Goal: Task Accomplishment & Management: Complete application form

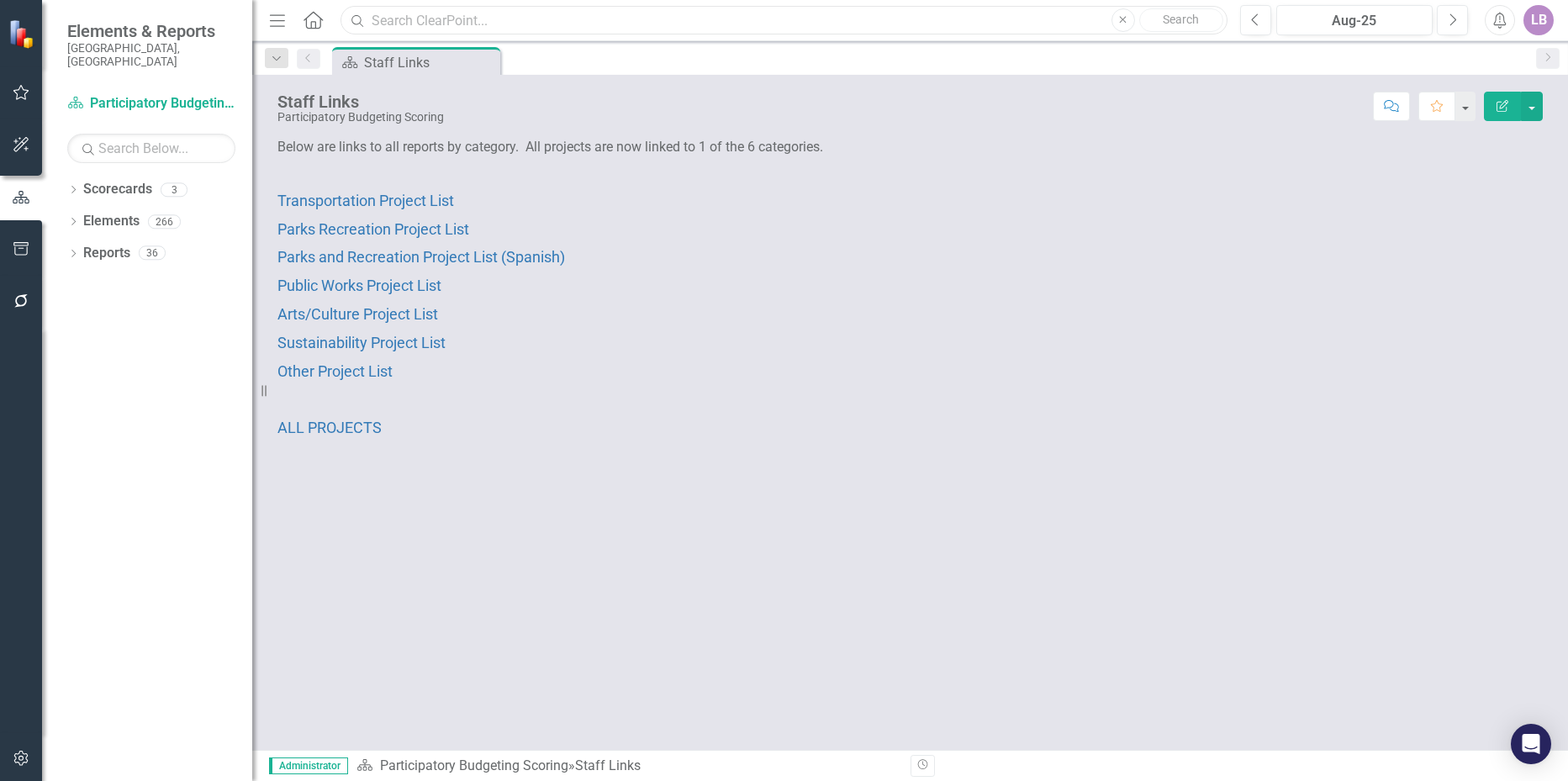
drag, startPoint x: 406, startPoint y: 23, endPoint x: 384, endPoint y: 26, distance: 22.2
click at [406, 22] on input "text" at bounding box center [783, 20] width 886 height 29
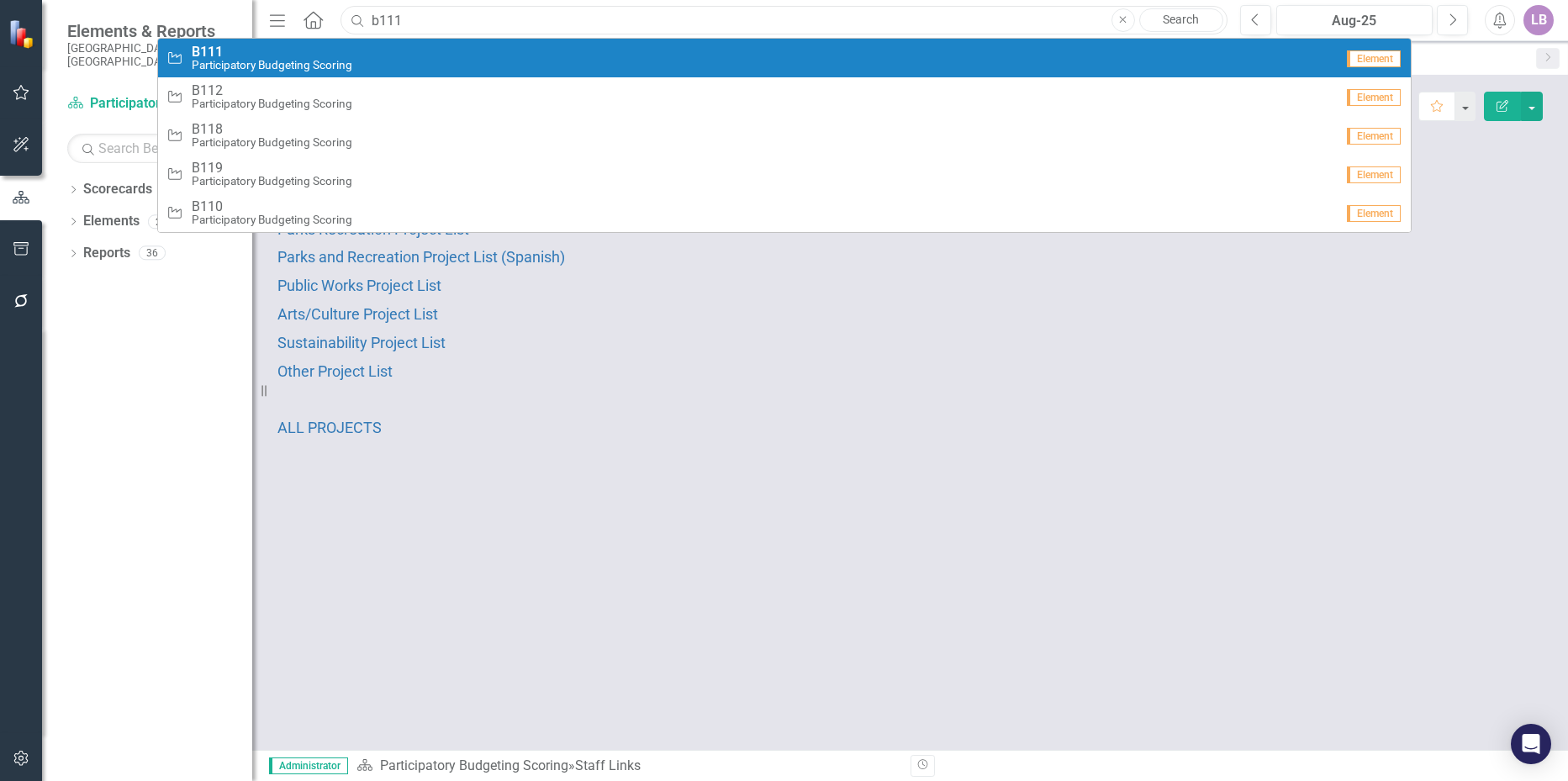
type input "b111"
click at [264, 58] on span "B111" at bounding box center [272, 52] width 161 height 15
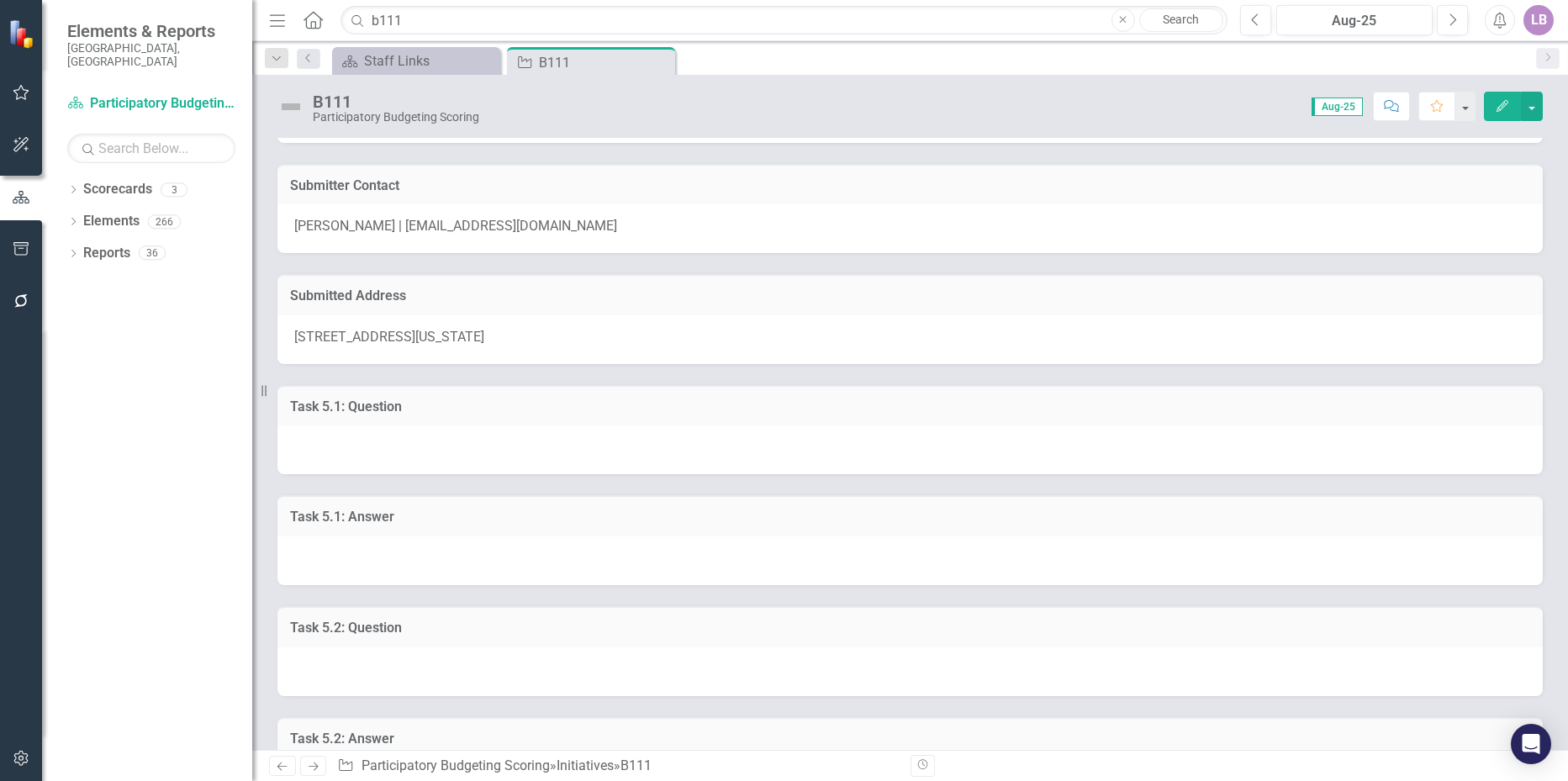
scroll to position [84, 0]
click at [418, 570] on div at bounding box center [910, 562] width 1265 height 49
click at [416, 569] on div at bounding box center [910, 562] width 1265 height 49
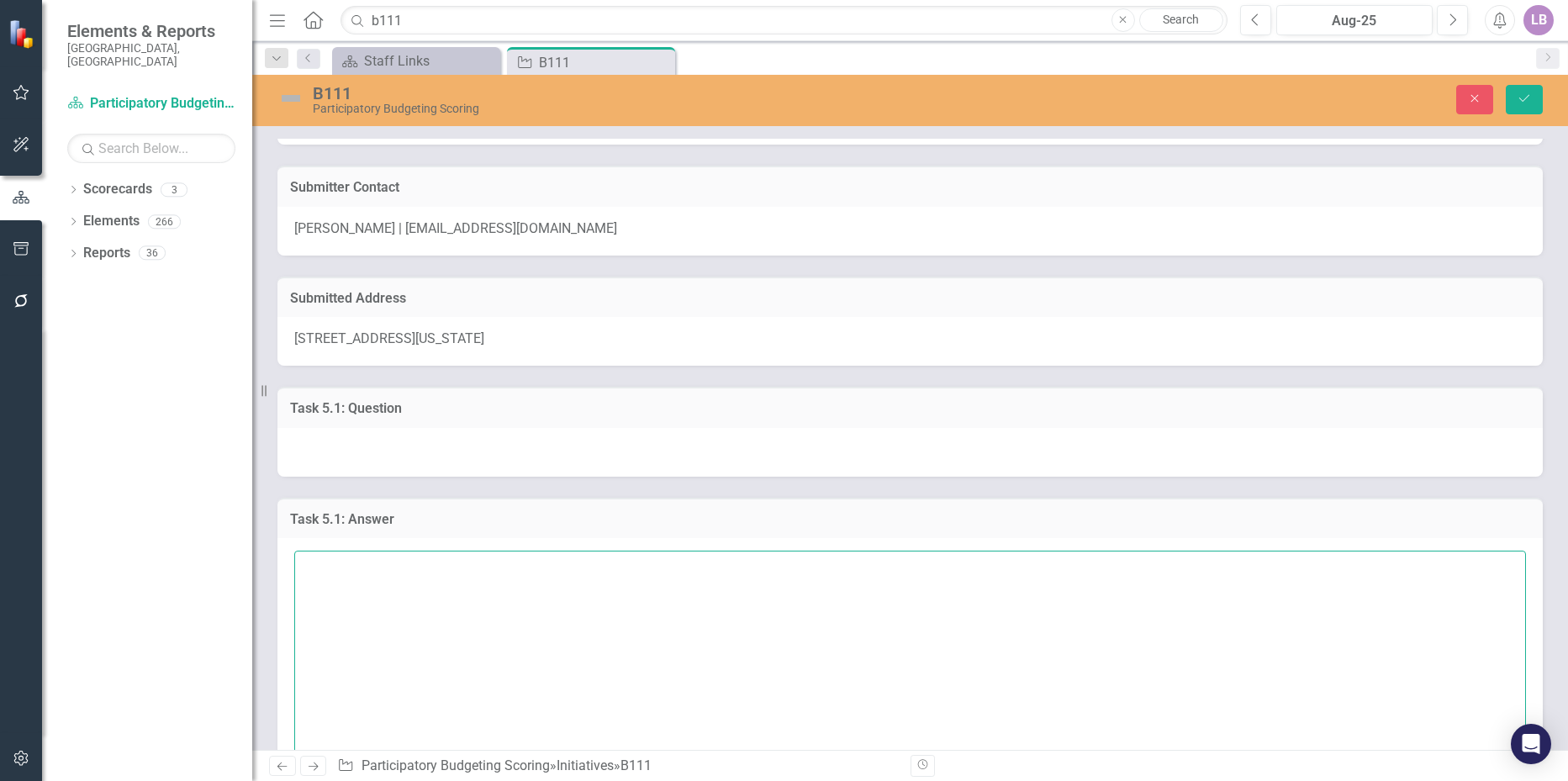
click at [400, 575] on textarea at bounding box center [910, 652] width 1231 height 203
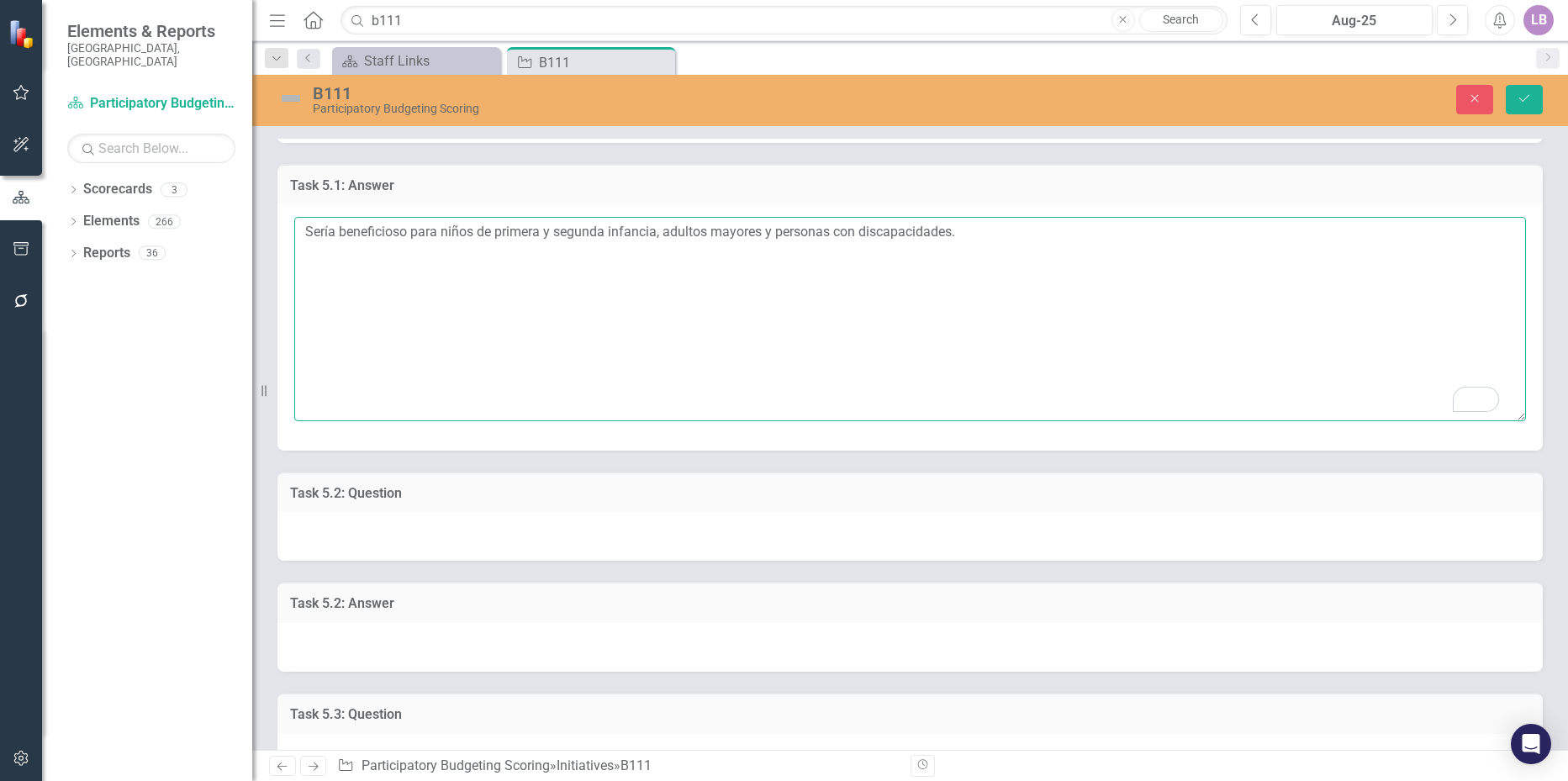
scroll to position [504, 0]
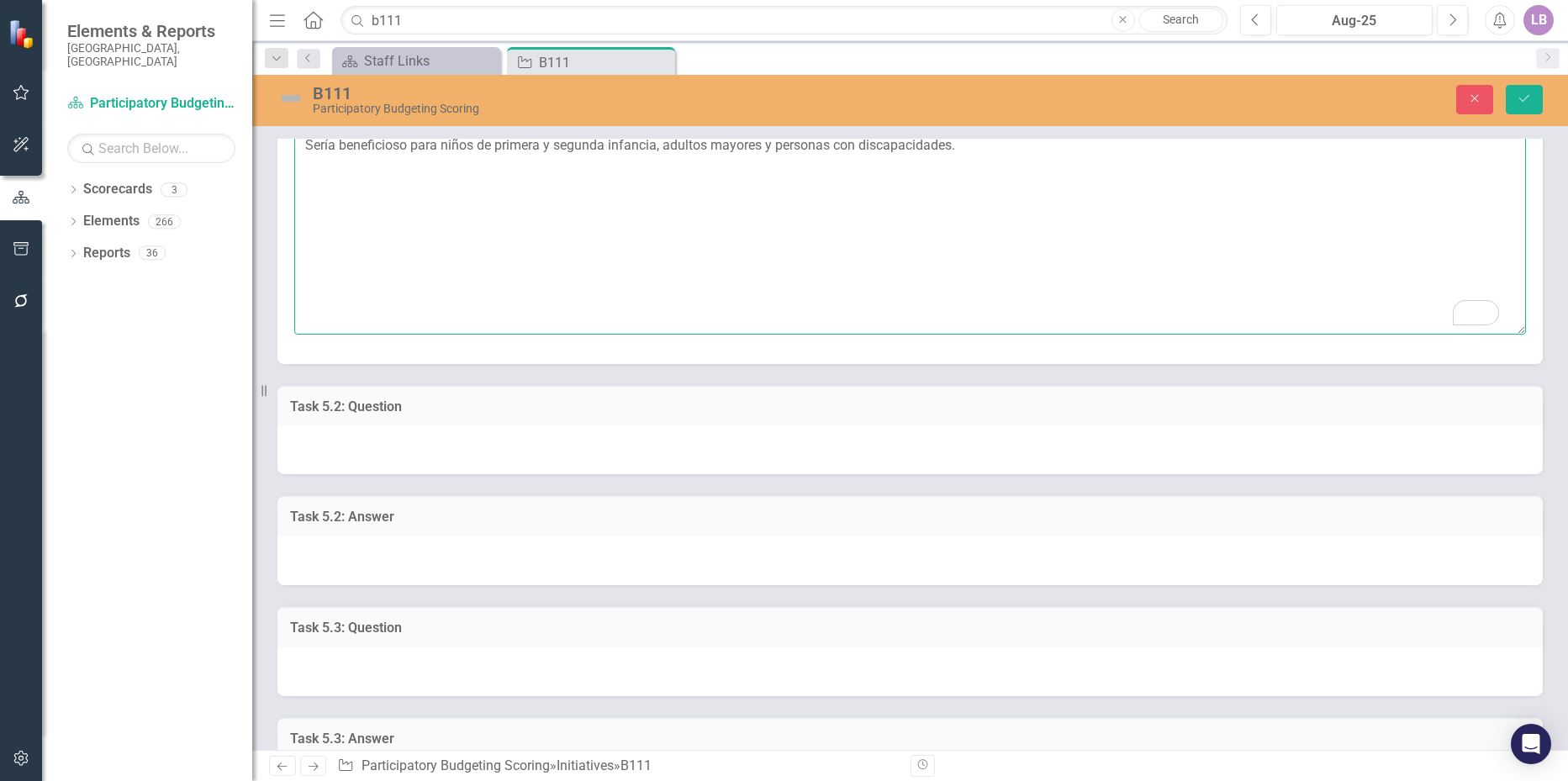
type textarea "Sería beneficioso para niños de primera y segunda infancia, adultos mayores y p…"
click at [430, 517] on h3 "Task 5.2: Answer" at bounding box center [909, 517] width 1240 height 15
click at [407, 546] on div at bounding box center [910, 561] width 1265 height 49
click at [401, 555] on div at bounding box center [910, 561] width 1265 height 49
click at [400, 555] on div at bounding box center [910, 561] width 1265 height 49
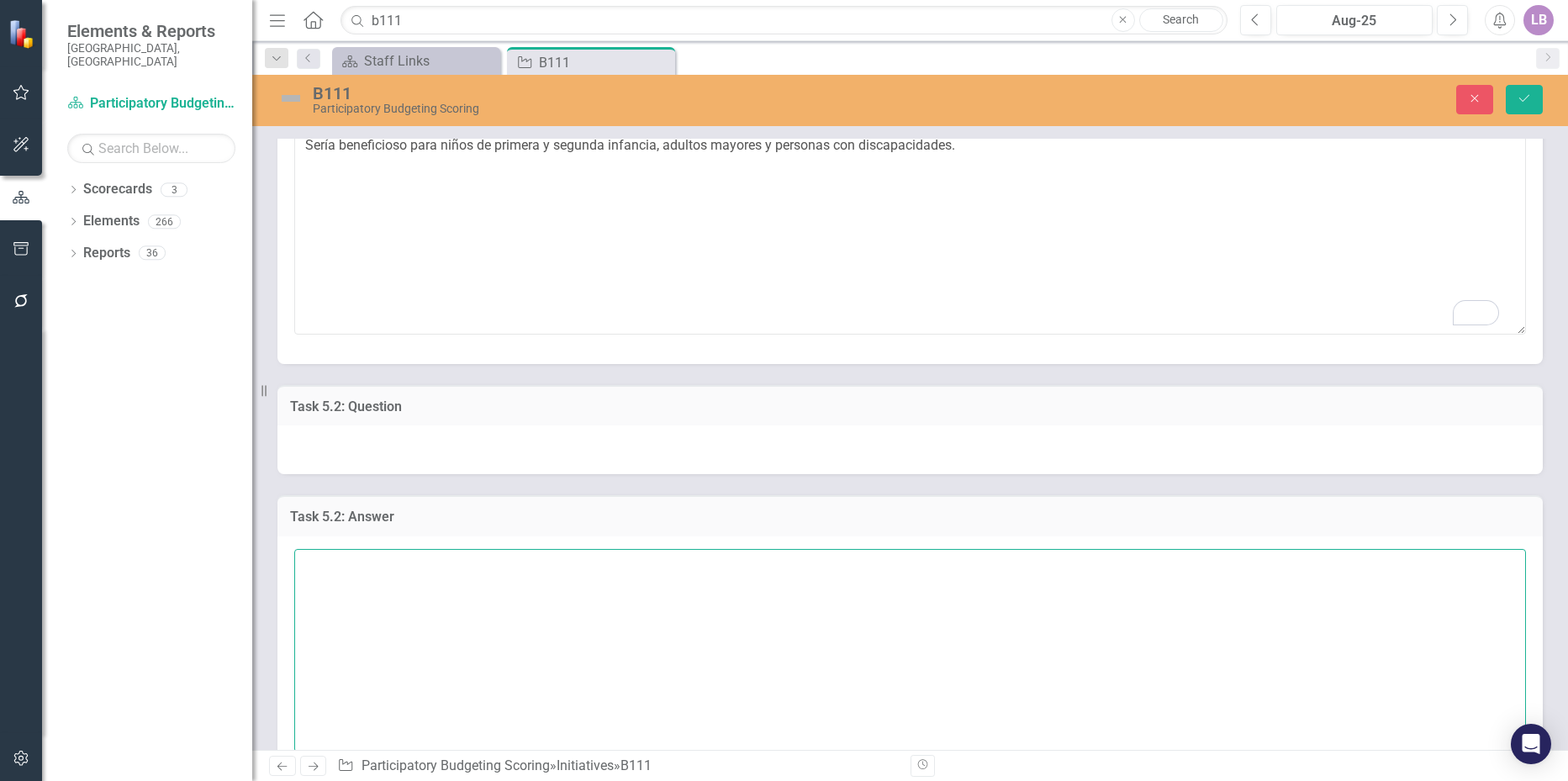
click at [395, 565] on textarea at bounding box center [910, 650] width 1231 height 203
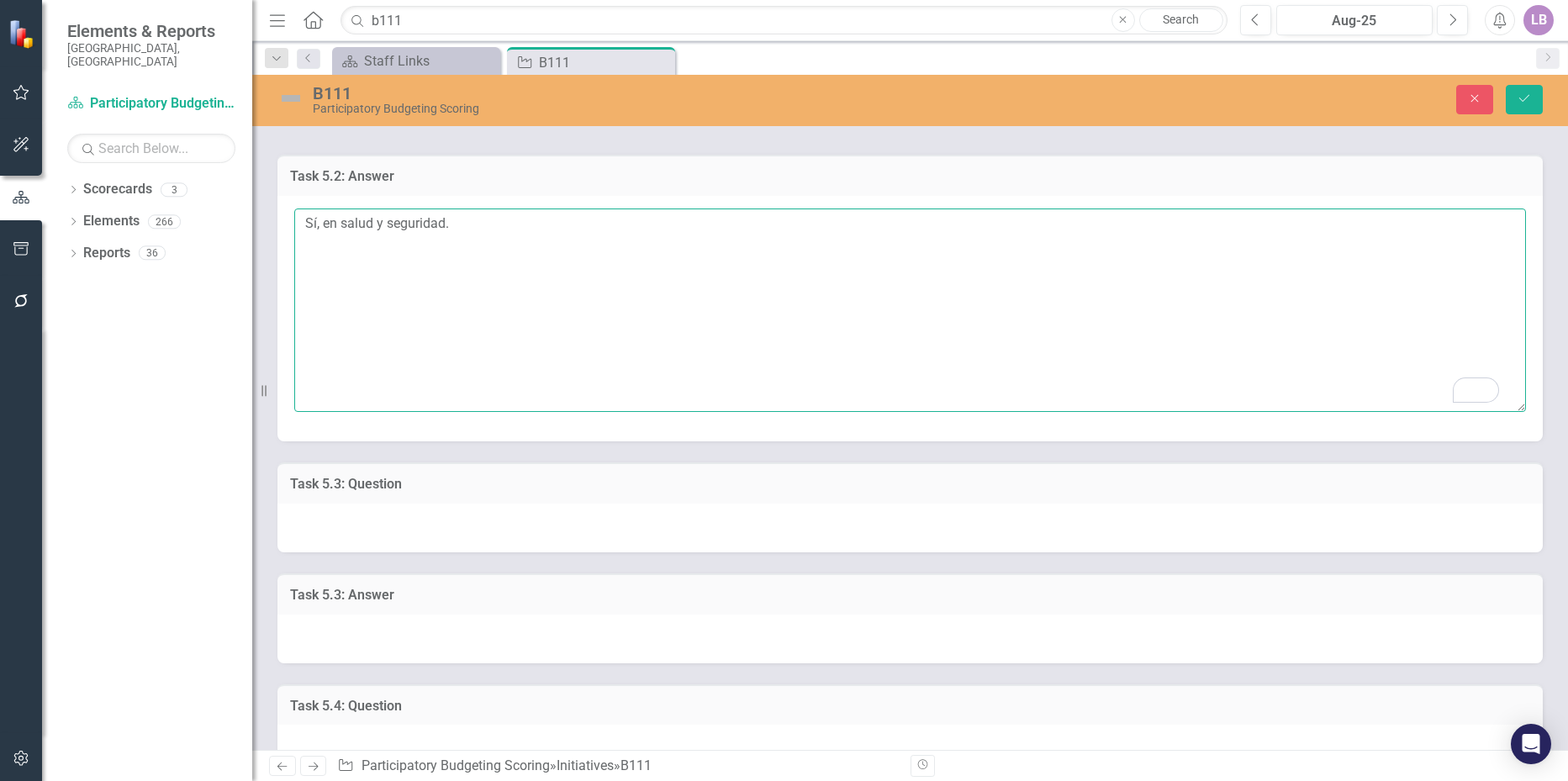
scroll to position [924, 0]
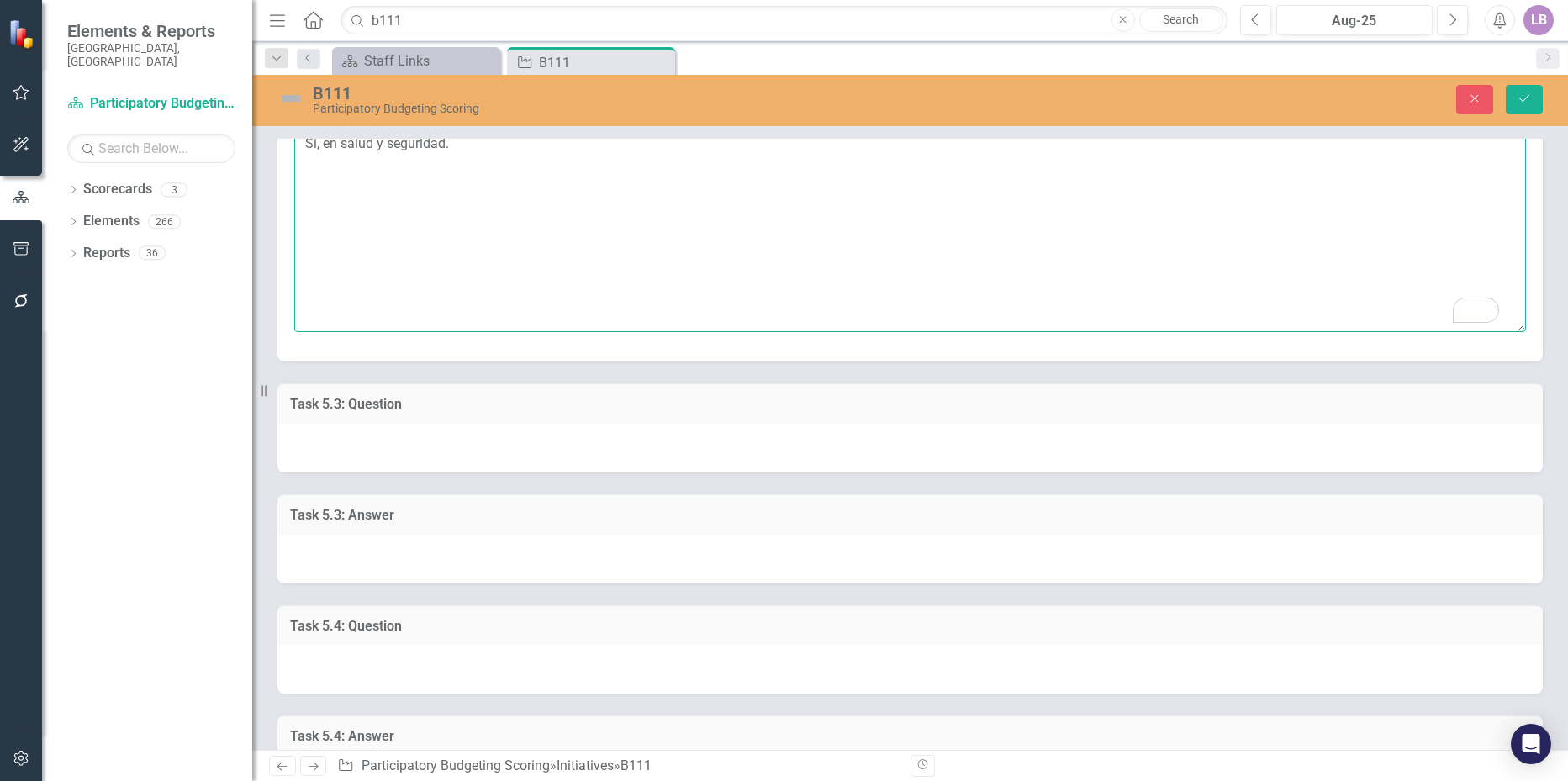
type textarea "Sí, en salud y seguridad."
click at [468, 550] on div at bounding box center [910, 559] width 1265 height 49
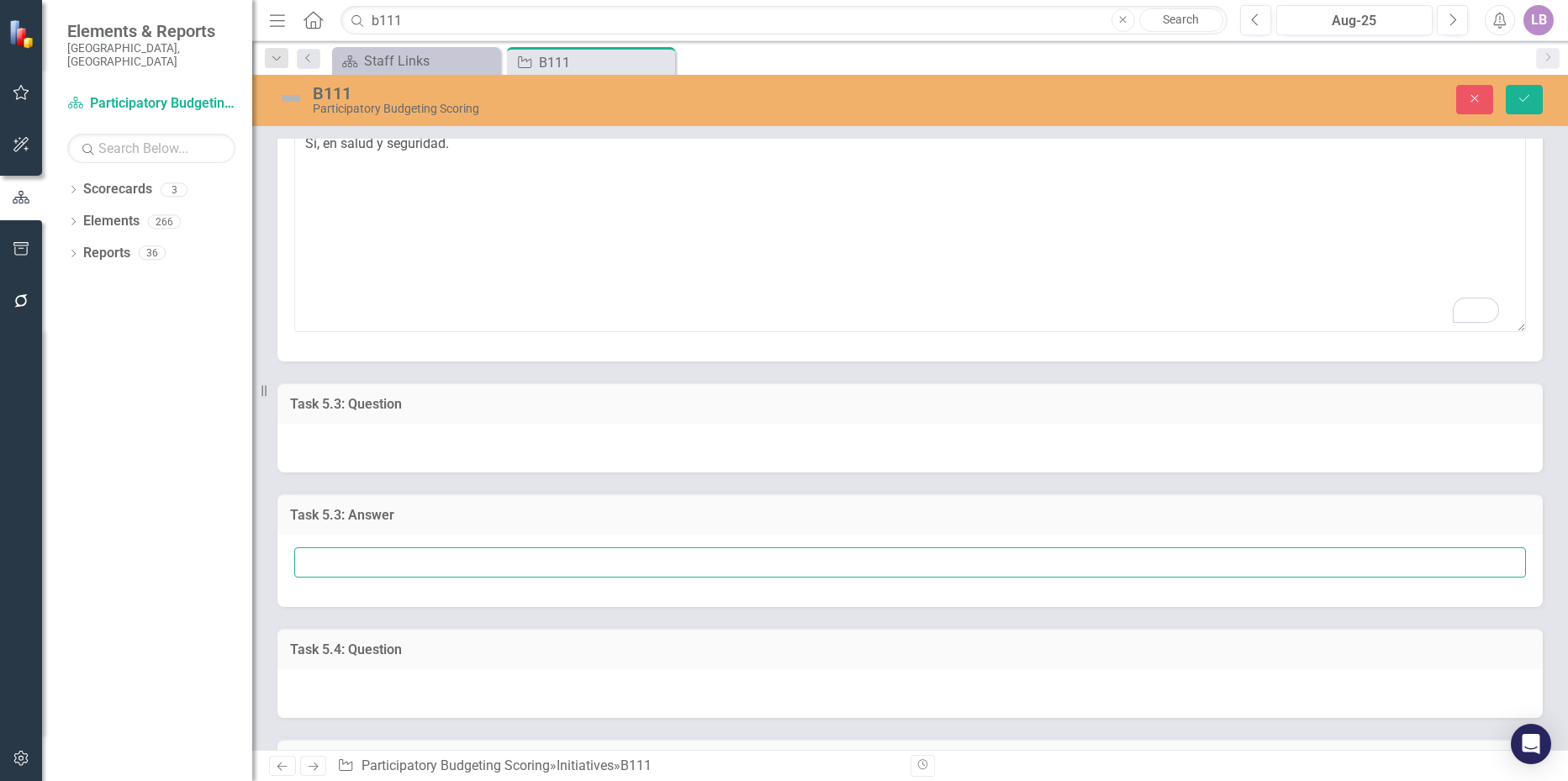
click at [457, 557] on input "text" at bounding box center [910, 562] width 1231 height 31
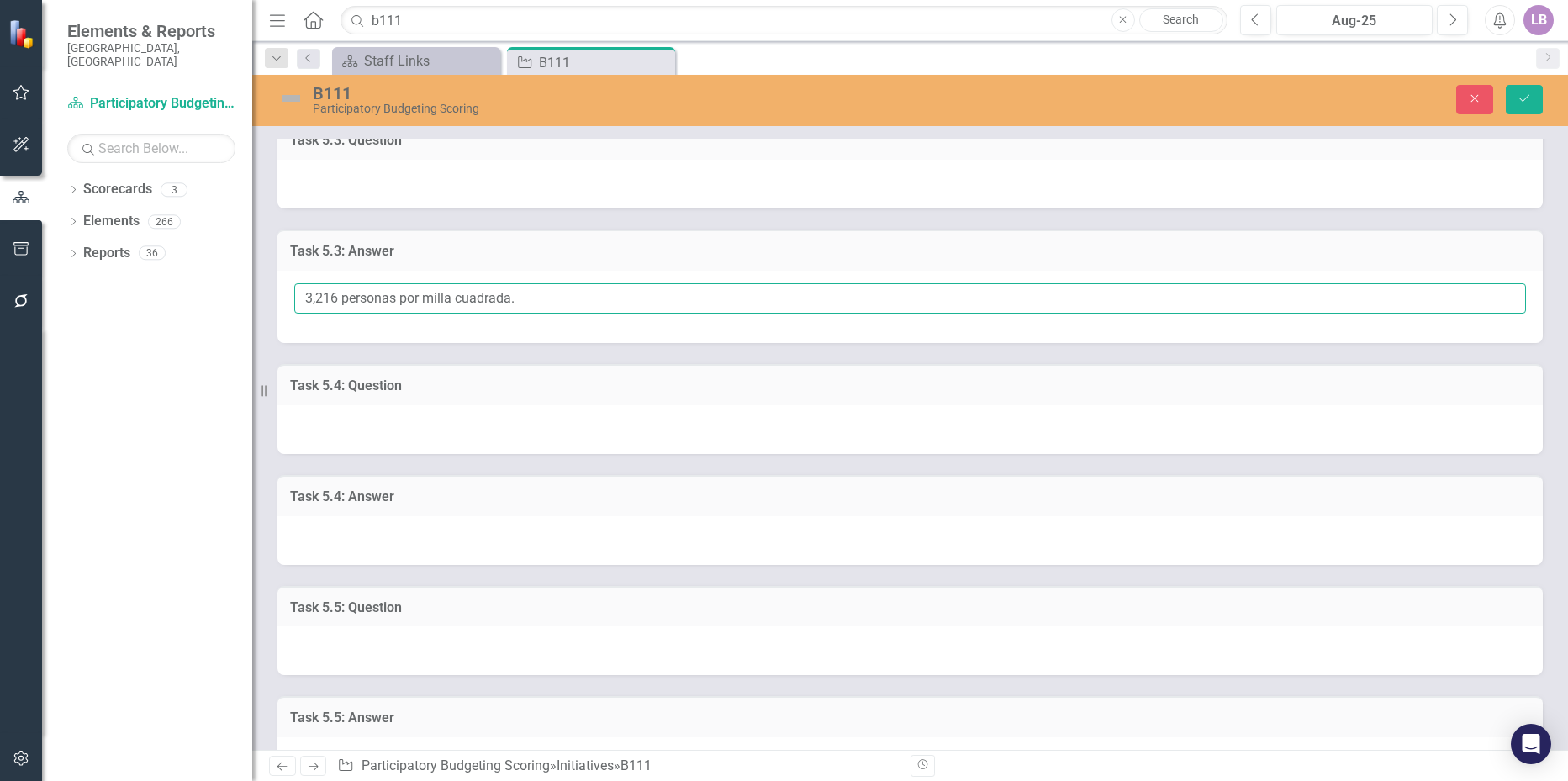
scroll to position [1261, 0]
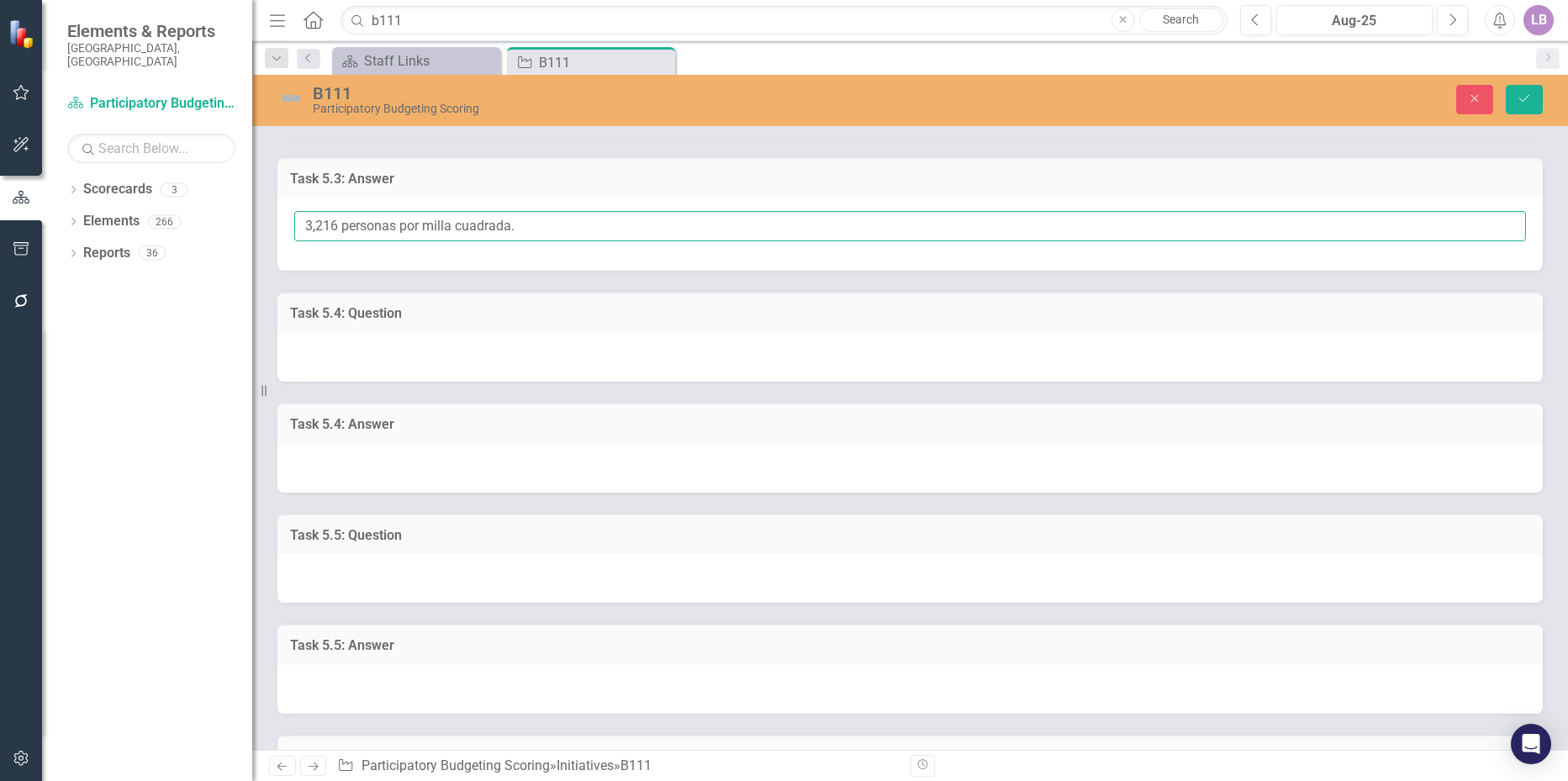
type input "3,216 personas por milla cuadrada."
click at [350, 459] on div at bounding box center [910, 469] width 1265 height 49
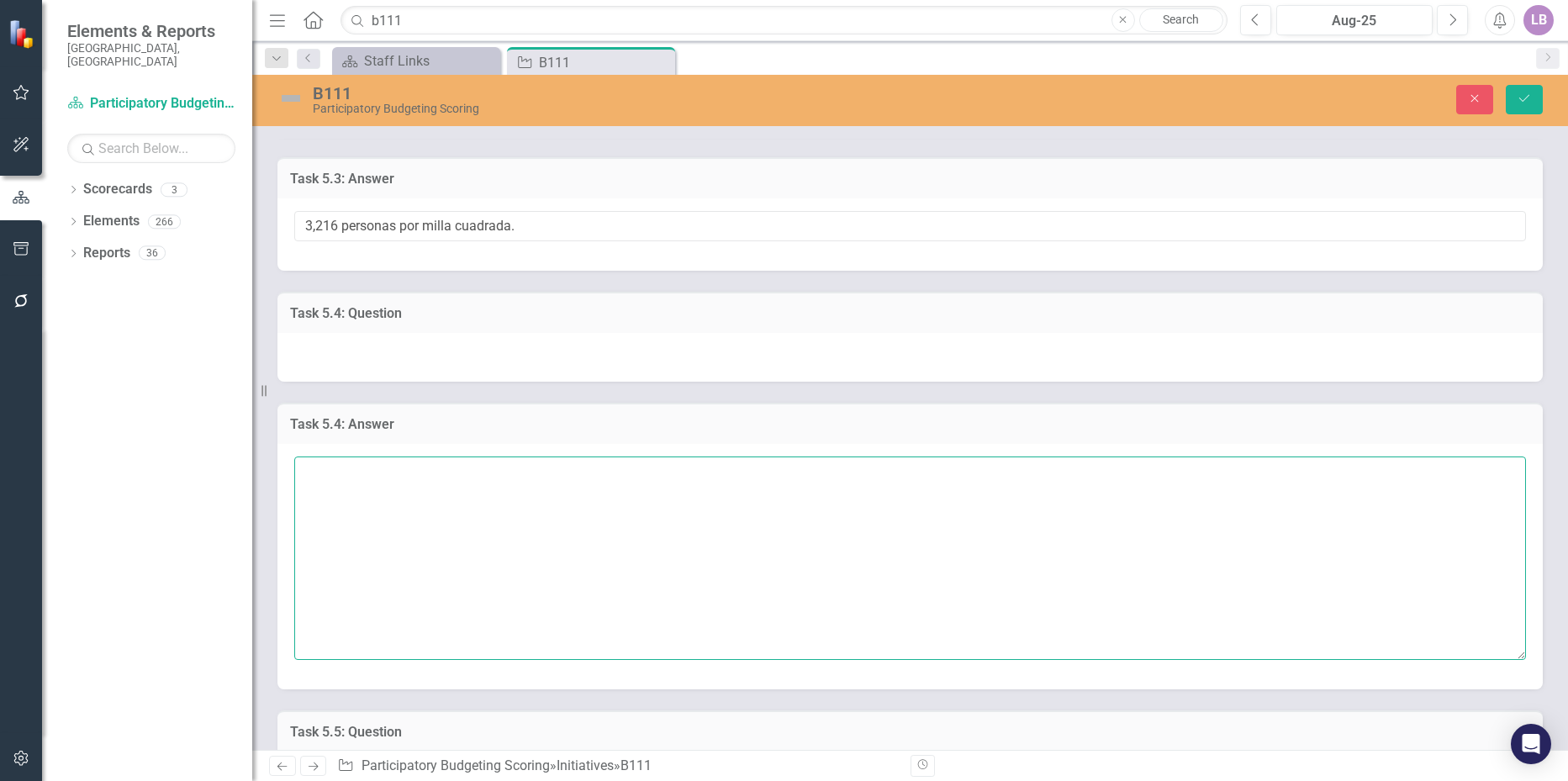
click at [360, 478] on textarea at bounding box center [910, 558] width 1231 height 203
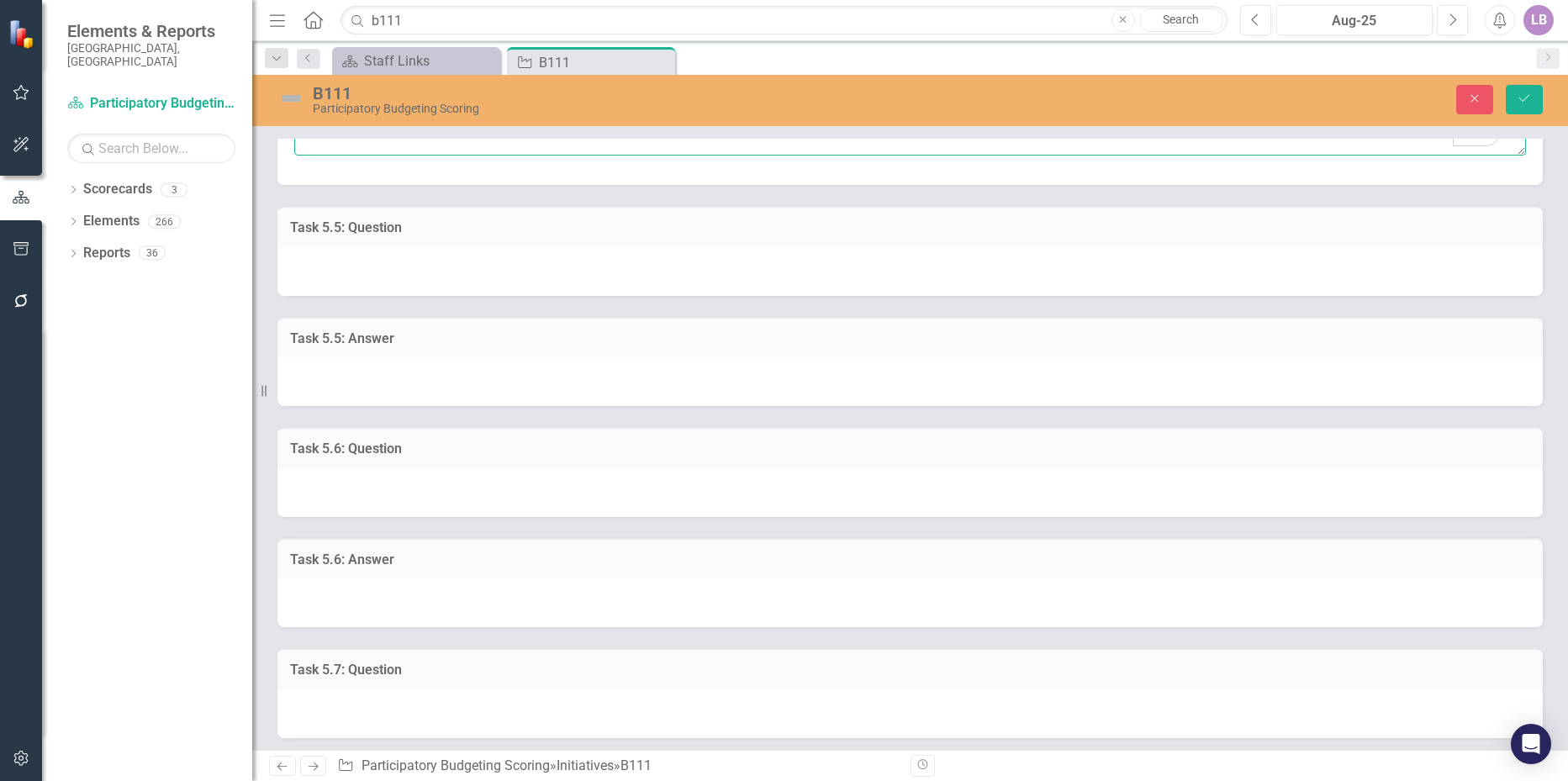
scroll to position [1849, 0]
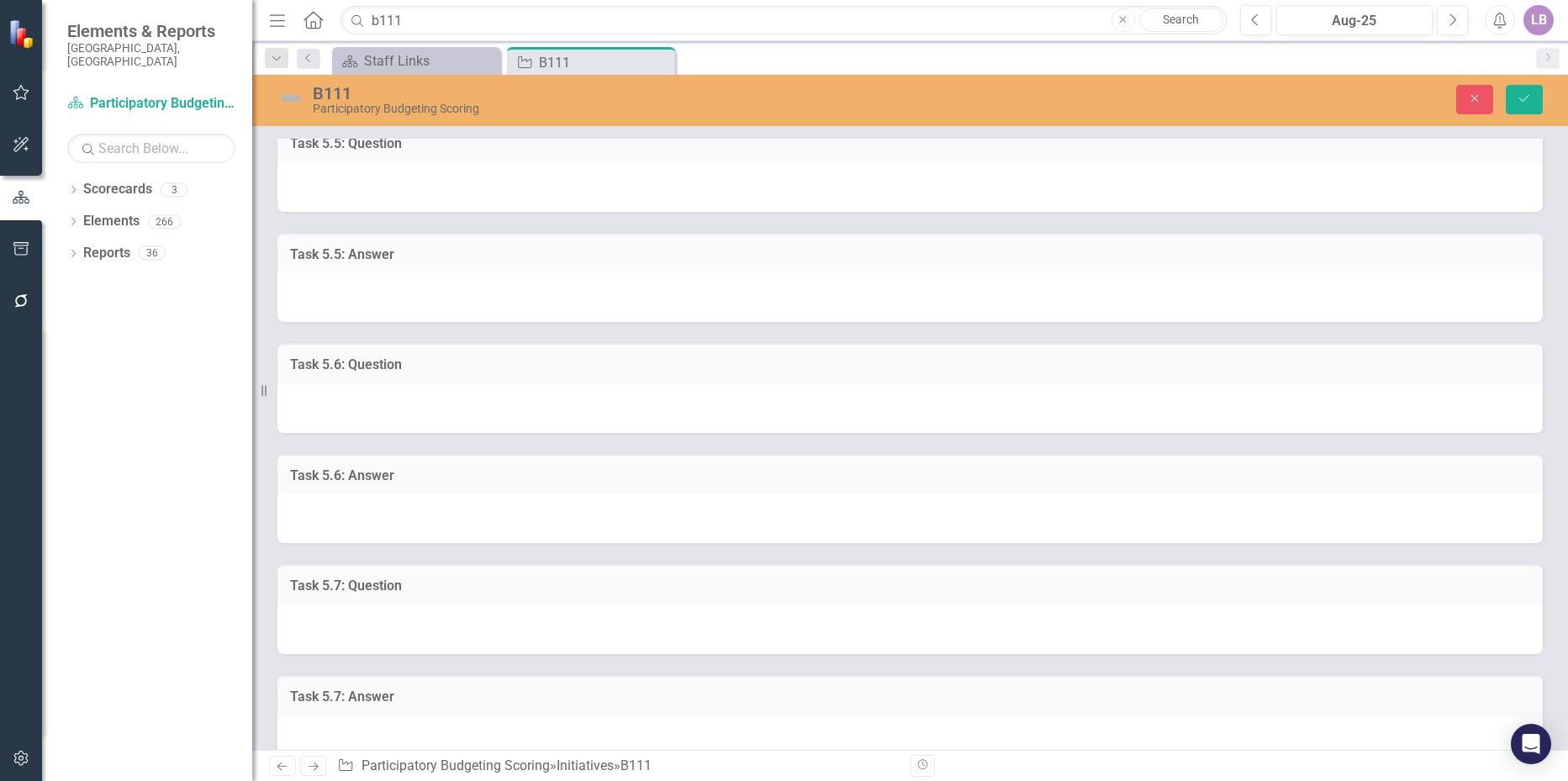
type textarea "Multiples vecindarios."
click at [349, 516] on div at bounding box center [910, 518] width 1265 height 49
click at [348, 516] on div at bounding box center [910, 518] width 1265 height 49
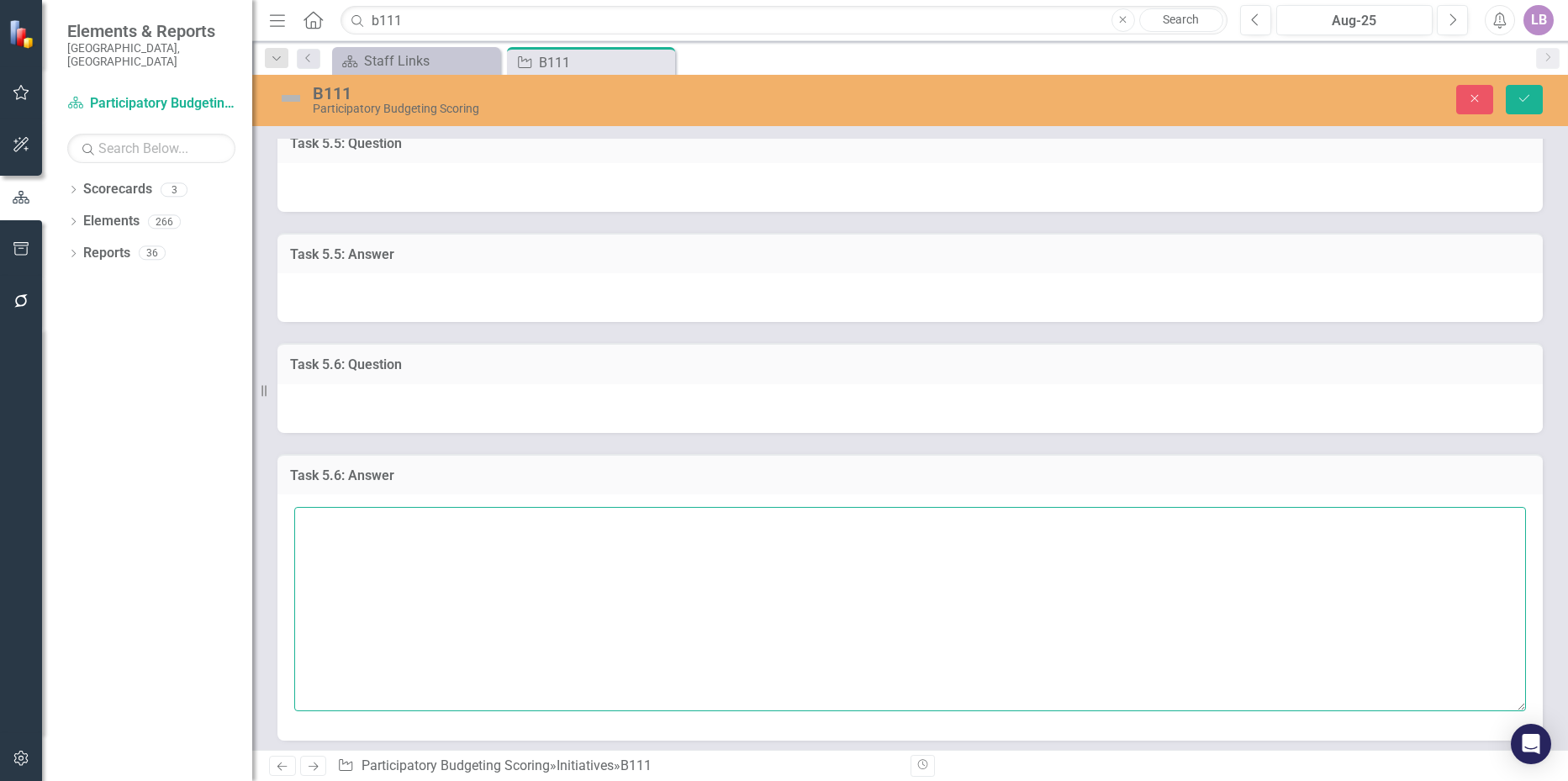
click at [350, 522] on textarea at bounding box center [910, 609] width 1231 height 203
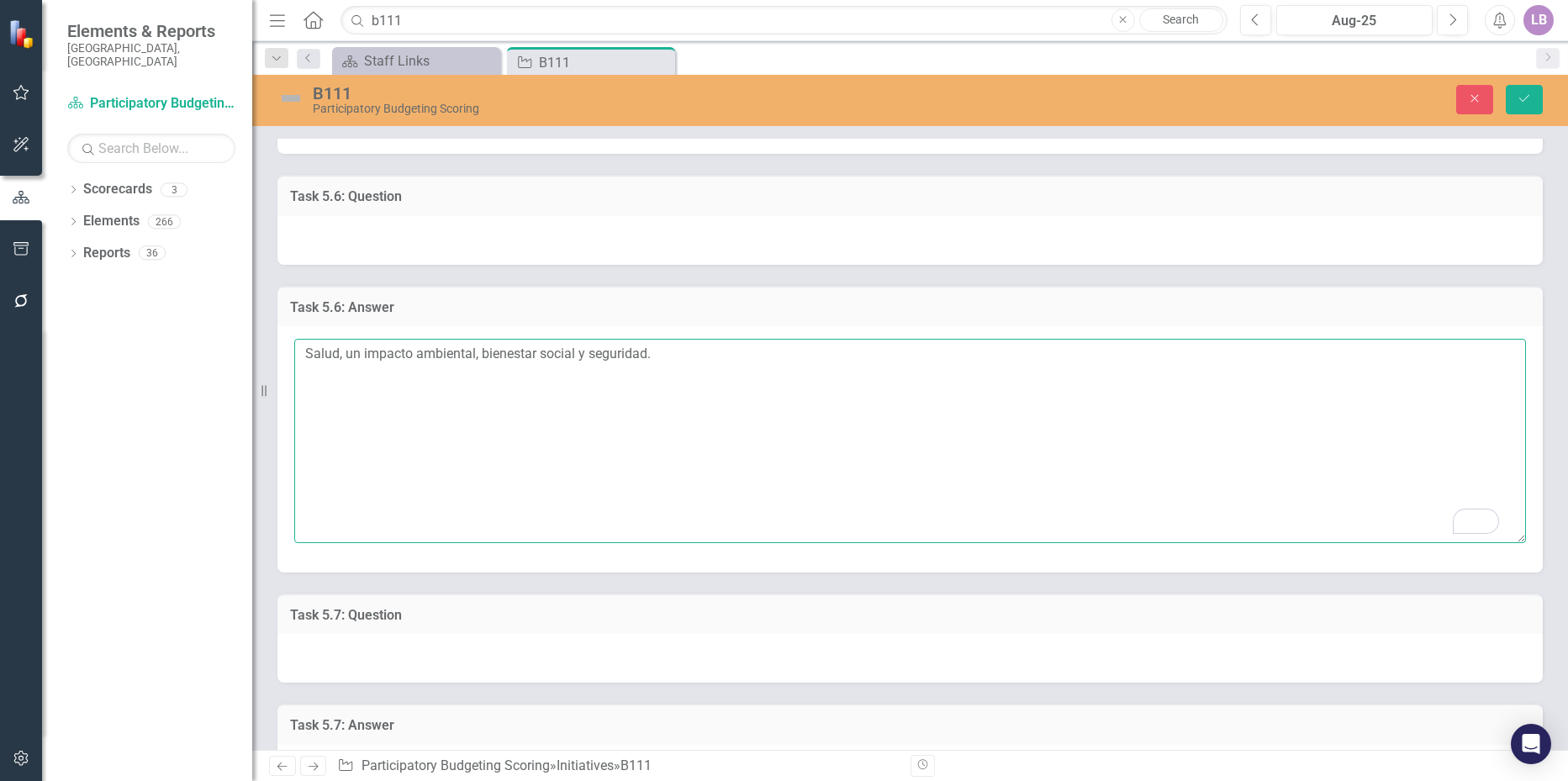
scroll to position [2101, 0]
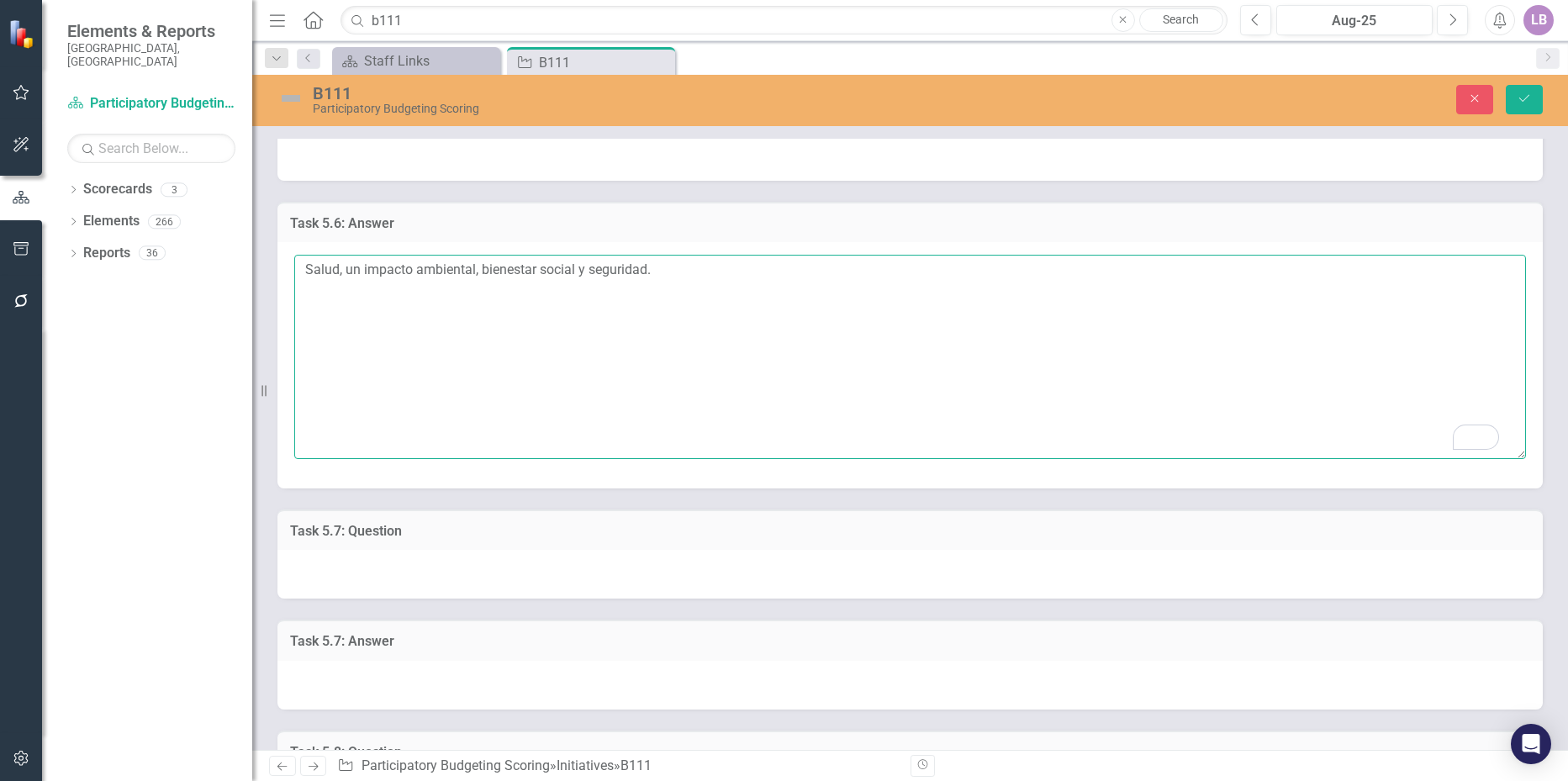
type textarea "Salud, un impacto ambiental, bienestar social y seguridad."
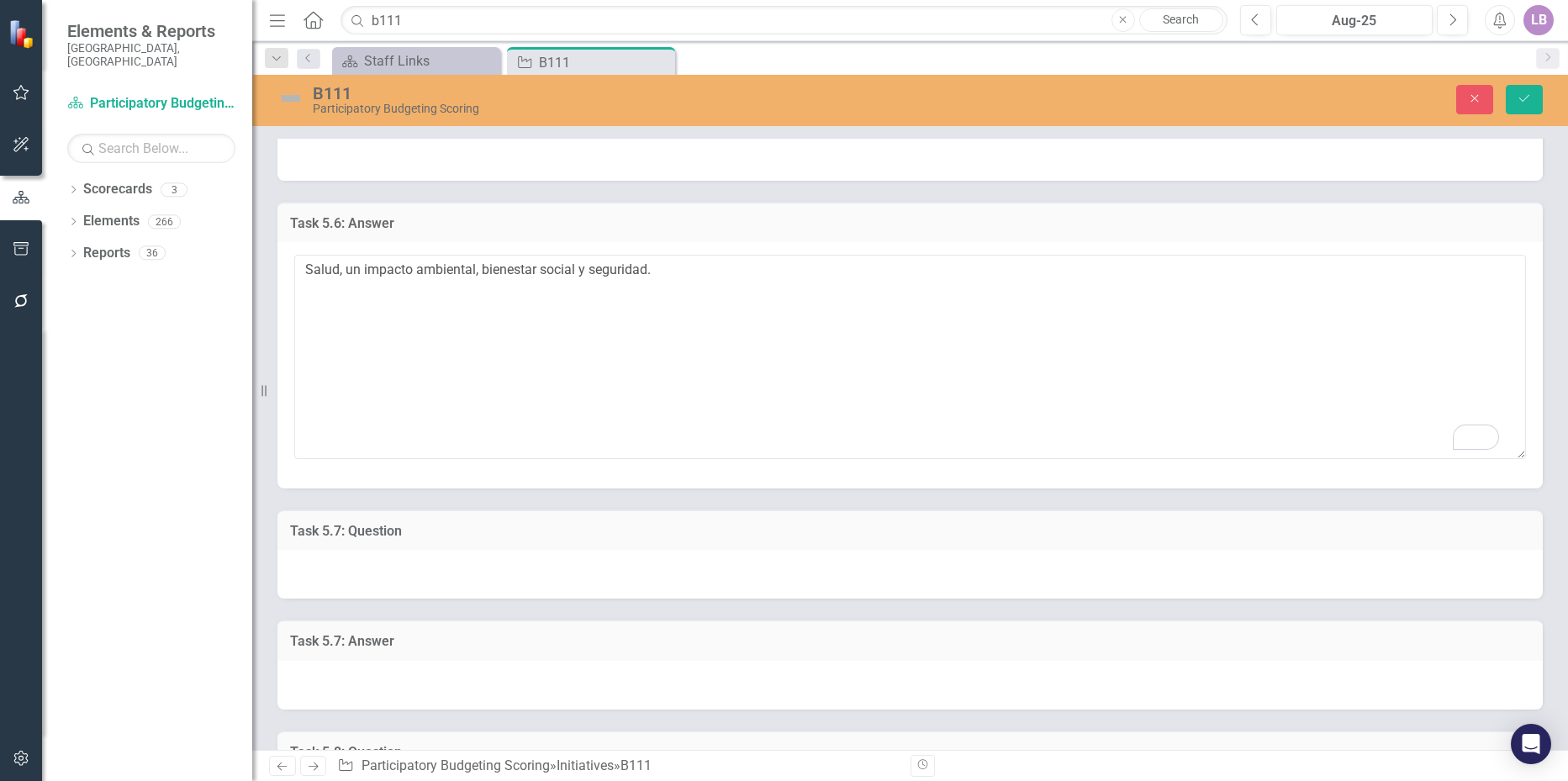
click at [345, 666] on div at bounding box center [910, 685] width 1265 height 49
click at [340, 668] on div at bounding box center [910, 685] width 1265 height 49
click at [336, 680] on div at bounding box center [910, 685] width 1265 height 49
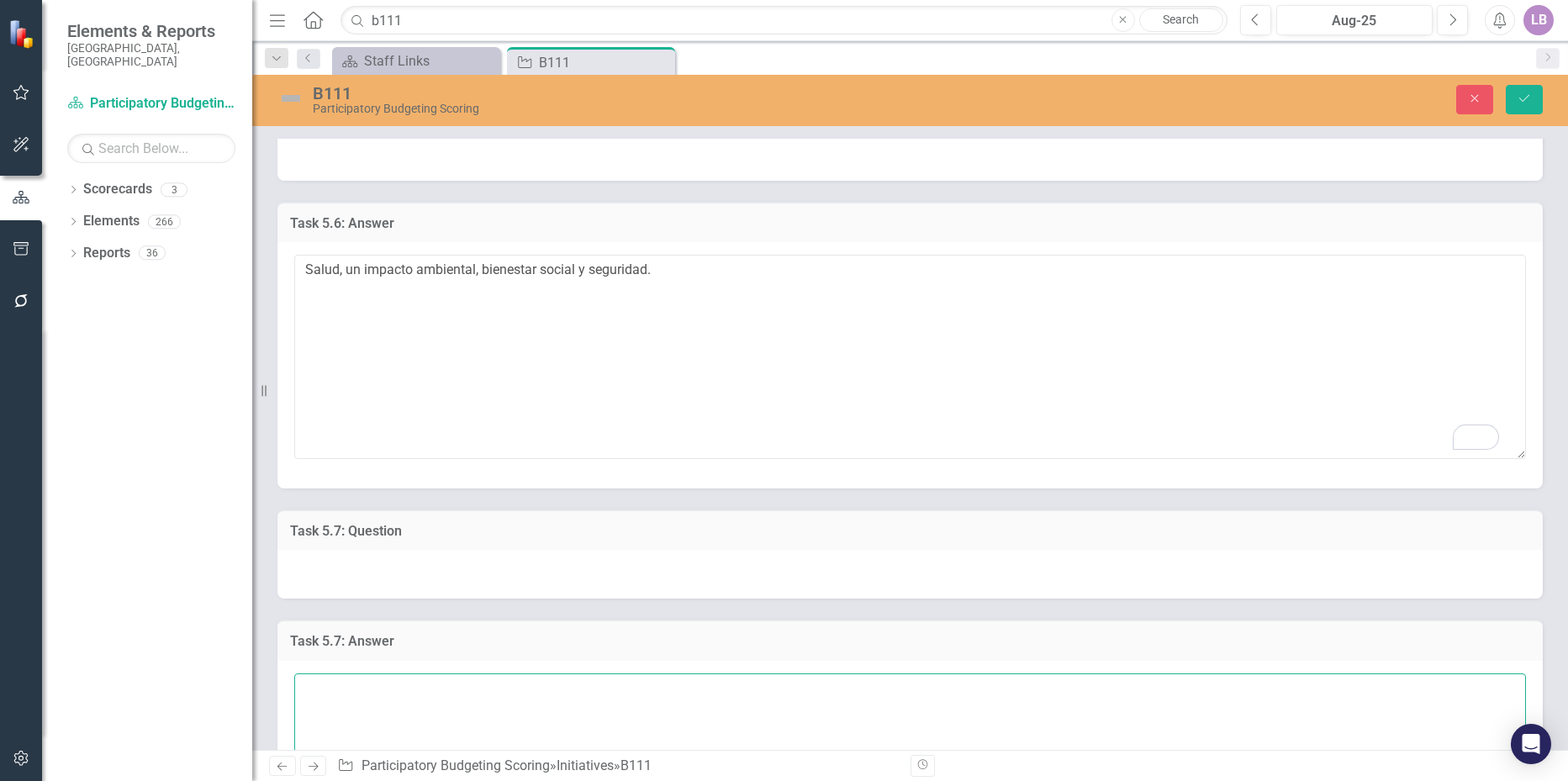
click at [336, 682] on textarea at bounding box center [910, 774] width 1231 height 203
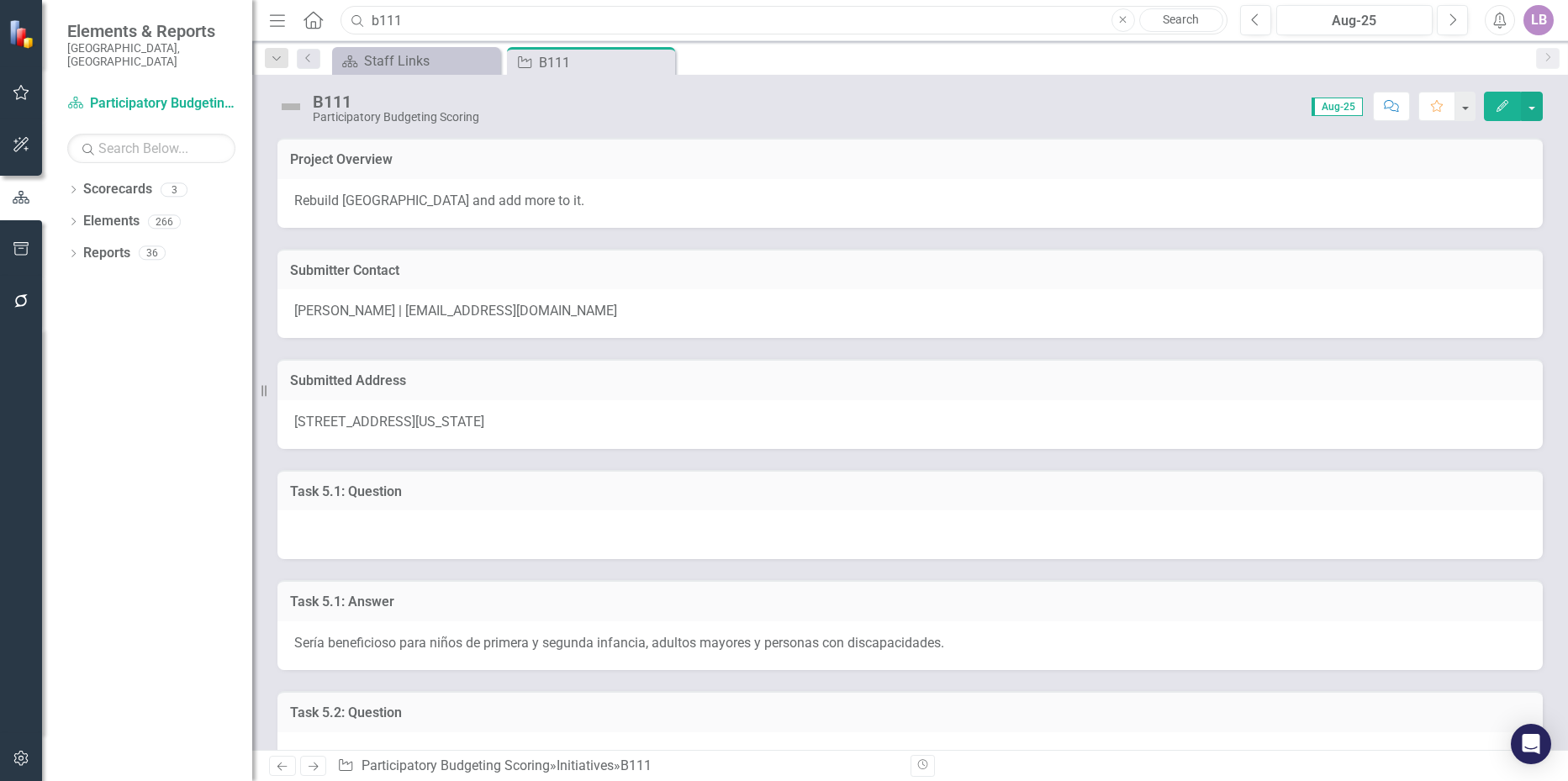
click at [538, 23] on input "b111" at bounding box center [783, 20] width 886 height 29
click at [413, 21] on input "b111" at bounding box center [783, 20] width 886 height 29
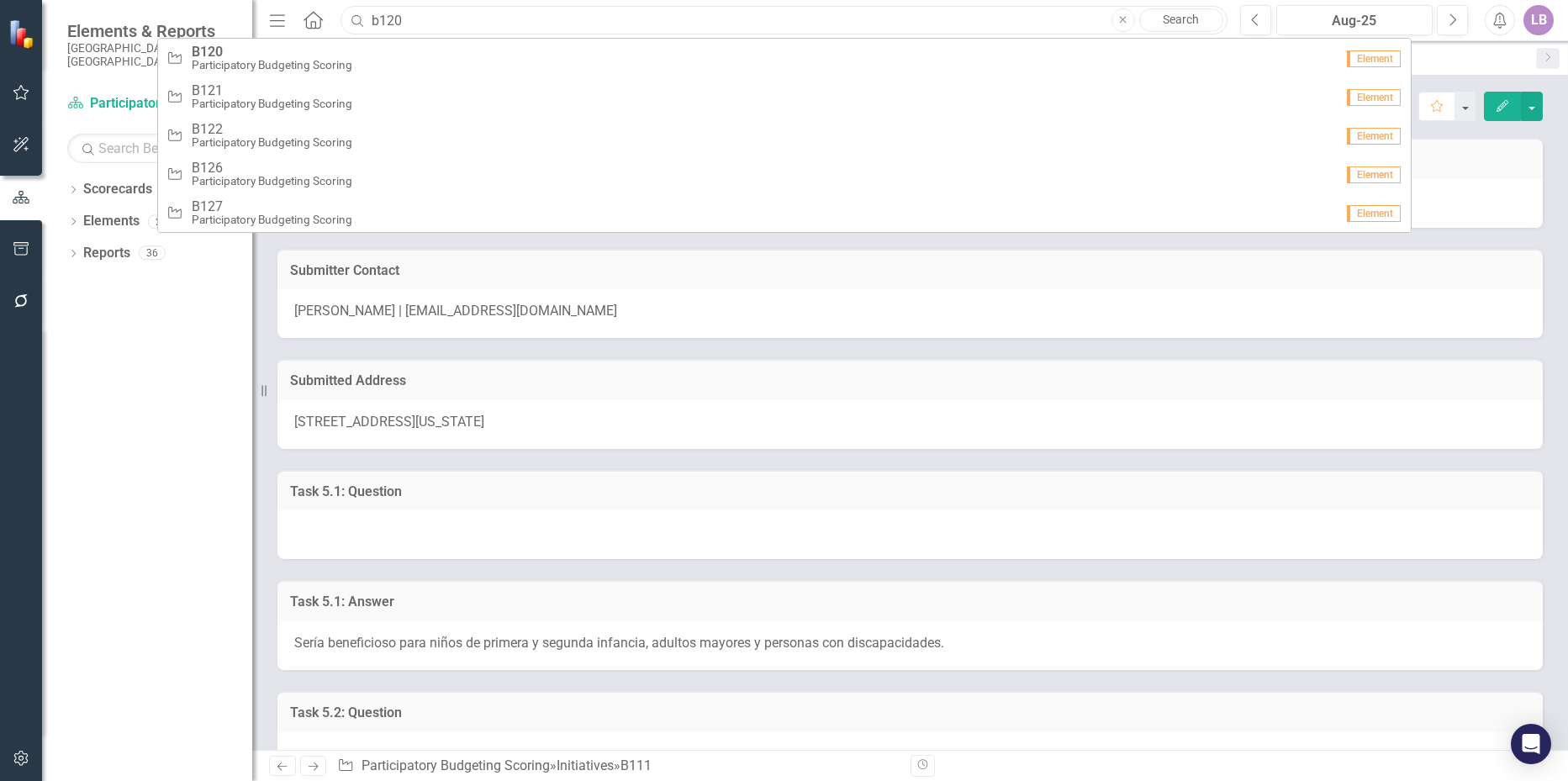
type input "b120"
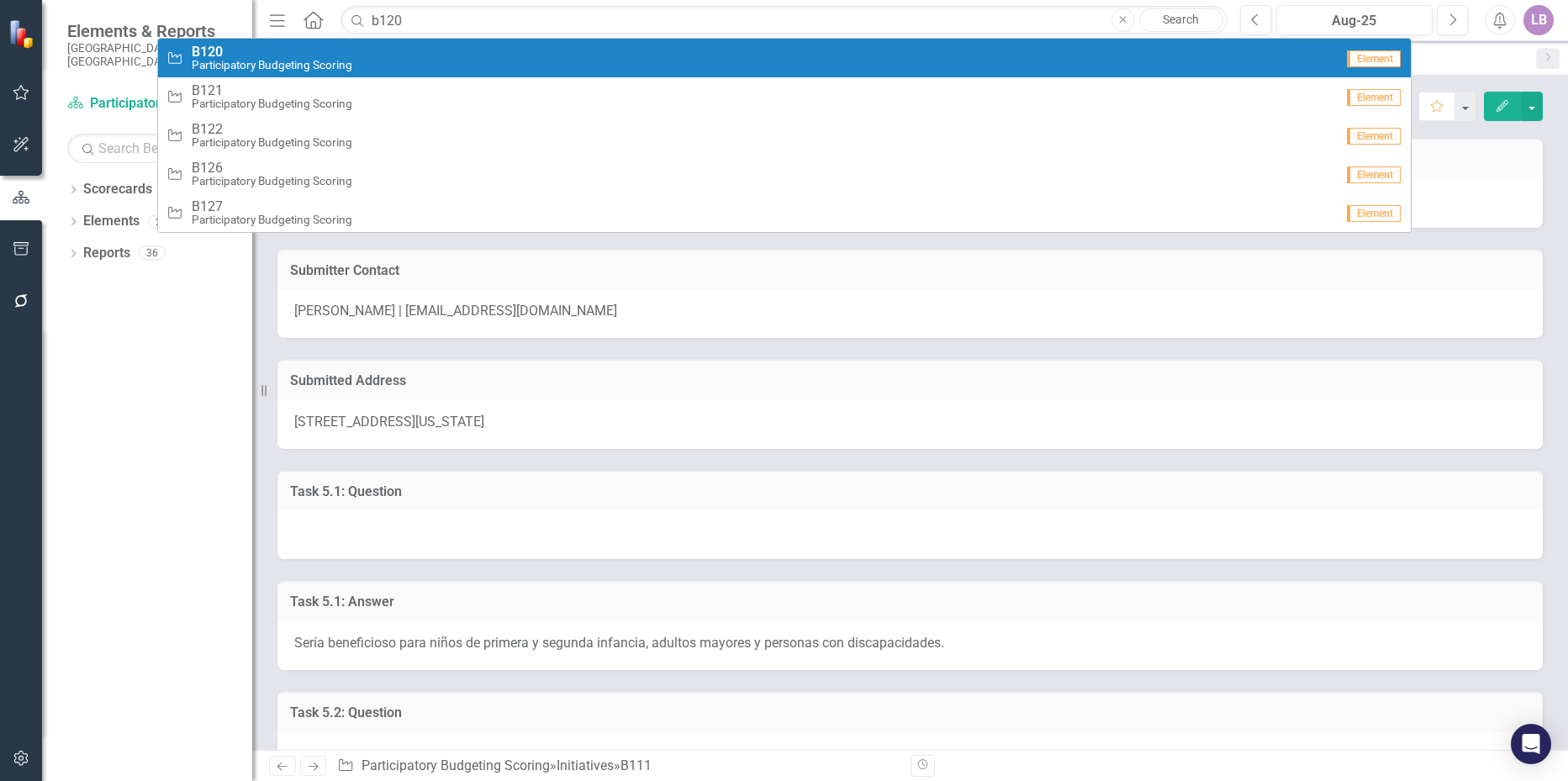
click at [287, 51] on span "B120" at bounding box center [272, 52] width 161 height 15
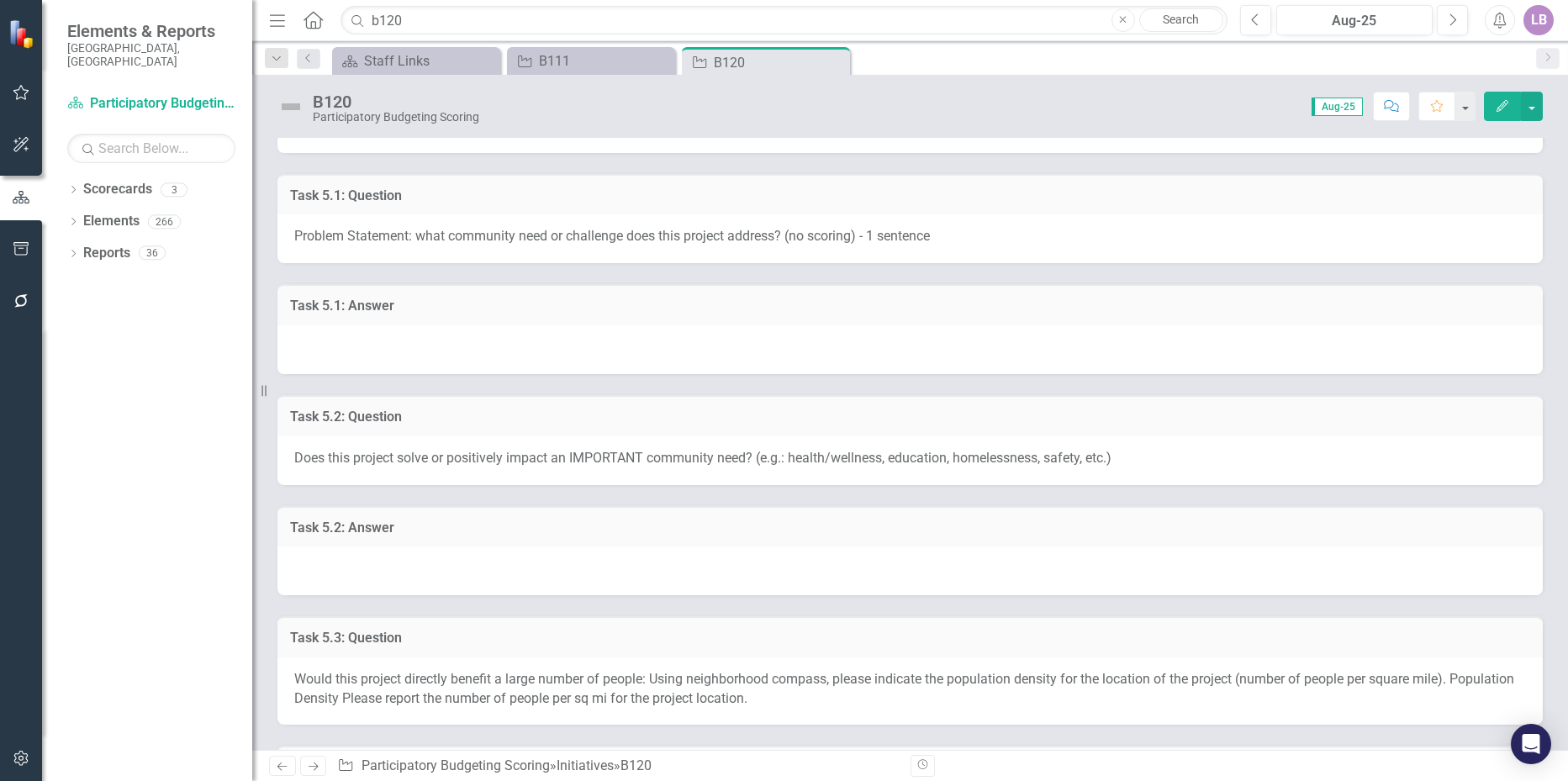
scroll to position [252, 0]
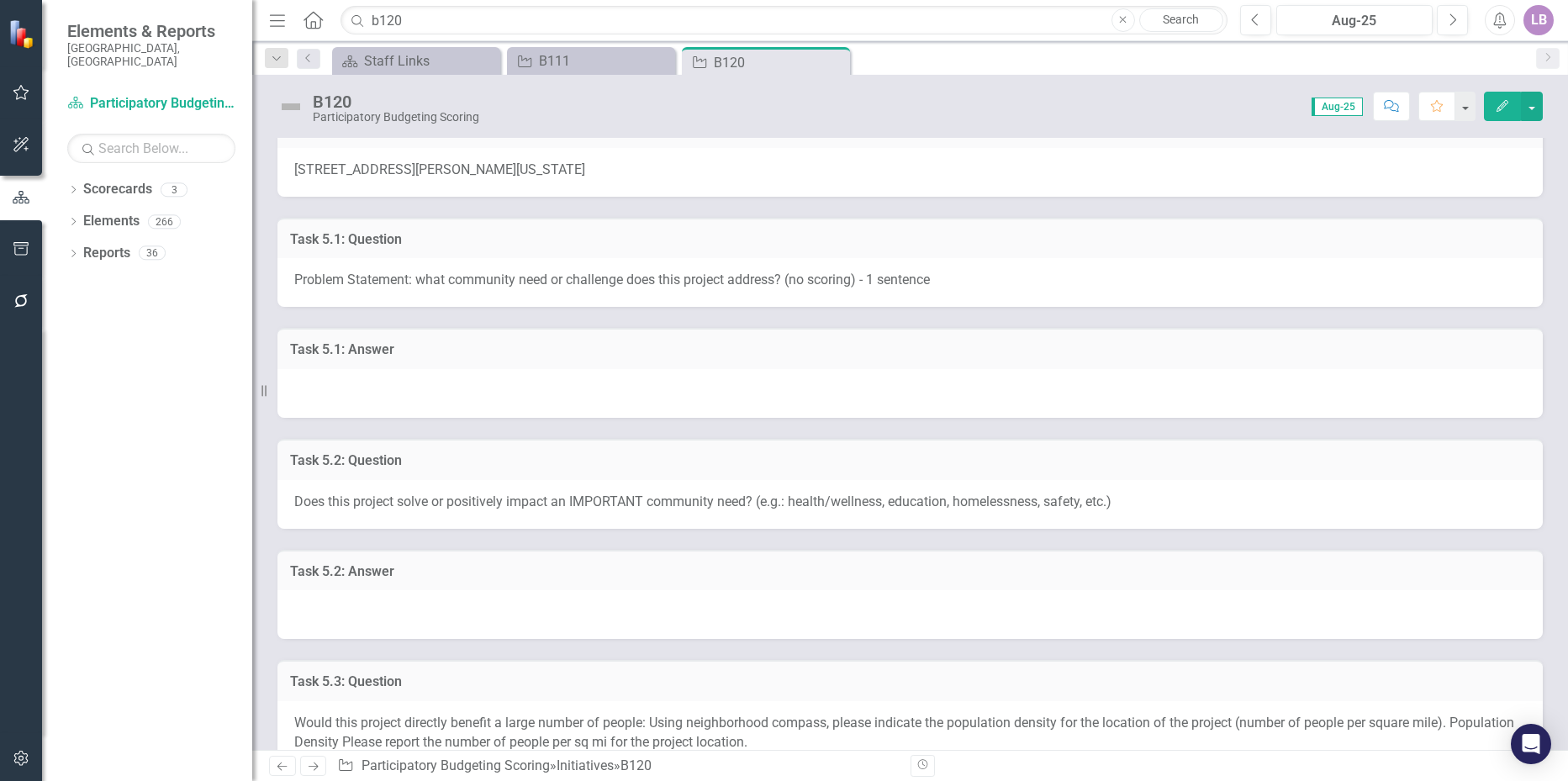
click at [402, 377] on div at bounding box center [910, 393] width 1265 height 49
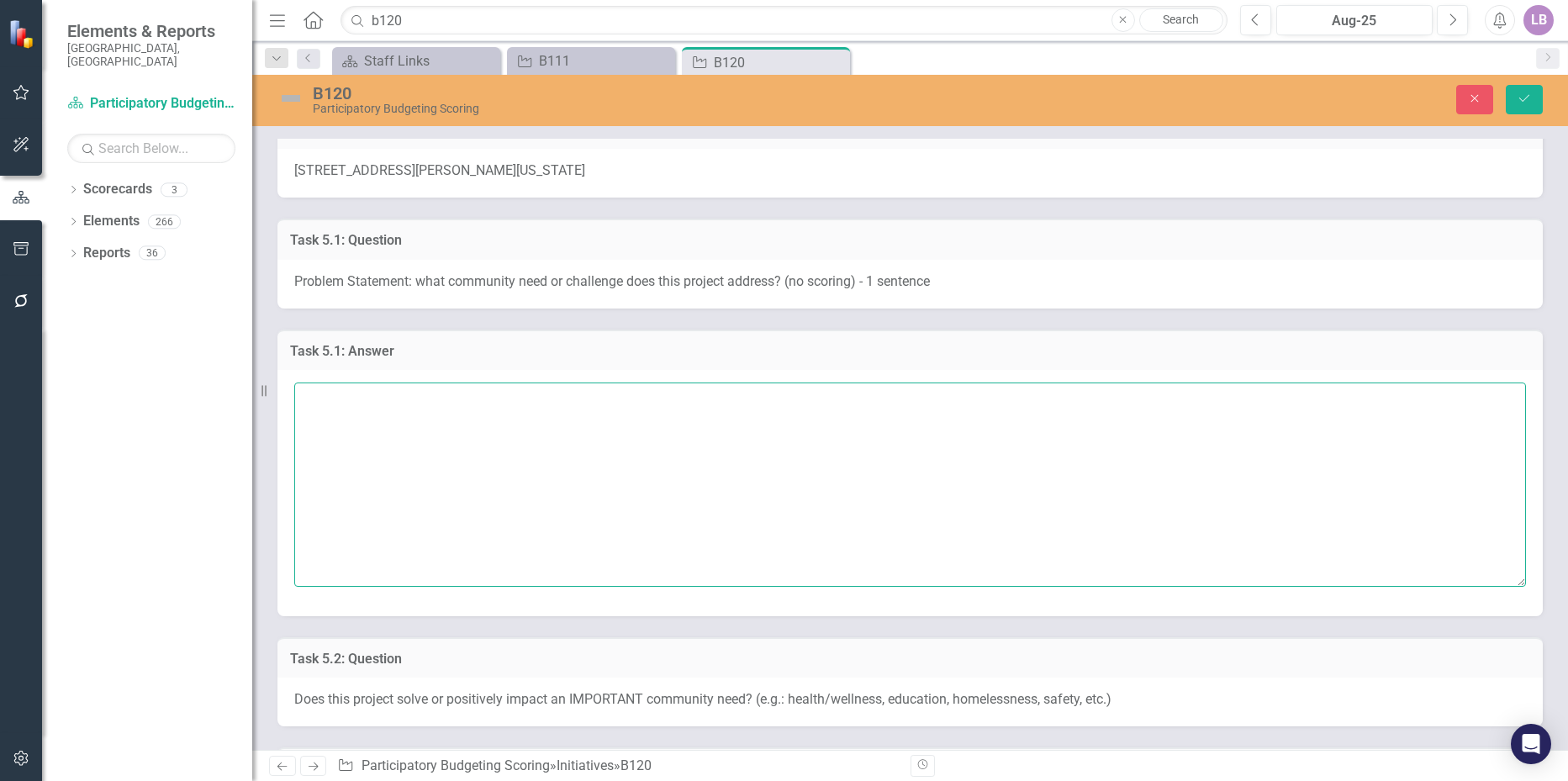
click at [398, 399] on textarea at bounding box center [910, 484] width 1231 height 203
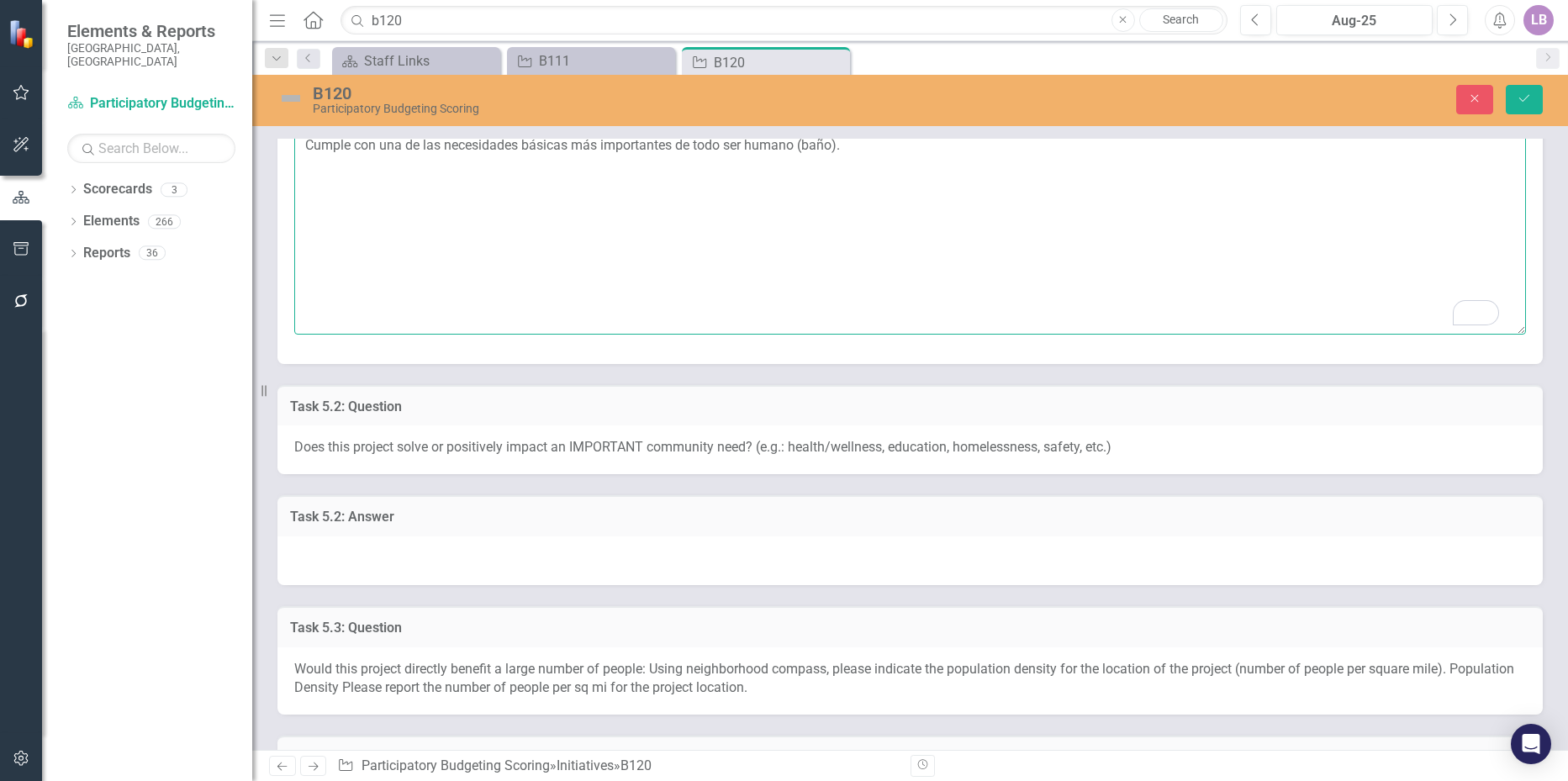
scroll to position [588, 0]
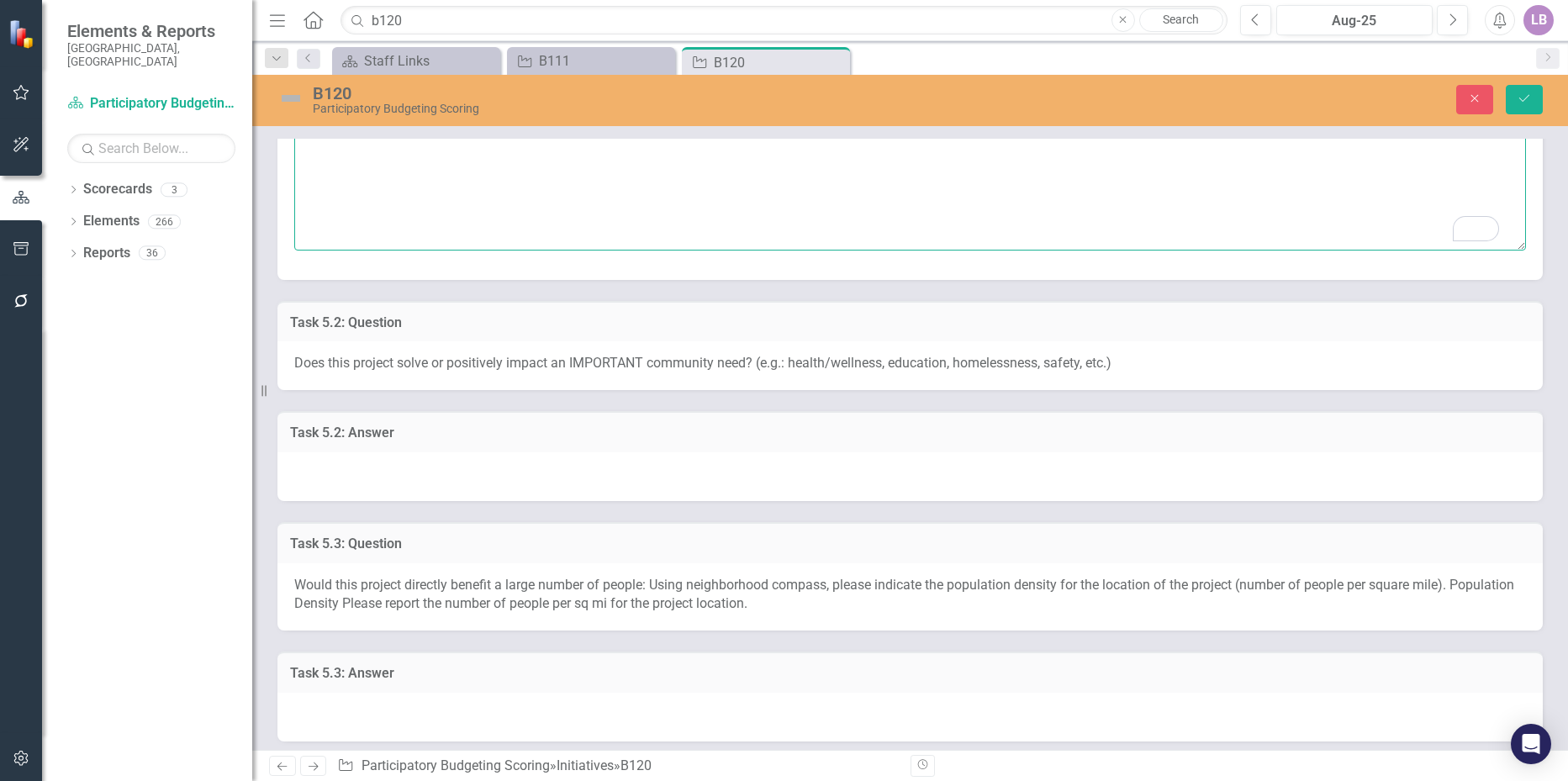
type textarea "Cumple con una de las necesidades básicas más importantes de todo ser humano (b…"
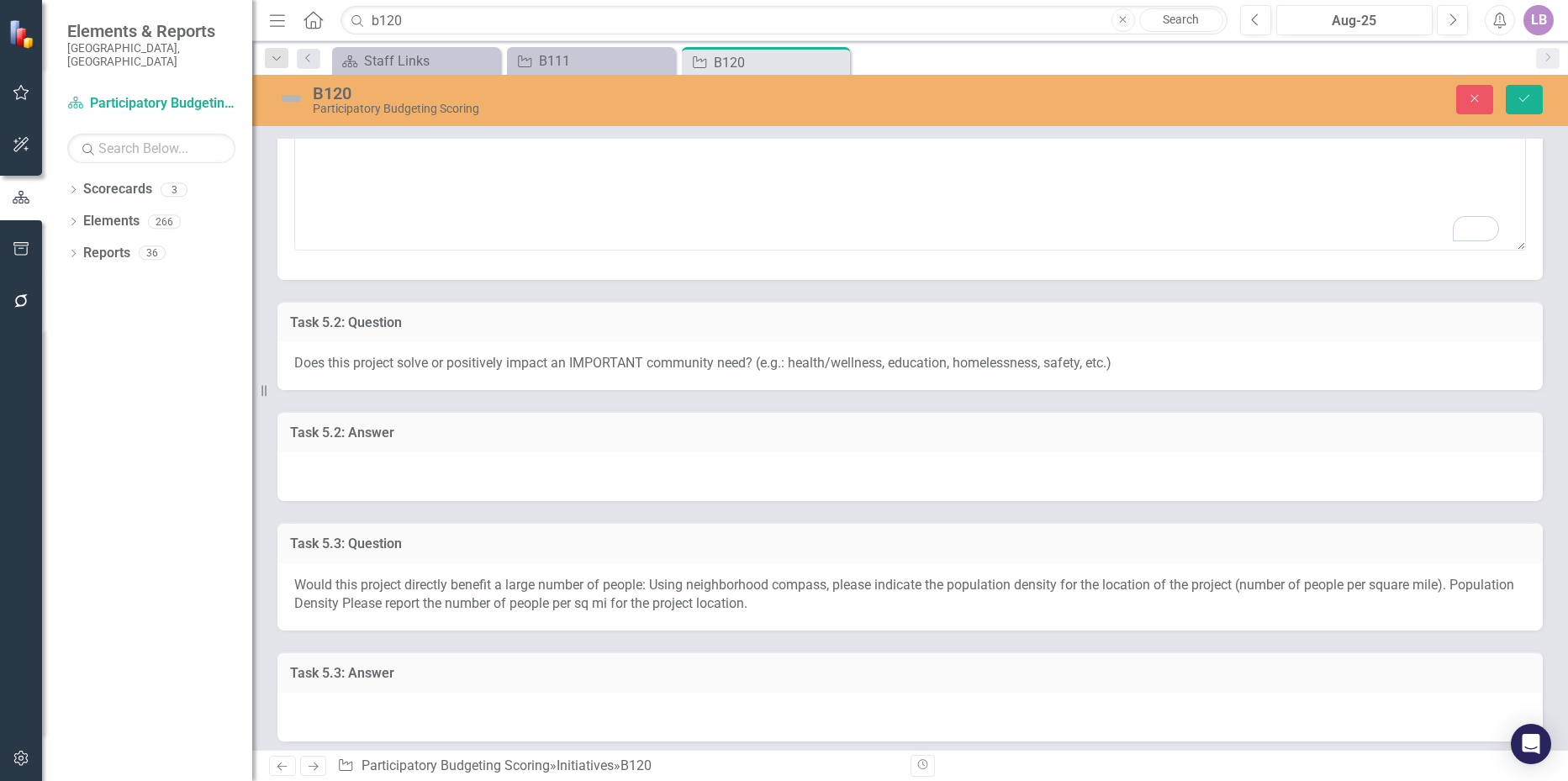
click at [390, 460] on div at bounding box center [910, 476] width 1265 height 49
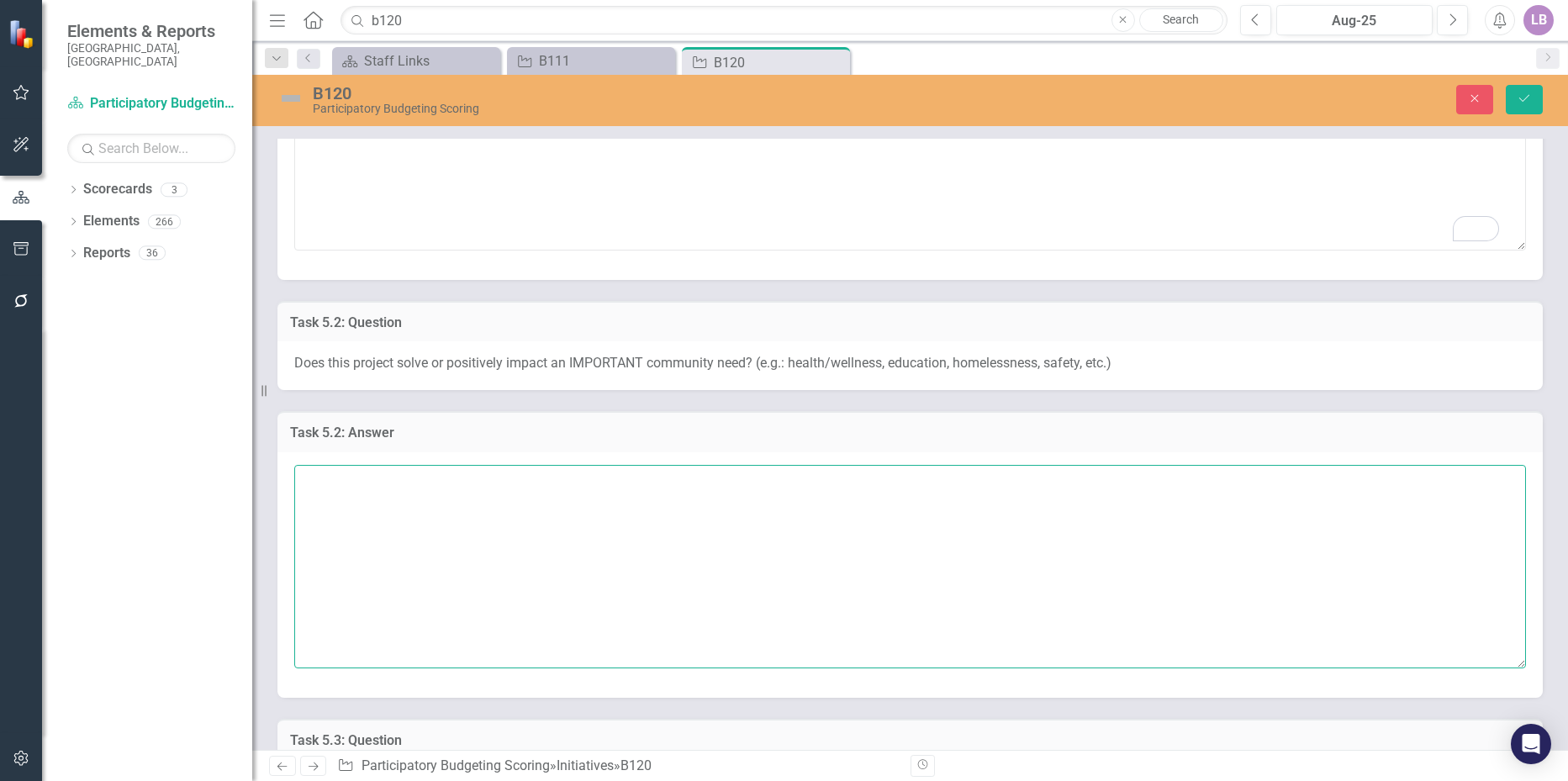
click at [374, 486] on textarea at bounding box center [910, 566] width 1231 height 203
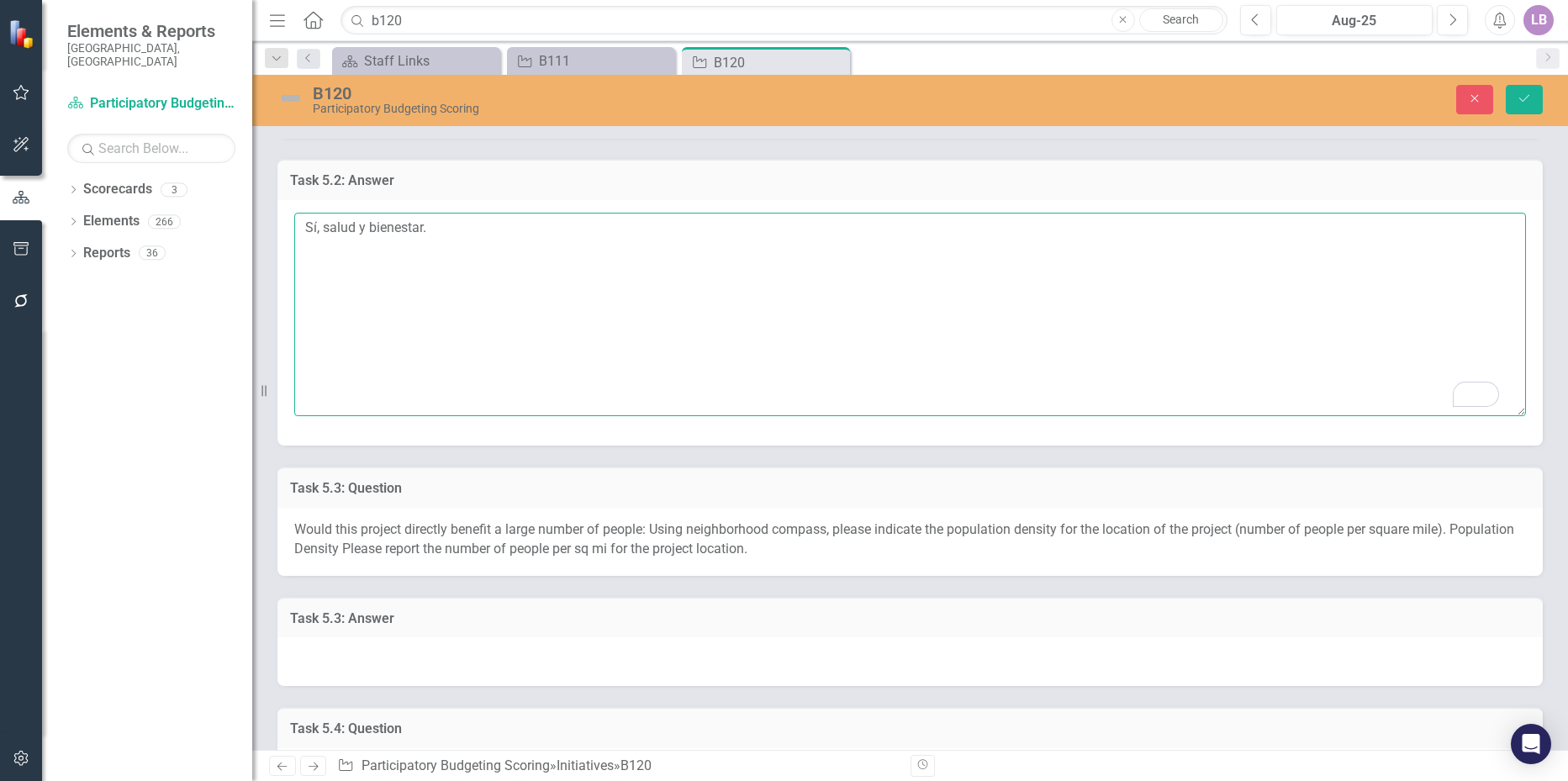
scroll to position [924, 0]
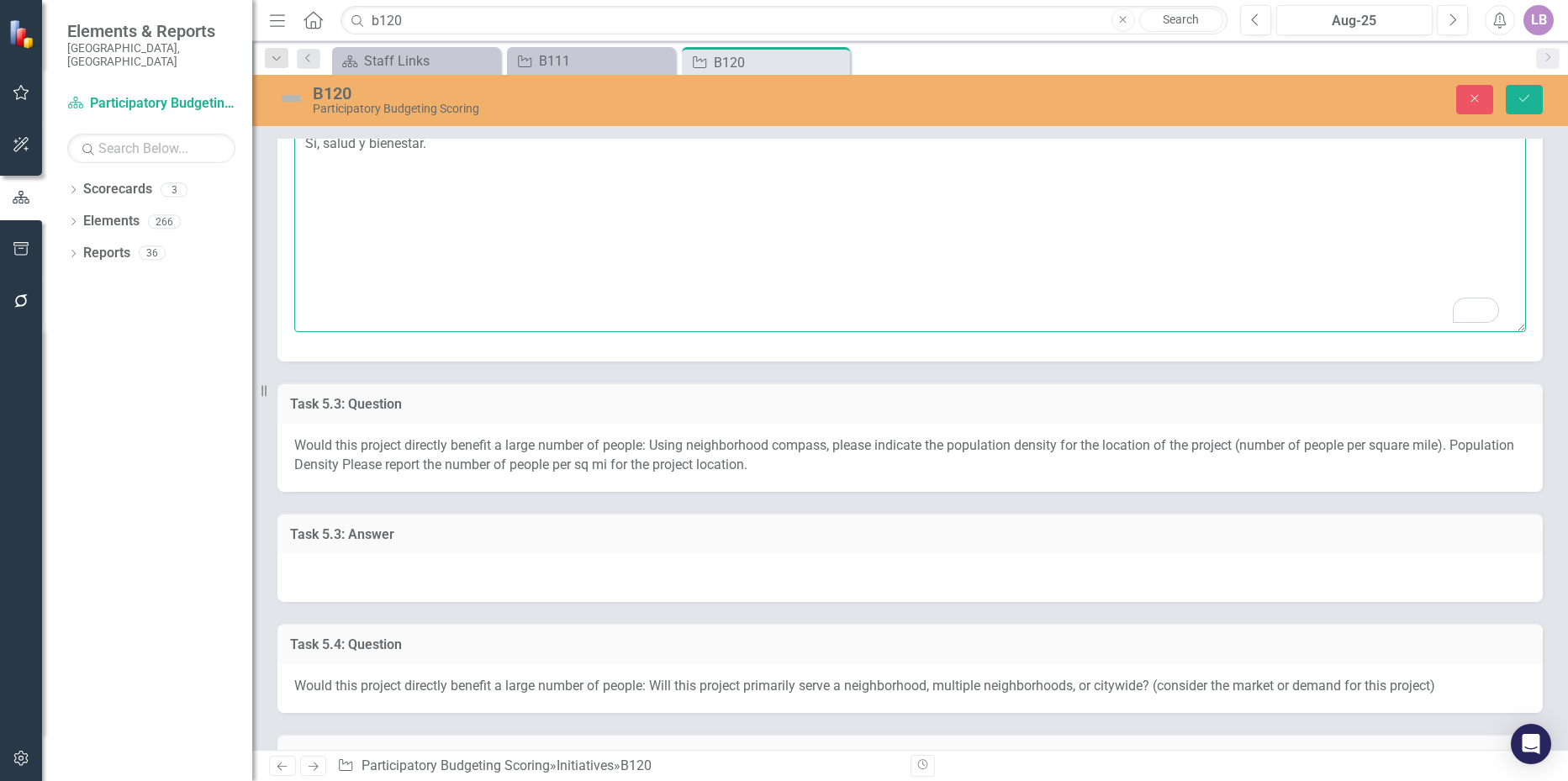
type textarea "Sí, salud y bienestar."
click at [380, 578] on div at bounding box center [910, 578] width 1265 height 49
click at [372, 567] on div at bounding box center [910, 578] width 1265 height 49
click at [372, 568] on div at bounding box center [910, 578] width 1265 height 49
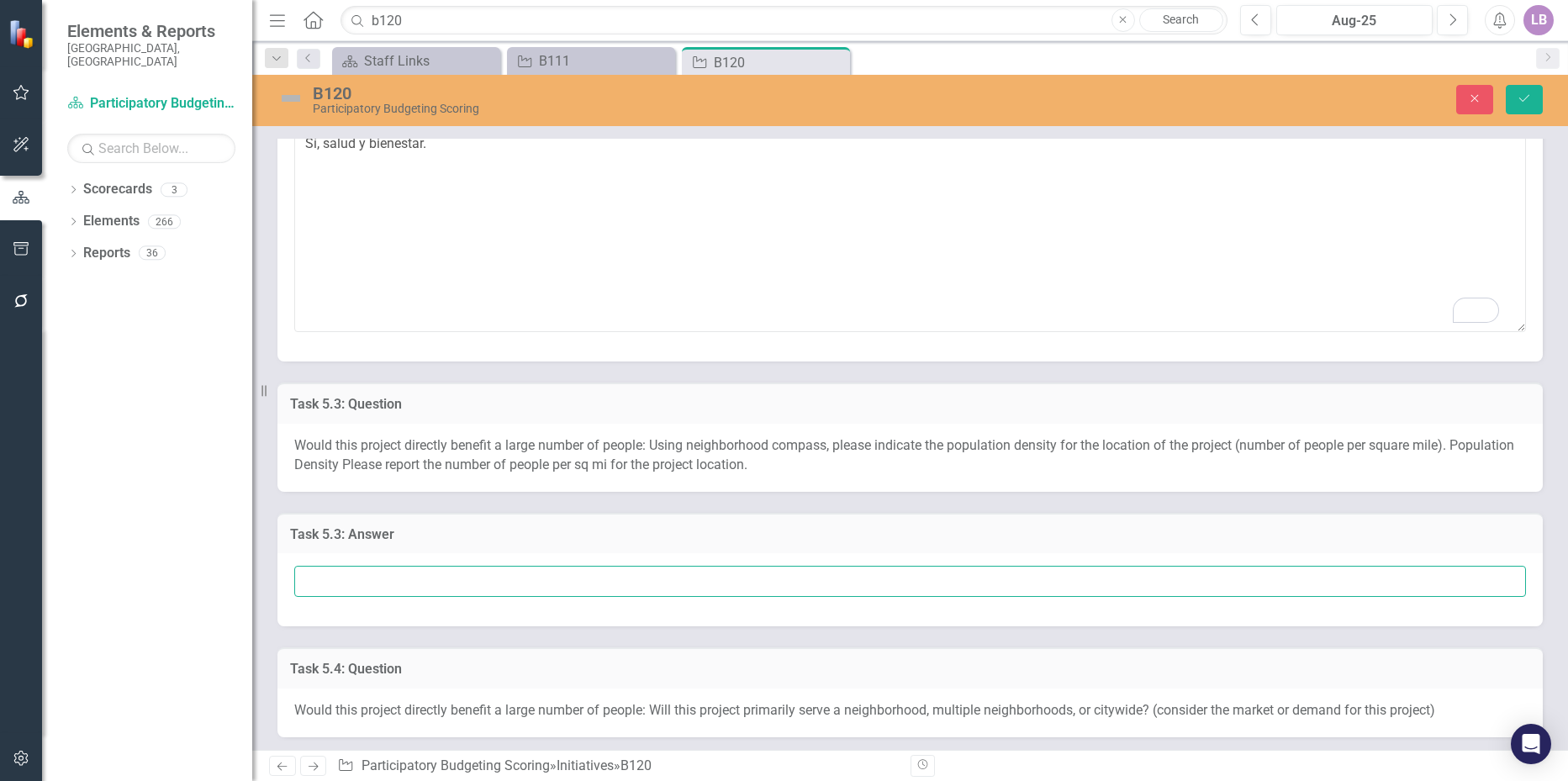
click at [364, 572] on input "text" at bounding box center [910, 581] width 1231 height 31
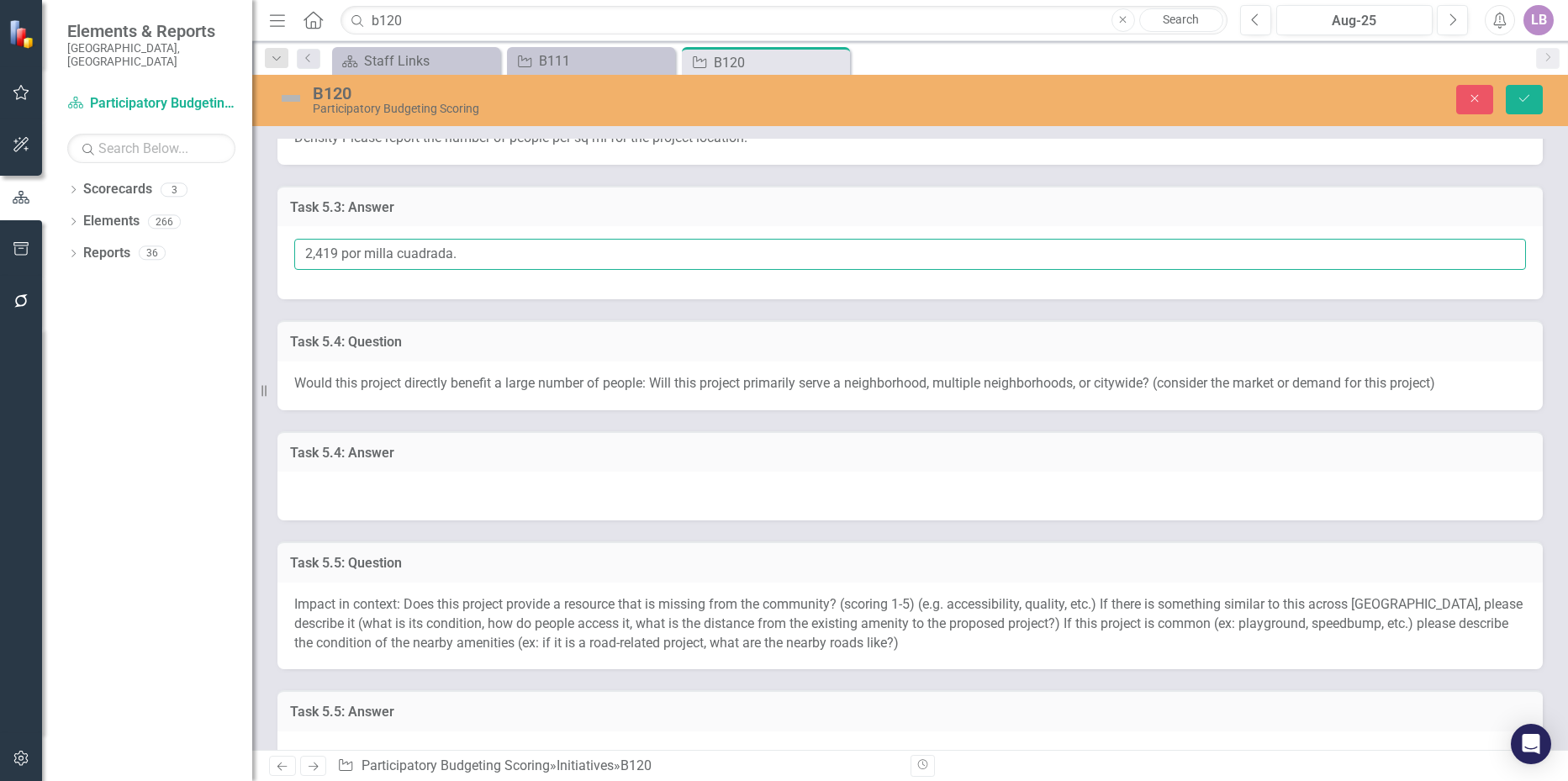
scroll to position [1261, 0]
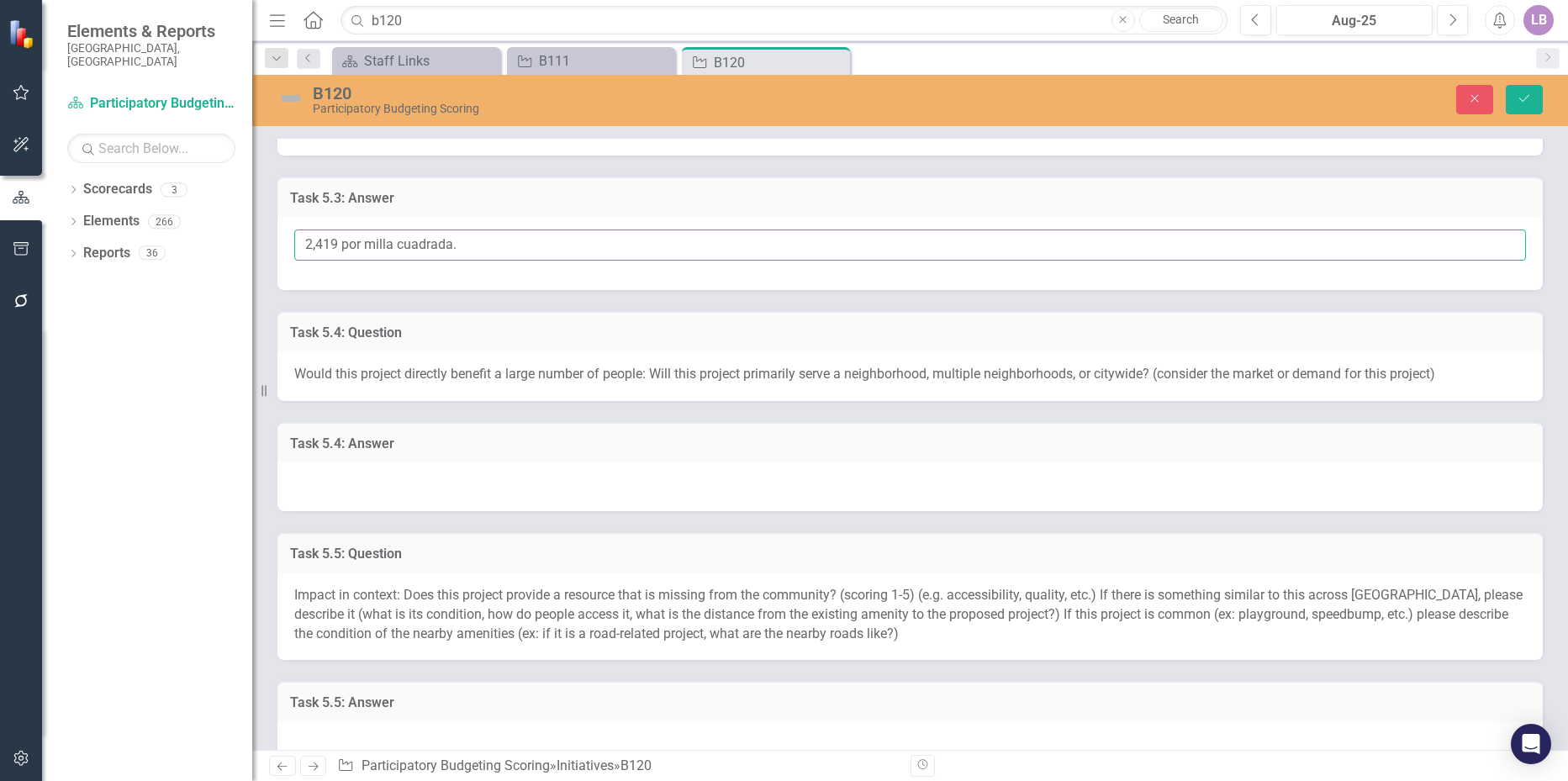
type input "2,419 por milla cuadrada."
click at [380, 475] on div at bounding box center [910, 486] width 1265 height 49
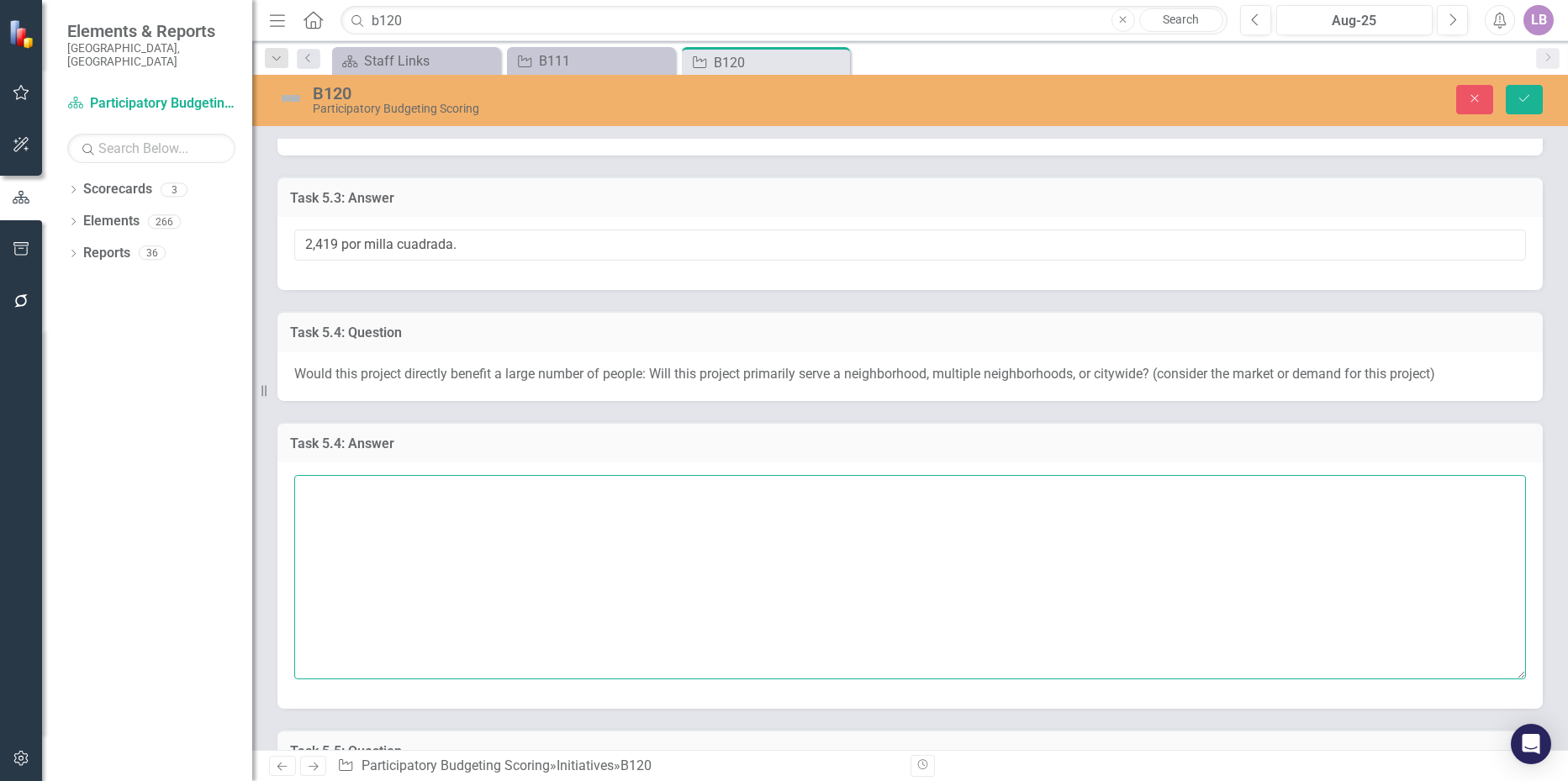
click at [364, 486] on textarea at bounding box center [910, 577] width 1231 height 203
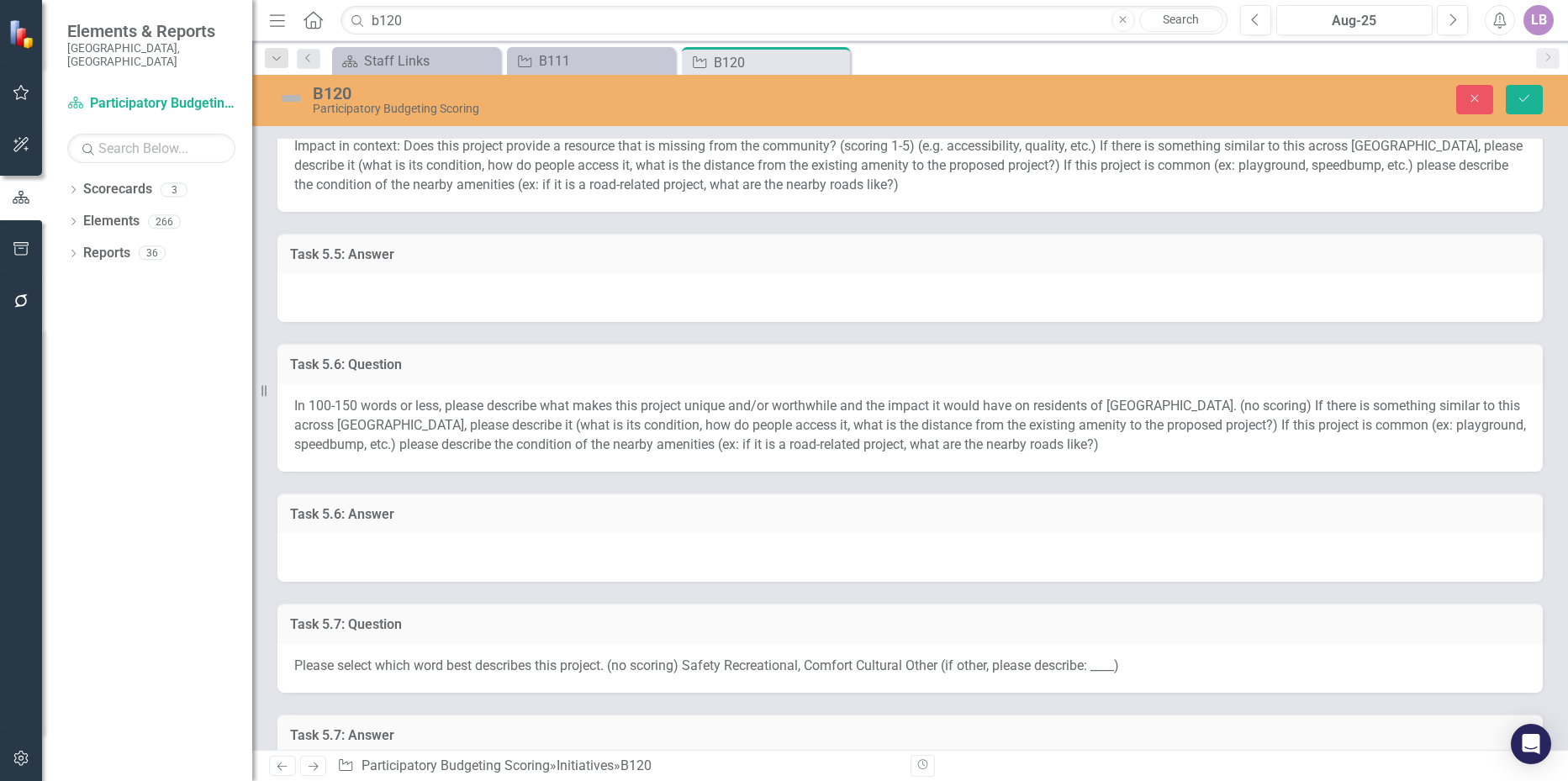
scroll to position [1933, 0]
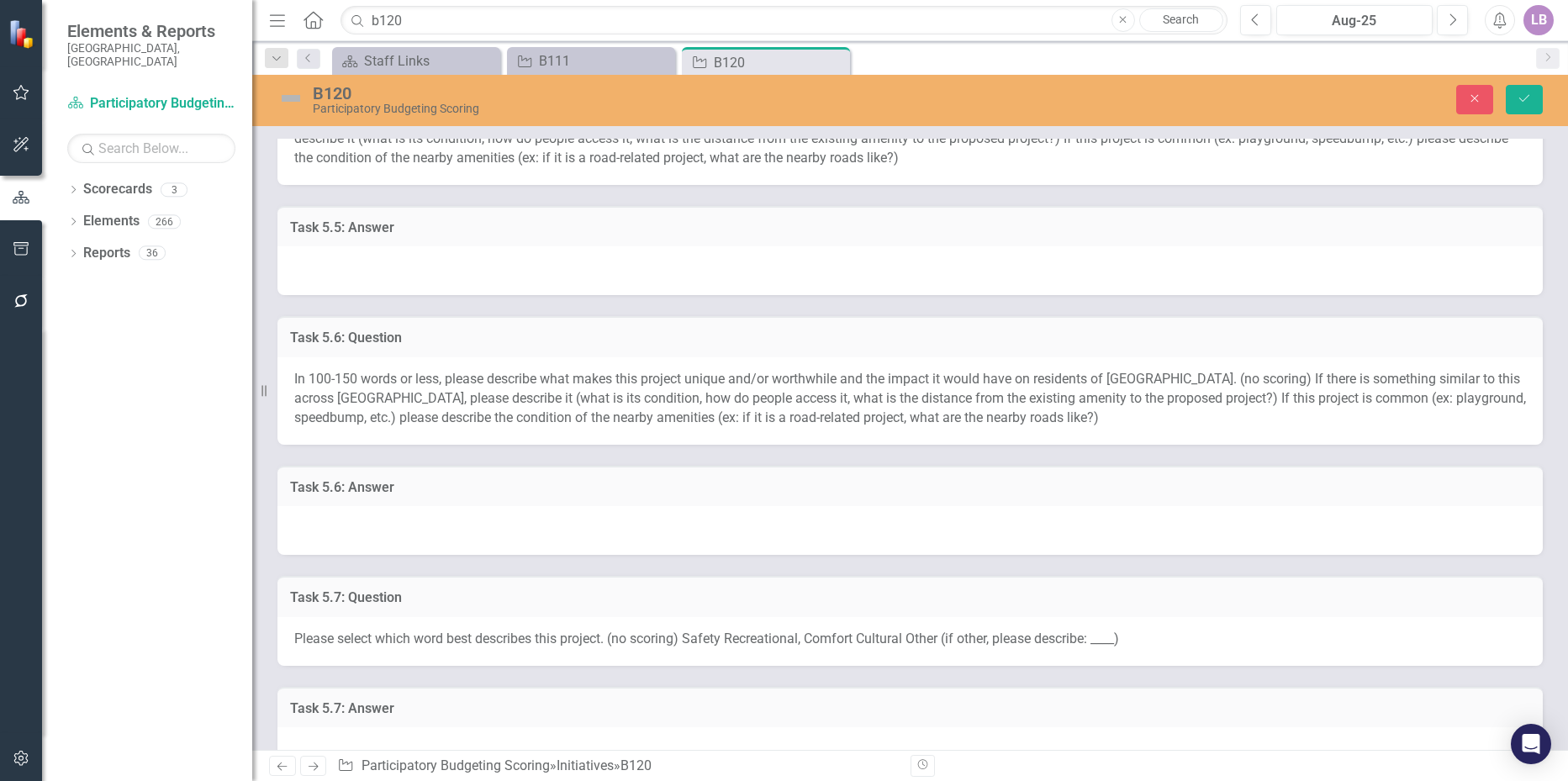
type textarea "Sí, a varios barrios."
click at [350, 534] on div at bounding box center [910, 531] width 1265 height 49
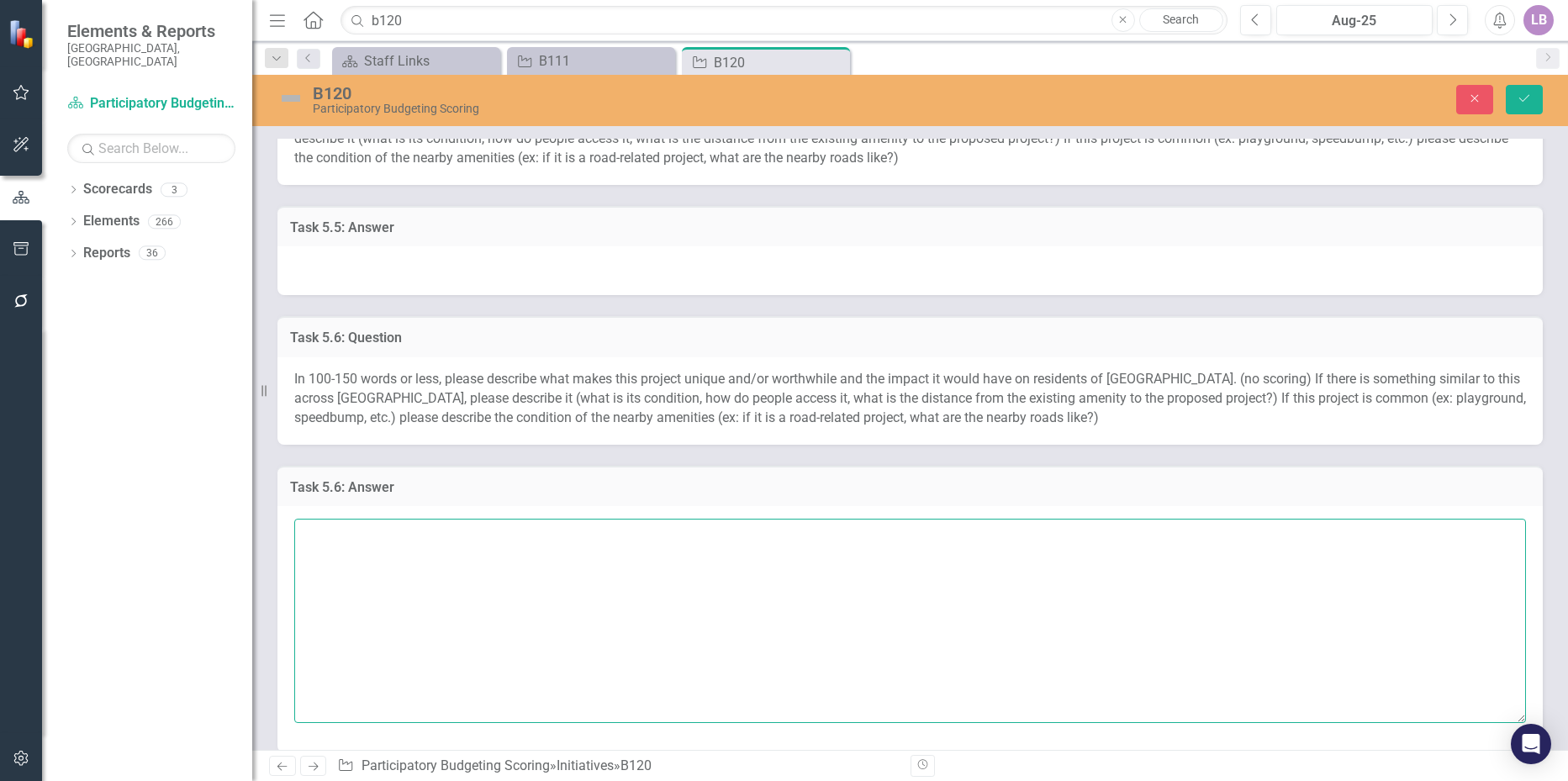
click at [355, 532] on textarea at bounding box center [910, 620] width 1231 height 203
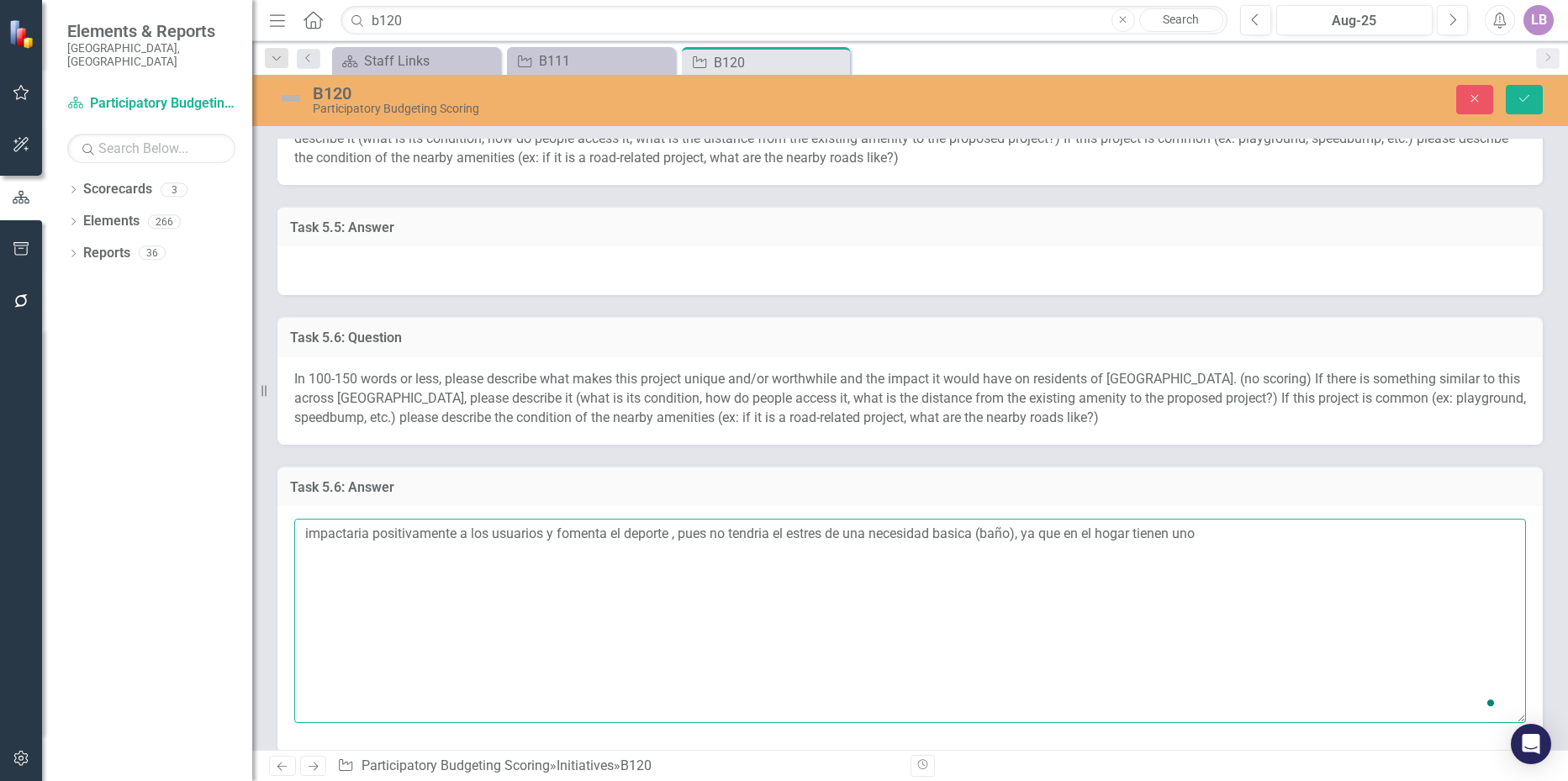
type textarea "impactaria positivamente a los usuarios y fomenta el deporte , pues no tendria …"
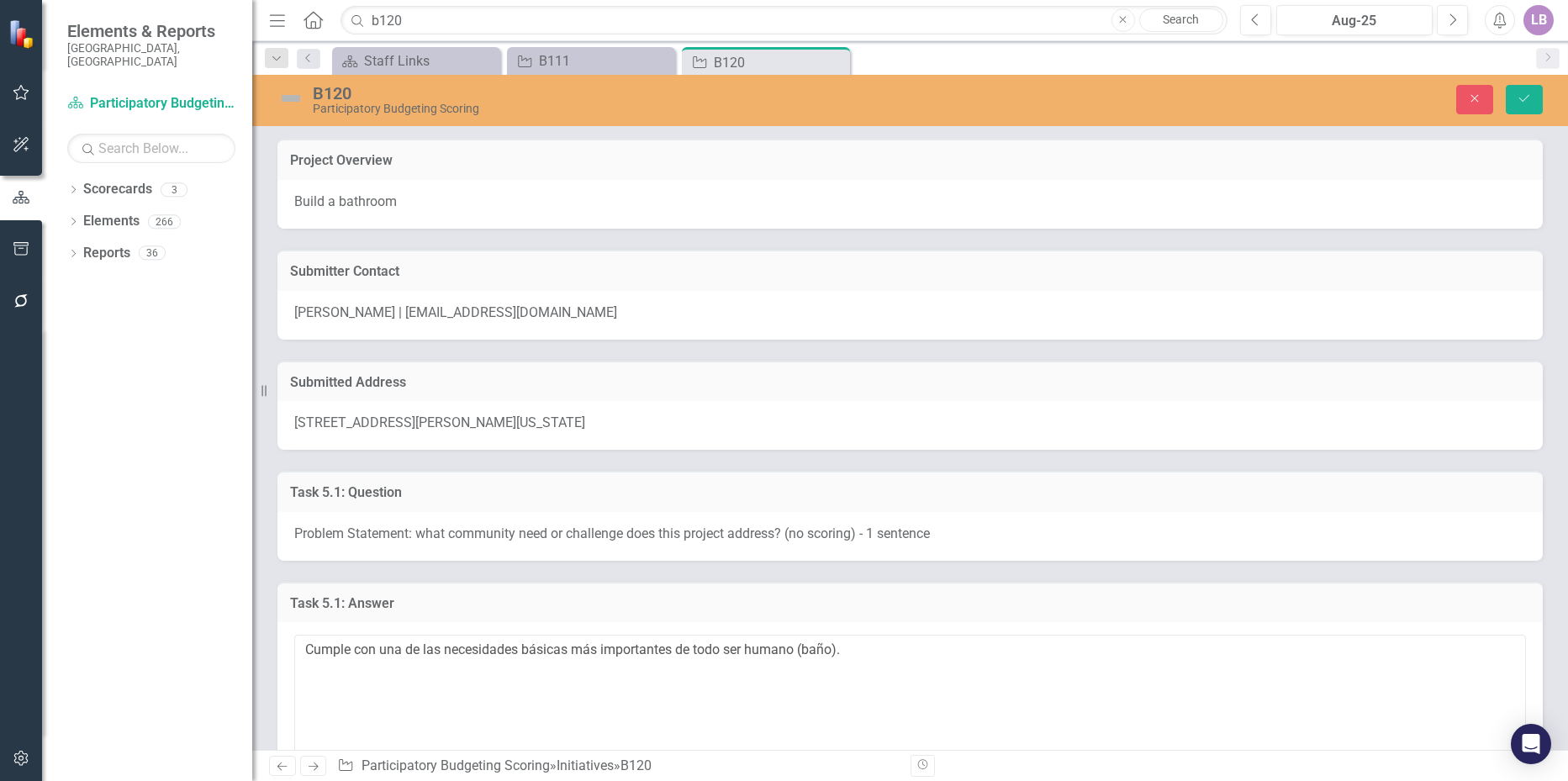
scroll to position [2773, 0]
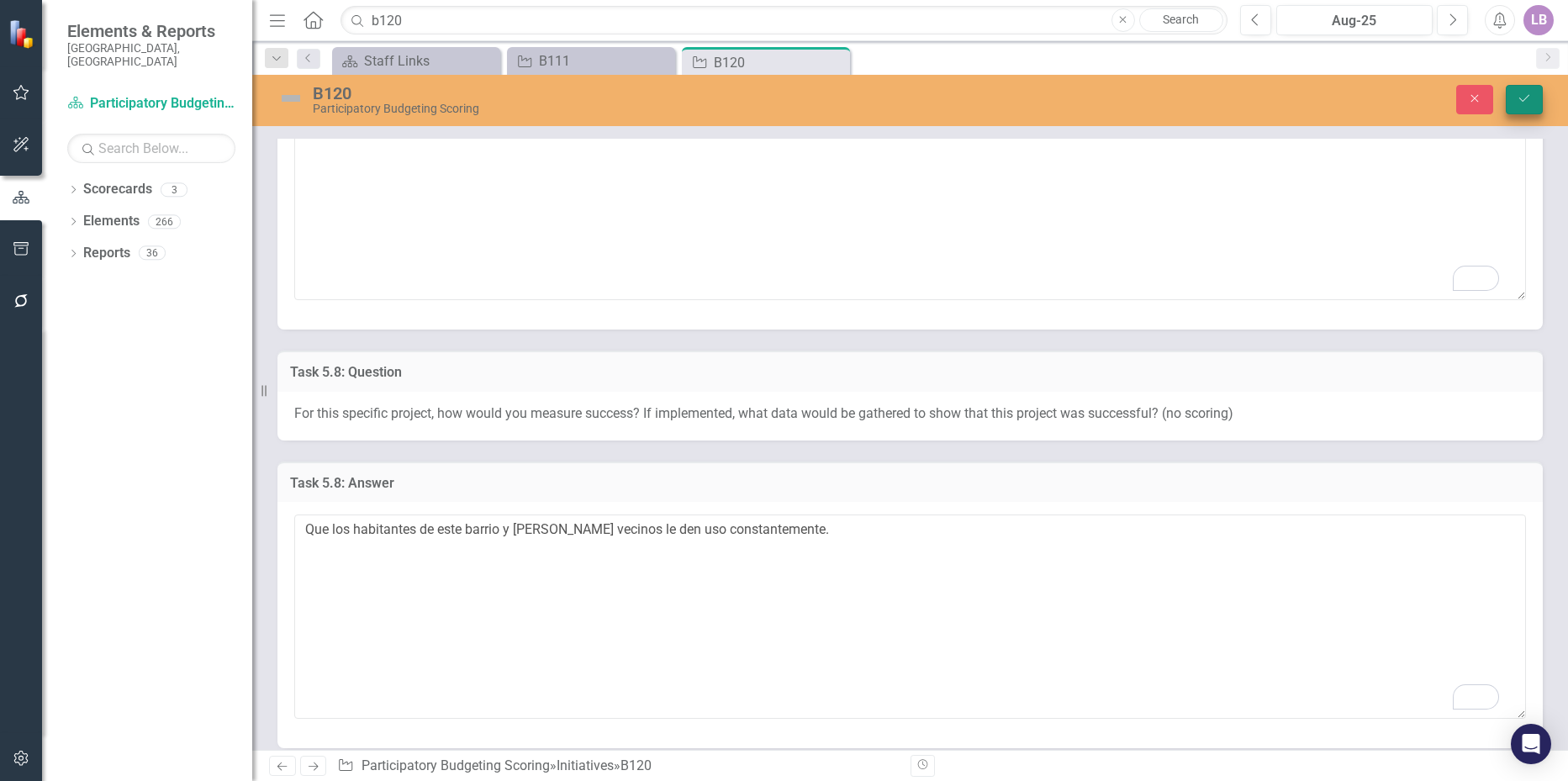
type textarea "Que los habitantes de este barrio y barrios vecinos le den uso constantemente."
click at [1522, 95] on icon "Save" at bounding box center [1524, 98] width 15 height 12
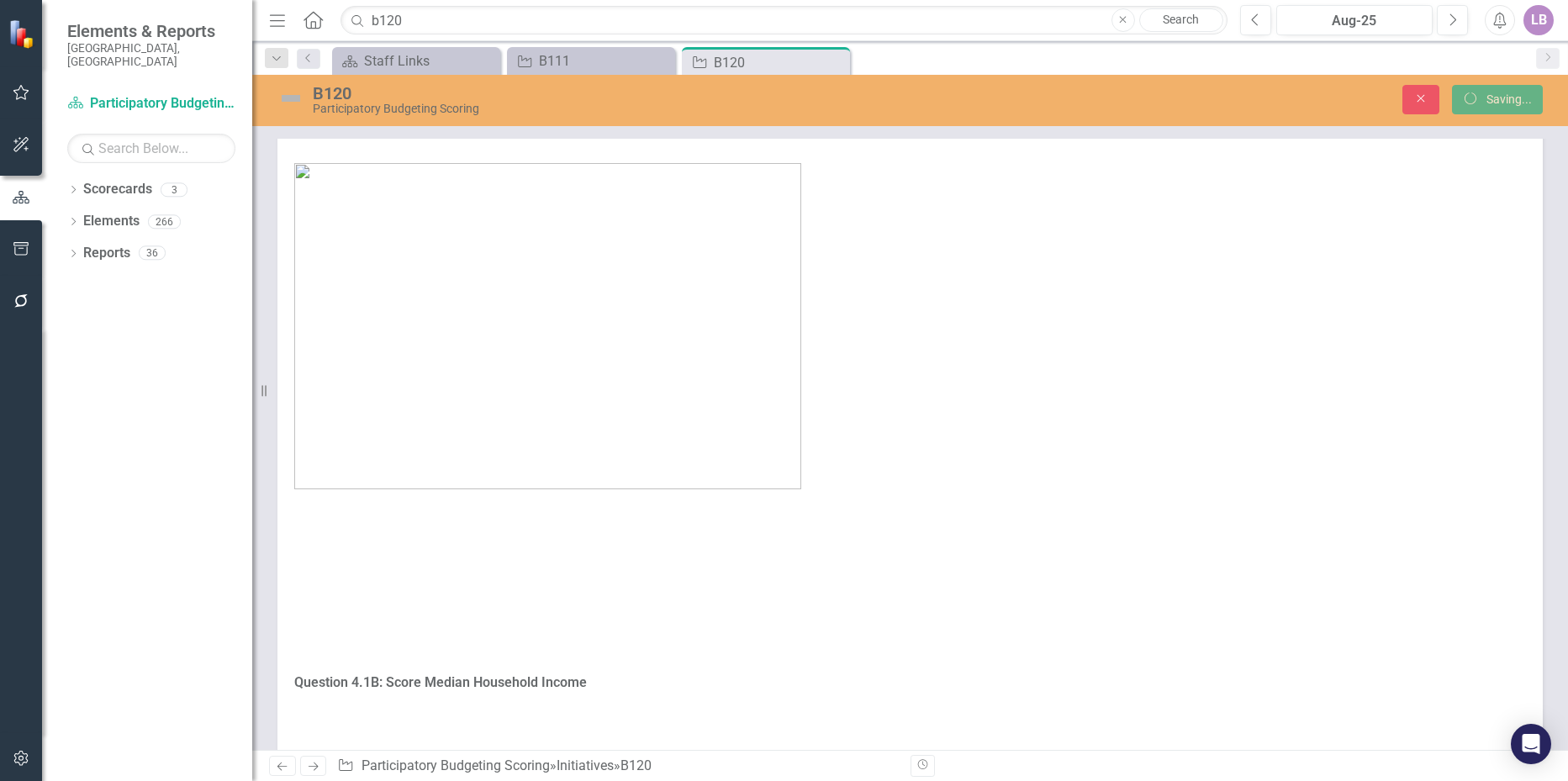
scroll to position [1961, 0]
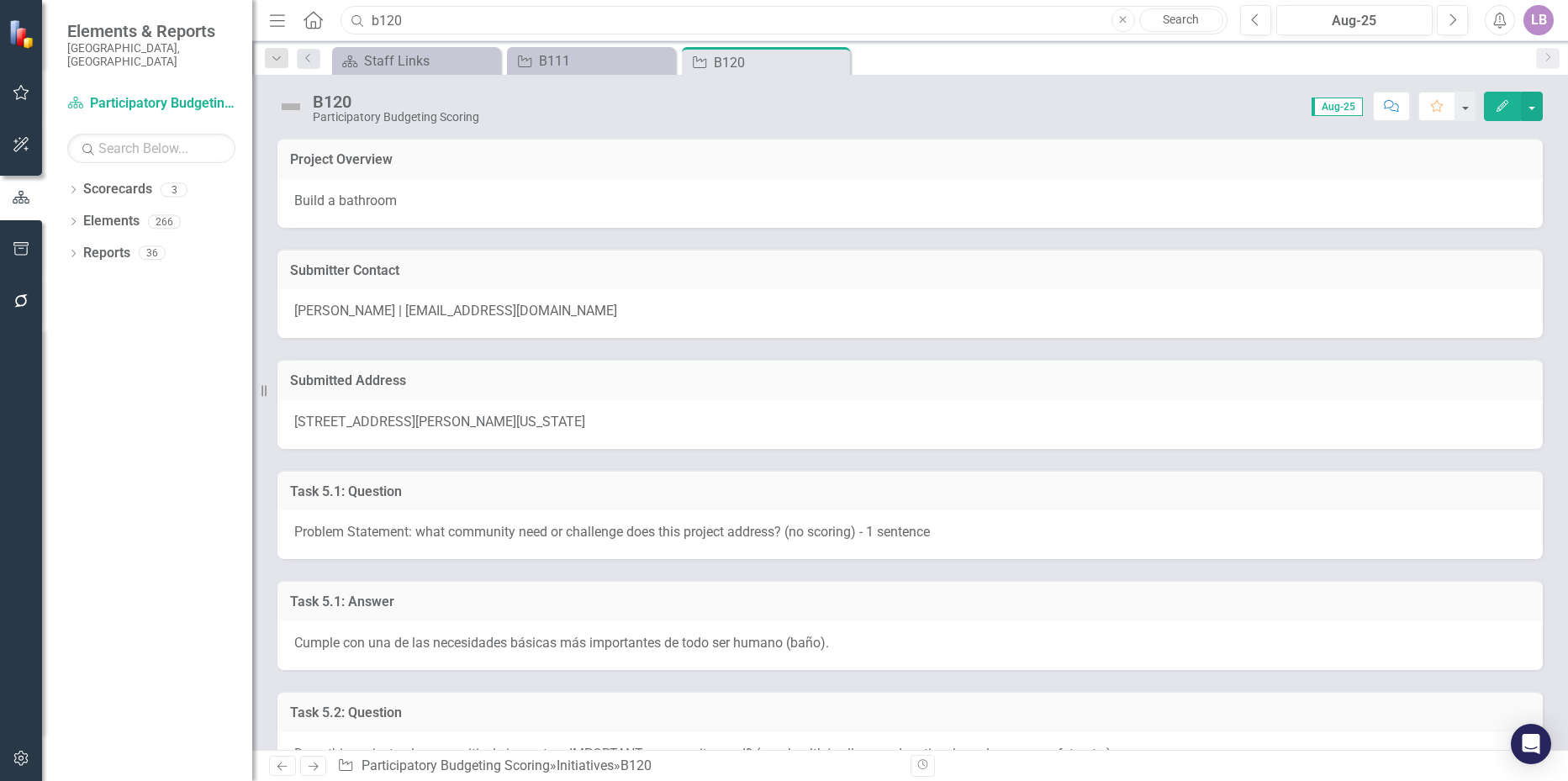
click at [424, 24] on input "b120" at bounding box center [783, 20] width 886 height 29
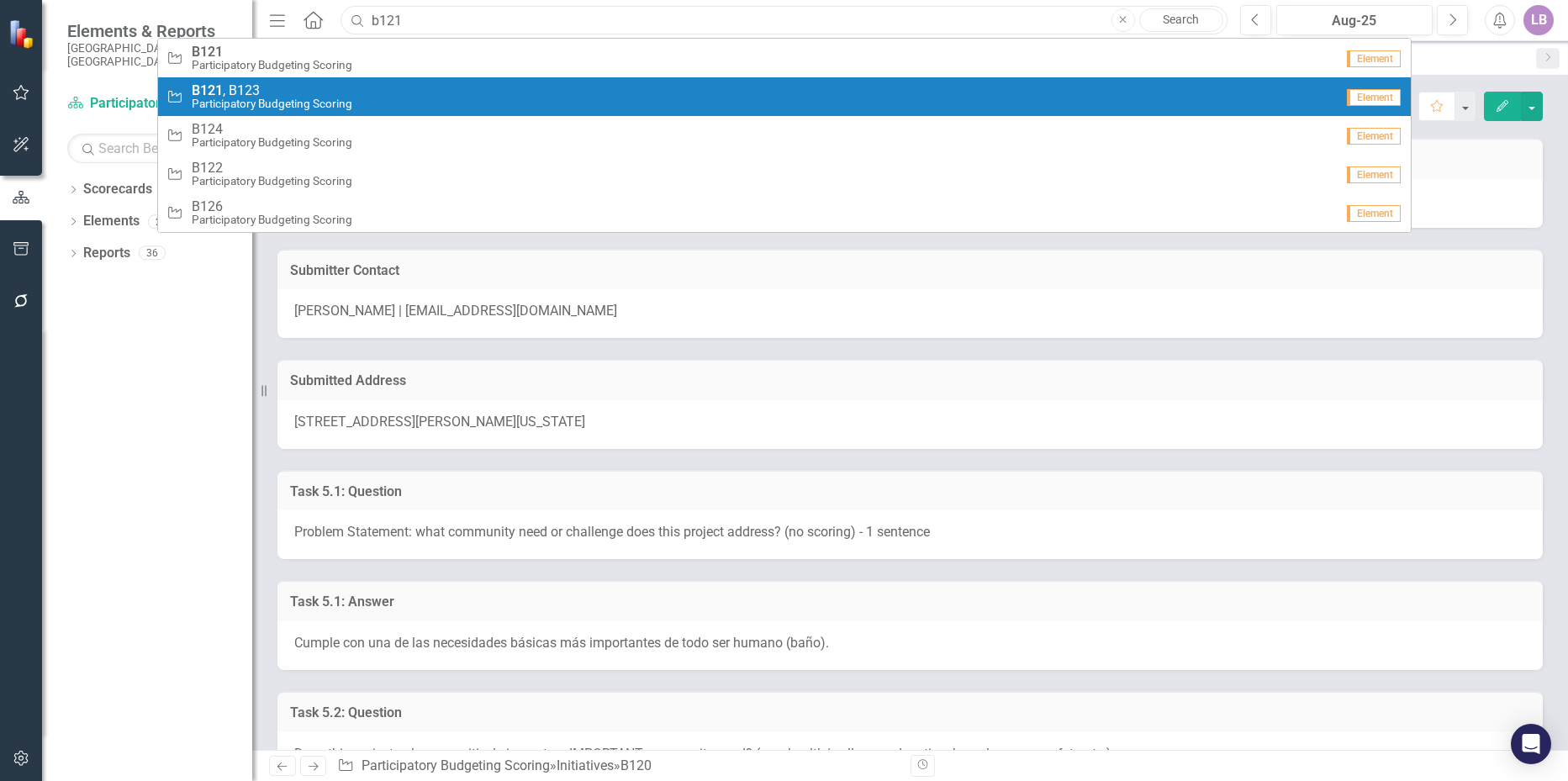
type input "b121"
click at [298, 88] on span "B121 , B123" at bounding box center [272, 90] width 161 height 15
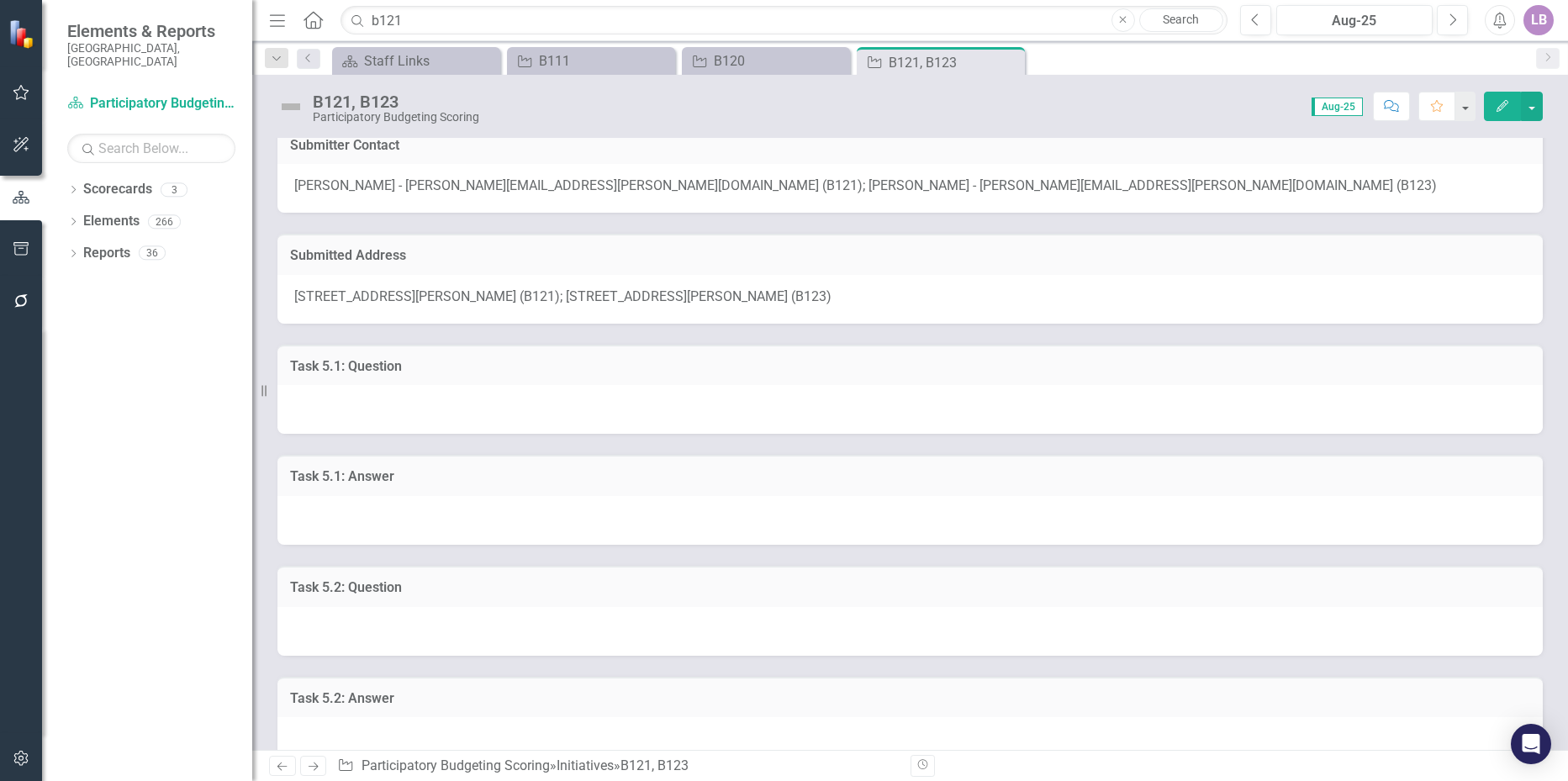
scroll to position [168, 0]
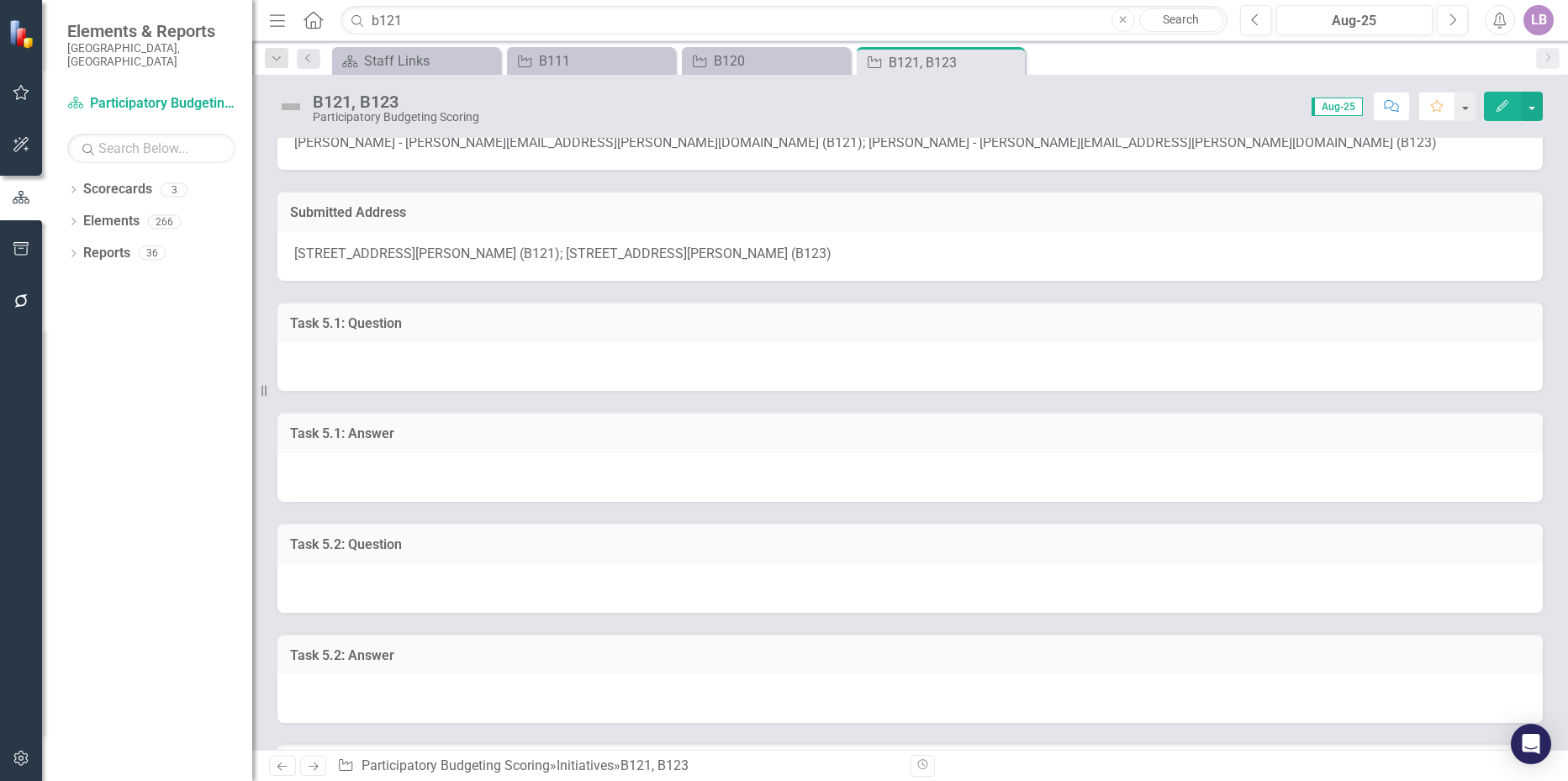
click at [469, 471] on div at bounding box center [910, 477] width 1265 height 49
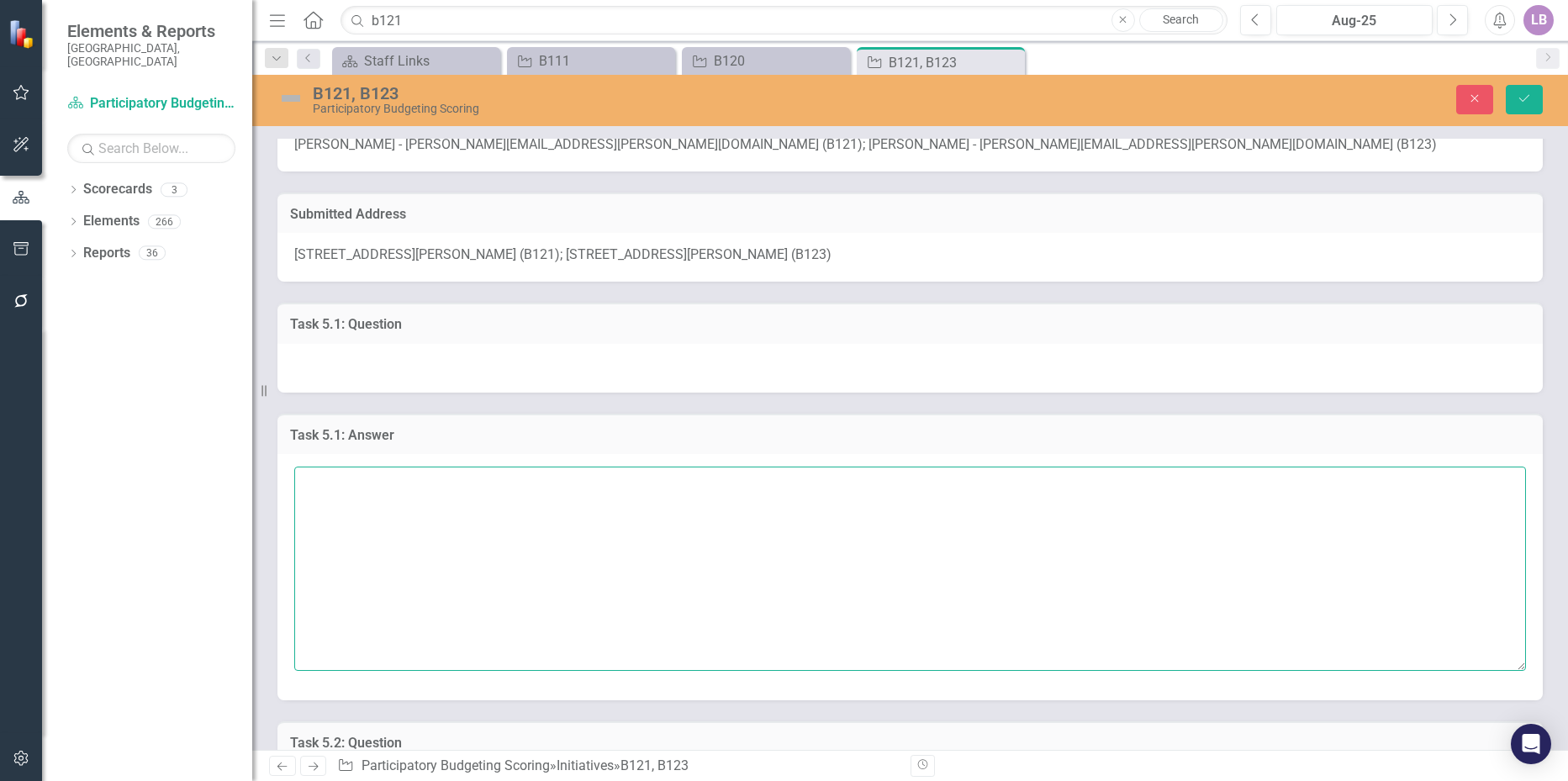
click at [452, 502] on textarea at bounding box center [910, 568] width 1231 height 203
drag, startPoint x: 456, startPoint y: 486, endPoint x: 280, endPoint y: 476, distance: 176.3
click at [280, 476] on div "Está en propiedad privada." at bounding box center [910, 576] width 1265 height 246
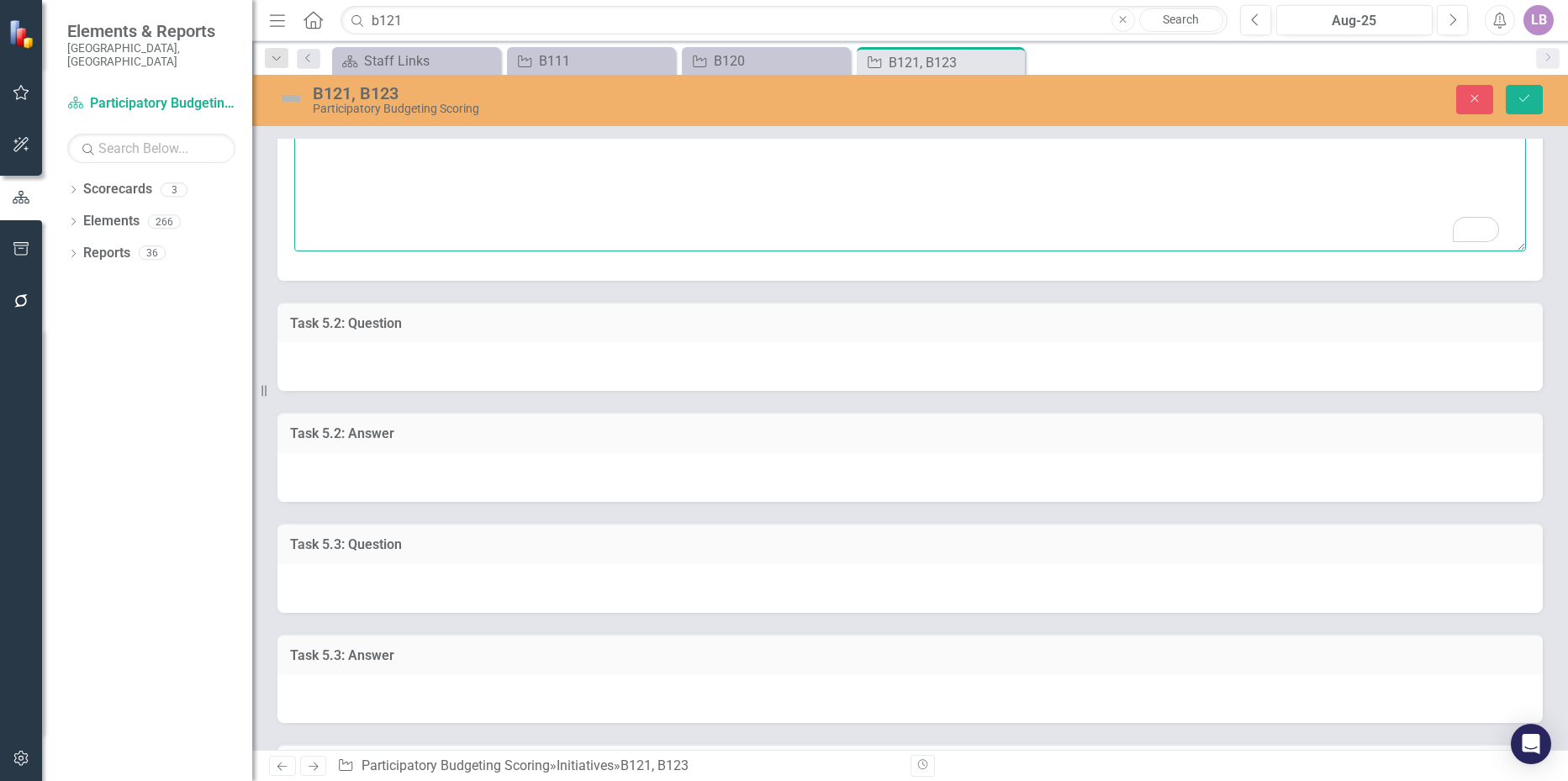
scroll to position [588, 0]
type textarea "Está en propiedad privada."
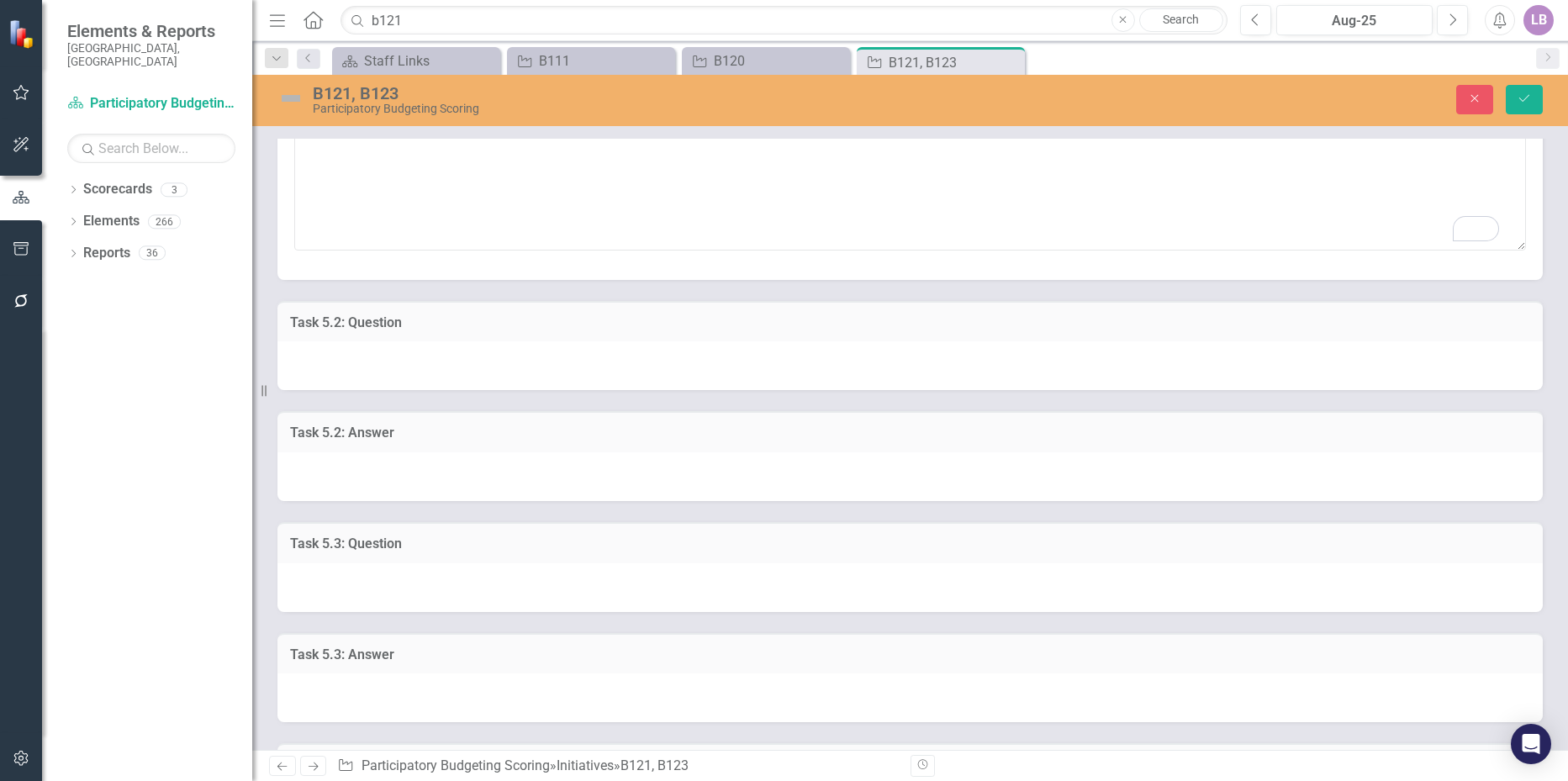
click at [445, 489] on div at bounding box center [910, 476] width 1265 height 49
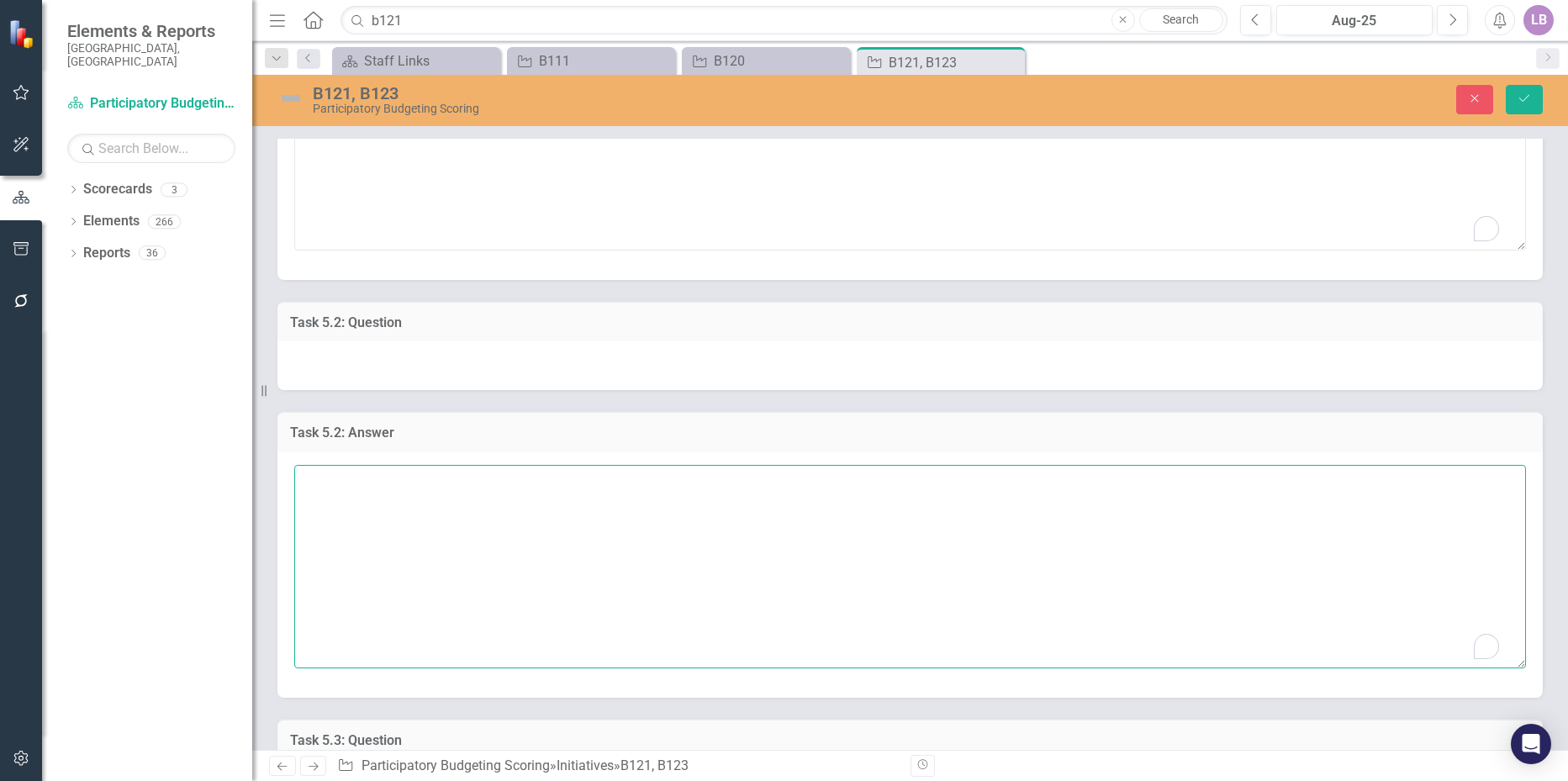
click at [449, 523] on textarea "To enrich screen reader interactions, please activate Accessibility in Grammarl…" at bounding box center [910, 566] width 1231 height 203
paste textarea "Está en propiedad privada."
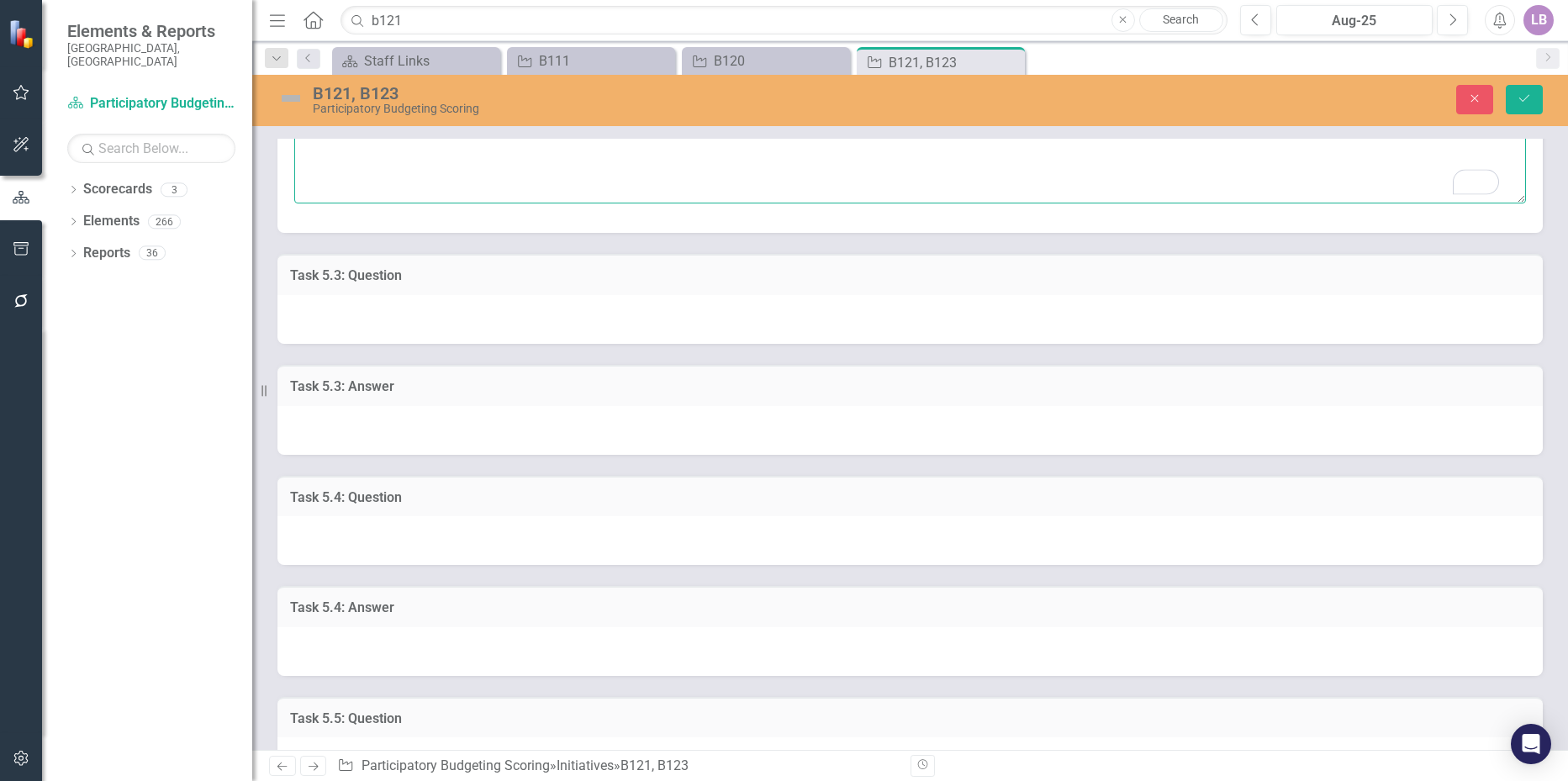
scroll to position [1092, 0]
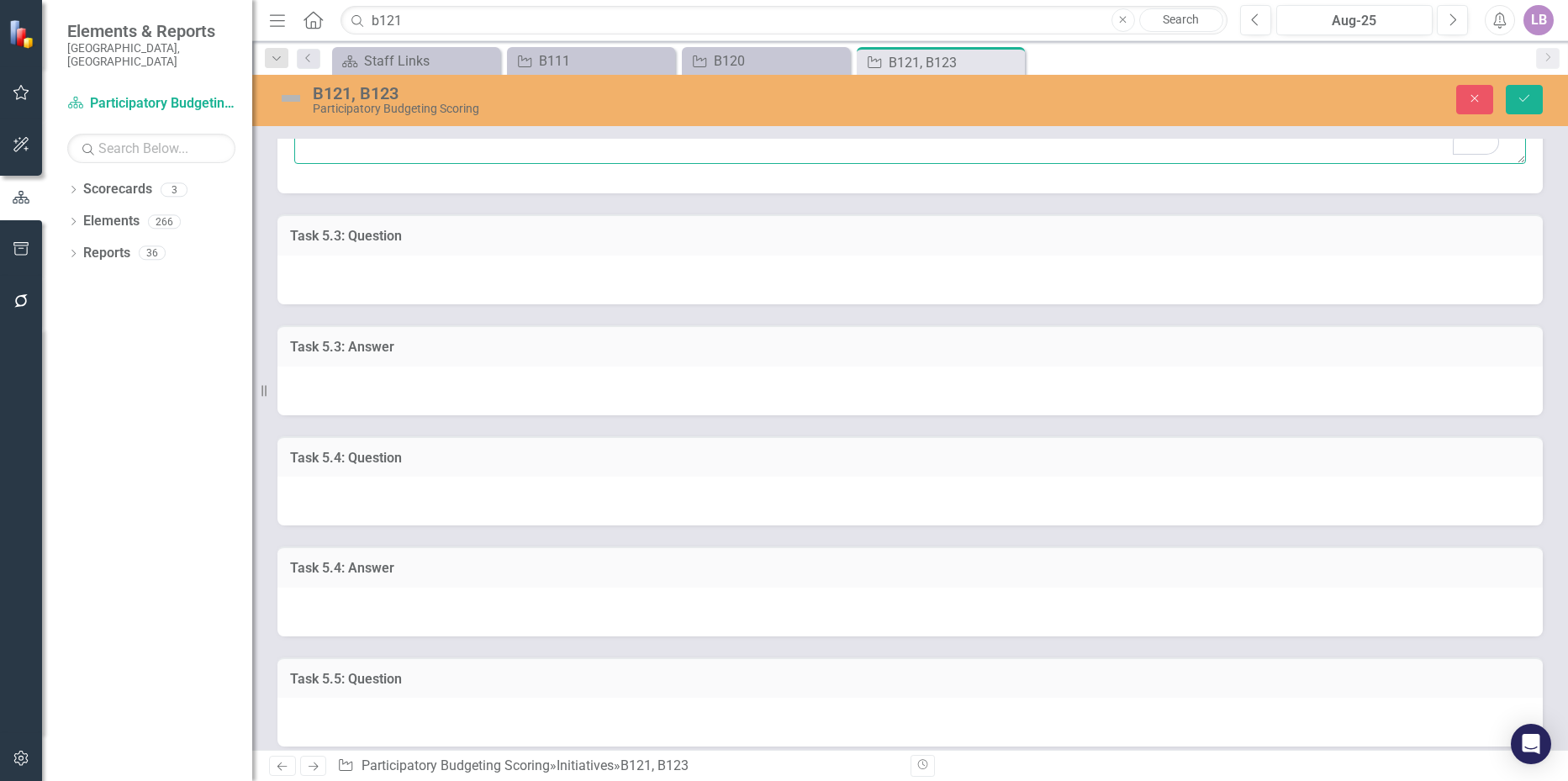
type textarea "Está en propiedad privada."
click at [370, 378] on div at bounding box center [910, 390] width 1265 height 49
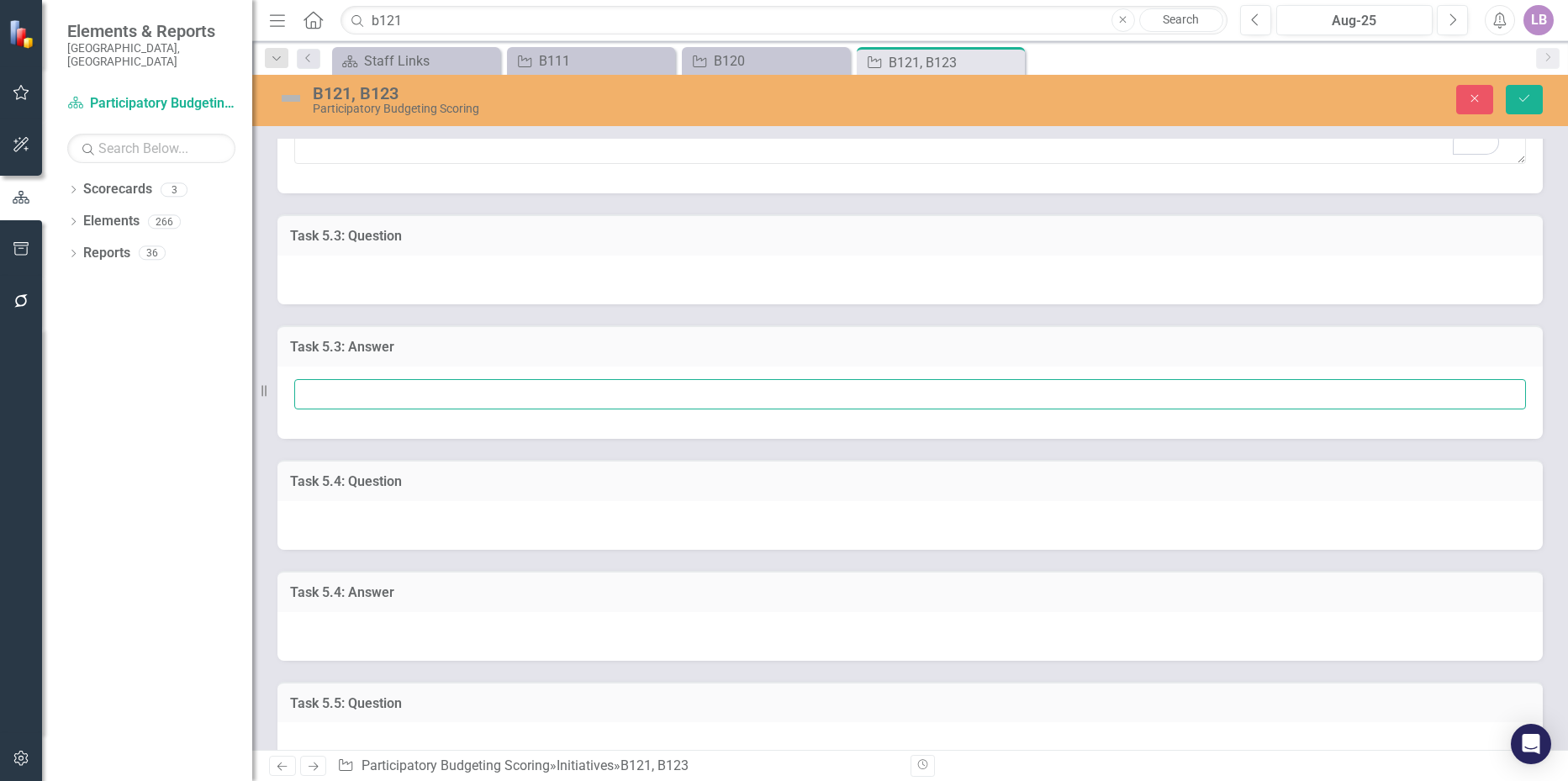
click at [370, 399] on input "text" at bounding box center [910, 394] width 1231 height 31
paste input "Está en propiedad privada."
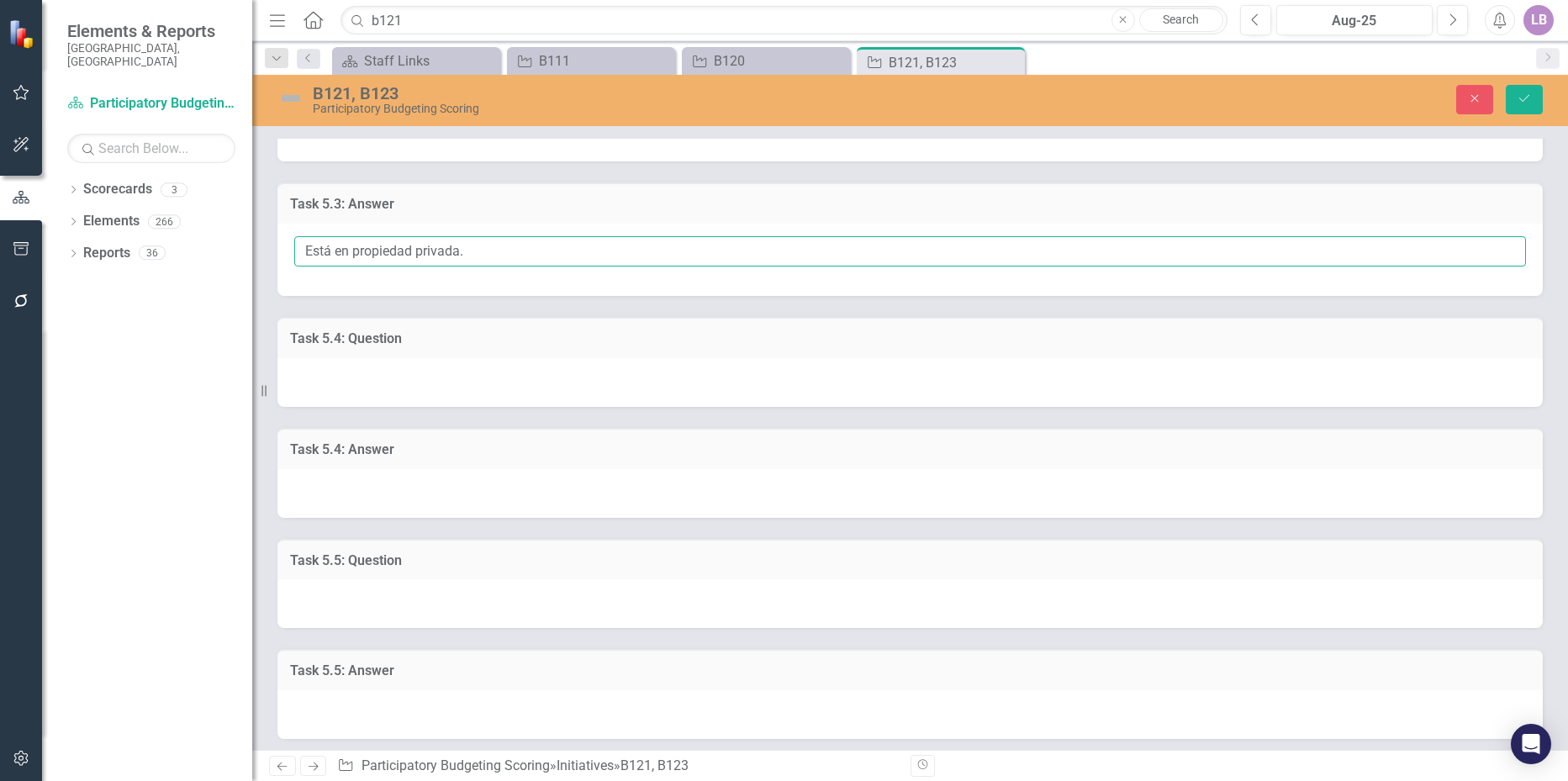
scroll to position [1261, 0]
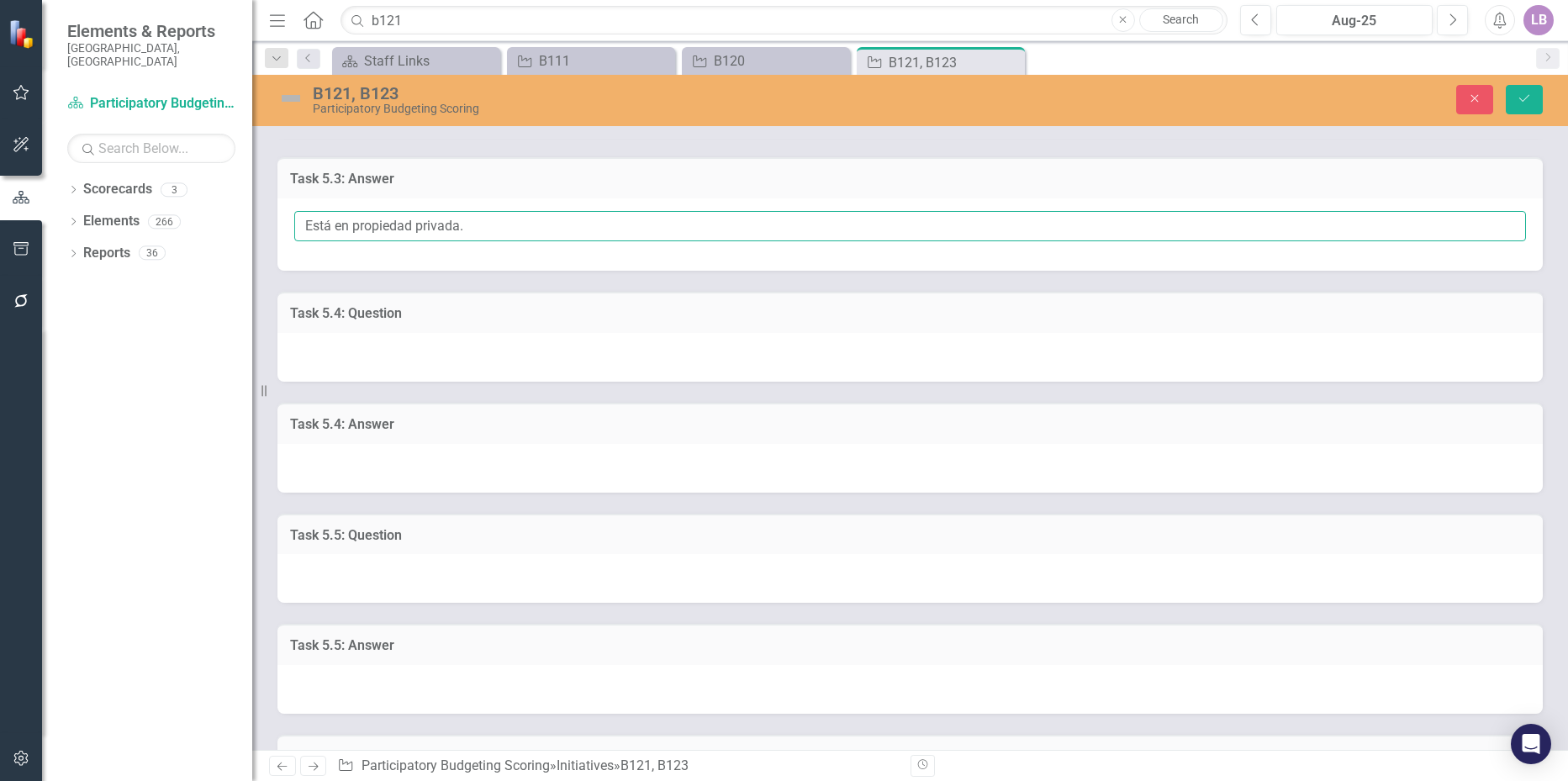
type input "Está en propiedad privada."
click at [371, 452] on div at bounding box center [910, 469] width 1265 height 49
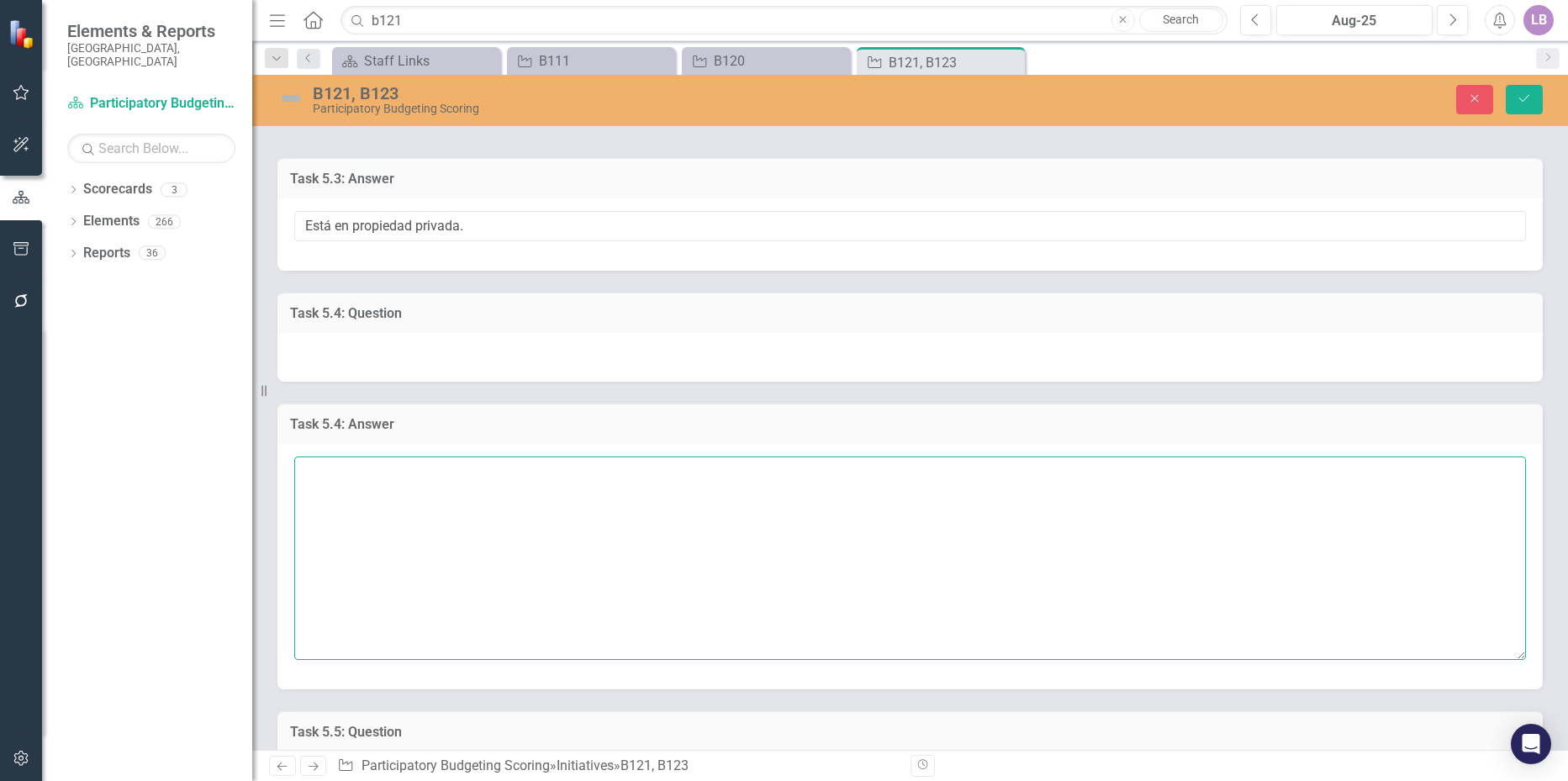
click at [365, 471] on textarea at bounding box center [910, 558] width 1231 height 203
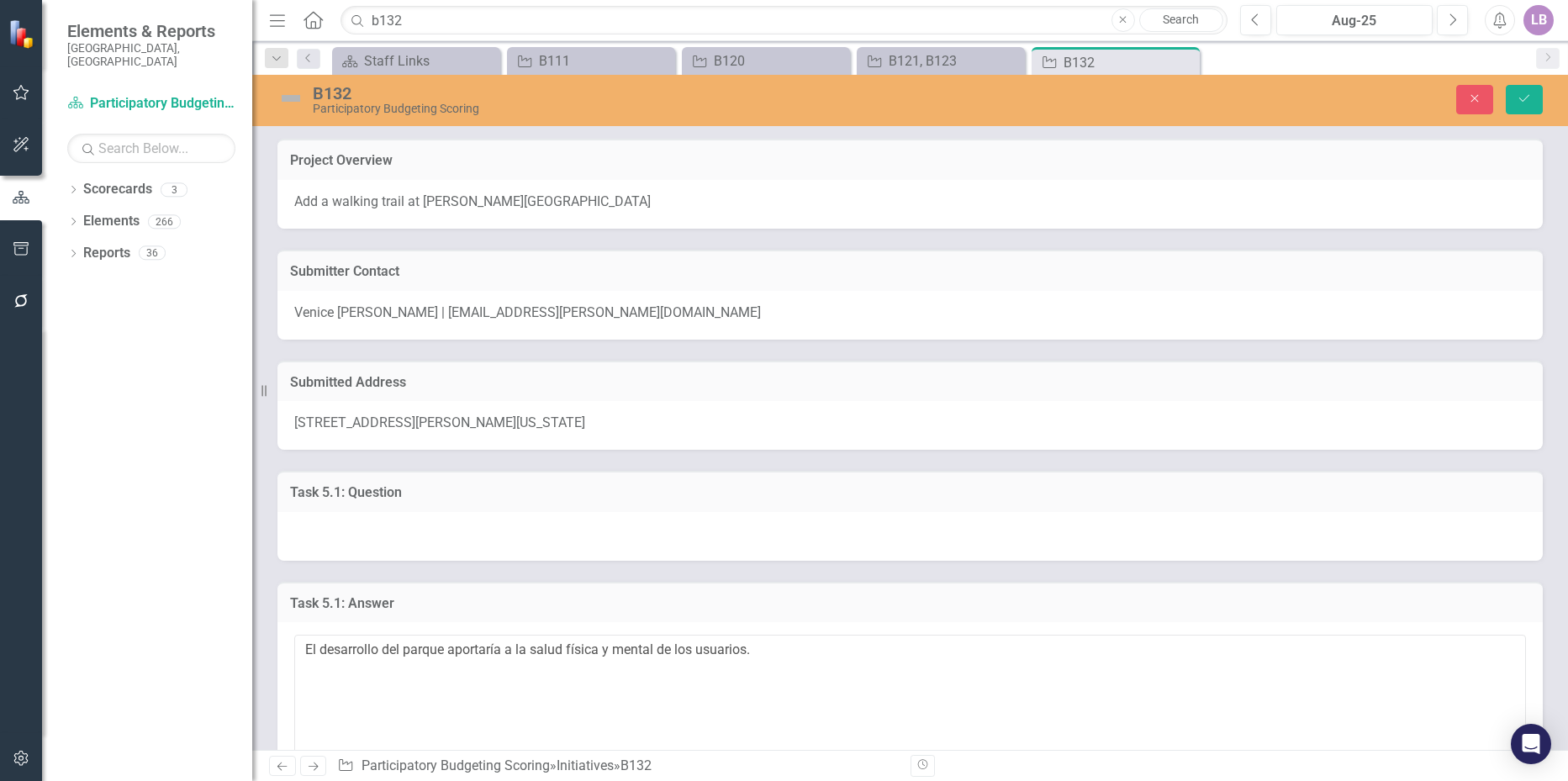
scroll to position [1849, 0]
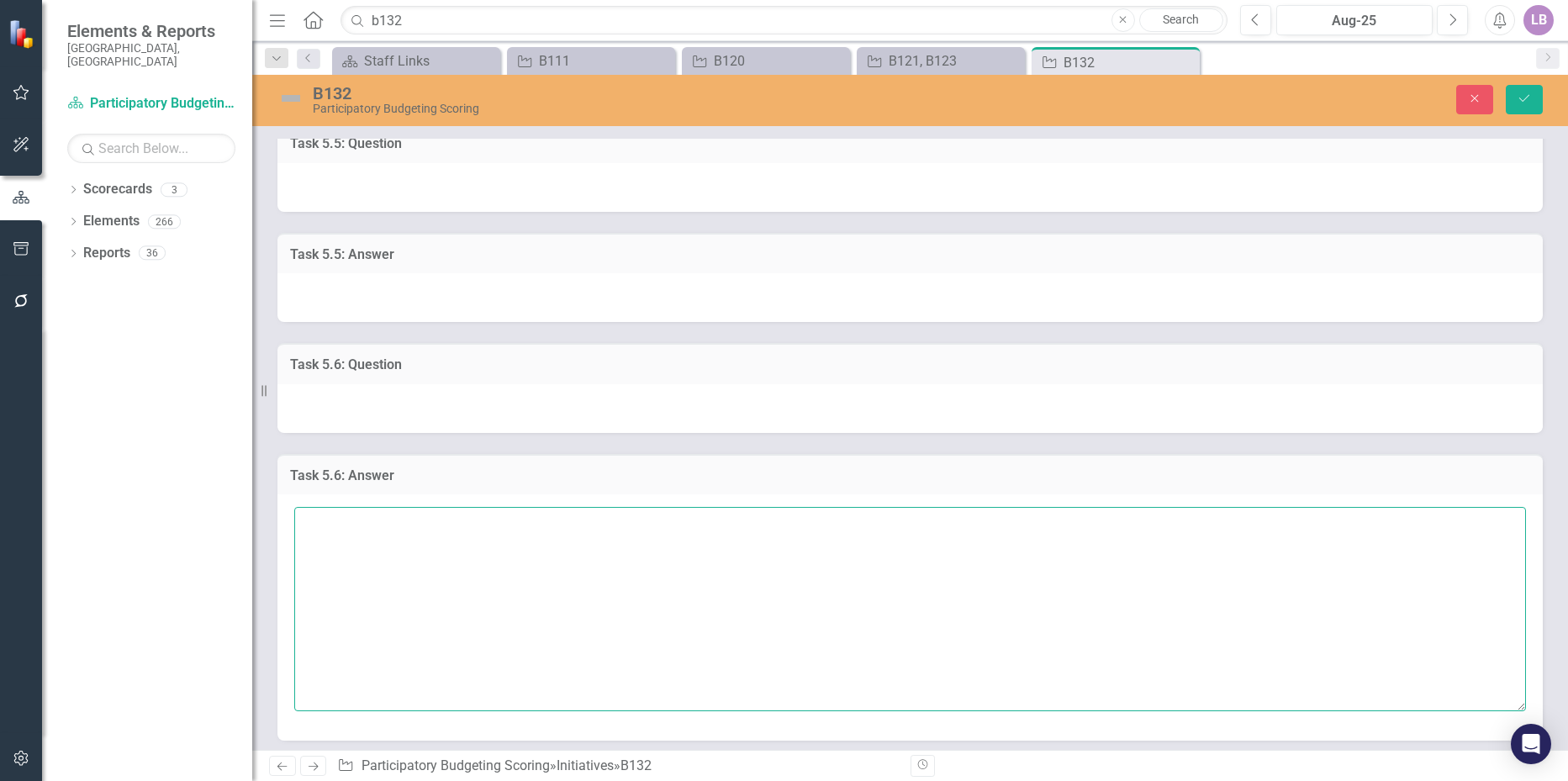
click at [398, 522] on textarea at bounding box center [910, 609] width 1231 height 203
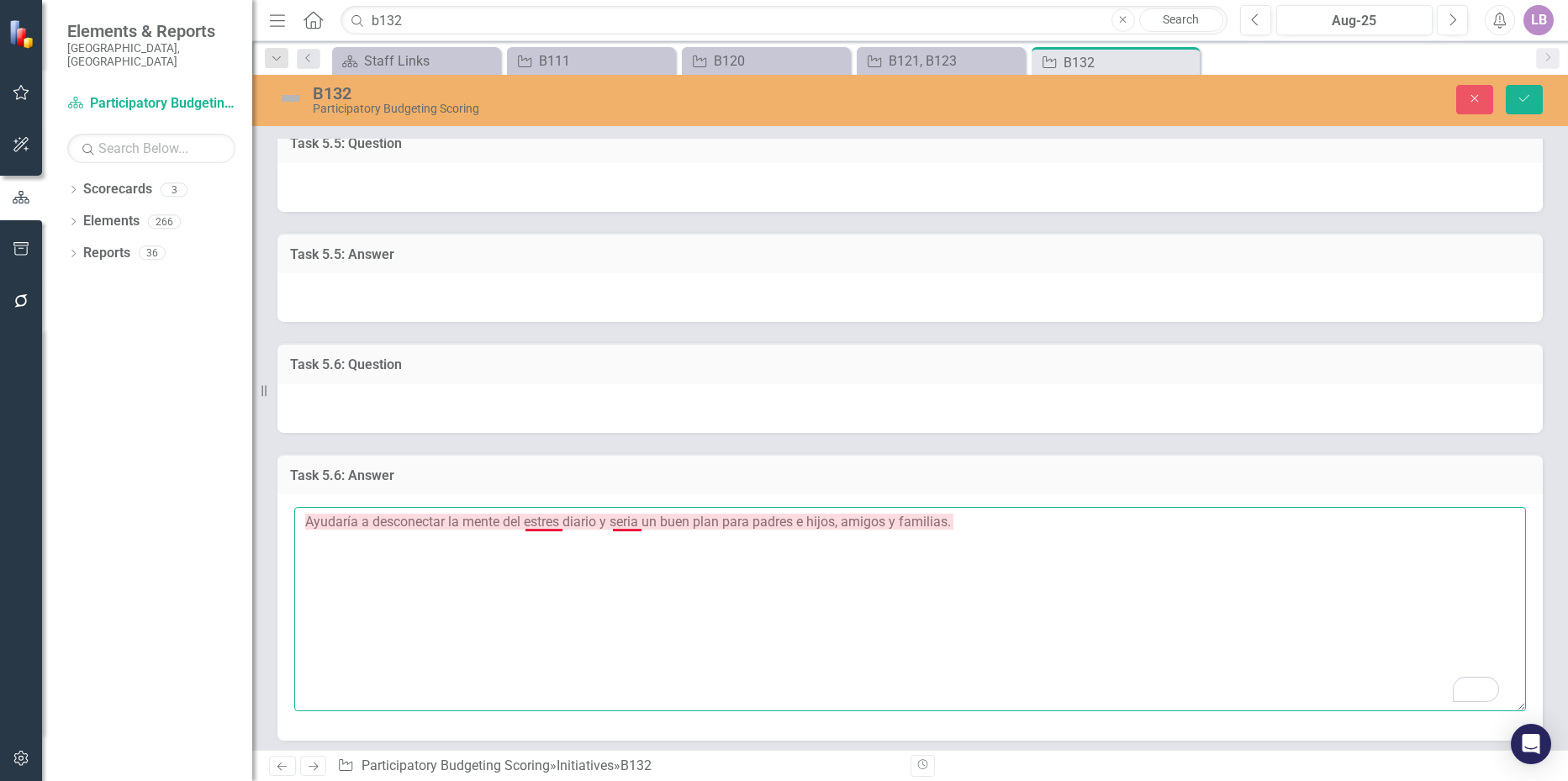
click at [546, 524] on textarea "Ayudaría a desconectar la mente del estres diario y seria un buen plan para pad…" at bounding box center [910, 609] width 1231 height 203
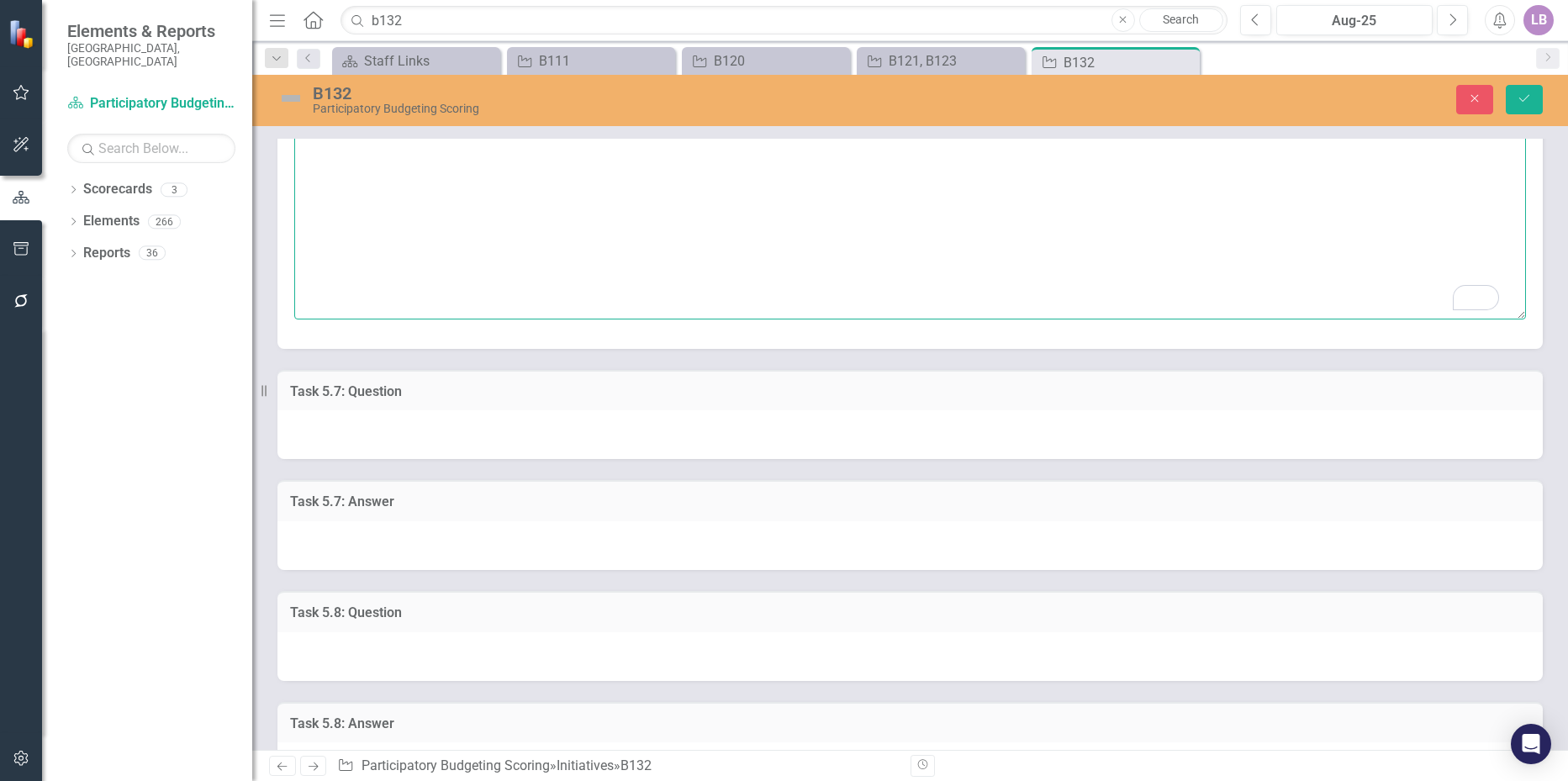
scroll to position [2269, 0]
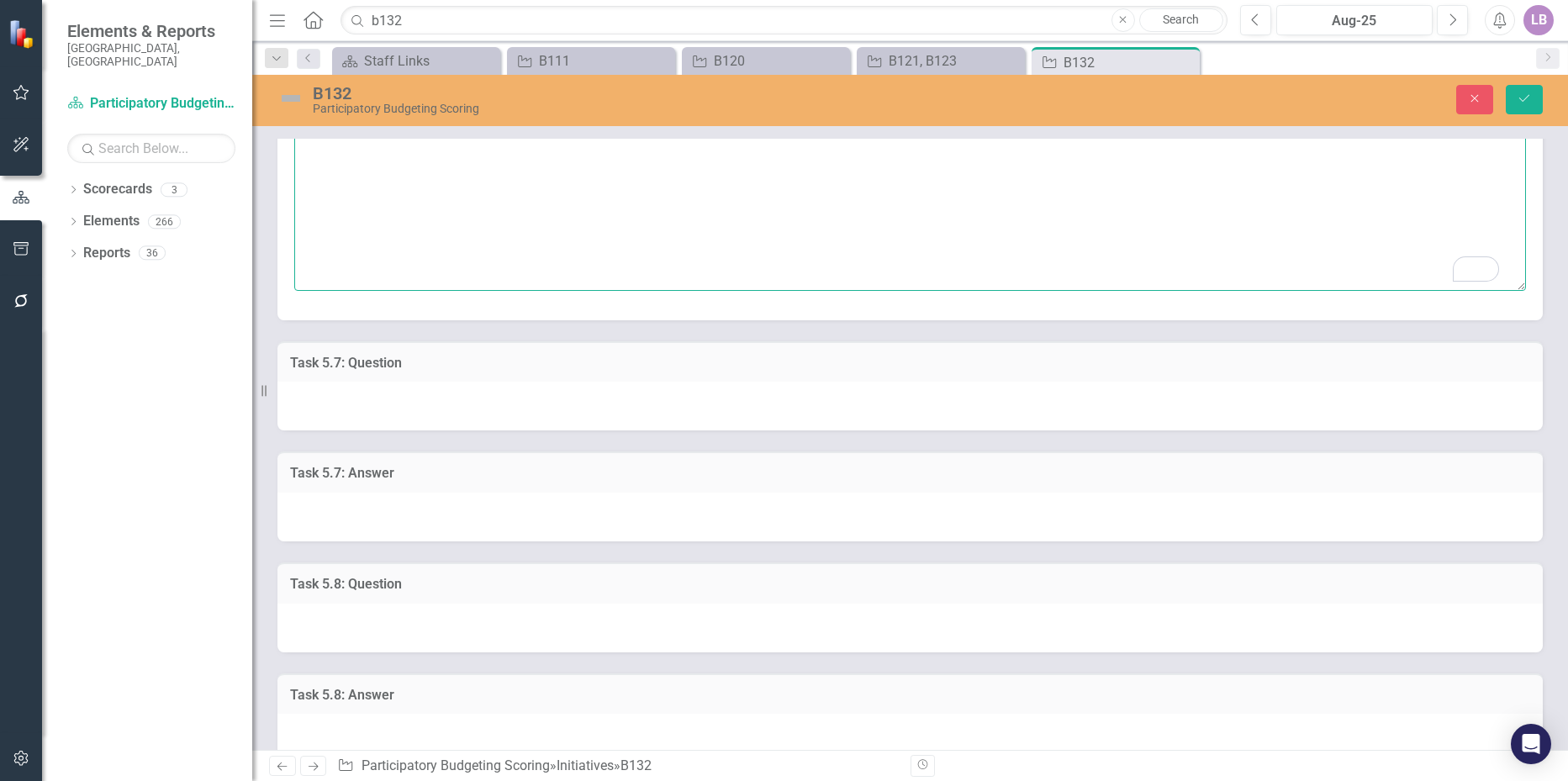
type textarea "Ayudaría a desconectar la mente del estrés diario y sería un buen plan para pad…"
click at [445, 502] on div at bounding box center [910, 517] width 1265 height 49
click at [444, 504] on div at bounding box center [910, 517] width 1265 height 49
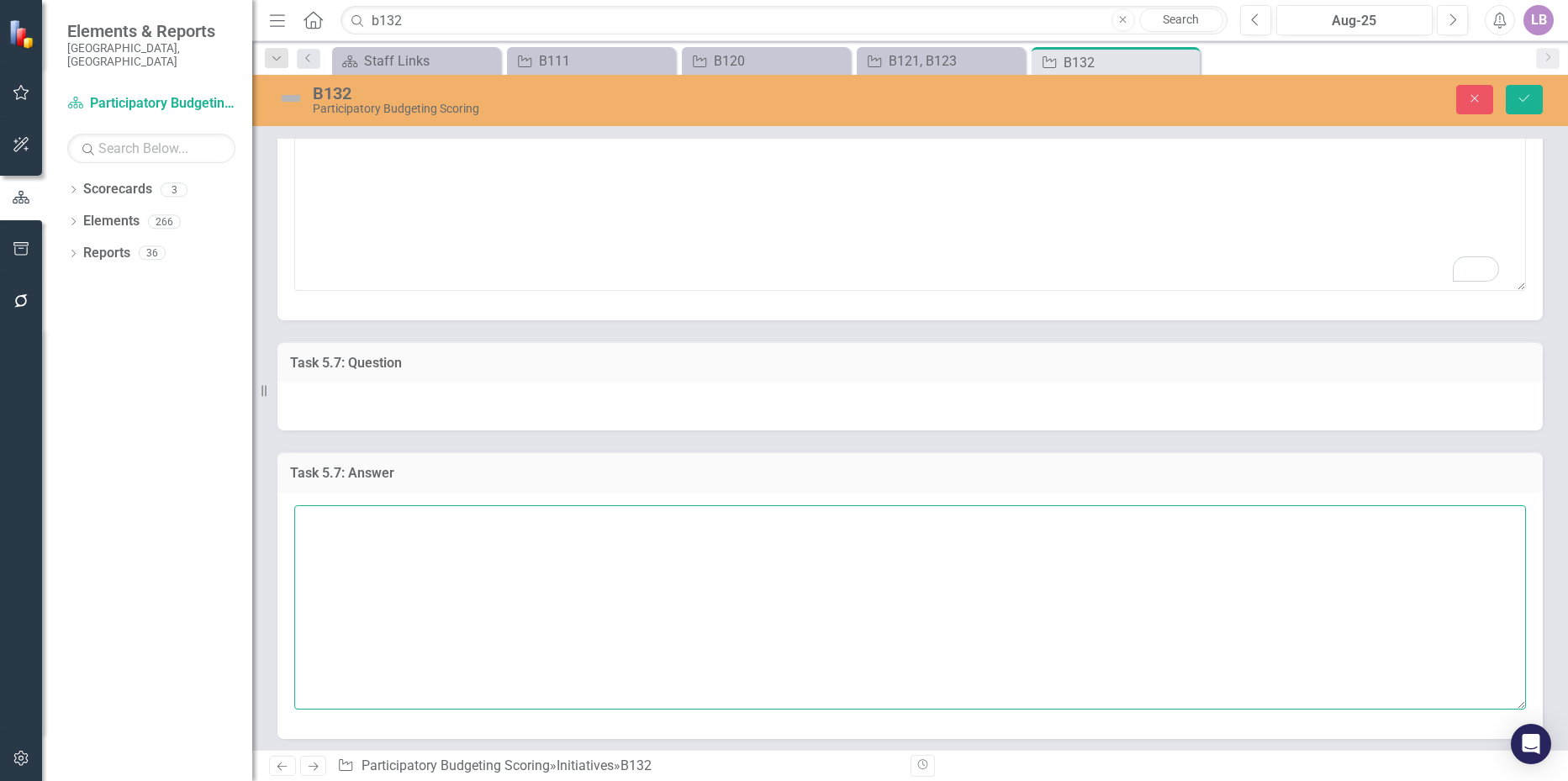
click at [424, 516] on textarea at bounding box center [910, 607] width 1231 height 203
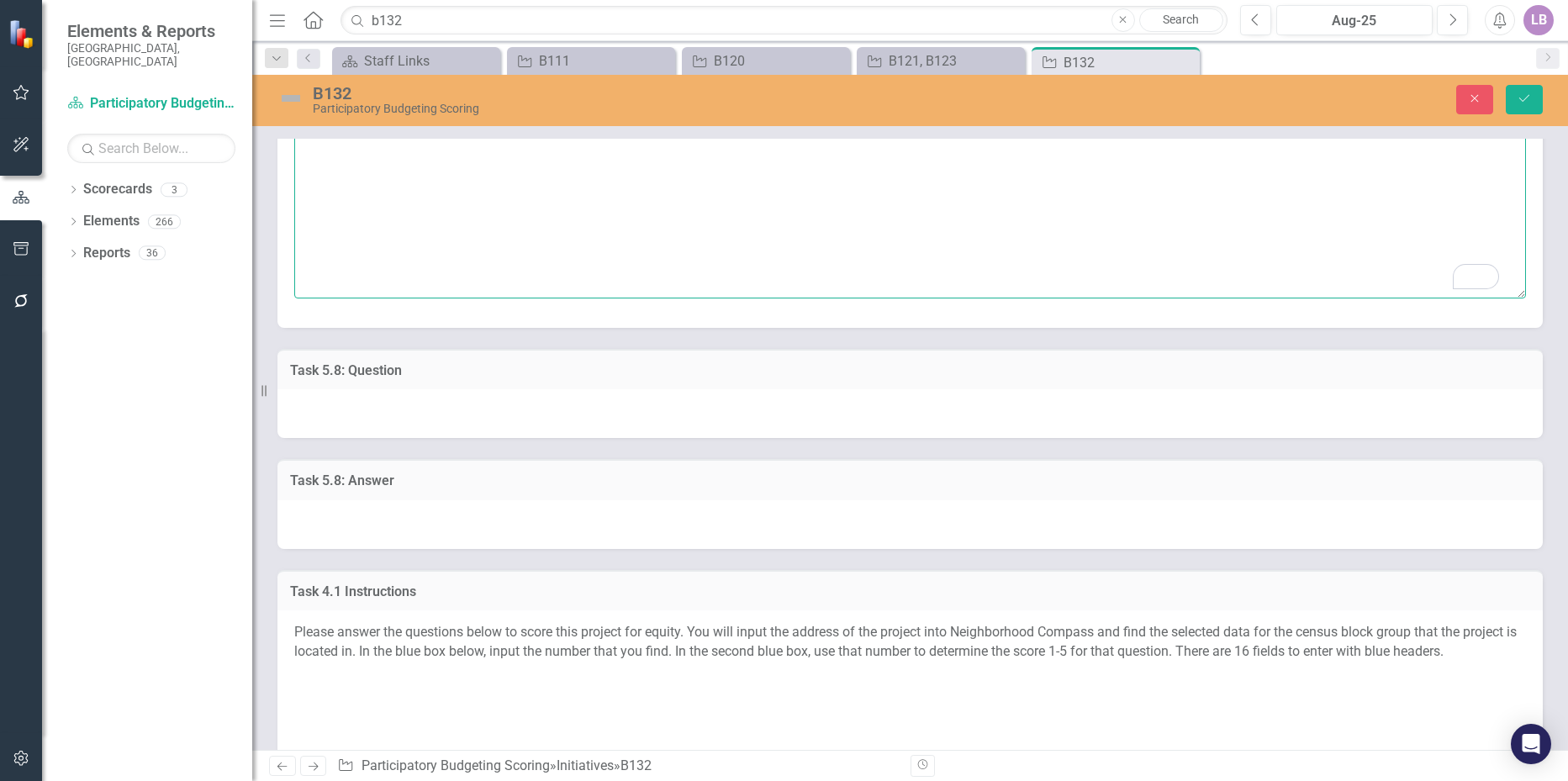
scroll to position [2689, 0]
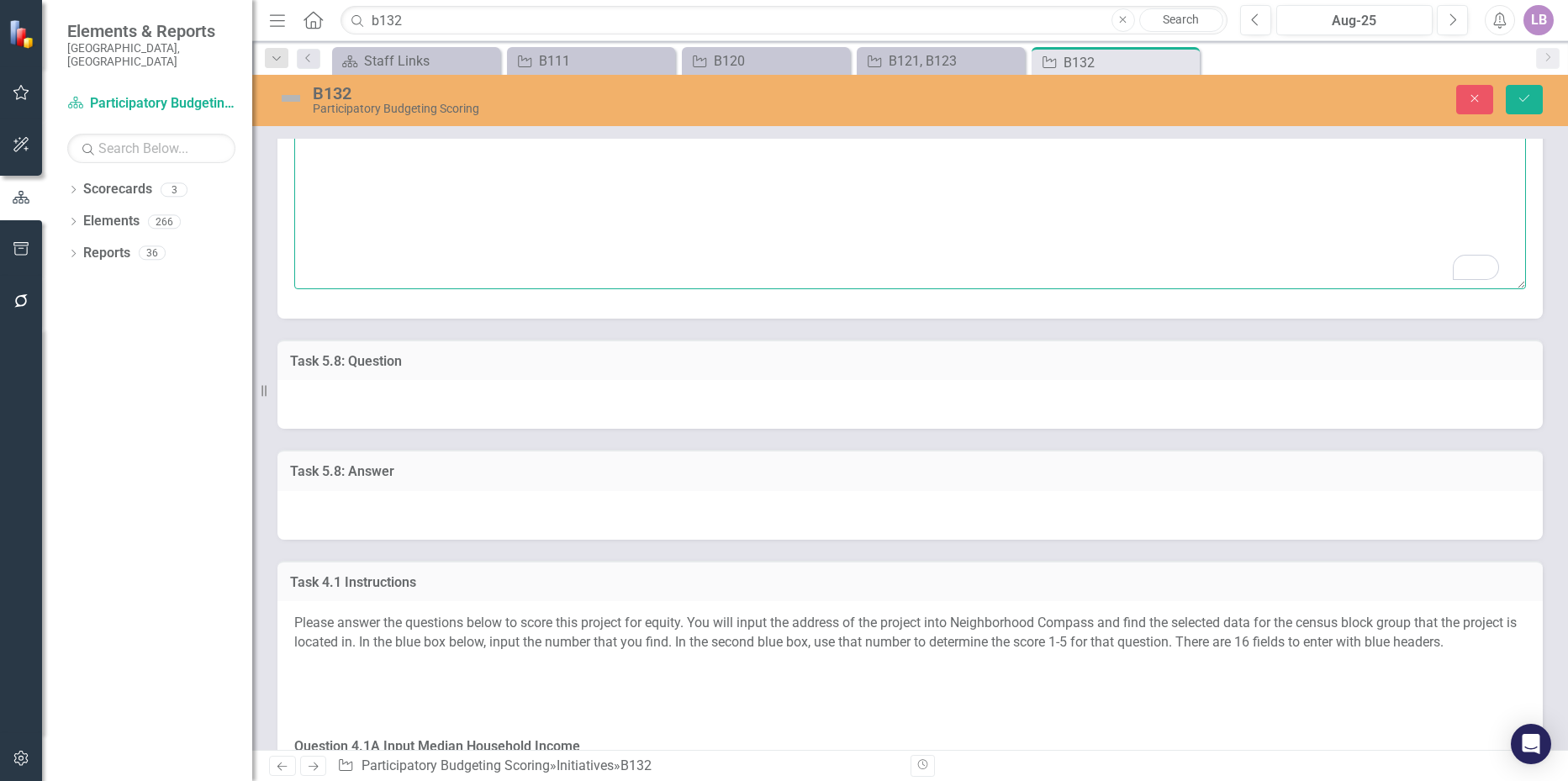
type textarea "Recreación, confort."
click at [419, 504] on div at bounding box center [910, 516] width 1265 height 49
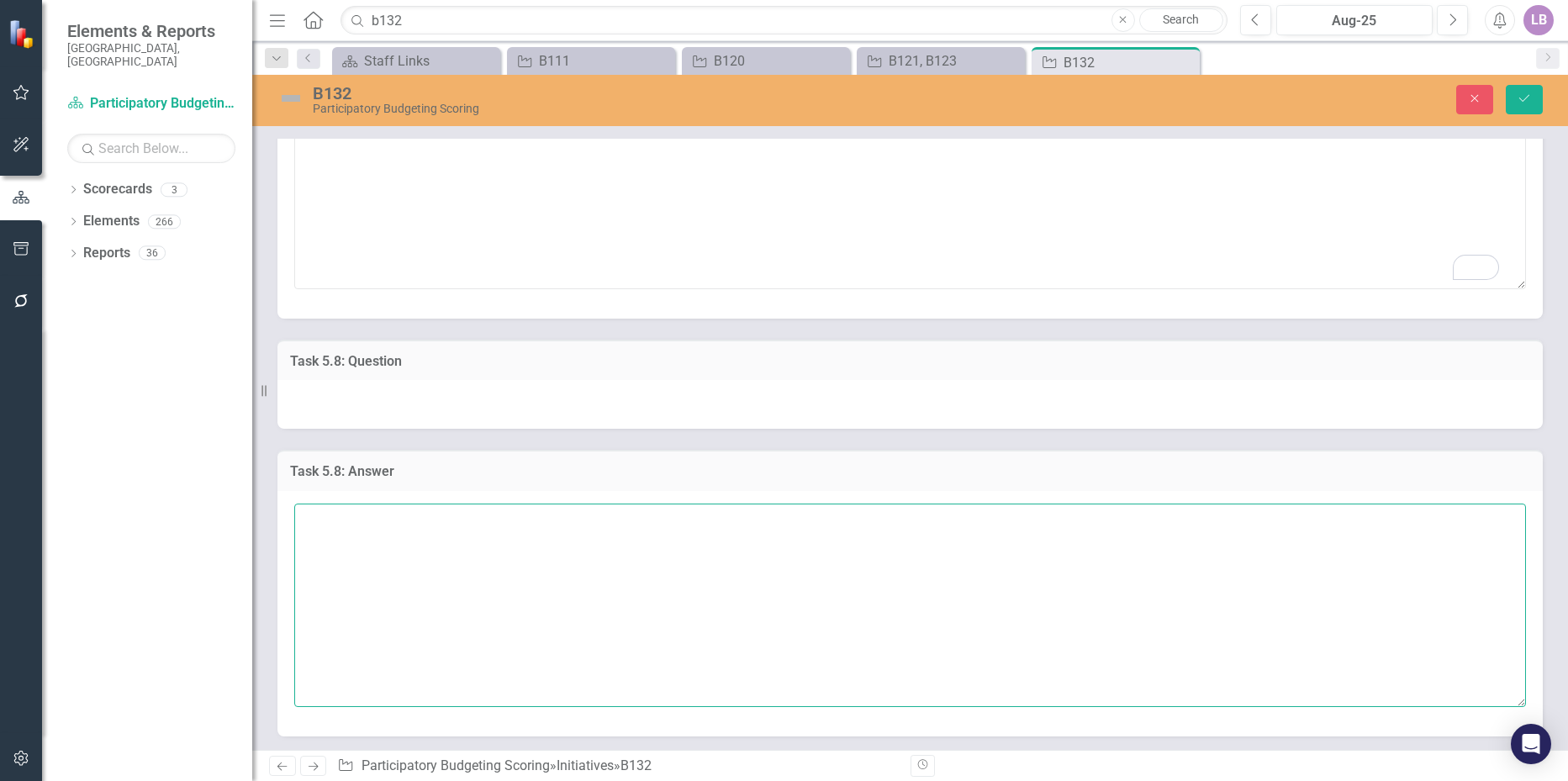
click at [388, 521] on textarea at bounding box center [910, 605] width 1231 height 203
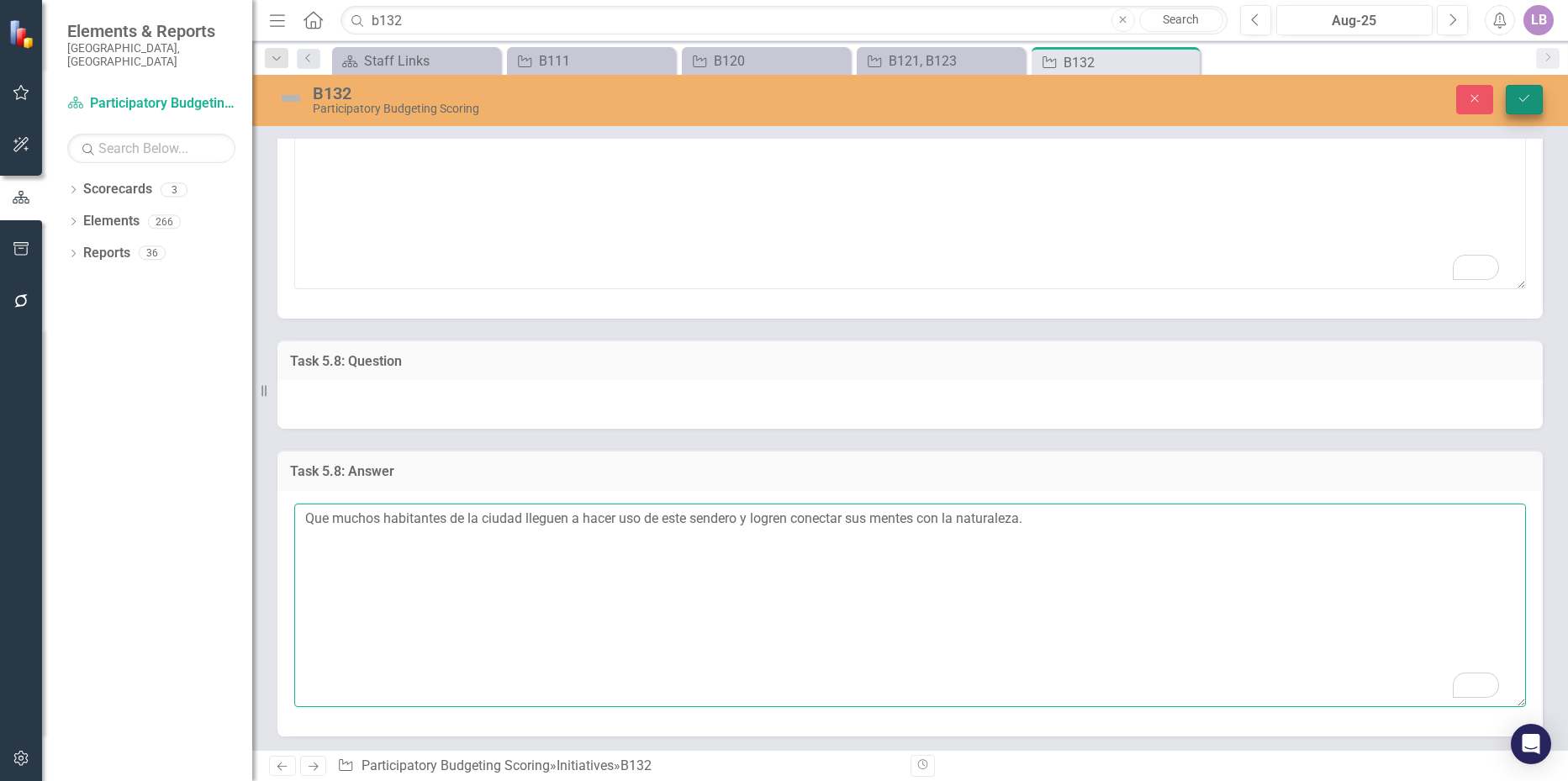
type textarea "Que muchos habitantes de la ciudad lleguen a hacer uso de este sendero y logren…"
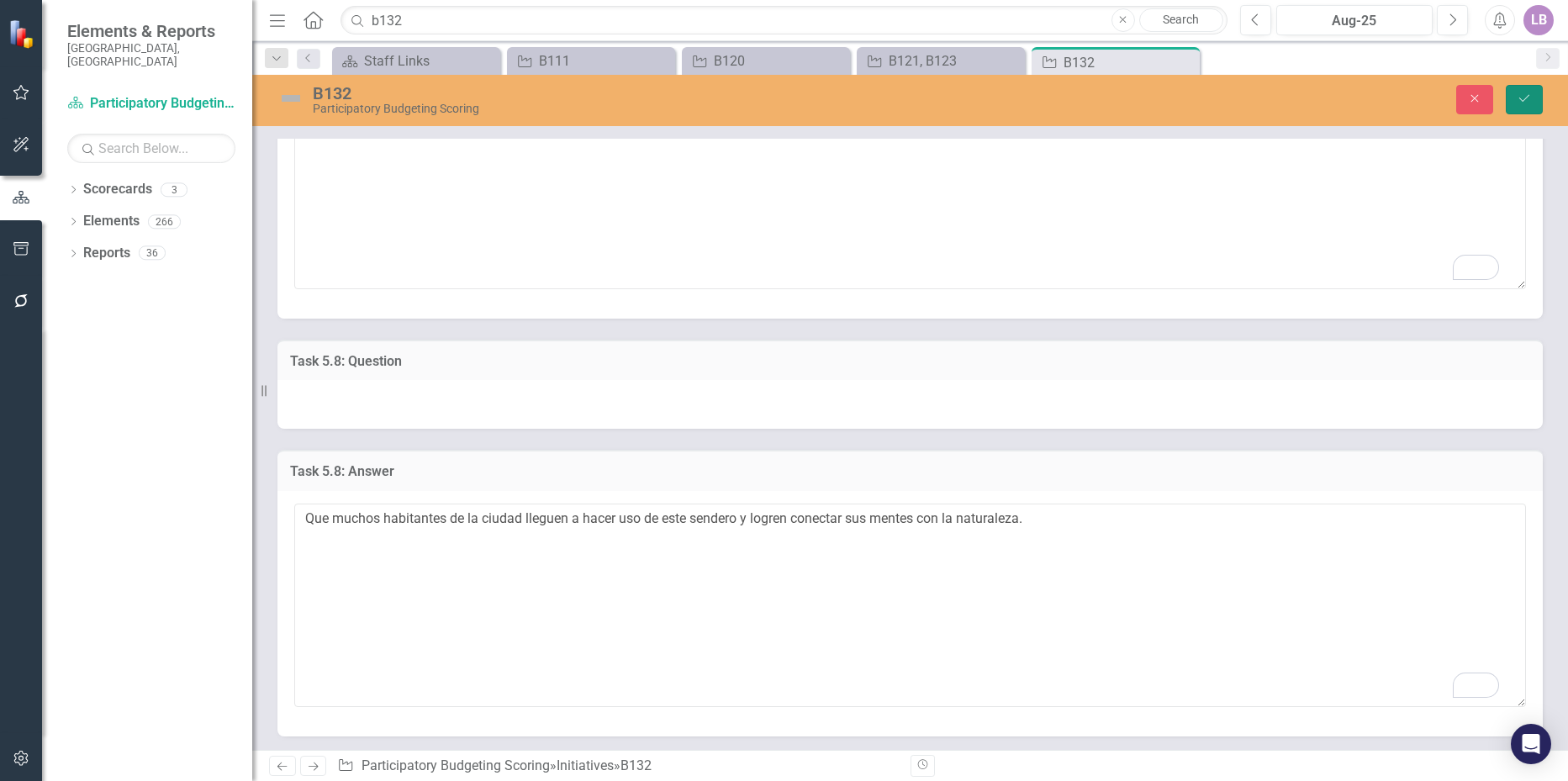
click at [1522, 90] on button "Save" at bounding box center [1524, 99] width 37 height 29
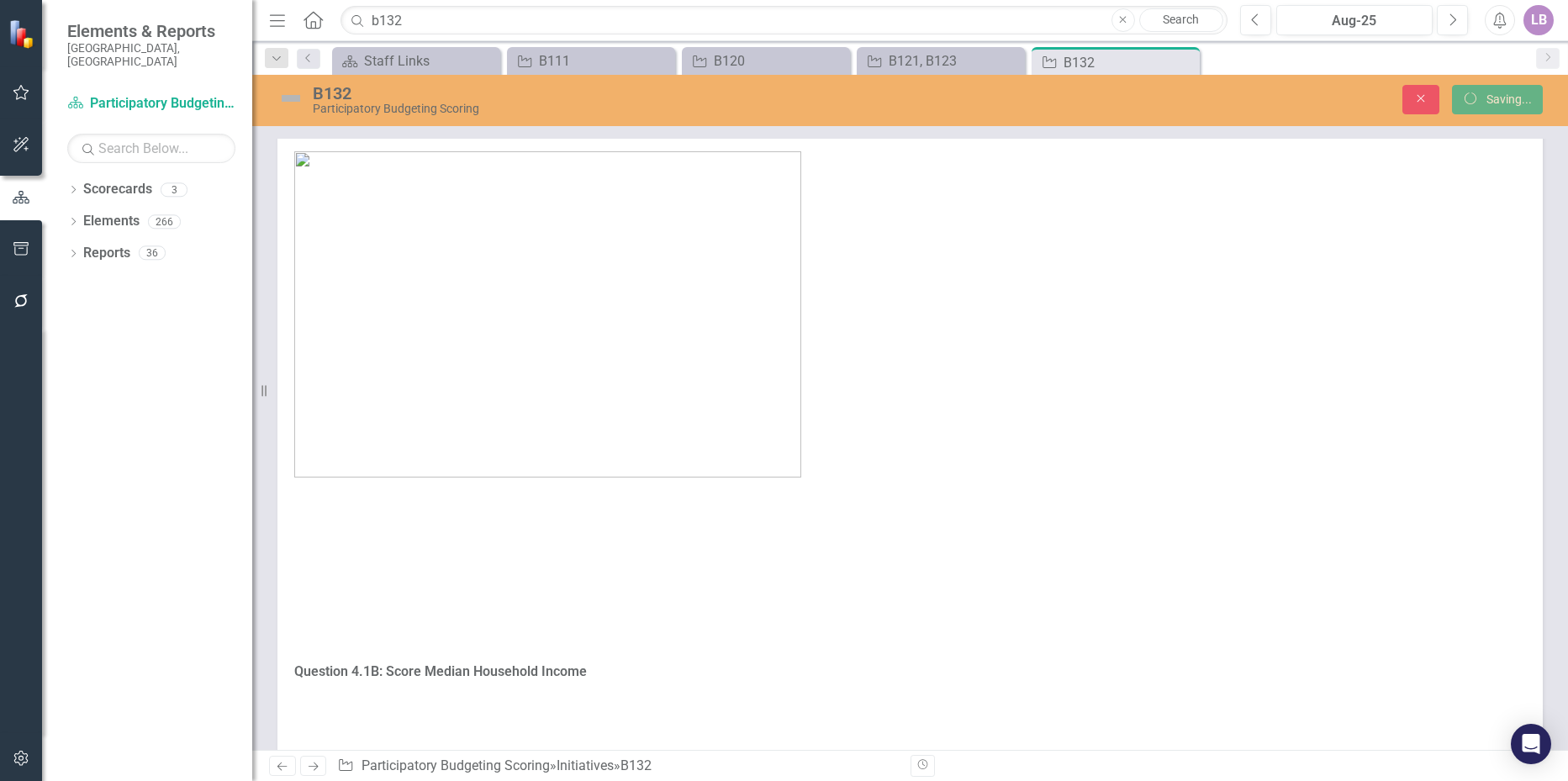
scroll to position [1876, 0]
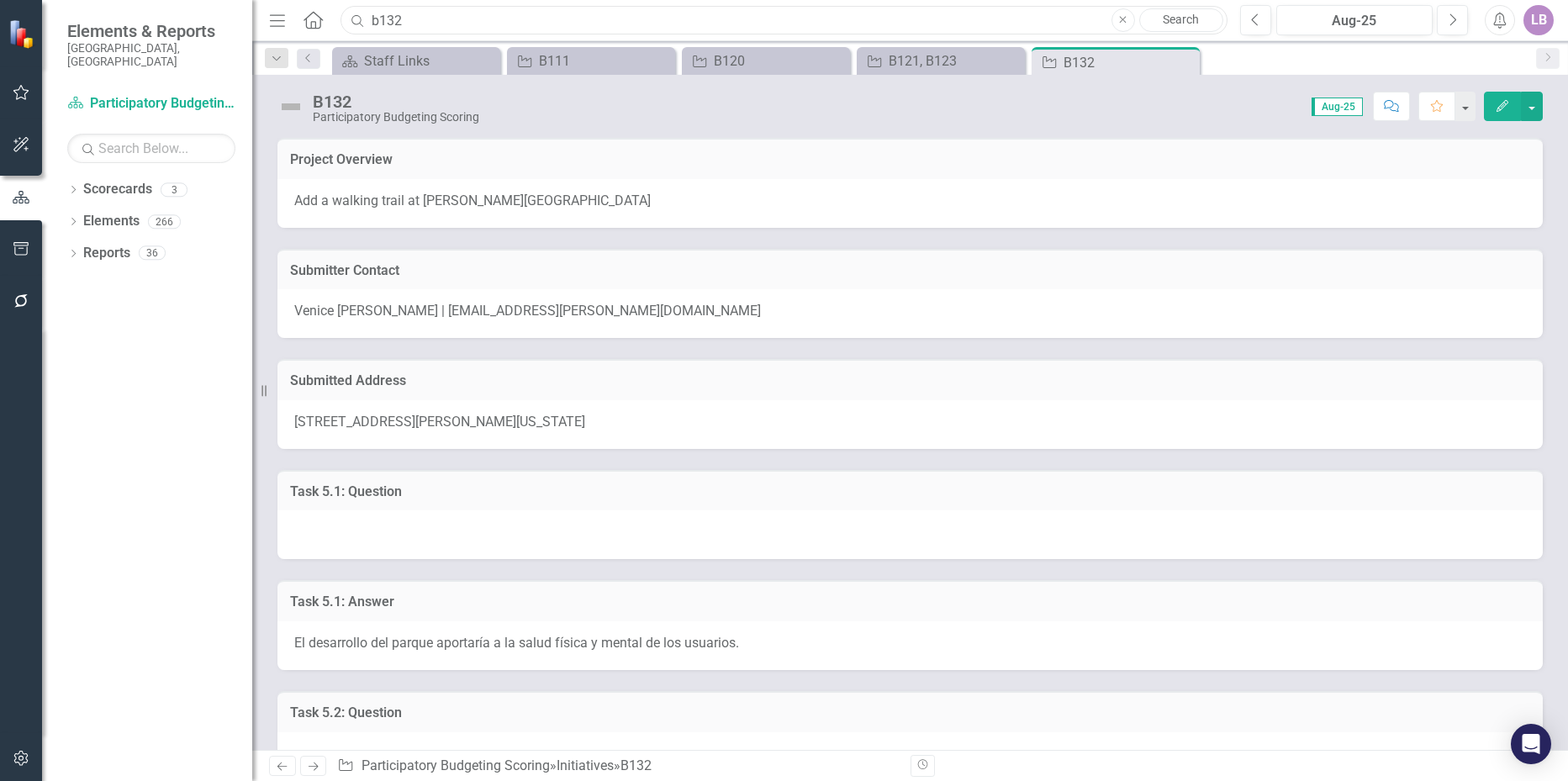
click at [431, 24] on input "b132" at bounding box center [783, 20] width 886 height 29
drag, startPoint x: 424, startPoint y: 22, endPoint x: 381, endPoint y: 22, distance: 43.0
click at [381, 22] on input "b132" at bounding box center [783, 20] width 886 height 29
type input "b049"
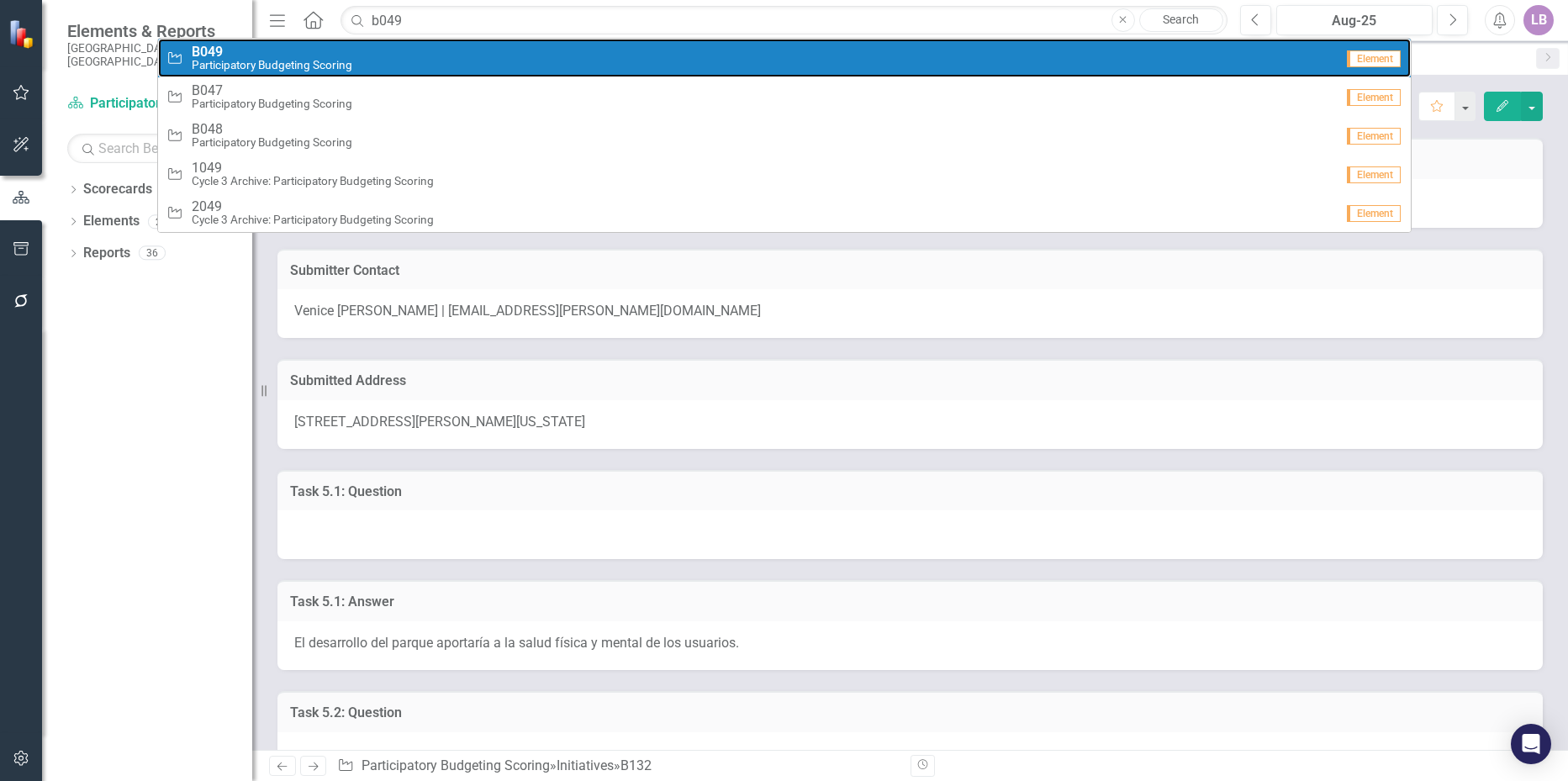
click at [318, 51] on span "B049" at bounding box center [272, 52] width 161 height 15
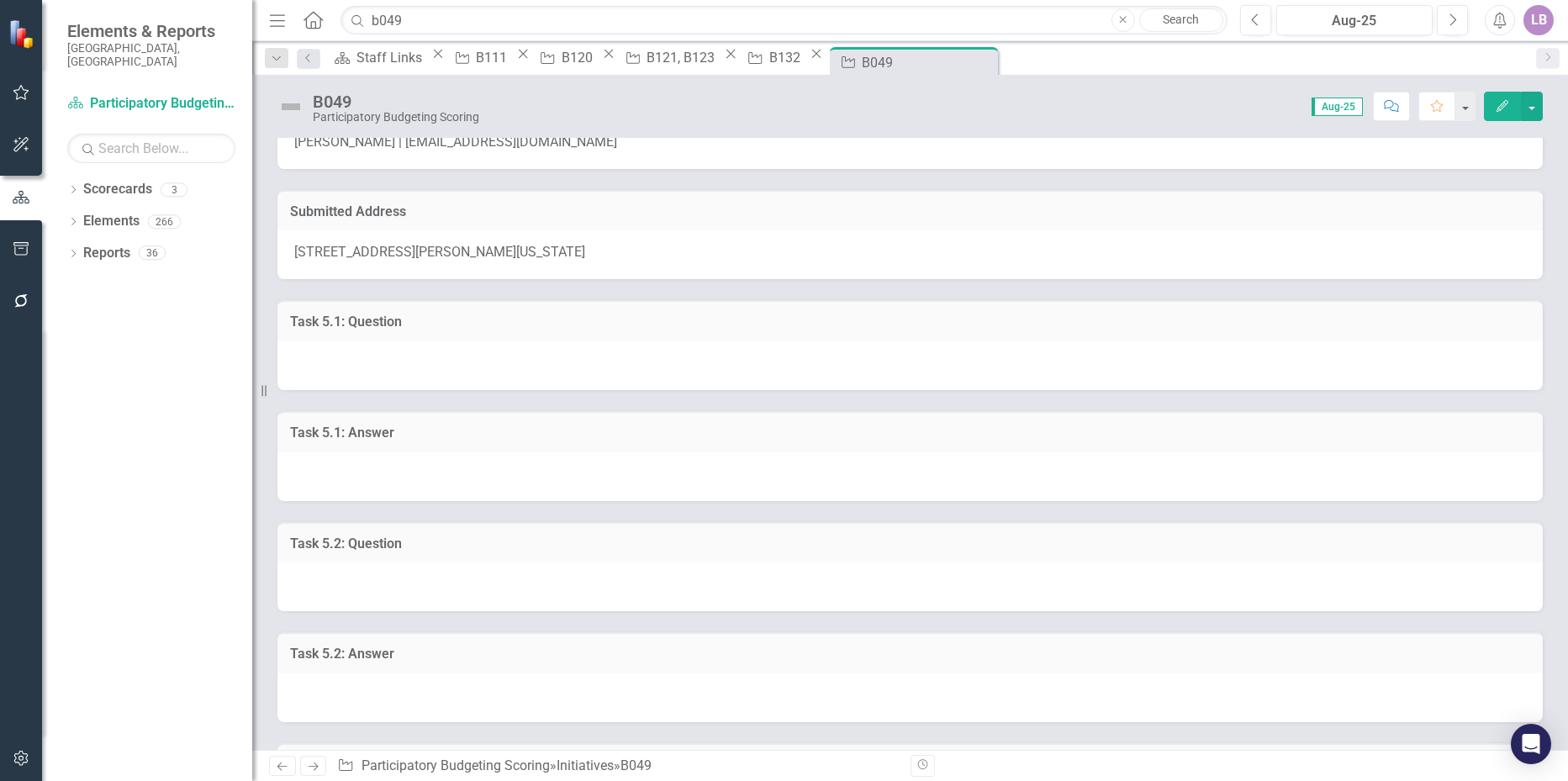
scroll to position [252, 0]
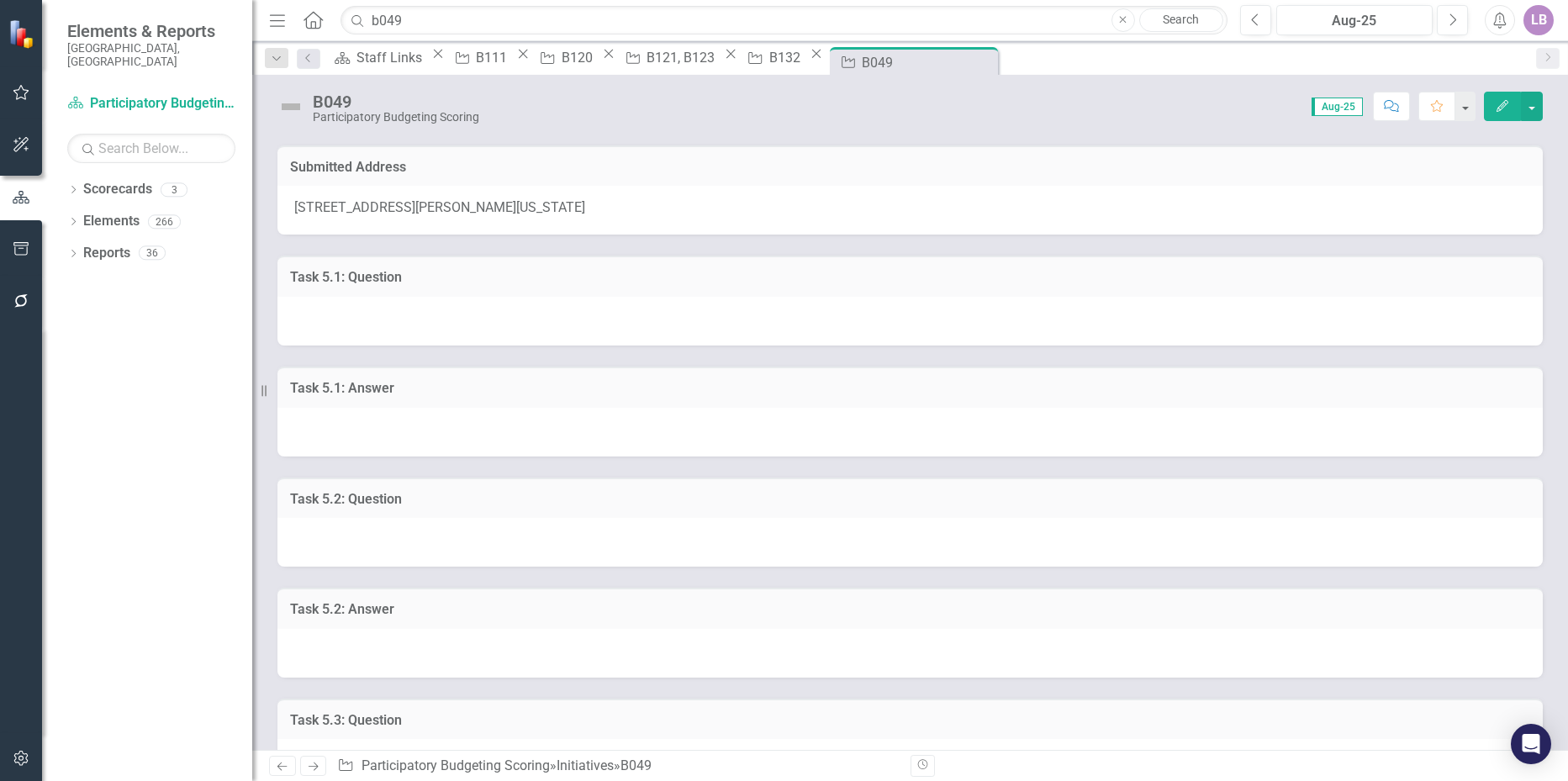
click at [418, 407] on div at bounding box center [910, 432] width 1265 height 49
click at [417, 407] on div at bounding box center [910, 432] width 1265 height 49
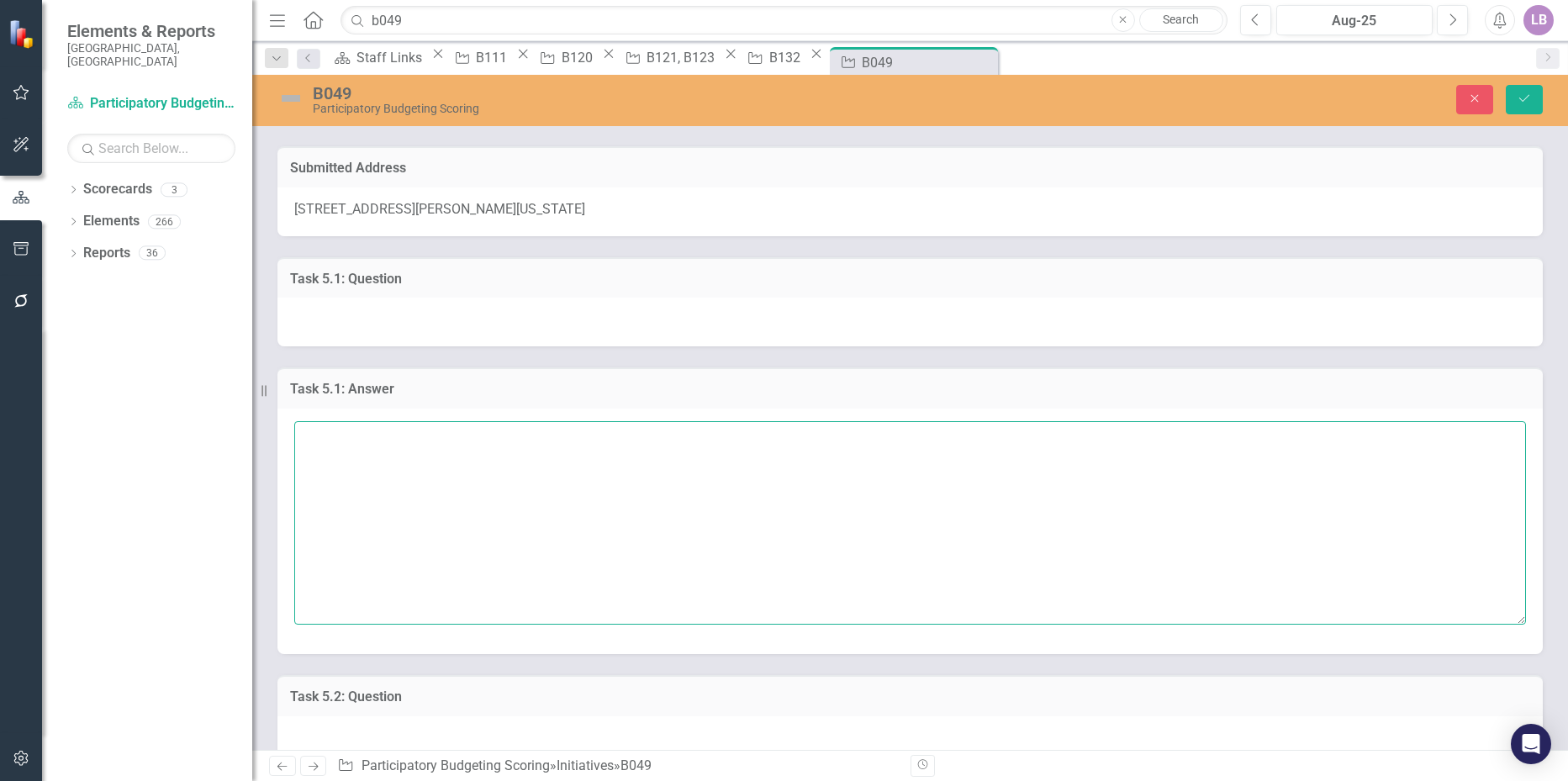
click at [417, 421] on textarea at bounding box center [910, 522] width 1231 height 203
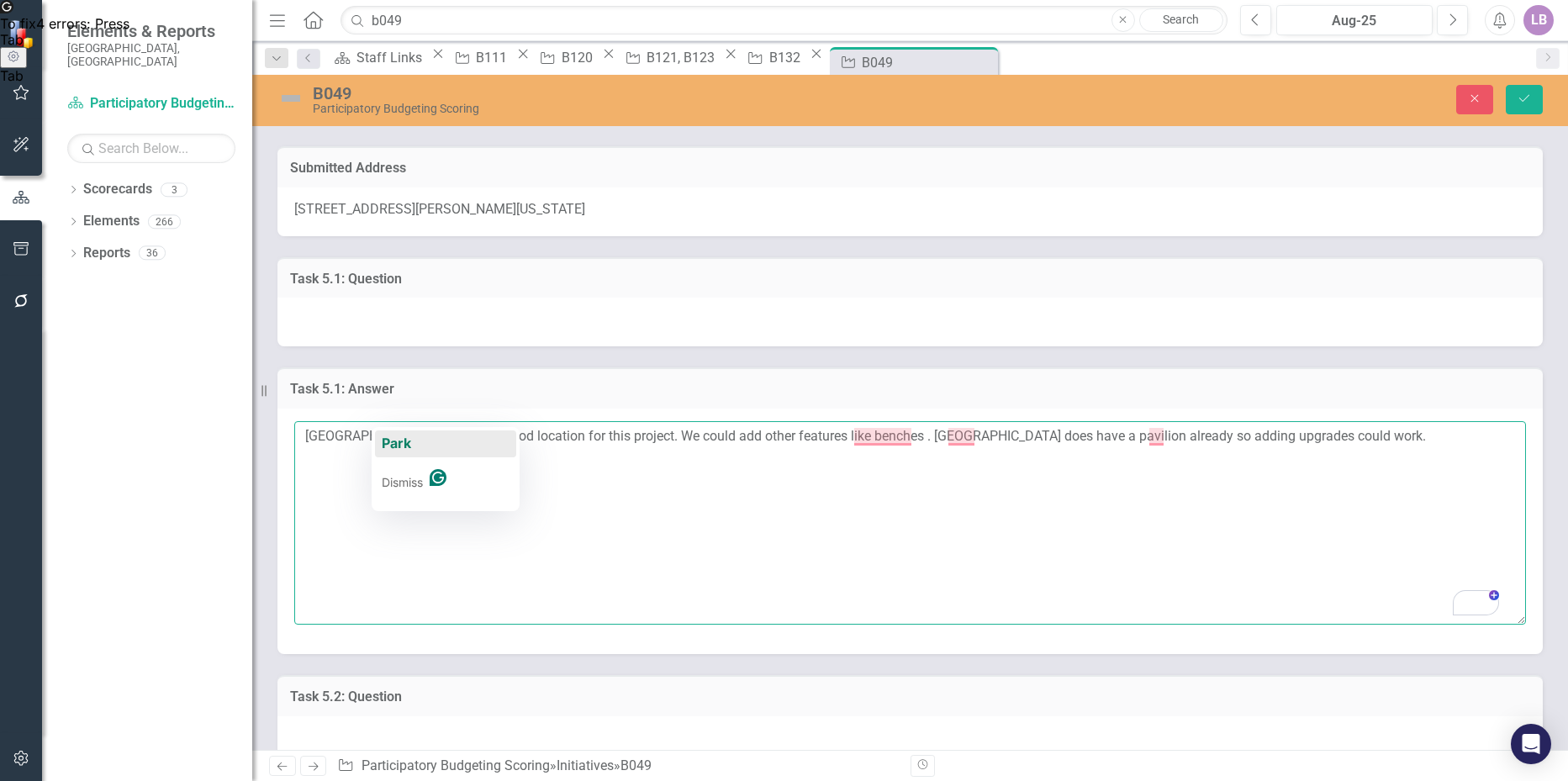
click at [393, 438] on span "Park" at bounding box center [395, 443] width 29 height 17
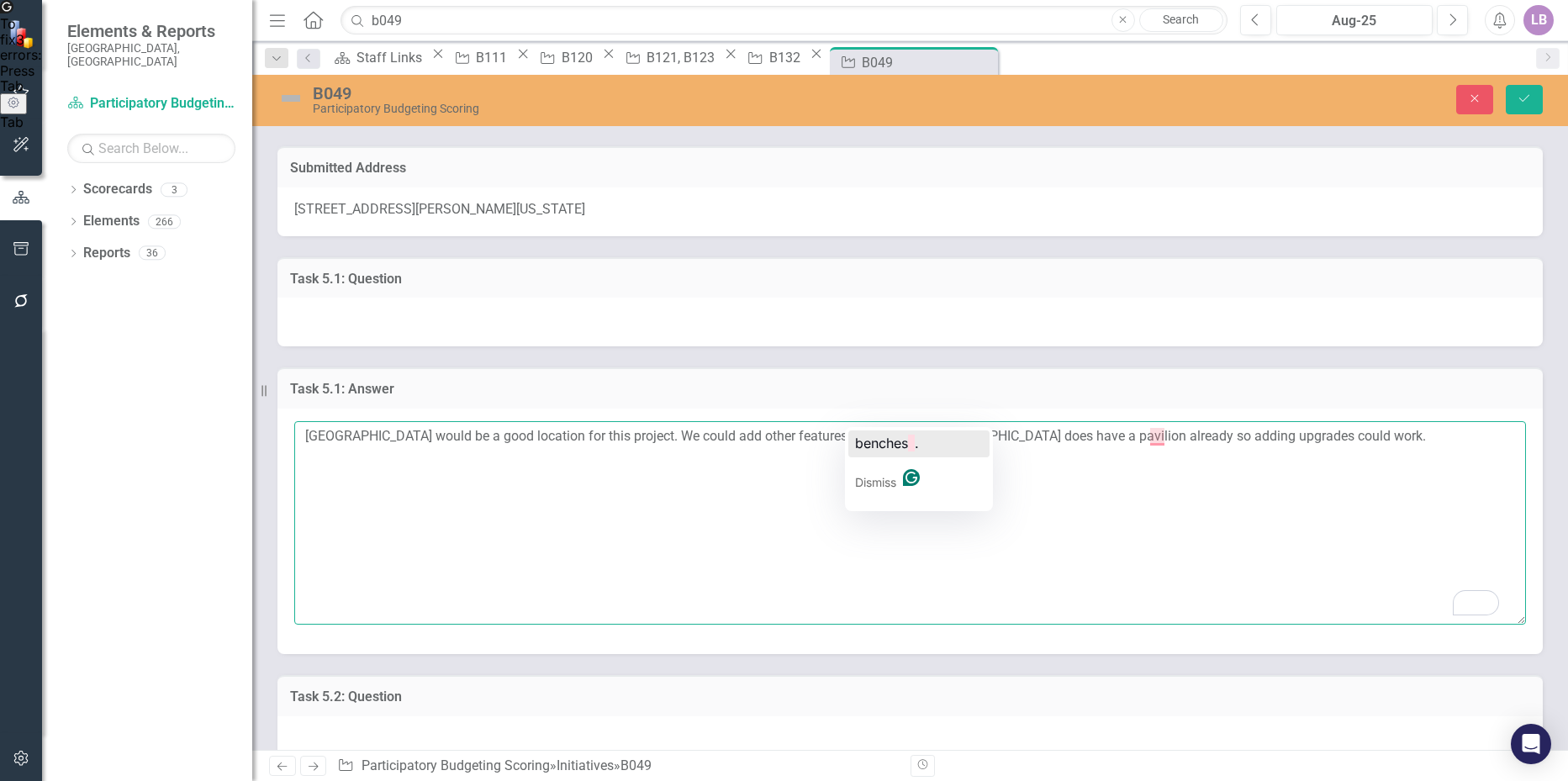
click at [883, 450] on span "benches" at bounding box center [881, 443] width 53 height 17
click at [951, 421] on textarea "[GEOGRAPHIC_DATA] would be a good location for this project. We could add other…" at bounding box center [910, 522] width 1231 height 203
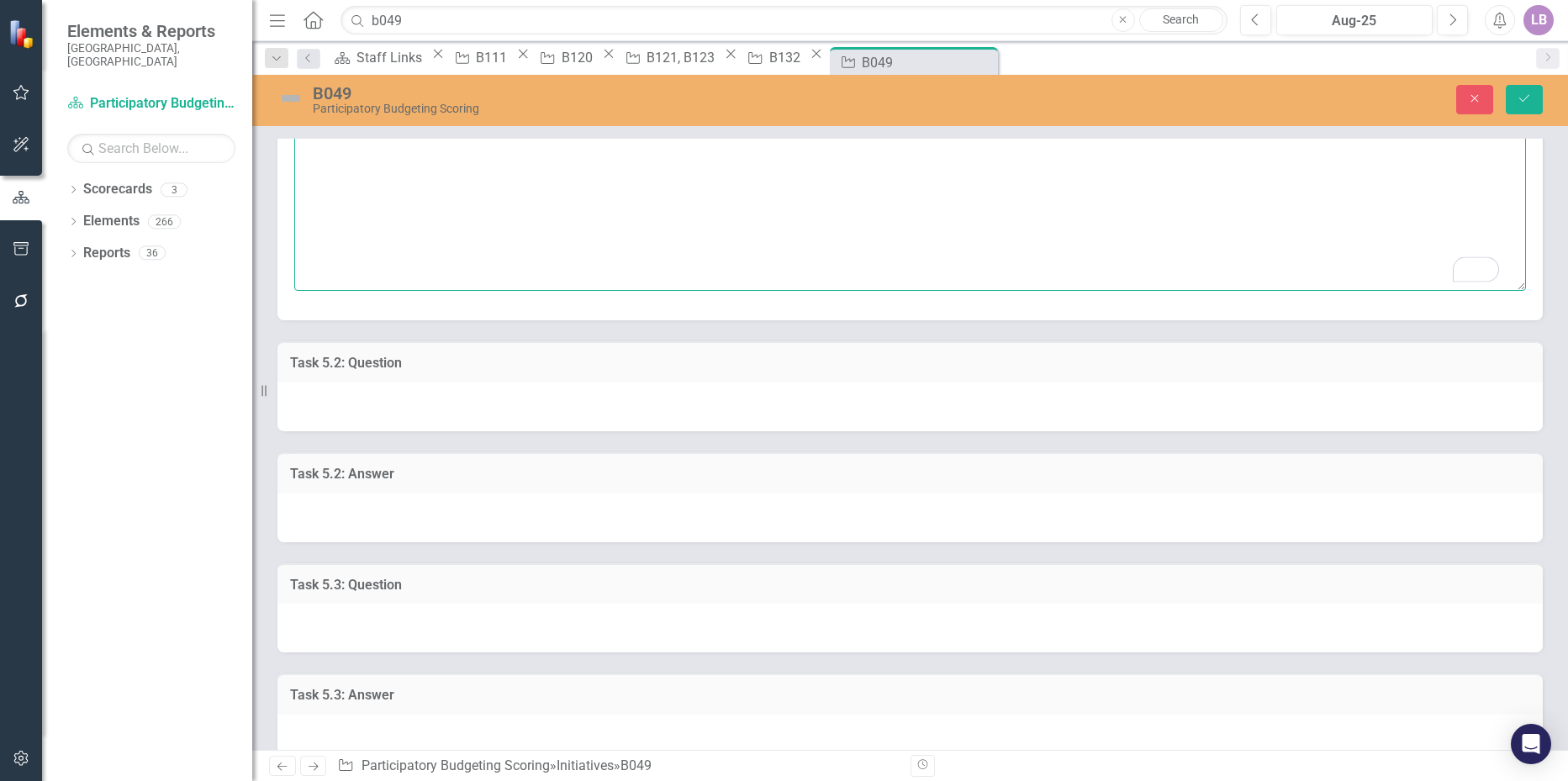
scroll to position [588, 0]
type textarea "[GEOGRAPHIC_DATA] would be a good location for this project. We could add other…"
click at [374, 500] on div at bounding box center [910, 516] width 1265 height 49
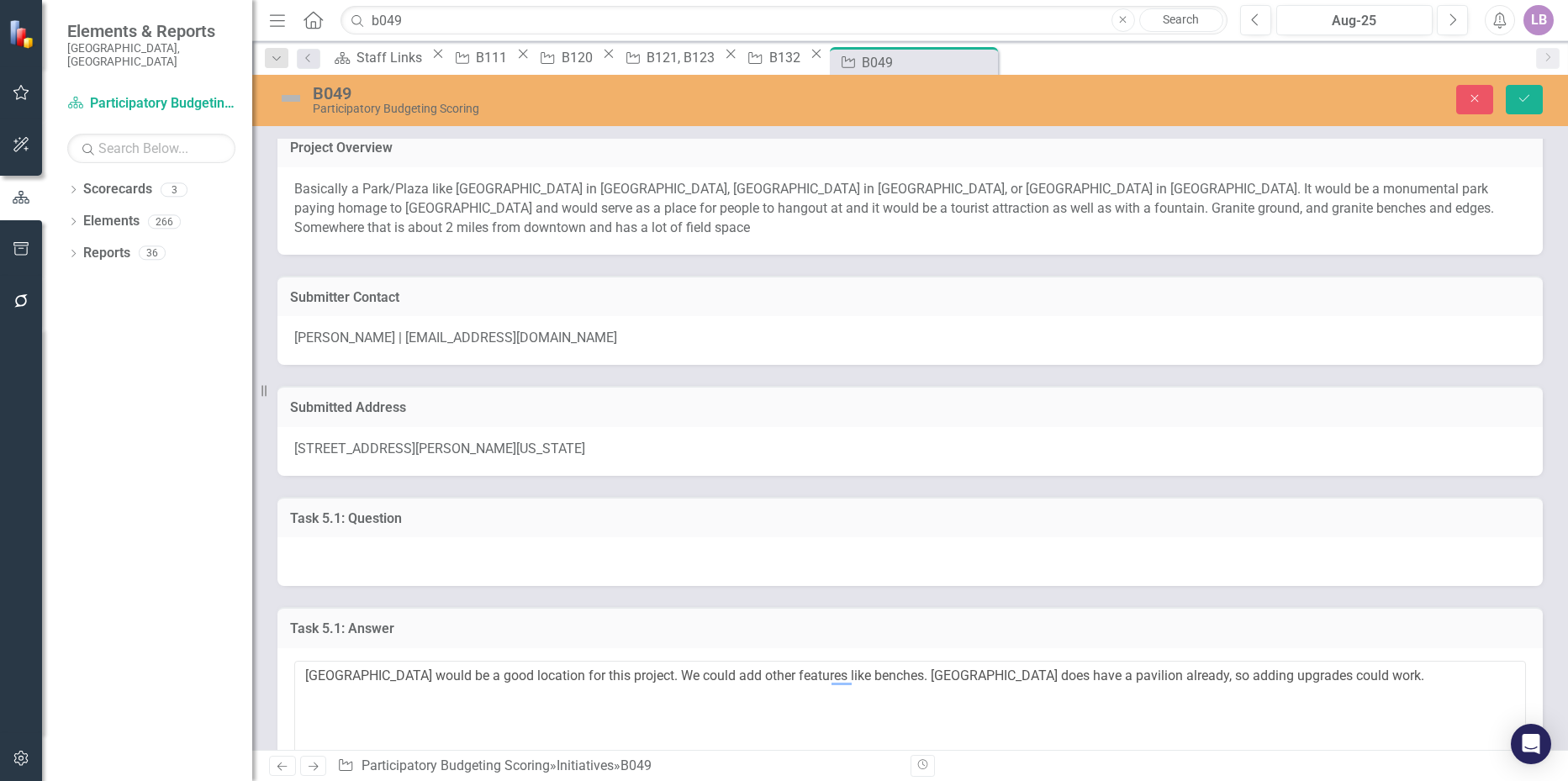
scroll to position [0, 0]
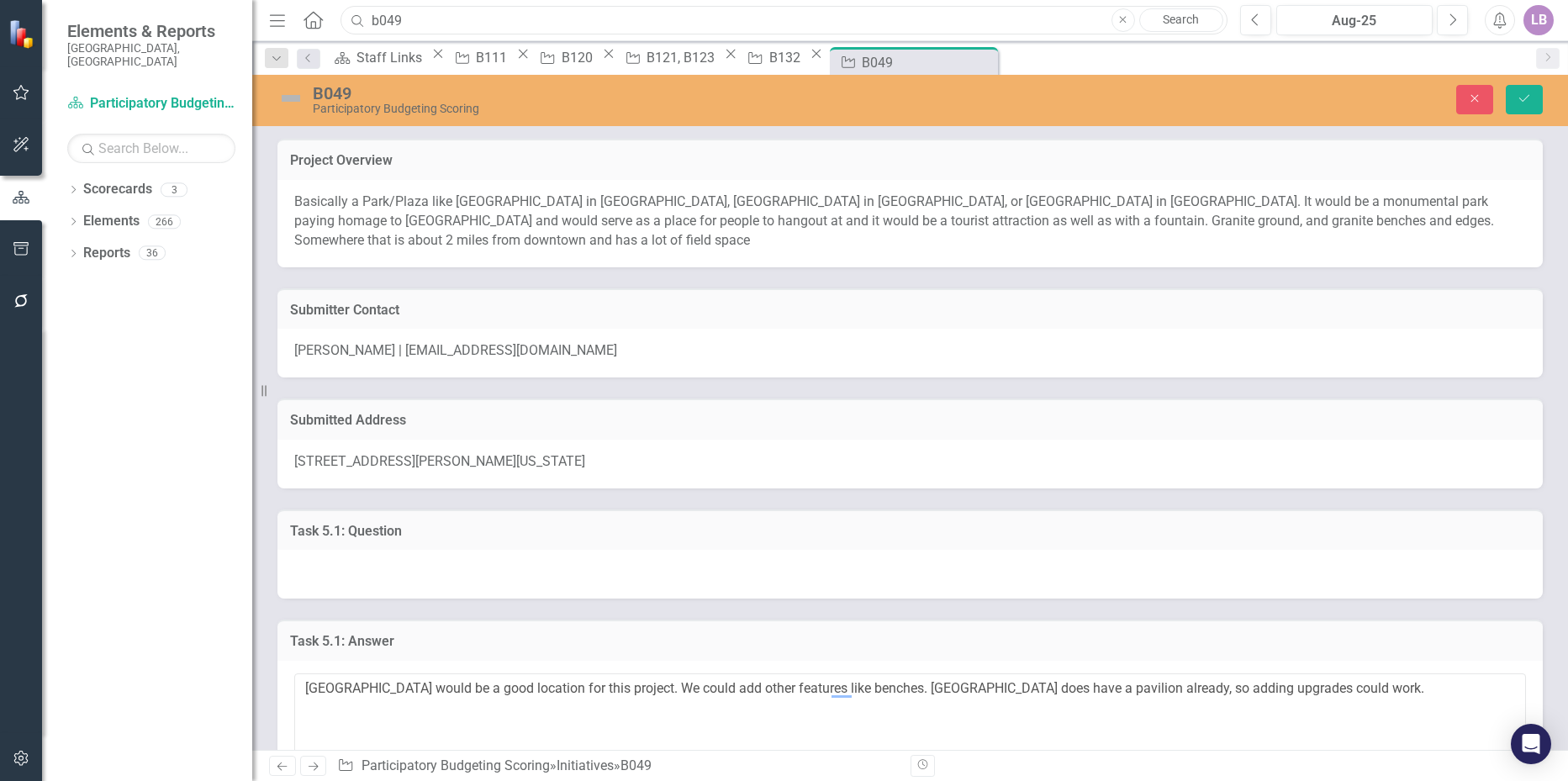
drag, startPoint x: 426, startPoint y: 18, endPoint x: 312, endPoint y: 19, distance: 114.0
click at [312, 19] on div "Menu Home Search b049 Close Search" at bounding box center [744, 20] width 958 height 32
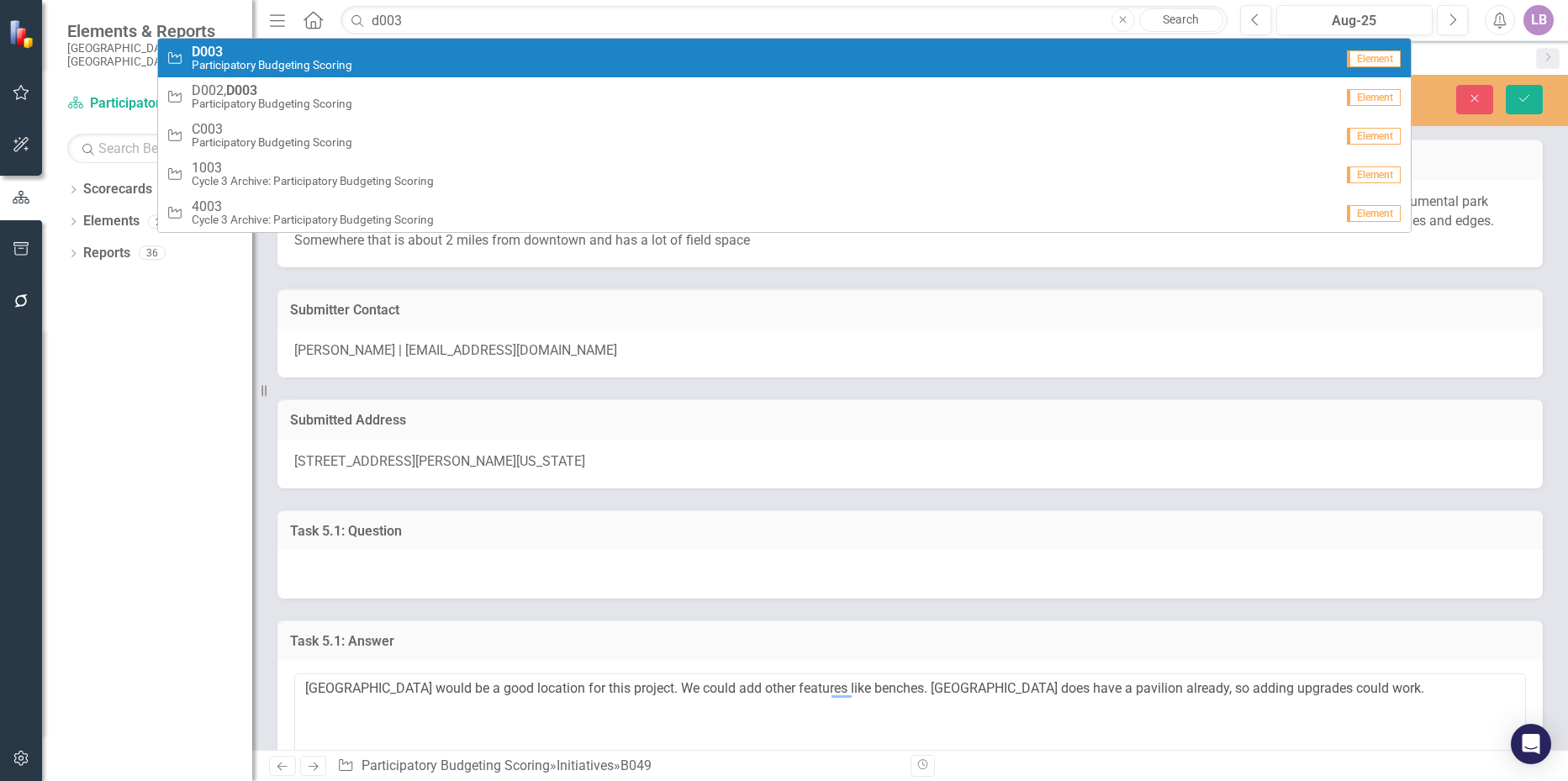
click at [298, 44] on span "D003" at bounding box center [272, 52] width 161 height 15
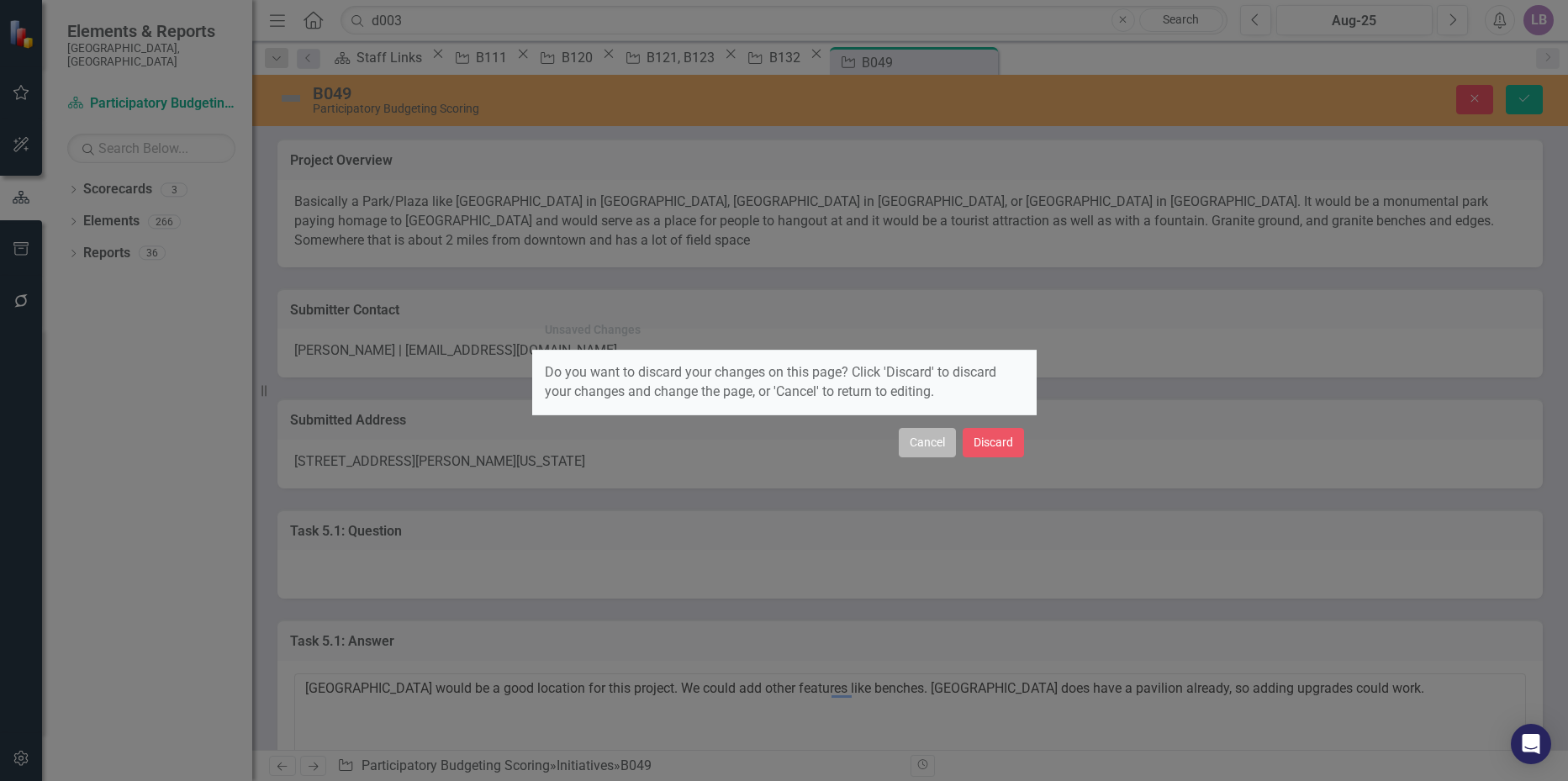
click at [939, 443] on button "Cancel" at bounding box center [927, 442] width 57 height 29
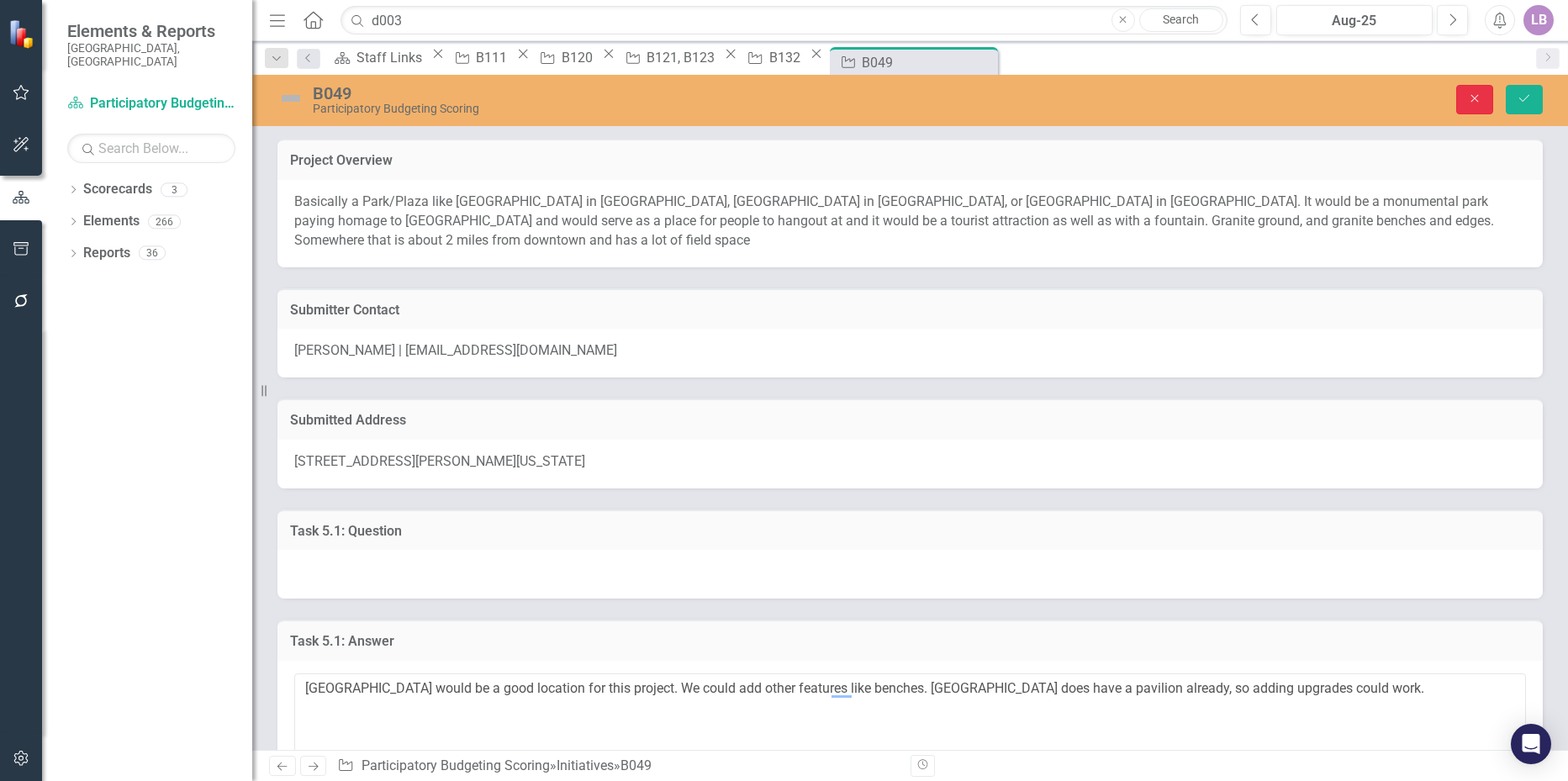
click at [1480, 105] on button "Close" at bounding box center [1474, 99] width 37 height 29
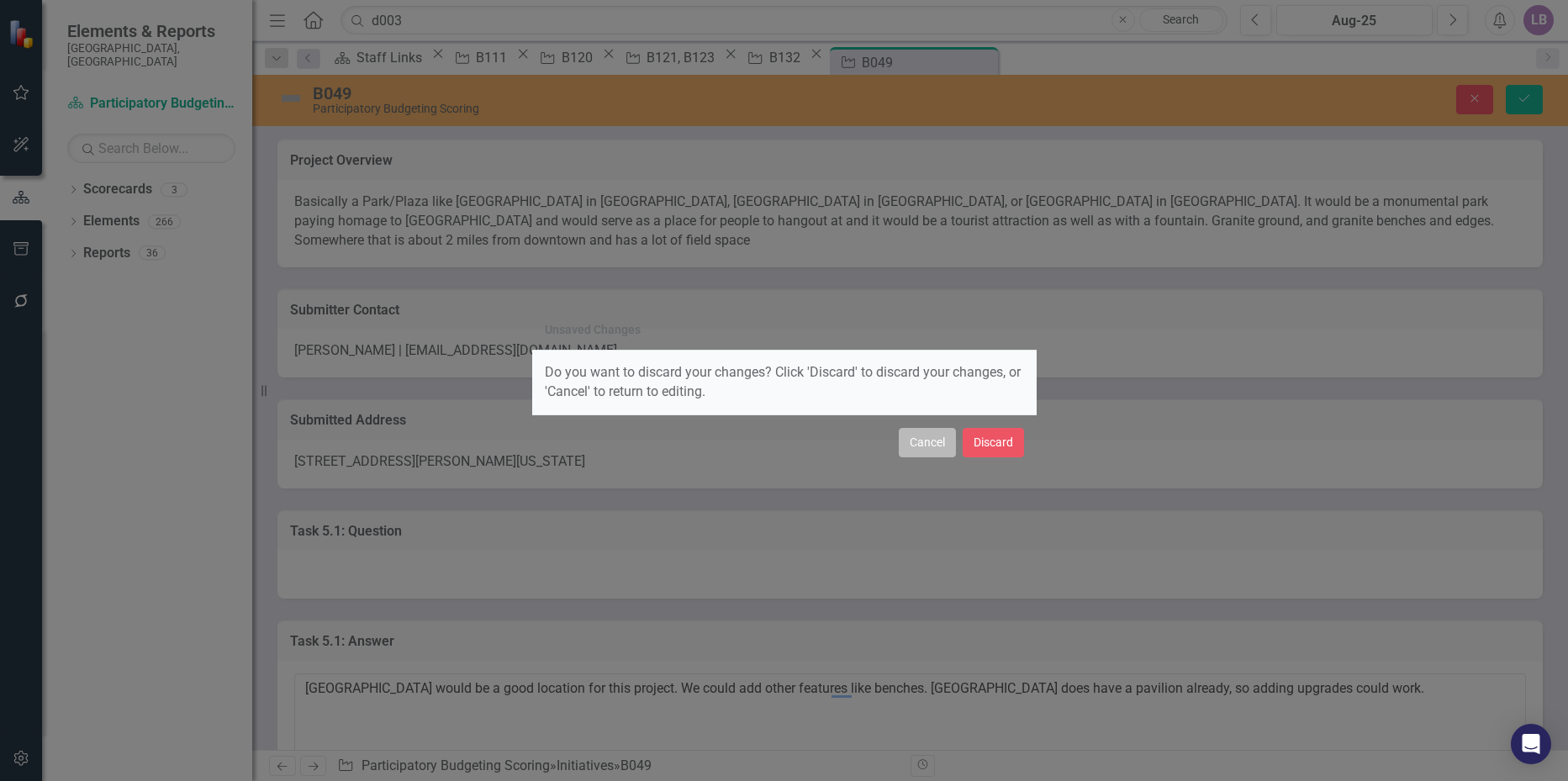
click at [939, 444] on button "Cancel" at bounding box center [927, 442] width 57 height 29
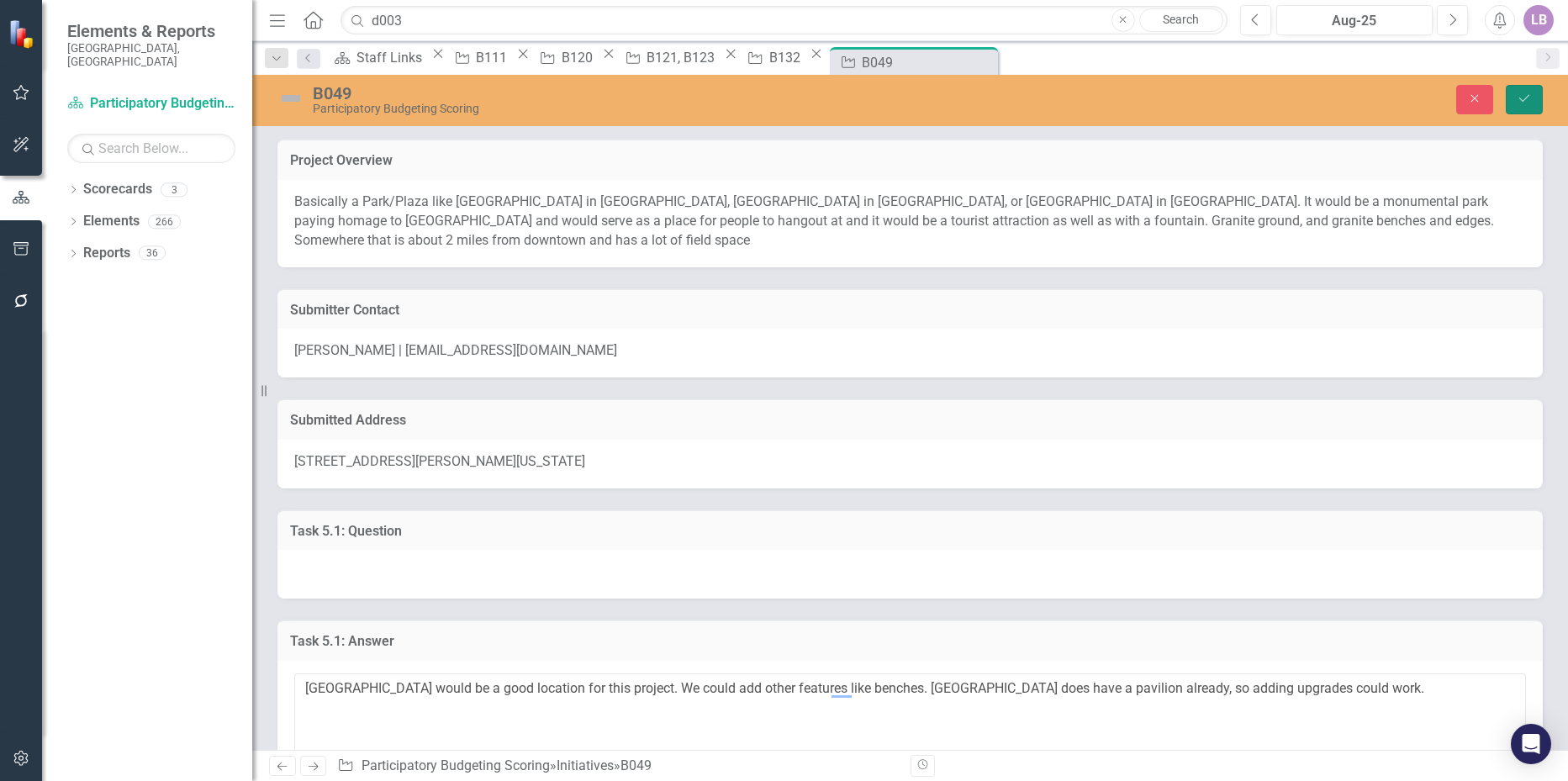
click at [1512, 97] on button "Save" at bounding box center [1524, 99] width 37 height 29
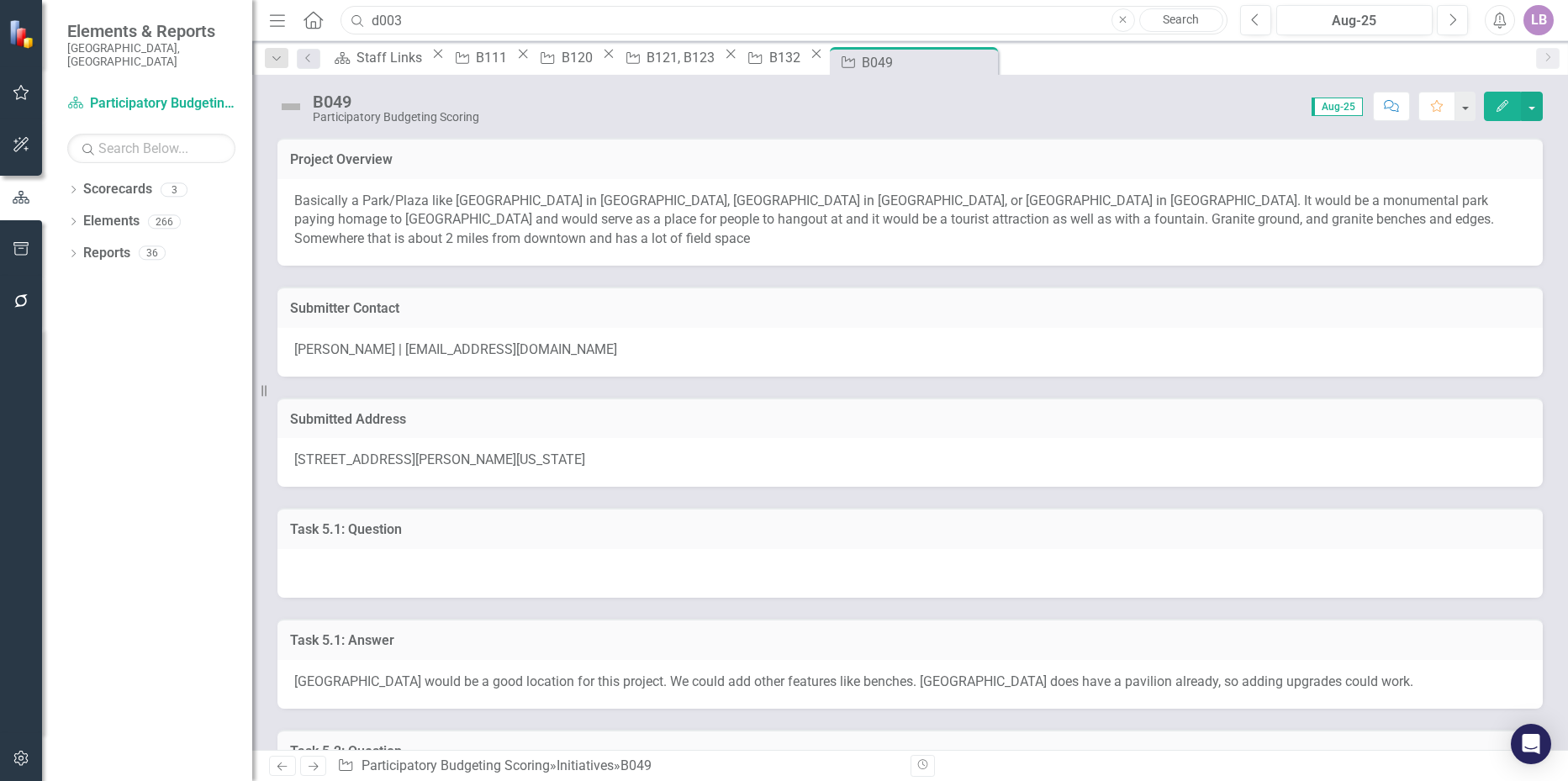
click at [400, 13] on input "d003" at bounding box center [783, 20] width 886 height 29
click at [397, 14] on input "d003" at bounding box center [783, 20] width 886 height 29
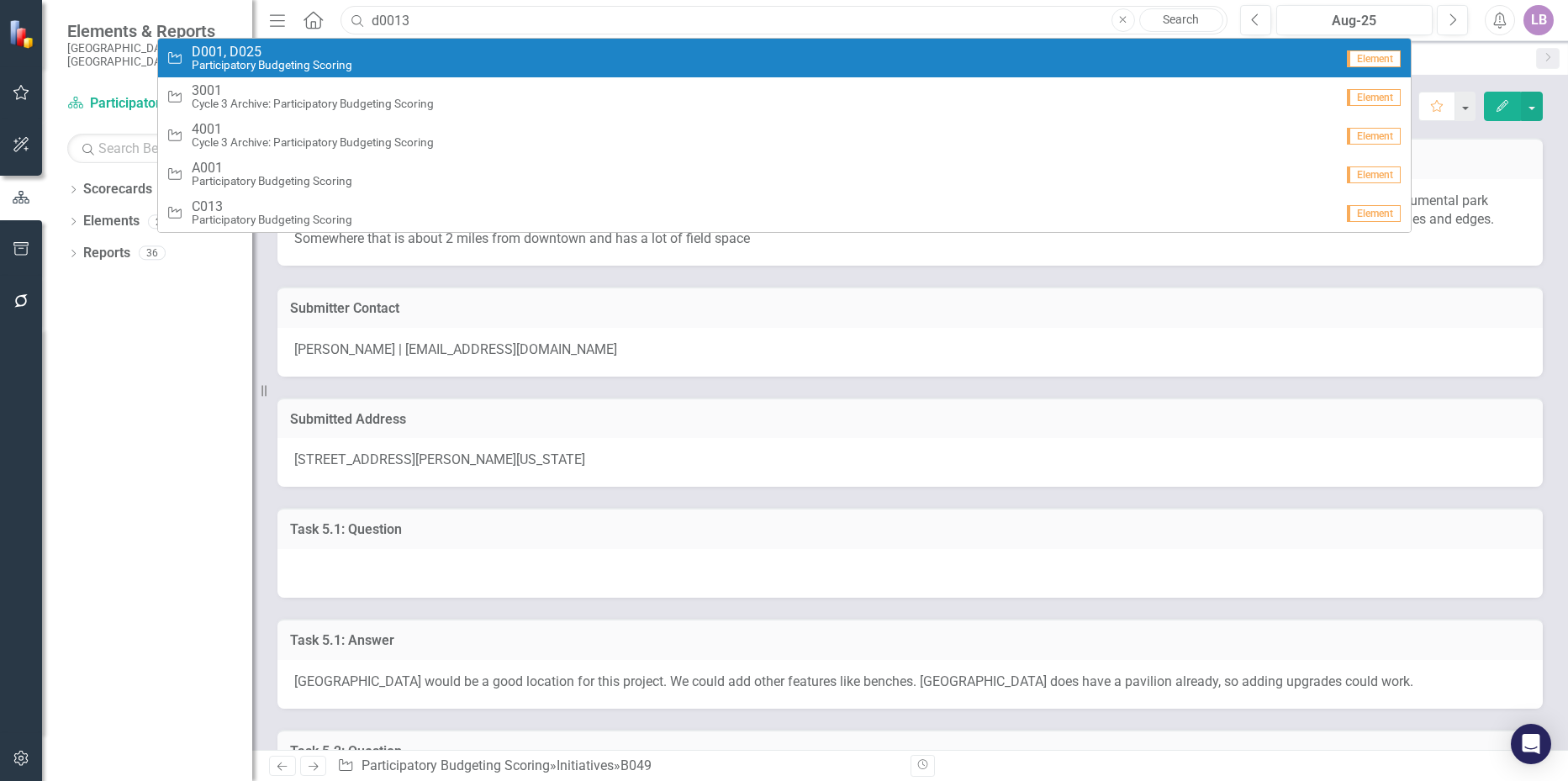
click at [395, 13] on input "d0013" at bounding box center [783, 20] width 886 height 29
type input "d013"
click at [300, 49] on span "D013" at bounding box center [272, 52] width 161 height 15
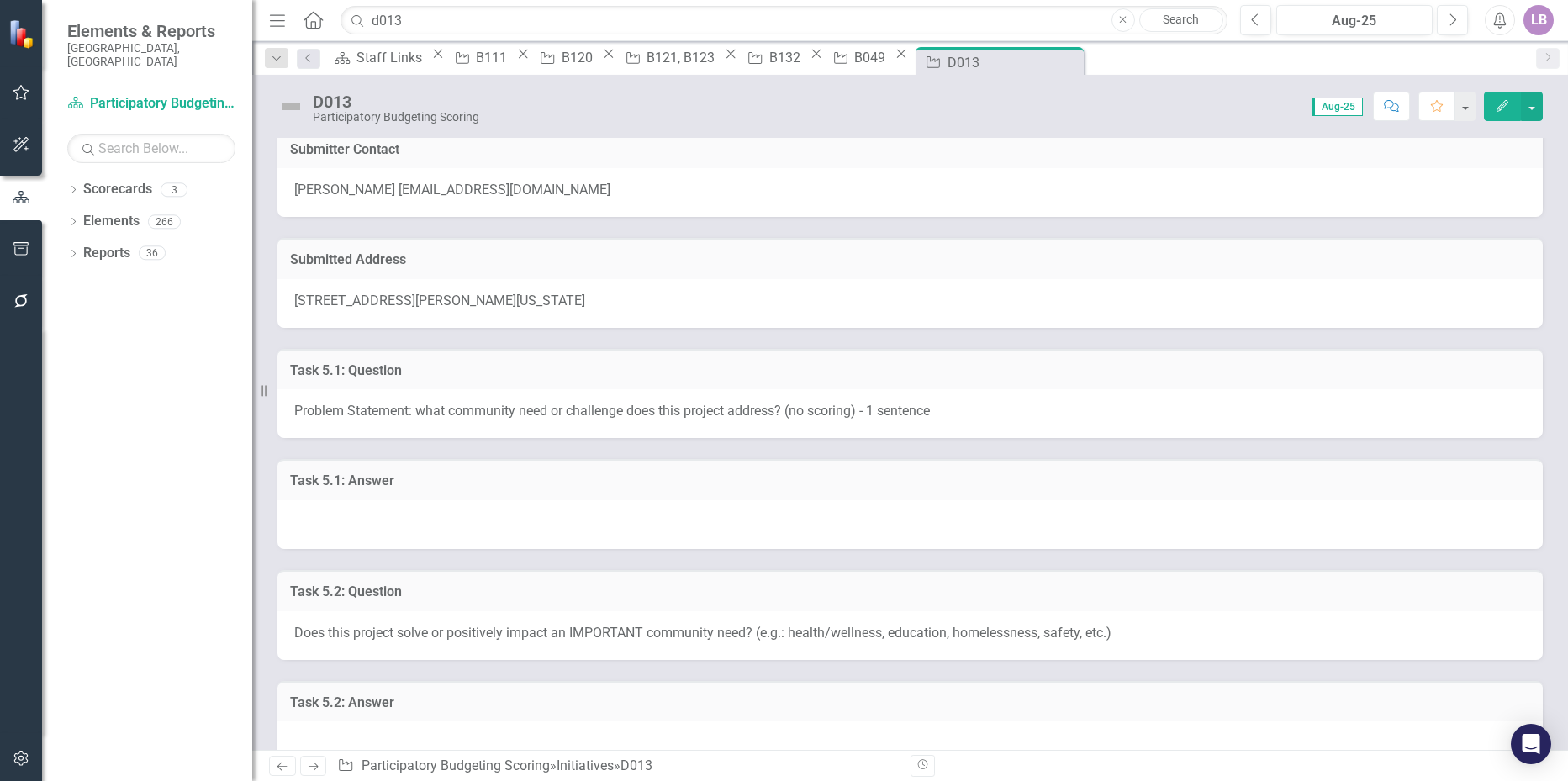
scroll to position [168, 0]
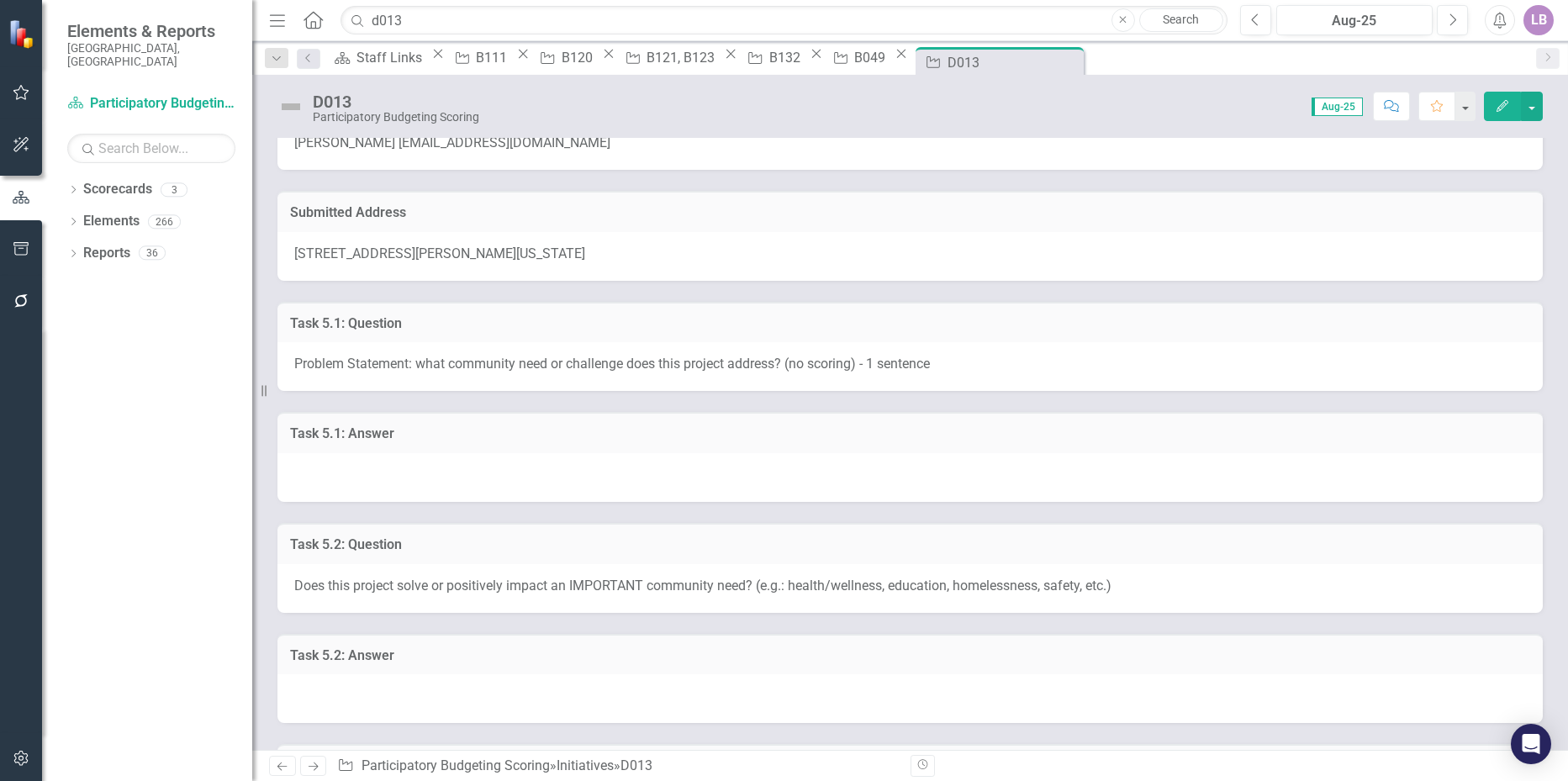
click at [414, 475] on div at bounding box center [910, 477] width 1265 height 49
click at [413, 475] on div at bounding box center [910, 477] width 1265 height 49
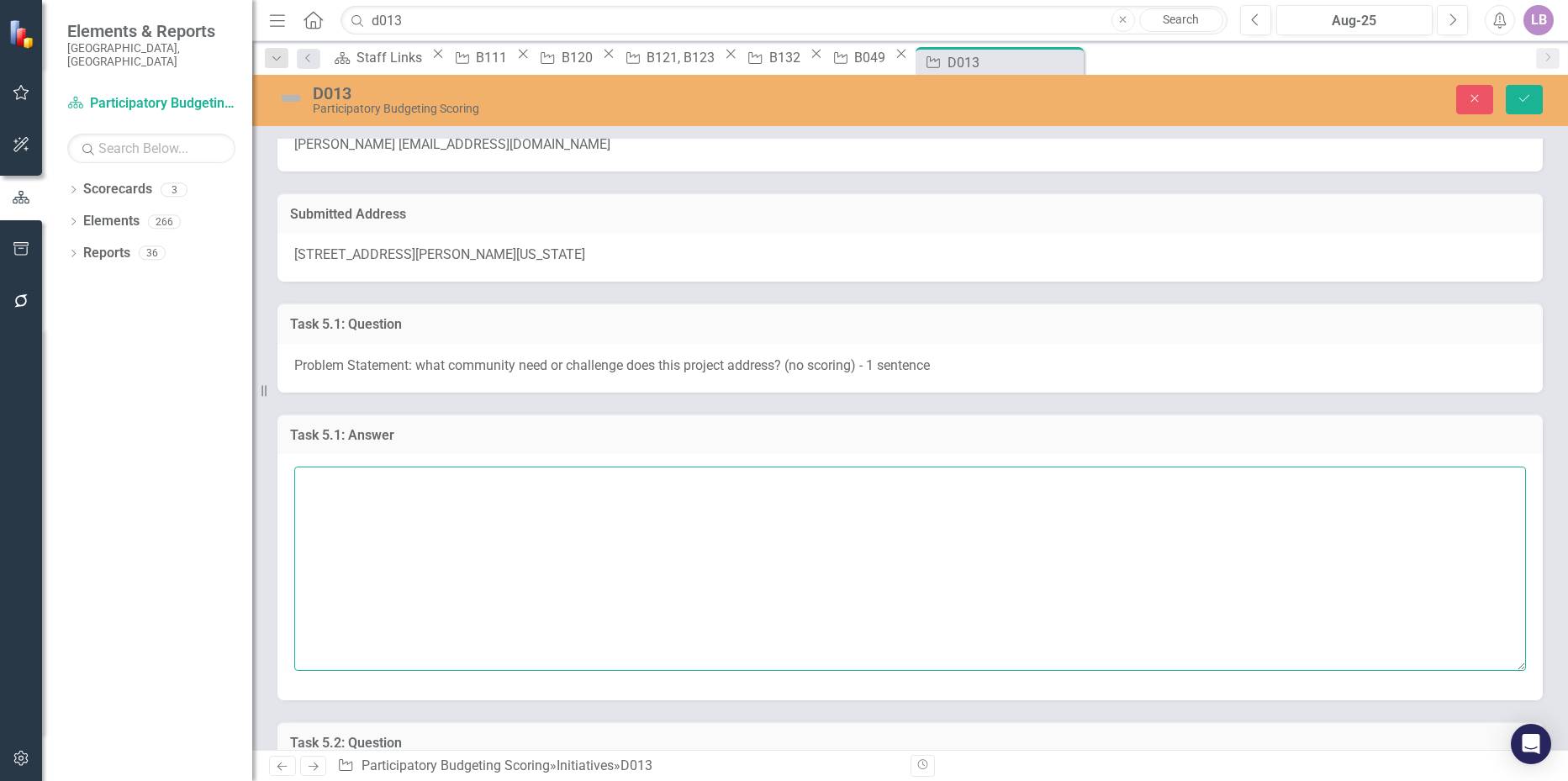
click at [387, 486] on textarea at bounding box center [910, 568] width 1231 height 203
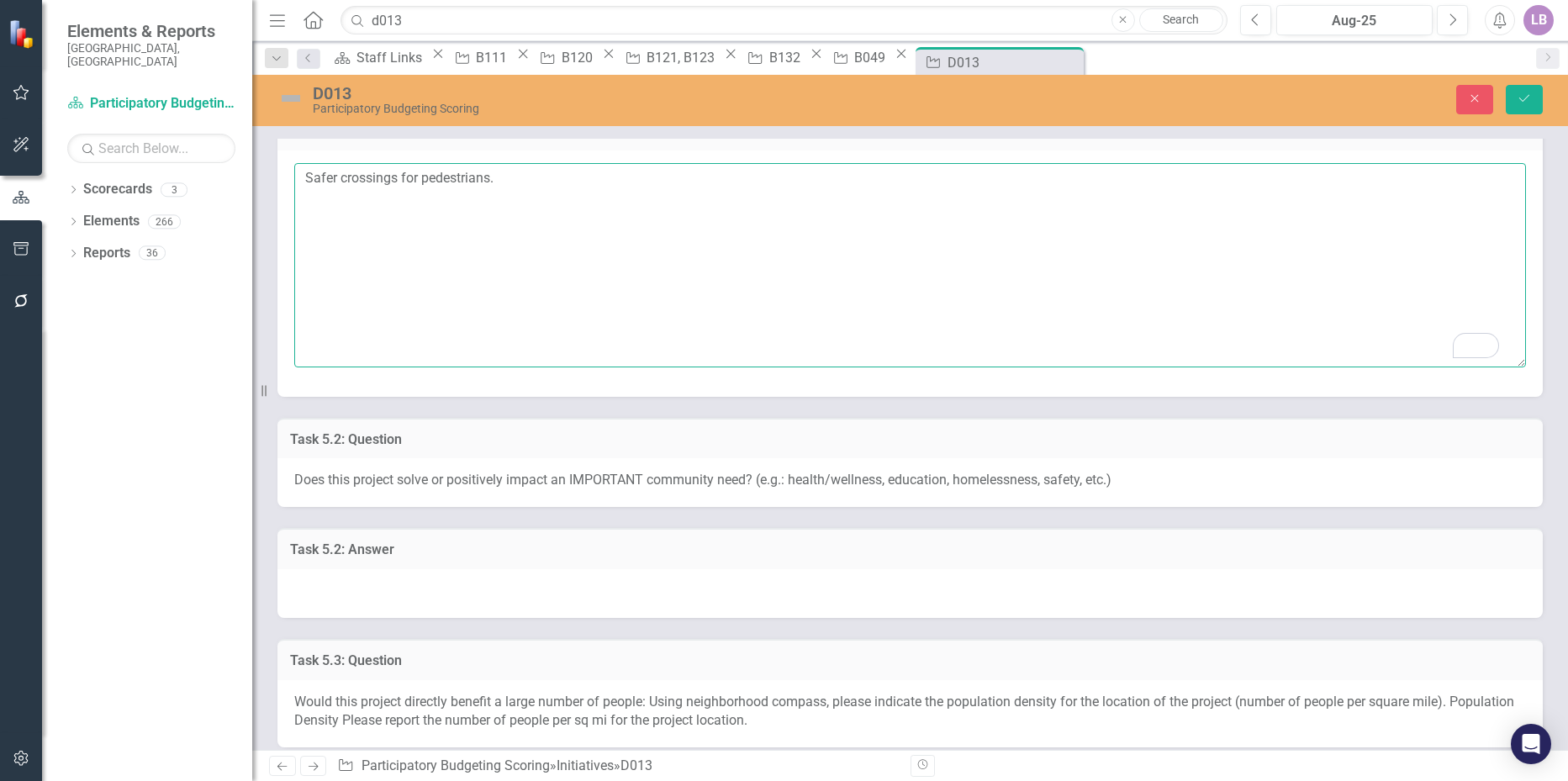
scroll to position [504, 0]
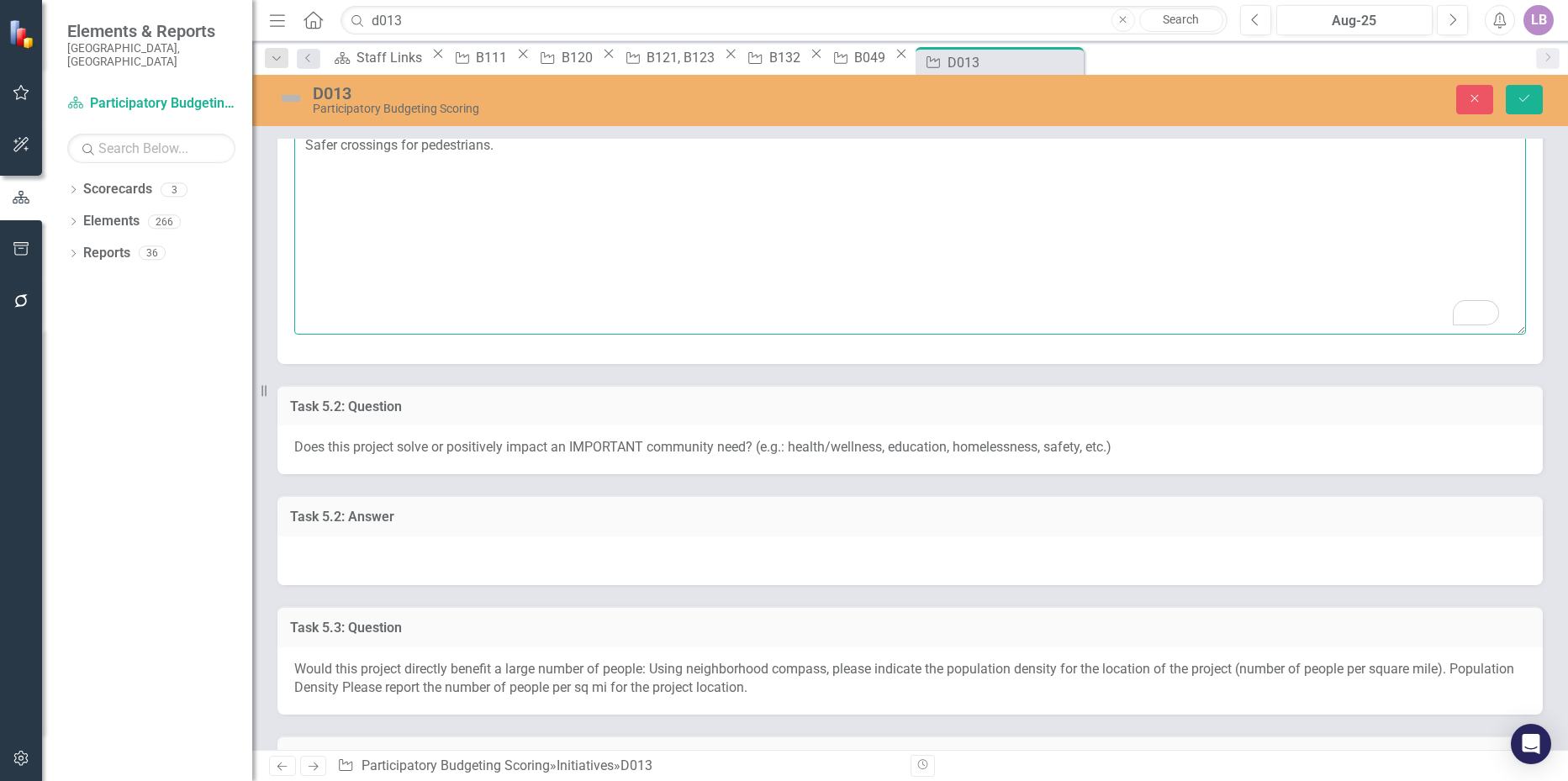
type textarea "Safer crossings for pedestrians."
click at [344, 562] on div at bounding box center [910, 561] width 1265 height 49
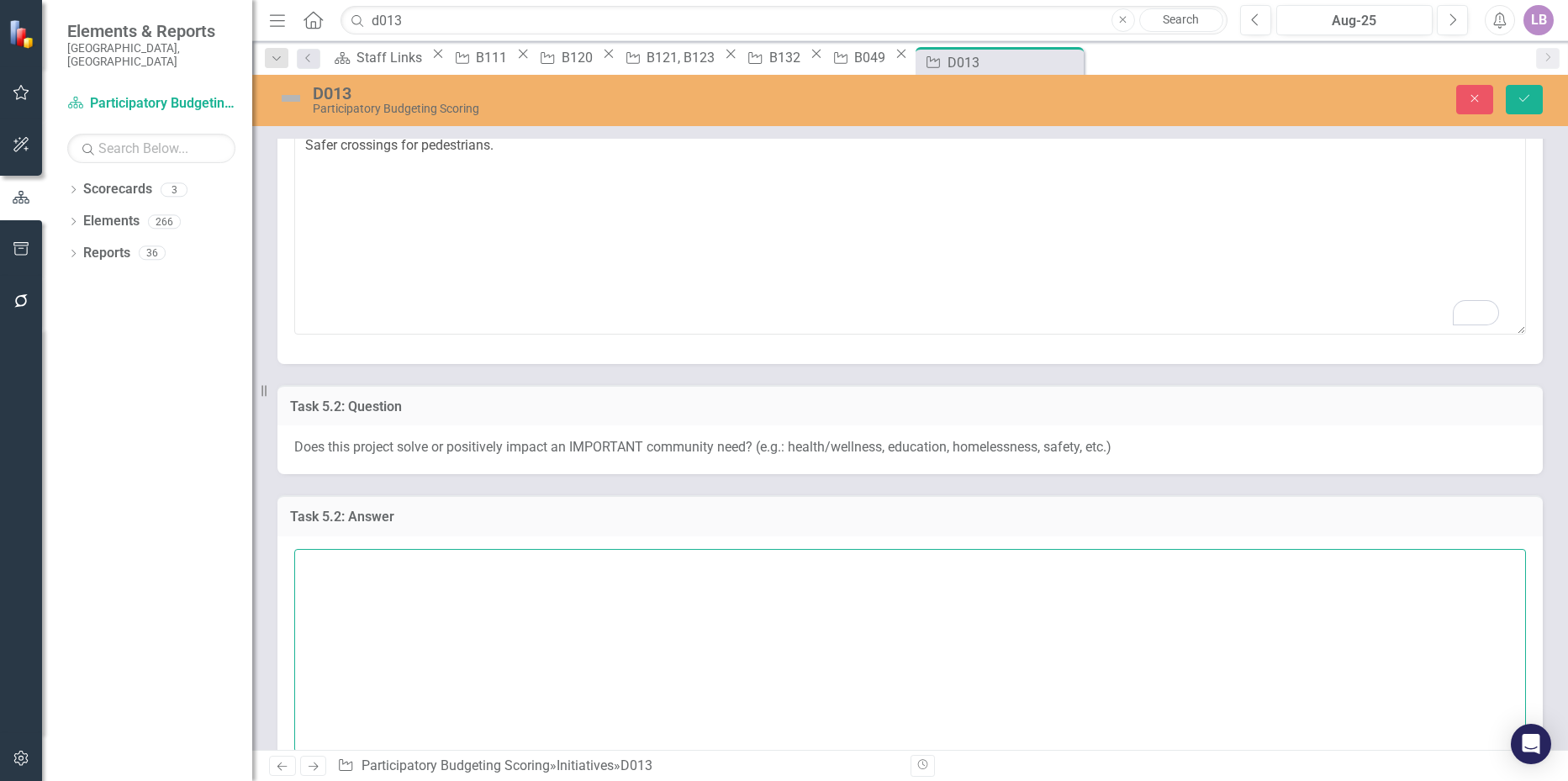
click at [343, 557] on textarea at bounding box center [910, 650] width 1231 height 203
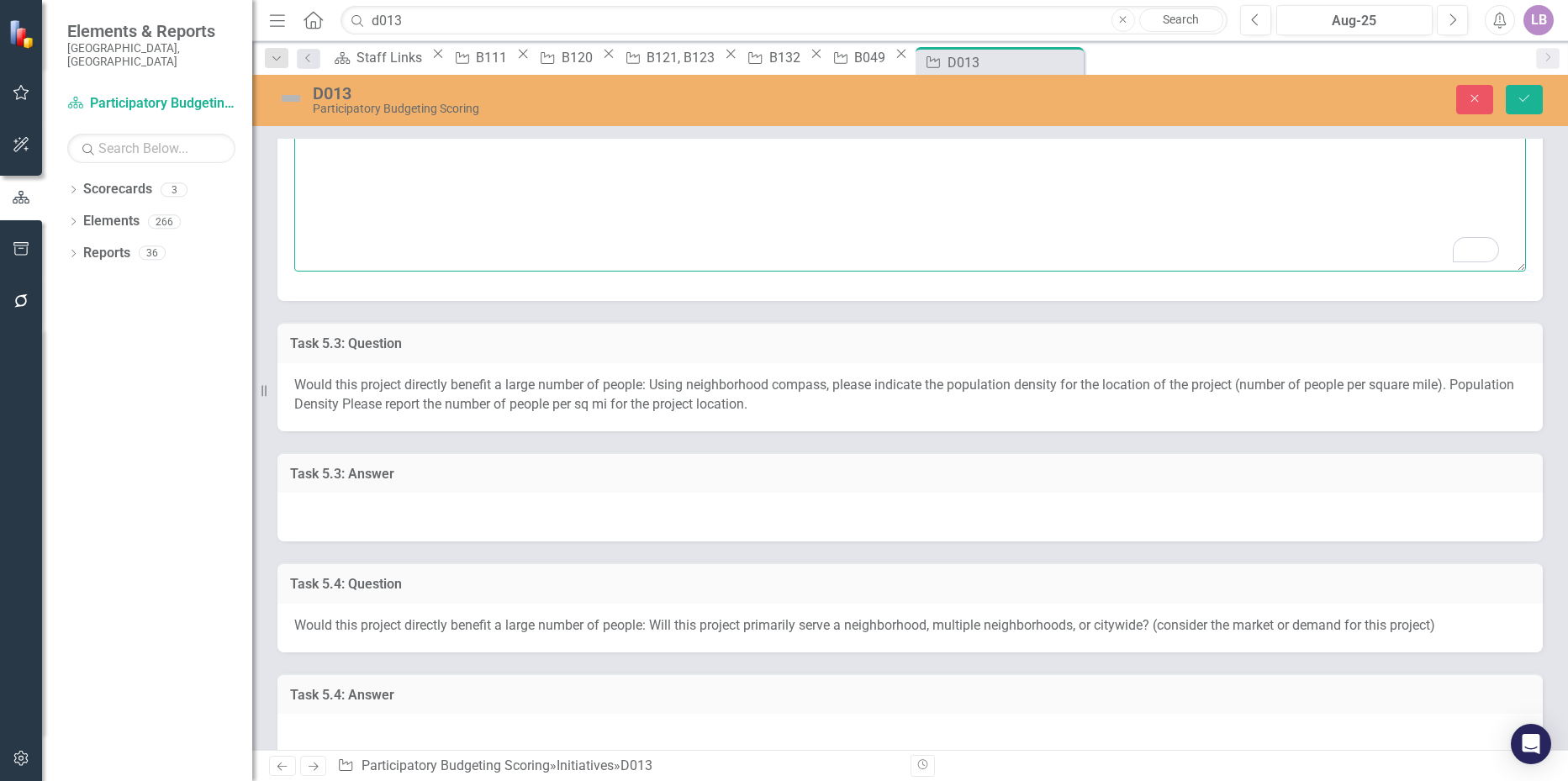
scroll to position [1009, 0]
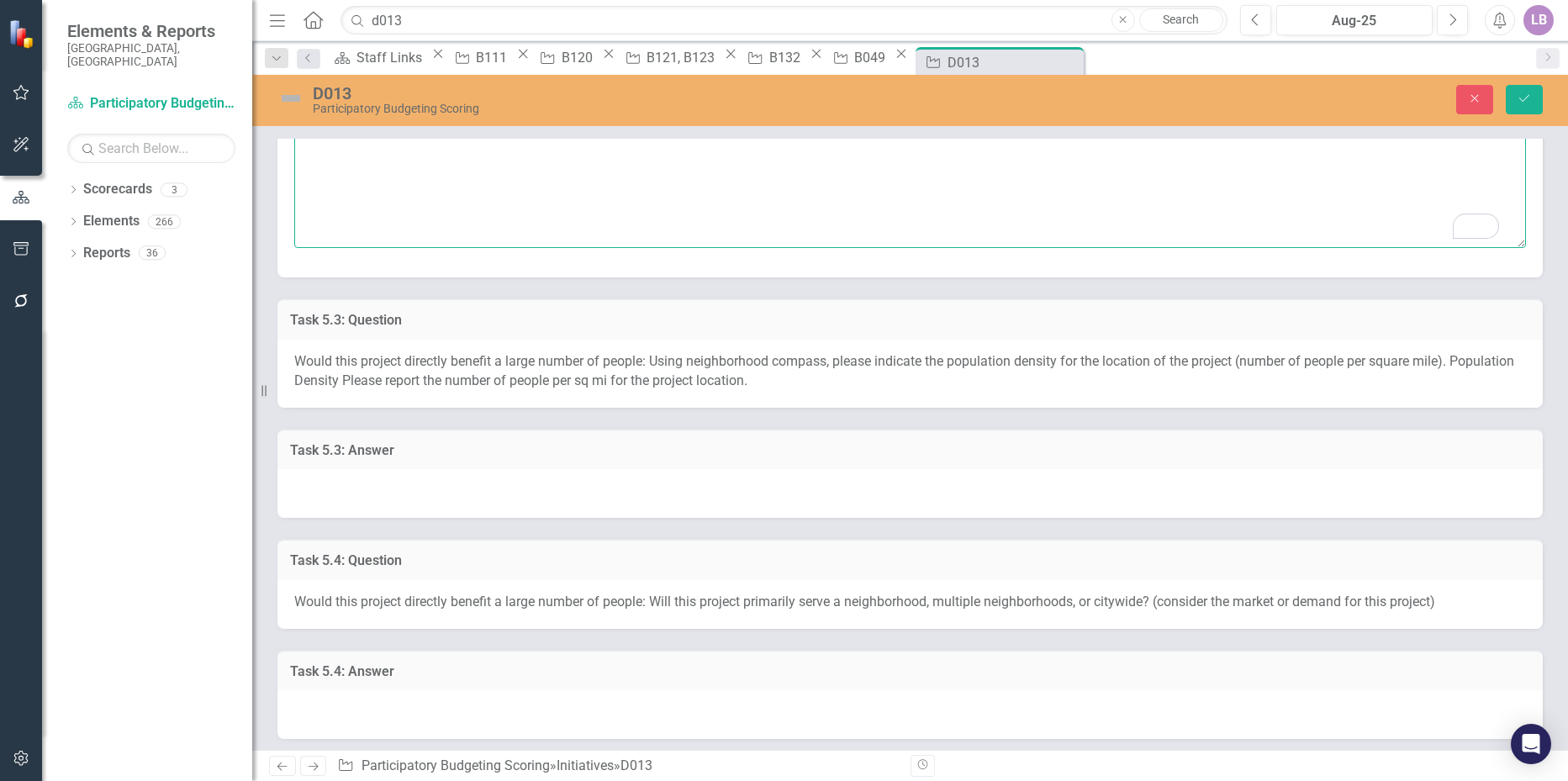
type textarea "Yes, safety."
click at [373, 483] on div at bounding box center [910, 493] width 1265 height 49
click at [374, 483] on div at bounding box center [910, 493] width 1265 height 49
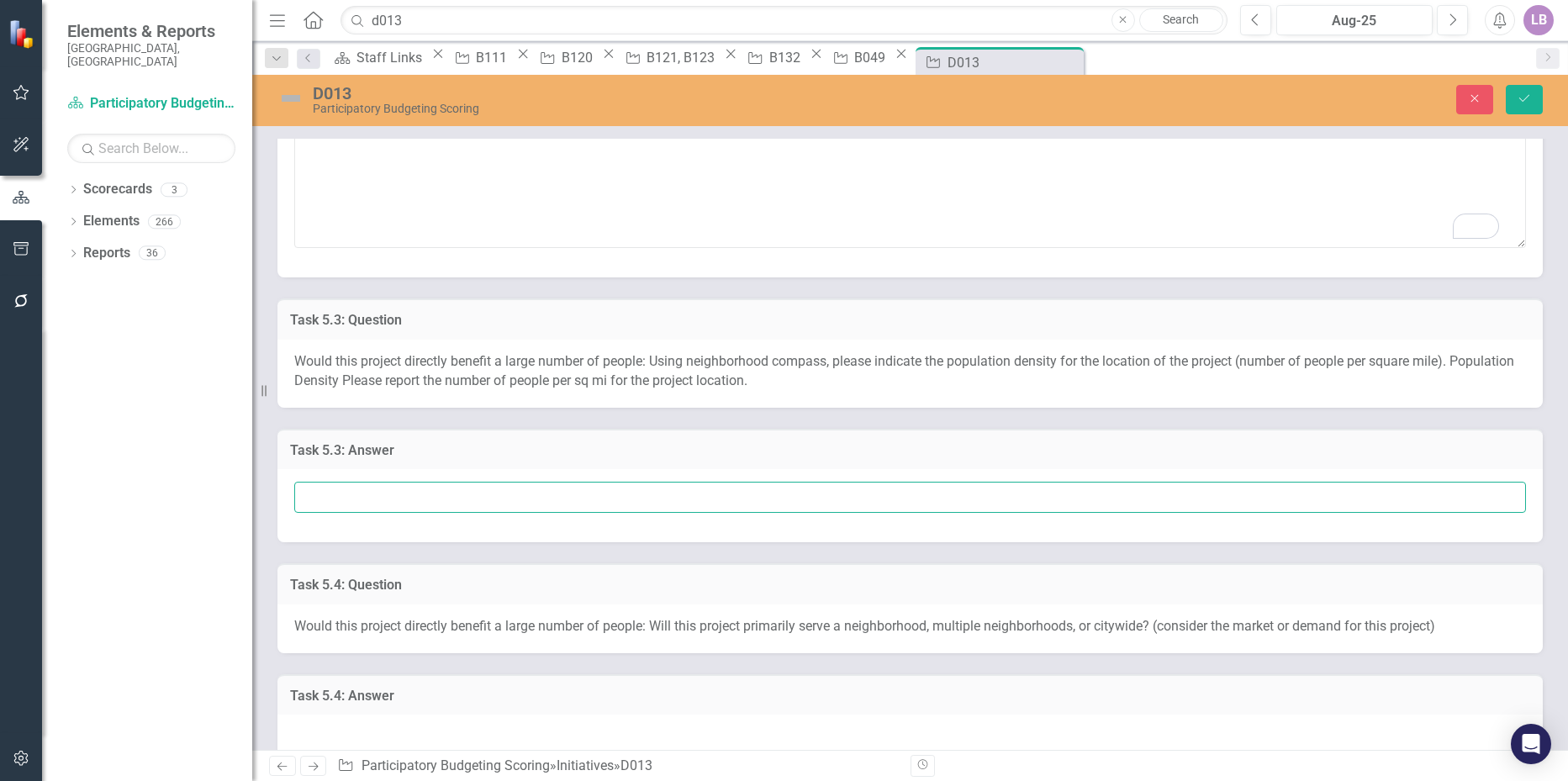
click at [376, 492] on input "text" at bounding box center [910, 497] width 1231 height 31
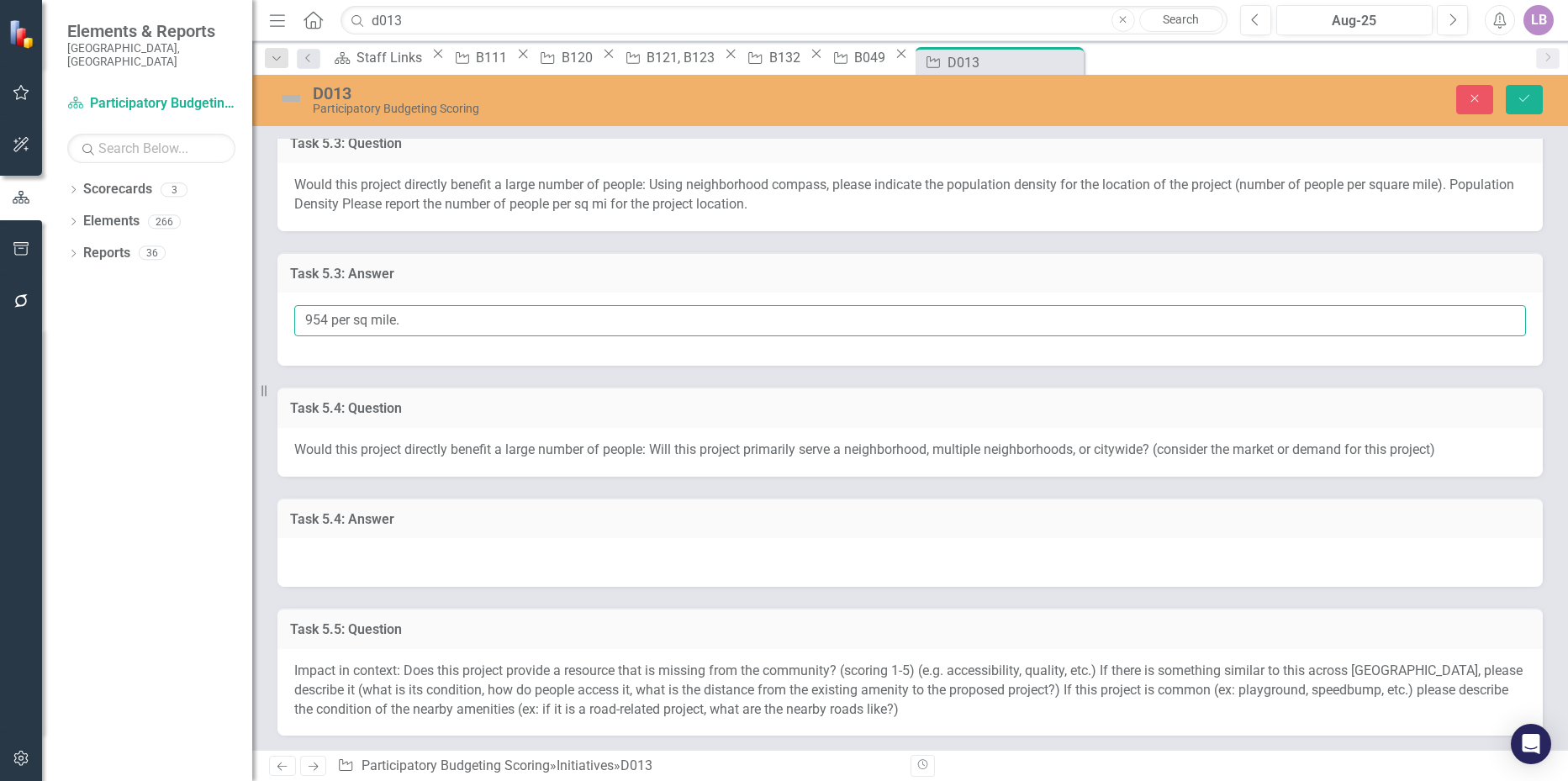
scroll to position [1261, 0]
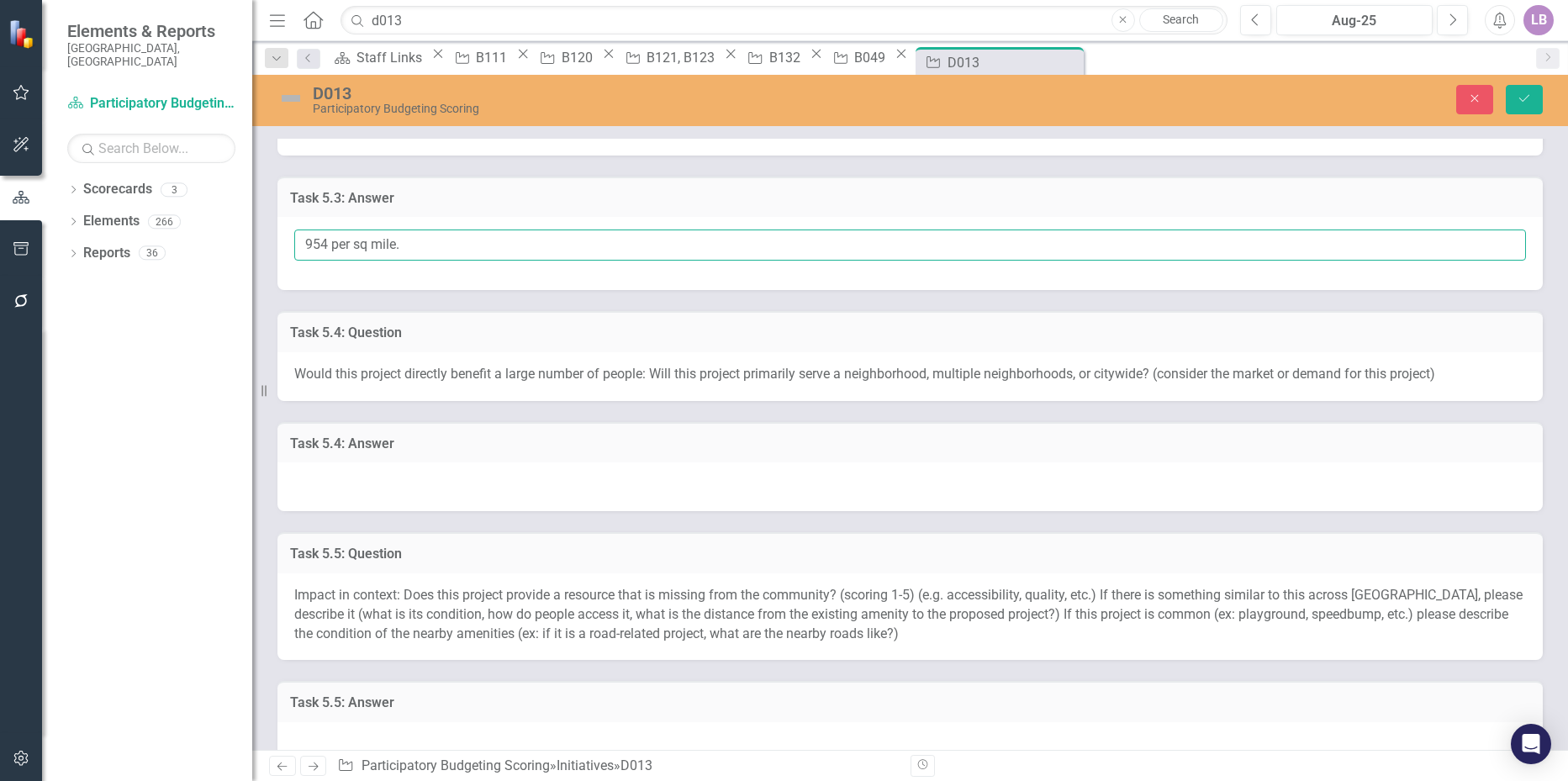
type input "954 per sq mile."
click at [448, 491] on div at bounding box center [910, 486] width 1265 height 49
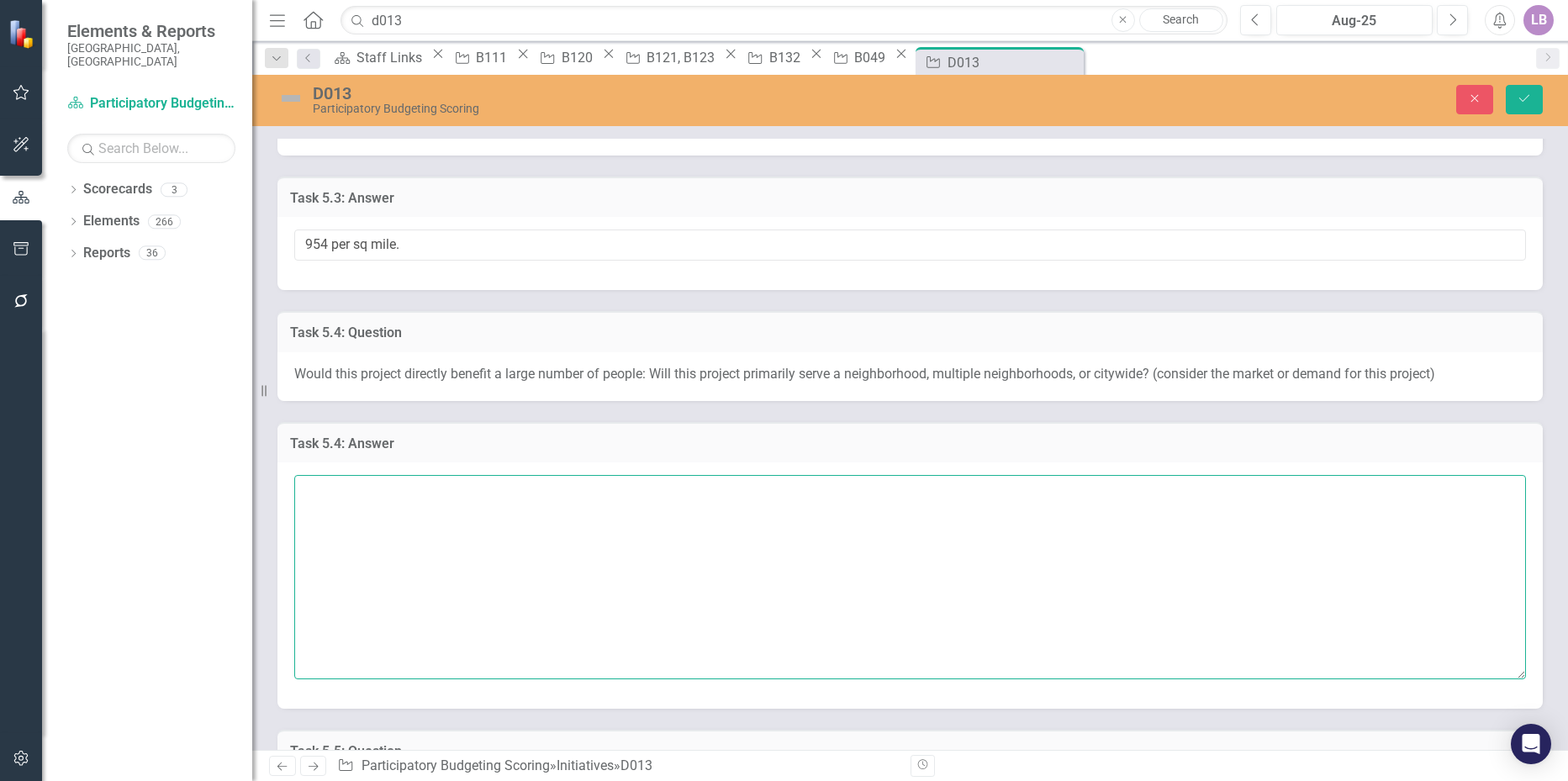
click at [367, 495] on textarea at bounding box center [910, 577] width 1231 height 203
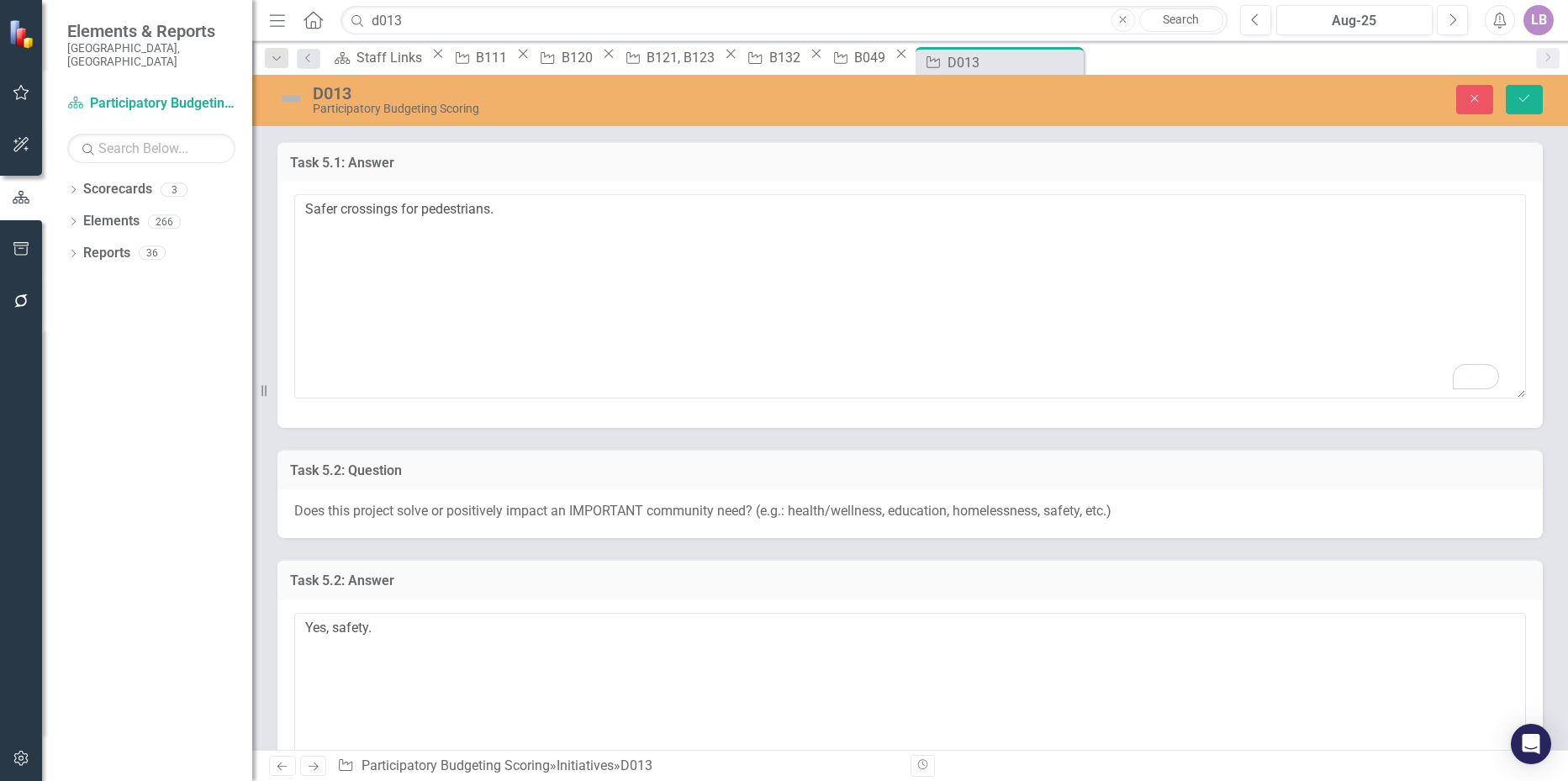
scroll to position [421, 0]
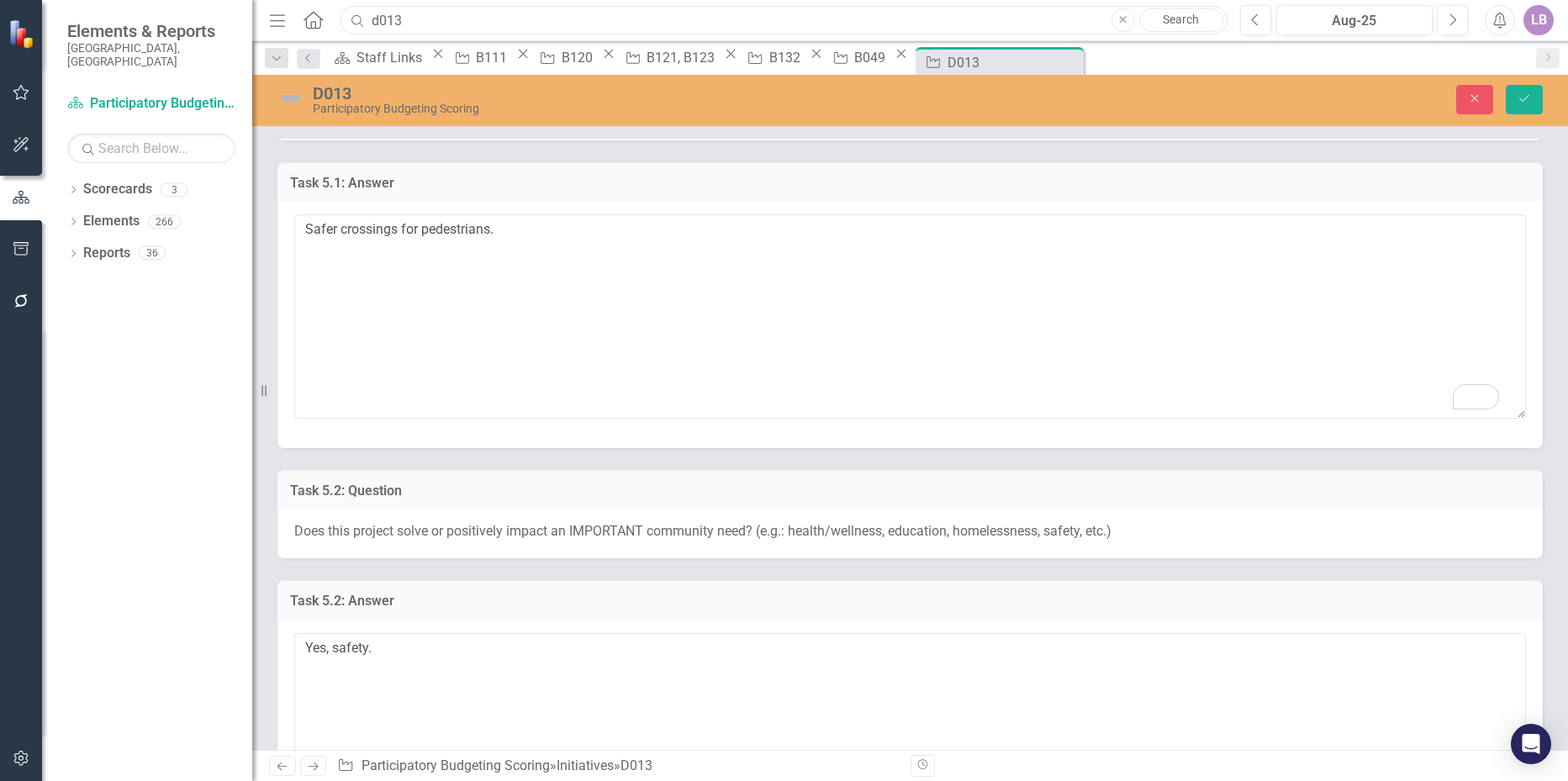
click at [425, 22] on input "d013" at bounding box center [783, 20] width 886 height 29
drag, startPoint x: 425, startPoint y: 23, endPoint x: 392, endPoint y: 14, distance: 34.2
click at [394, 15] on input "d013" at bounding box center [783, 20] width 886 height 29
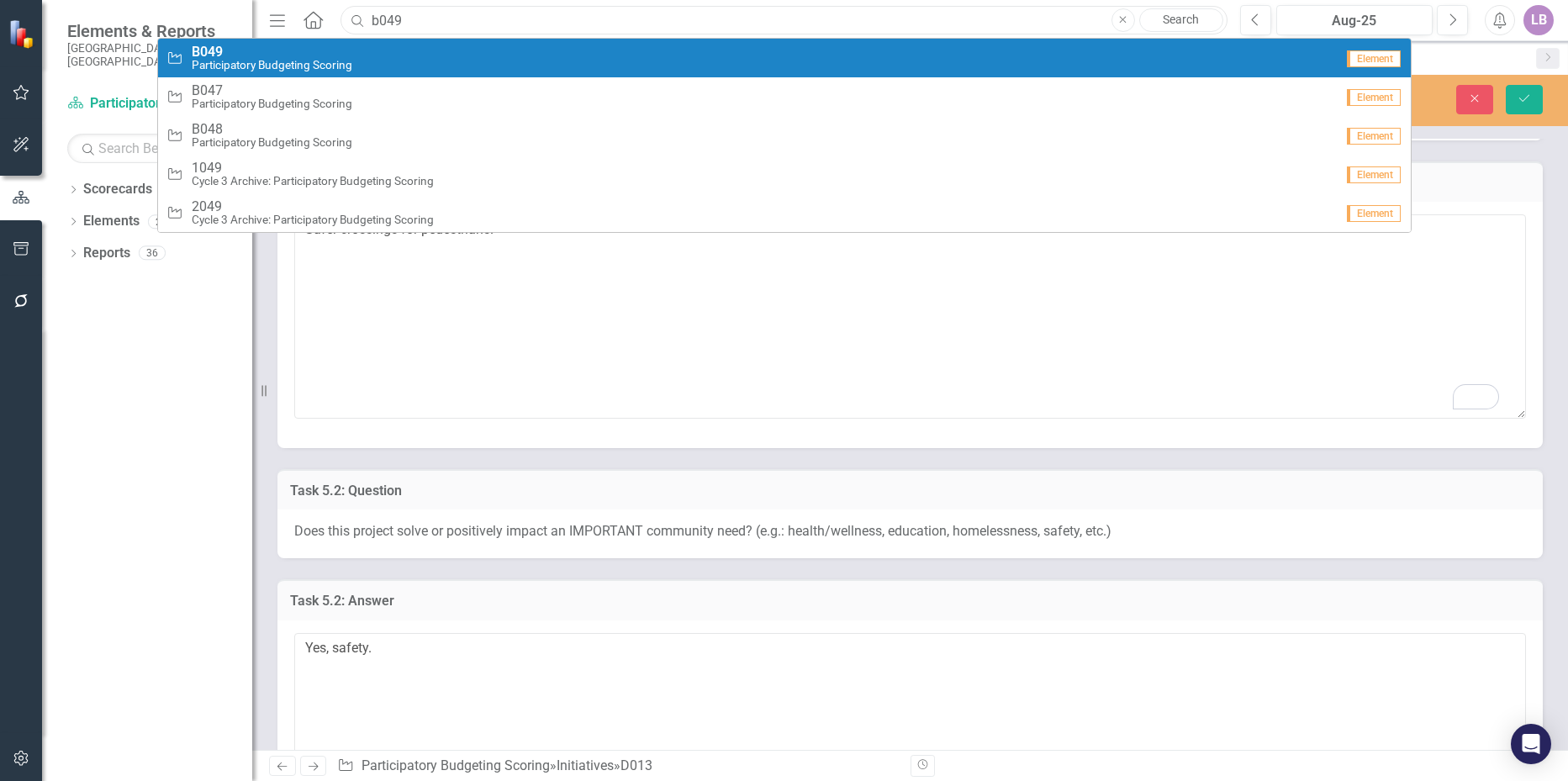
type input "b049"
click at [260, 52] on span "B049" at bounding box center [272, 52] width 161 height 15
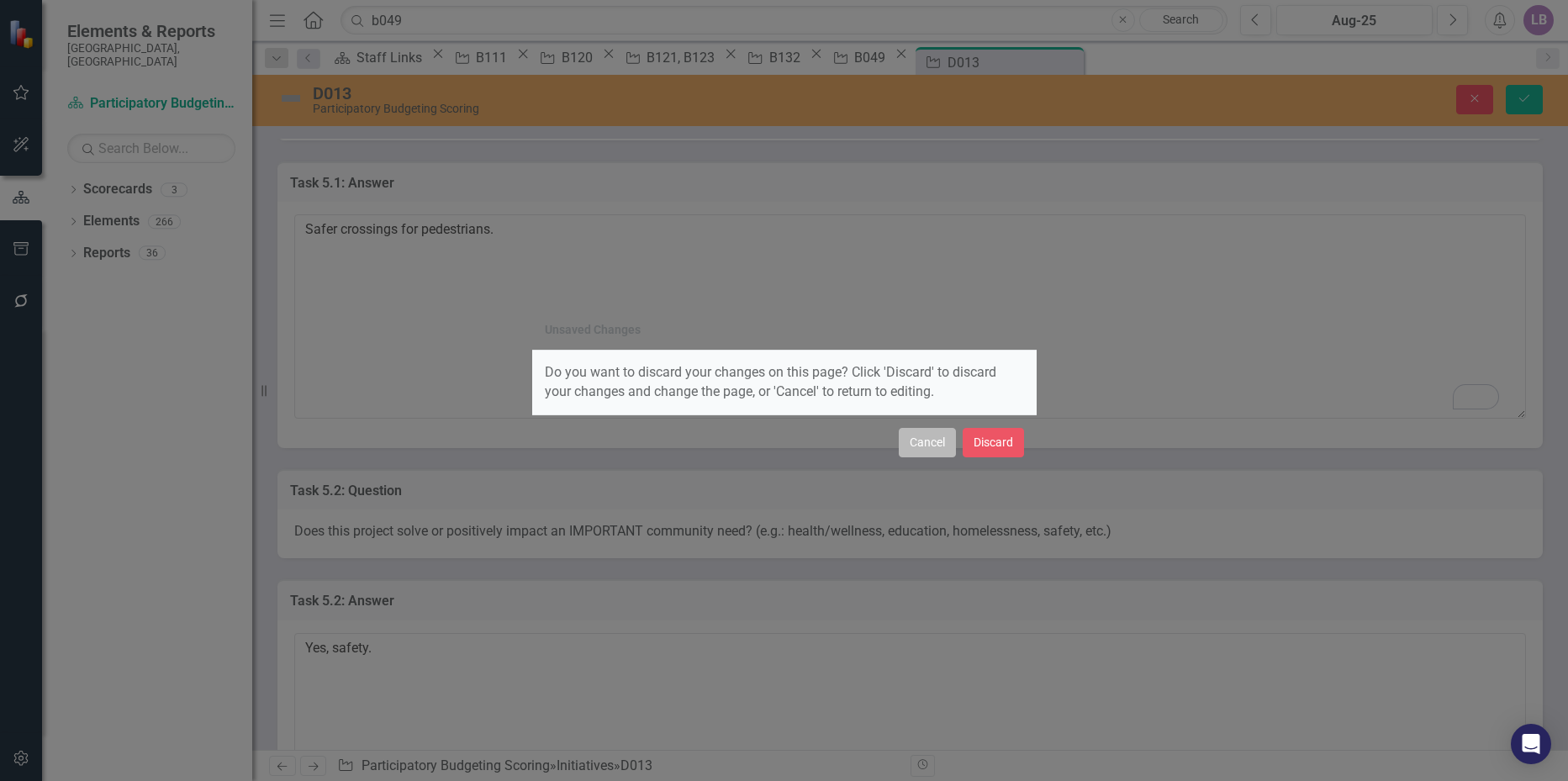
click at [927, 450] on button "Cancel" at bounding box center [927, 442] width 57 height 29
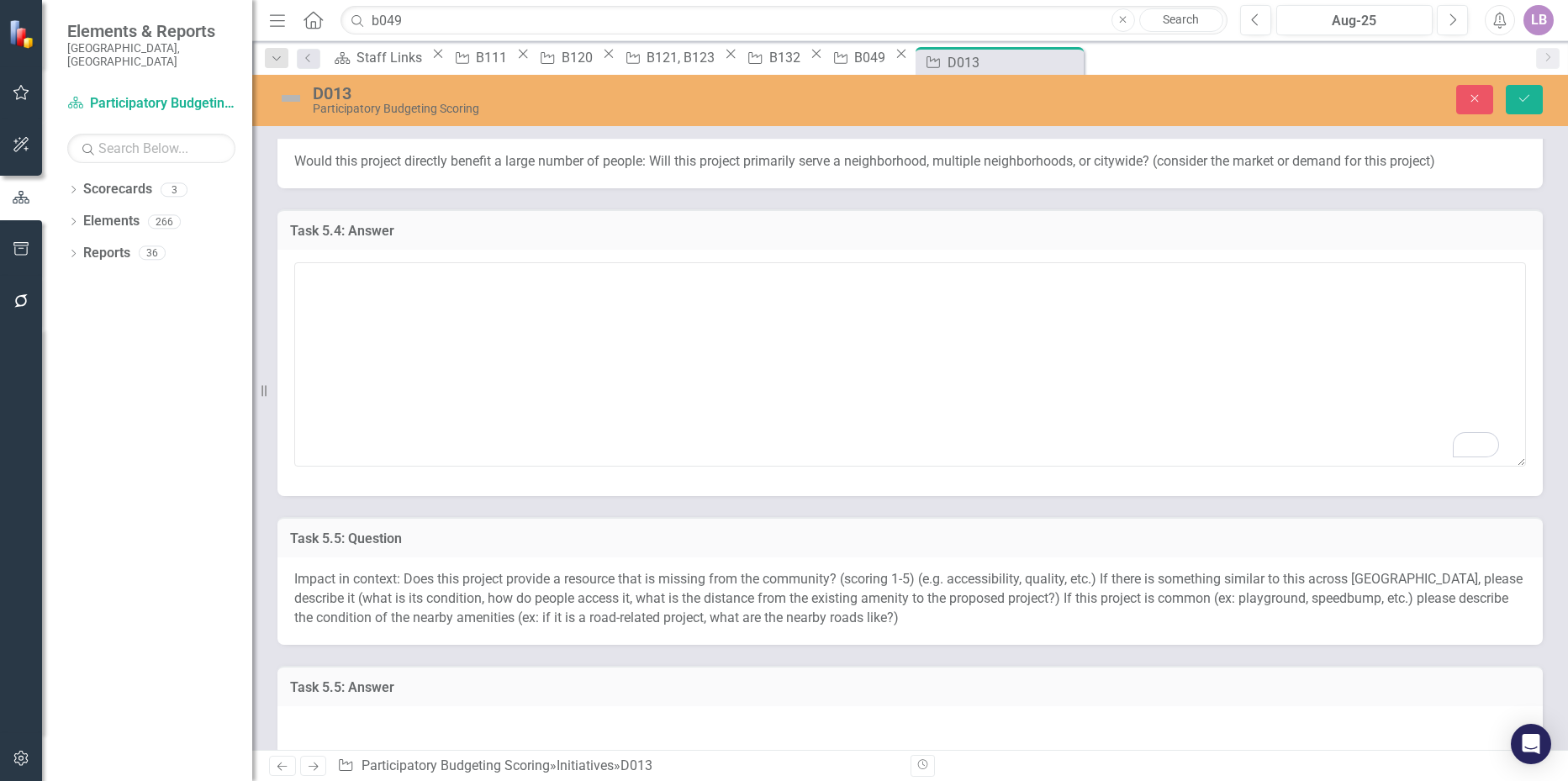
scroll to position [1513, 0]
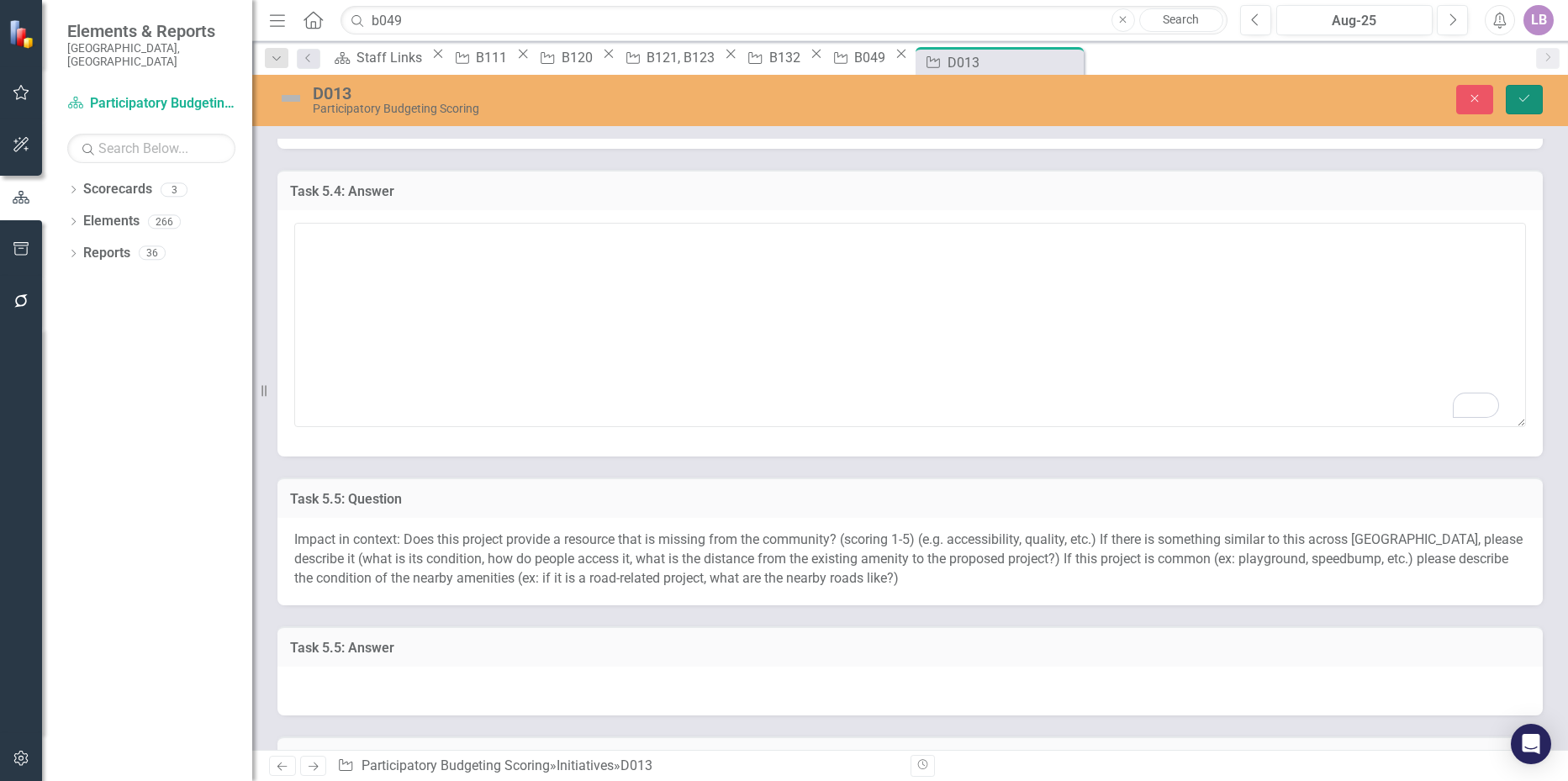
click at [1535, 96] on button "Save" at bounding box center [1524, 99] width 37 height 29
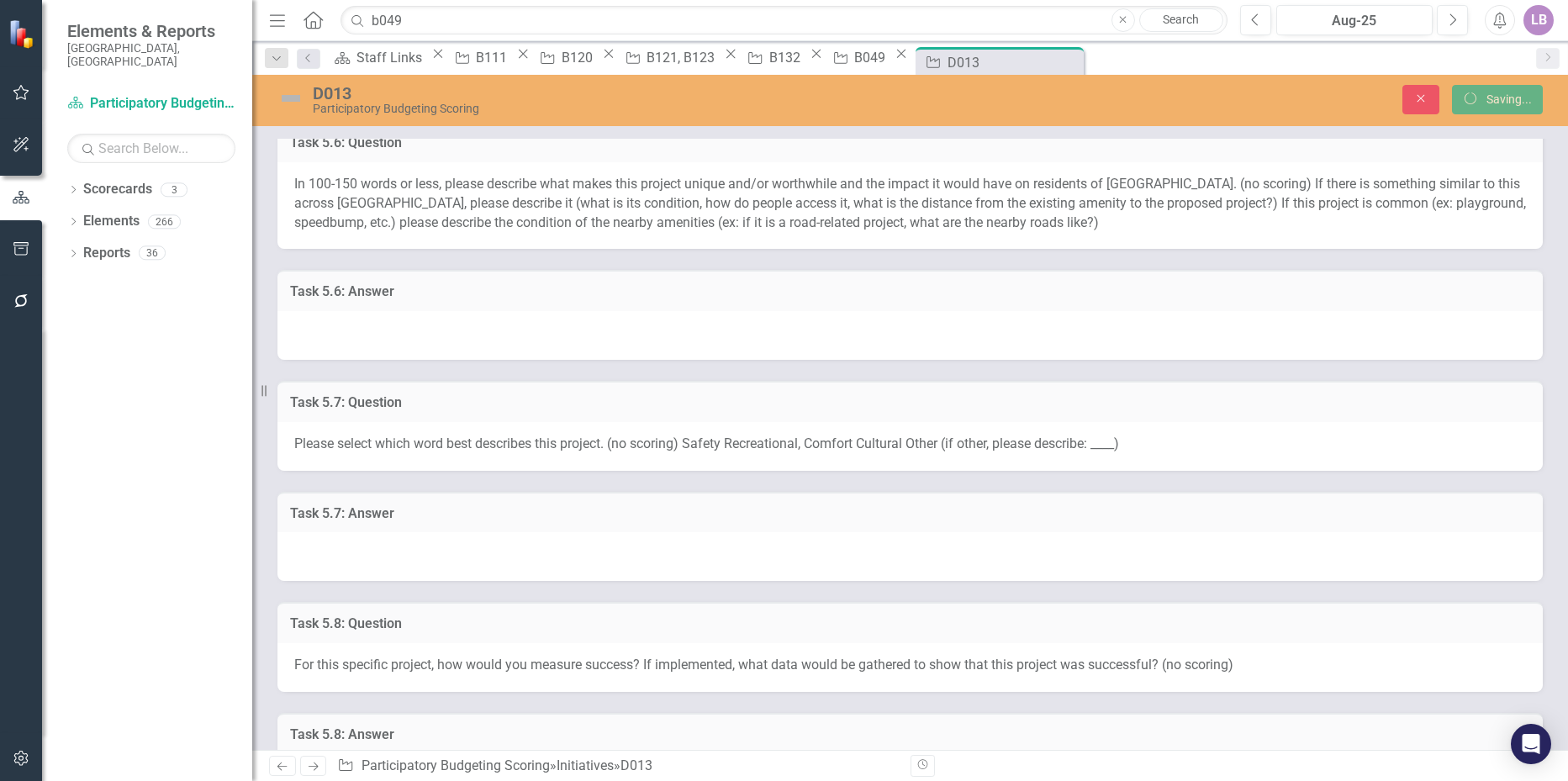
scroll to position [1095, 0]
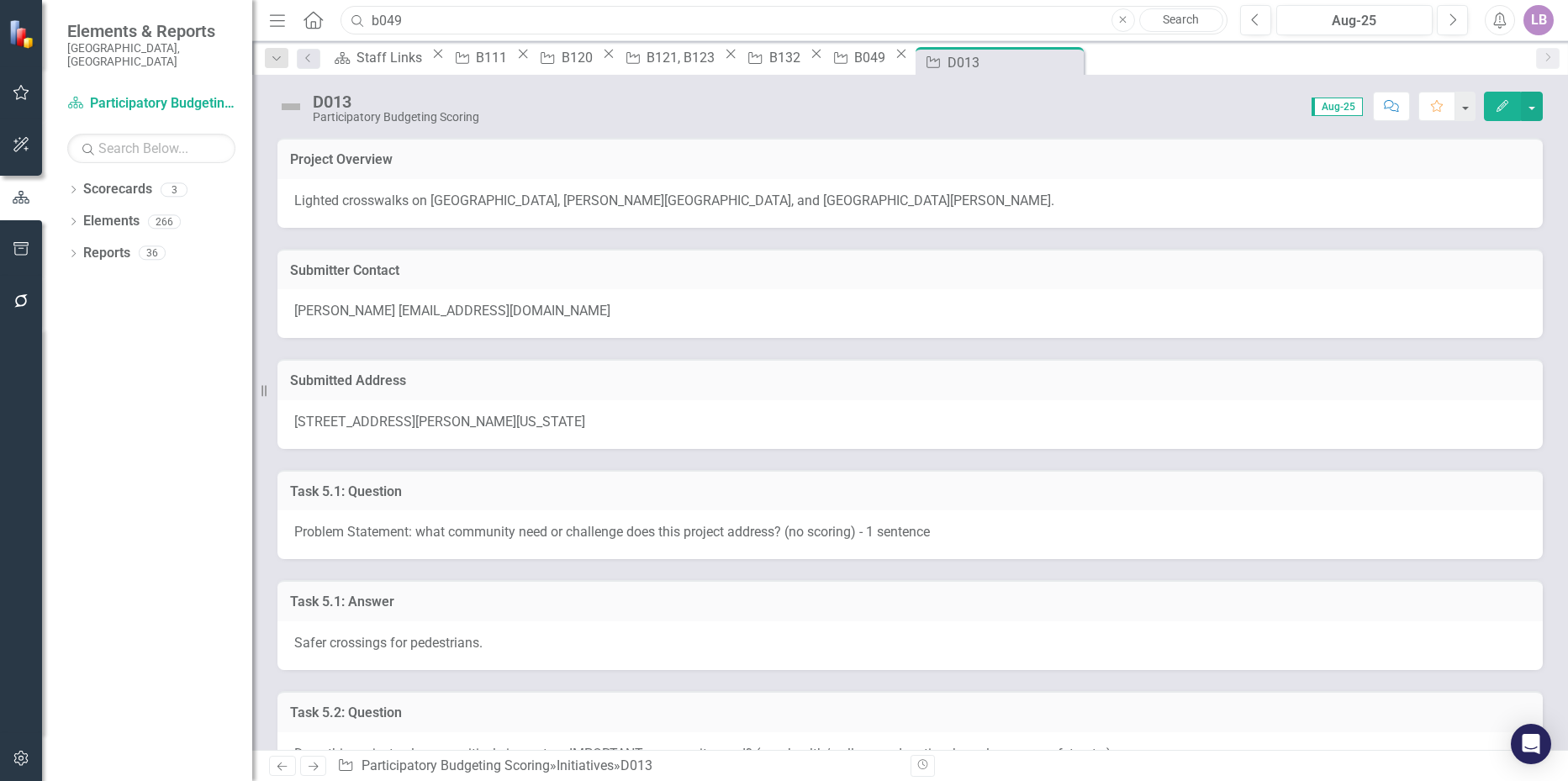
click at [419, 13] on input "b049" at bounding box center [783, 20] width 886 height 29
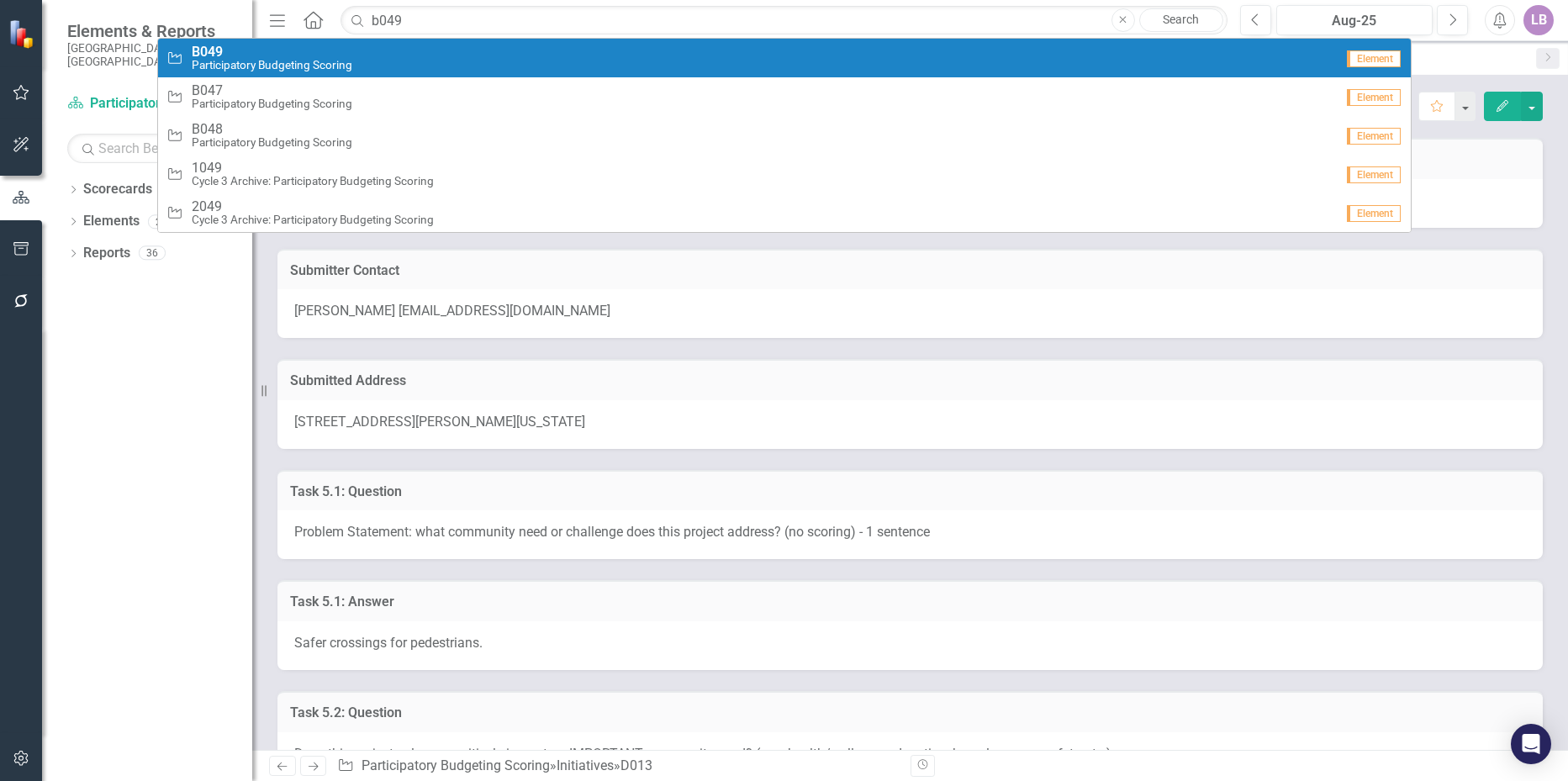
click at [262, 40] on link "Initiative B049 Participatory Budgeting Scoring Element" at bounding box center [784, 57] width 1253 height 39
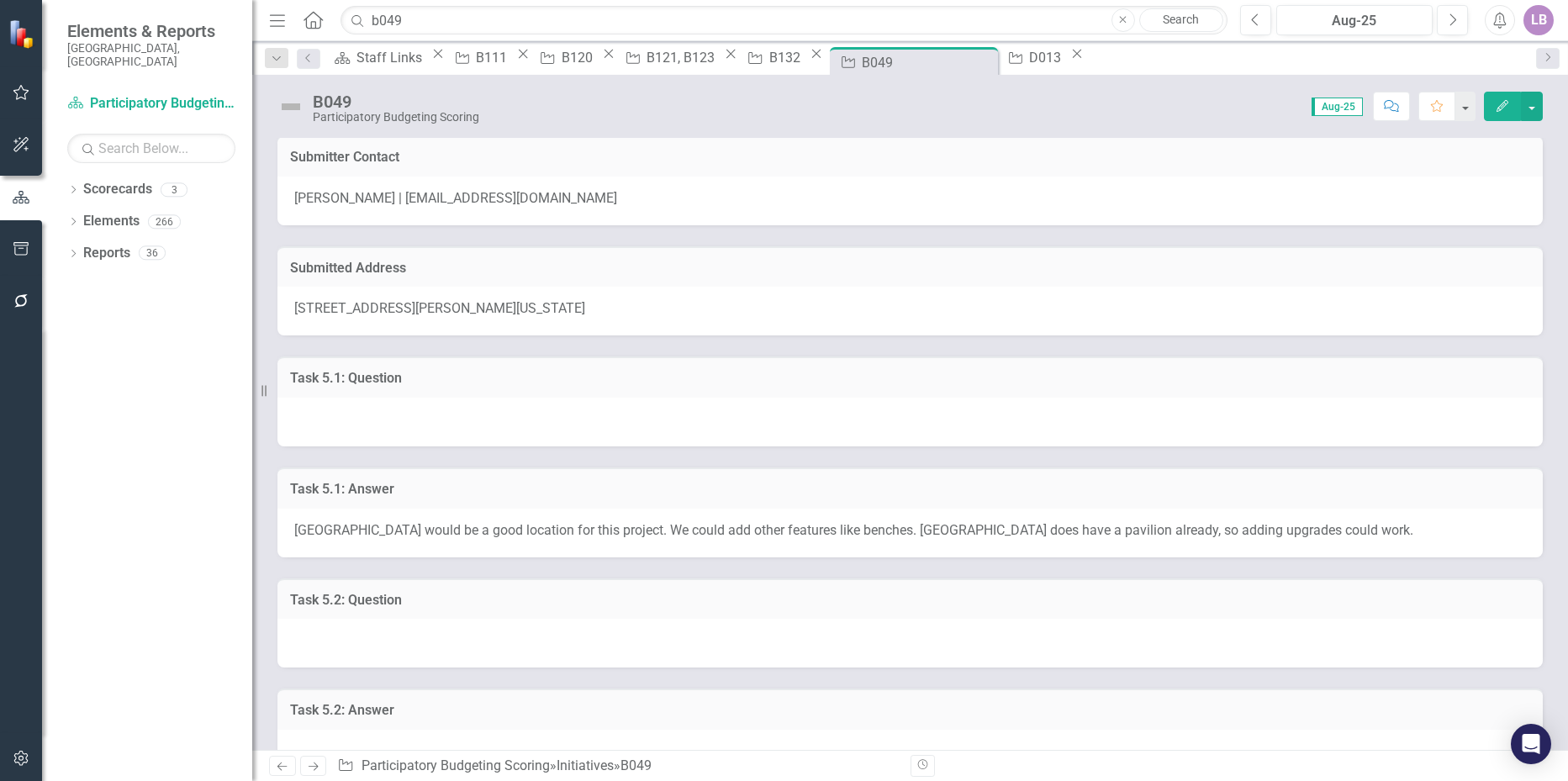
scroll to position [168, 0]
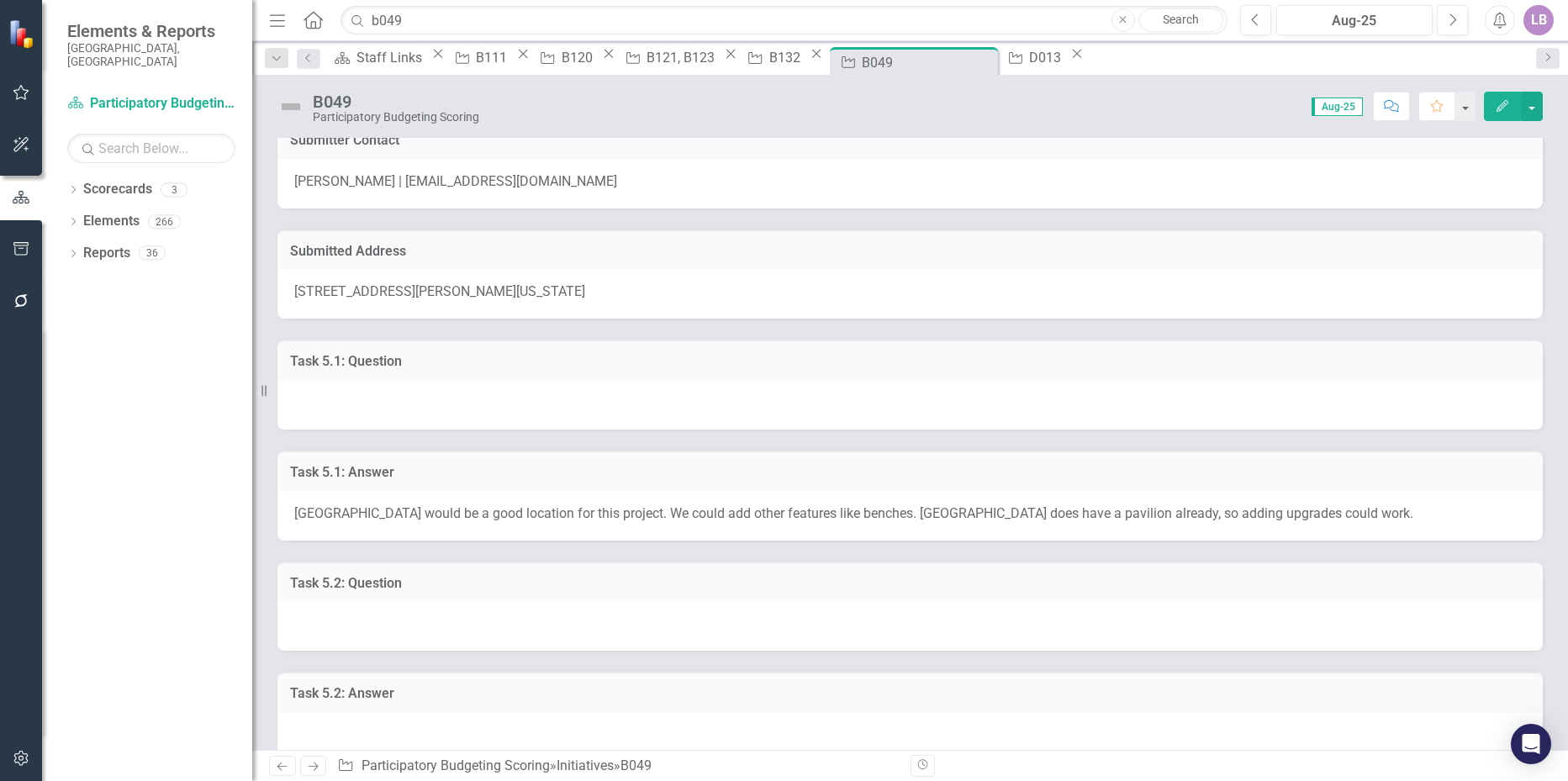
click at [471, 505] on span "Maybe Duke Park would be a good location for this project. We could add other f…" at bounding box center [854, 513] width 1119 height 16
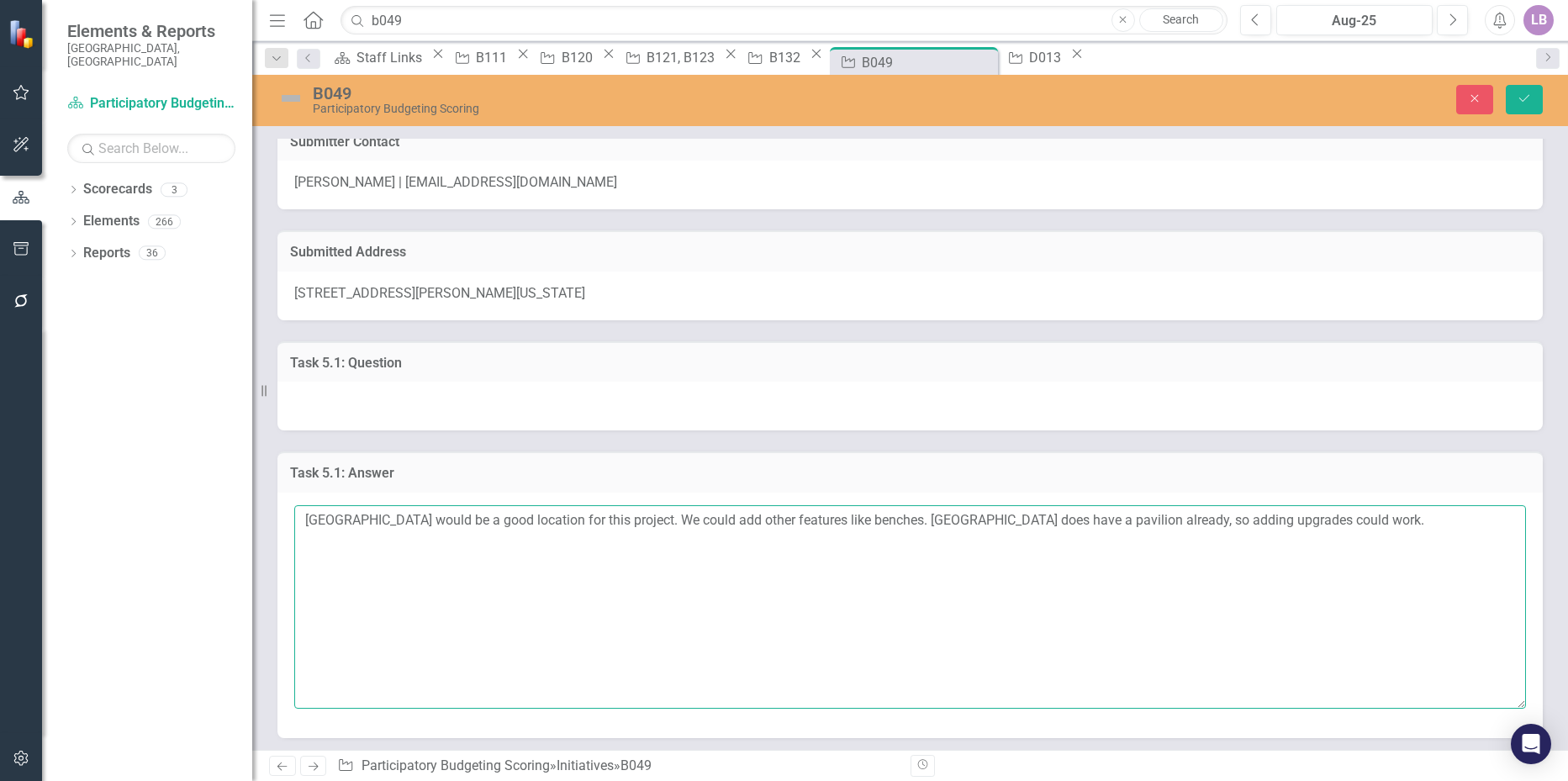
click at [476, 505] on textarea "Maybe Duke Park would be a good location for this project. We could add other f…" at bounding box center [910, 607] width 1231 height 203
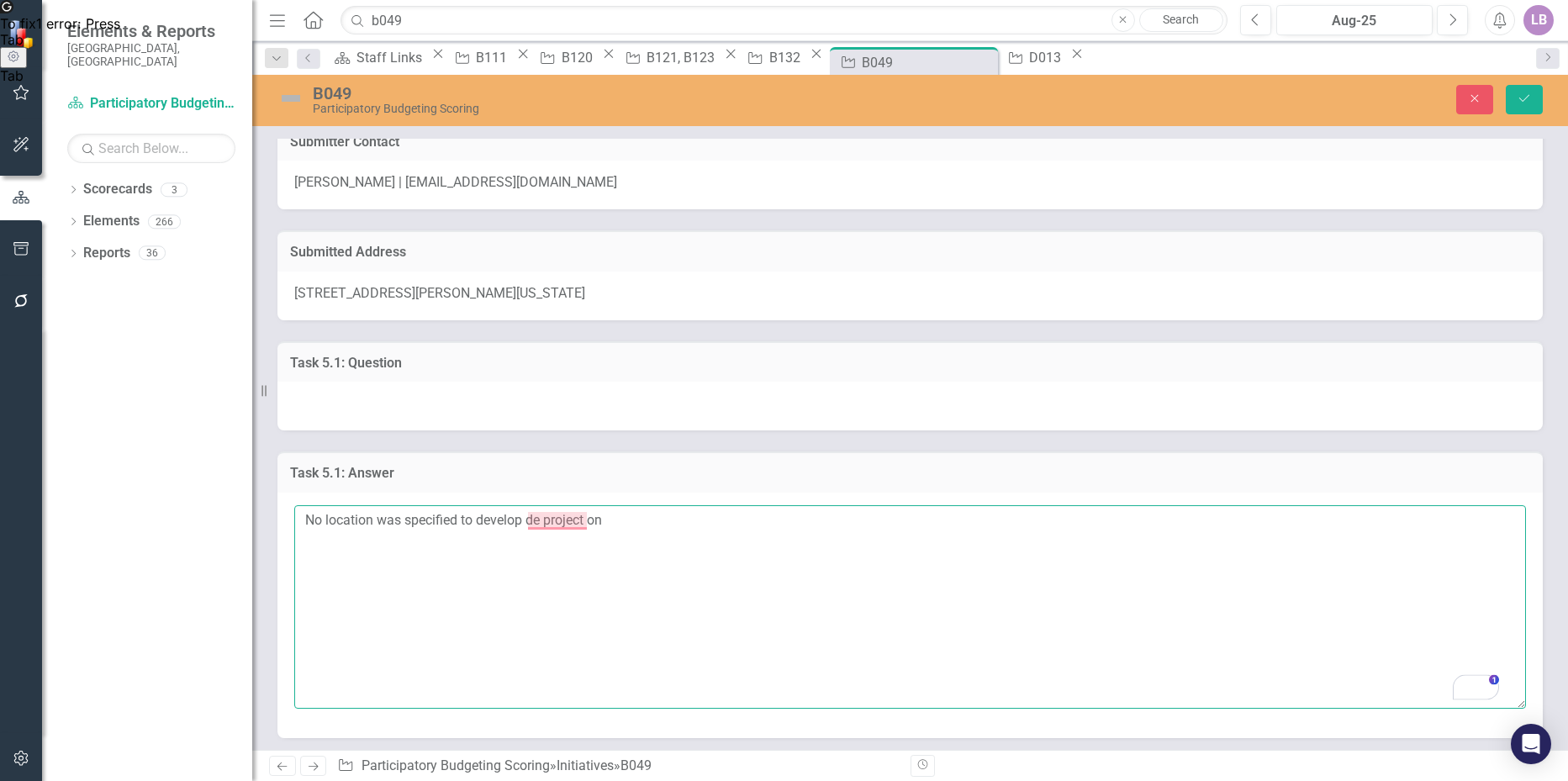
click at [552, 529] on textarea "No location was specified to develop de project on" at bounding box center [910, 607] width 1231 height 203
drag, startPoint x: 630, startPoint y: 500, endPoint x: 136, endPoint y: 505, distance: 494.0
click at [136, 505] on div "Elements & Reports City of Durham, NC Scorecard Participatory Budgeting Scoring…" at bounding box center [784, 390] width 1568 height 781
click at [624, 505] on textarea "No location was specified to develop the project on" at bounding box center [910, 607] width 1231 height 203
type textarea "No location was specified to develop the project on."
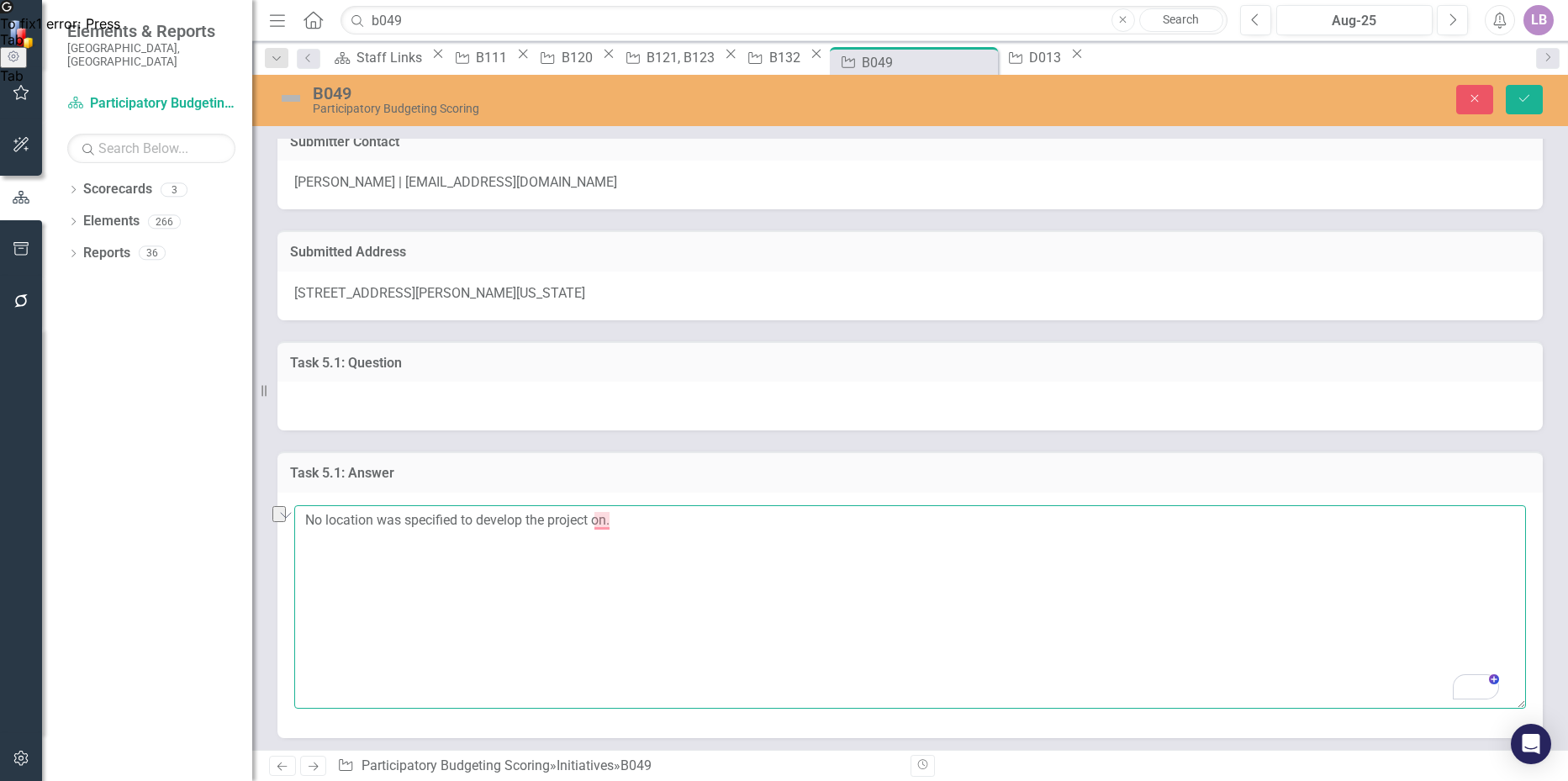
drag, startPoint x: 626, startPoint y: 505, endPoint x: 254, endPoint y: 504, distance: 372.0
click at [254, 504] on div "Elements & Reports City of Durham, NC Scorecard Participatory Budgeting Scoring…" at bounding box center [784, 390] width 1568 height 781
click at [576, 552] on textarea "No location was specified to develop the project on." at bounding box center [910, 607] width 1231 height 203
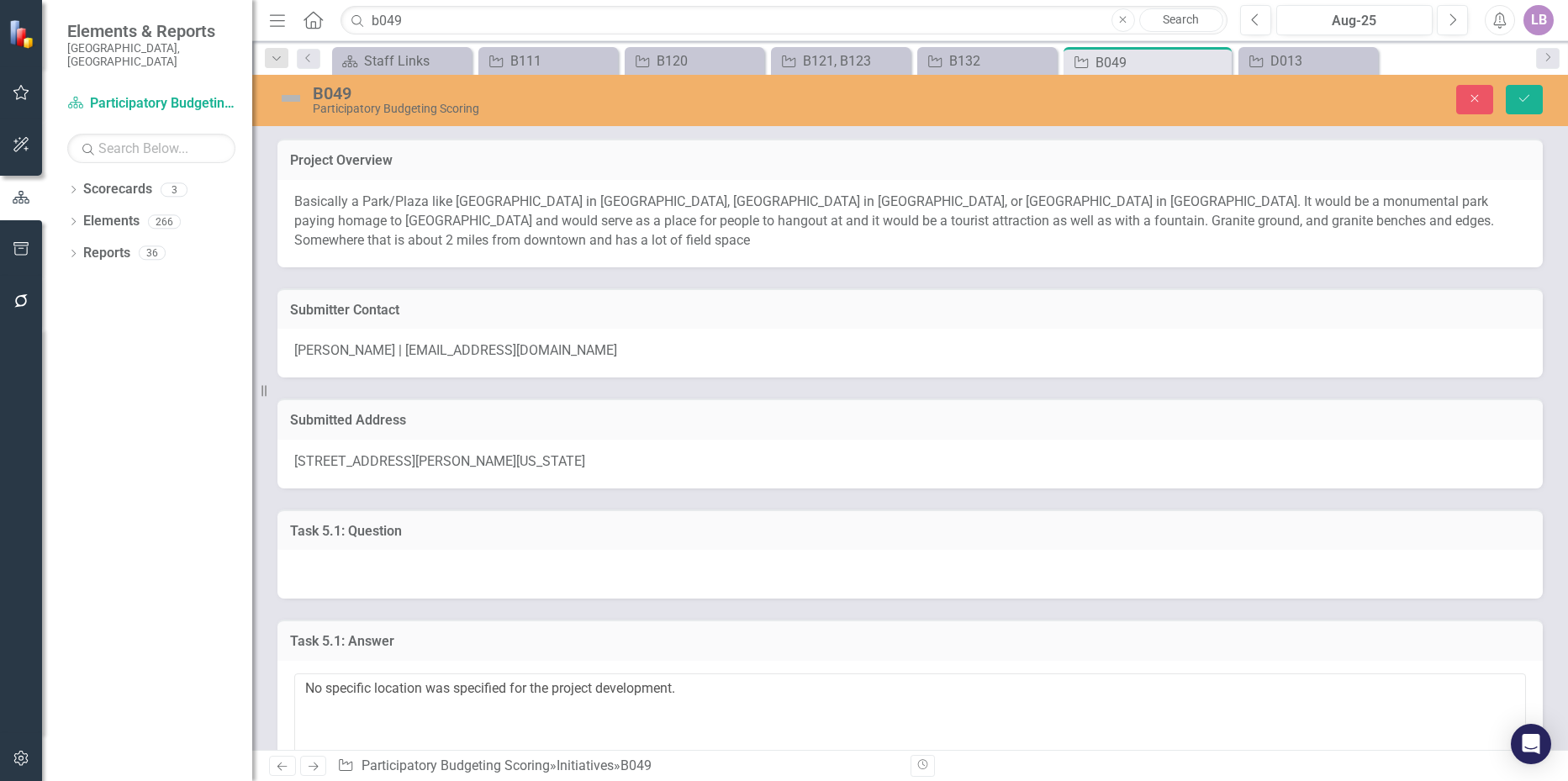
scroll to position [168, 0]
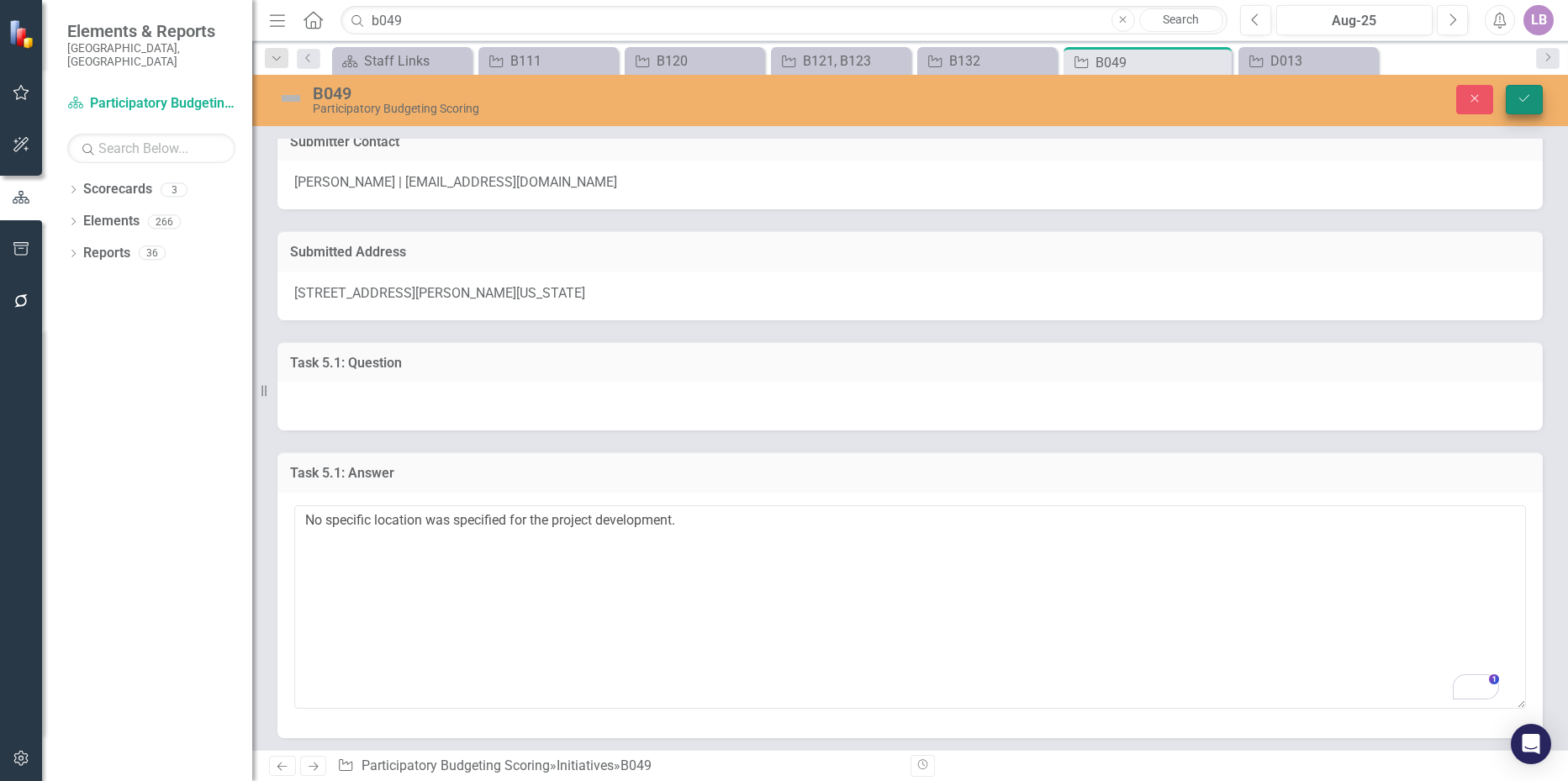
type textarea "No specific location was specified for the project development."
click at [1528, 91] on button "Save" at bounding box center [1524, 99] width 37 height 29
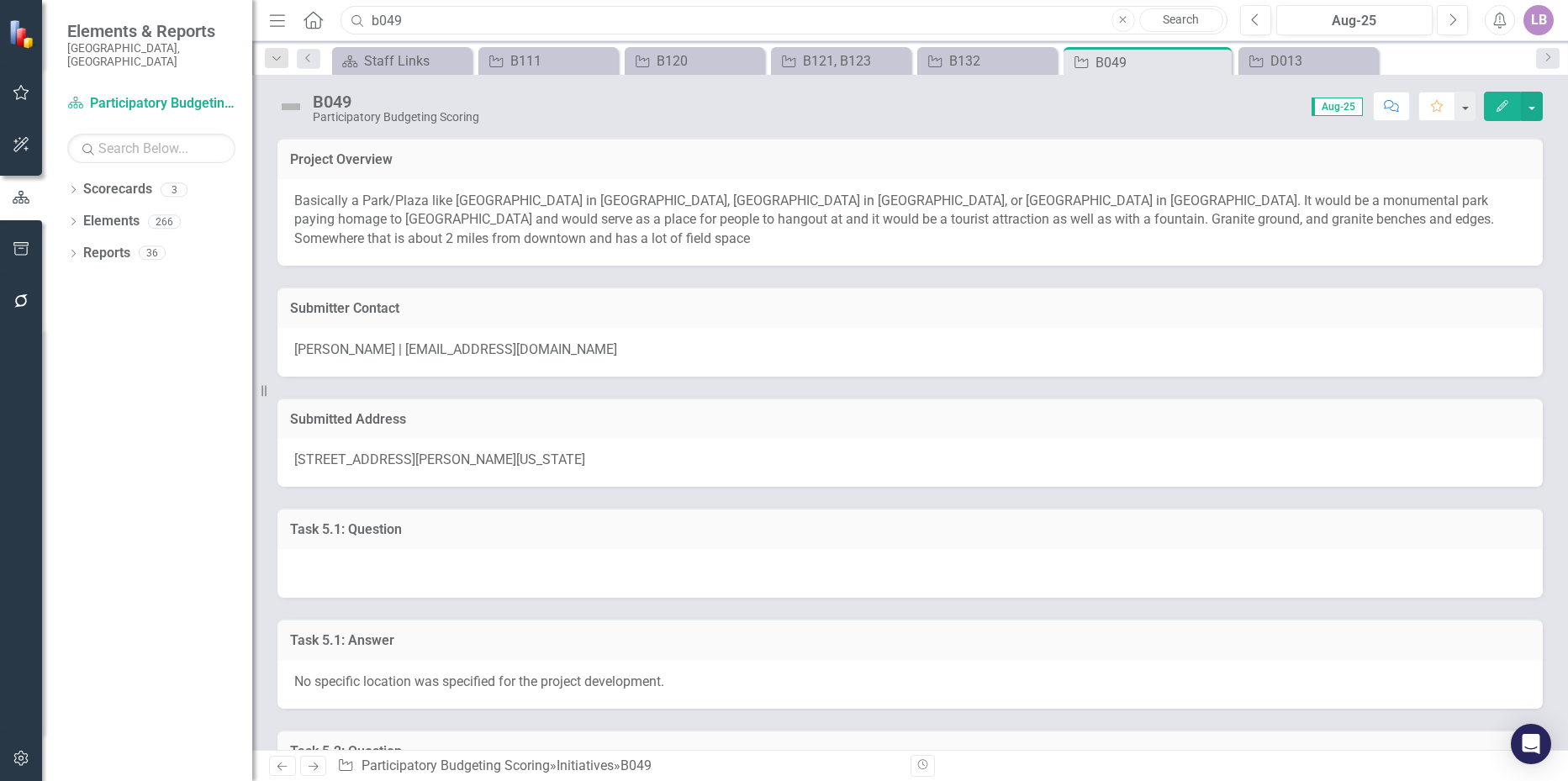
drag, startPoint x: 424, startPoint y: 27, endPoint x: 390, endPoint y: 28, distance: 34.0
click at [390, 28] on input "b049" at bounding box center [783, 20] width 886 height 29
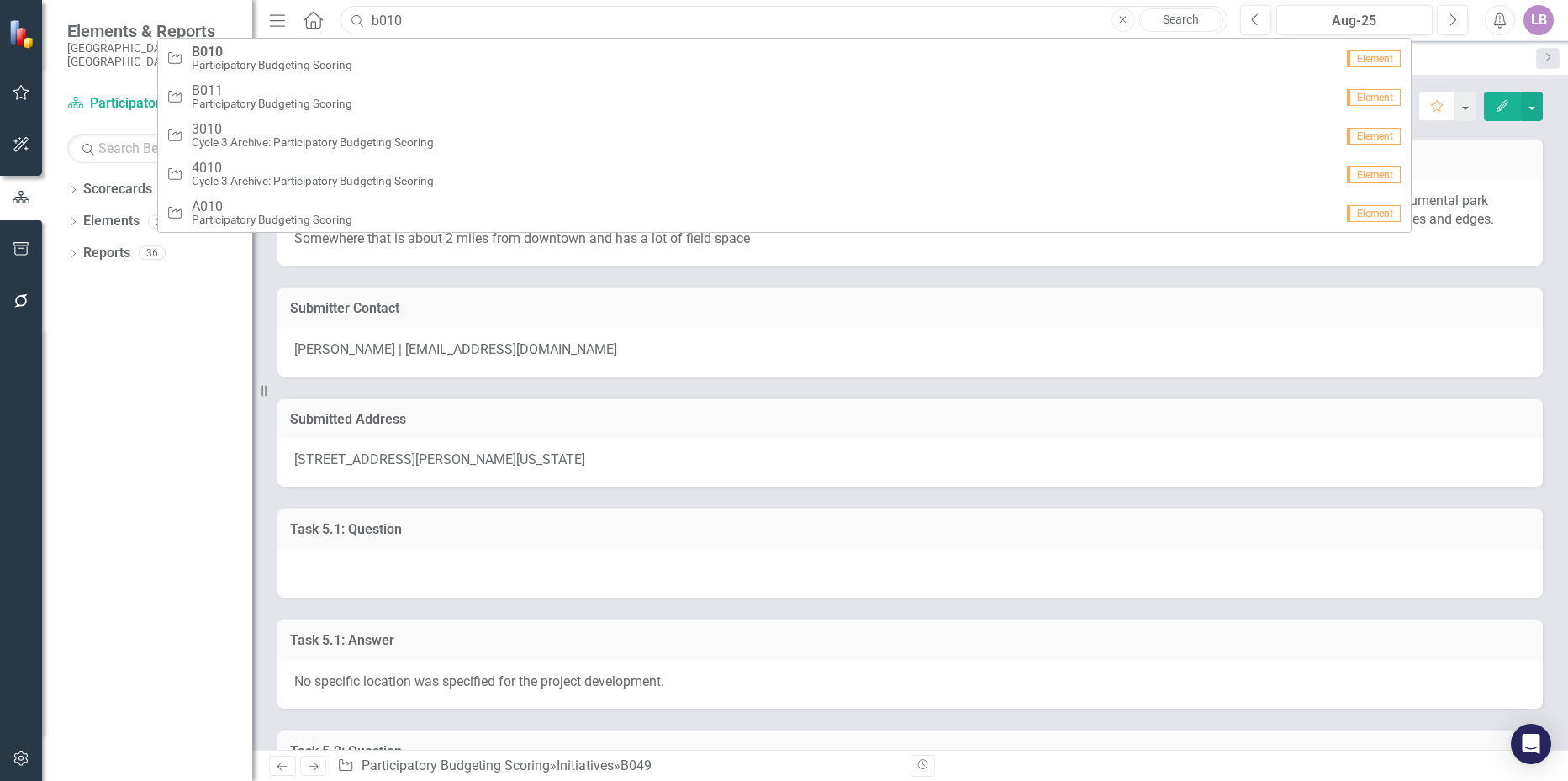
type input "b010"
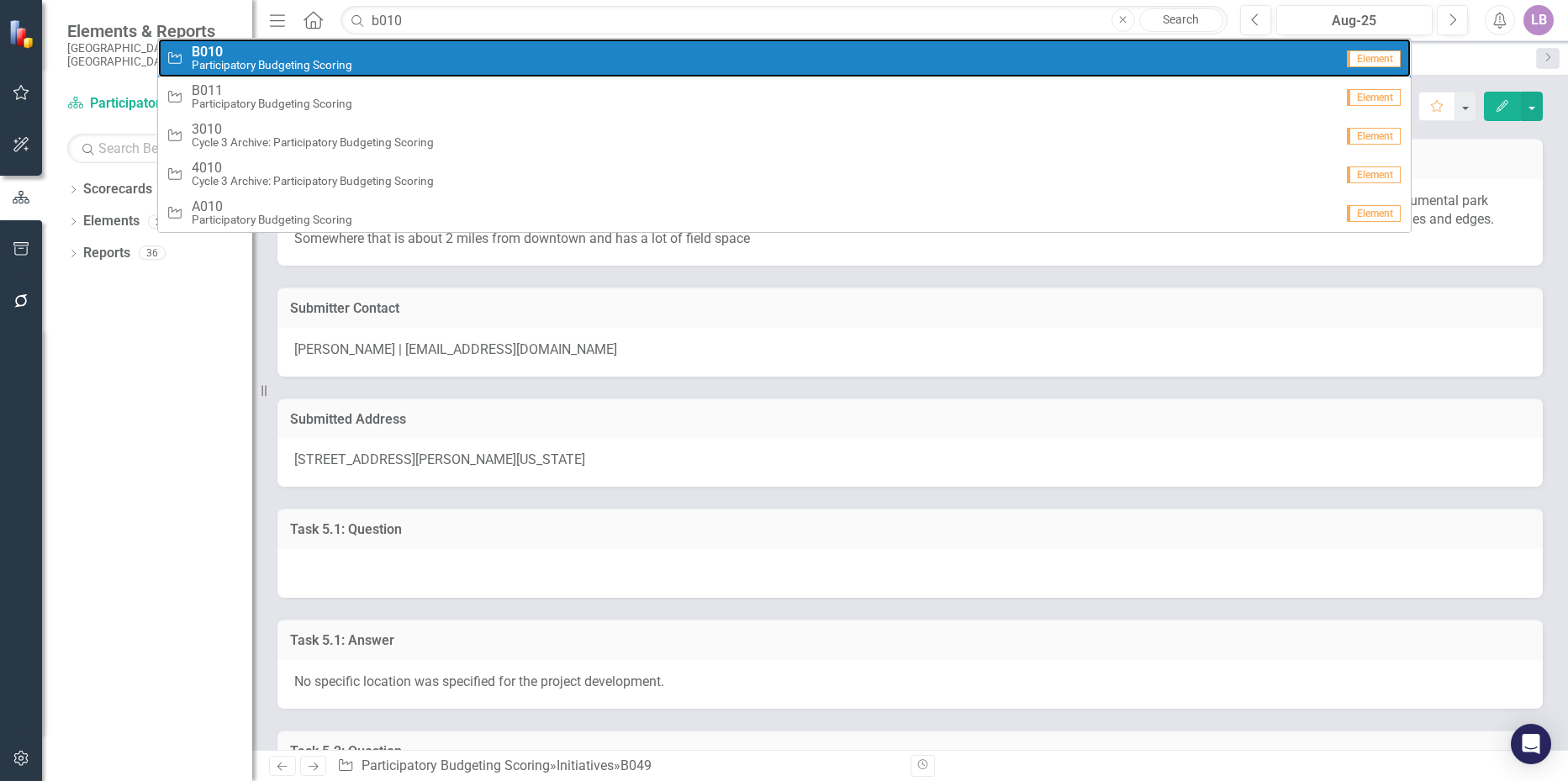
drag, startPoint x: 258, startPoint y: 45, endPoint x: 135, endPoint y: 108, distance: 138.2
click at [258, 46] on span "B010" at bounding box center [272, 52] width 161 height 15
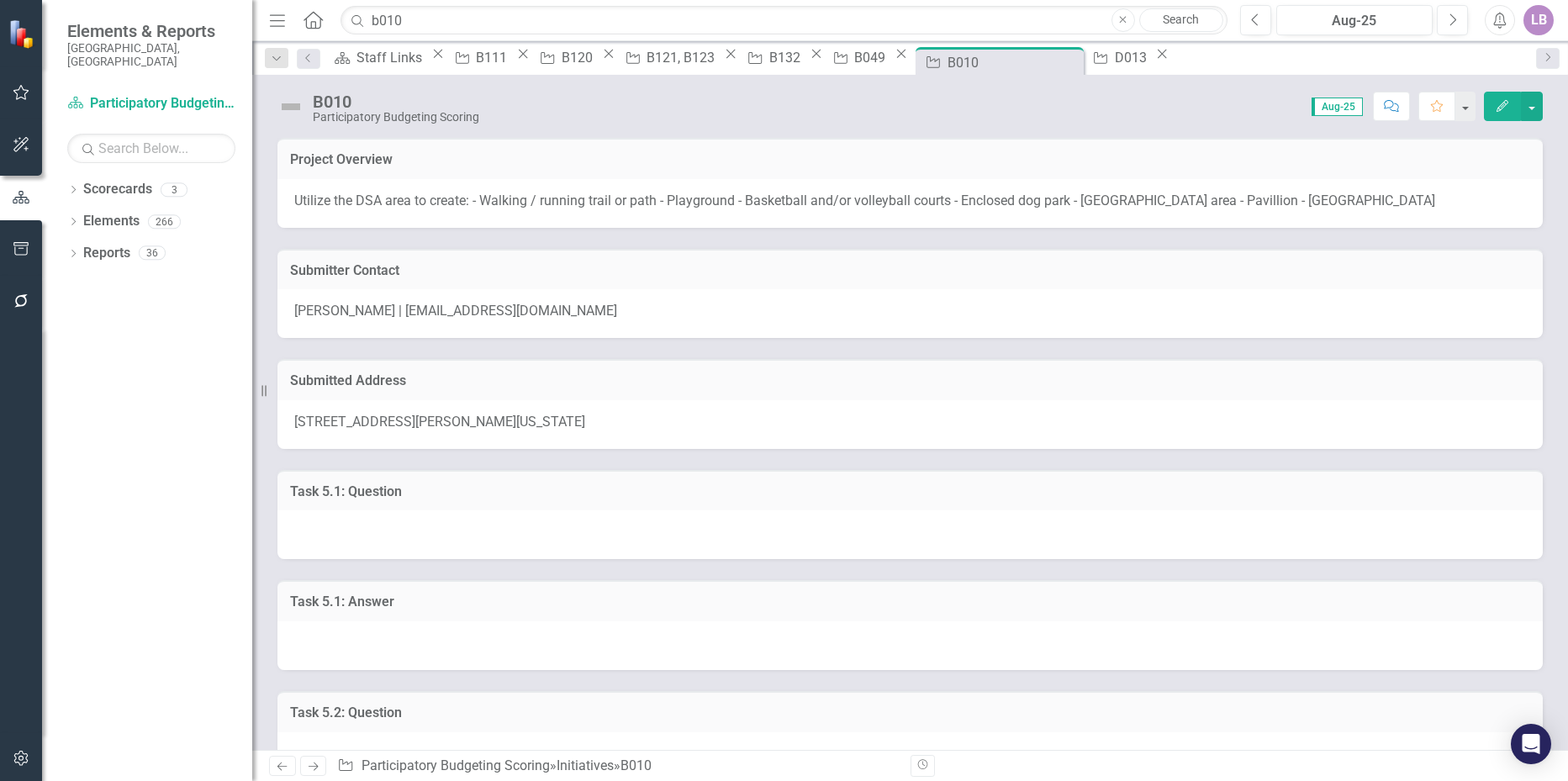
click at [387, 425] on span "231 North Gregson Street, Durham, North Carolina 27701, United States" at bounding box center [440, 421] width 291 height 16
click at [301, 420] on span "231 North Gregson Street, Durham, North Carolina 27701, United States" at bounding box center [440, 421] width 291 height 16
click at [311, 418] on span "231 North Gregson Street, Durham, North Carolina 27701, United States" at bounding box center [440, 421] width 291 height 16
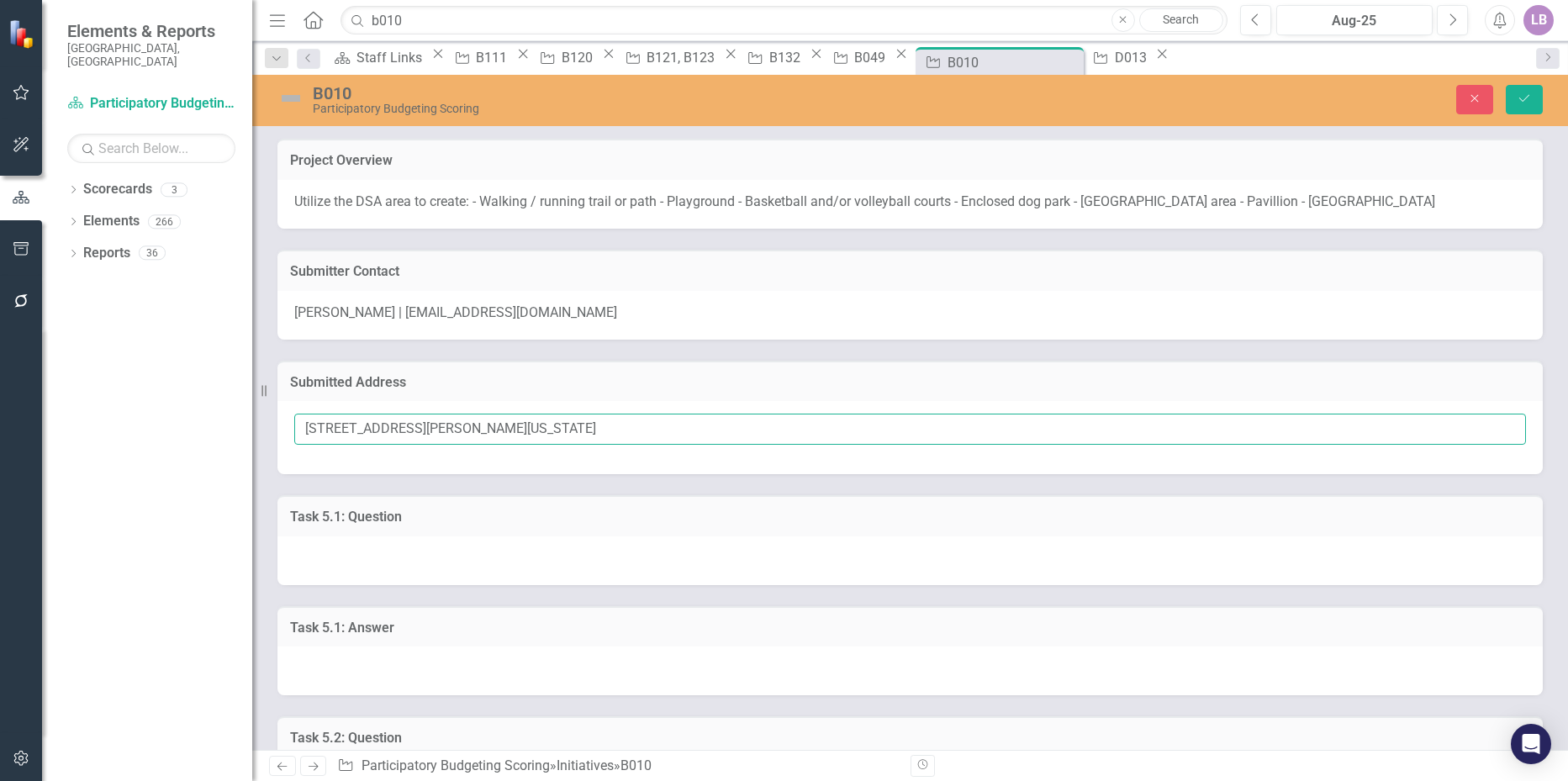
drag, startPoint x: 305, startPoint y: 422, endPoint x: 643, endPoint y: 422, distance: 338.0
click at [643, 422] on input "231 North Gregson Street, Durham, North Carolina 27701, United States" at bounding box center [910, 428] width 1231 height 31
drag, startPoint x: 500, startPoint y: 531, endPoint x: 482, endPoint y: 540, distance: 20.1
click at [500, 531] on div "Task 5.1: Question" at bounding box center [910, 516] width 1265 height 41
click at [410, 661] on div at bounding box center [910, 671] width 1265 height 49
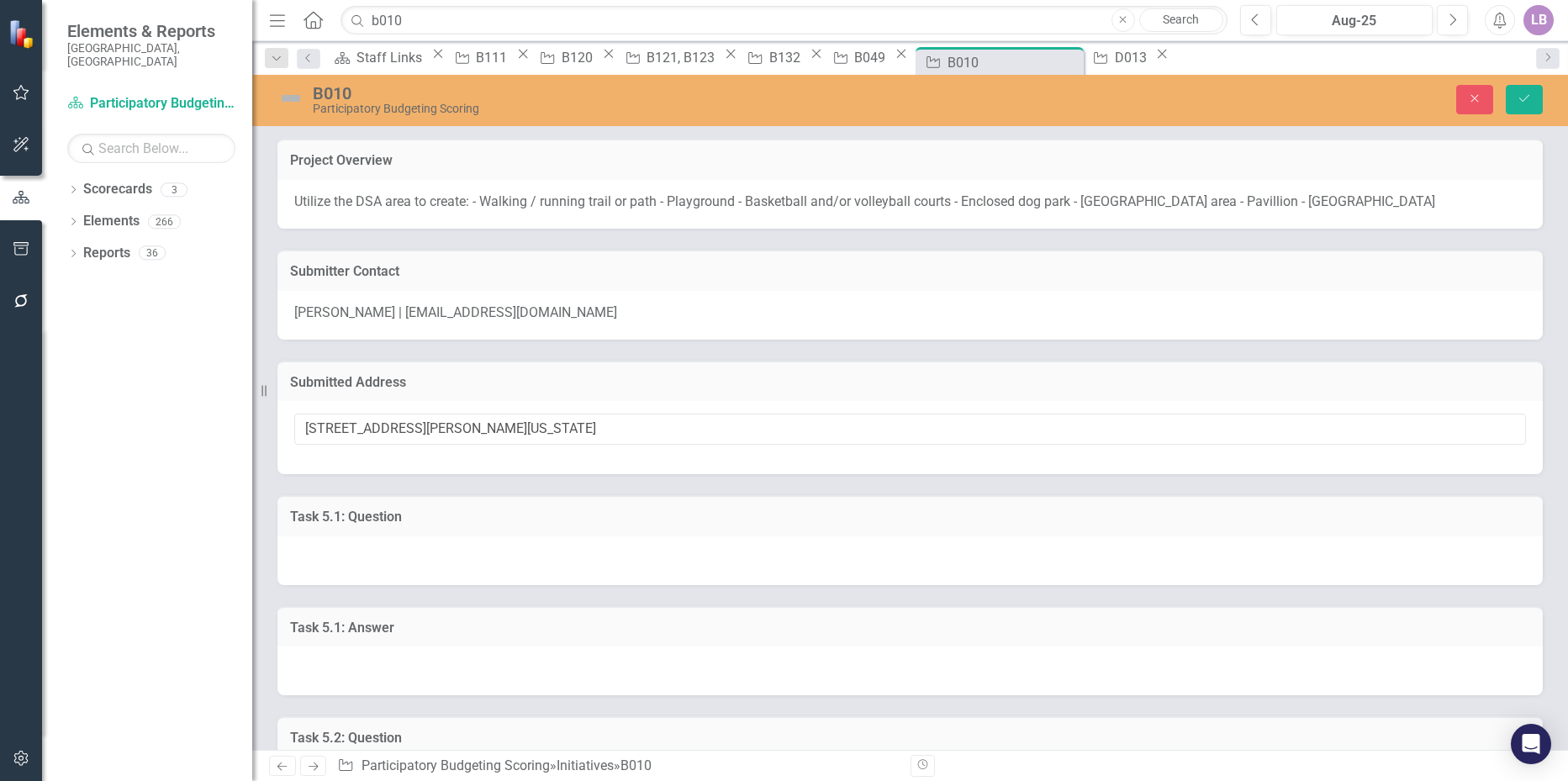
click at [410, 658] on div at bounding box center [910, 671] width 1265 height 49
click at [413, 668] on div at bounding box center [910, 671] width 1265 height 49
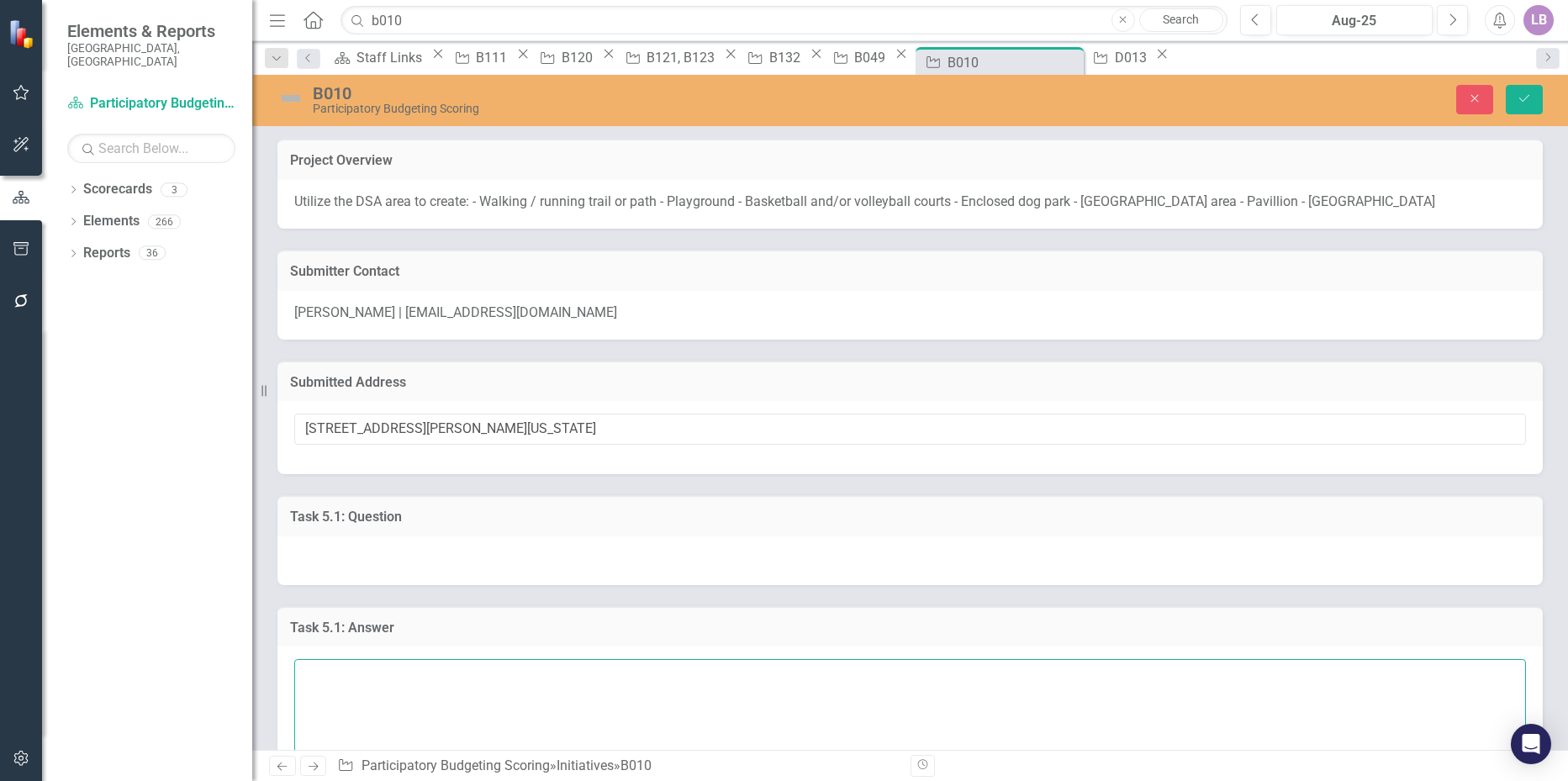
click at [380, 693] on textarea at bounding box center [910, 760] width 1231 height 203
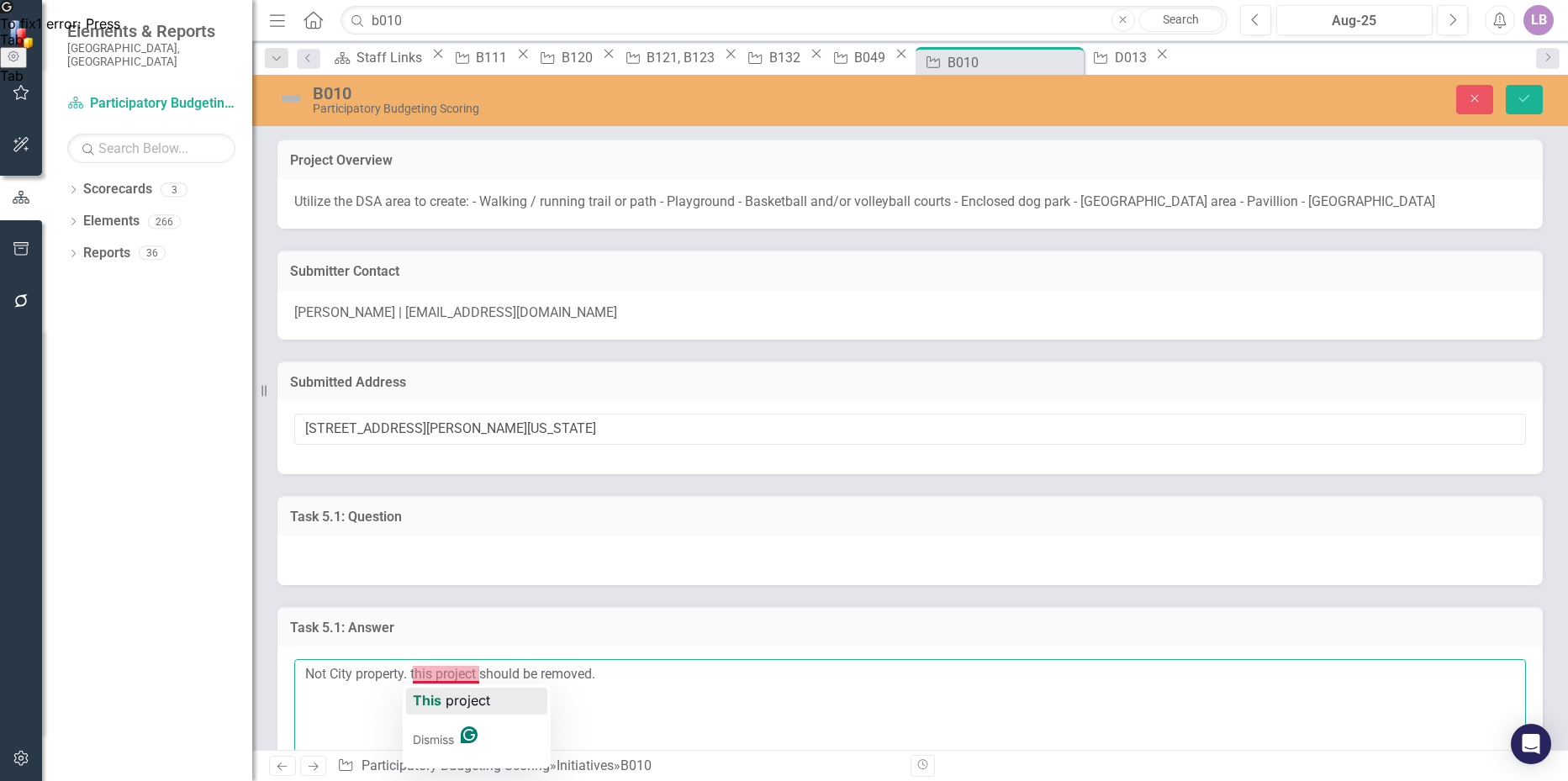
click at [447, 695] on span "project" at bounding box center [467, 700] width 44 height 17
type textarea "Not City property. This project should be removed."
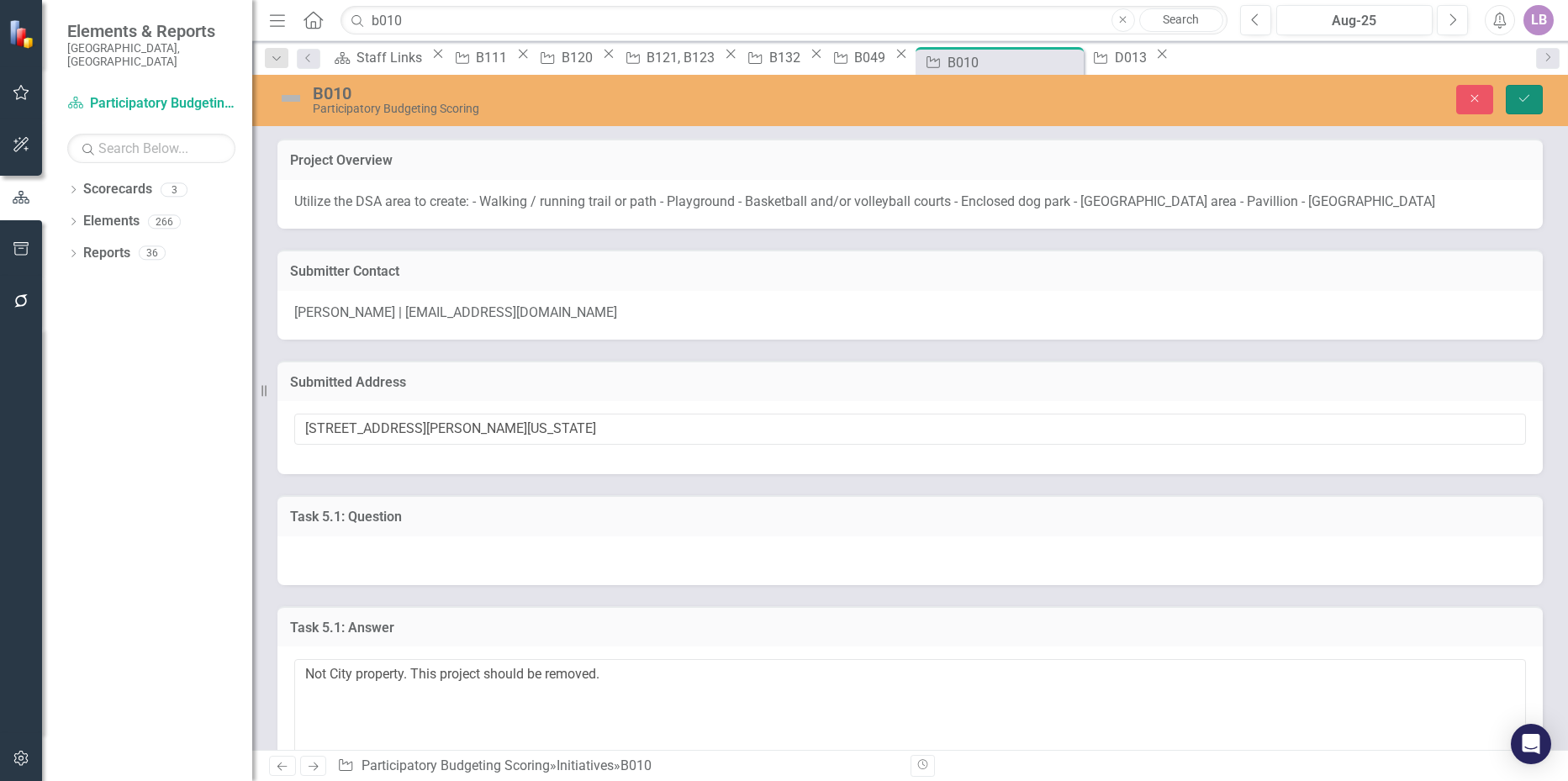
click at [1524, 97] on icon "Save" at bounding box center [1524, 98] width 15 height 12
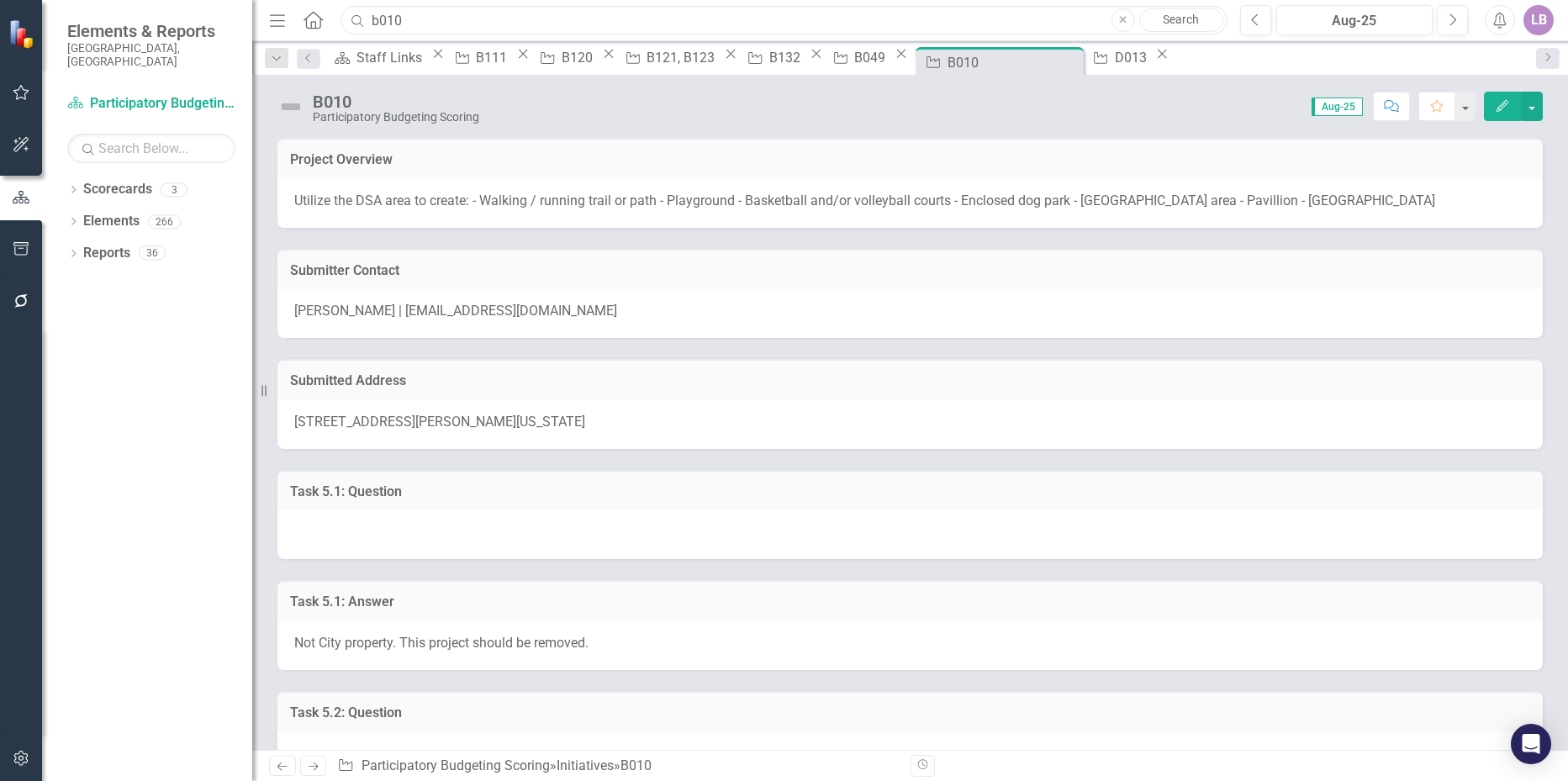
drag, startPoint x: 402, startPoint y: 14, endPoint x: 365, endPoint y: 21, distance: 37.7
click at [365, 21] on div "Search b010 Close Search" at bounding box center [778, 20] width 886 height 29
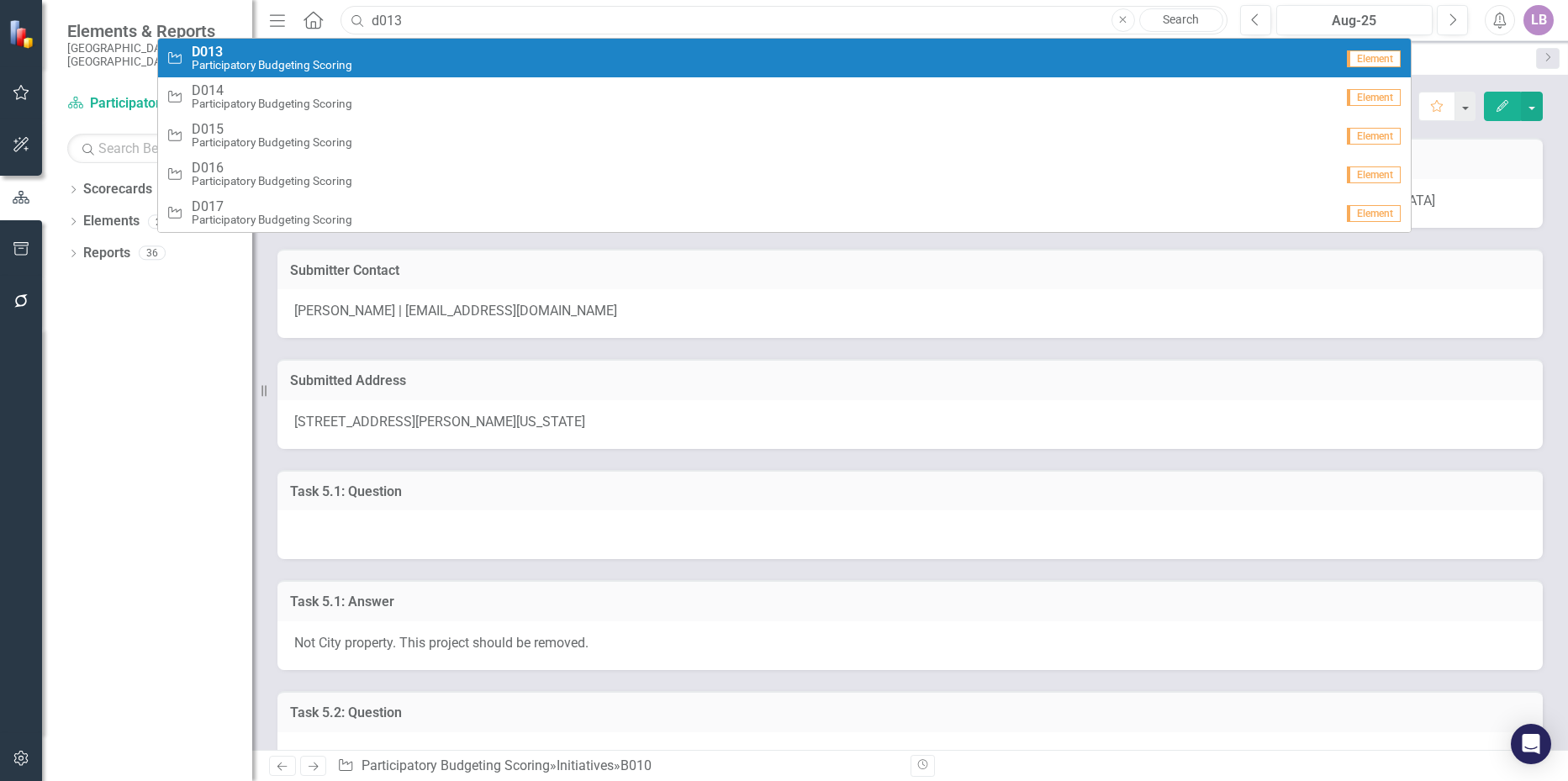
type input "d013"
click at [244, 46] on span "D013" at bounding box center [272, 52] width 161 height 15
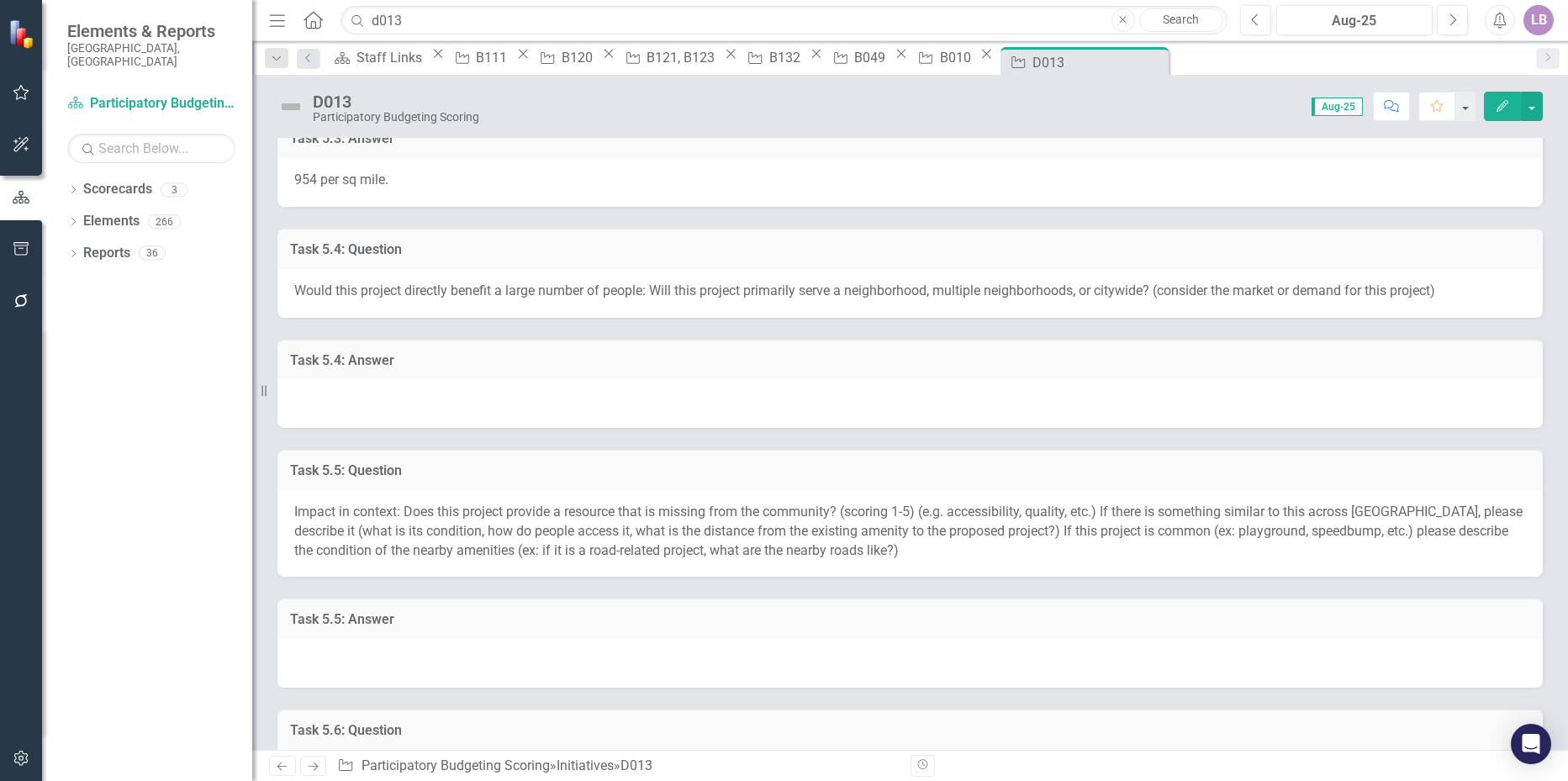
scroll to position [1009, 0]
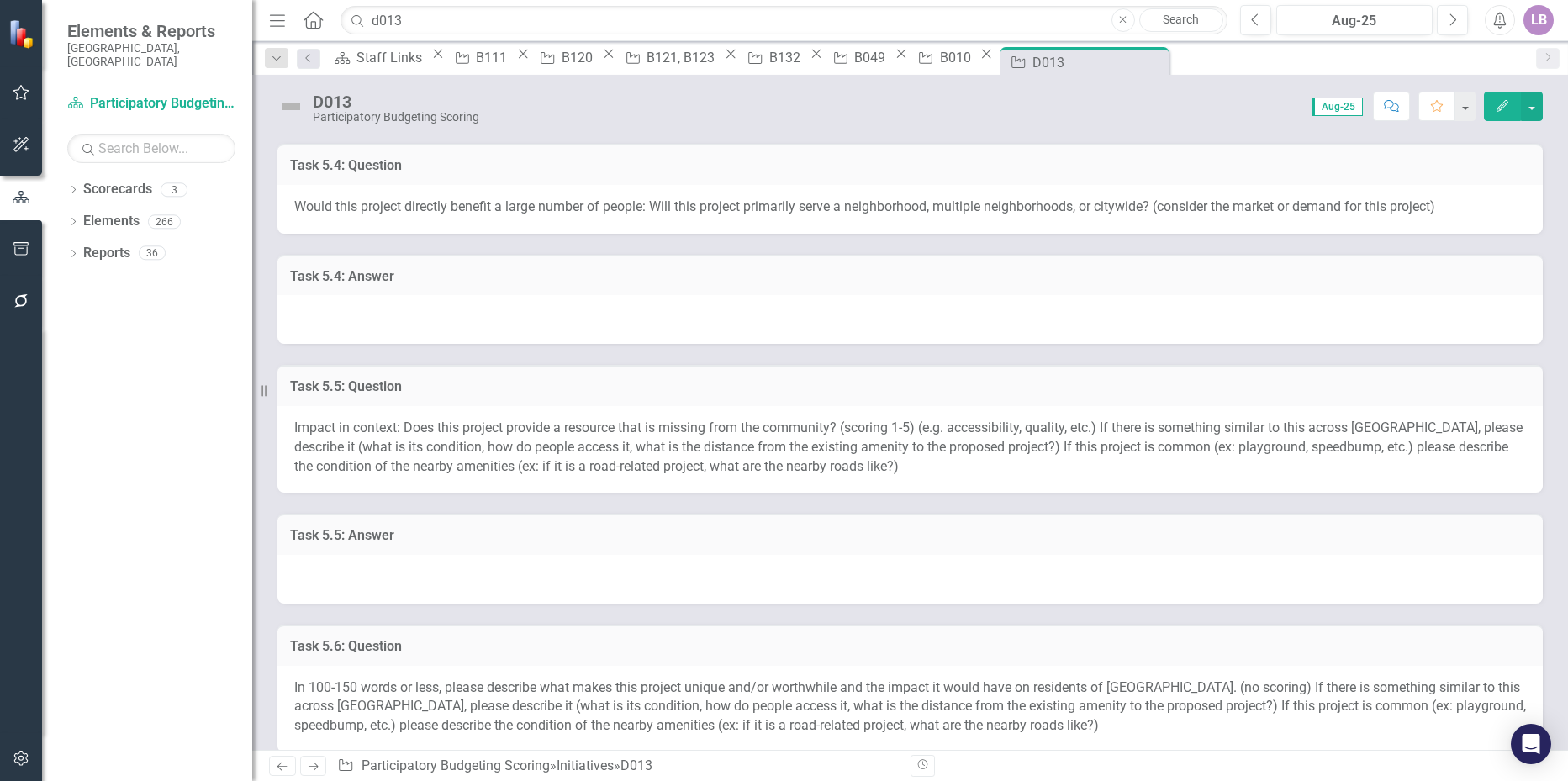
click at [397, 323] on div at bounding box center [910, 319] width 1265 height 49
click at [397, 322] on div at bounding box center [910, 319] width 1265 height 49
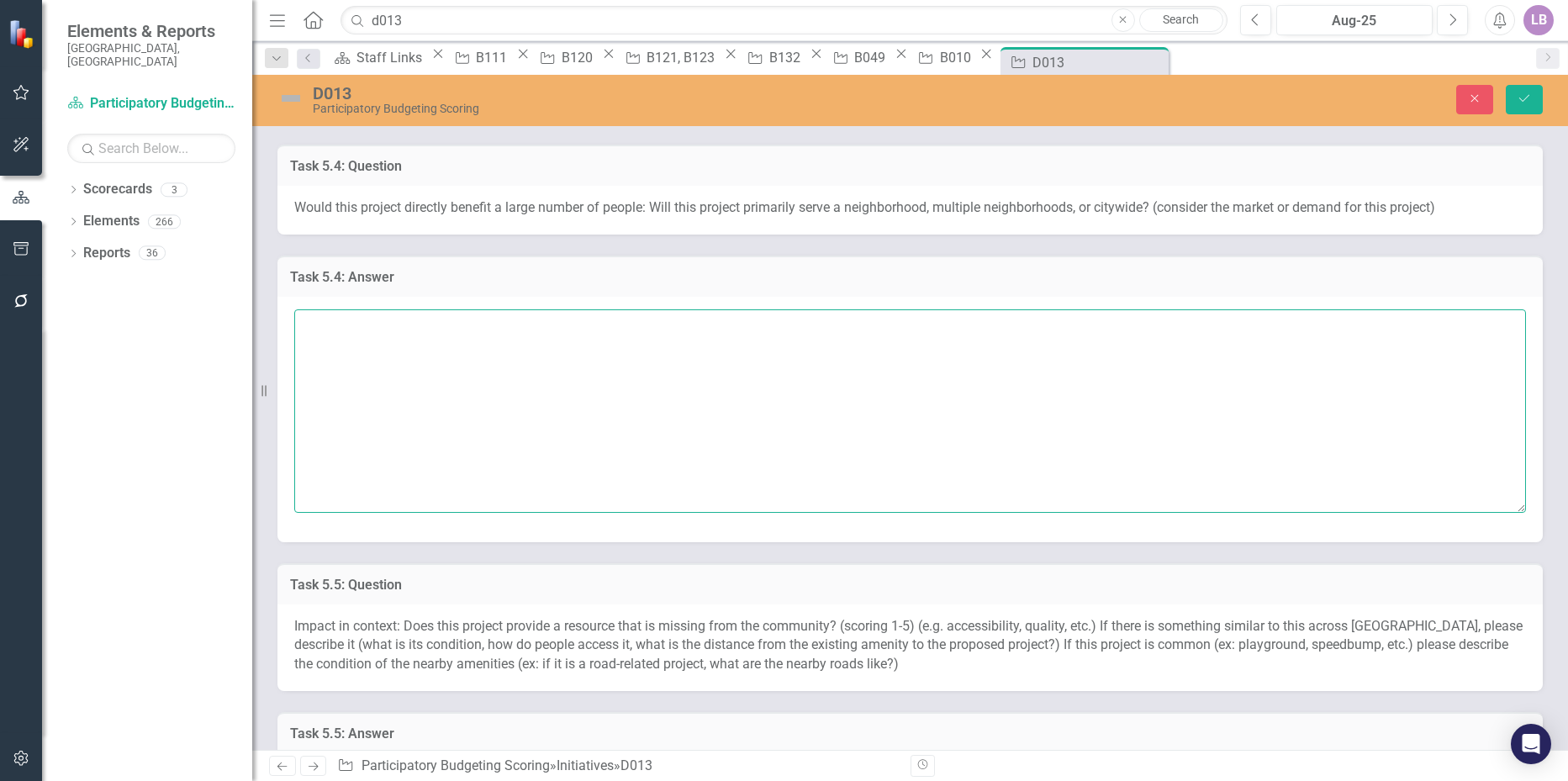
click at [369, 344] on textarea at bounding box center [910, 411] width 1231 height 203
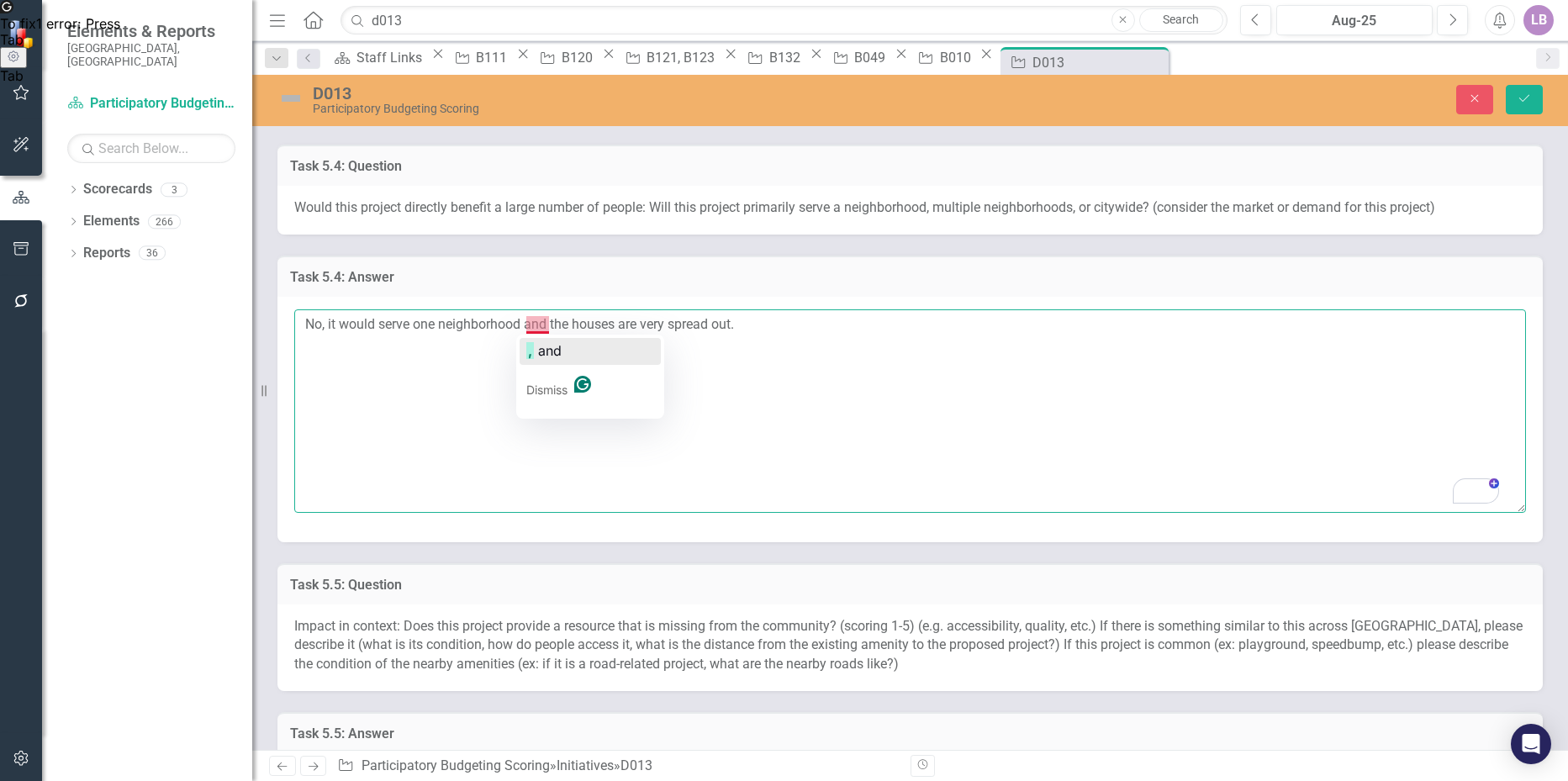
click at [542, 348] on span "and" at bounding box center [550, 350] width 24 height 17
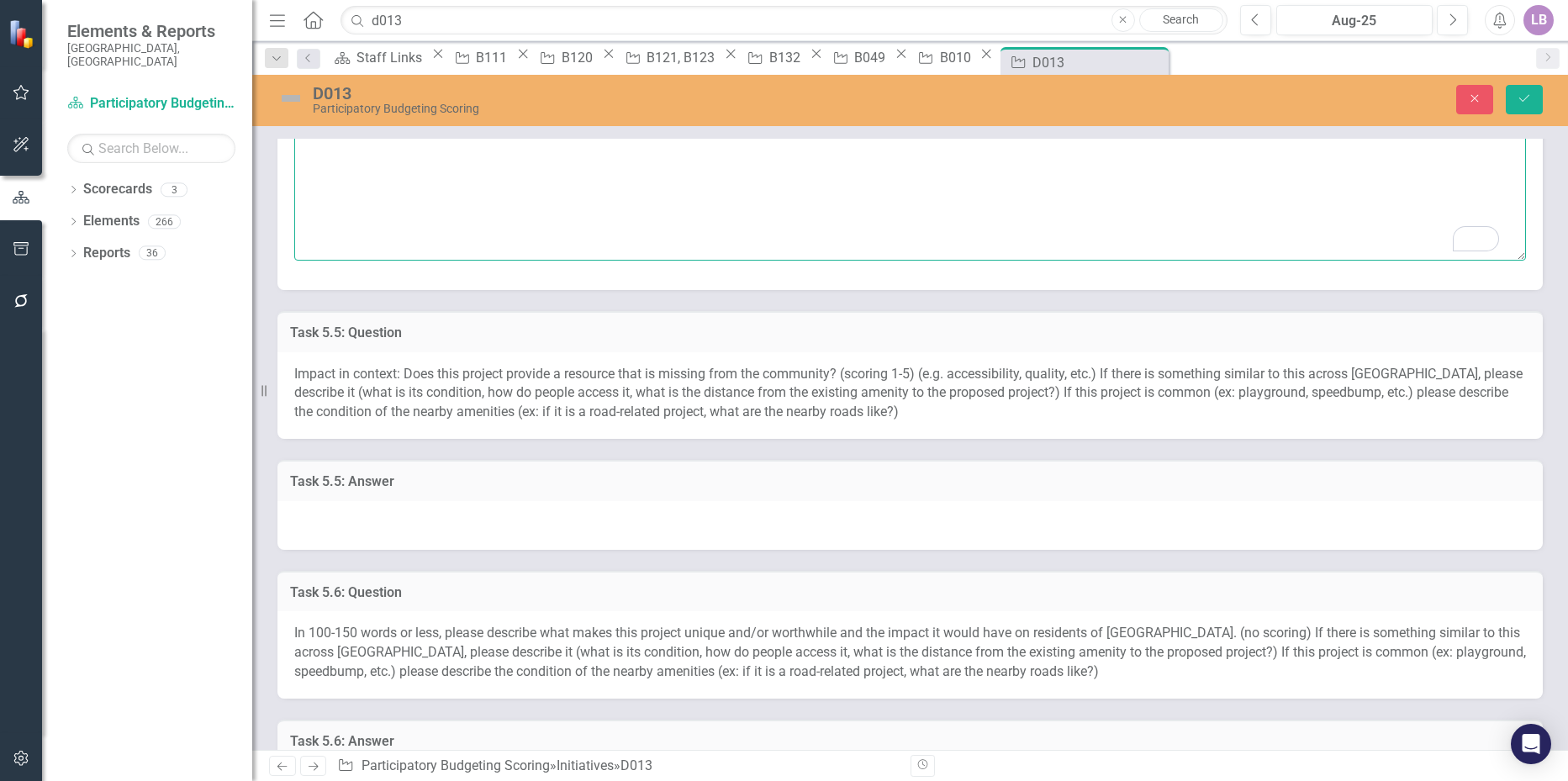
scroll to position [1345, 0]
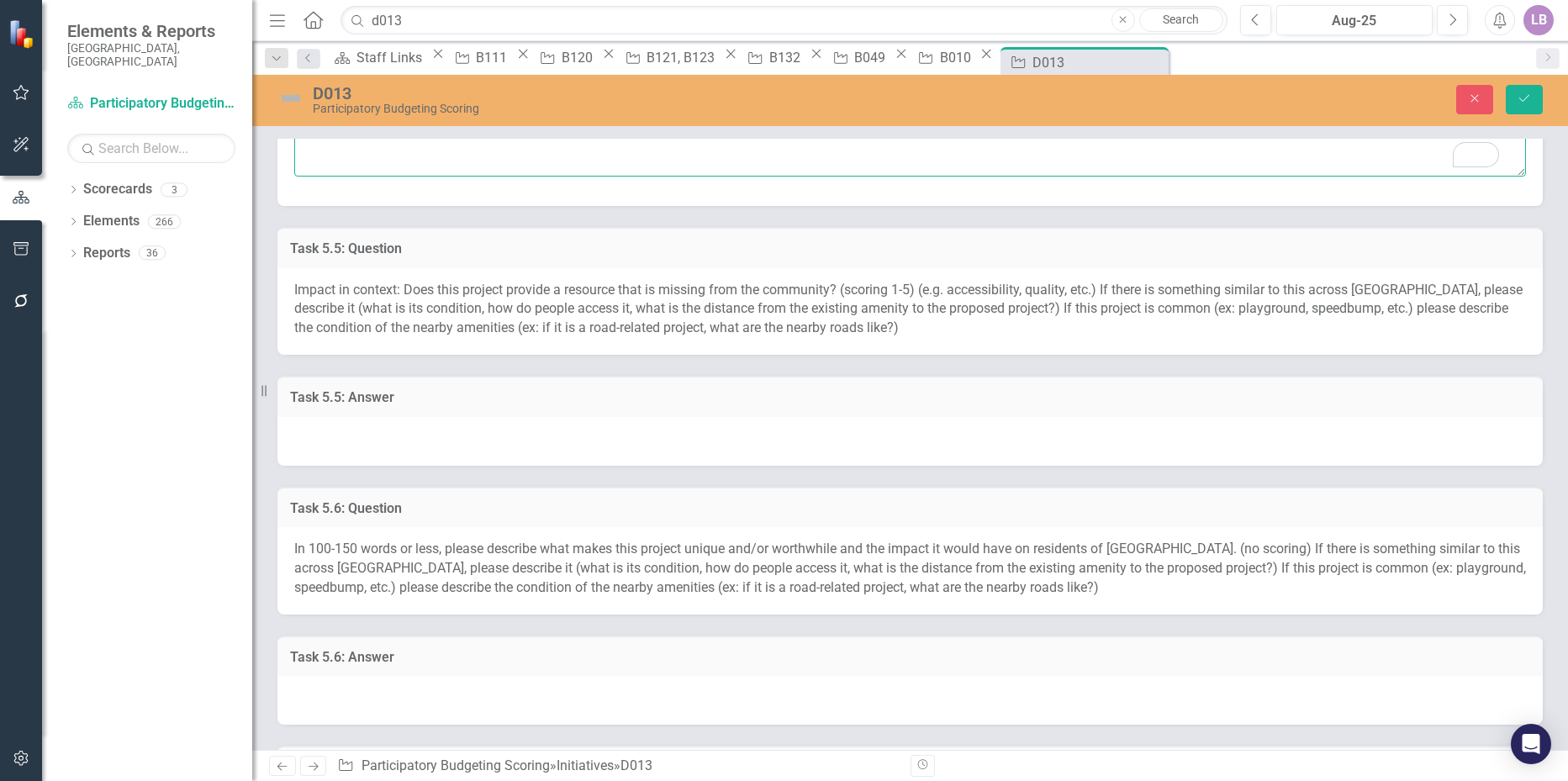
type textarea "No, it would serve one neighborhood, and the houses are very spread out."
click at [324, 427] on div at bounding box center [910, 441] width 1265 height 49
click at [322, 428] on div at bounding box center [910, 441] width 1265 height 49
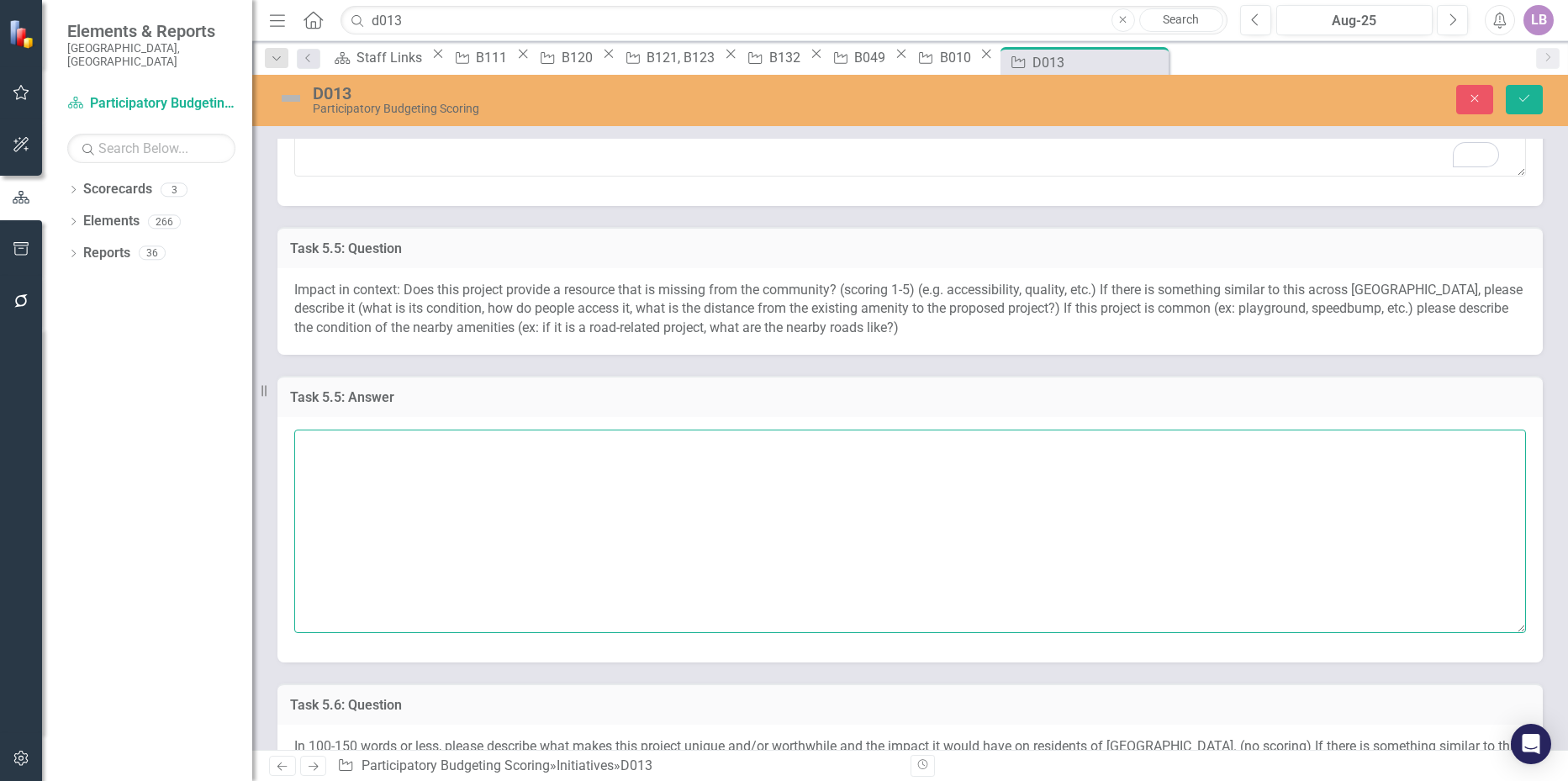
click at [328, 448] on textarea at bounding box center [910, 531] width 1231 height 203
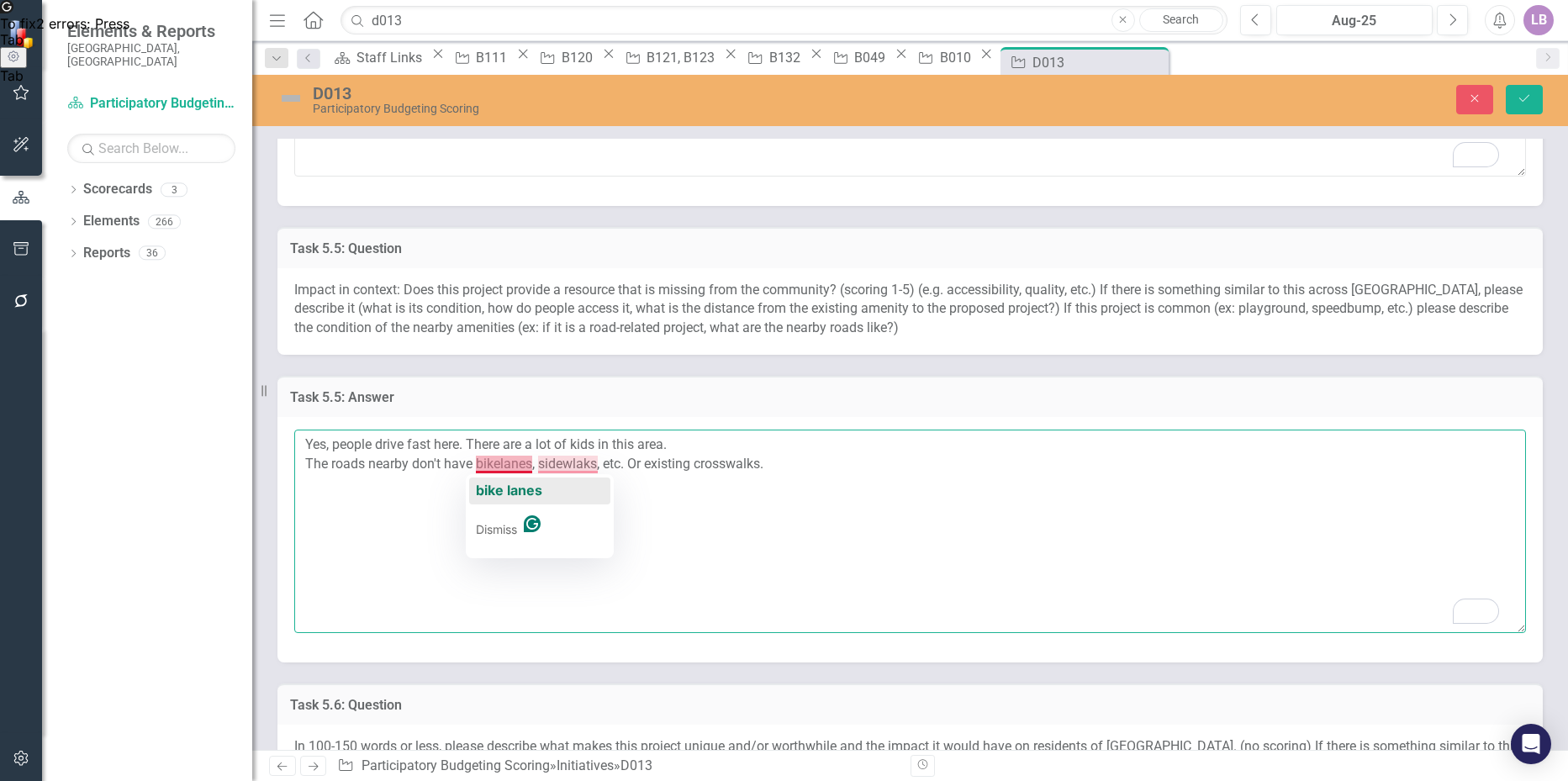
click at [521, 493] on span "bike lanes" at bounding box center [508, 490] width 67 height 17
click at [567, 496] on span "sidewalks" at bounding box center [574, 490] width 66 height 17
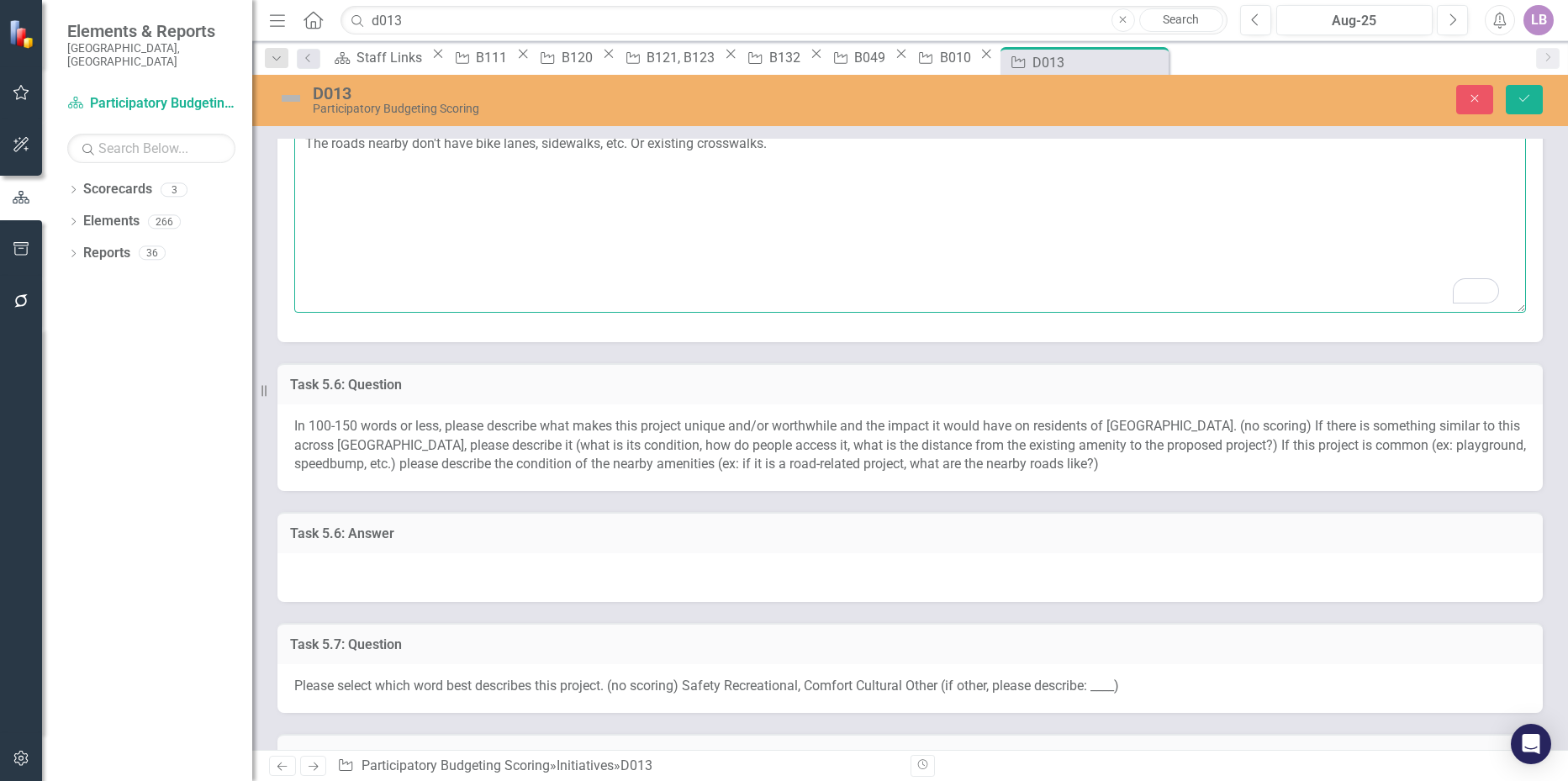
scroll to position [1681, 0]
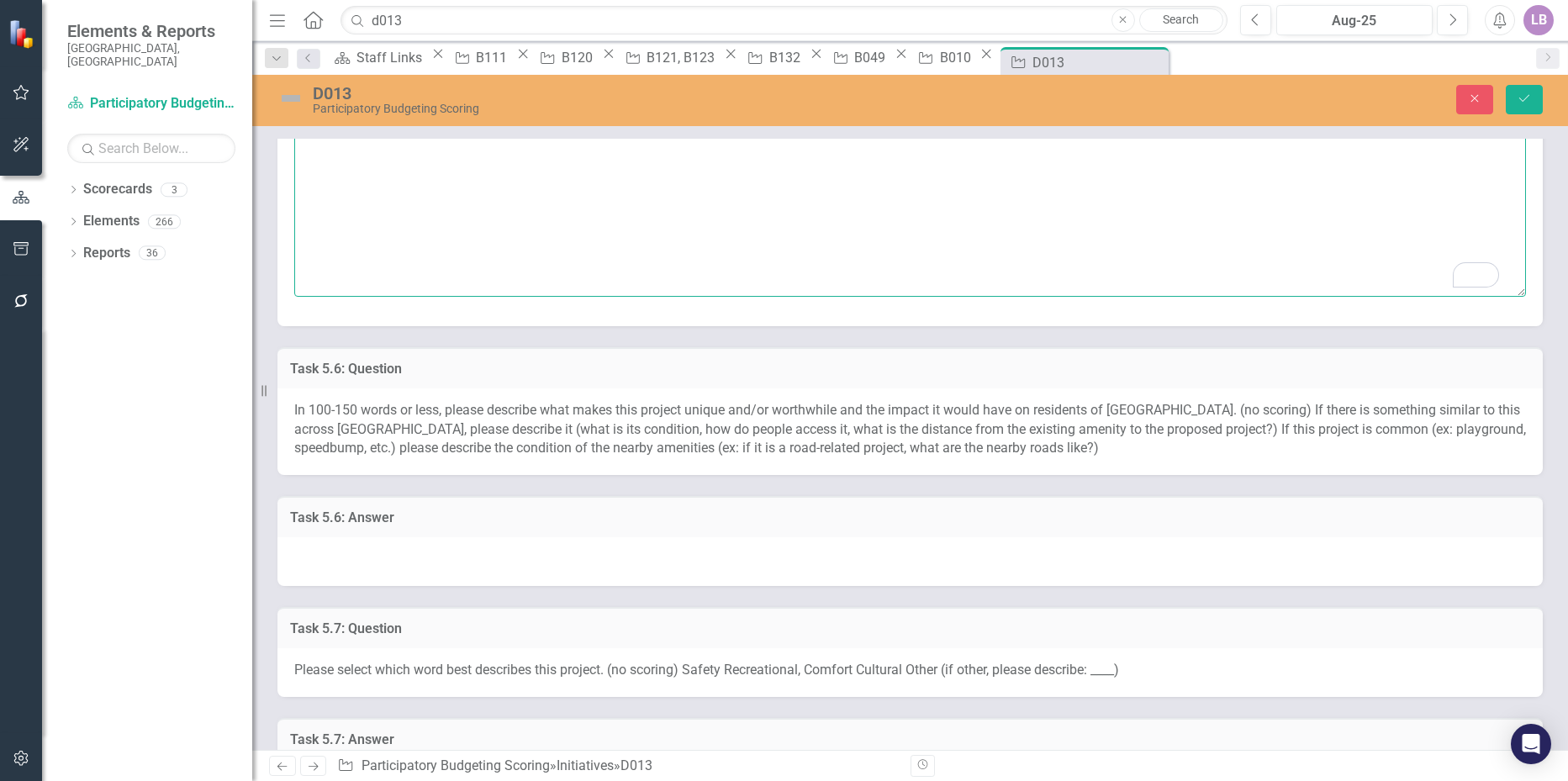
type textarea "Yes, people drive fast here. There are a lot of kids in this area. The roads ne…"
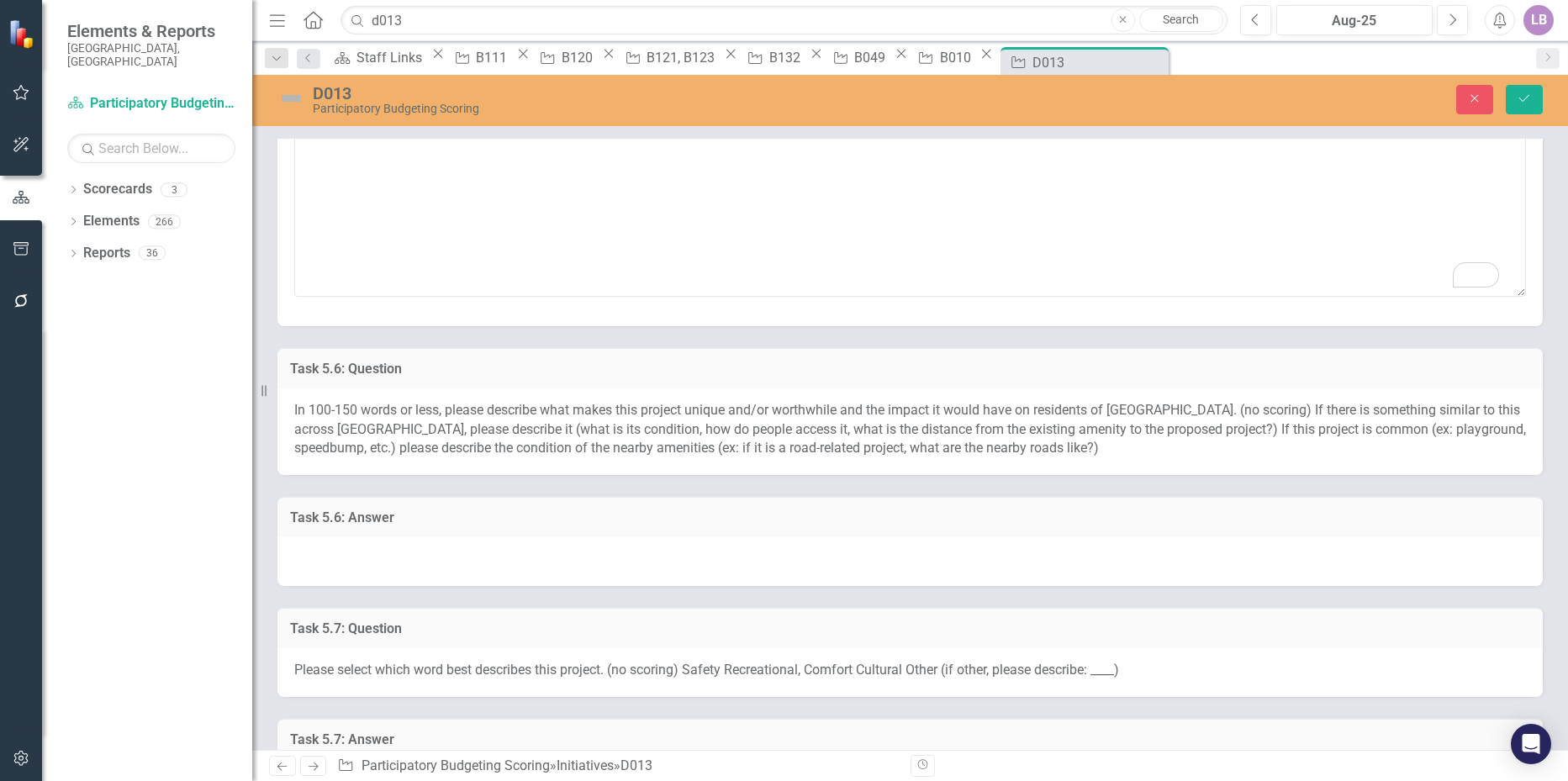
click at [448, 550] on div at bounding box center [910, 562] width 1265 height 49
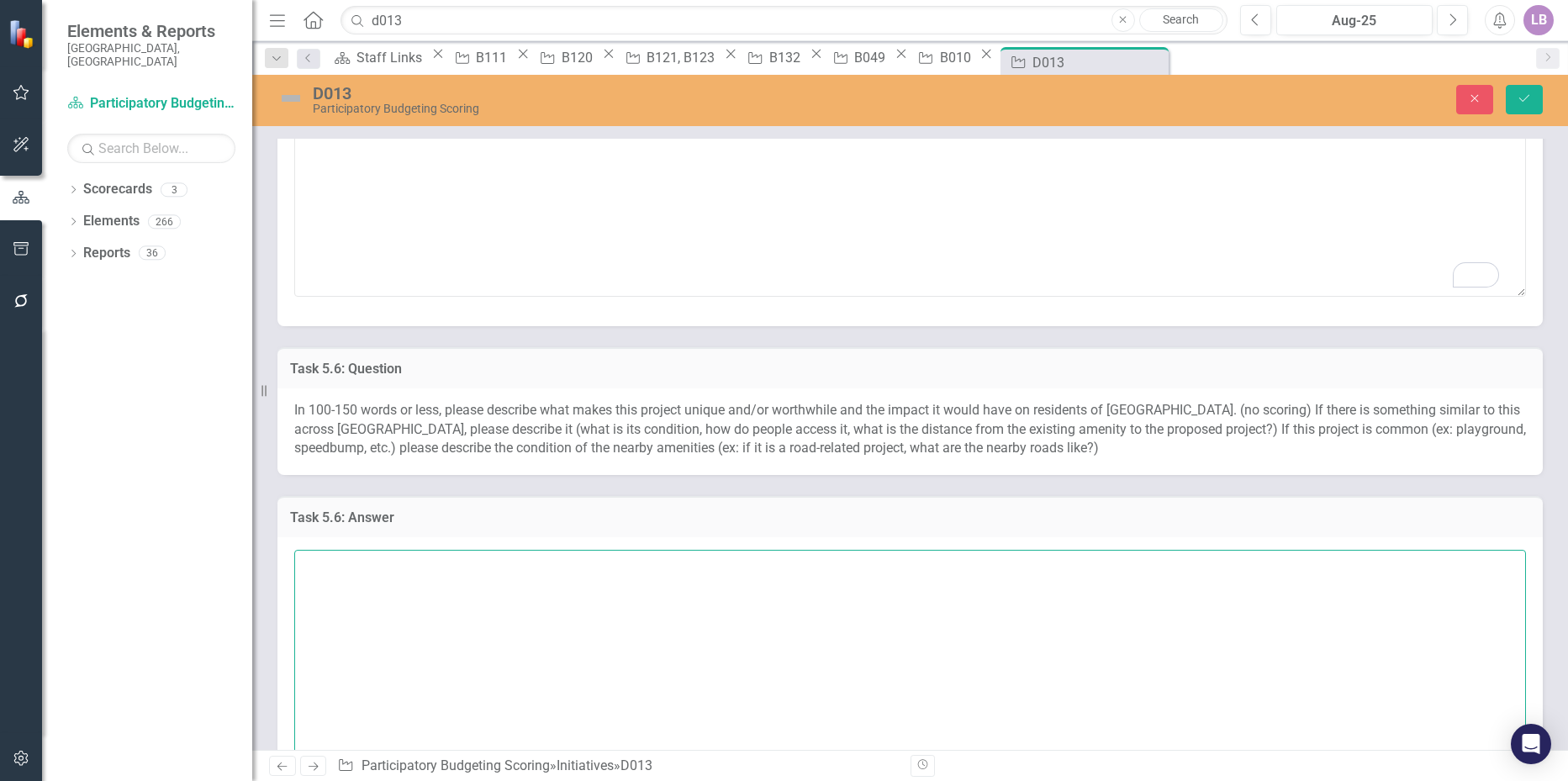
click at [421, 550] on textarea at bounding box center [910, 651] width 1231 height 203
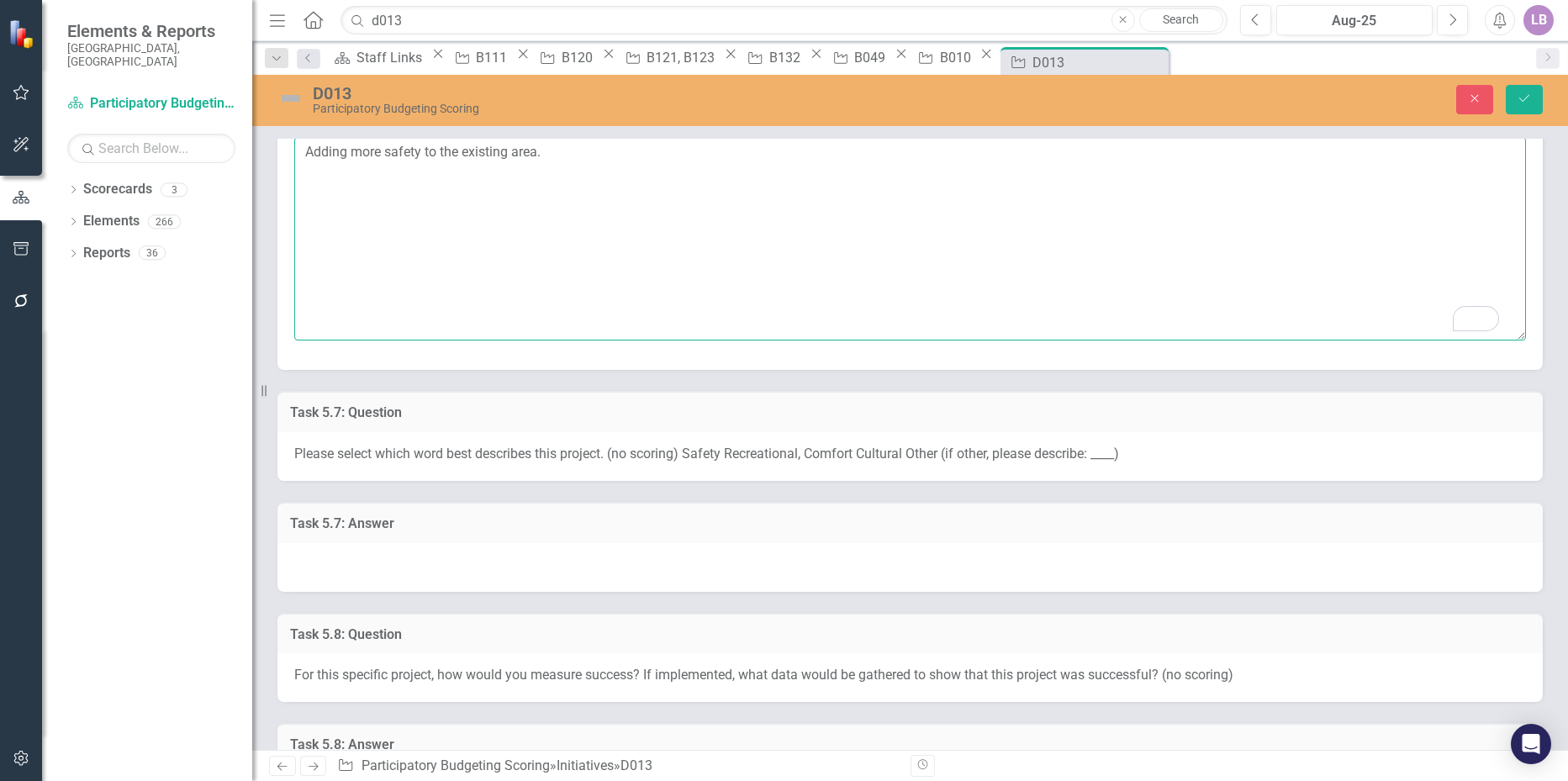
scroll to position [2101, 0]
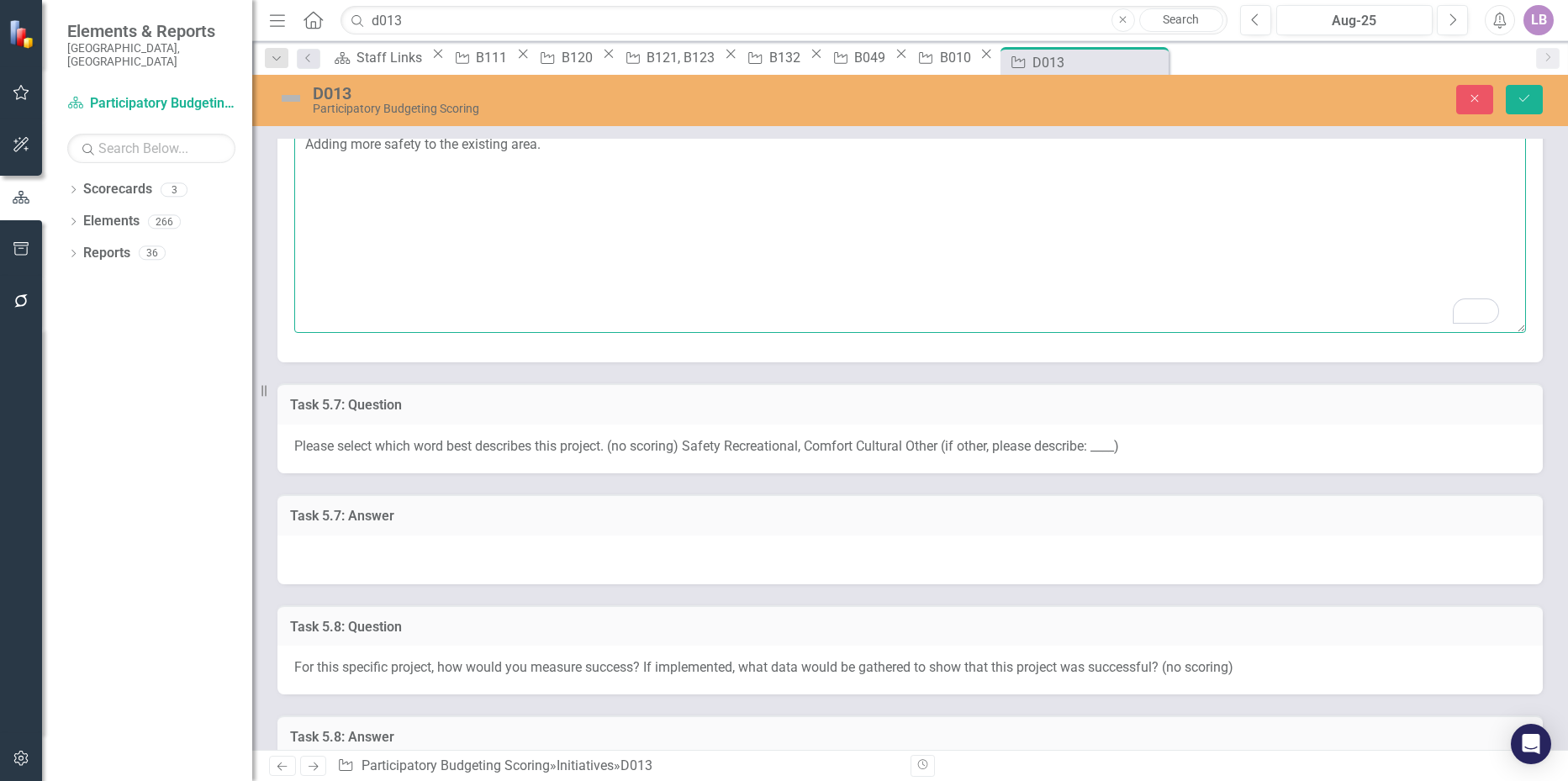
type textarea "Adding more safety to the existing area."
click at [405, 566] on div at bounding box center [910, 560] width 1265 height 49
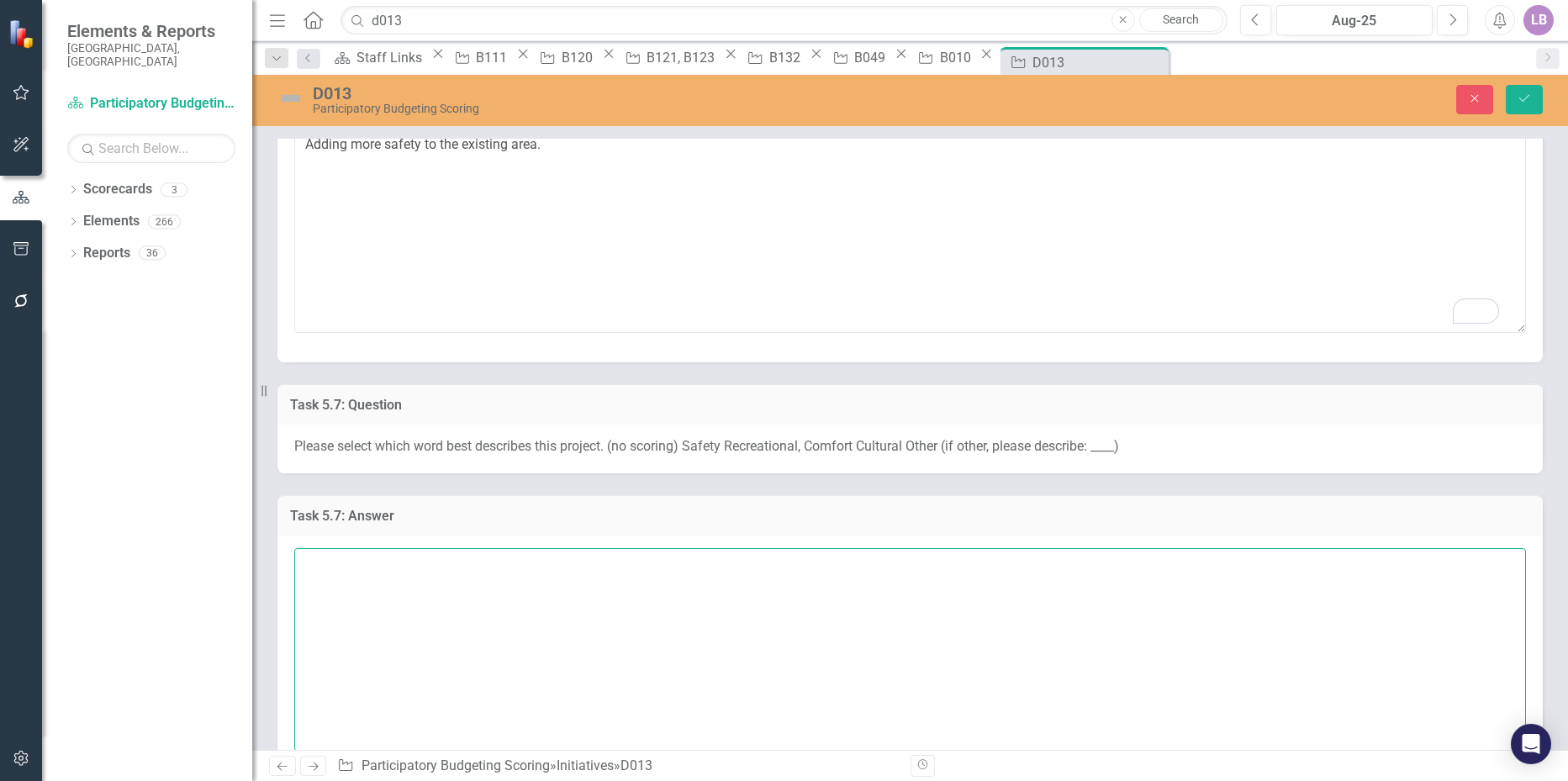
click at [327, 603] on textarea at bounding box center [910, 649] width 1231 height 203
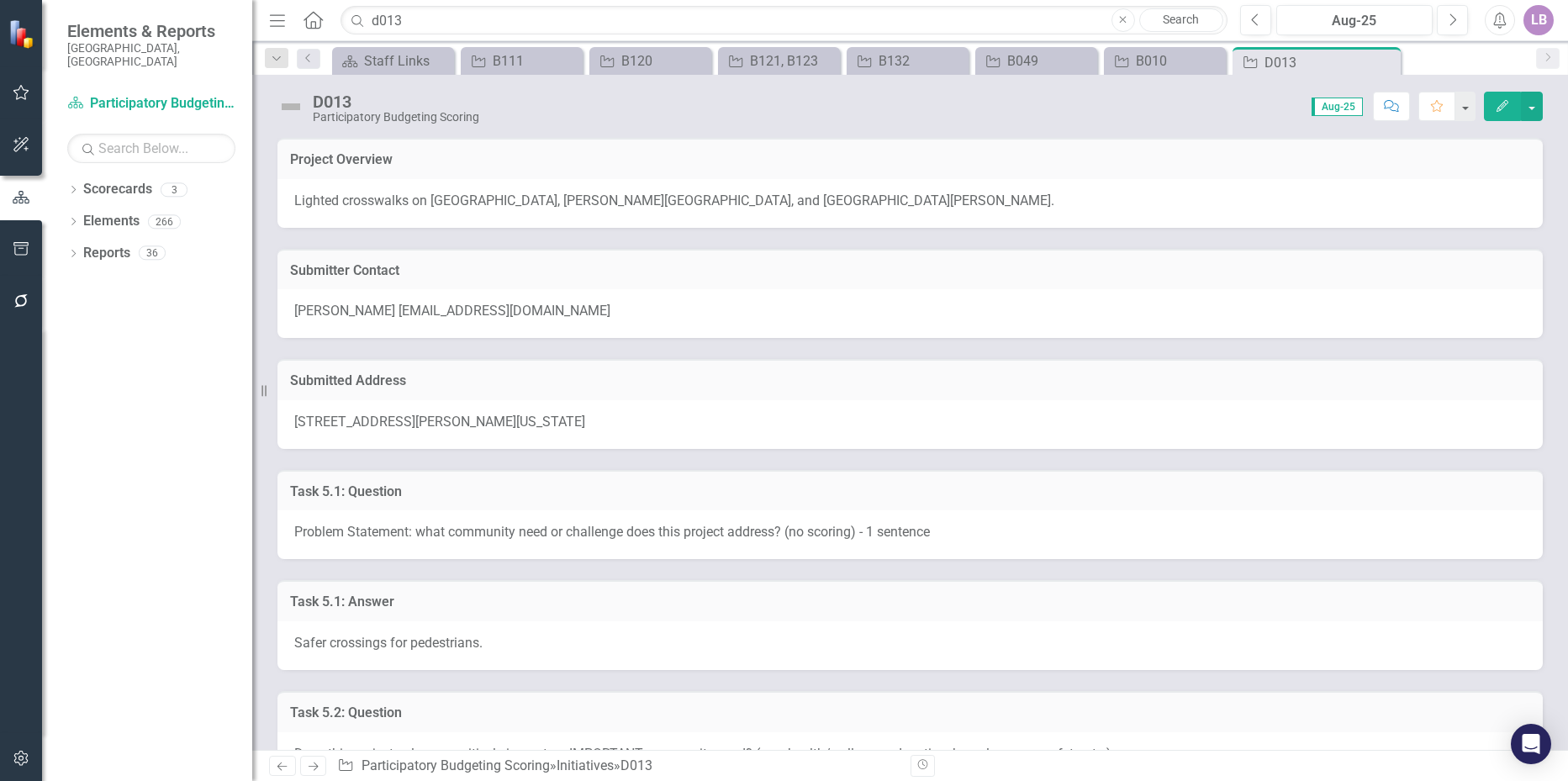
click at [409, 24] on input "d013" at bounding box center [783, 20] width 886 height 29
drag, startPoint x: 424, startPoint y: 21, endPoint x: 390, endPoint y: 22, distance: 34.0
click at [390, 22] on input "d013" at bounding box center [783, 20] width 886 height 29
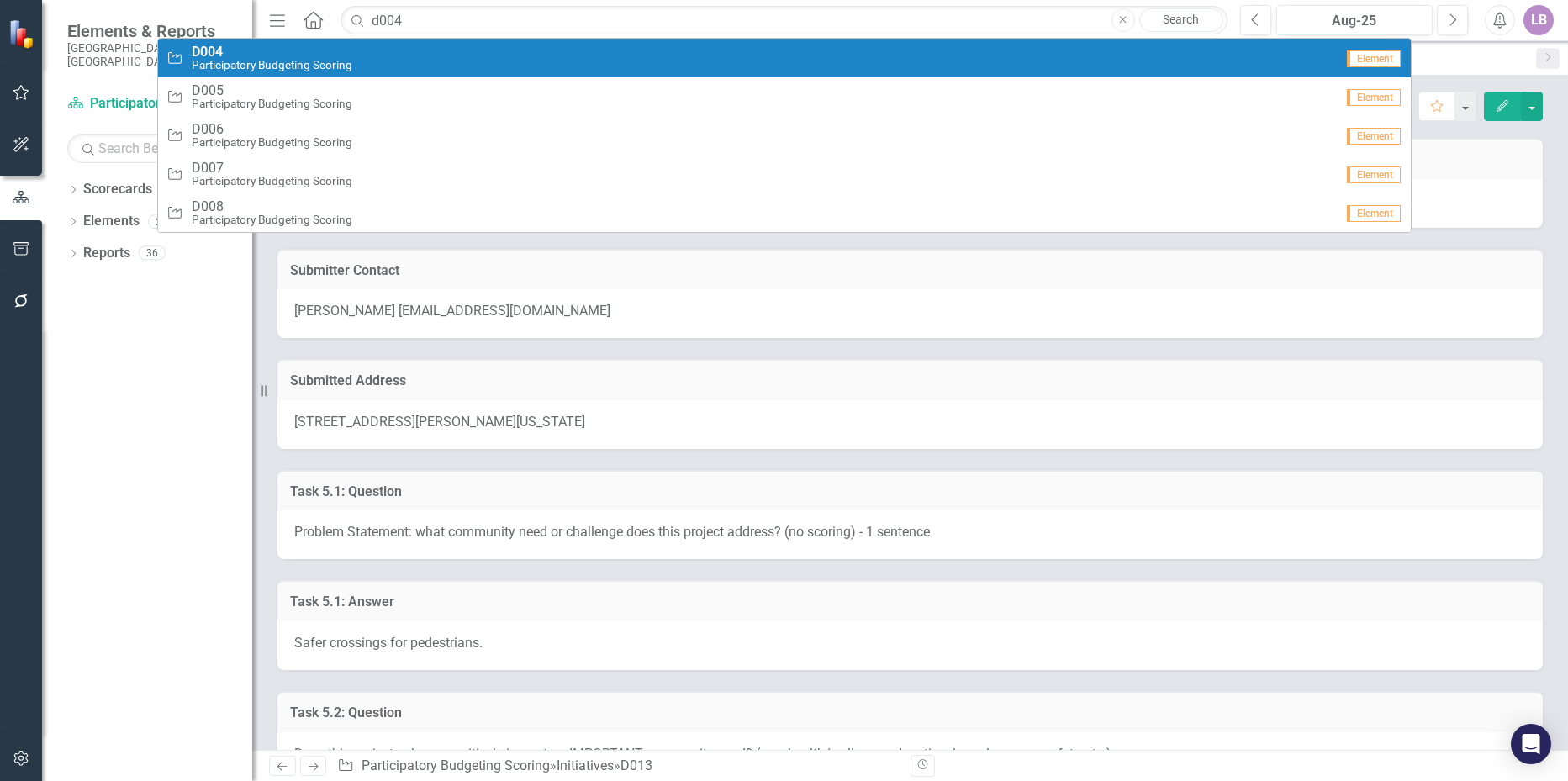
type input "d004"
click at [308, 55] on span "D004" at bounding box center [272, 52] width 161 height 15
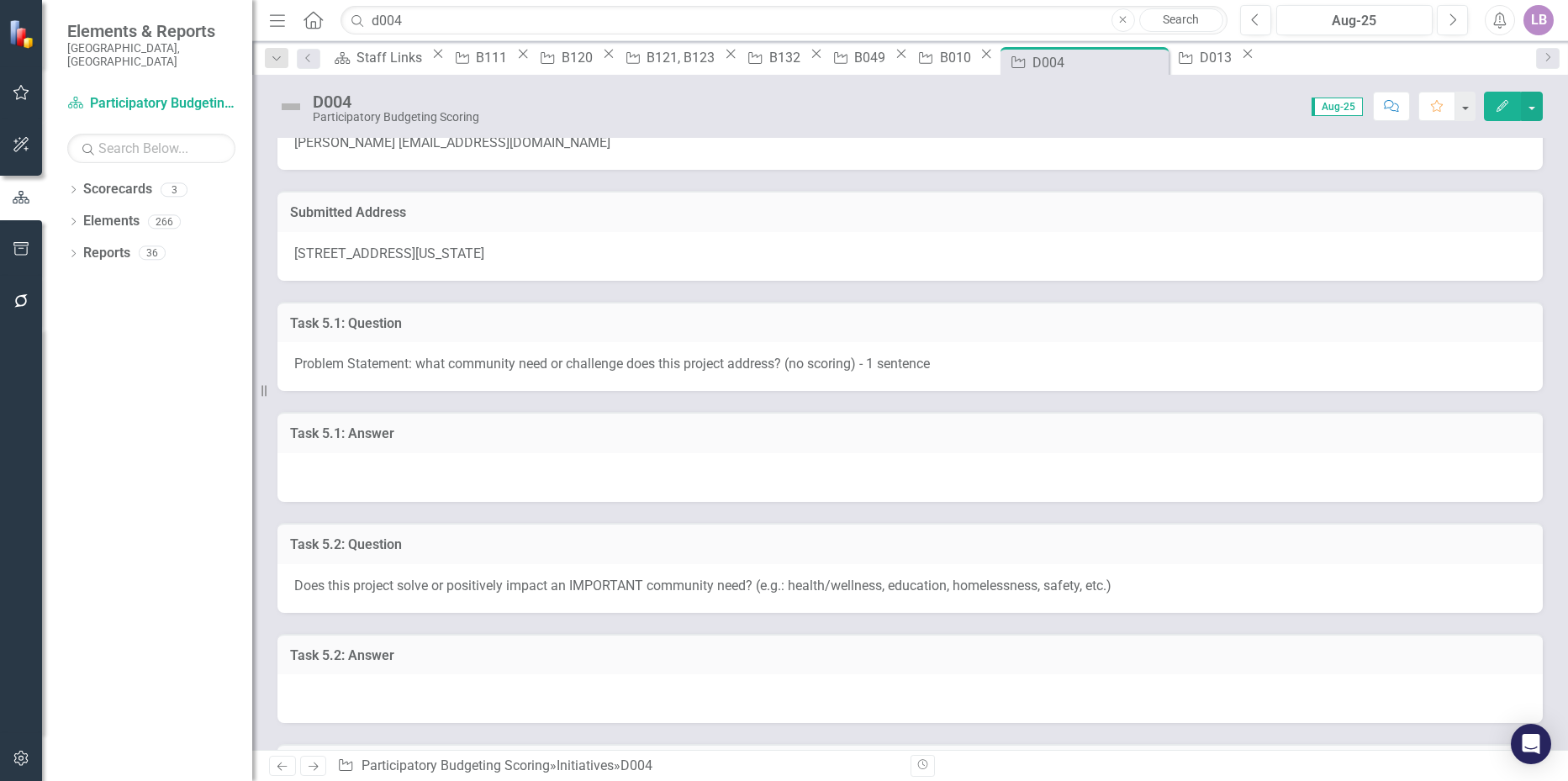
scroll to position [252, 0]
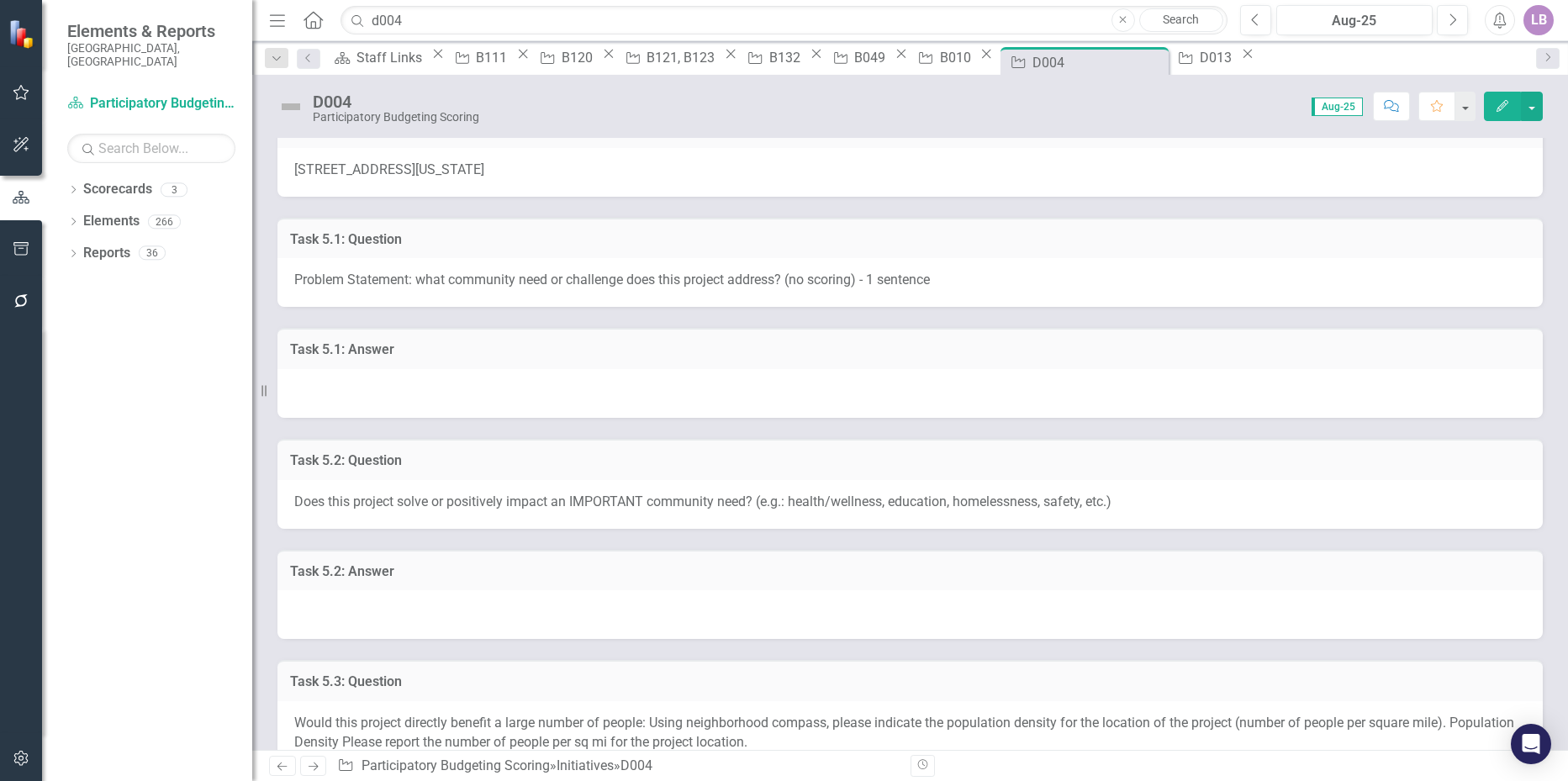
click at [365, 377] on div at bounding box center [910, 393] width 1265 height 49
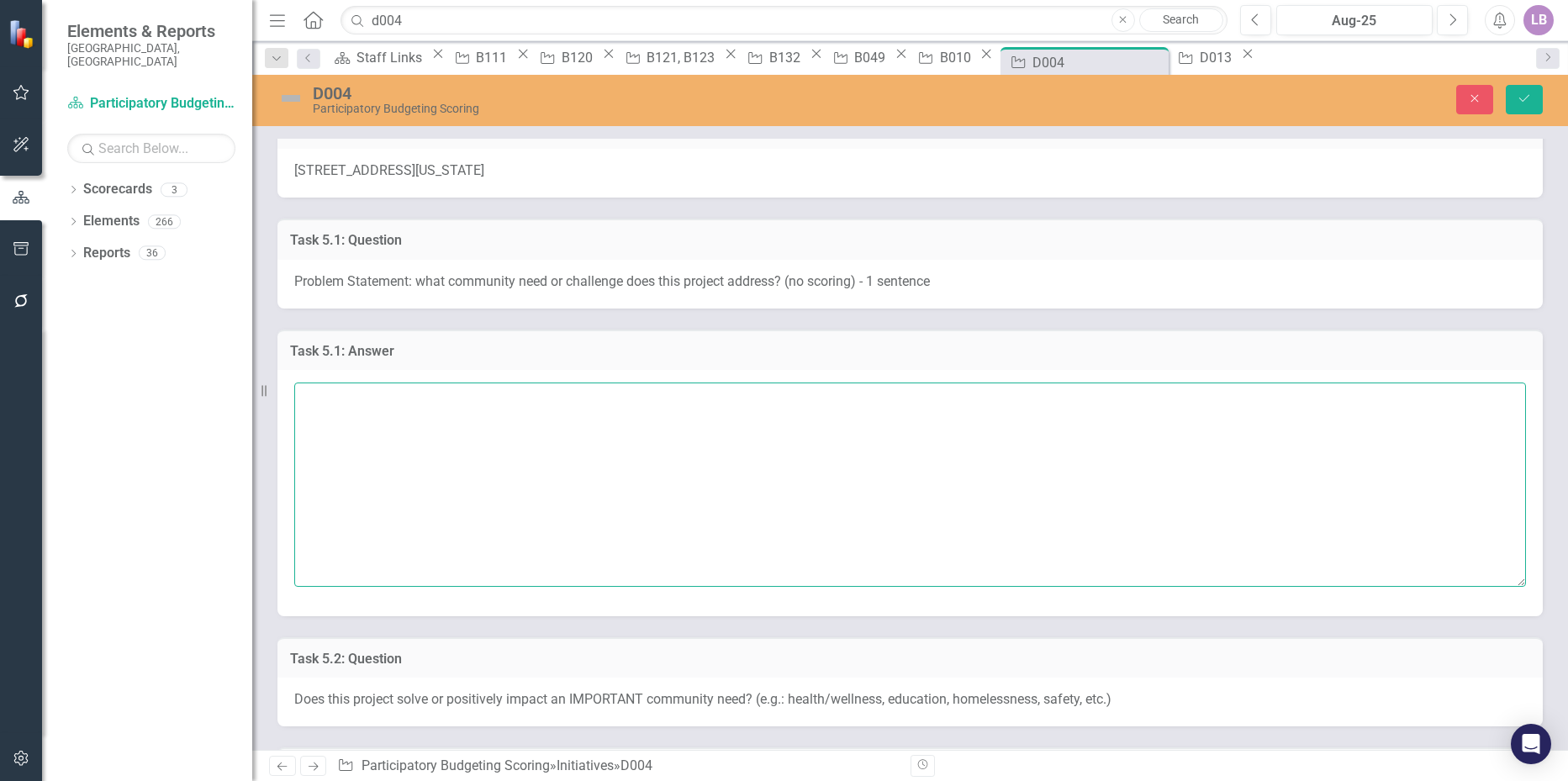
click at [348, 410] on textarea at bounding box center [910, 484] width 1231 height 203
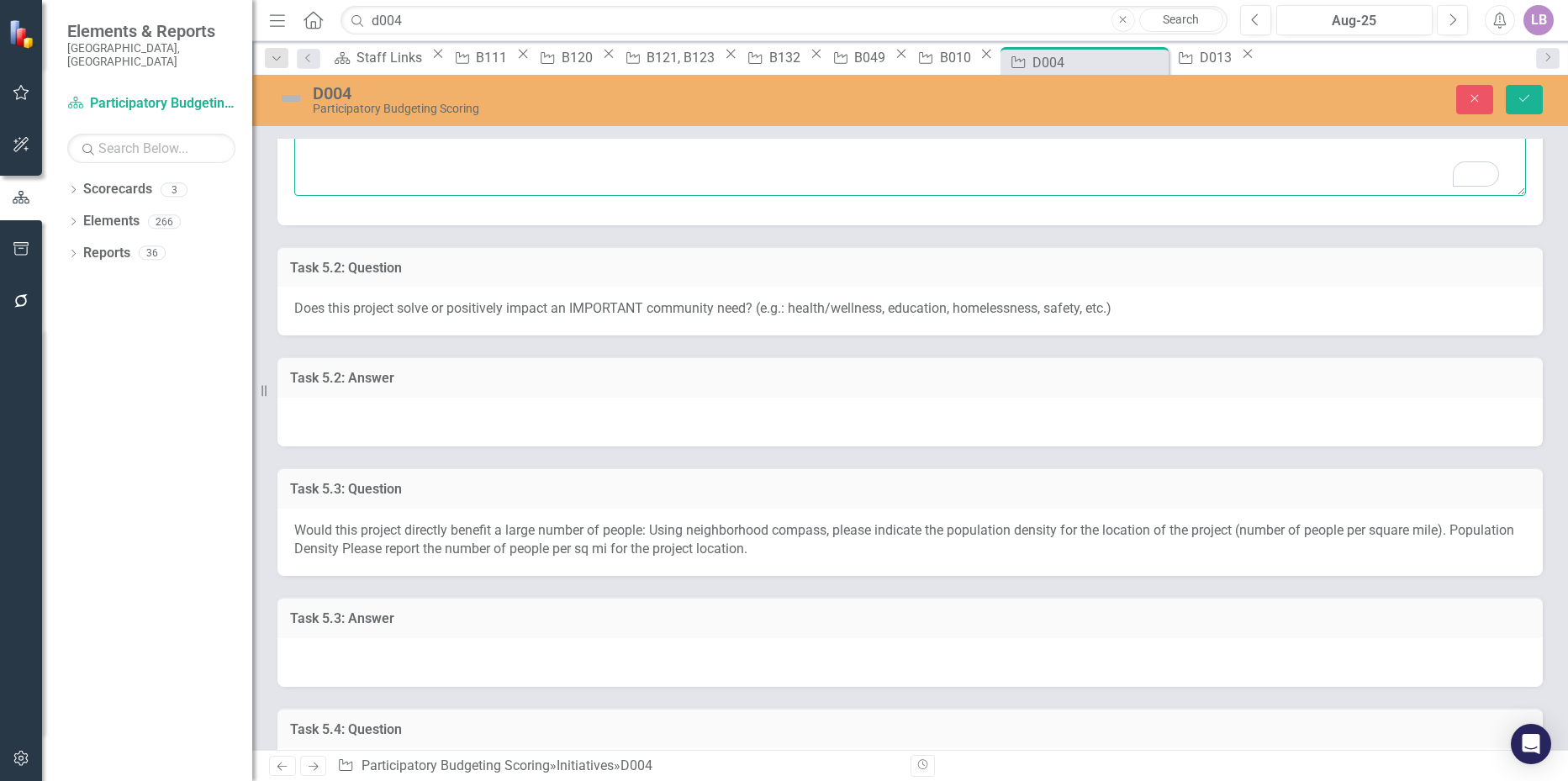
scroll to position [672, 0]
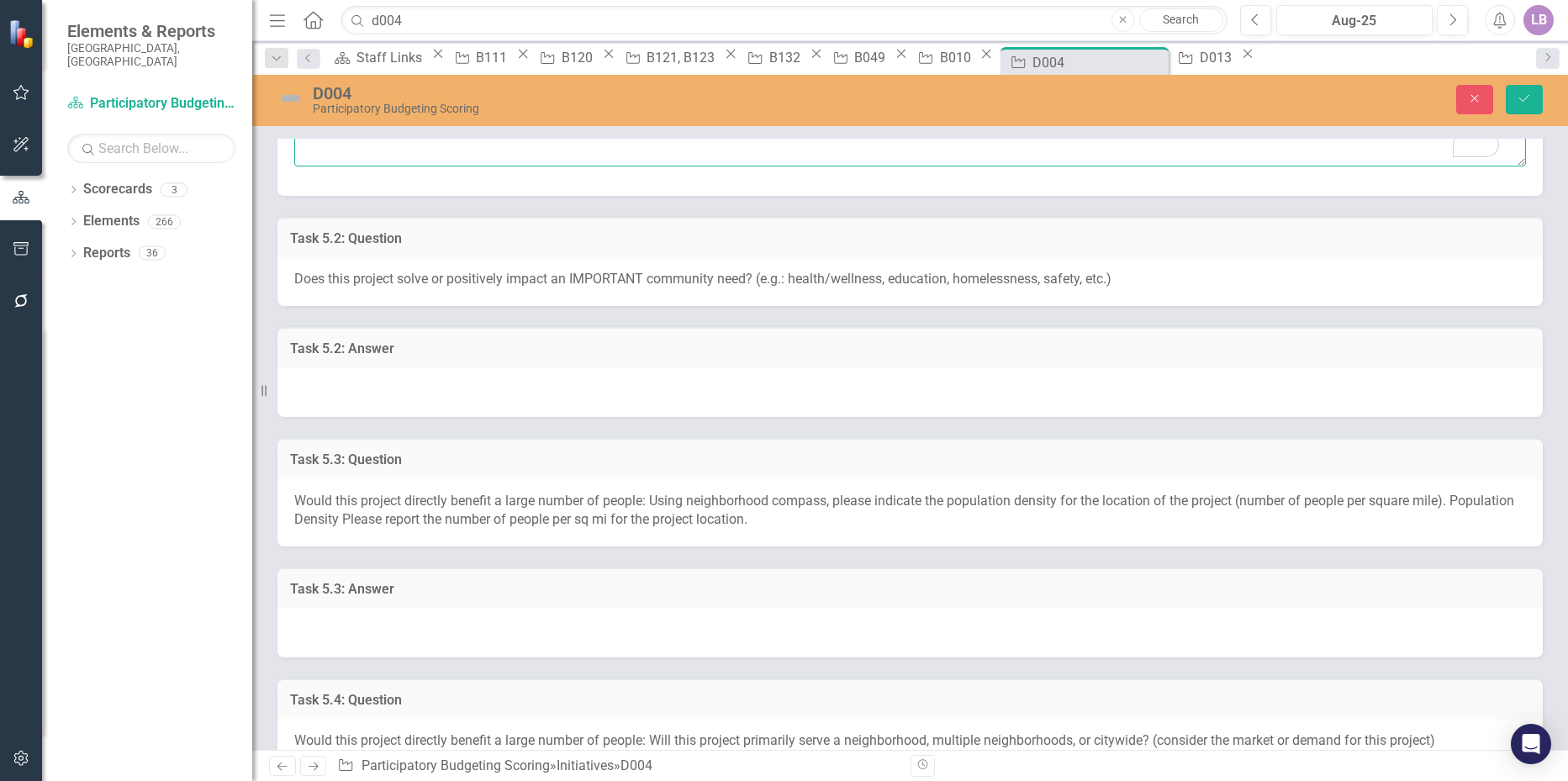
type textarea "To prevent flooding."
click at [395, 391] on div at bounding box center [910, 392] width 1265 height 49
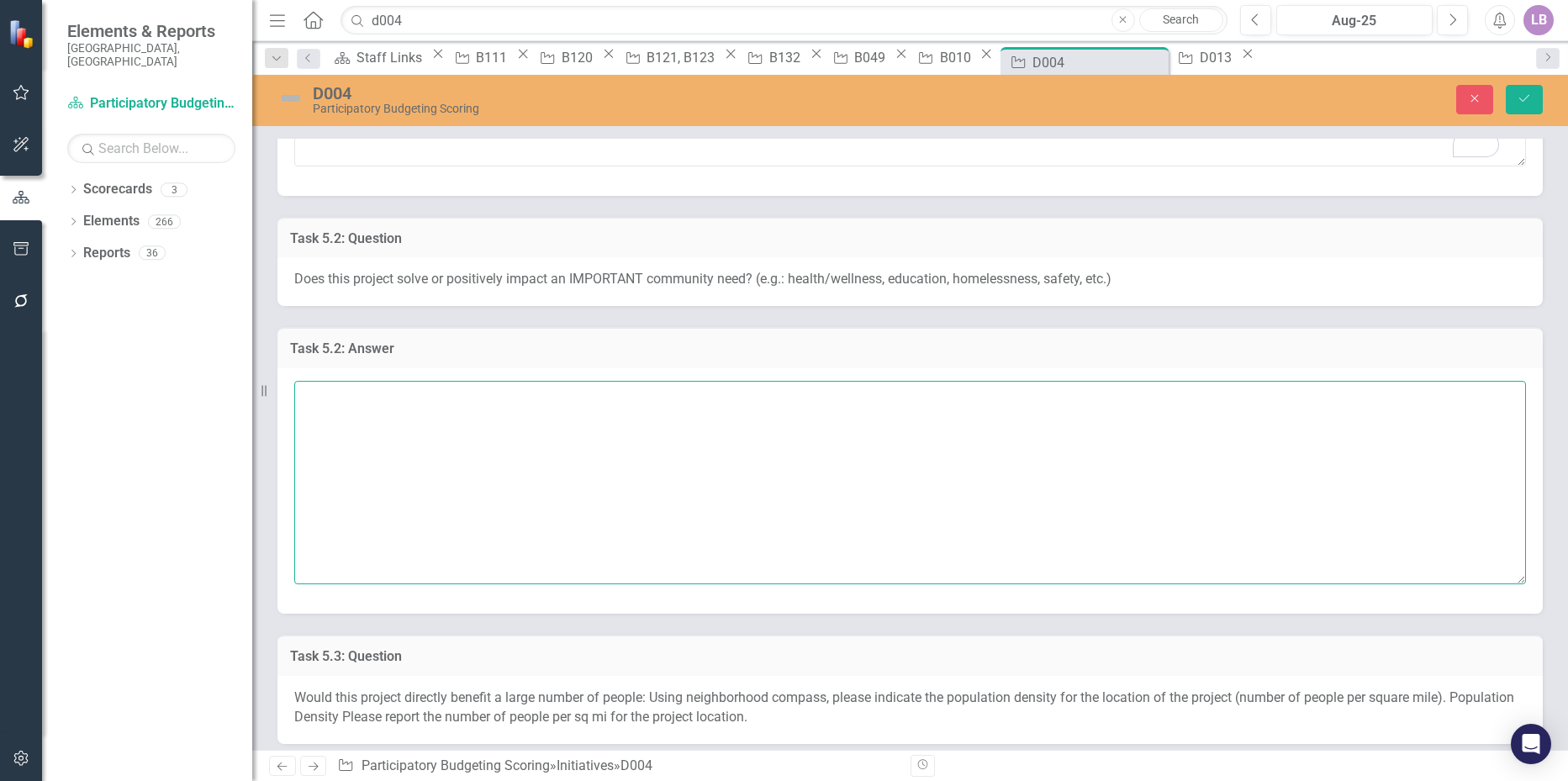
click at [375, 399] on textarea at bounding box center [910, 483] width 1231 height 203
click at [551, 394] on textarea "Yes, preventing flooding increases health safety" at bounding box center [910, 483] width 1231 height 203
click at [613, 397] on textarea "Yes, preventing flooding increases health / safety" at bounding box center [910, 483] width 1231 height 203
click at [571, 396] on textarea "Yes, preventing flooding increases health / safety and access to travel." at bounding box center [910, 483] width 1231 height 203
click at [580, 394] on textarea "Yes, preventing flooding increases health / safety and access to travel." at bounding box center [910, 483] width 1231 height 203
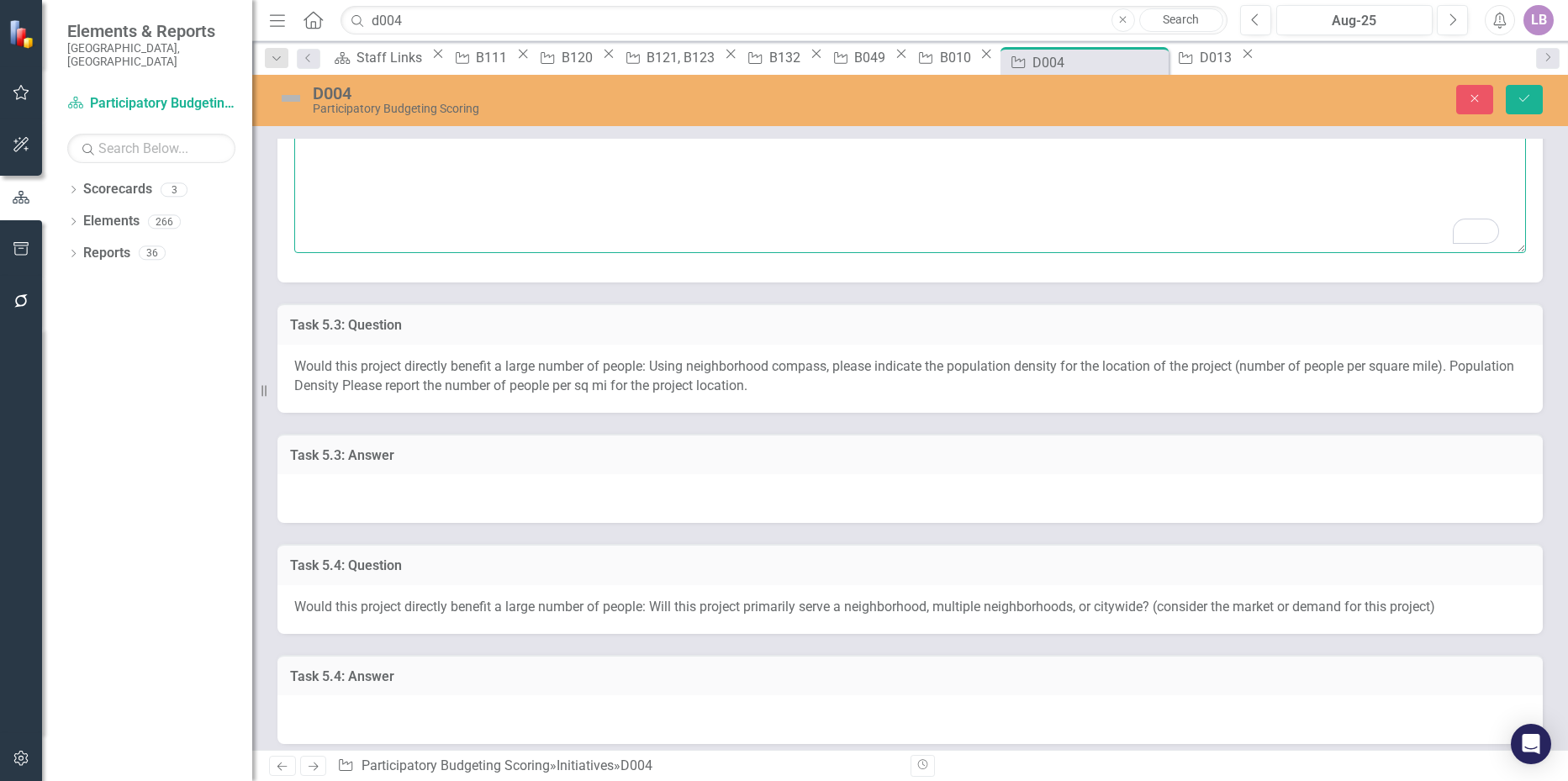
scroll to position [1009, 0]
type textarea "Yes, preventing flooding increases health/safety, and access to travel."
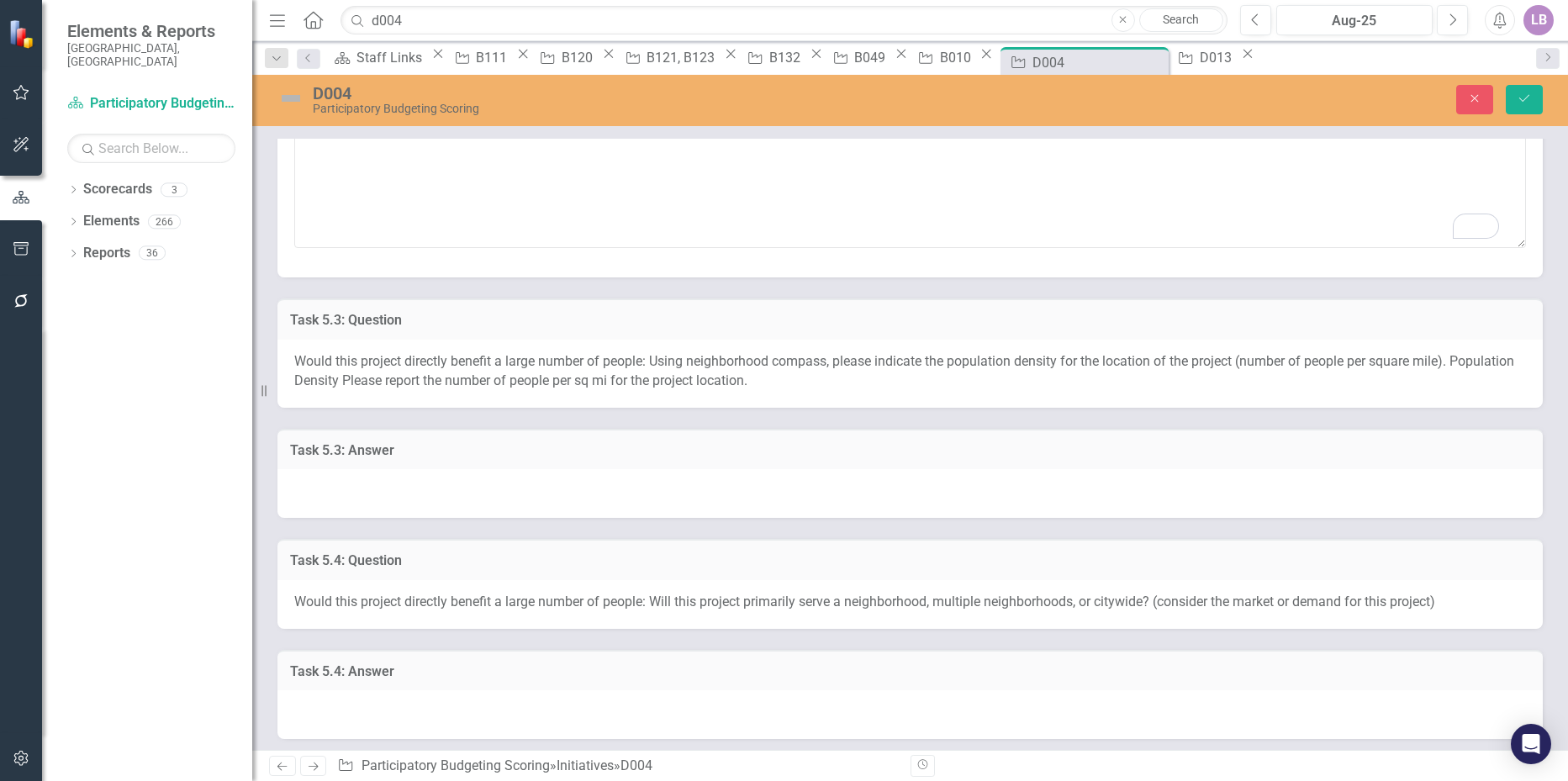
click at [337, 490] on div at bounding box center [910, 493] width 1265 height 49
click at [335, 490] on div at bounding box center [910, 493] width 1265 height 49
click at [337, 493] on div at bounding box center [910, 493] width 1265 height 49
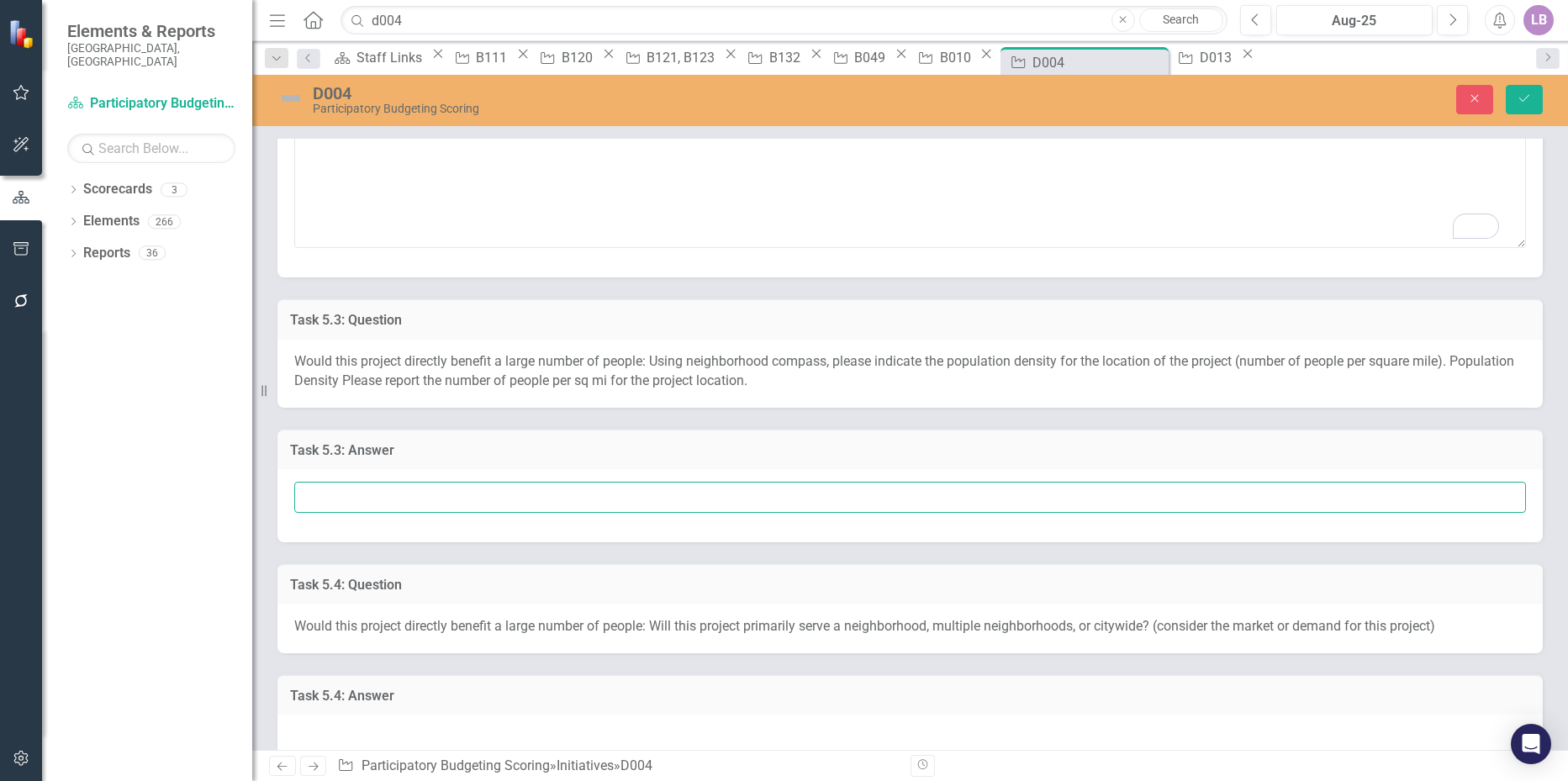
click at [345, 497] on input "text" at bounding box center [910, 497] width 1231 height 31
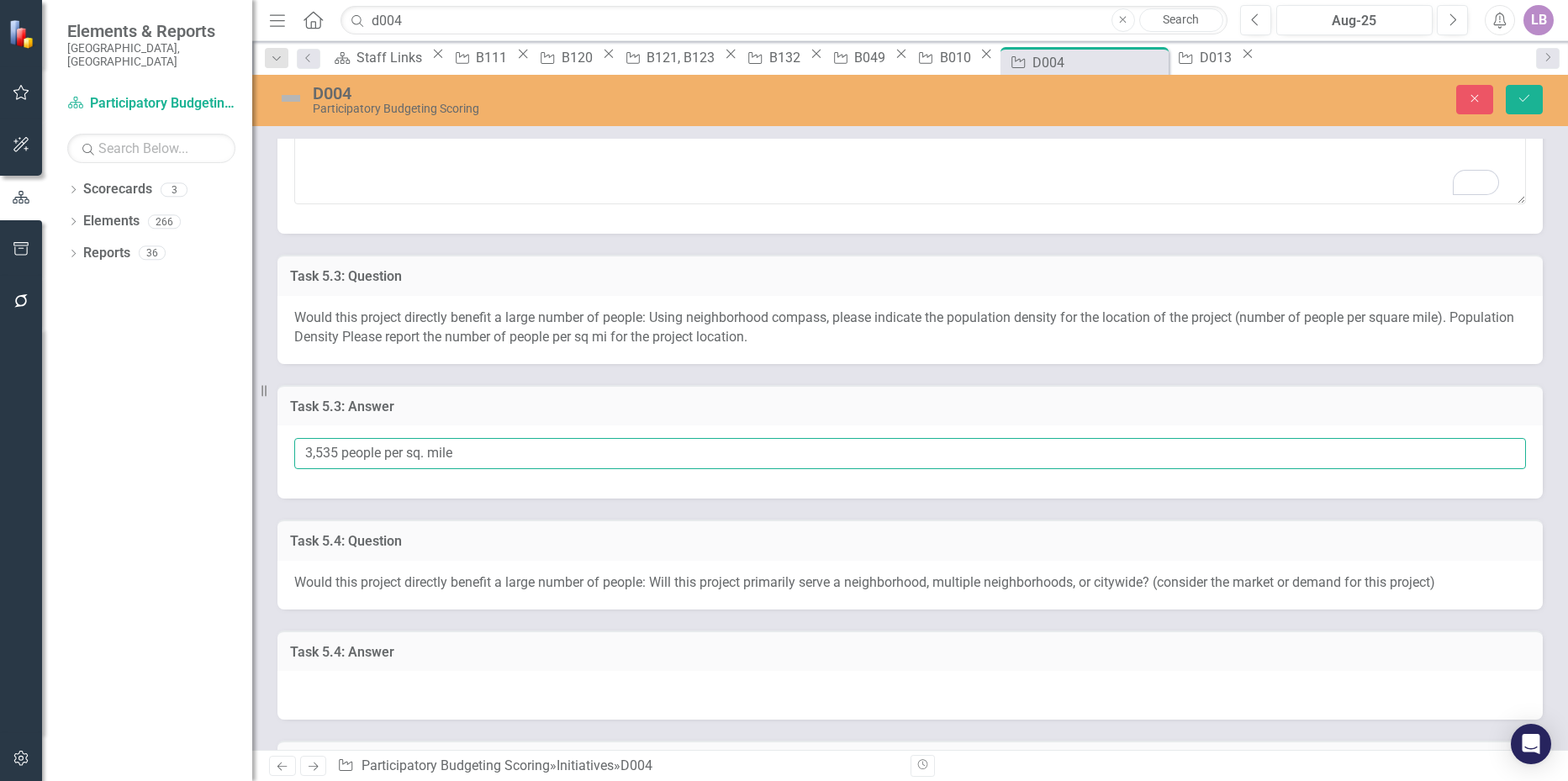
scroll to position [1092, 0]
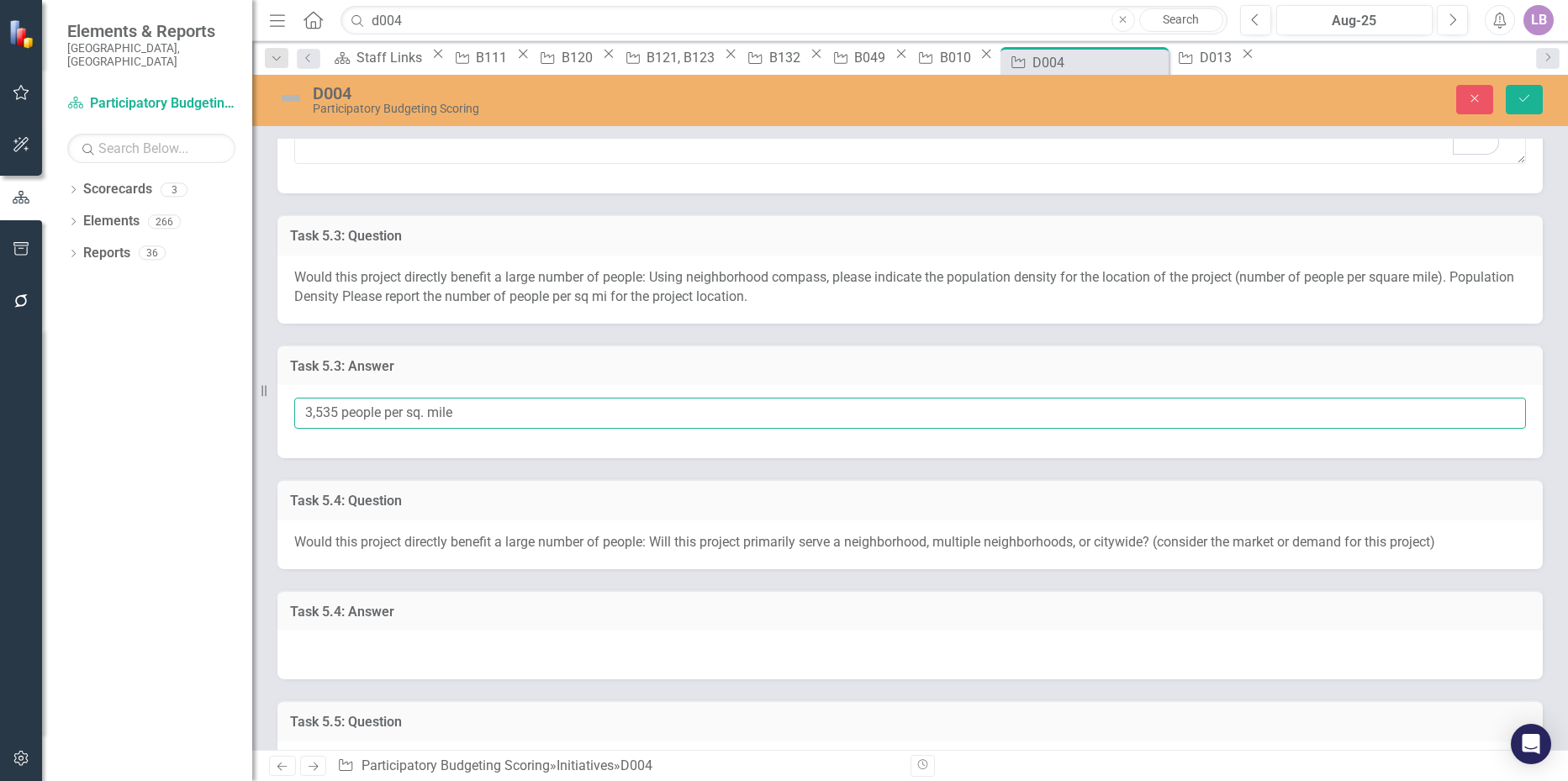
type input "3,535 people per sq. mile"
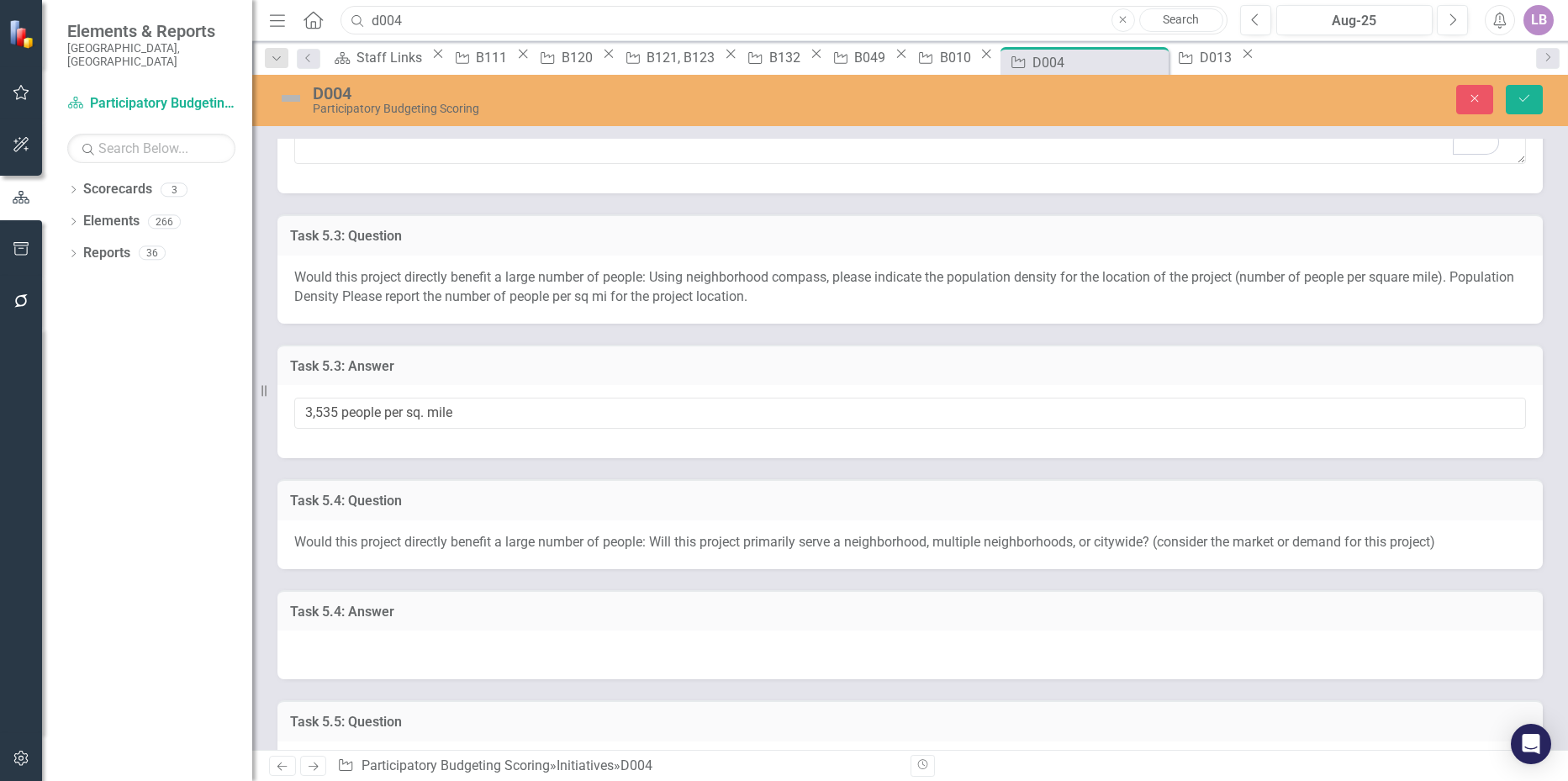
click at [414, 12] on input "d004" at bounding box center [783, 20] width 886 height 29
click at [440, 370] on h3 "Task 5.3: Answer" at bounding box center [909, 366] width 1240 height 15
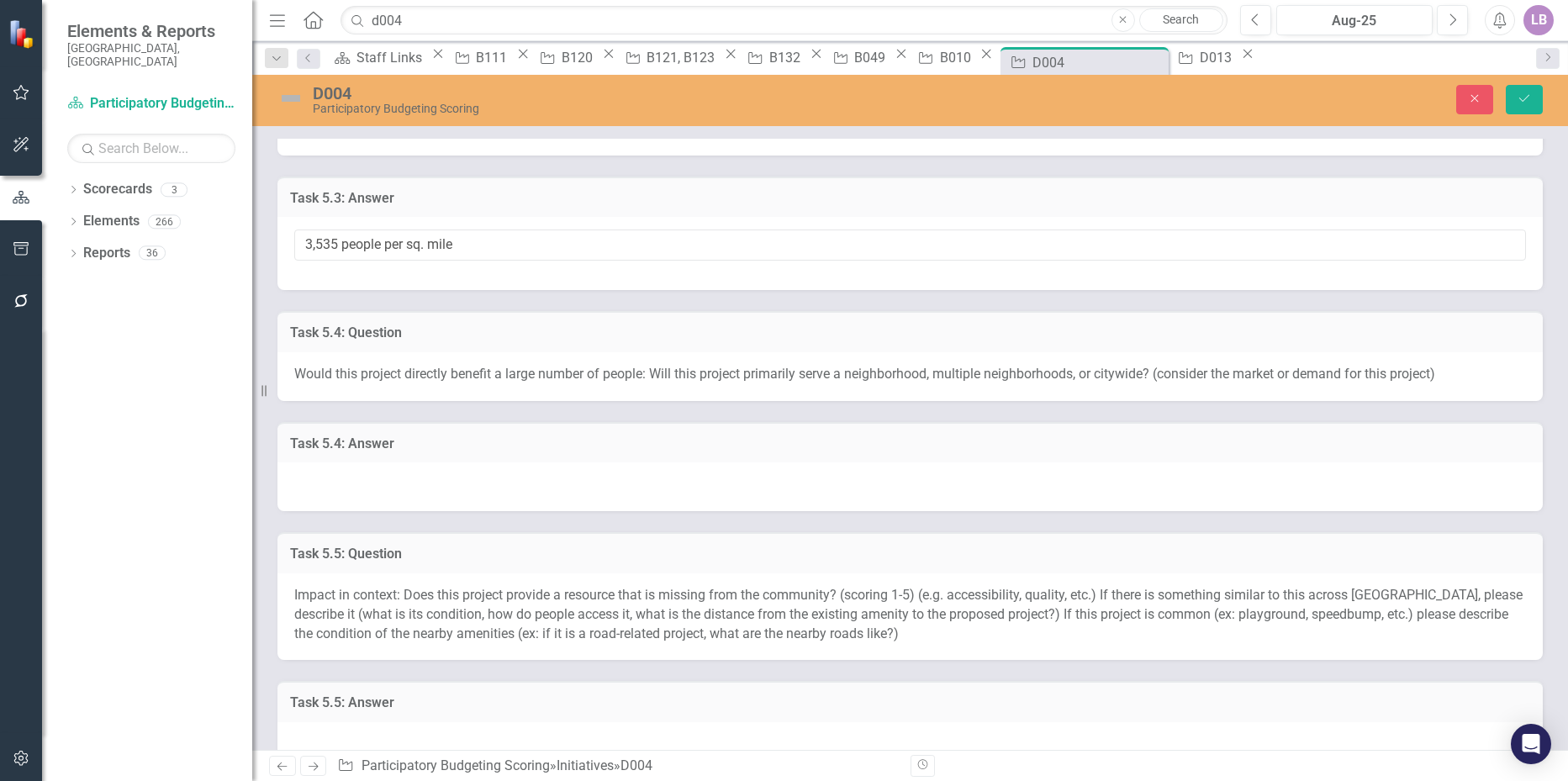
scroll to position [1345, 0]
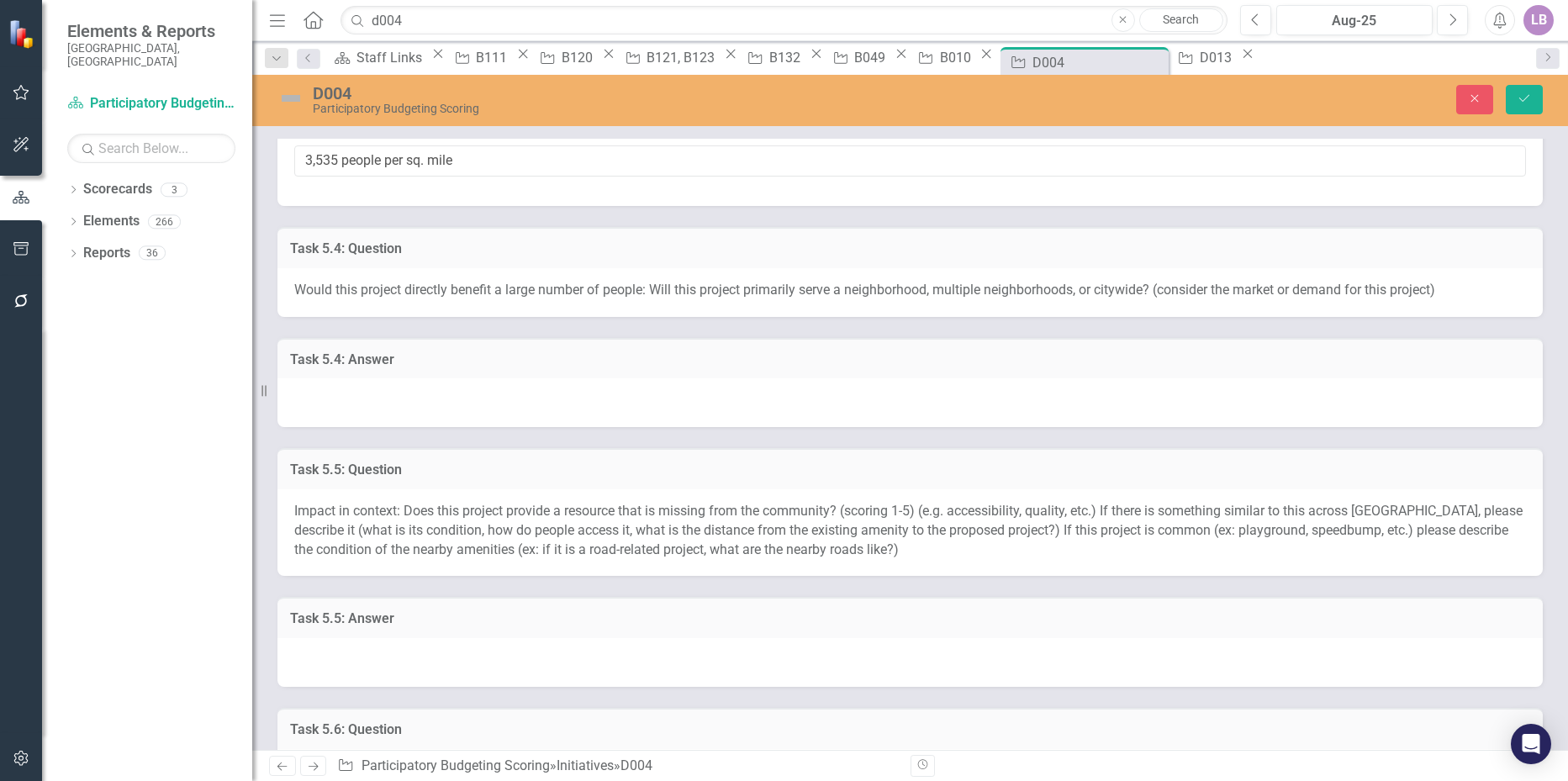
click at [418, 399] on div at bounding box center [910, 403] width 1265 height 49
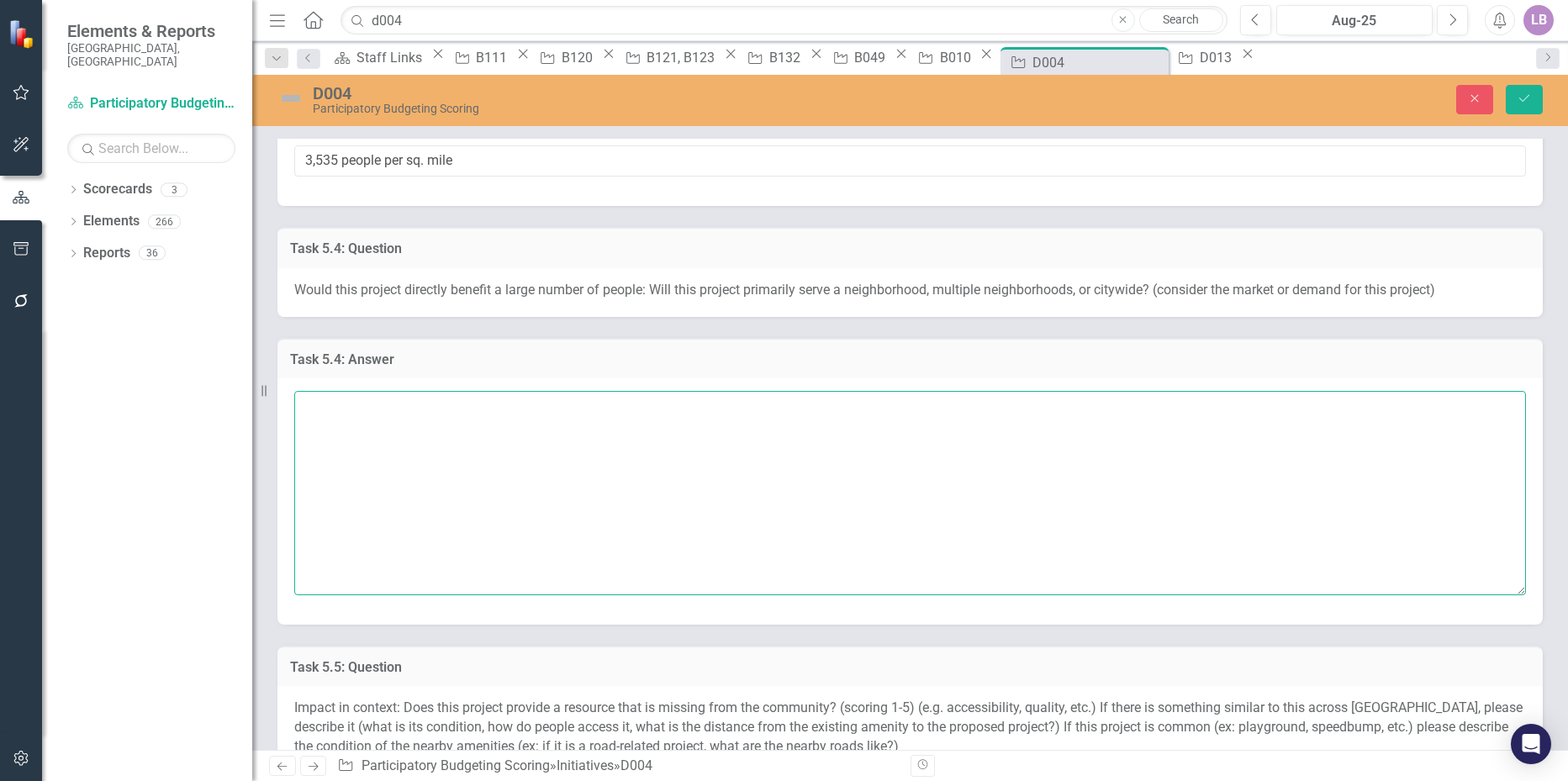
click at [390, 410] on textarea at bounding box center [910, 492] width 1231 height 203
click at [608, 406] on textarea "If the scale of the project is biggger (because D004 and D006" at bounding box center [910, 492] width 1231 height 203
click at [782, 397] on textarea "If the scale of the project is biggger (because D004, D005 and D006" at bounding box center [910, 492] width 1231 height 203
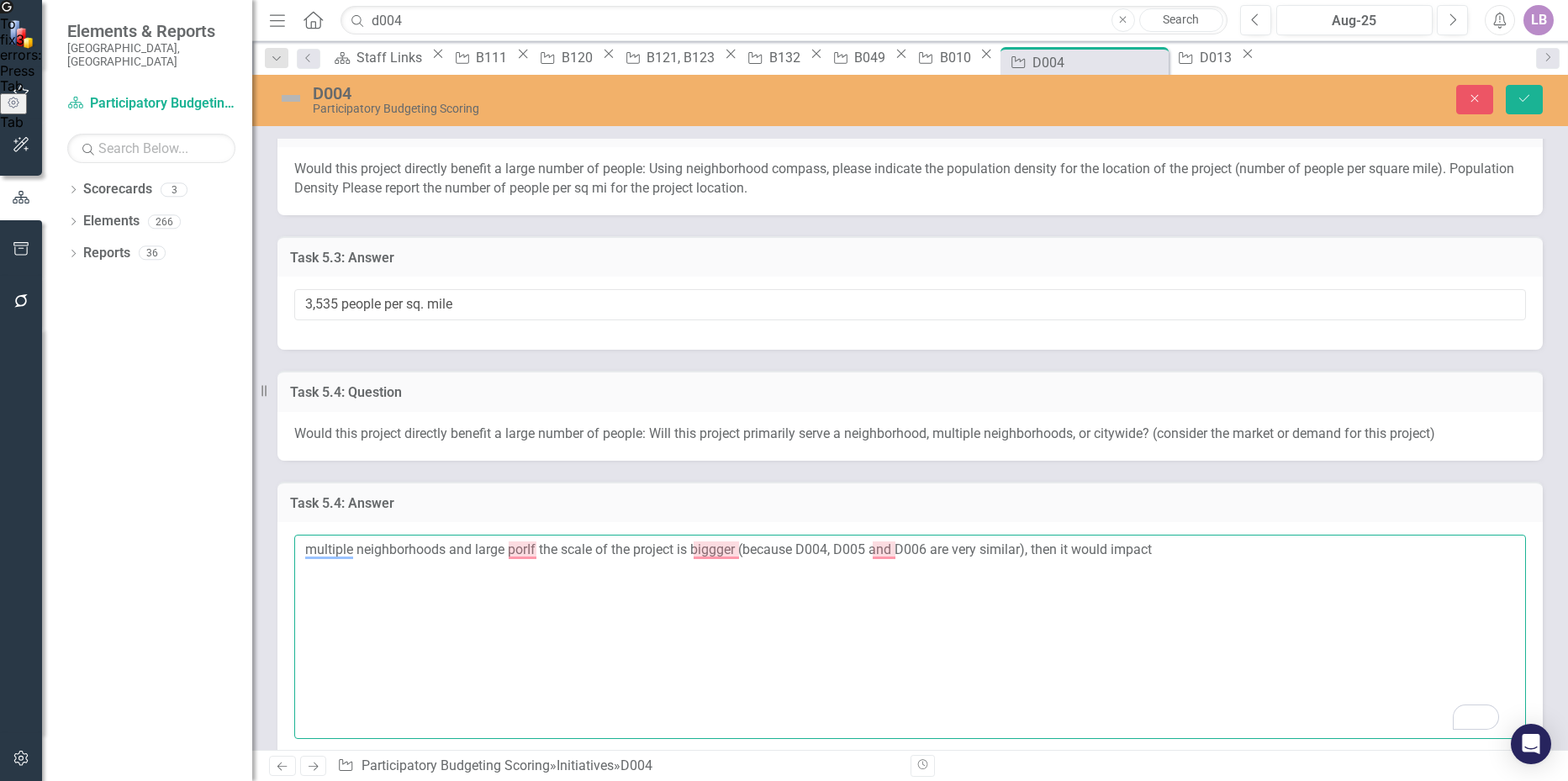
scroll to position [1261, 0]
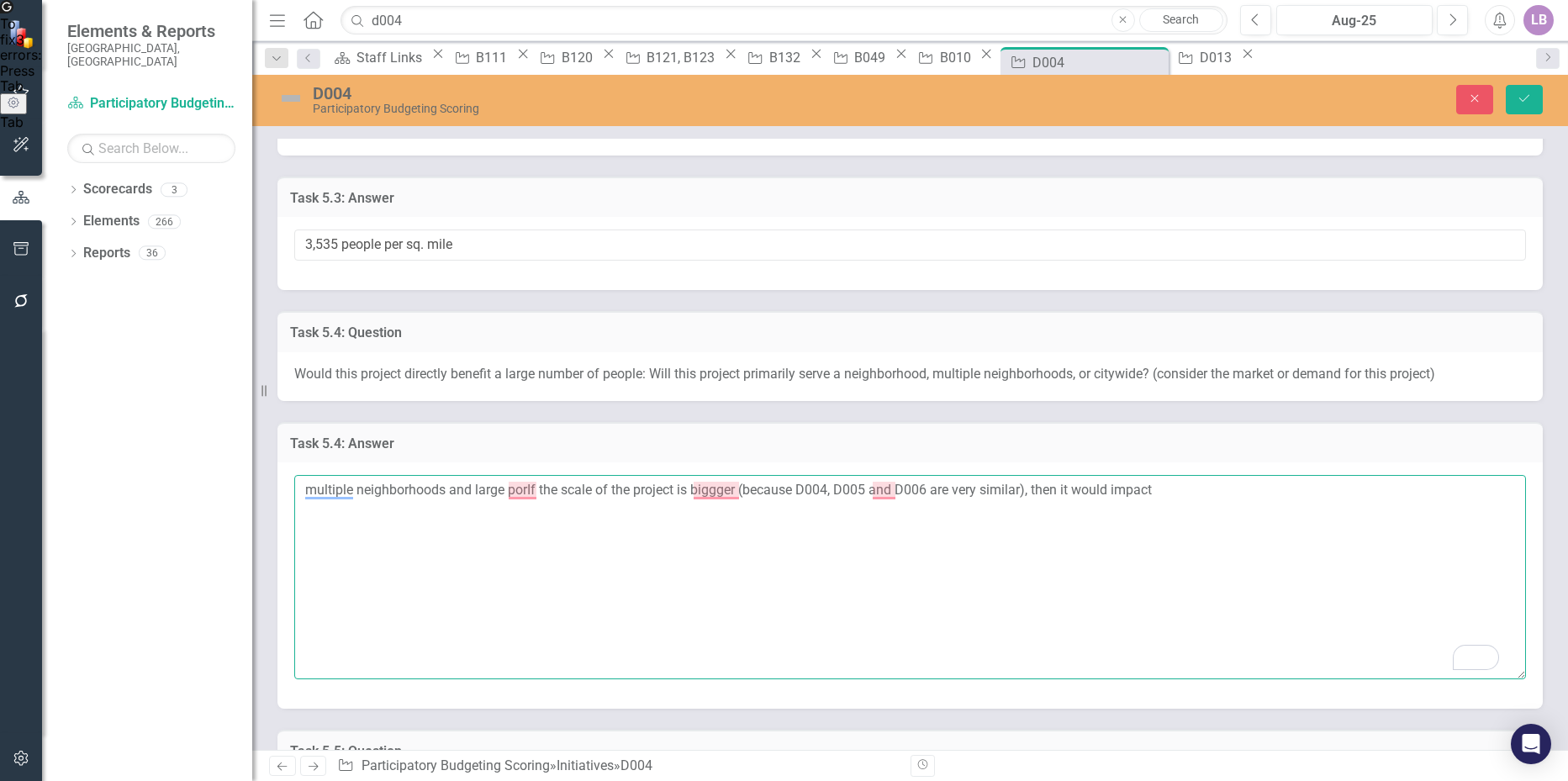
click at [334, 491] on textarea "multiple neighborhoods and large porIf the scale of the project is biggger (bec…" at bounding box center [910, 577] width 1231 height 203
drag, startPoint x: 301, startPoint y: 490, endPoint x: 527, endPoint y: 491, distance: 226.0
click at [527, 491] on textarea "multiple neighborhoods and large porIf the scale of the project is biggger (bec…" at bounding box center [910, 577] width 1231 height 203
click at [954, 487] on textarea "If the scale of the project is biggger (because D004, D005 and D006 are very si…" at bounding box center [910, 577] width 1231 height 203
paste textarea "multiple neighborhoods and large por"
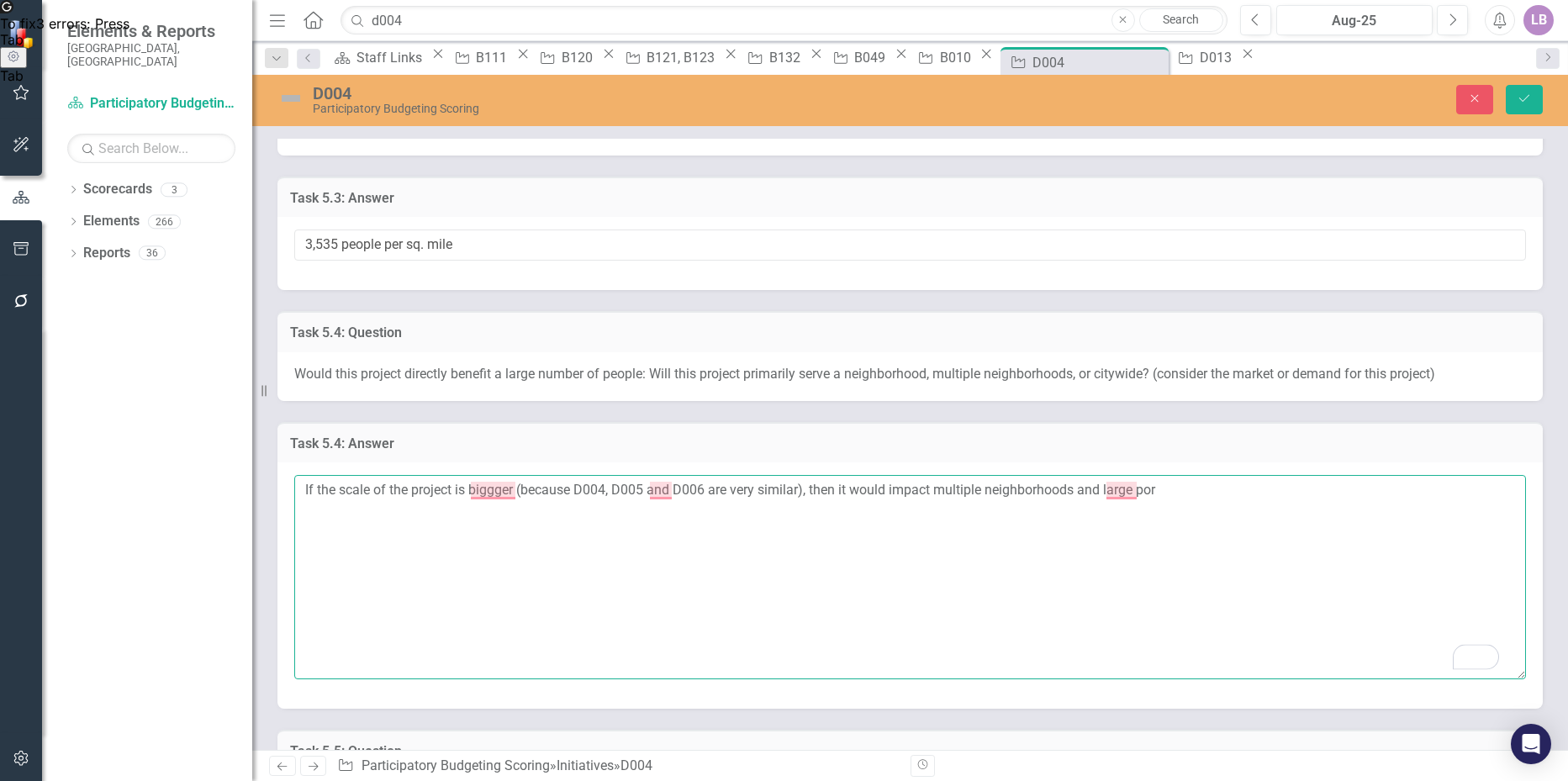
click at [1196, 490] on textarea "If the scale of the project is biggger (because D004, D005 and D006 are very si…" at bounding box center [910, 577] width 1231 height 203
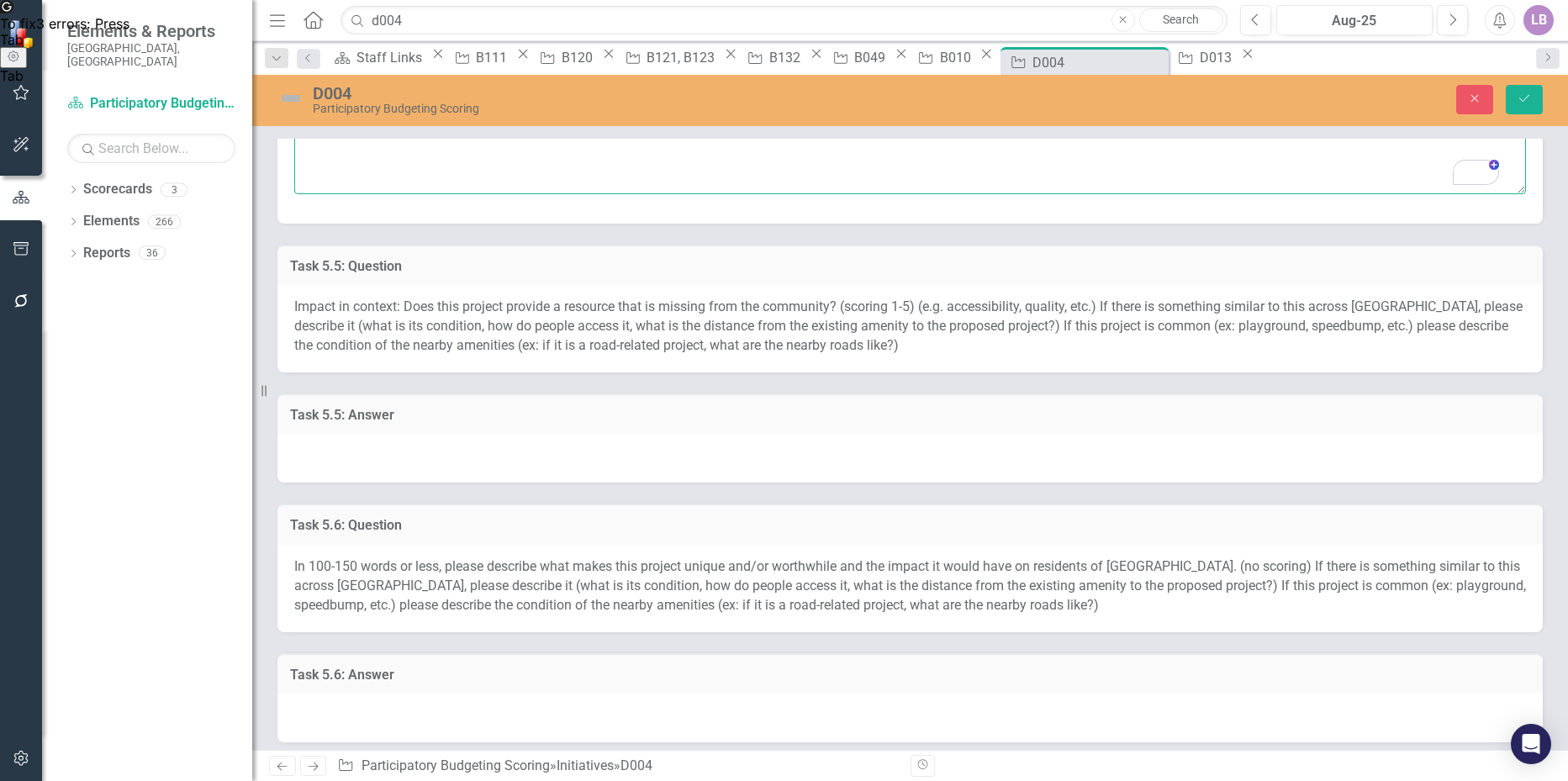
scroll to position [1765, 0]
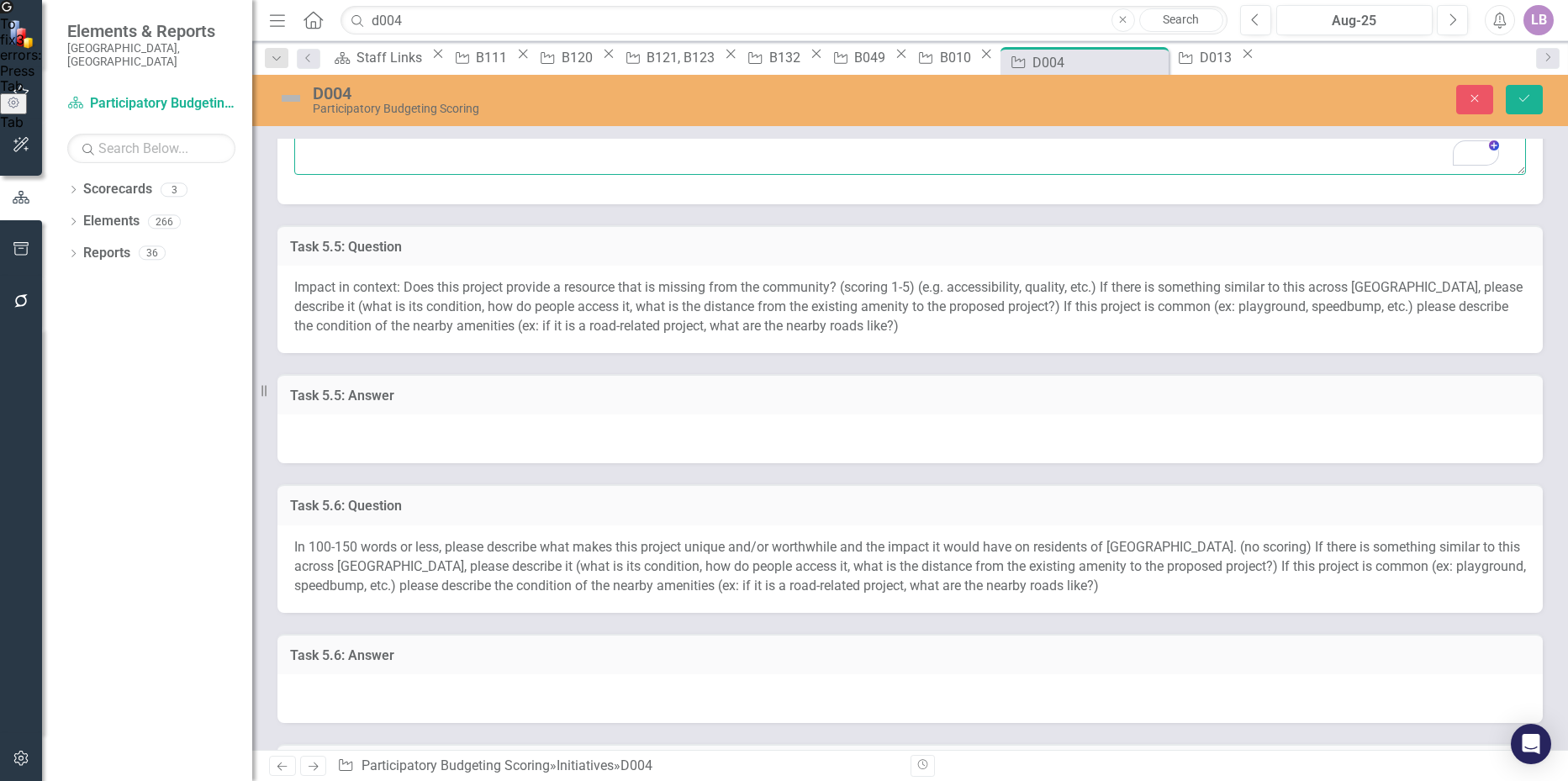
type textarea "If the scale of the project is biggger (because D004, D005 and D006 are very si…"
click at [353, 446] on div at bounding box center [910, 438] width 1265 height 49
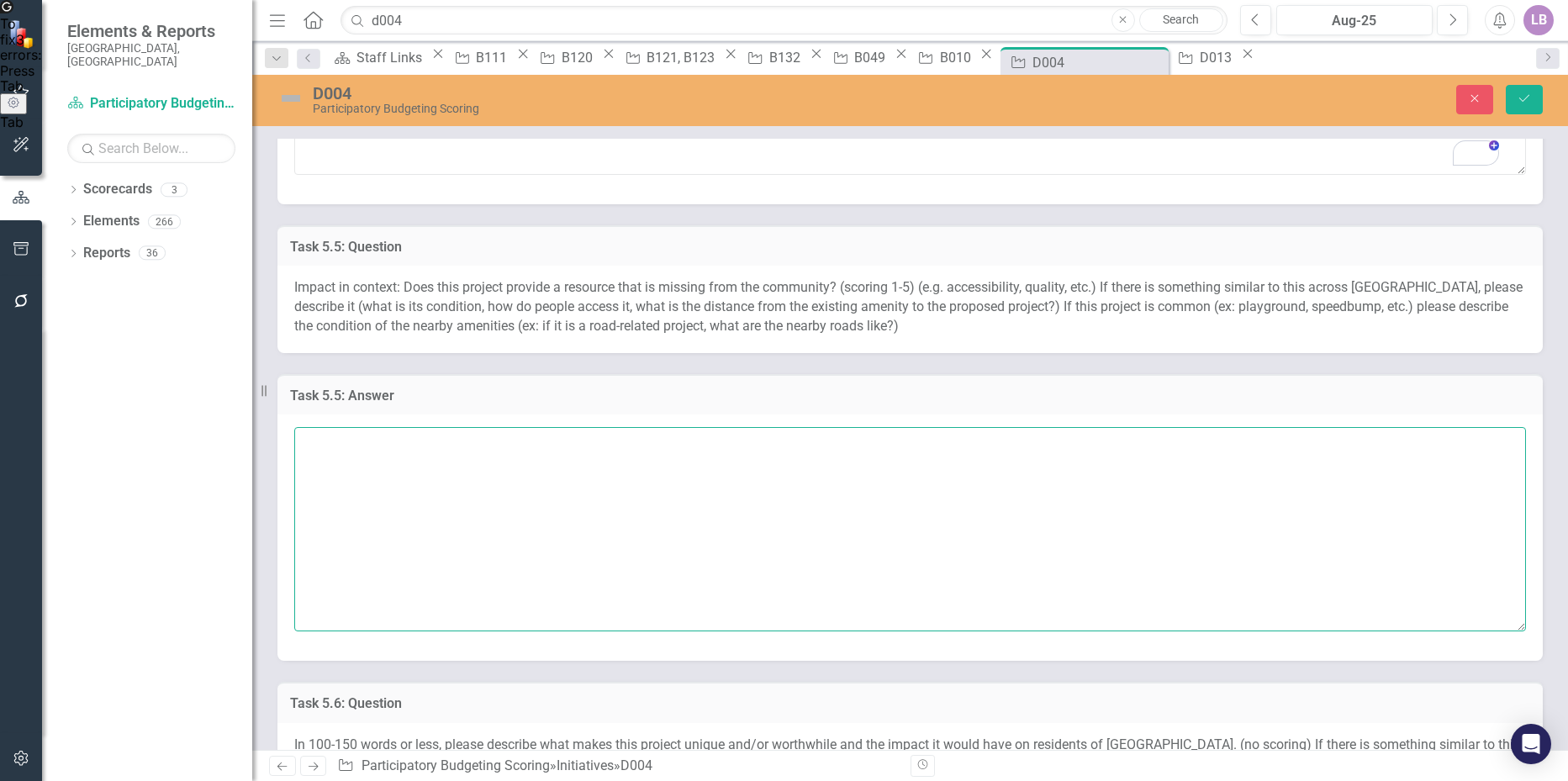
click at [353, 444] on textarea at bounding box center [910, 529] width 1231 height 203
type textarea "This"
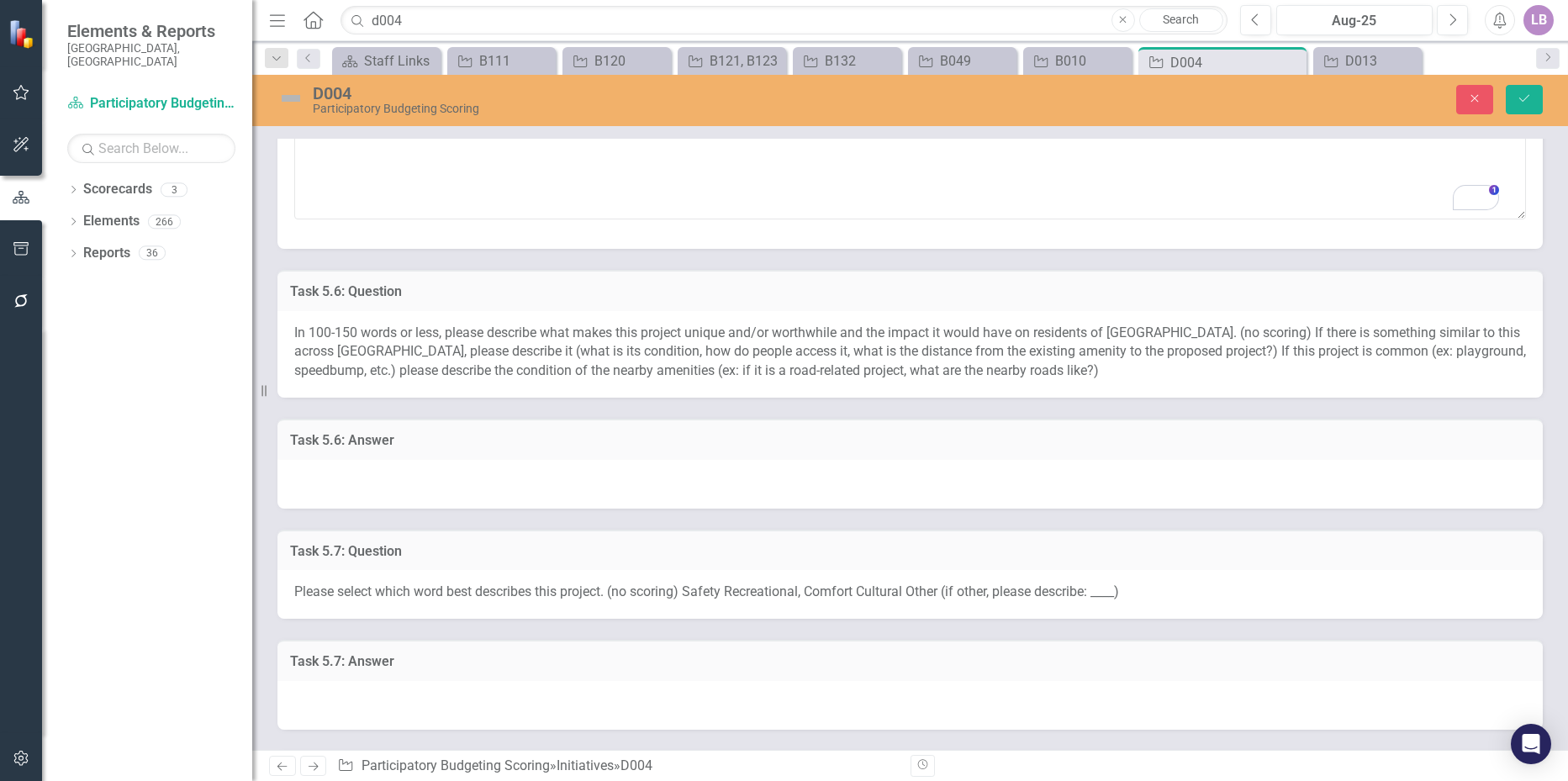
scroll to position [2185, 0]
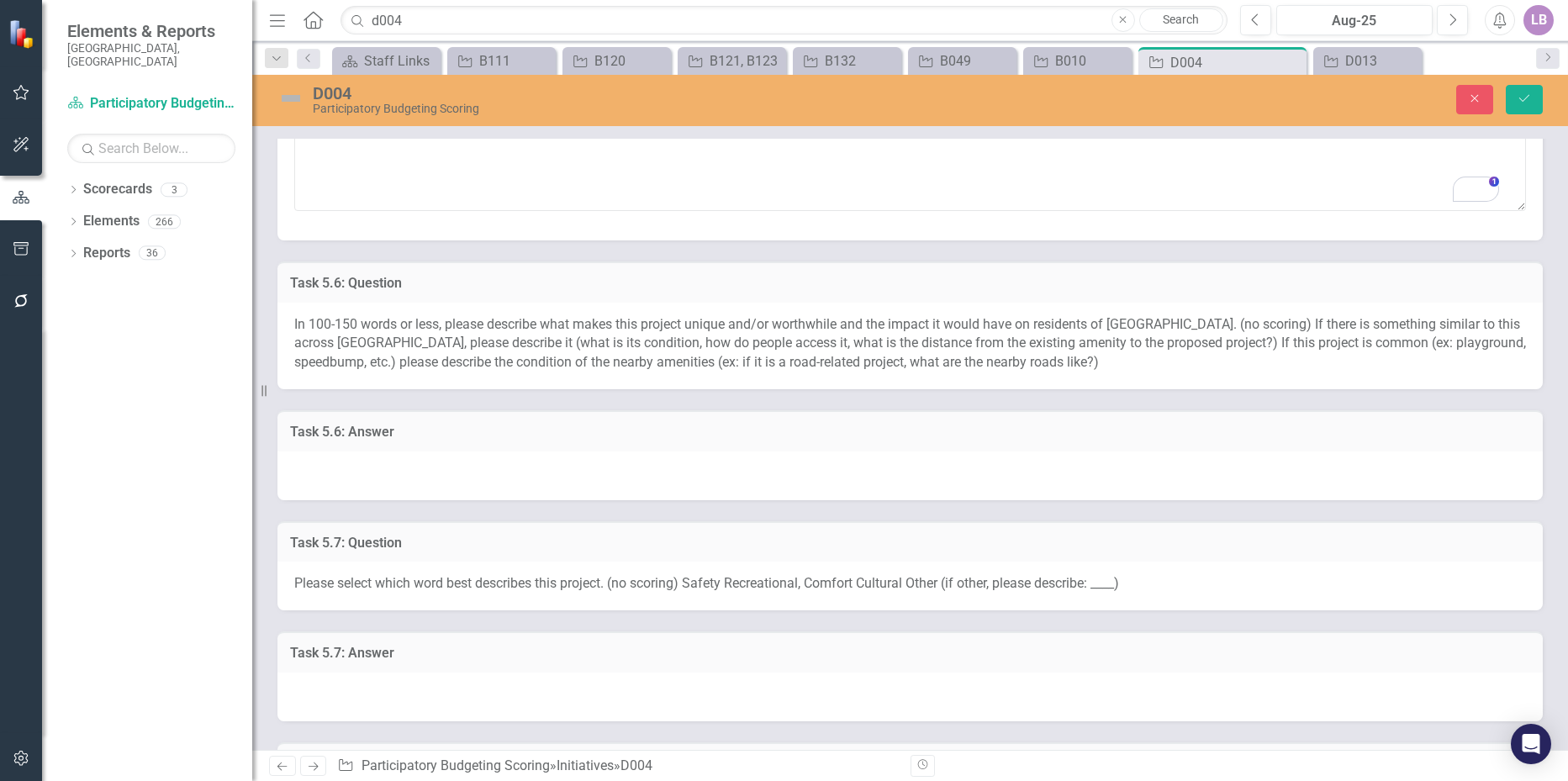
type textarea "This project is not something that is missing; it's just something that needs t…"
click at [392, 470] on div at bounding box center [910, 476] width 1265 height 49
click at [392, 472] on div at bounding box center [910, 476] width 1265 height 49
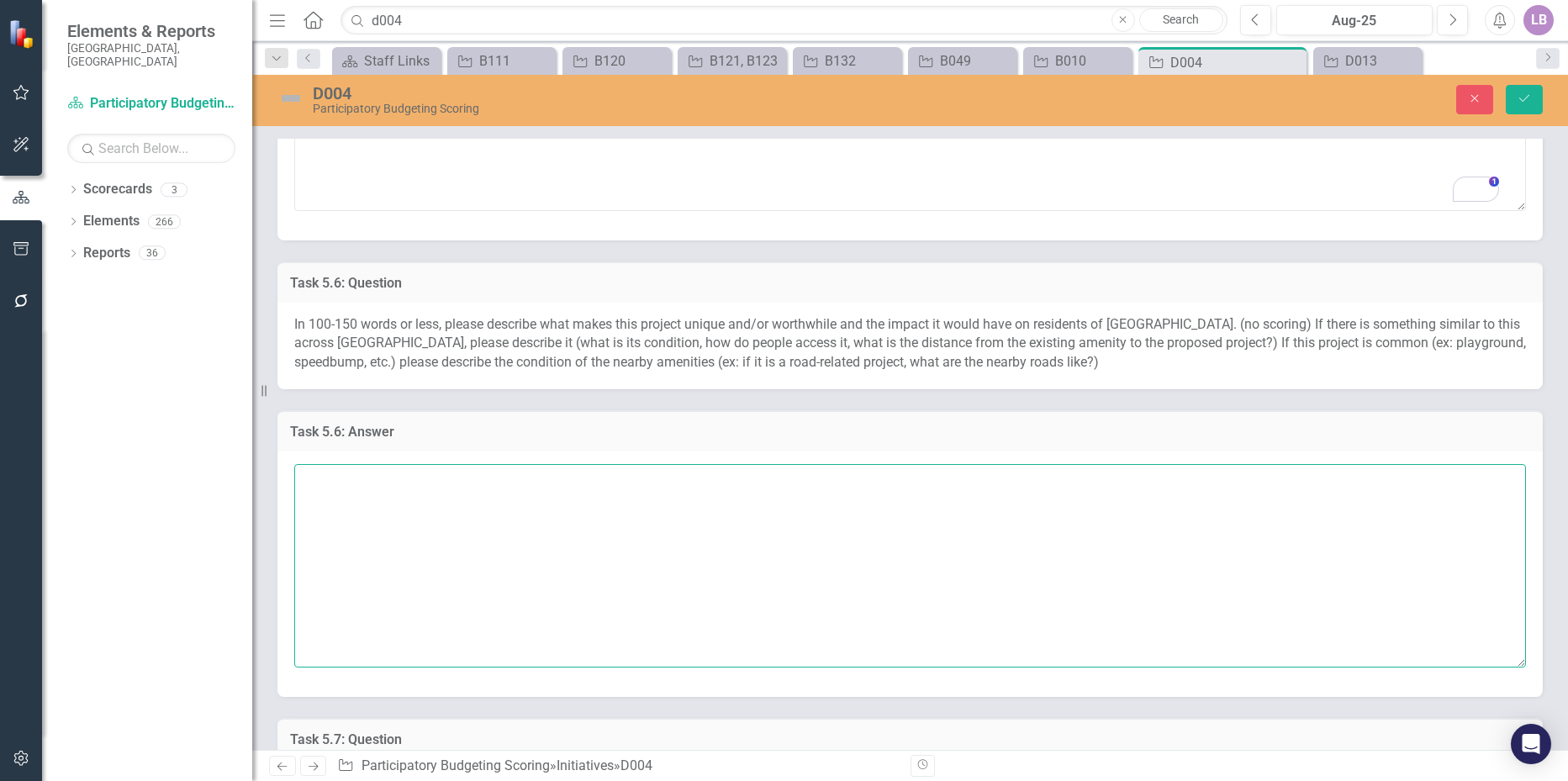
click at [371, 484] on textarea at bounding box center [910, 566] width 1231 height 203
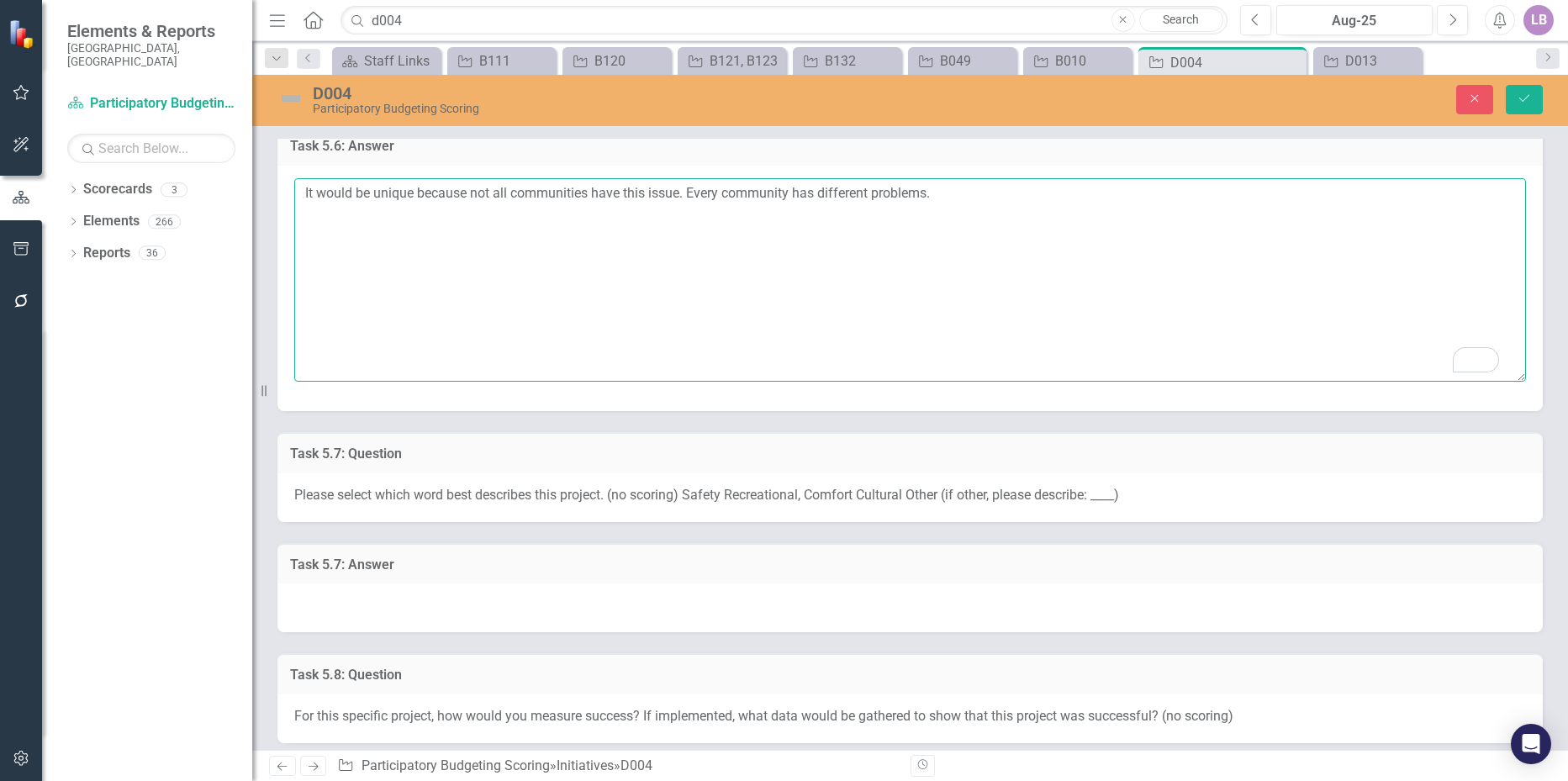
scroll to position [2521, 0]
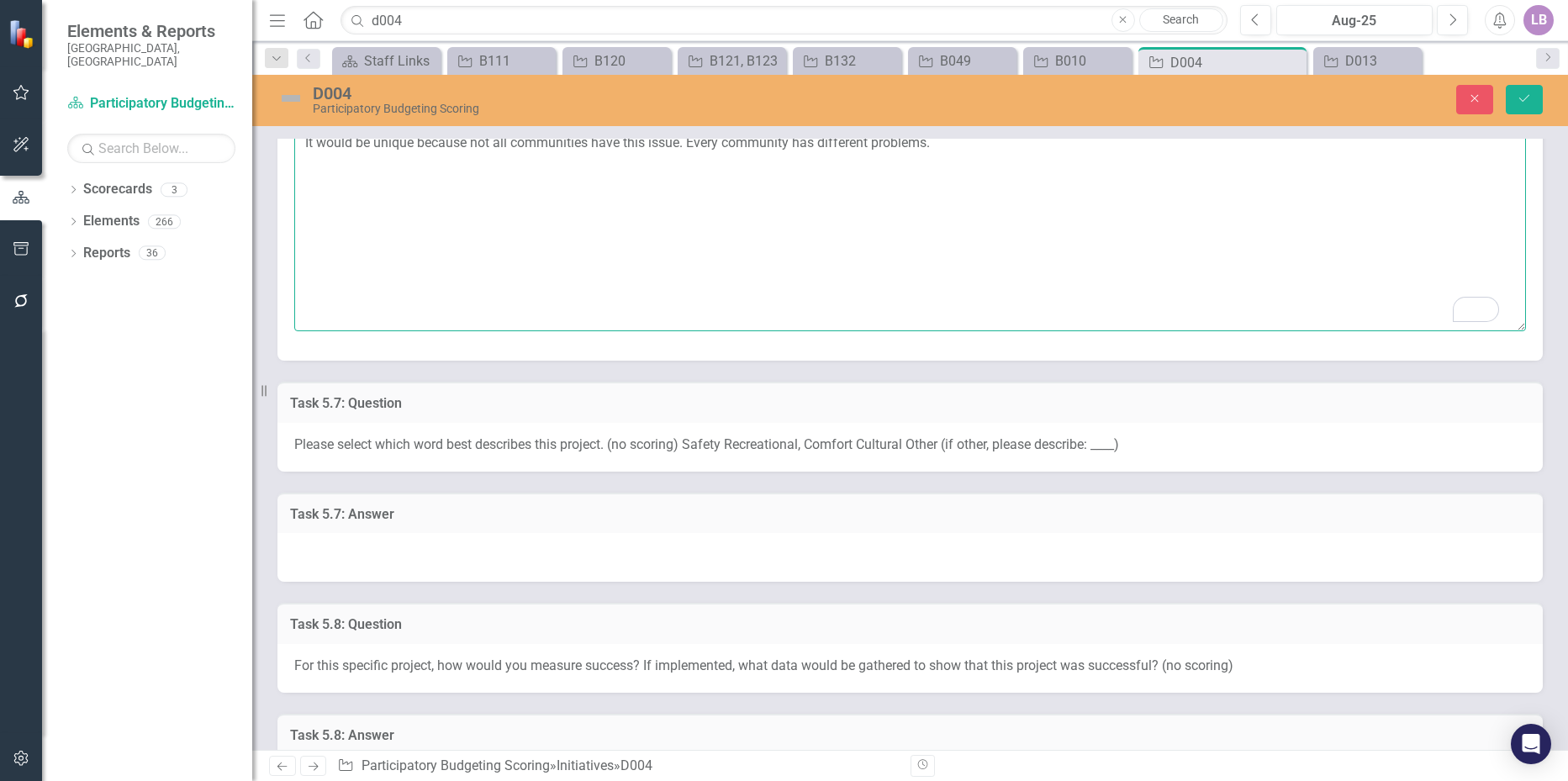
type textarea "It would be unique because not all communities have this issue. Every community…"
click at [421, 573] on div at bounding box center [910, 557] width 1265 height 49
click at [418, 573] on div at bounding box center [910, 557] width 1265 height 49
click at [395, 562] on div at bounding box center [910, 557] width 1265 height 49
click at [394, 562] on div at bounding box center [910, 557] width 1265 height 49
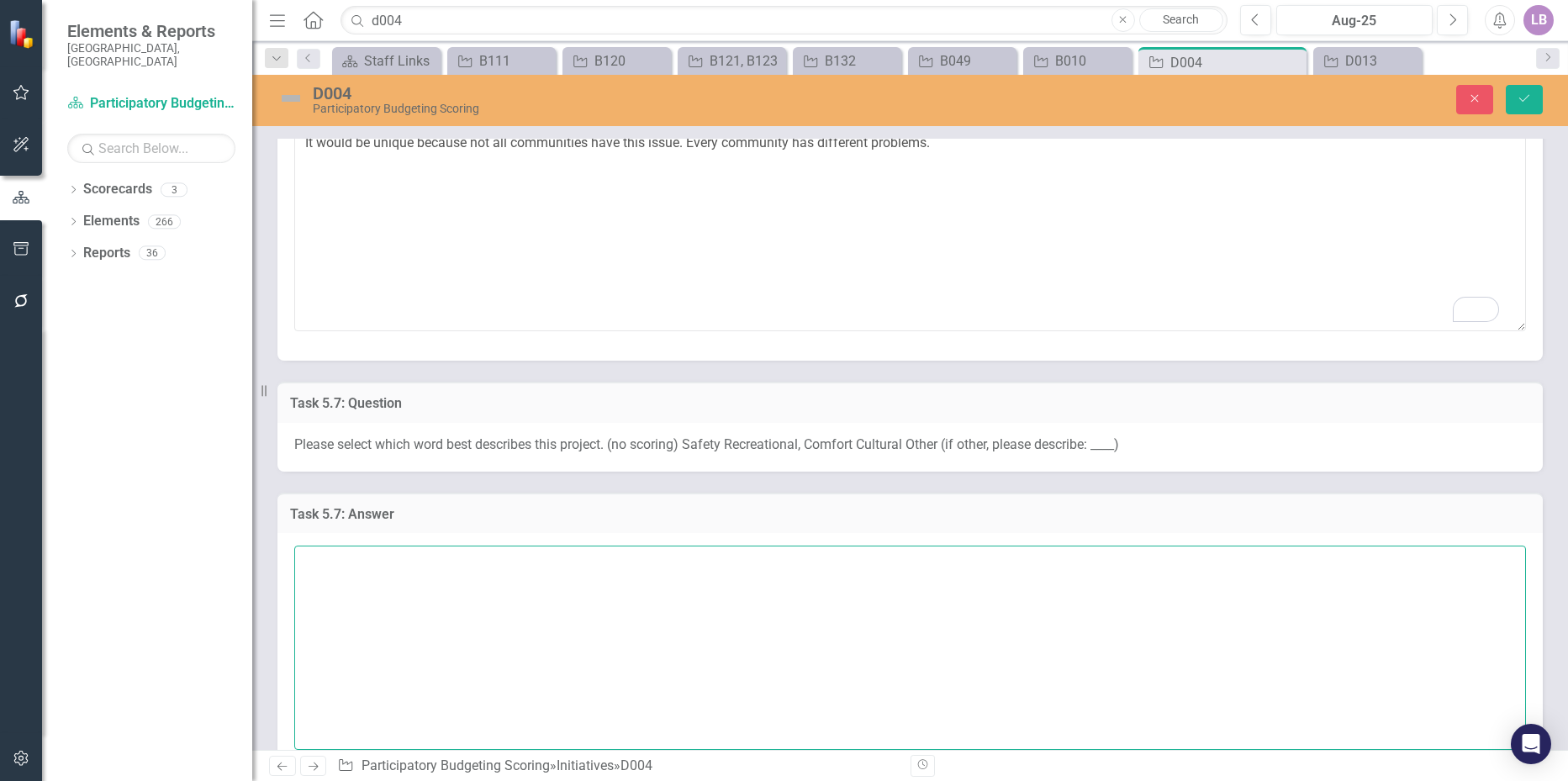
click at [374, 565] on textarea at bounding box center [910, 647] width 1231 height 203
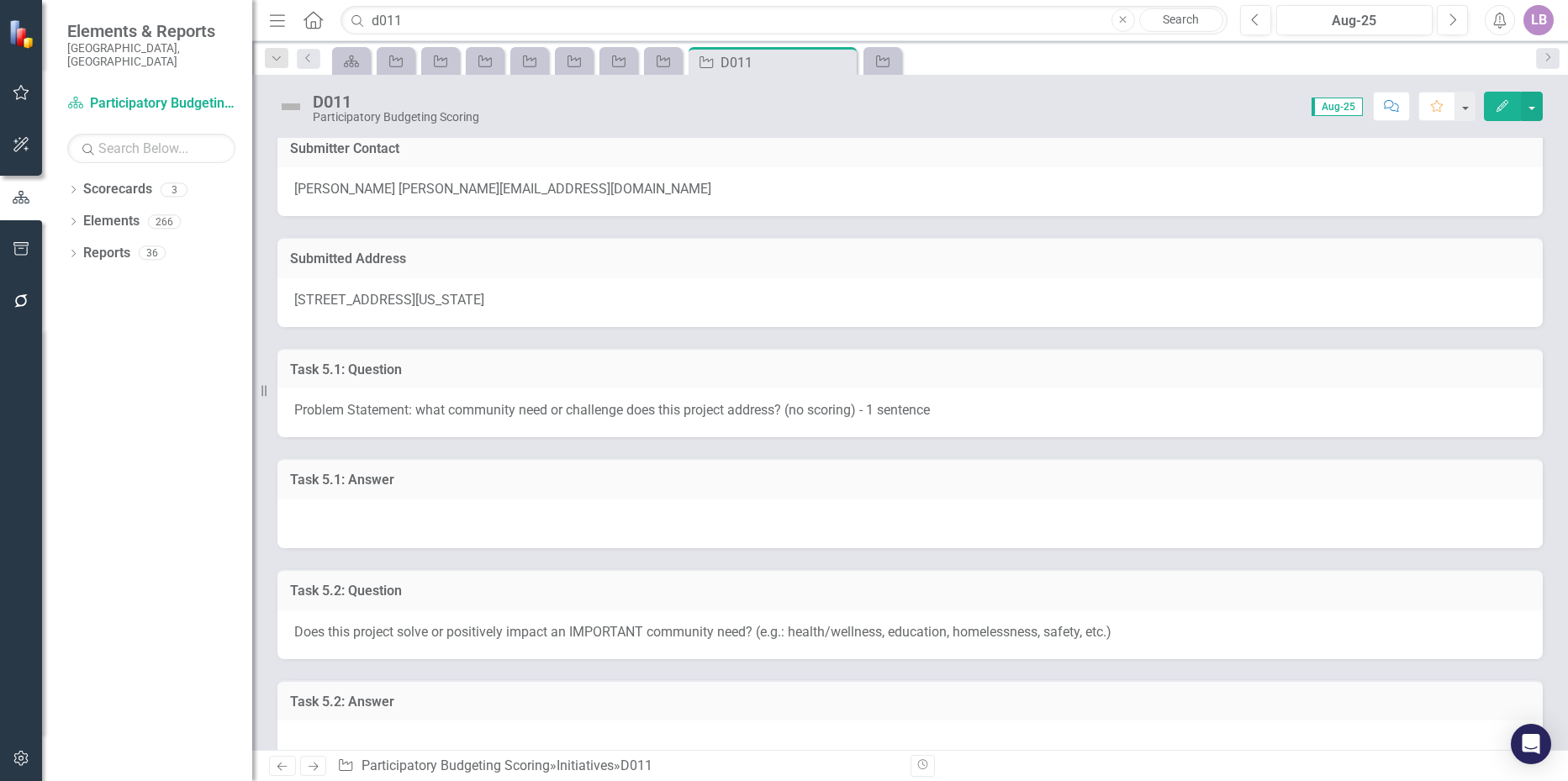
scroll to position [84, 0]
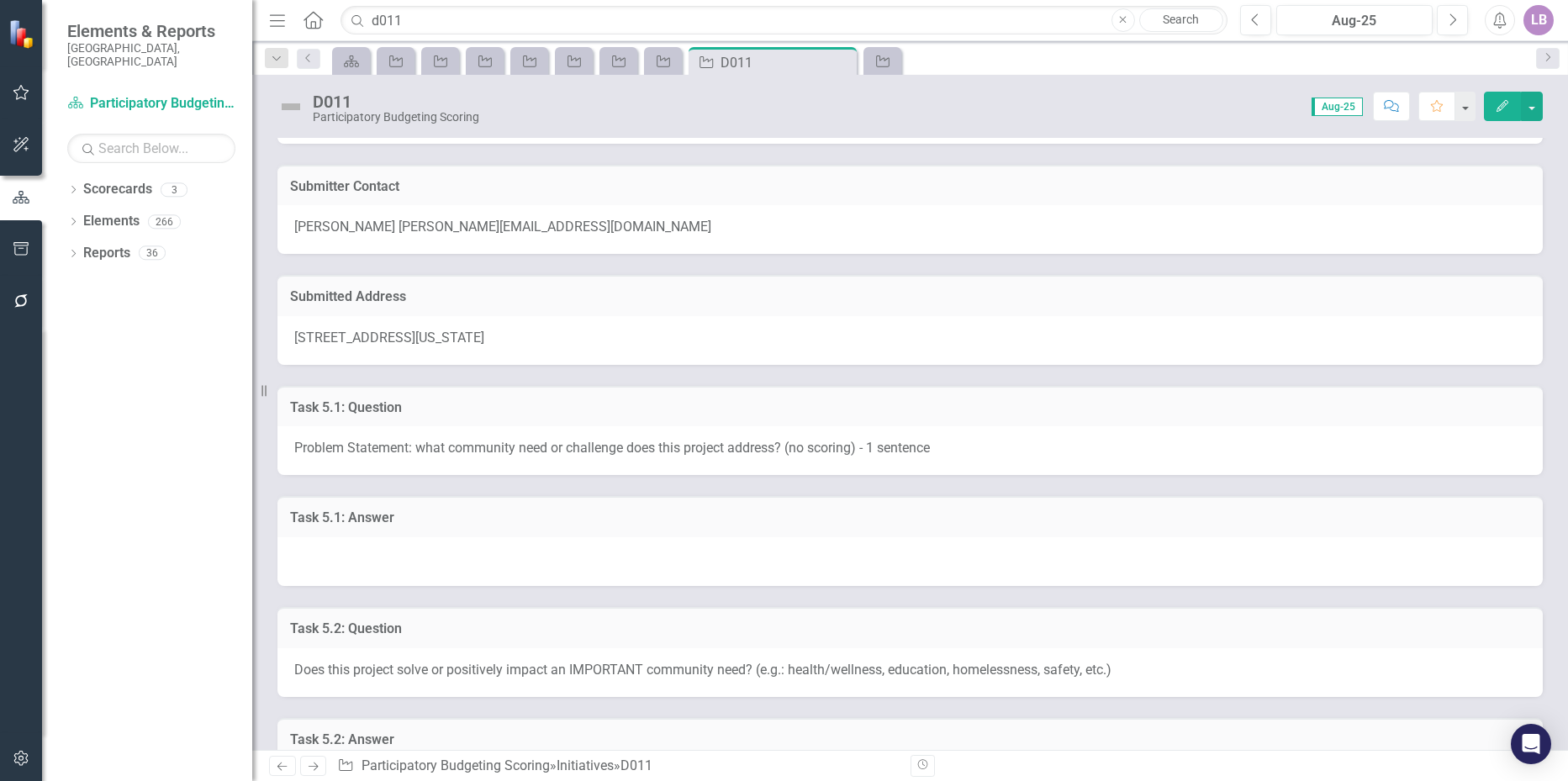
click at [396, 561] on div at bounding box center [910, 562] width 1265 height 49
click at [395, 561] on div at bounding box center [910, 562] width 1265 height 49
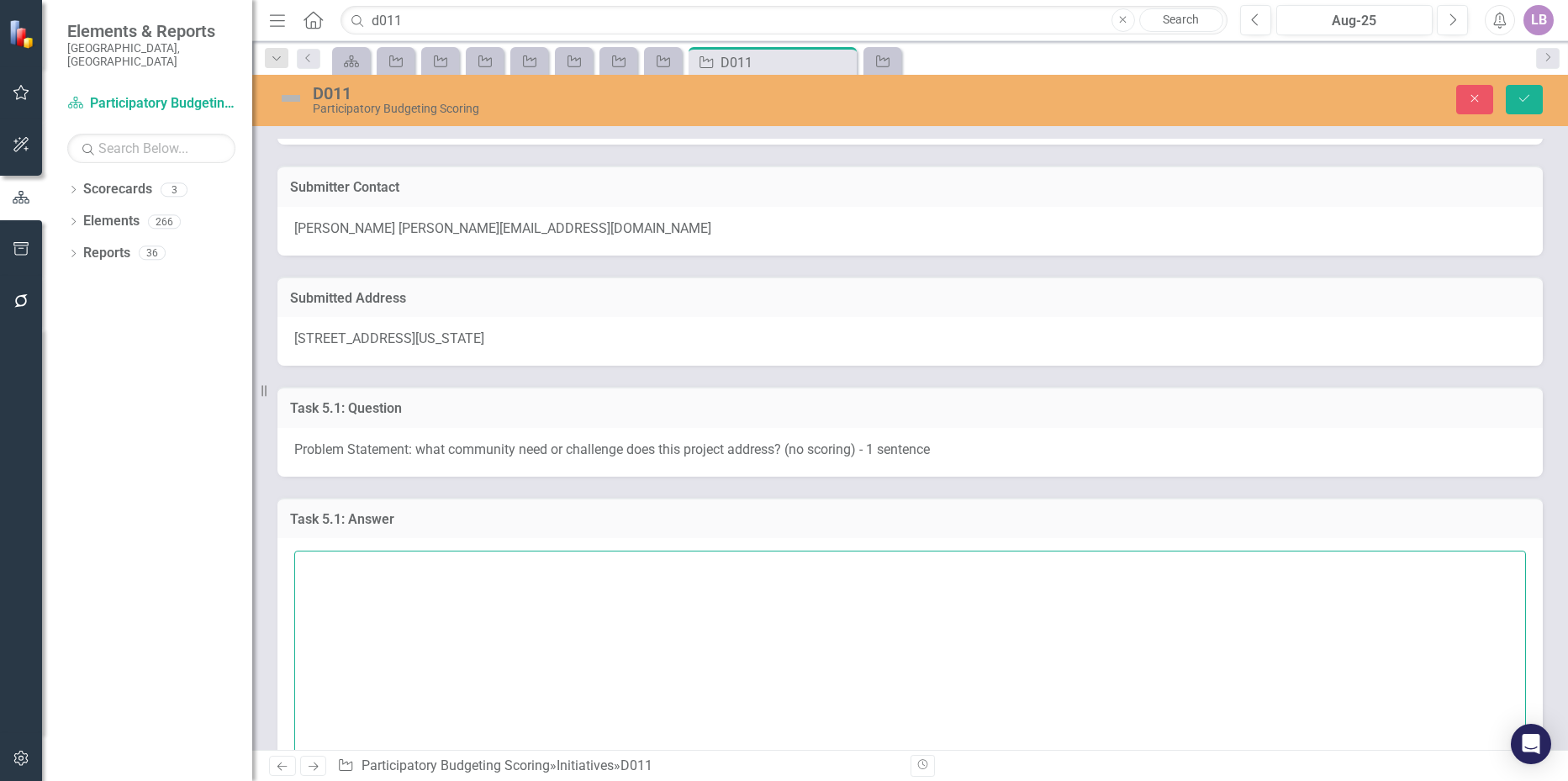
click at [381, 554] on textarea at bounding box center [910, 652] width 1231 height 203
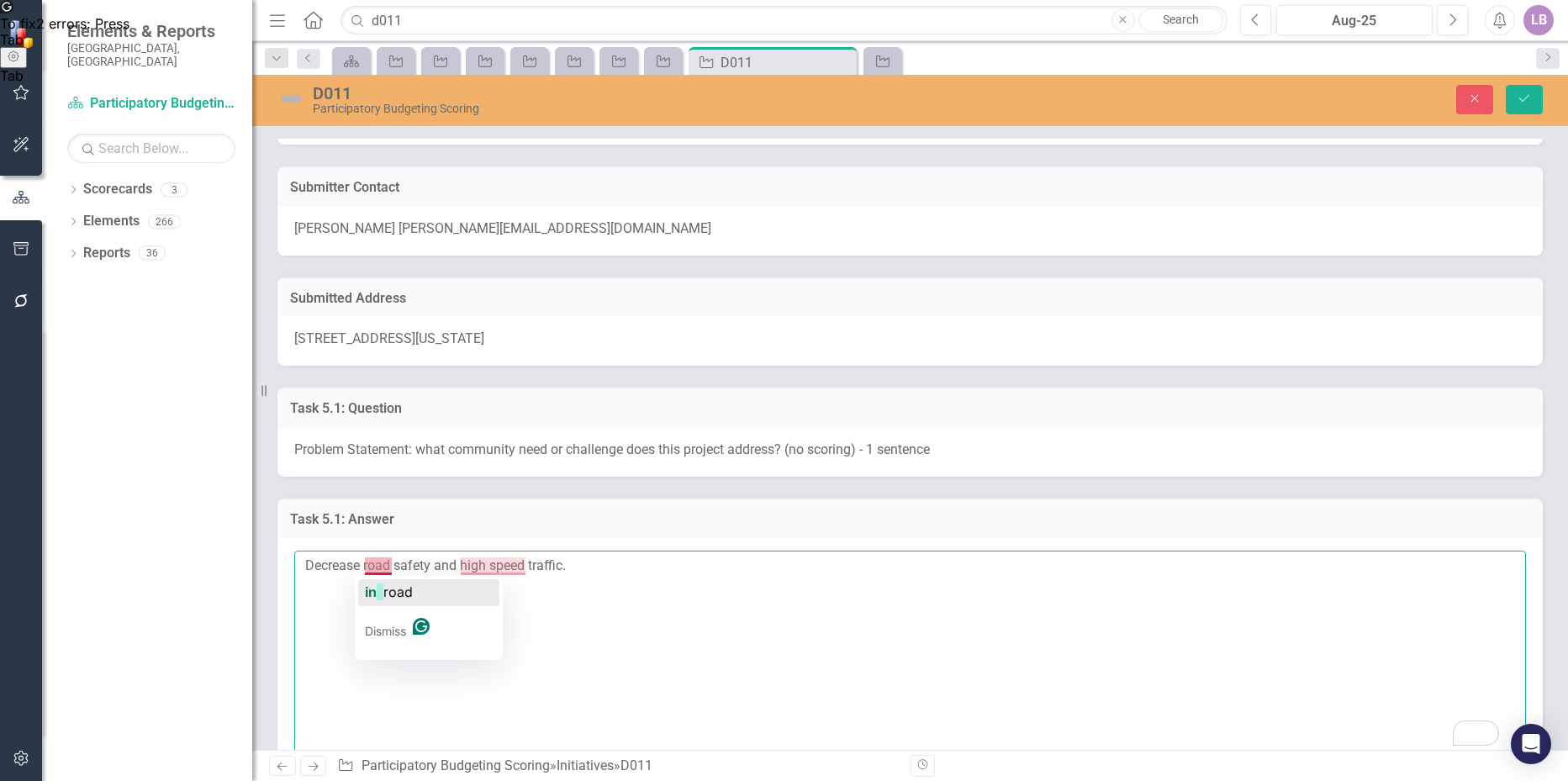
click at [392, 592] on span "road" at bounding box center [397, 592] width 29 height 17
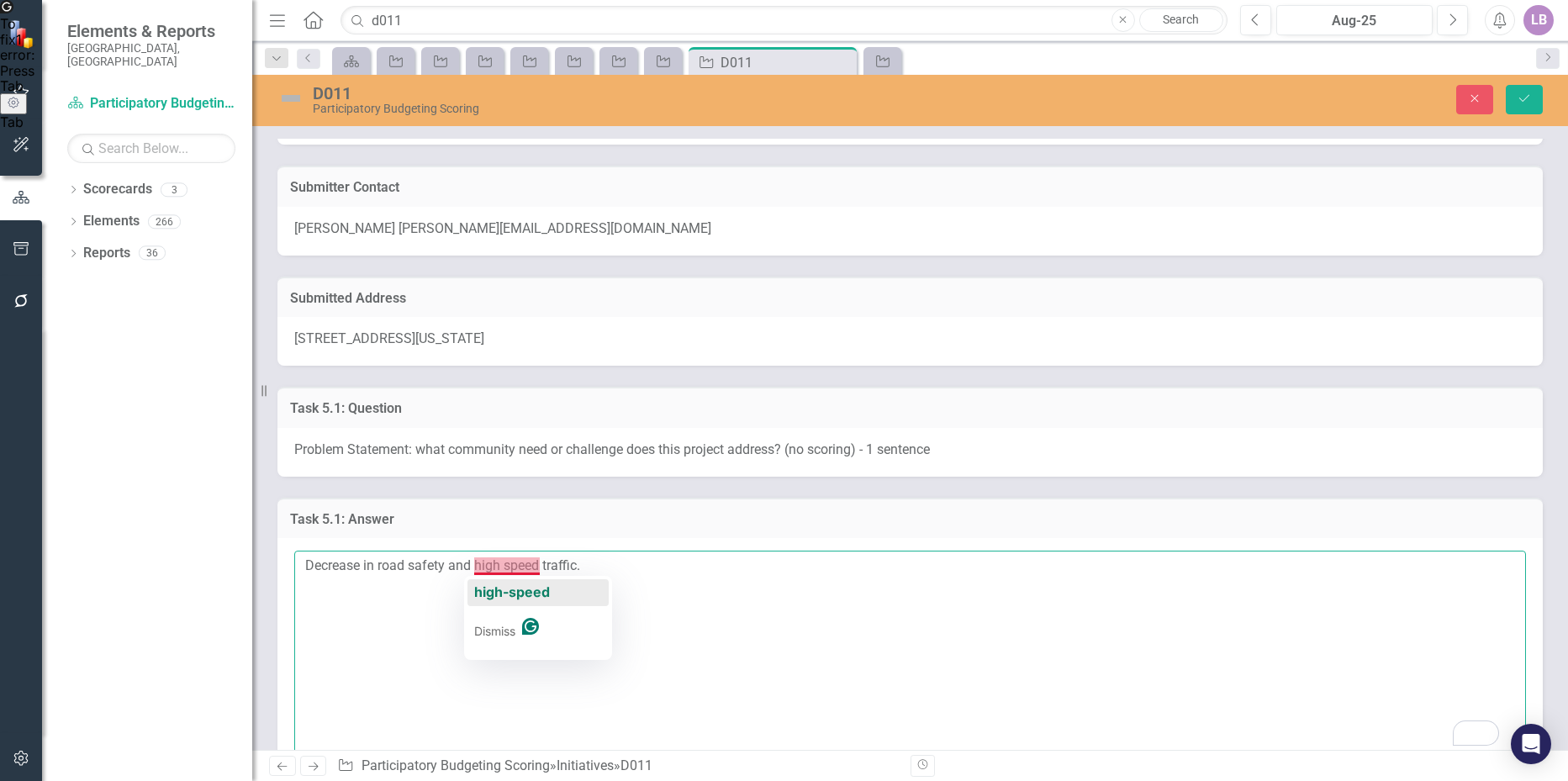
click at [509, 587] on span "high-speed" at bounding box center [512, 592] width 75 height 17
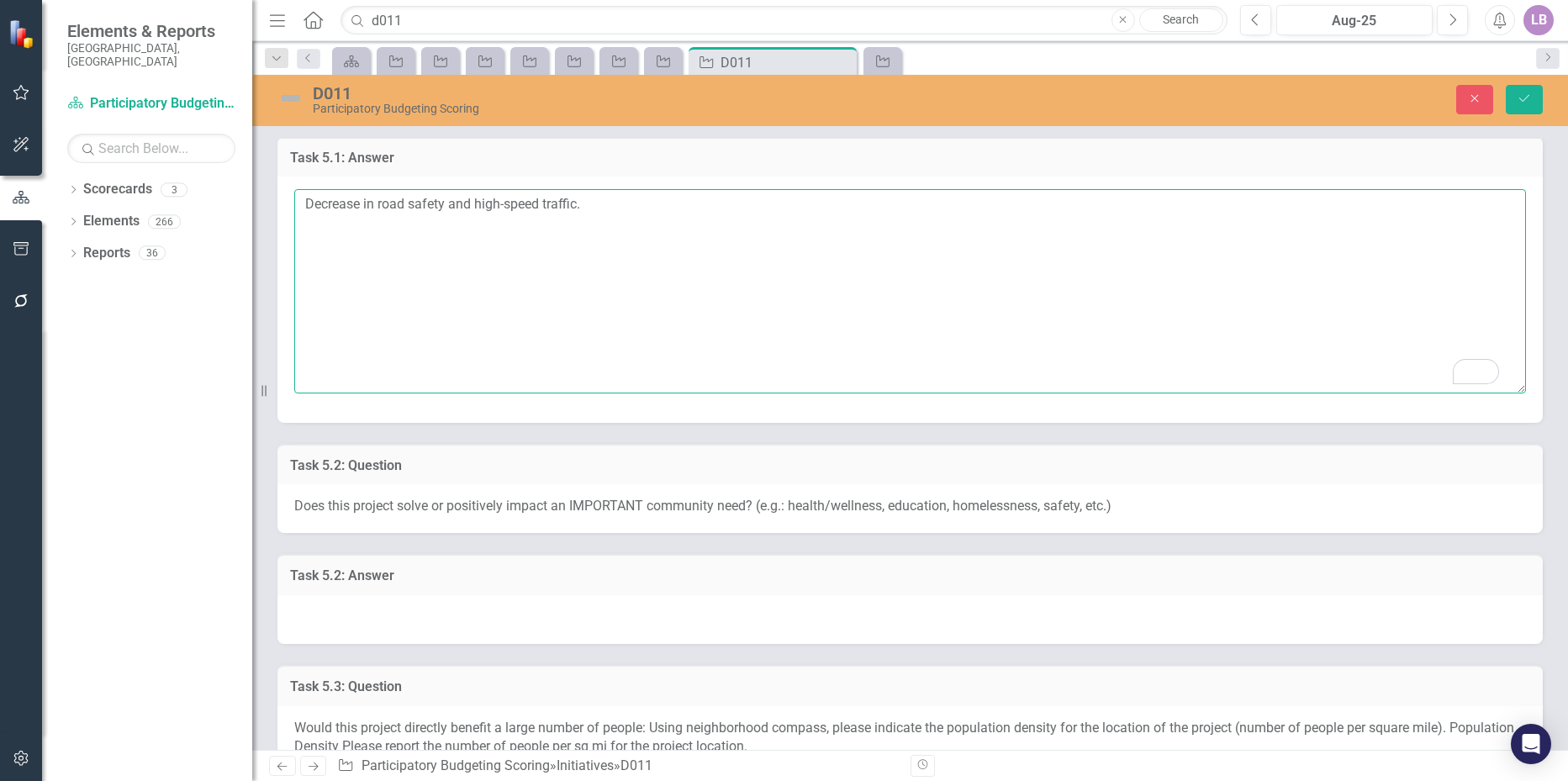
scroll to position [504, 0]
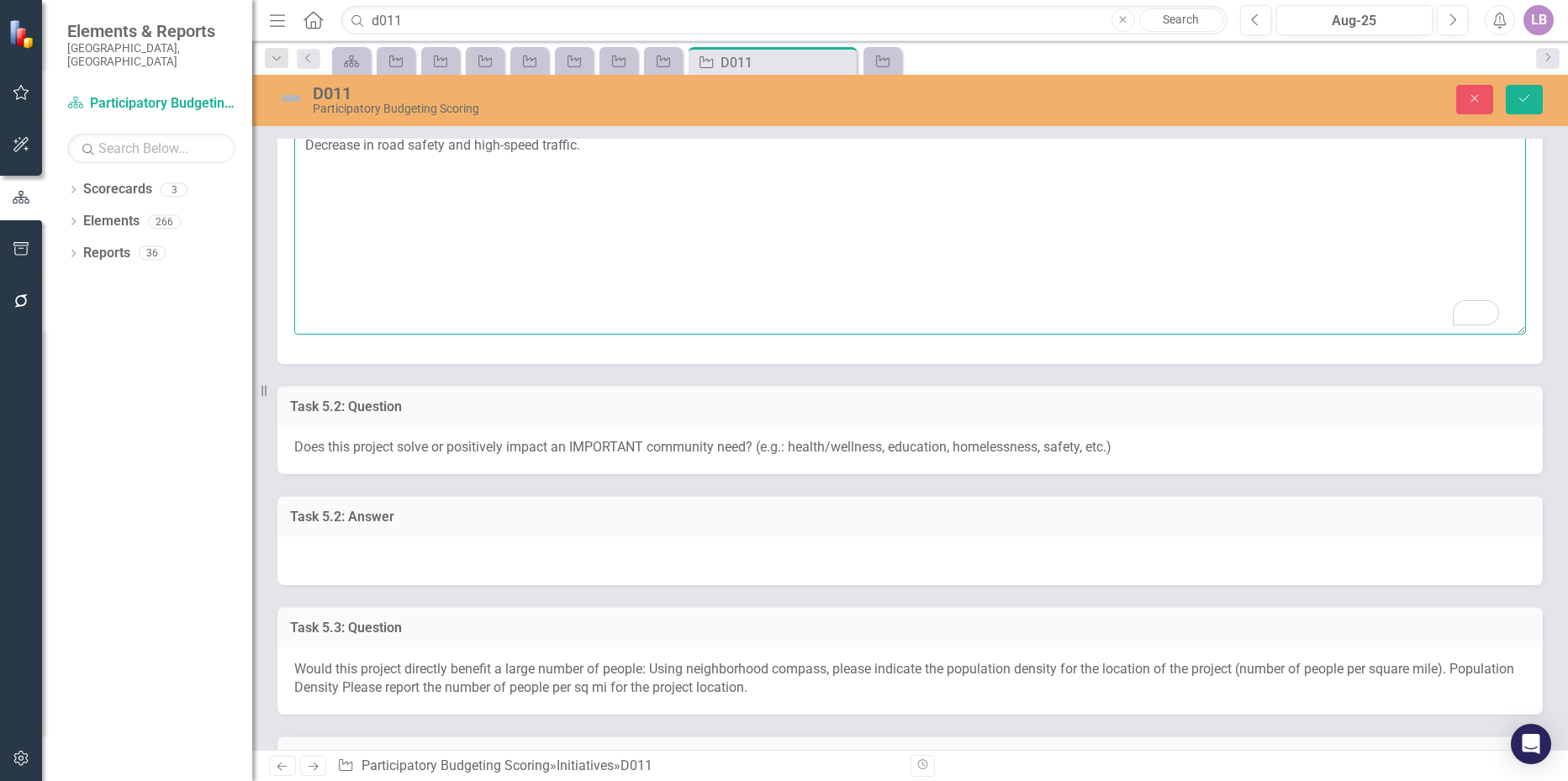
type textarea "Decrease in road safety and high-speed traffic."
click at [421, 576] on div at bounding box center [910, 561] width 1265 height 49
click at [419, 575] on div at bounding box center [910, 561] width 1265 height 49
click at [363, 544] on div at bounding box center [910, 561] width 1265 height 49
click at [362, 544] on div at bounding box center [910, 561] width 1265 height 49
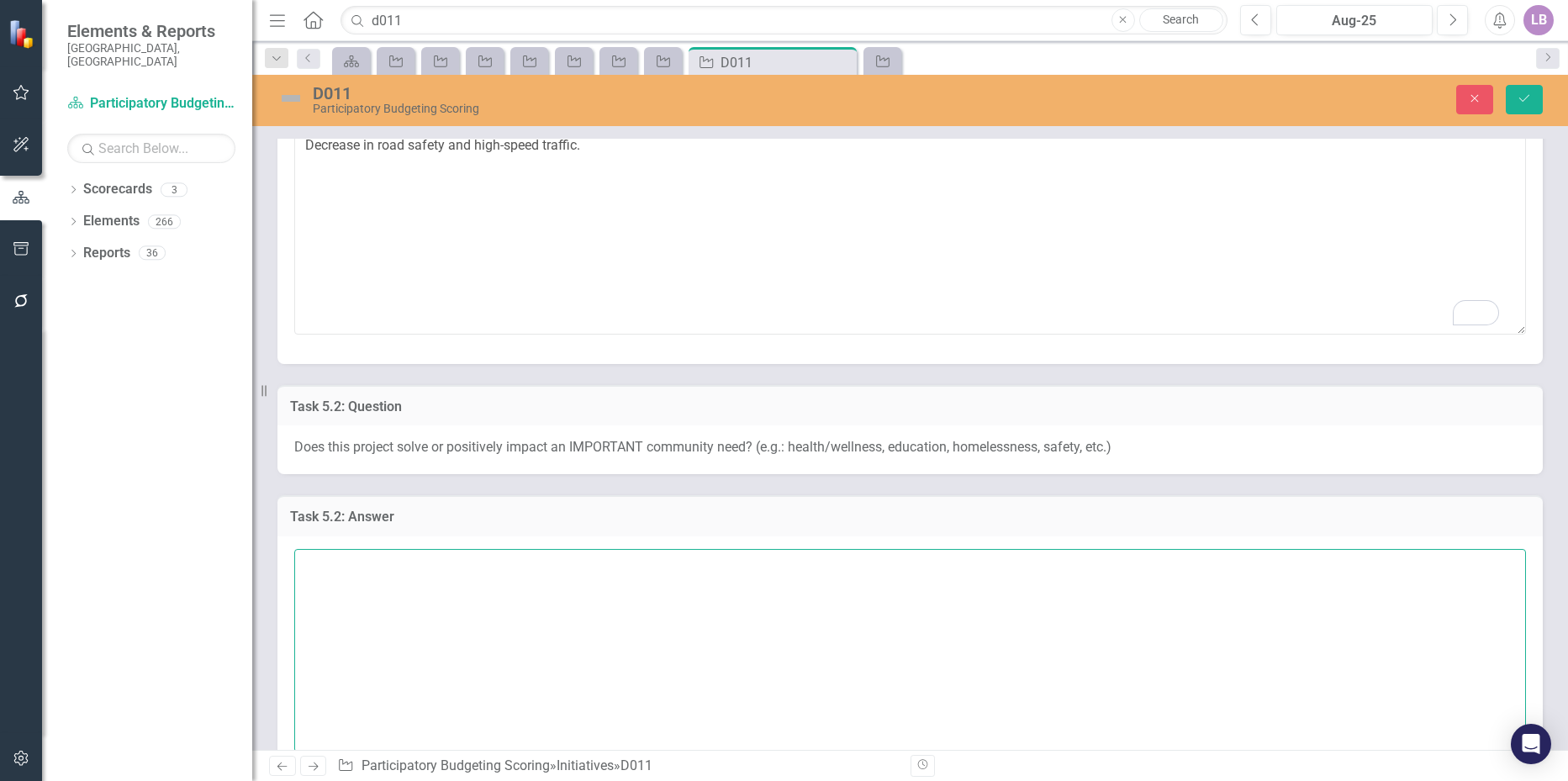
click at [333, 570] on textarea at bounding box center [910, 650] width 1231 height 203
click at [365, 574] on textarea "To enrich screen reader interactions, please activate Accessibility in Grammarl…" at bounding box center [910, 650] width 1231 height 203
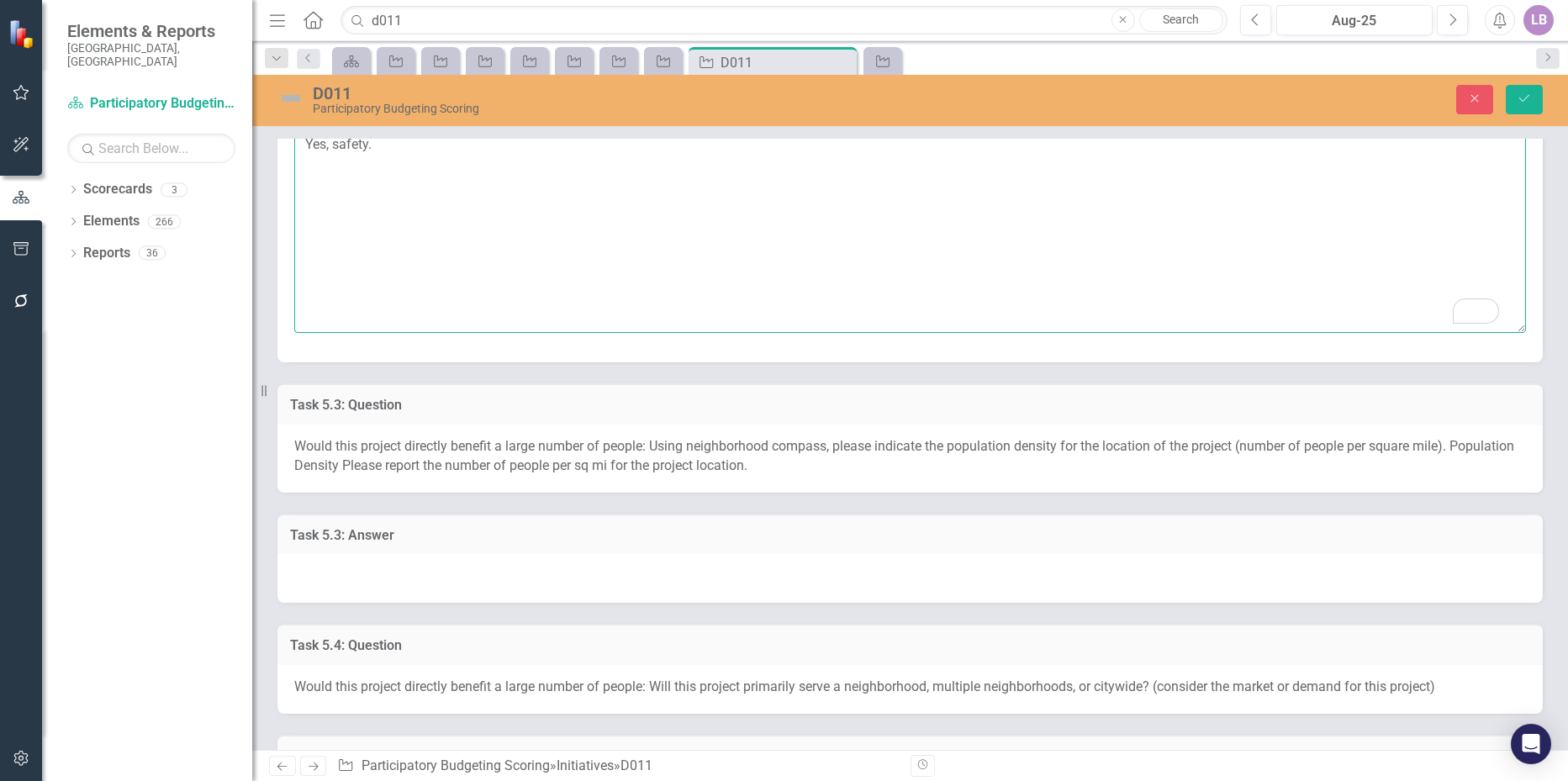
scroll to position [924, 0]
type textarea "Yes, safety."
click at [376, 575] on div at bounding box center [910, 578] width 1265 height 49
click at [376, 575] on div at bounding box center [910, 578] width 1265 height 49
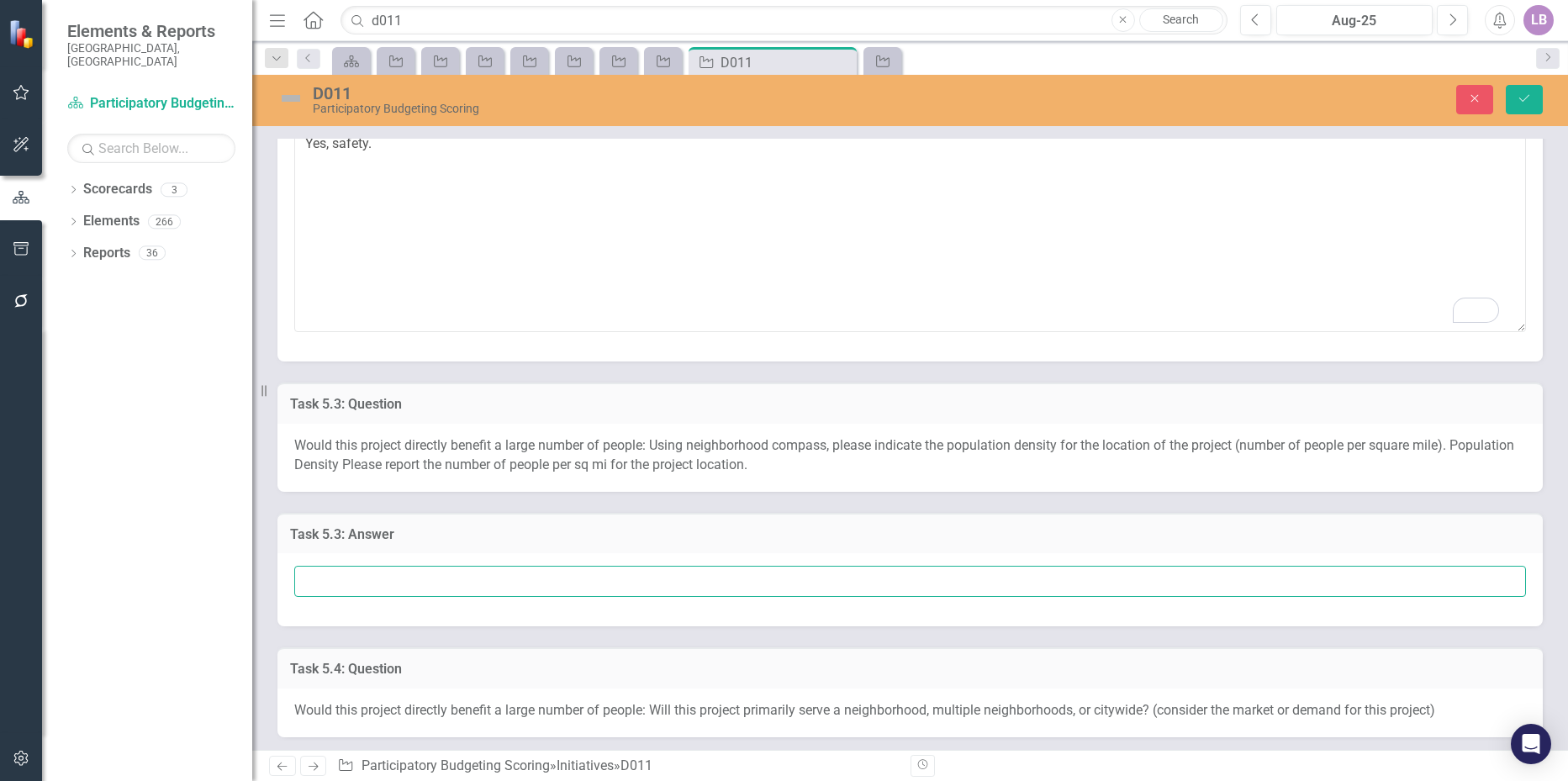
click at [369, 575] on input "text" at bounding box center [910, 581] width 1231 height 31
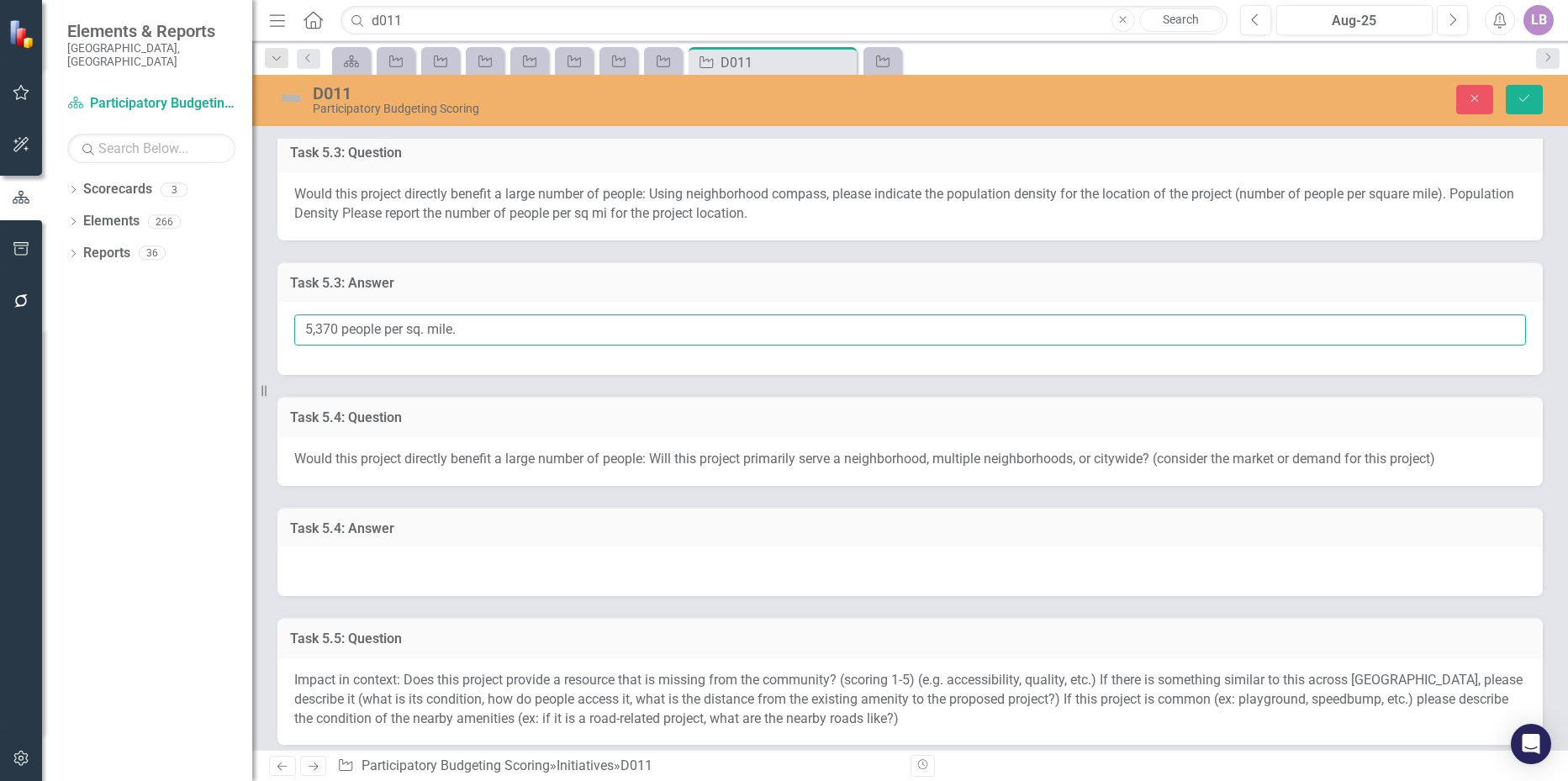
scroll to position [1176, 0]
type input "5,370 people per sq. mile."
click at [356, 566] on div at bounding box center [910, 571] width 1265 height 49
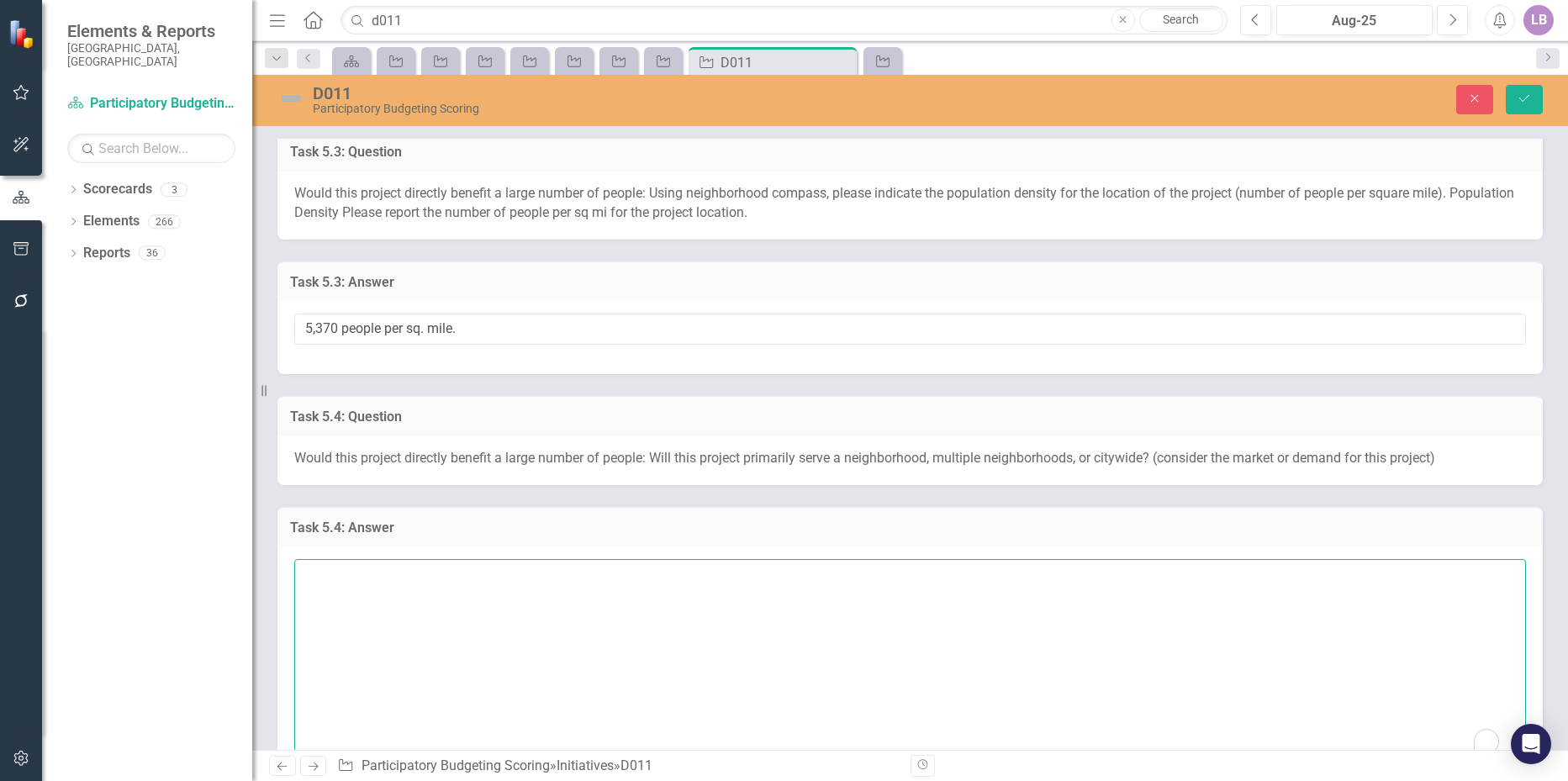
click at [348, 566] on textarea "To enrich screen reader interactions, please activate Accessibility in Grammarl…" at bounding box center [910, 661] width 1231 height 203
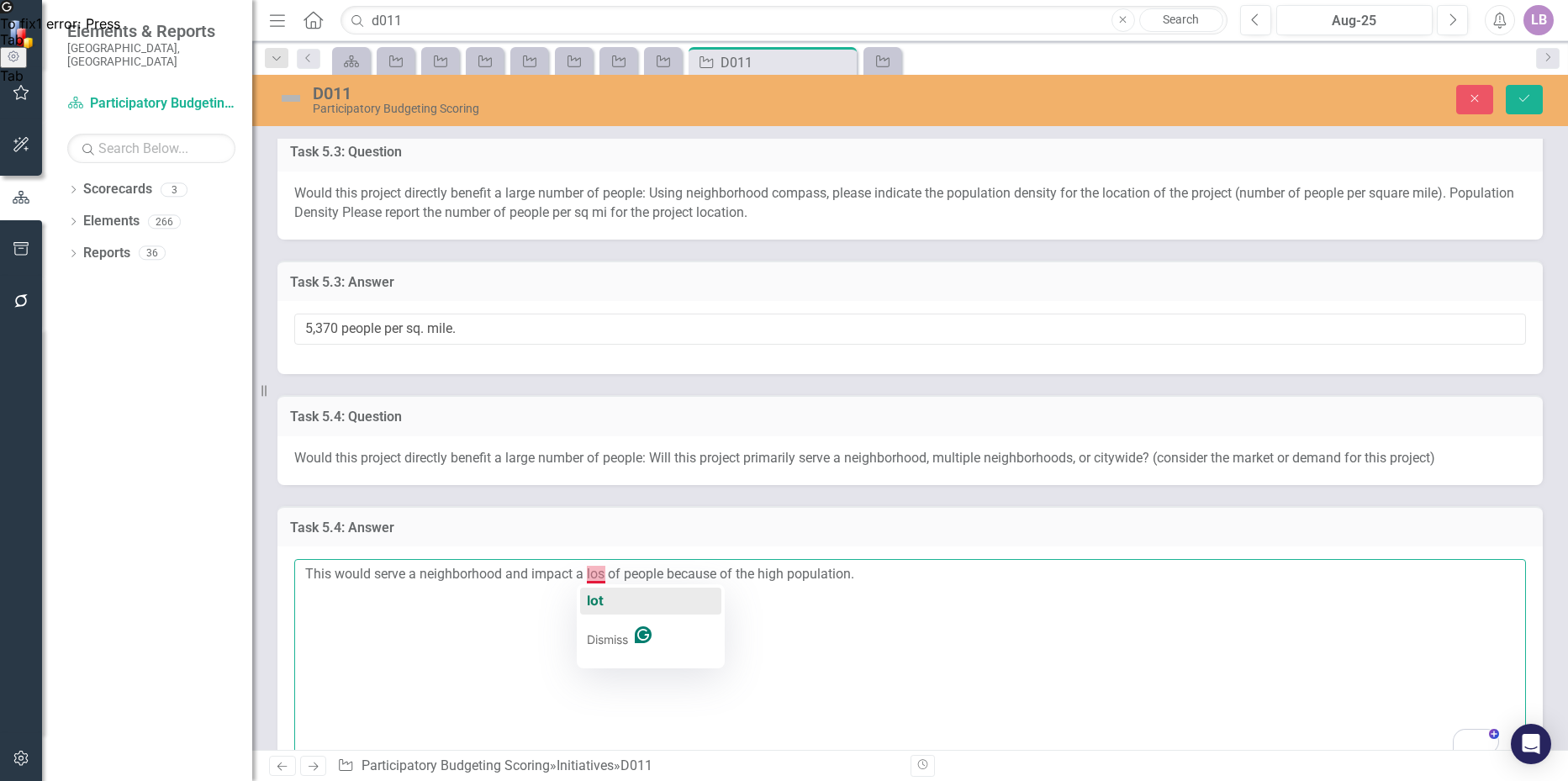
click at [601, 597] on span "lot" at bounding box center [595, 600] width 17 height 17
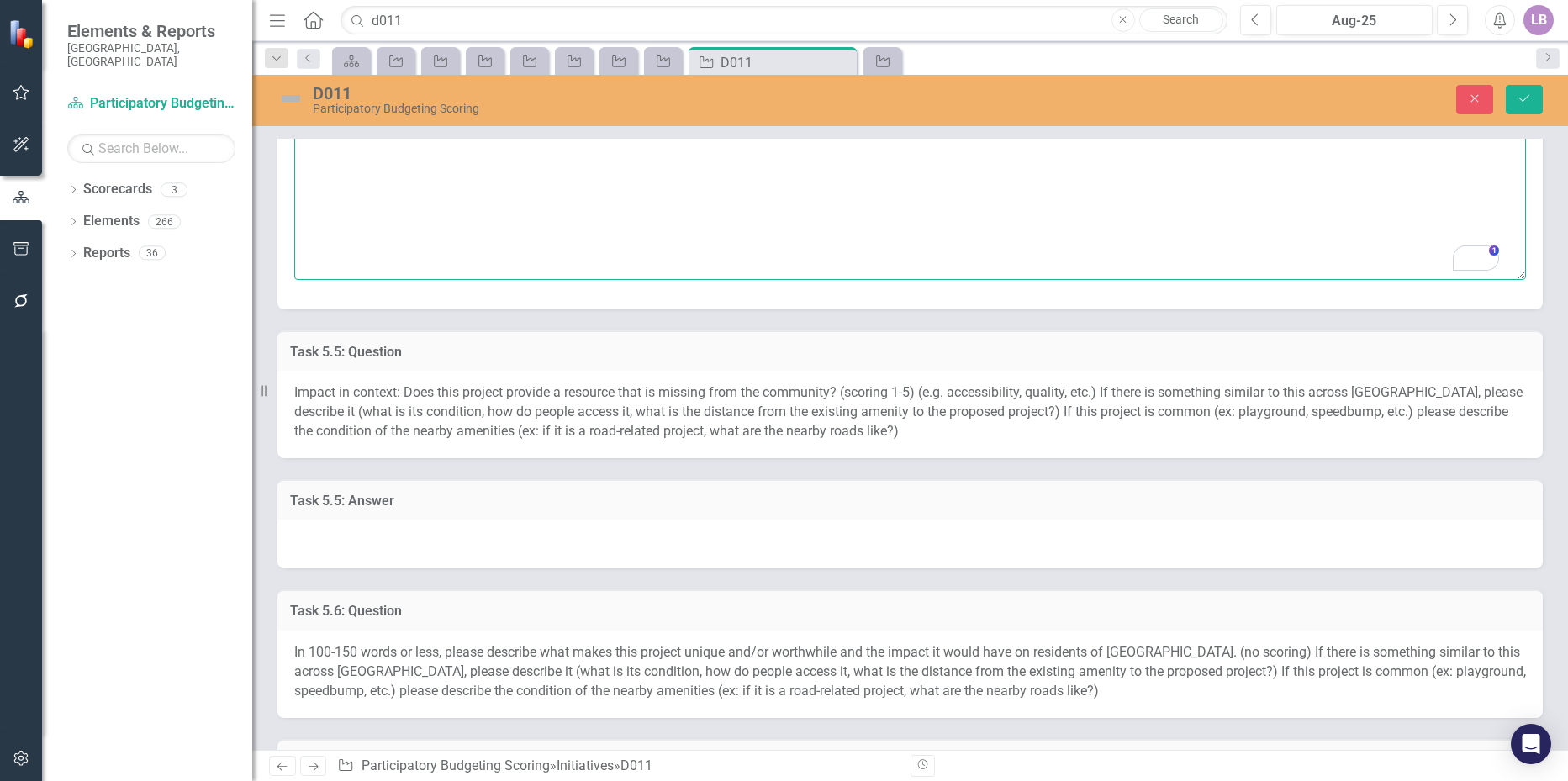
scroll to position [1765, 0]
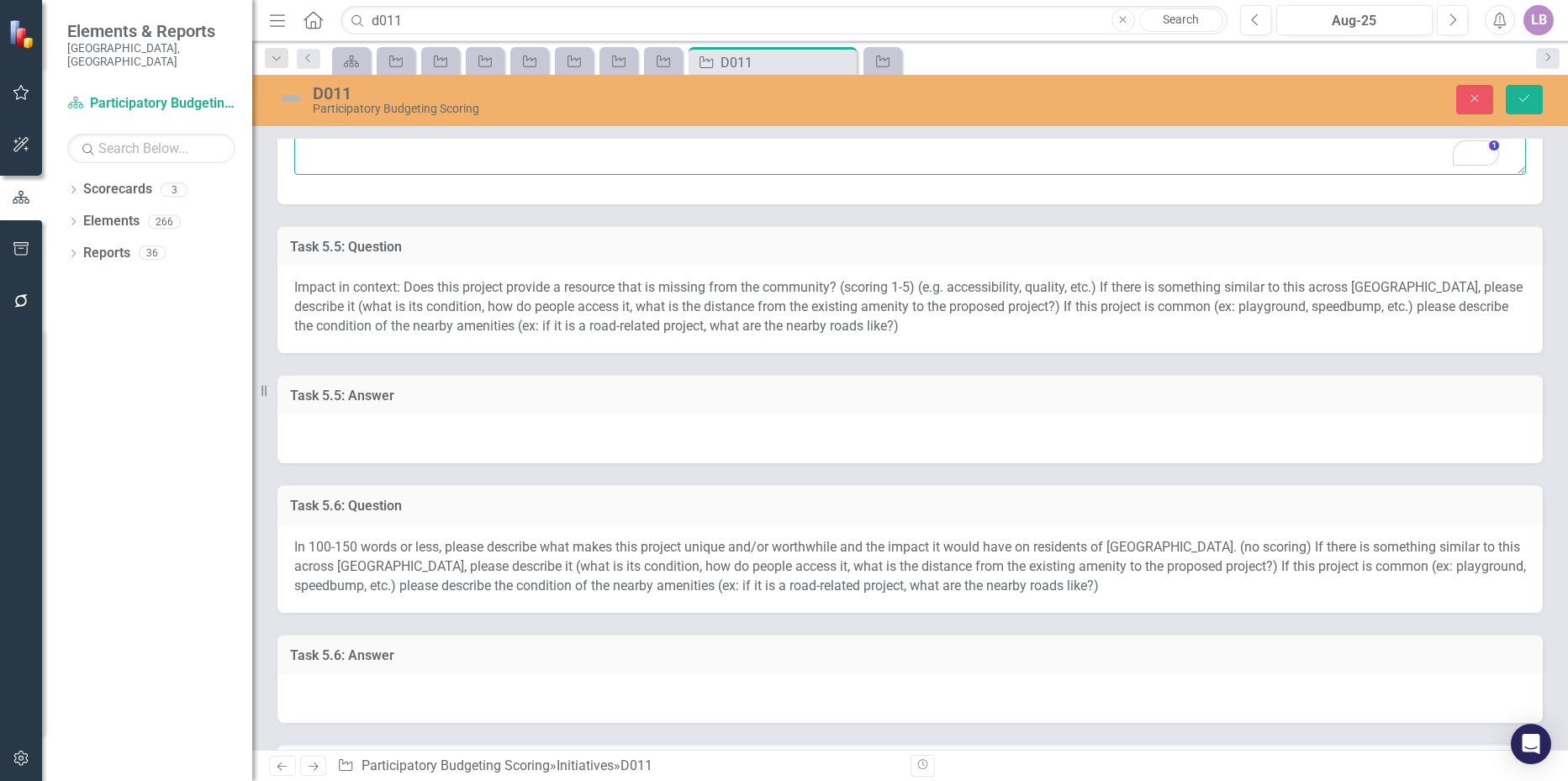
type textarea "This would serve a neighborhood and impact a lot of people because of the high …"
click at [368, 443] on div at bounding box center [910, 438] width 1265 height 49
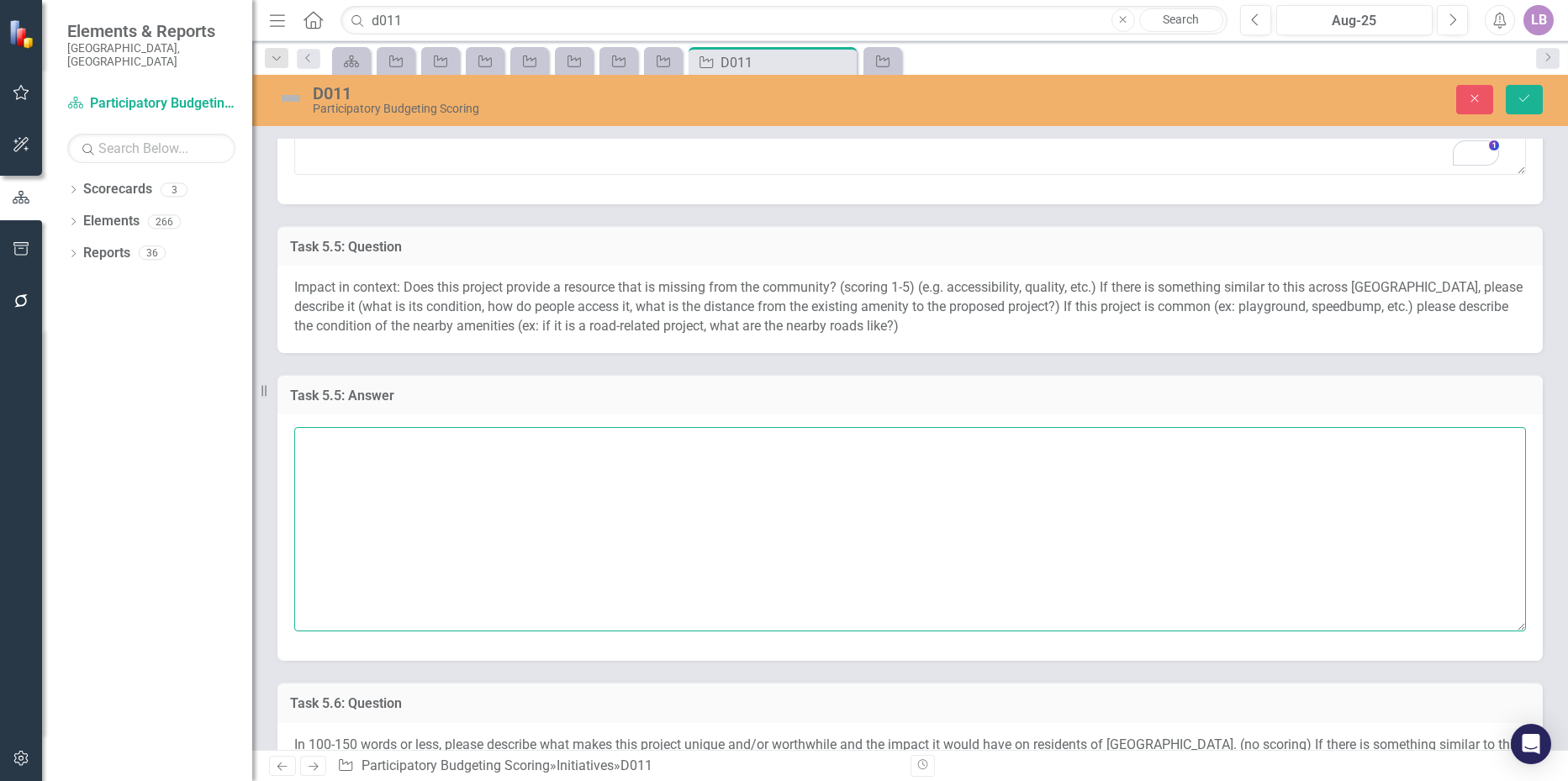
click at [367, 444] on textarea at bounding box center [910, 529] width 1231 height 203
click at [471, 443] on textarea "Yes (speed bumps, slow doen signs)" at bounding box center [910, 529] width 1231 height 203
click at [545, 445] on textarea "Yes (speed bumps, slow down signs)" at bounding box center [910, 529] width 1231 height 203
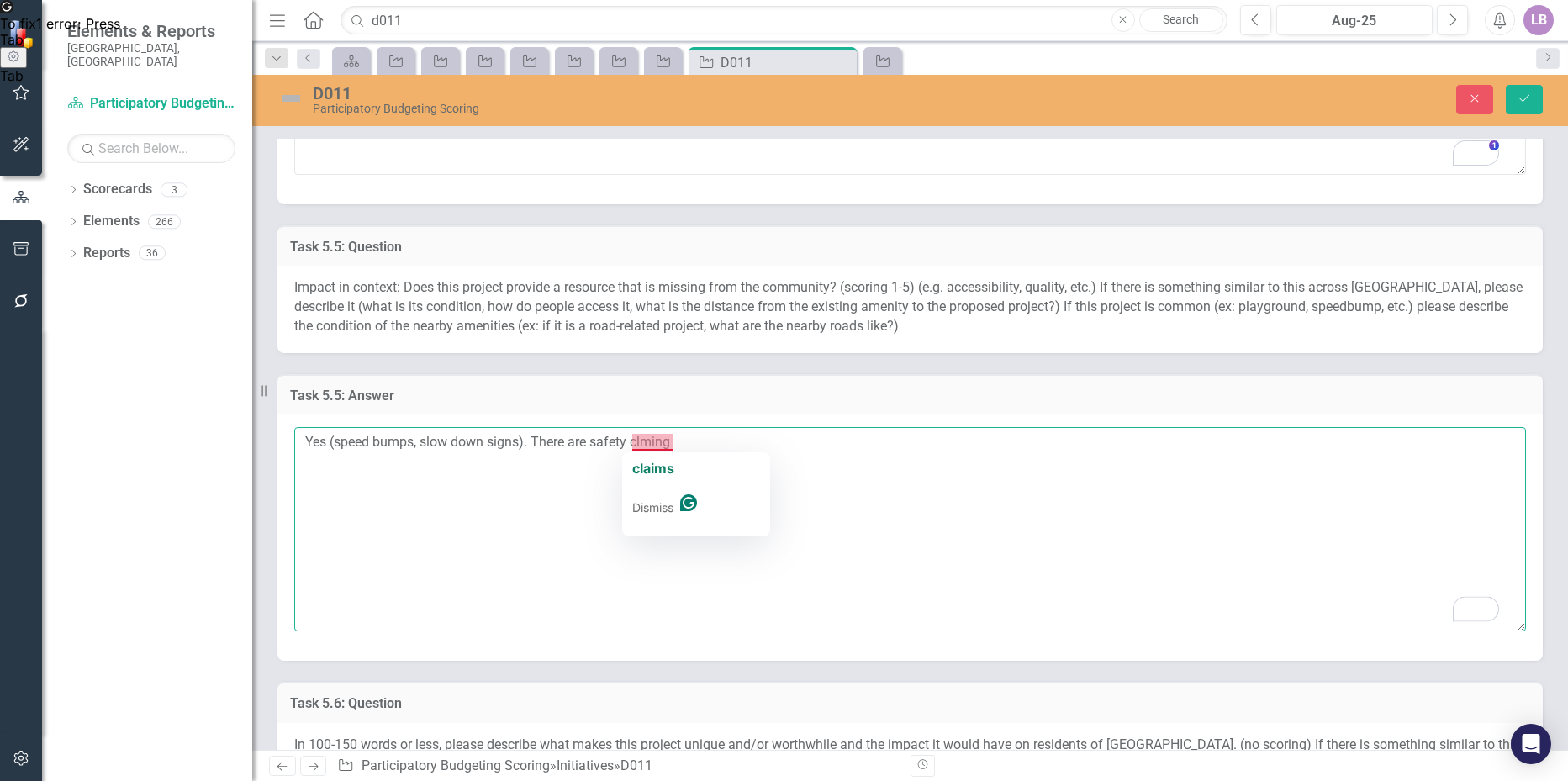
click at [638, 440] on textarea "Yes (speed bumps, slow down signs). There are safety clming" at bounding box center [910, 529] width 1231 height 203
click at [709, 437] on textarea "Yes (speed bumps, slow down signs). There are safety calming" at bounding box center [910, 529] width 1231 height 203
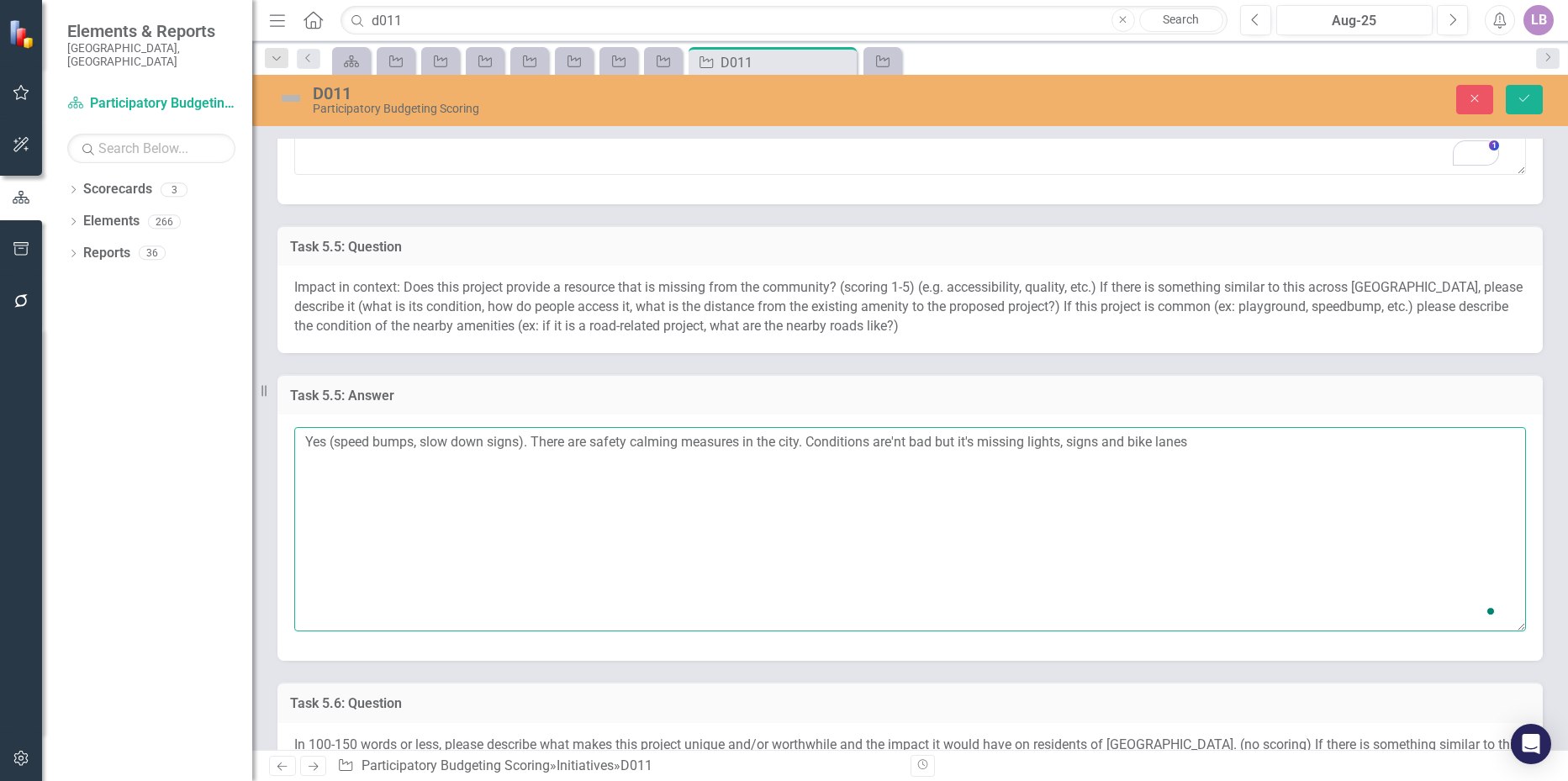
type textarea "Yes (speed bumps, slow down signs). There are safety calming measures in the ci…"
click at [895, 442] on textarea "Yes (speed bumps, slow down signs). There are safety calming measures in the ci…" at bounding box center [910, 529] width 1231 height 203
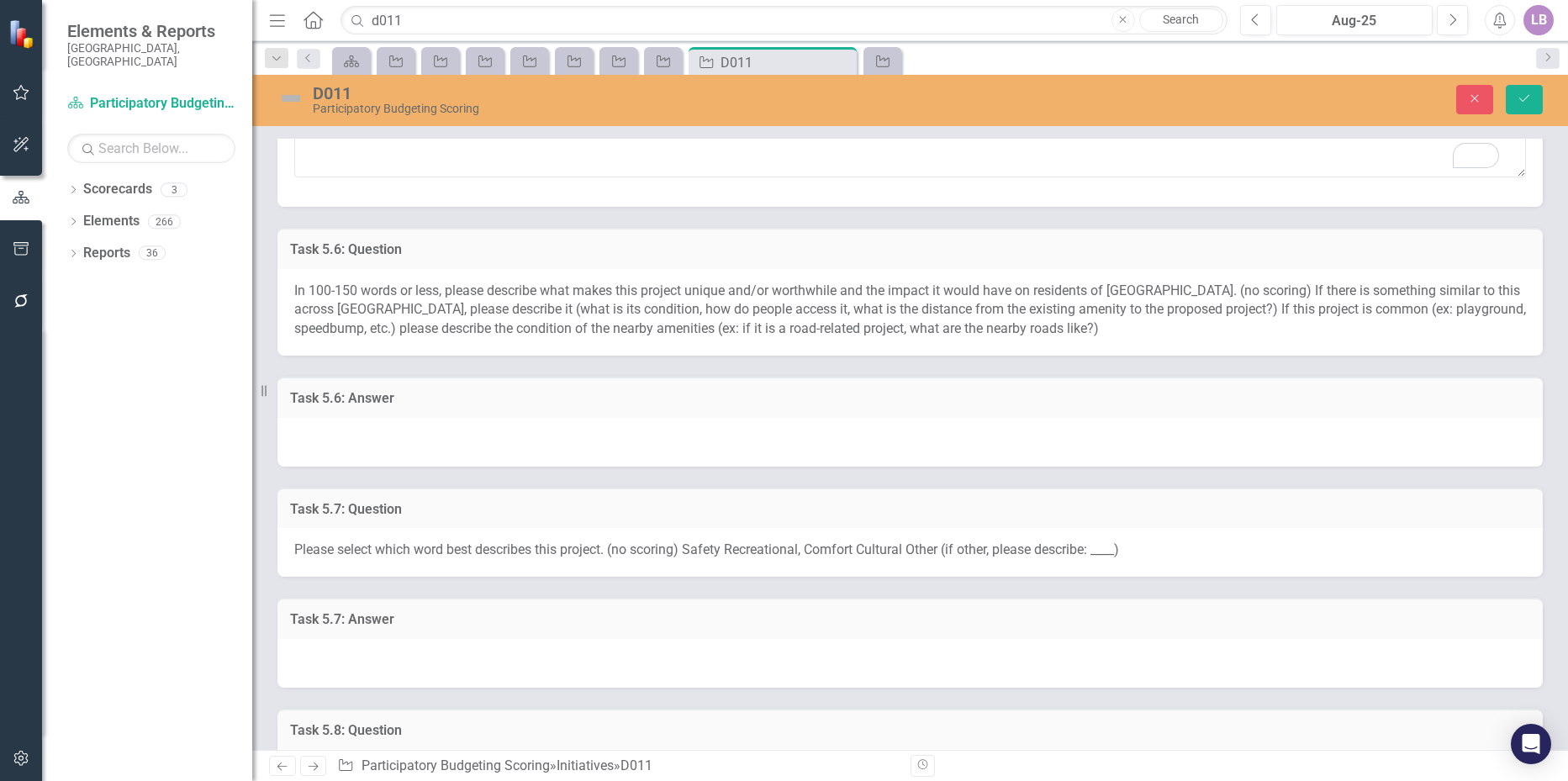
scroll to position [2185, 0]
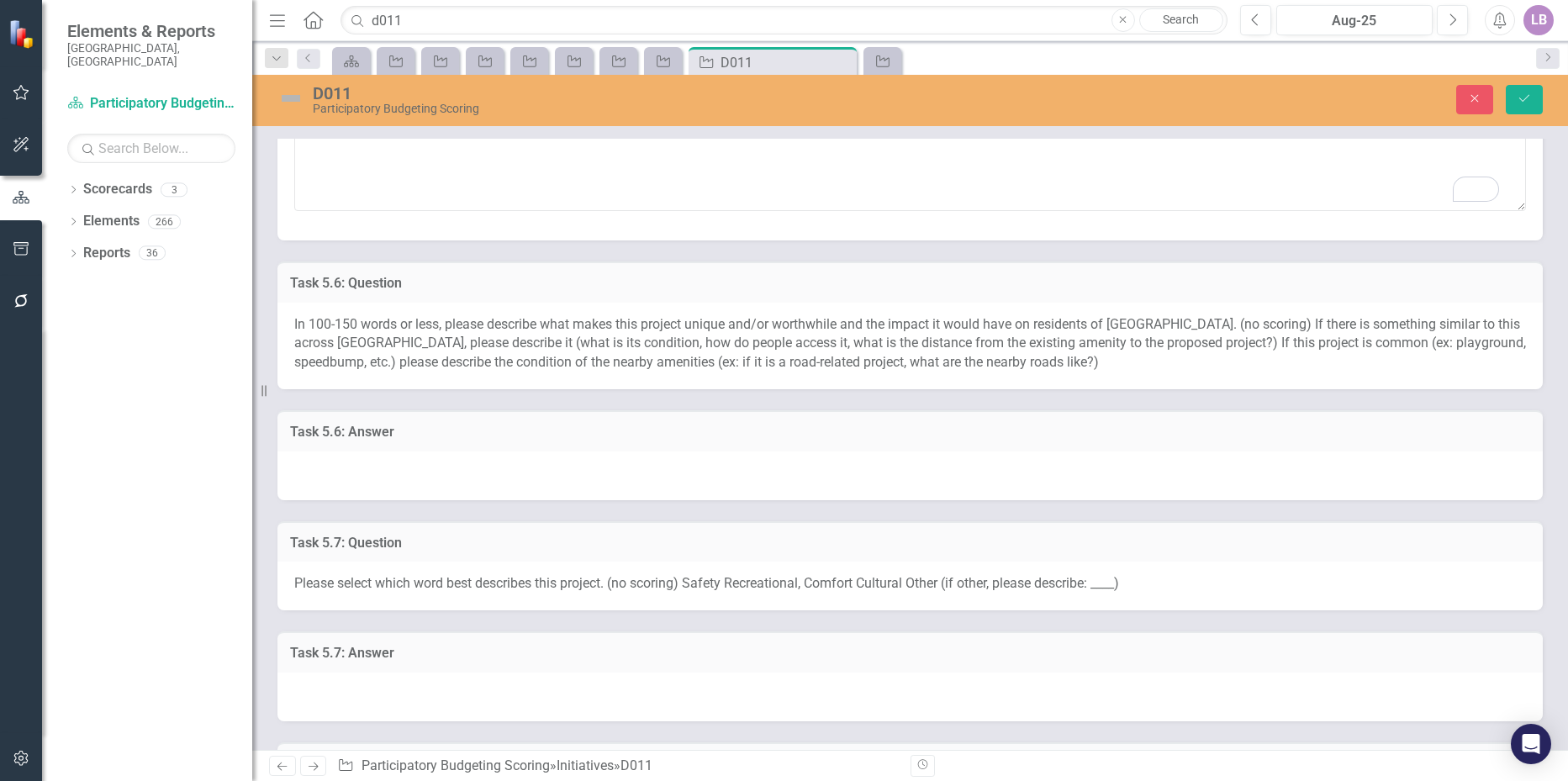
type textarea "Yes (speed bumps, slow down signs). There are safety calming measures in the ci…"
click at [347, 479] on div at bounding box center [910, 476] width 1265 height 49
click at [345, 475] on div at bounding box center [910, 476] width 1265 height 49
click at [348, 468] on div at bounding box center [910, 476] width 1265 height 49
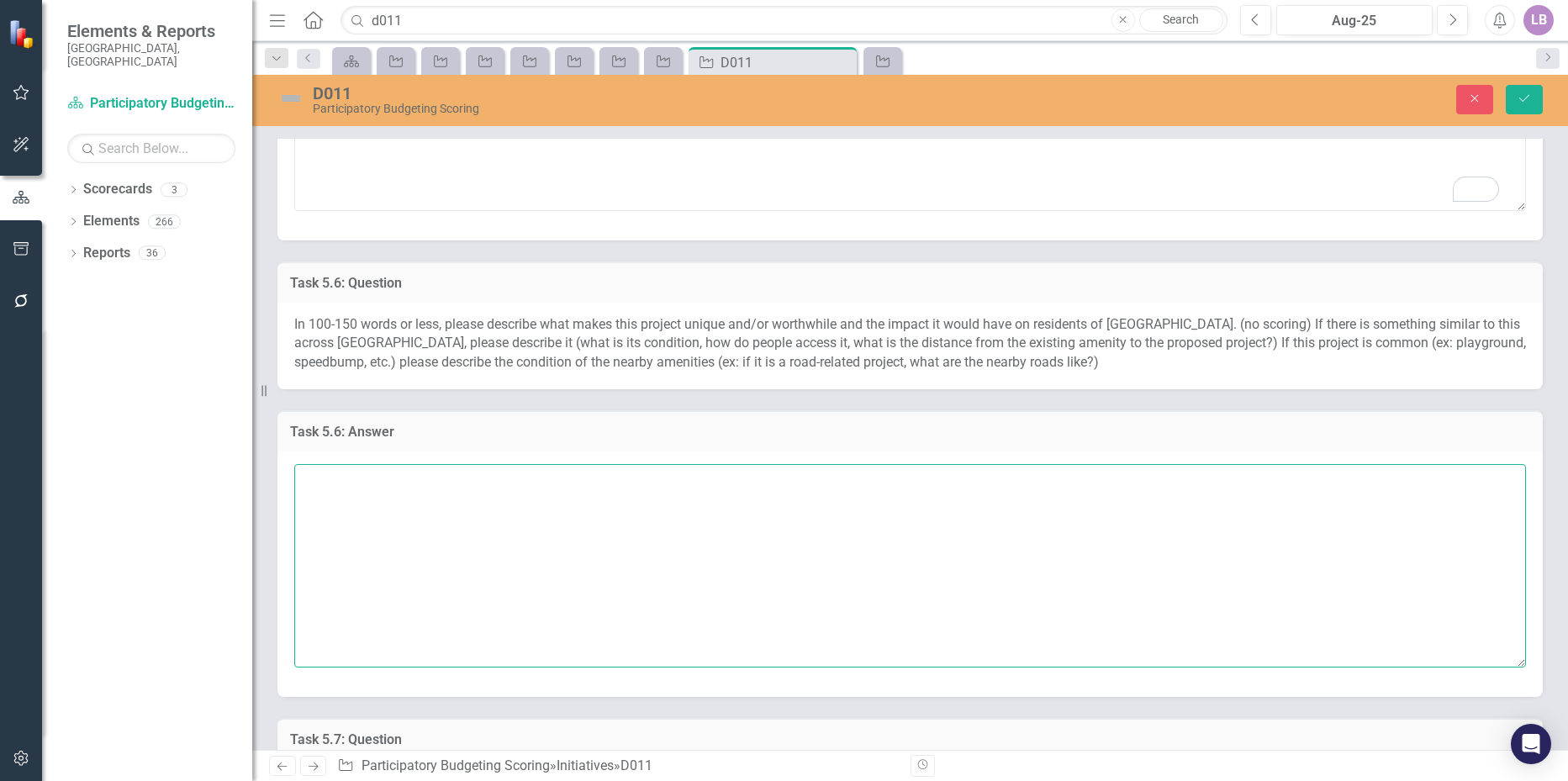
click at [352, 475] on textarea at bounding box center [910, 566] width 1231 height 203
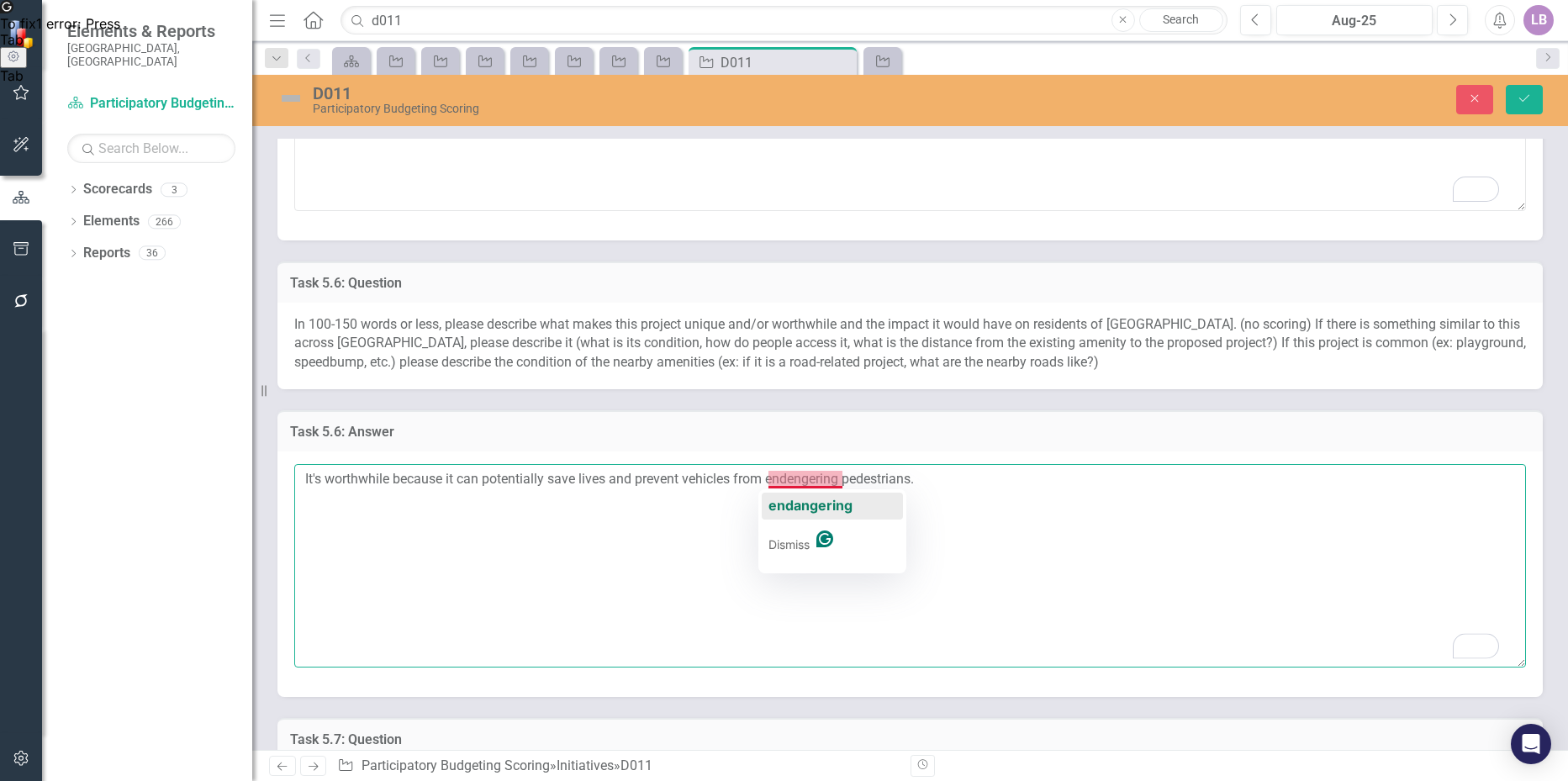
click at [823, 502] on span "endangering" at bounding box center [809, 505] width 84 height 17
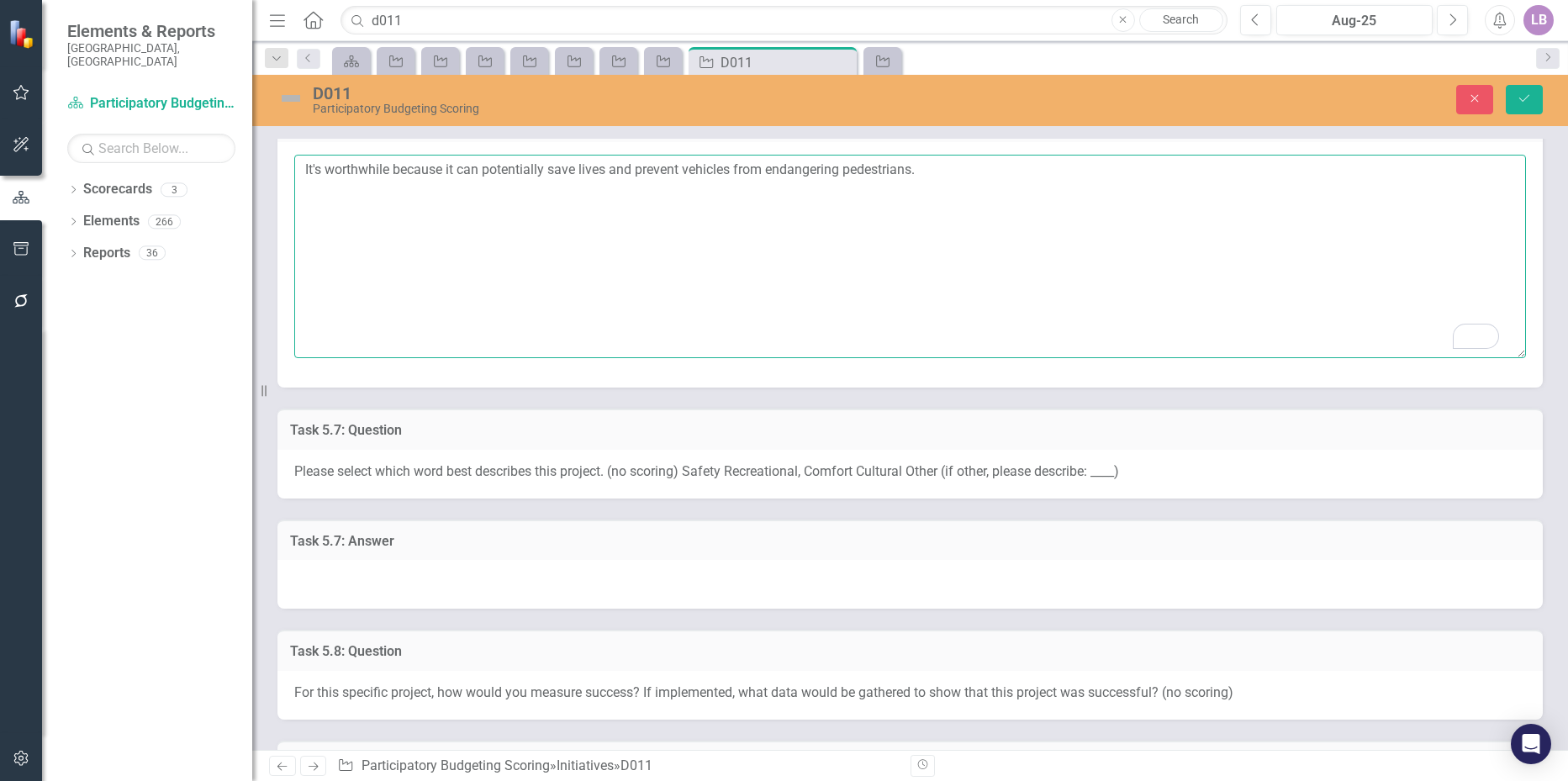
scroll to position [2521, 0]
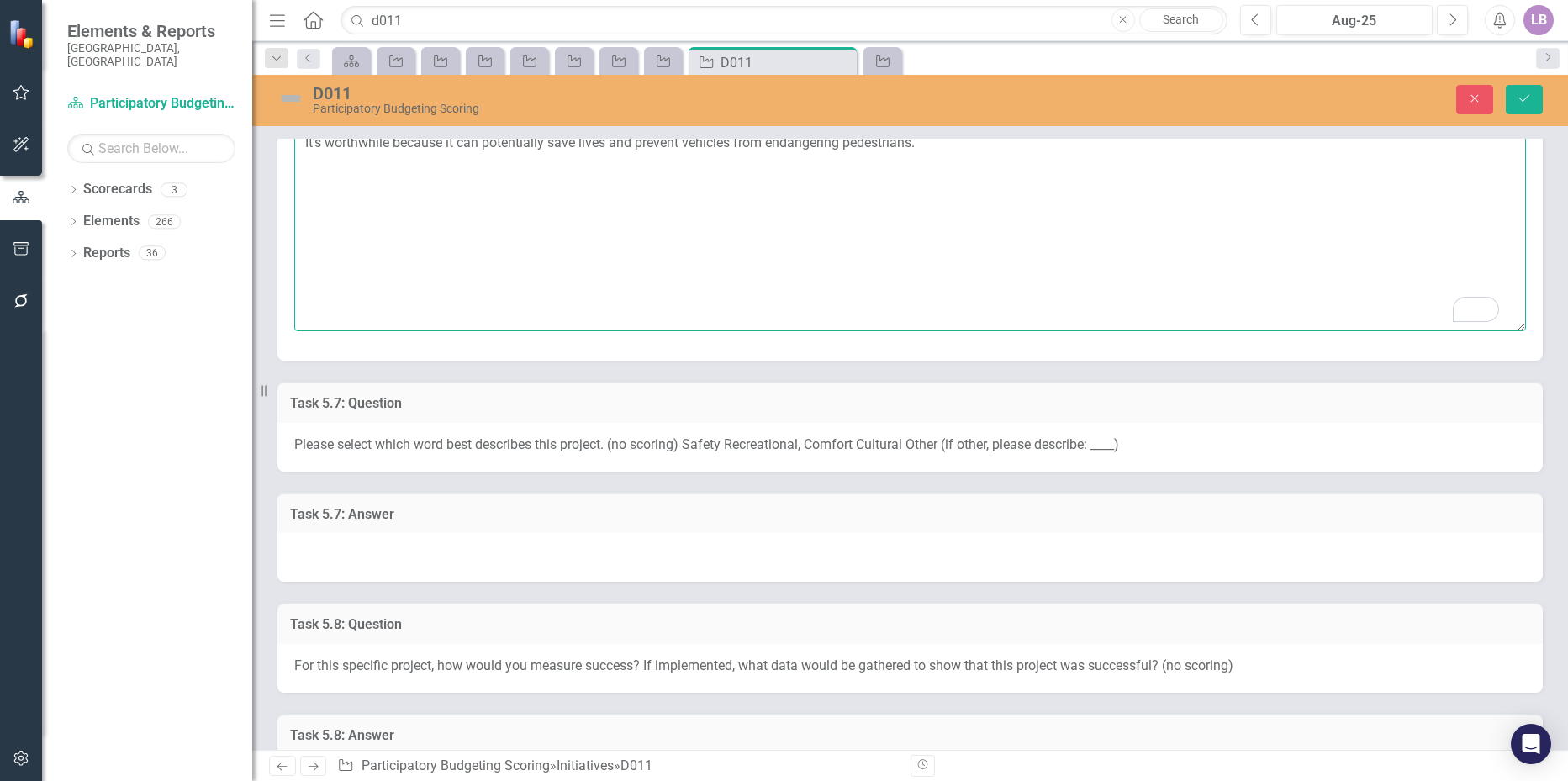
type textarea "It's worthwhile because it can potentially save lives and prevent vehicles from…"
click at [410, 539] on div at bounding box center [910, 557] width 1265 height 49
click at [408, 540] on div at bounding box center [910, 557] width 1265 height 49
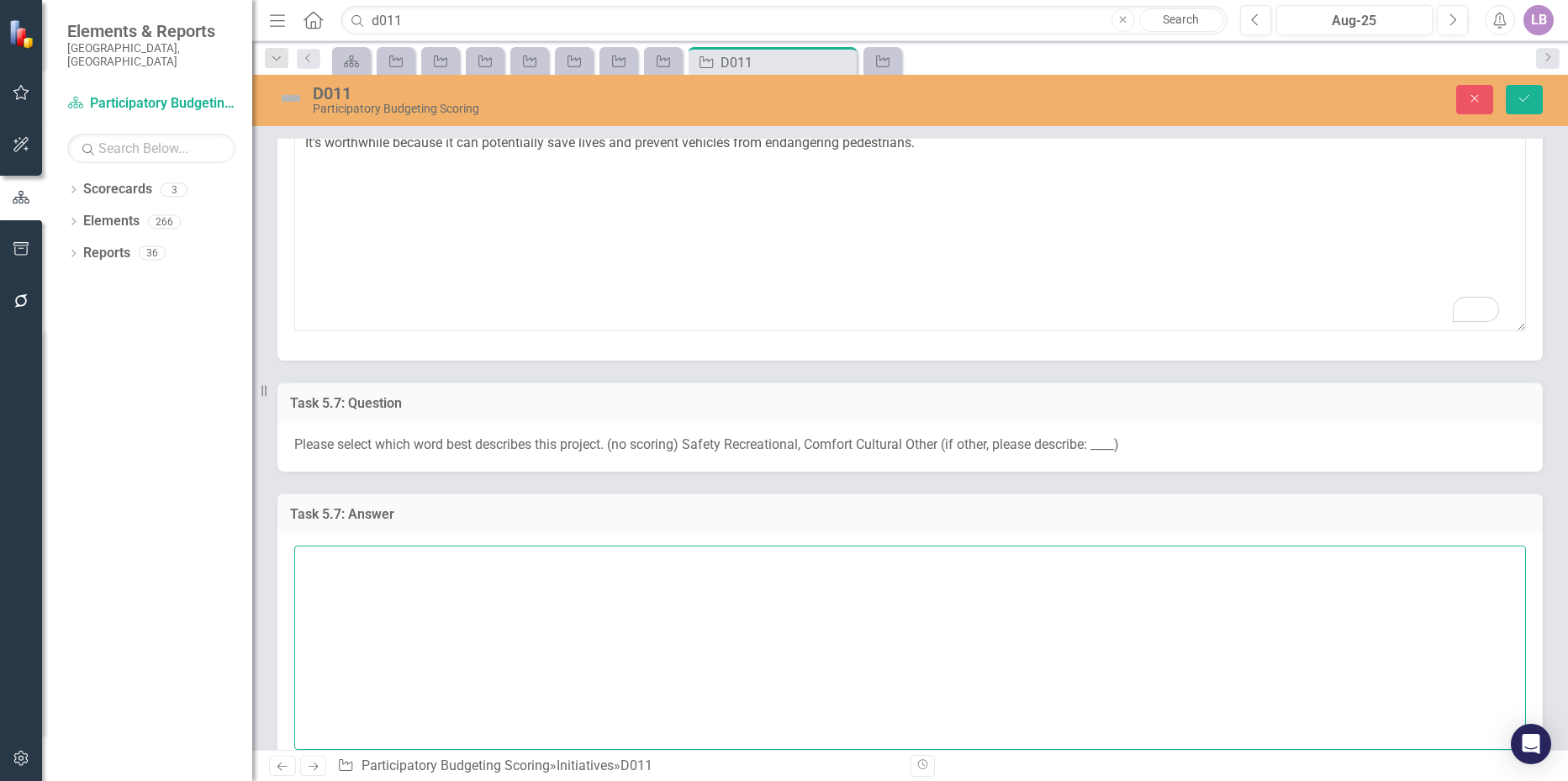
click at [403, 551] on textarea at bounding box center [910, 647] width 1231 height 203
type textarea "Reports of in"
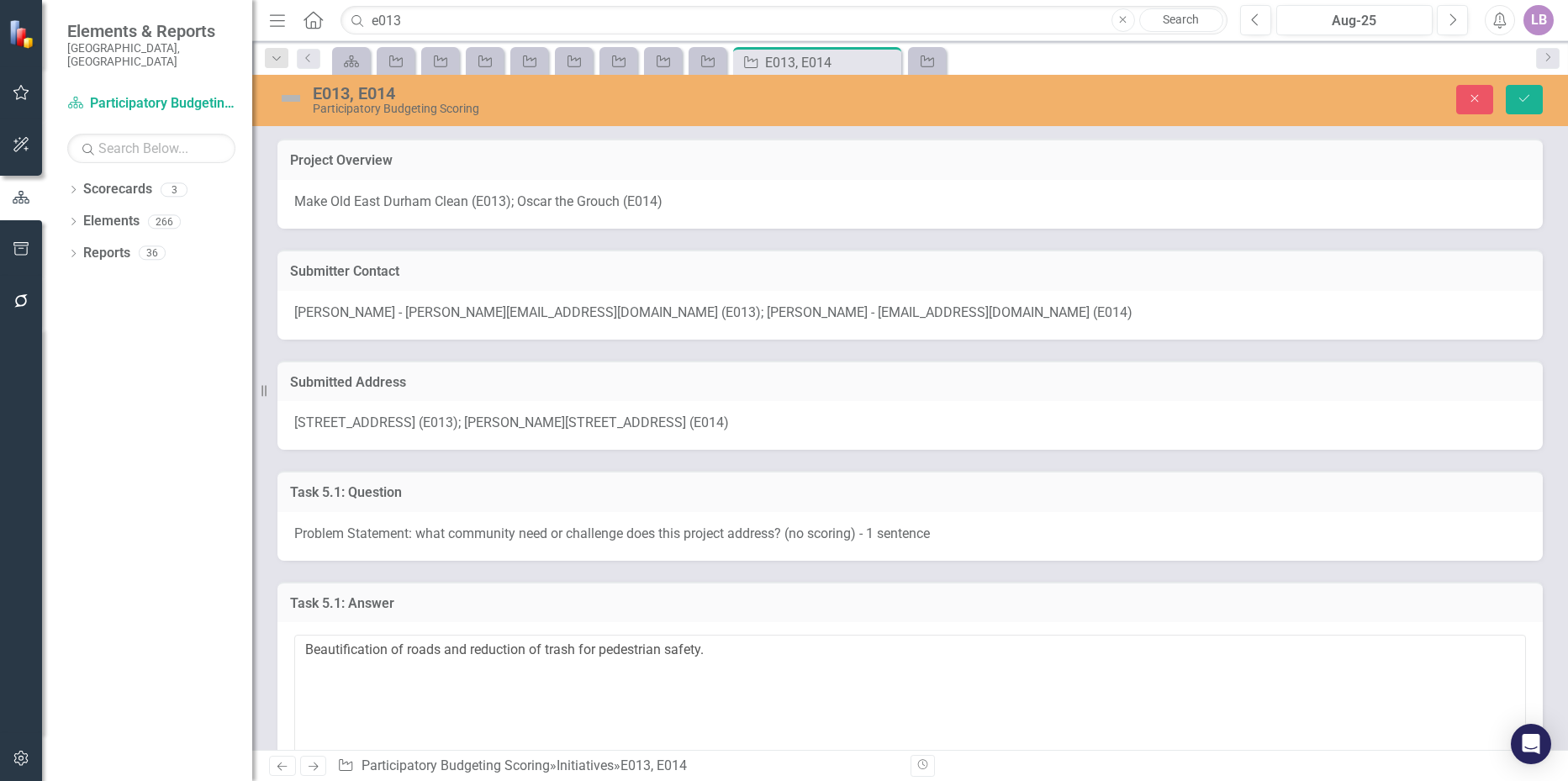
scroll to position [1345, 0]
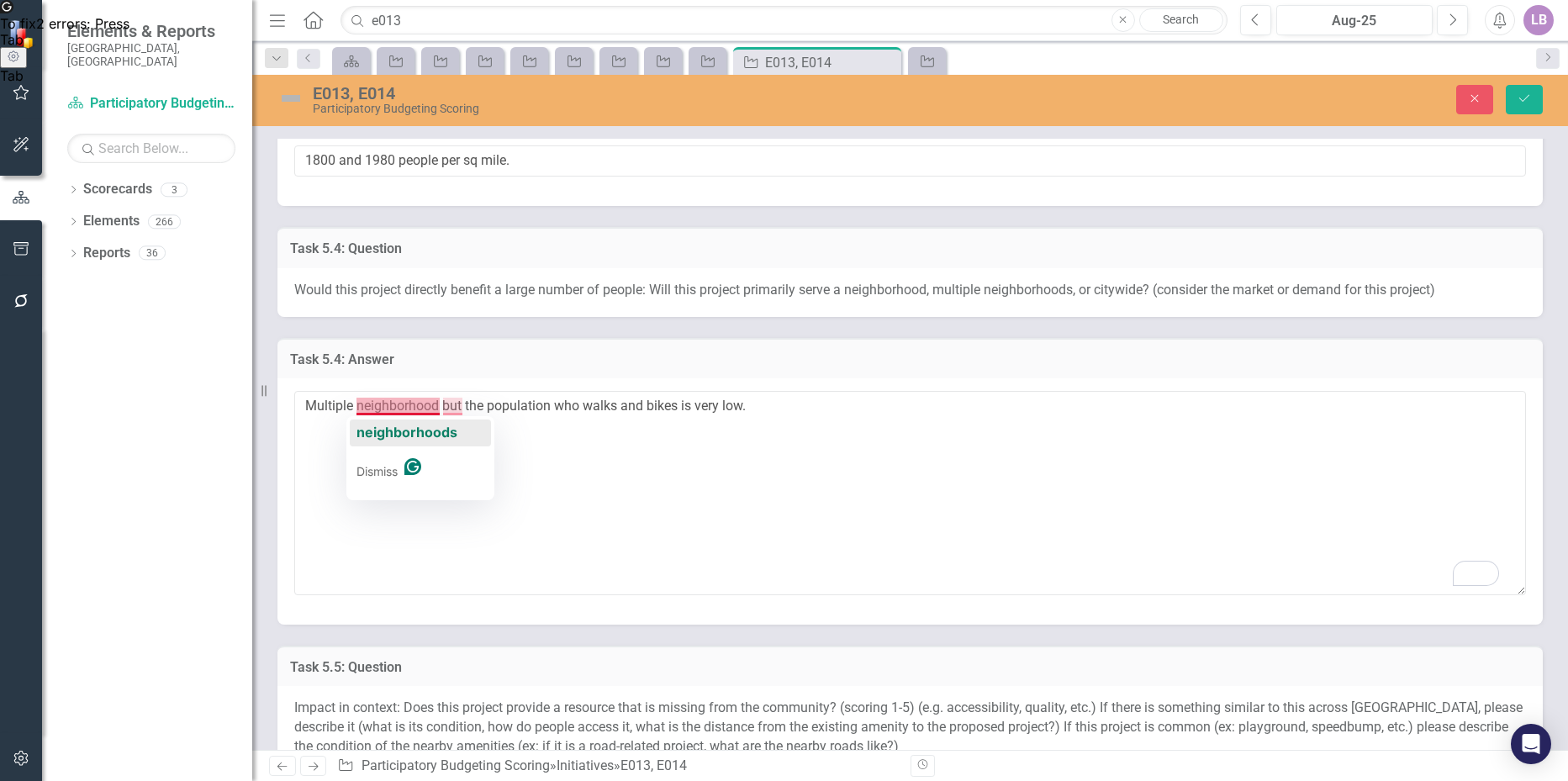
click at [421, 422] on div "neighborhoods" at bounding box center [407, 433] width 101 height 27
click at [454, 404] on textarea "Multiple neighborhoods but the population who walks and bikes is very low." at bounding box center [910, 492] width 1231 height 203
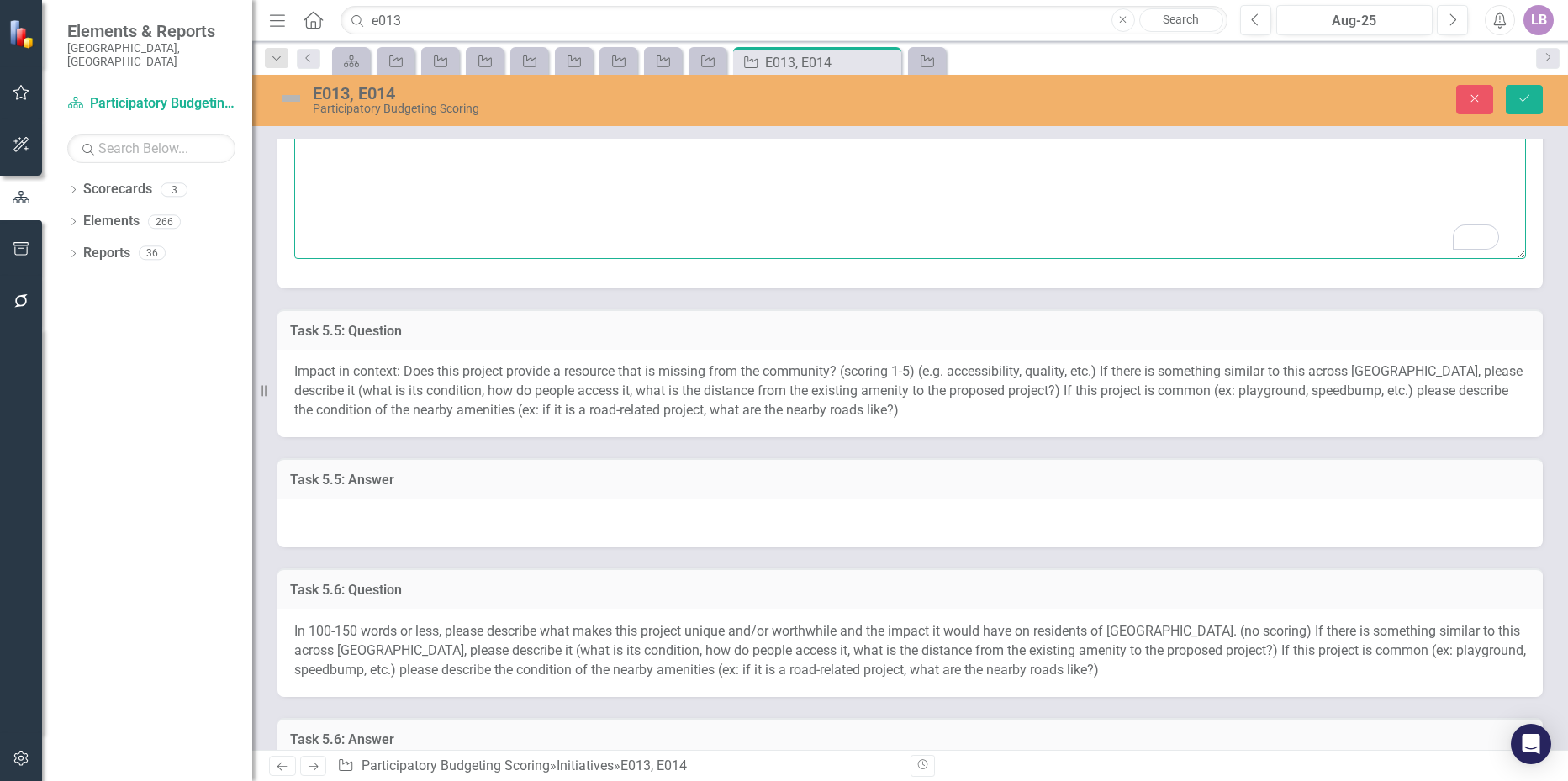
scroll to position [1765, 0]
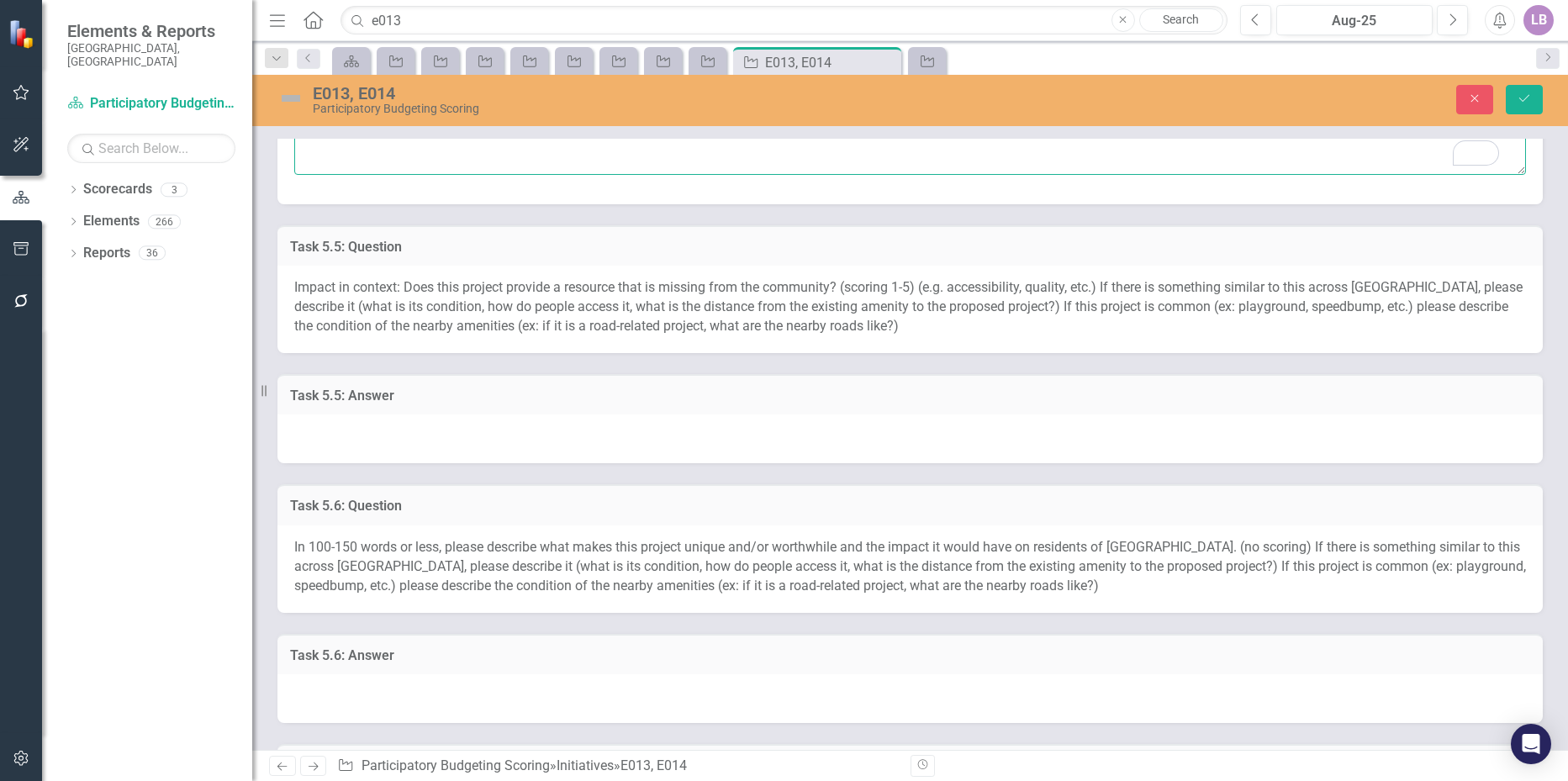
type textarea "There are multiple neighborhoods, but the population that walks and bikes is ve…"
click at [360, 430] on div at bounding box center [910, 438] width 1265 height 49
click at [359, 430] on div at bounding box center [910, 438] width 1265 height 49
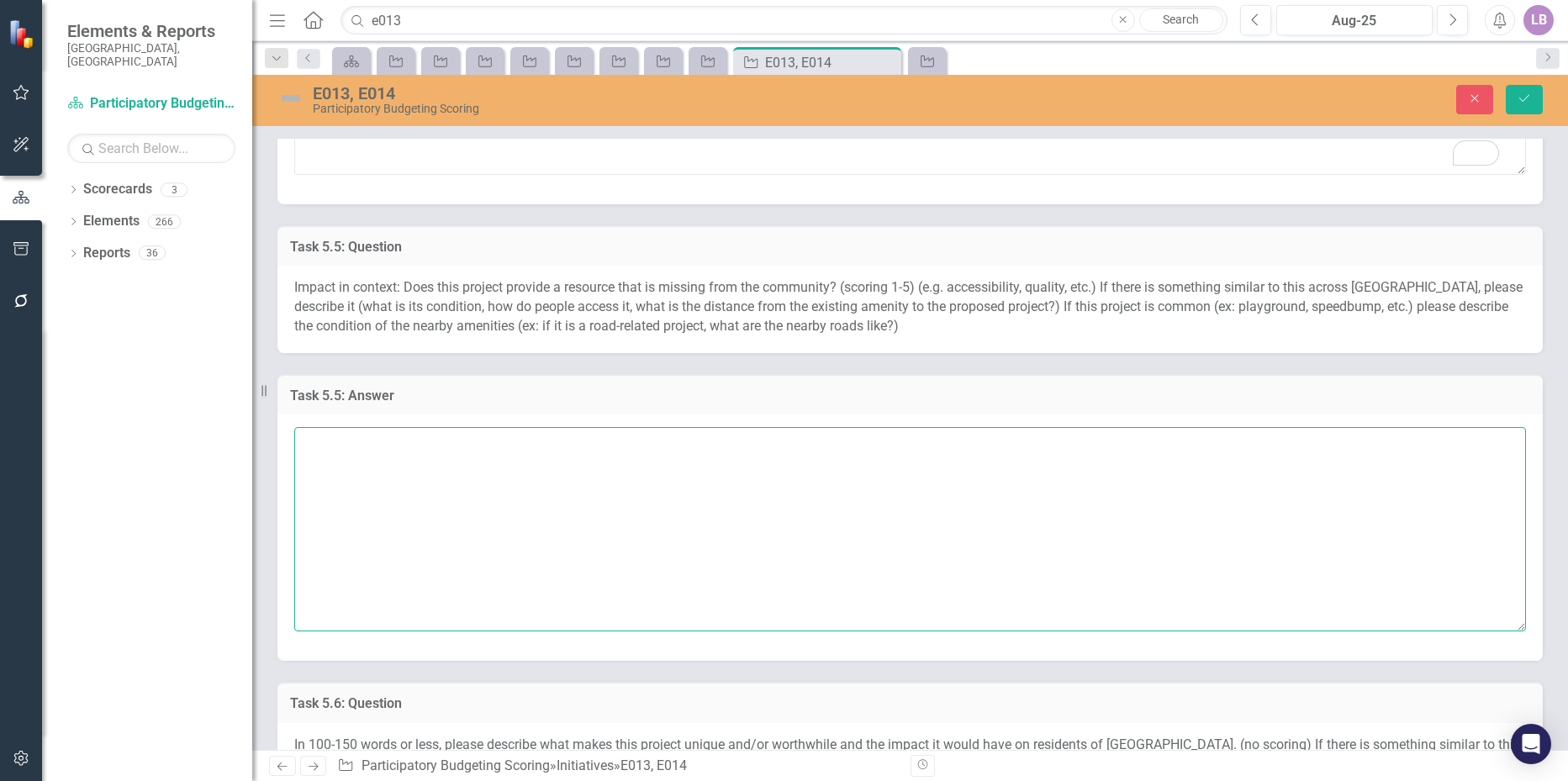
click at [359, 441] on textarea at bounding box center [910, 529] width 1231 height 203
click at [548, 457] on textarea "It would add but the resources are not currently missing. [PERSON_NAME] does no…" at bounding box center [910, 529] width 1231 height 203
click at [618, 464] on textarea "It would add but the resources are not currently missing. [PERSON_NAME] does no…" at bounding box center [910, 529] width 1231 height 203
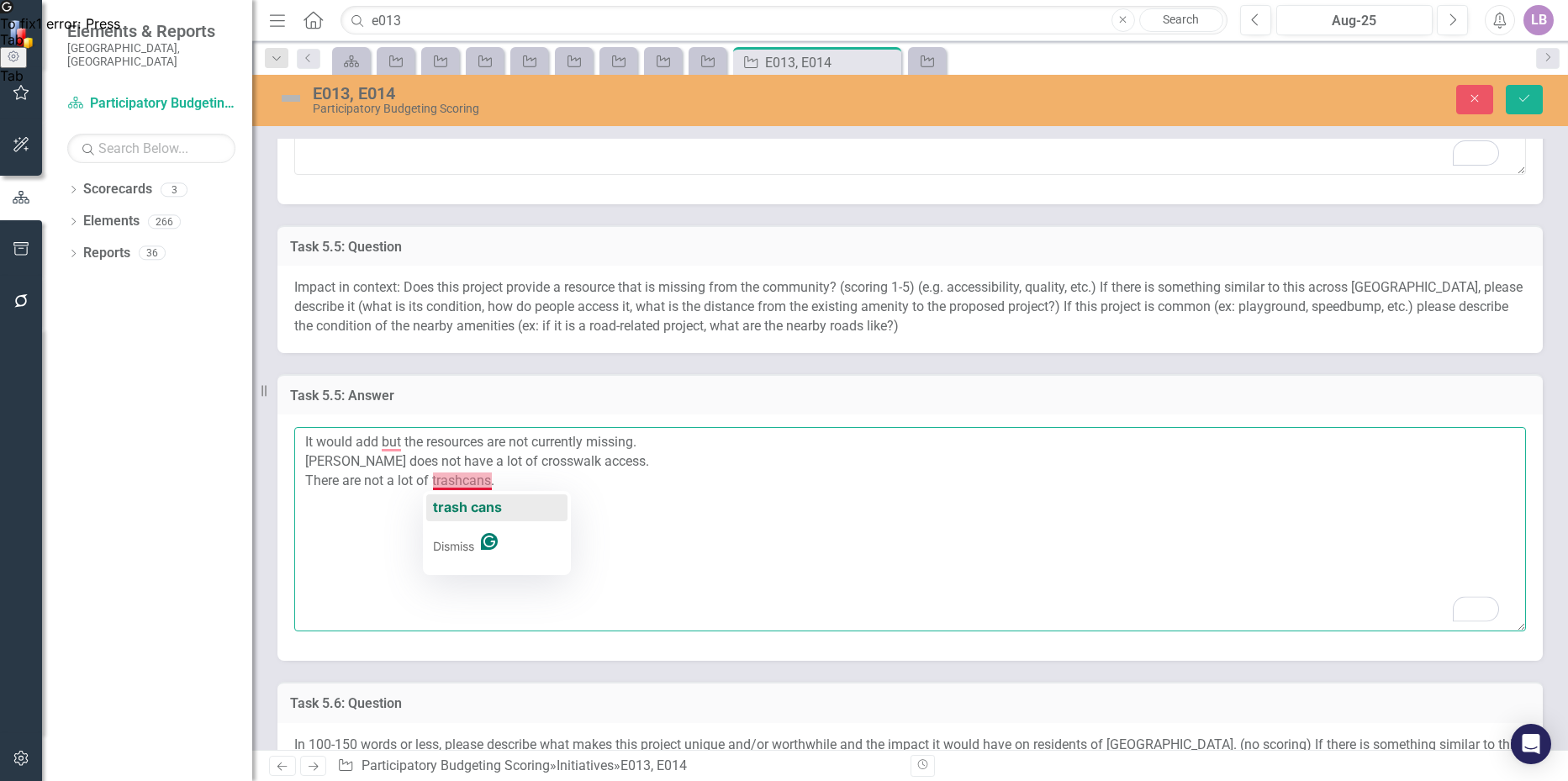
click at [479, 511] on span "trash cans" at bounding box center [467, 507] width 69 height 17
click at [512, 488] on textarea "It would add, but the resources are not currently missing. [PERSON_NAME] does n…" at bounding box center [910, 529] width 1231 height 203
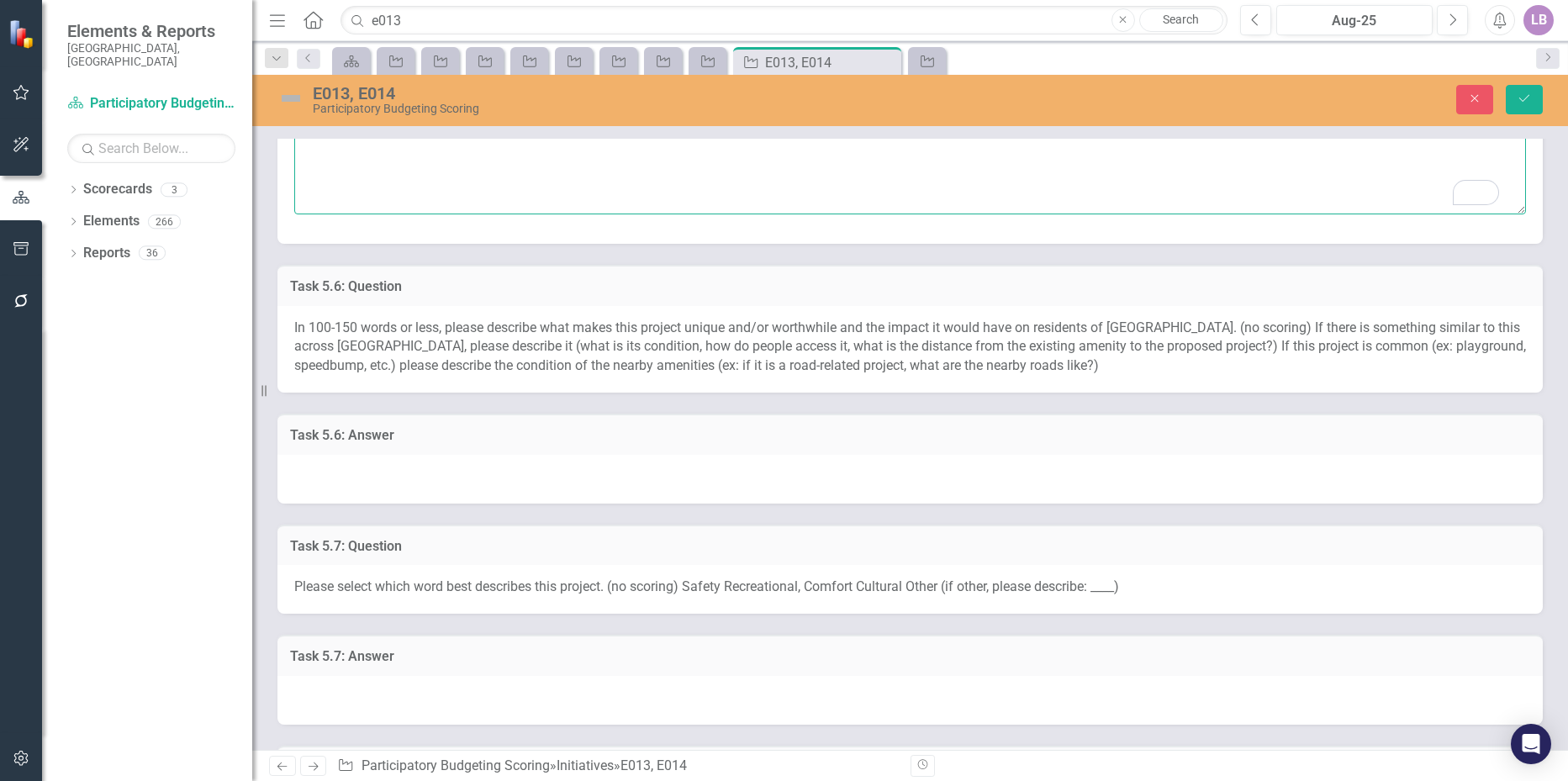
scroll to position [2185, 0]
type textarea "It would add, but the resources are not currently missing. [PERSON_NAME] does n…"
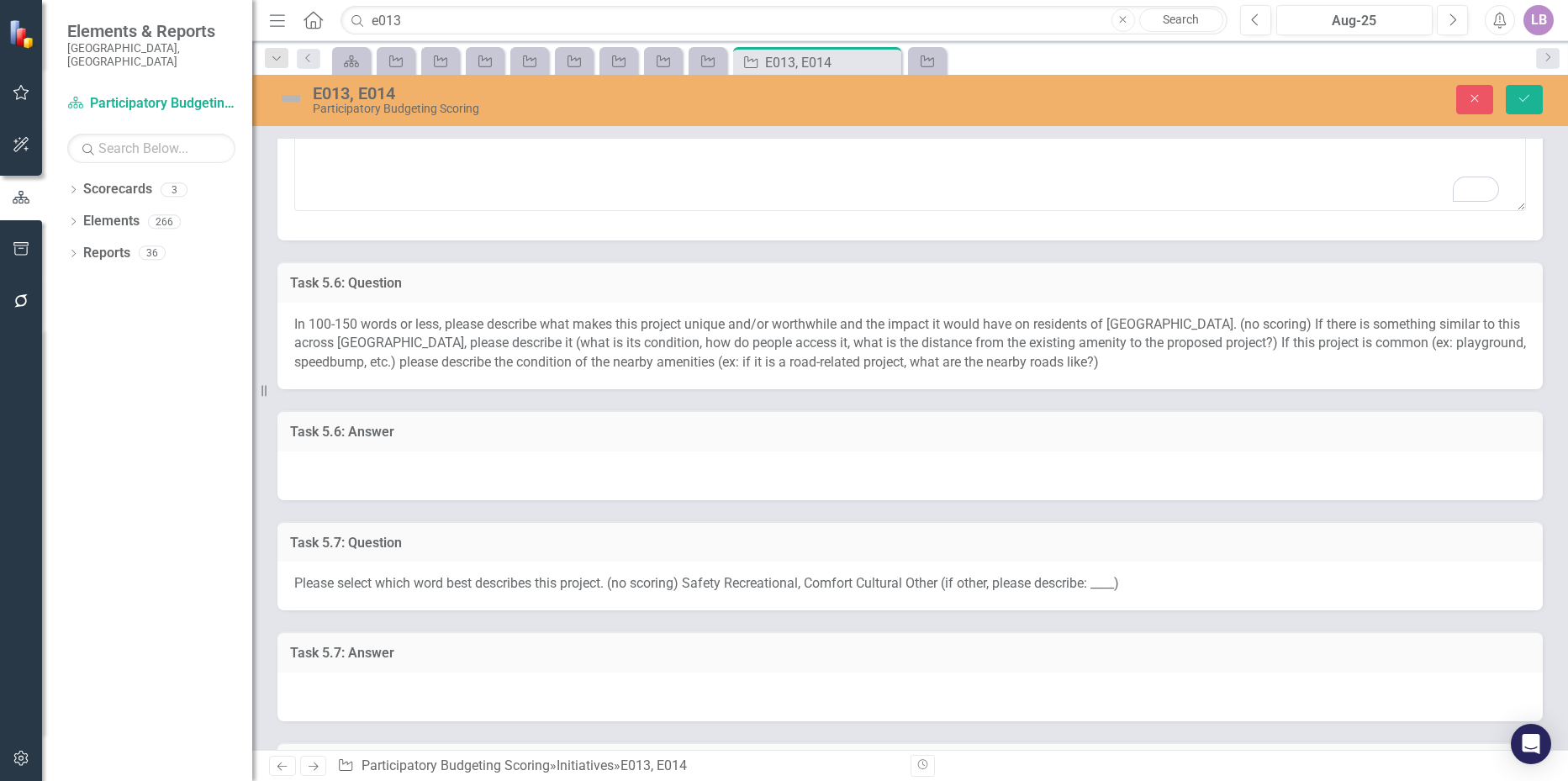
click at [384, 468] on div at bounding box center [910, 476] width 1265 height 49
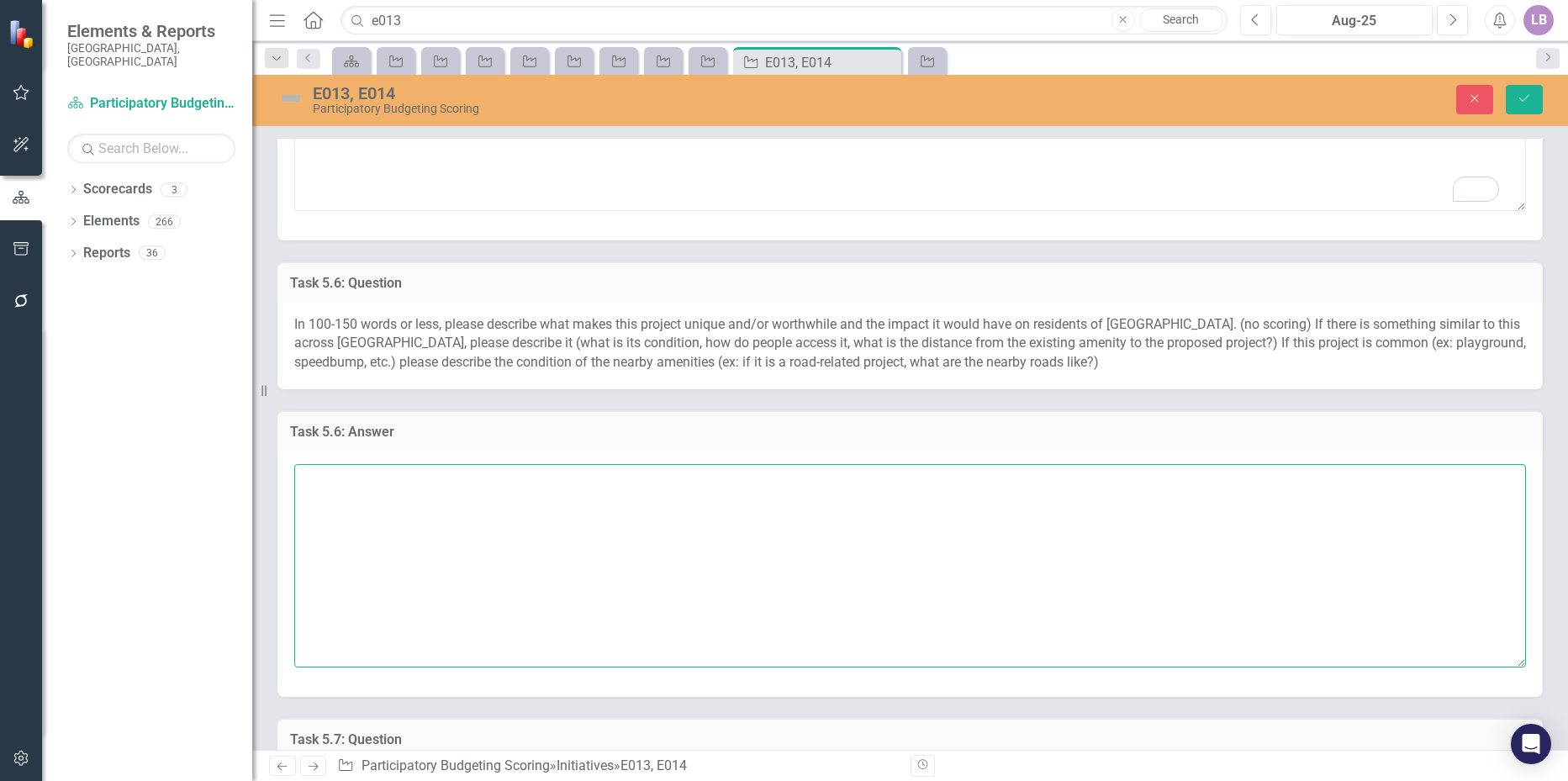
click at [328, 488] on textarea at bounding box center [910, 566] width 1231 height 203
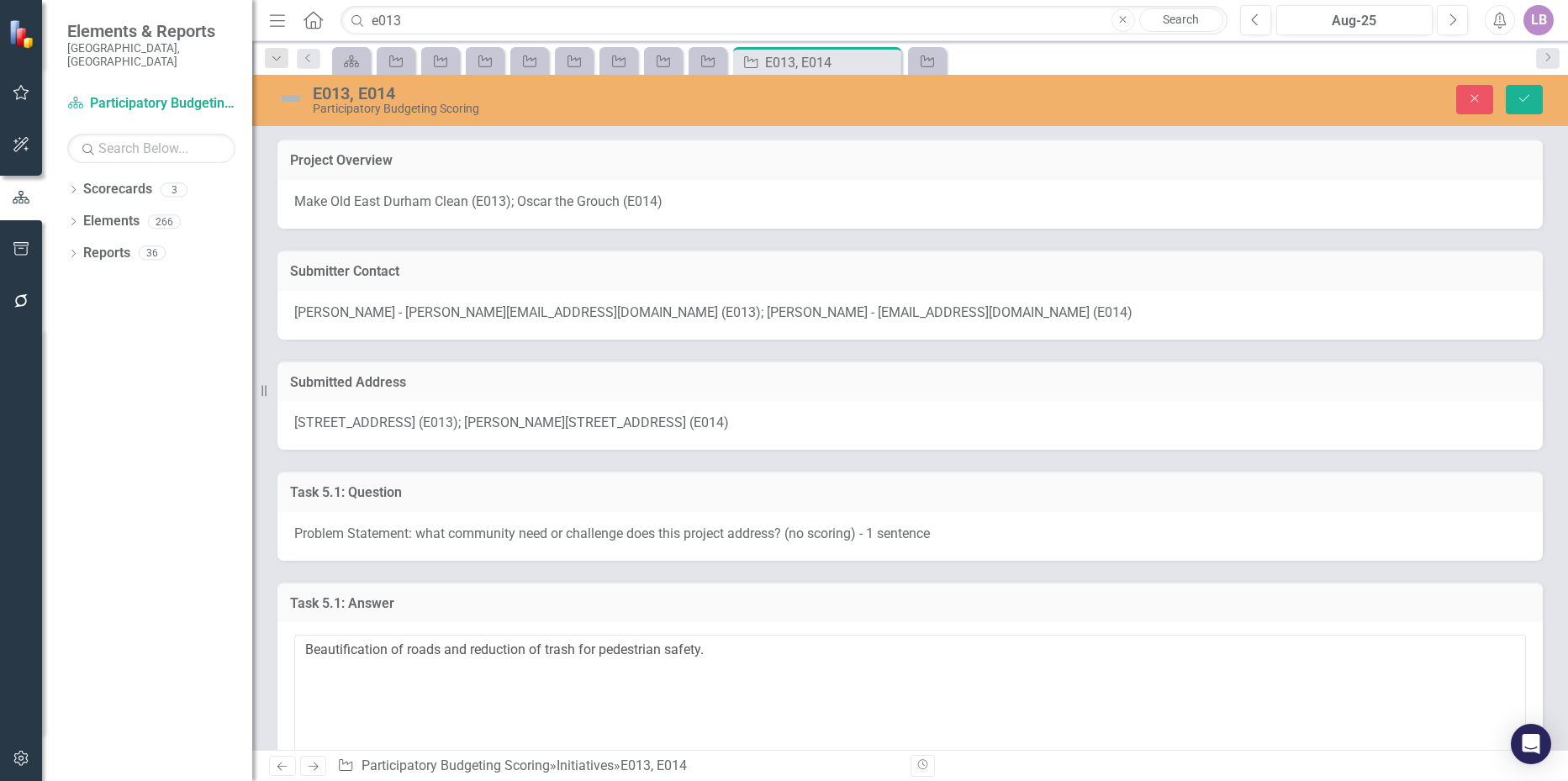
scroll to position [2941, 0]
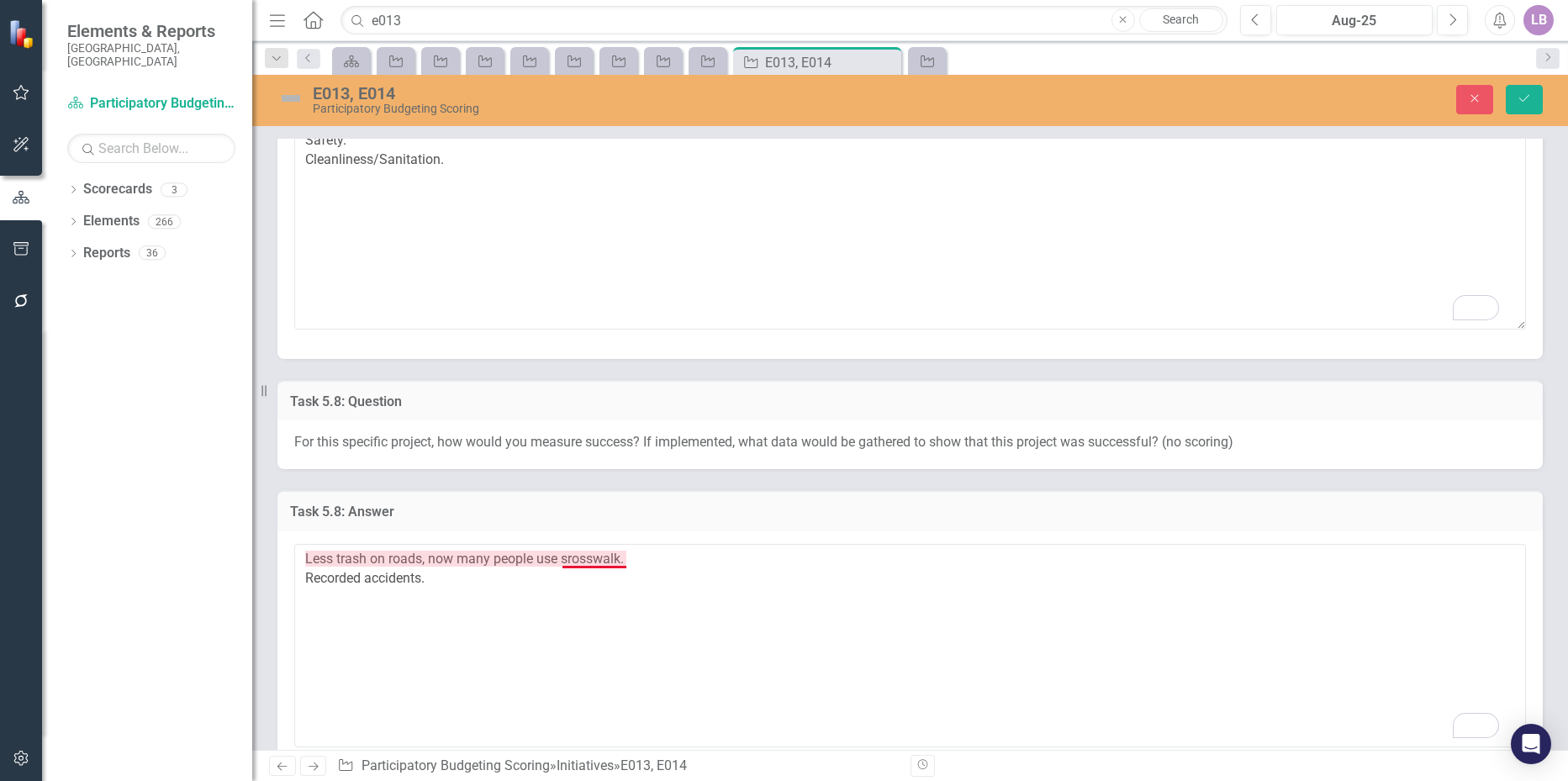
click at [582, 554] on textarea "Less trash on roads, now many people use srosswalk. Recorded accidents." at bounding box center [910, 646] width 1231 height 203
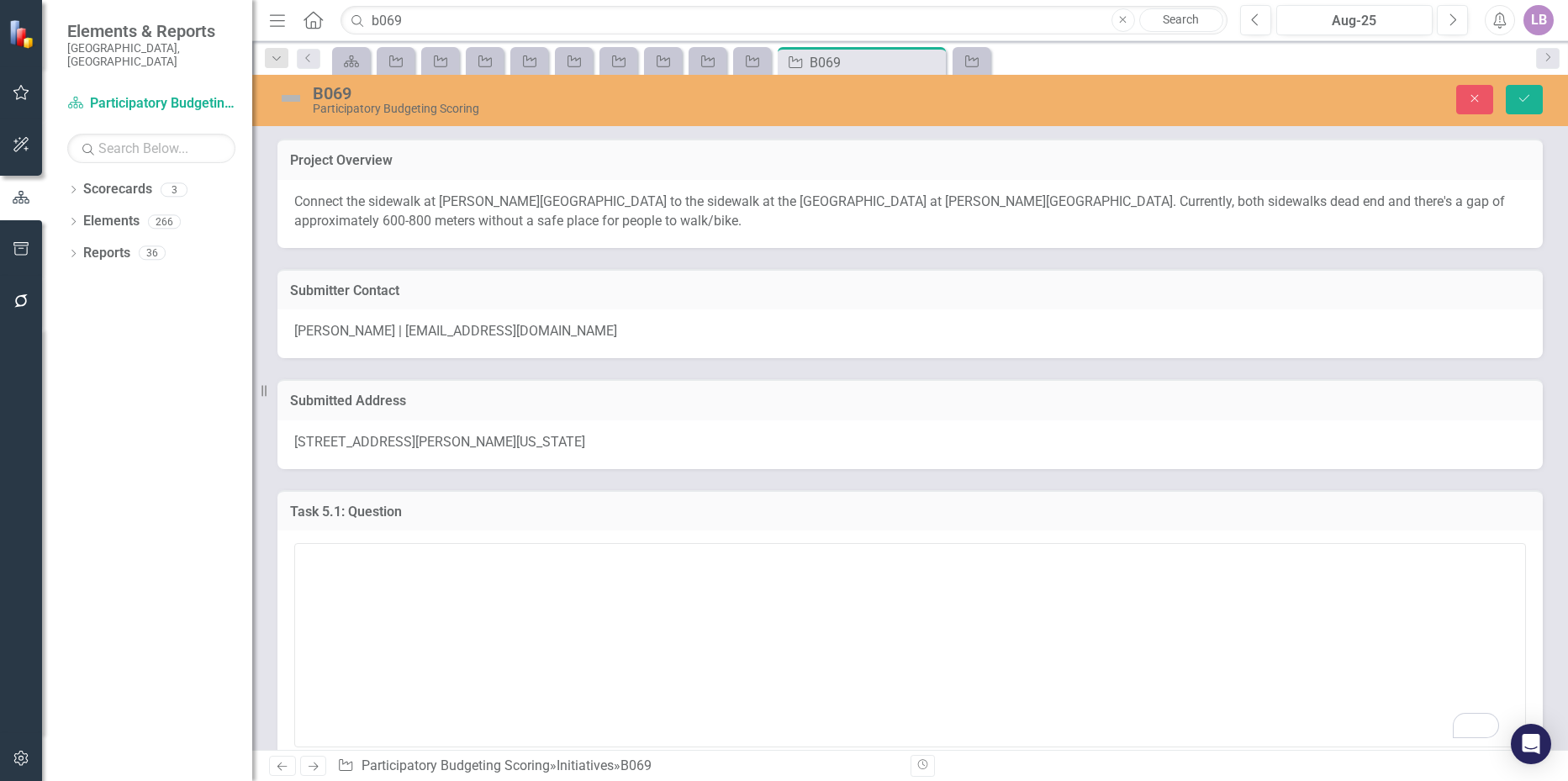
scroll to position [2185, 0]
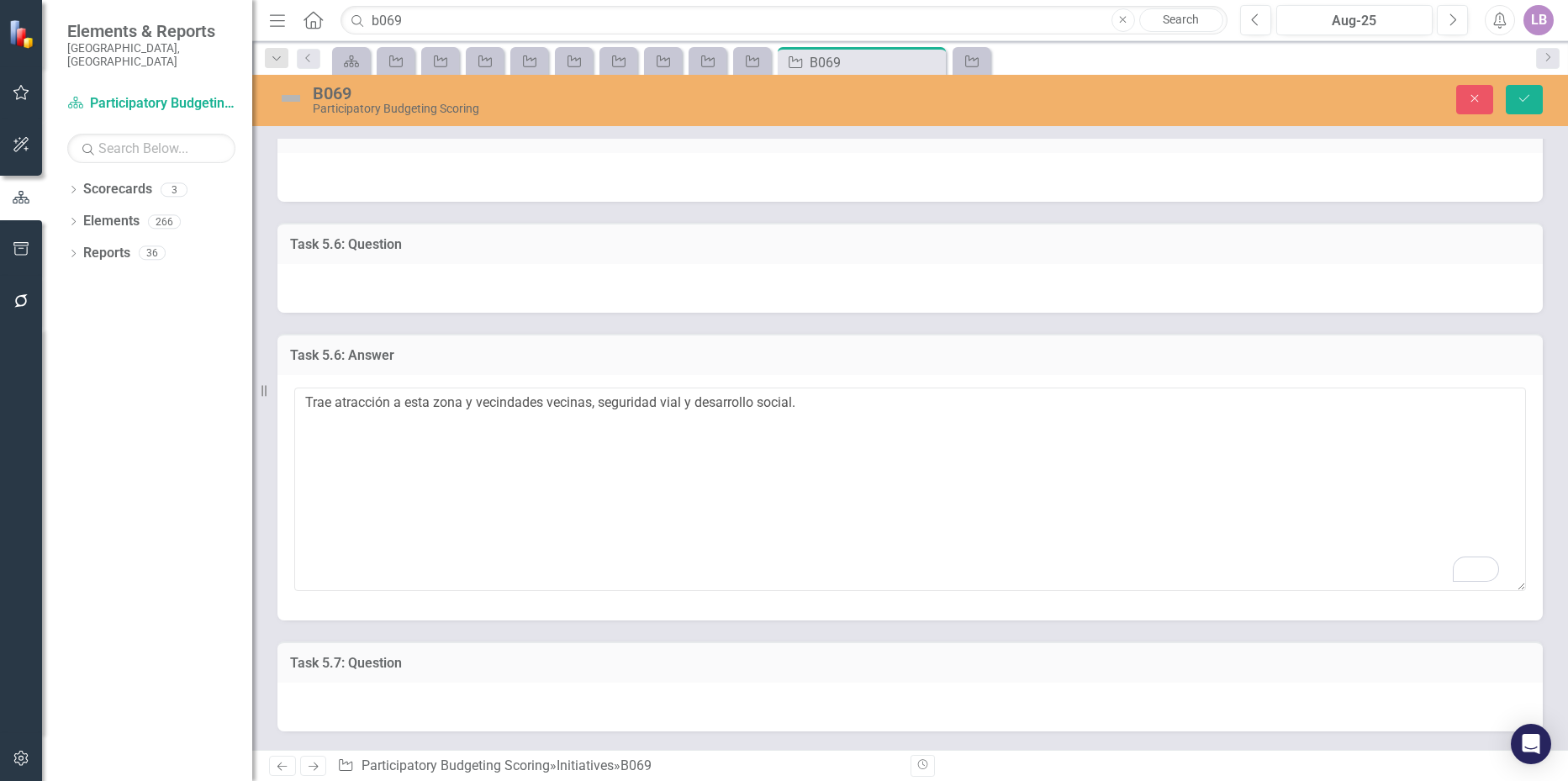
drag, startPoint x: 475, startPoint y: 401, endPoint x: 542, endPoint y: 403, distance: 67.0
click at [542, 403] on textarea "Trae atracción a esta zona y vecindades vecinas, seguridad vial y desarrollo so…" at bounding box center [910, 489] width 1231 height 203
click at [541, 464] on textarea "Trae atracción a esta zona y comunidades vecinas, seguridad vial y desarrollo s…" at bounding box center [910, 489] width 1231 height 203
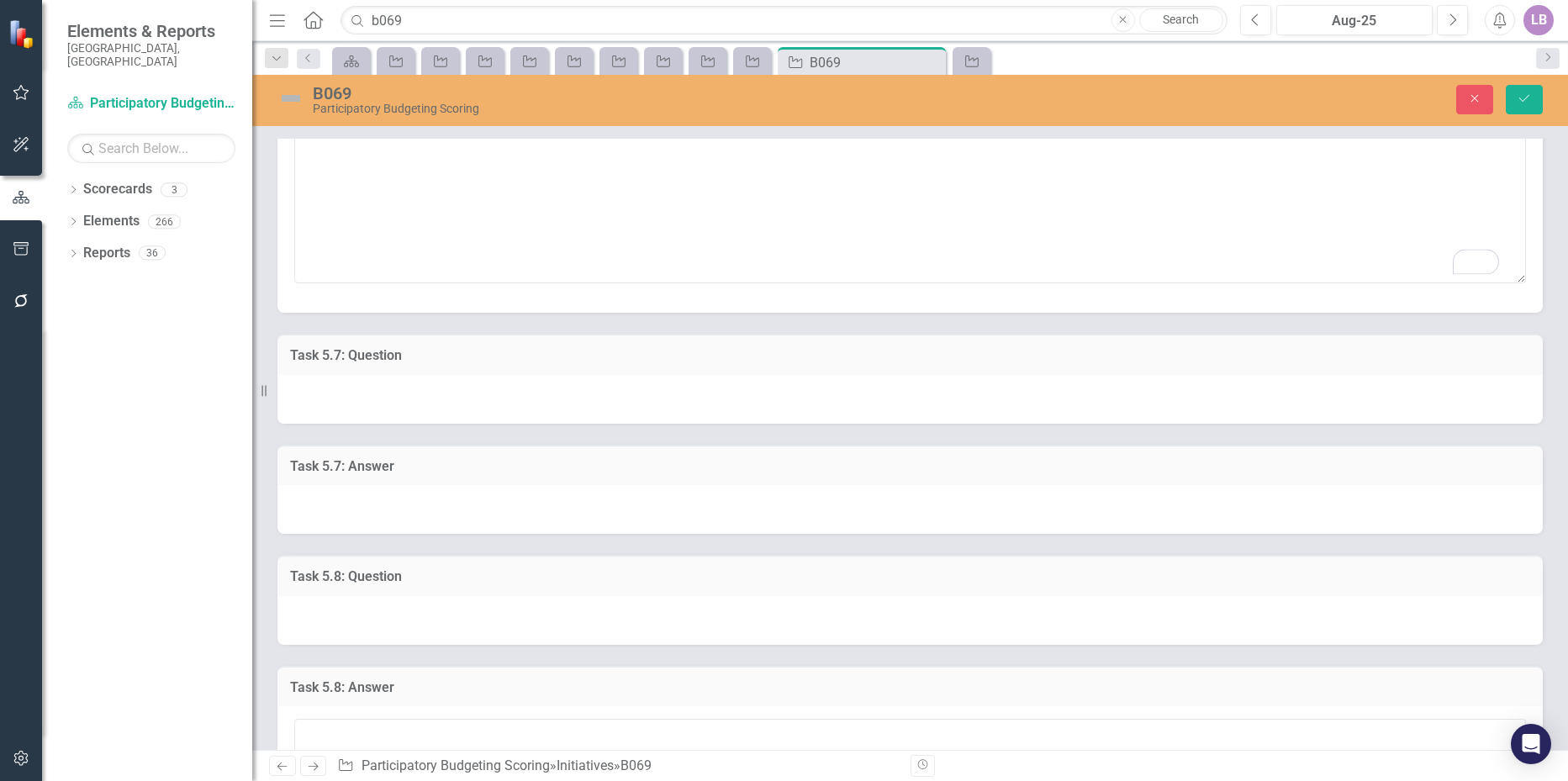
scroll to position [2521, 0]
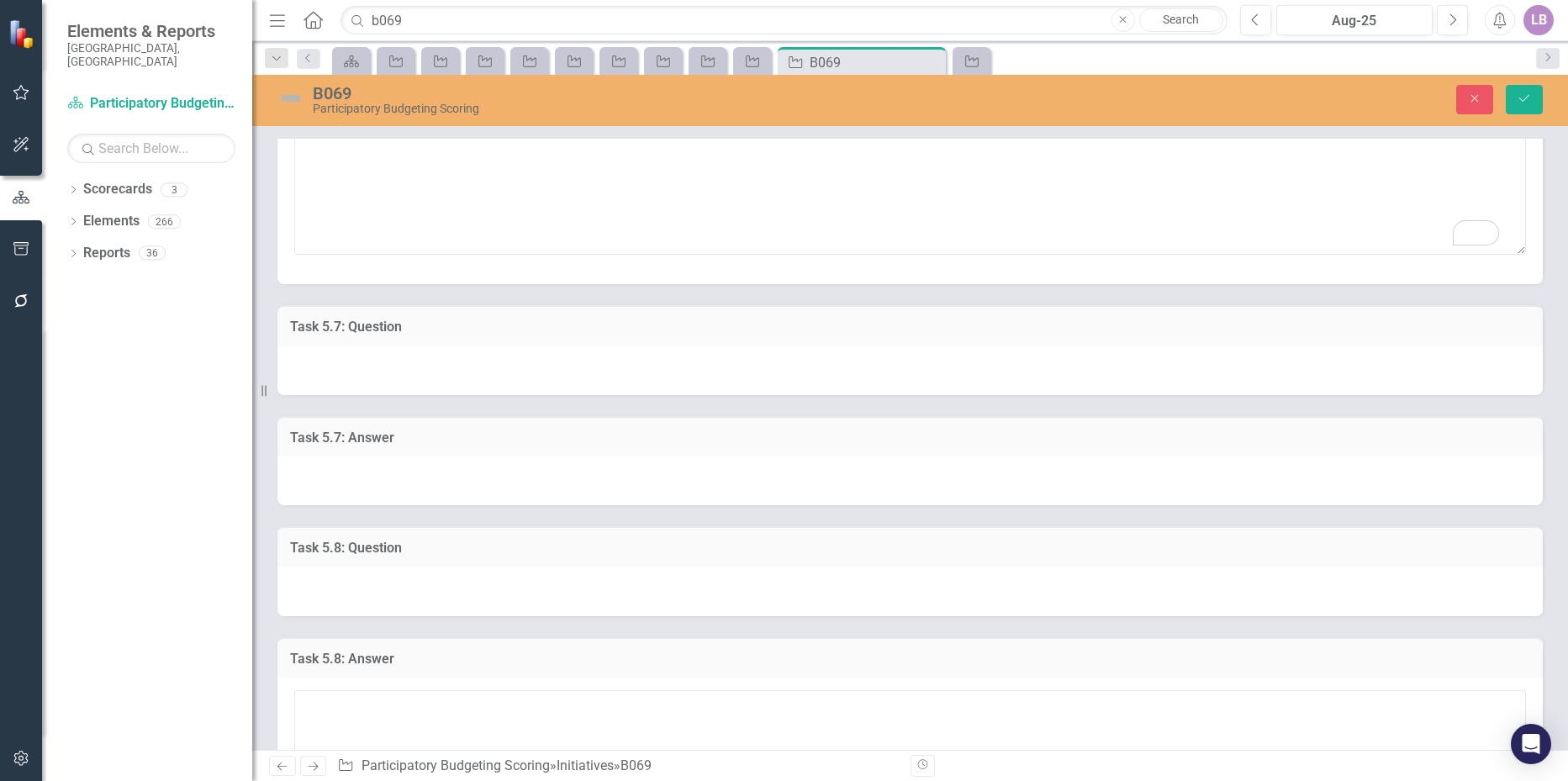
type textarea "Trae atracción a esta zona y comunidades vecinas, seguridad vial y desarrollo s…"
click at [364, 482] on div at bounding box center [910, 481] width 1265 height 49
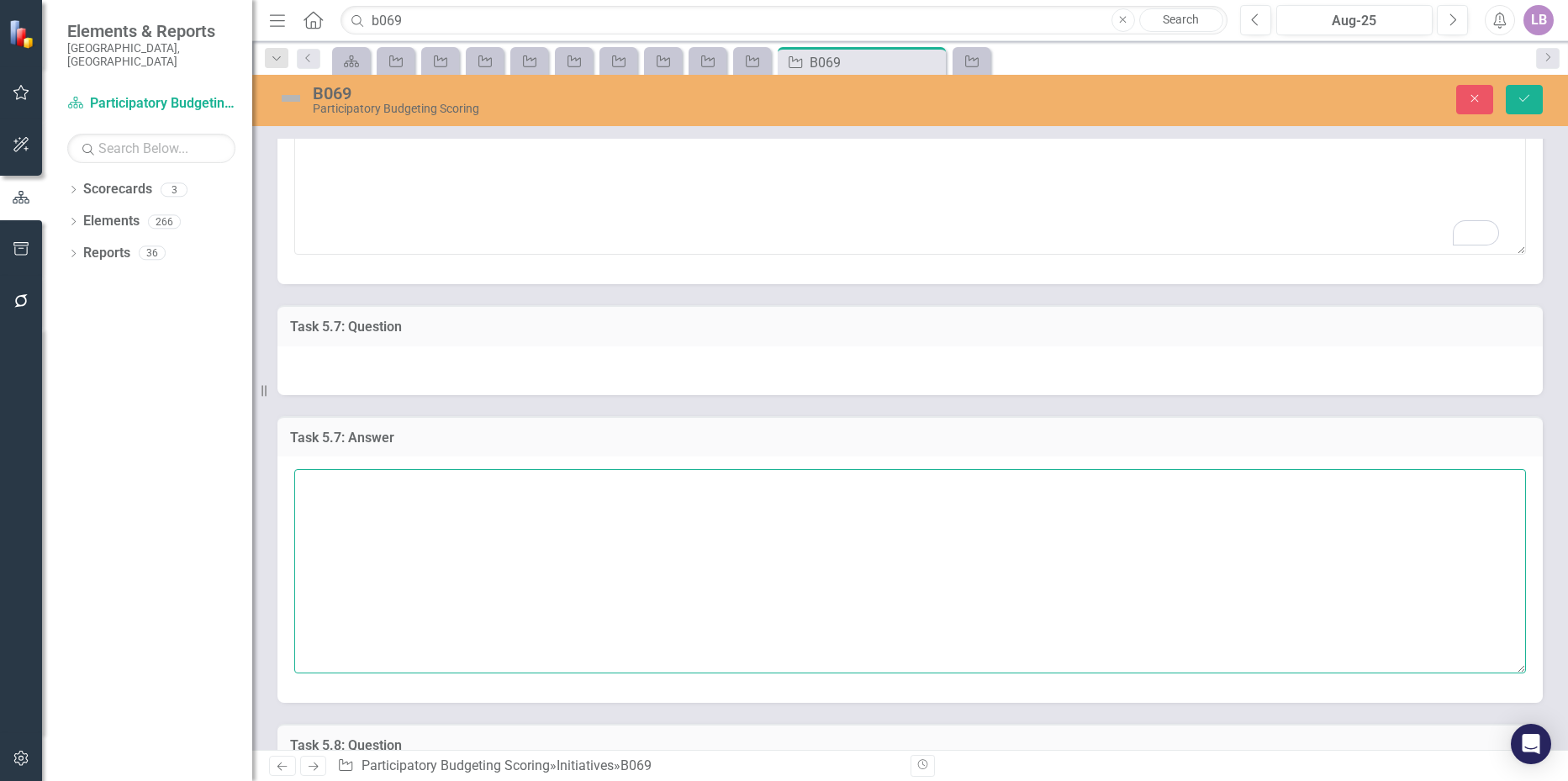
click at [363, 482] on textarea at bounding box center [910, 570] width 1231 height 203
type textarea "Safety."
click at [457, 436] on h3 "Task 5.7: Answer" at bounding box center [909, 438] width 1240 height 15
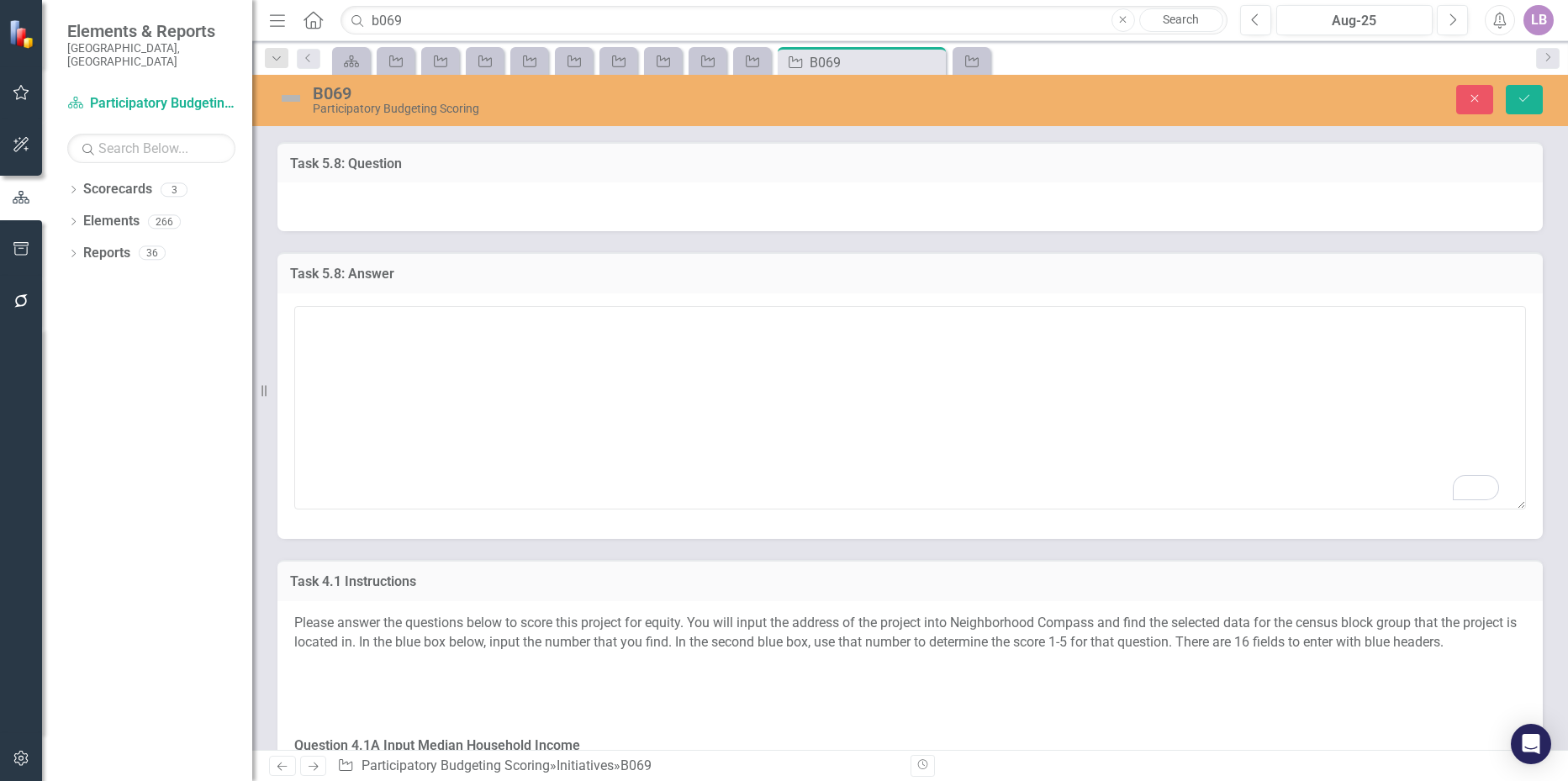
scroll to position [3109, 0]
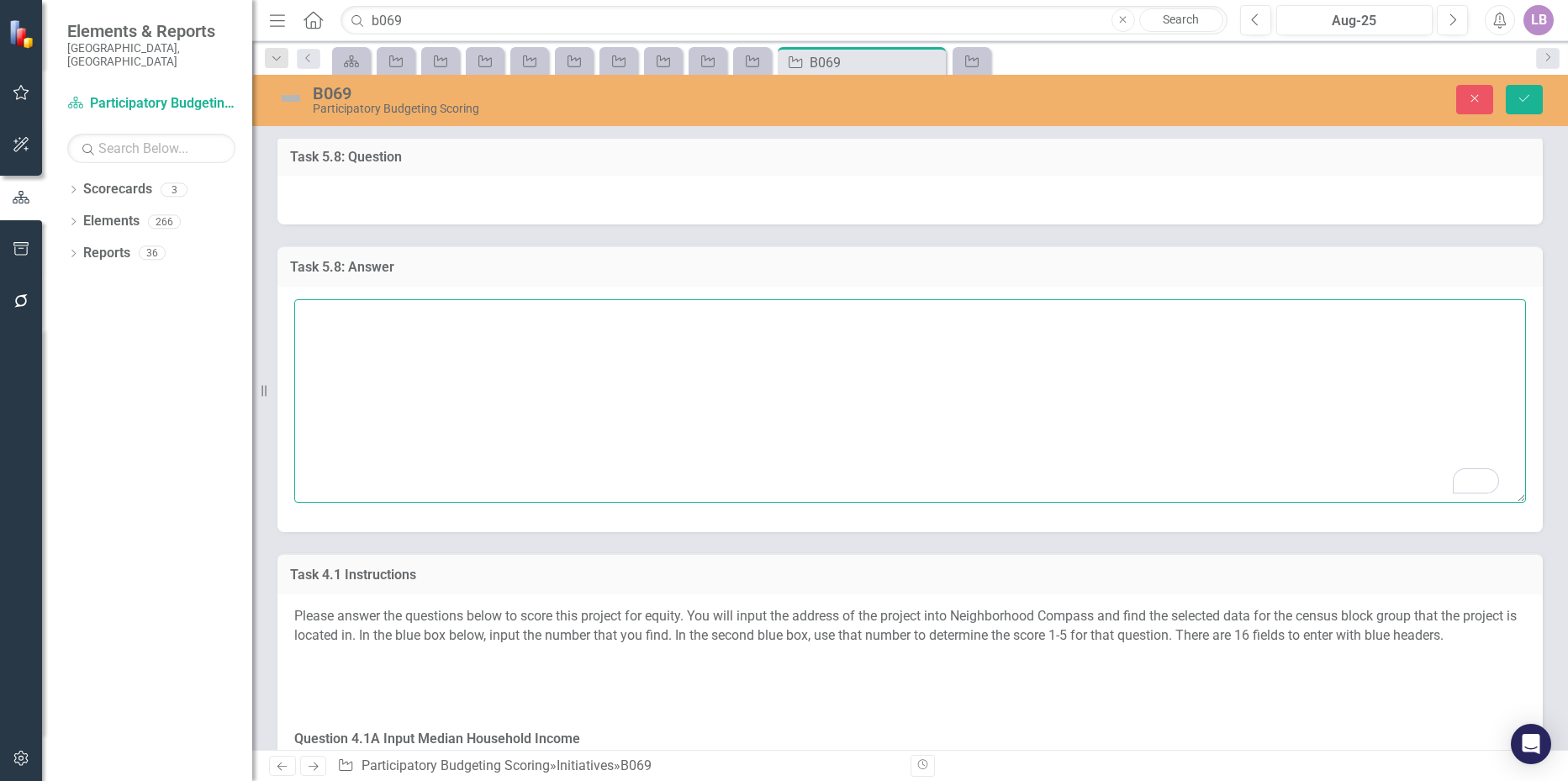
click at [374, 320] on textarea "To enrich screen reader interactions, please activate Accessibility in Grammarl…" at bounding box center [910, 401] width 1231 height 203
click at [422, 351] on textarea "To enrich screen reader interactions, please activate Accessibility in Grammarl…" at bounding box center [910, 401] width 1231 height 203
click at [386, 331] on textarea "Sería m" at bounding box center [910, 401] width 1231 height 203
type textarea "Sería más atractivo para nuevo estudiantes en la escuela por desarrollo social …"
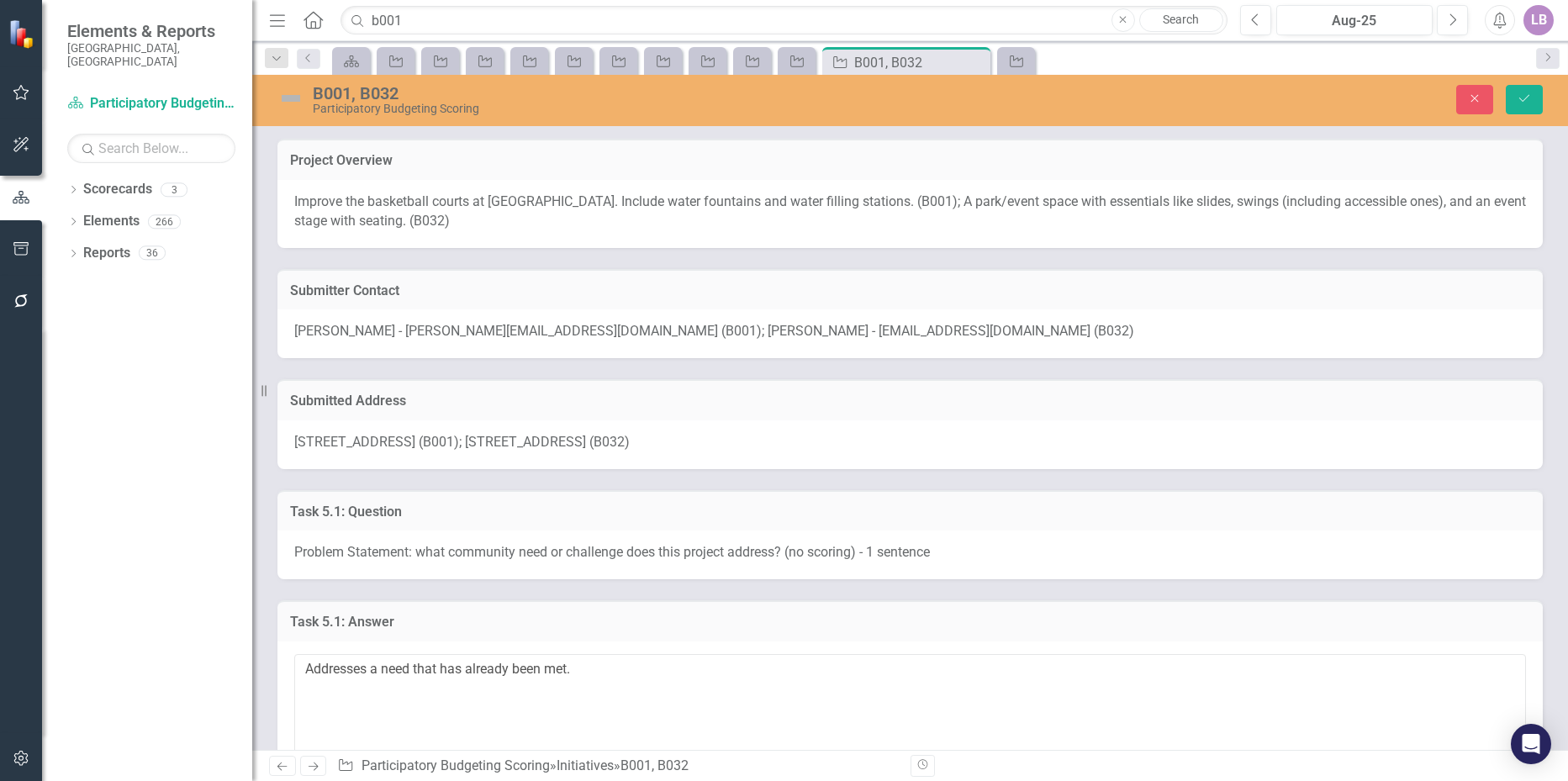
scroll to position [1345, 0]
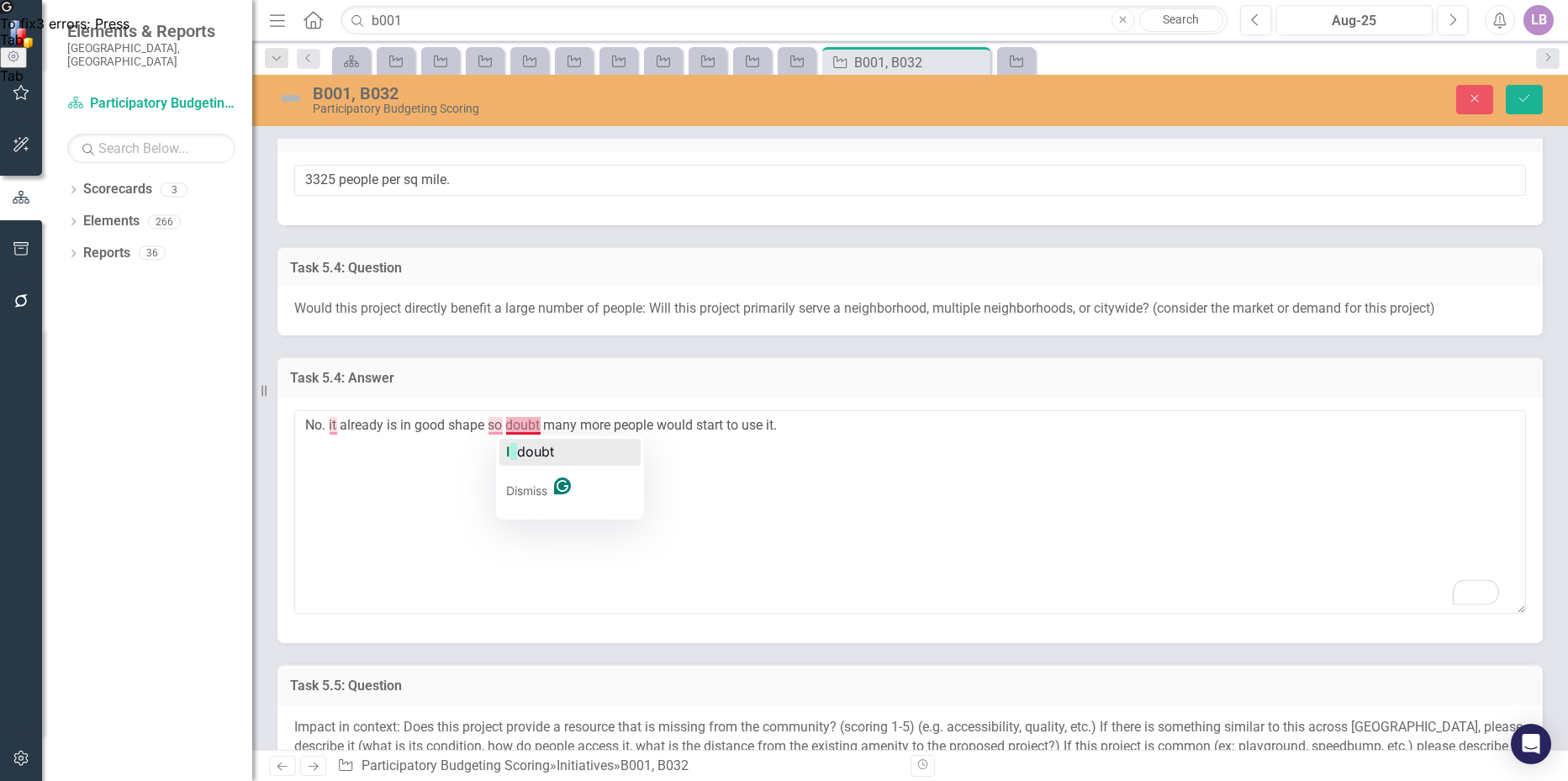
click at [531, 445] on span "doubt" at bounding box center [535, 452] width 37 height 17
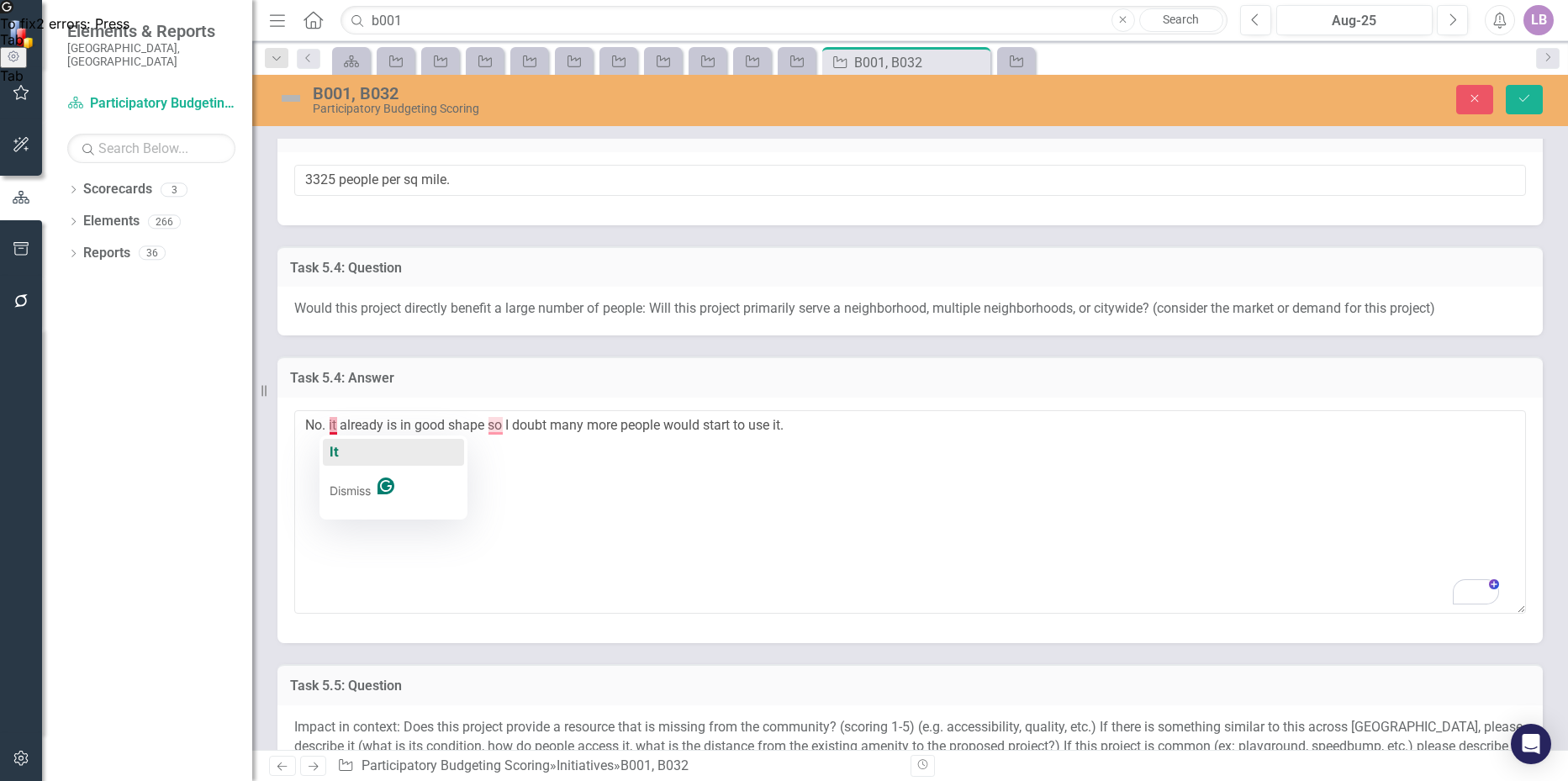
click at [339, 442] on button "It" at bounding box center [393, 452] width 141 height 27
click at [492, 422] on textarea "No. It already is in good shape so I doubt many more people would start to use …" at bounding box center [910, 512] width 1231 height 203
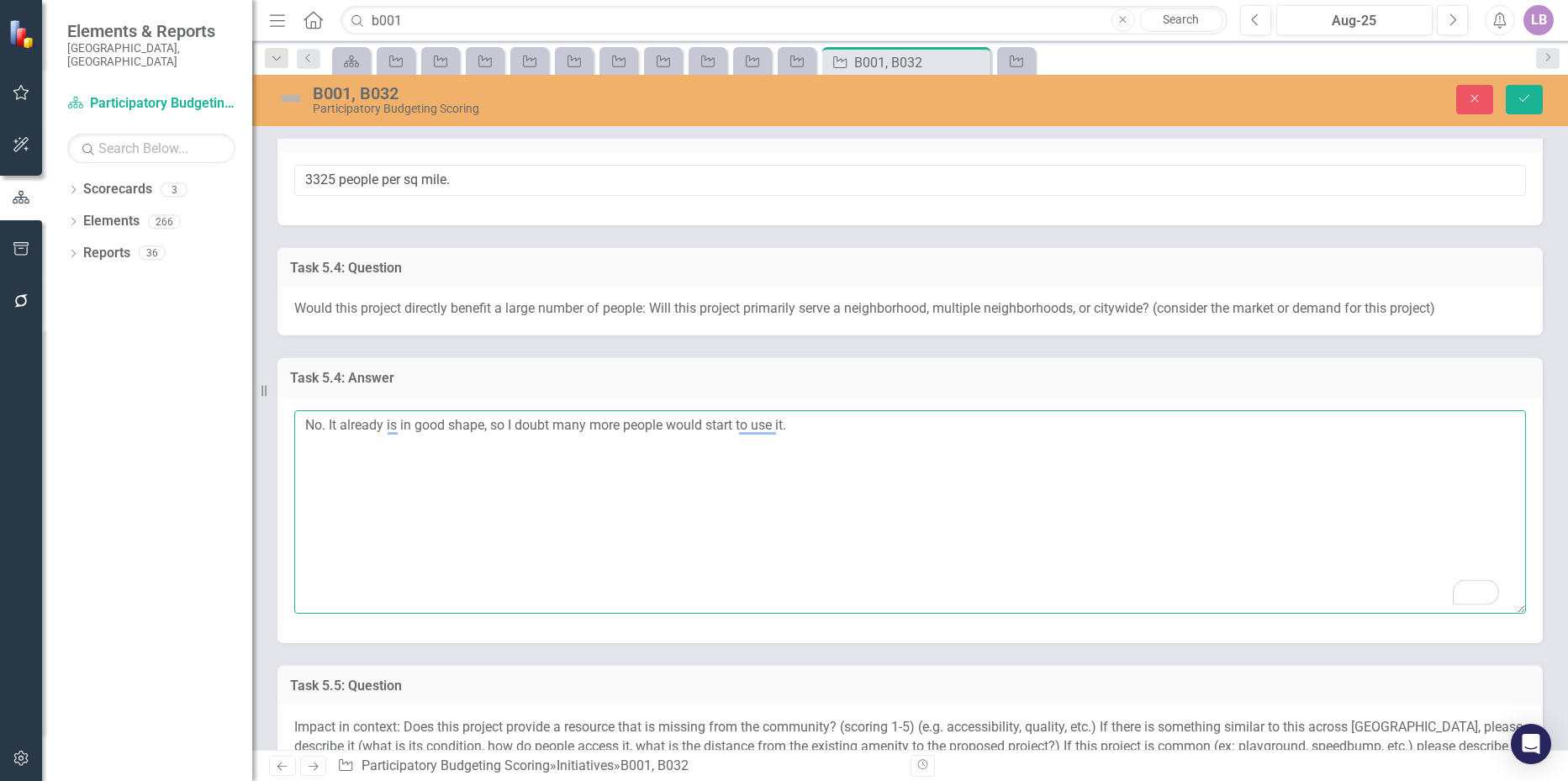
click at [1021, 507] on textarea "No. It already is in good shape, so I doubt many more people would start to use…" at bounding box center [910, 512] width 1231 height 203
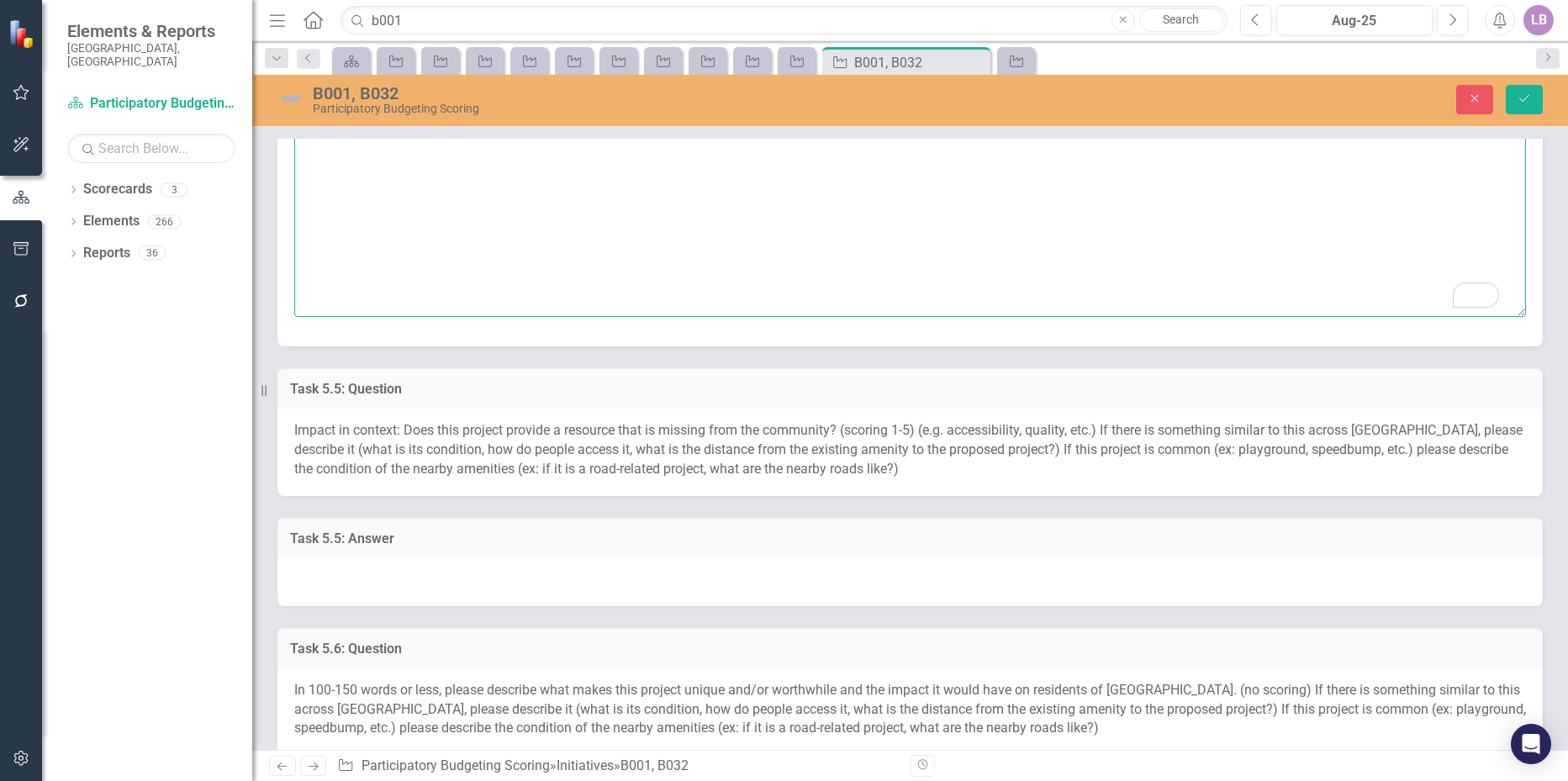
scroll to position [1681, 0]
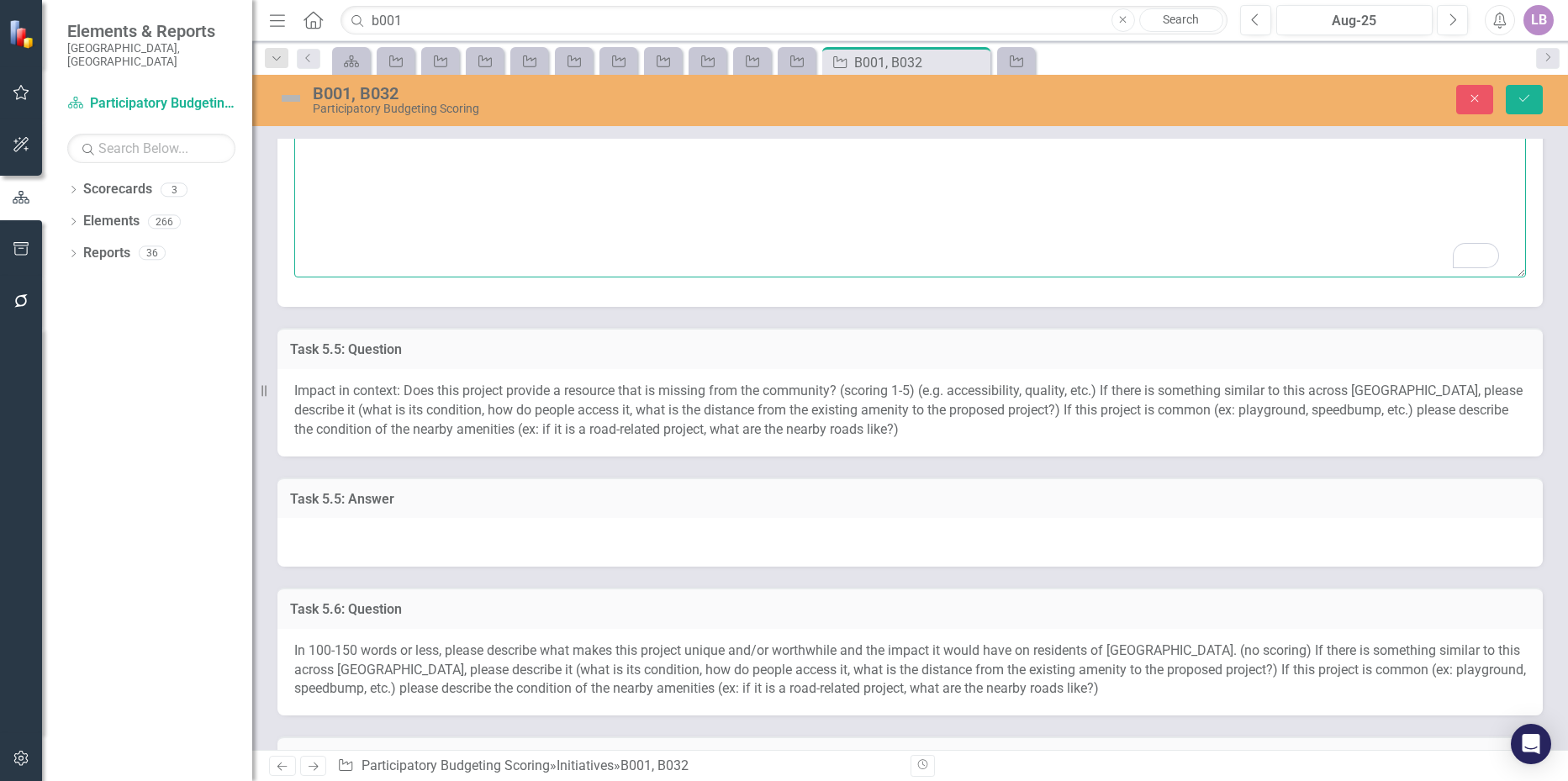
type textarea "No. It's already in good shape, so I doubt many more people would start using i…"
click at [337, 538] on div at bounding box center [910, 542] width 1265 height 49
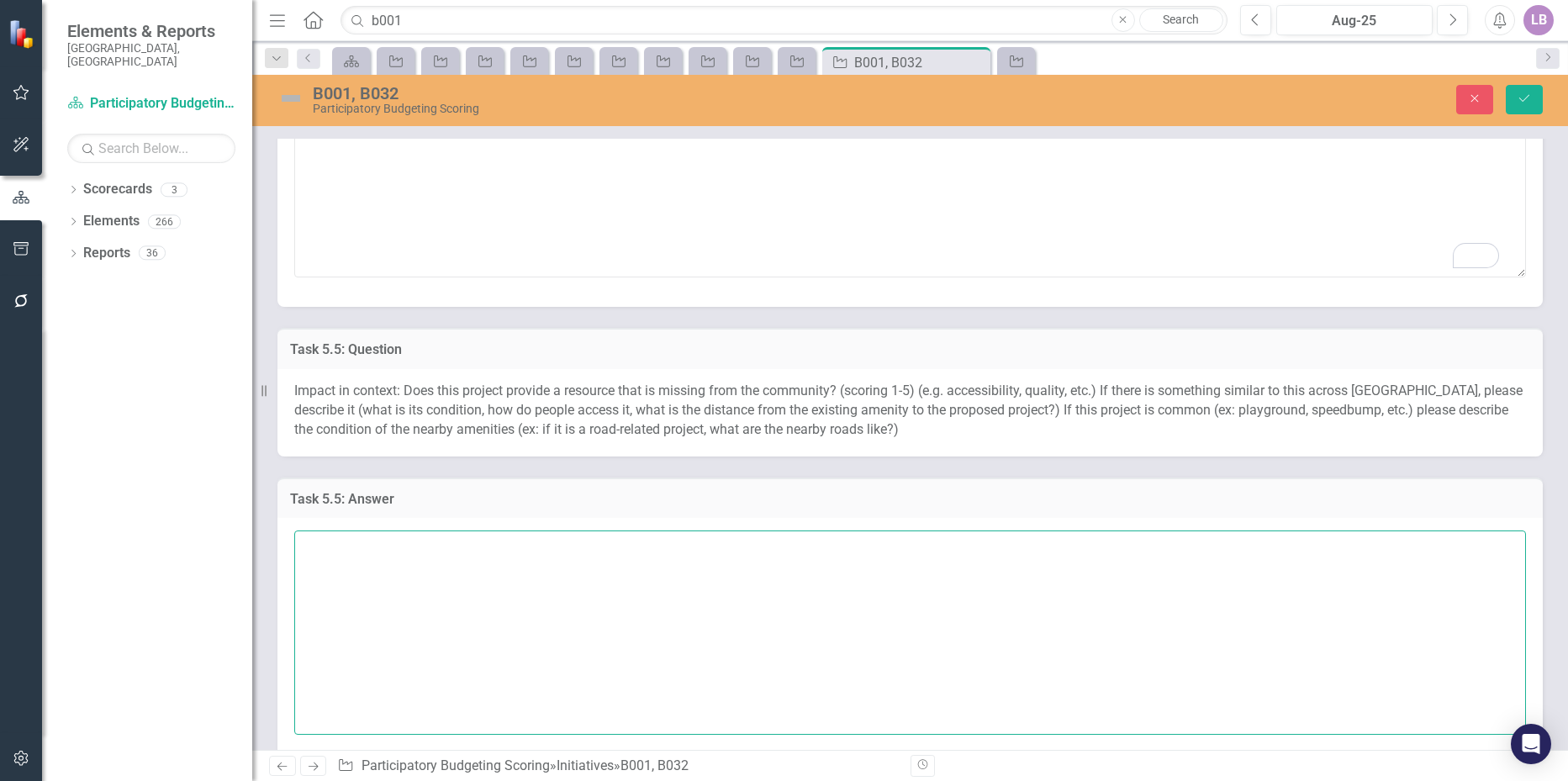
click at [341, 540] on textarea at bounding box center [910, 632] width 1231 height 203
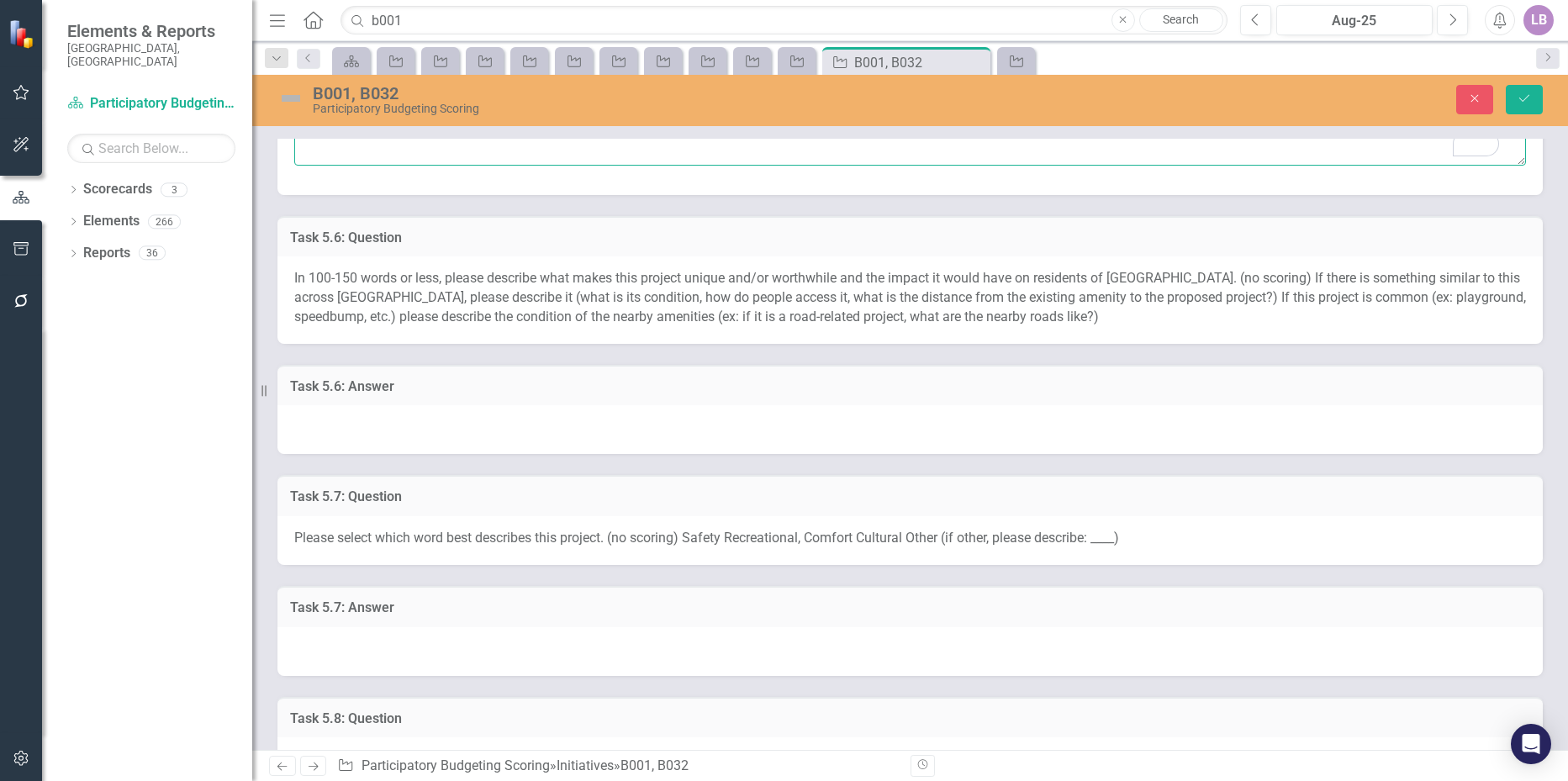
scroll to position [2269, 0]
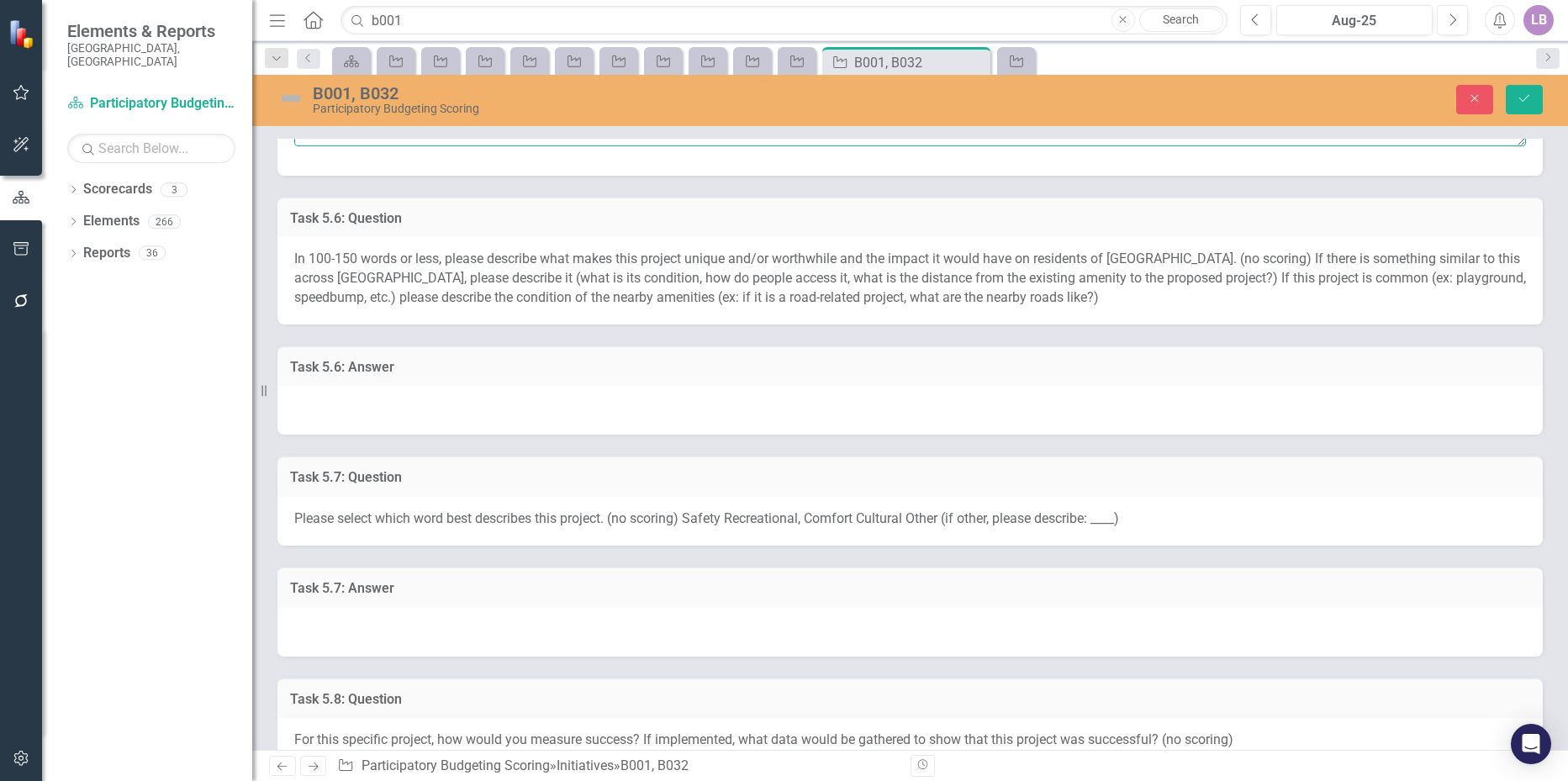
type textarea "No."
click at [352, 410] on div at bounding box center [910, 410] width 1265 height 49
click at [351, 410] on div at bounding box center [910, 410] width 1265 height 49
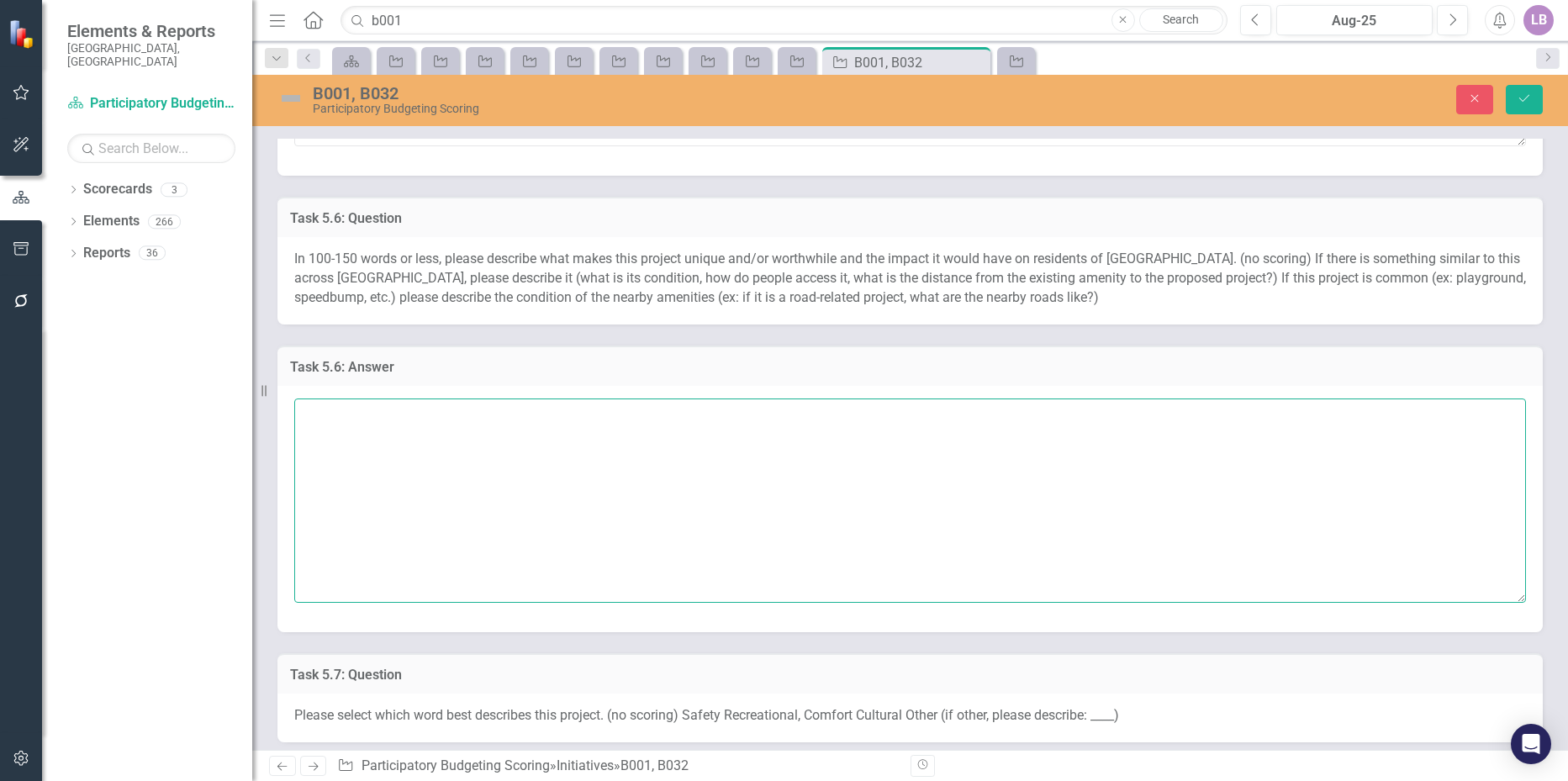
click at [357, 423] on textarea at bounding box center [910, 500] width 1231 height 203
type textarea "It is not worthwhile. It would take away froom"
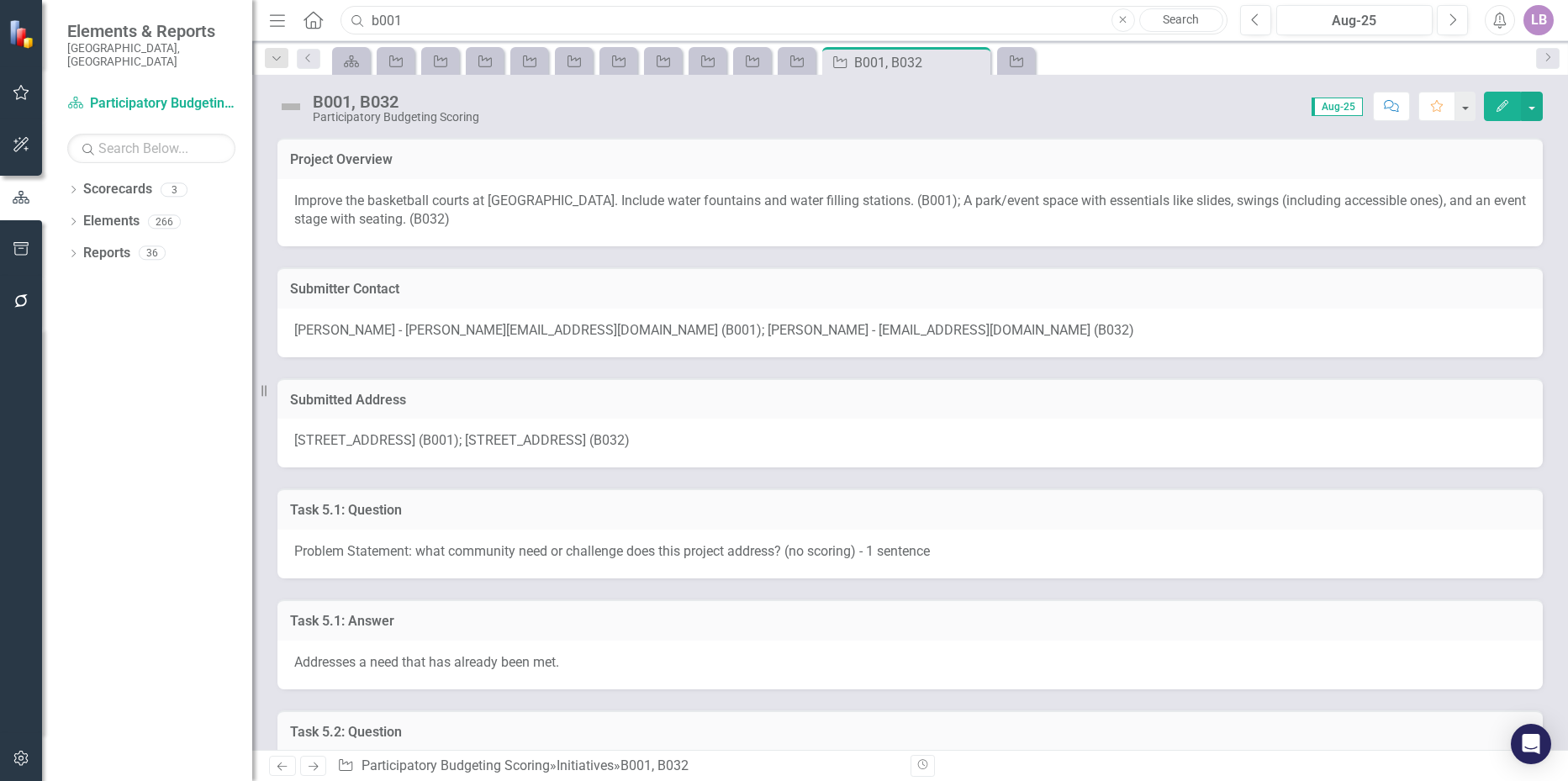
click at [413, 20] on input "b001" at bounding box center [783, 20] width 886 height 29
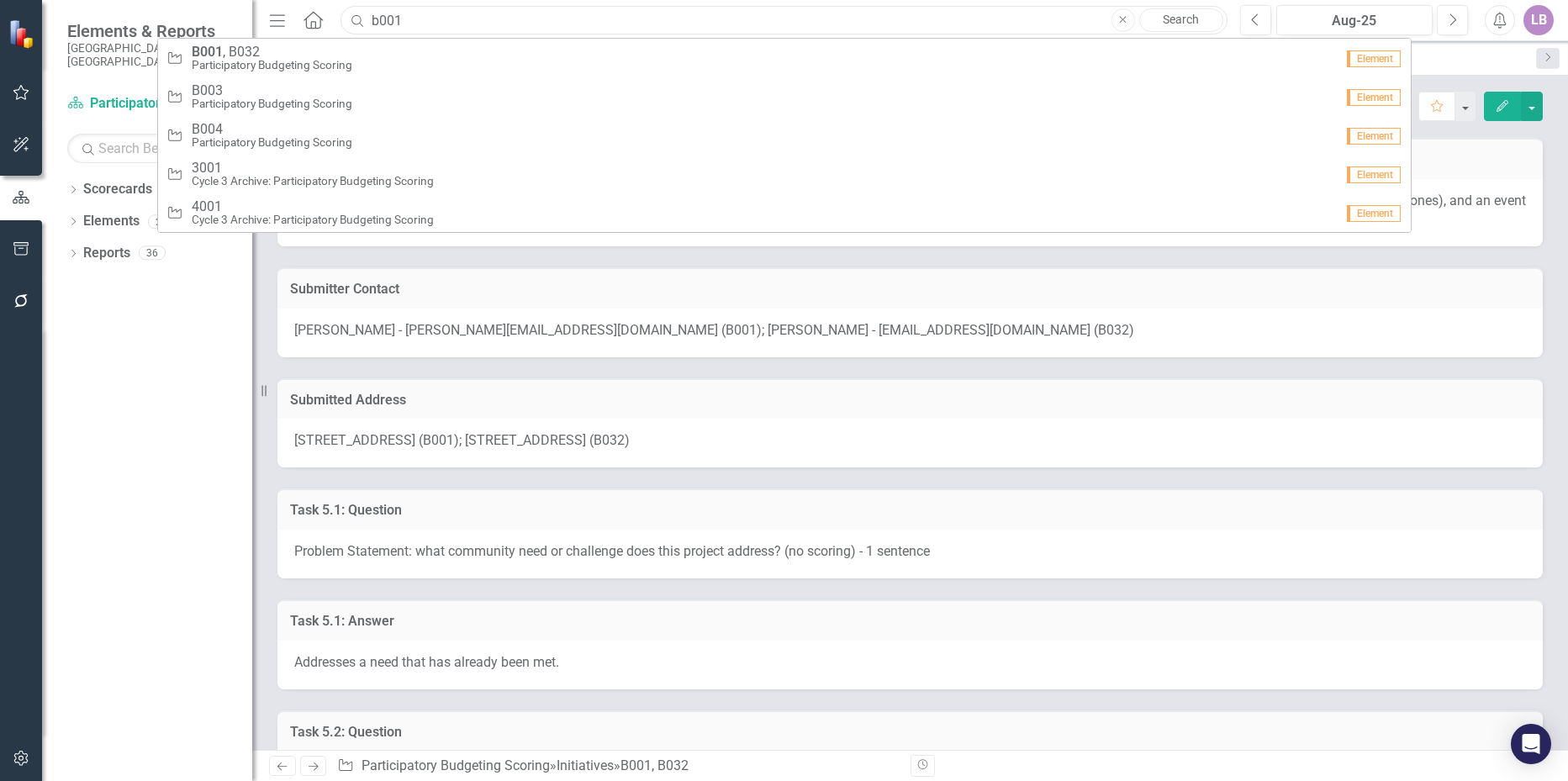
drag, startPoint x: 413, startPoint y: 20, endPoint x: 382, endPoint y: 17, distance: 31.1
click at [382, 17] on input "b001" at bounding box center [783, 20] width 886 height 29
click at [394, 18] on input "b001" at bounding box center [783, 20] width 886 height 29
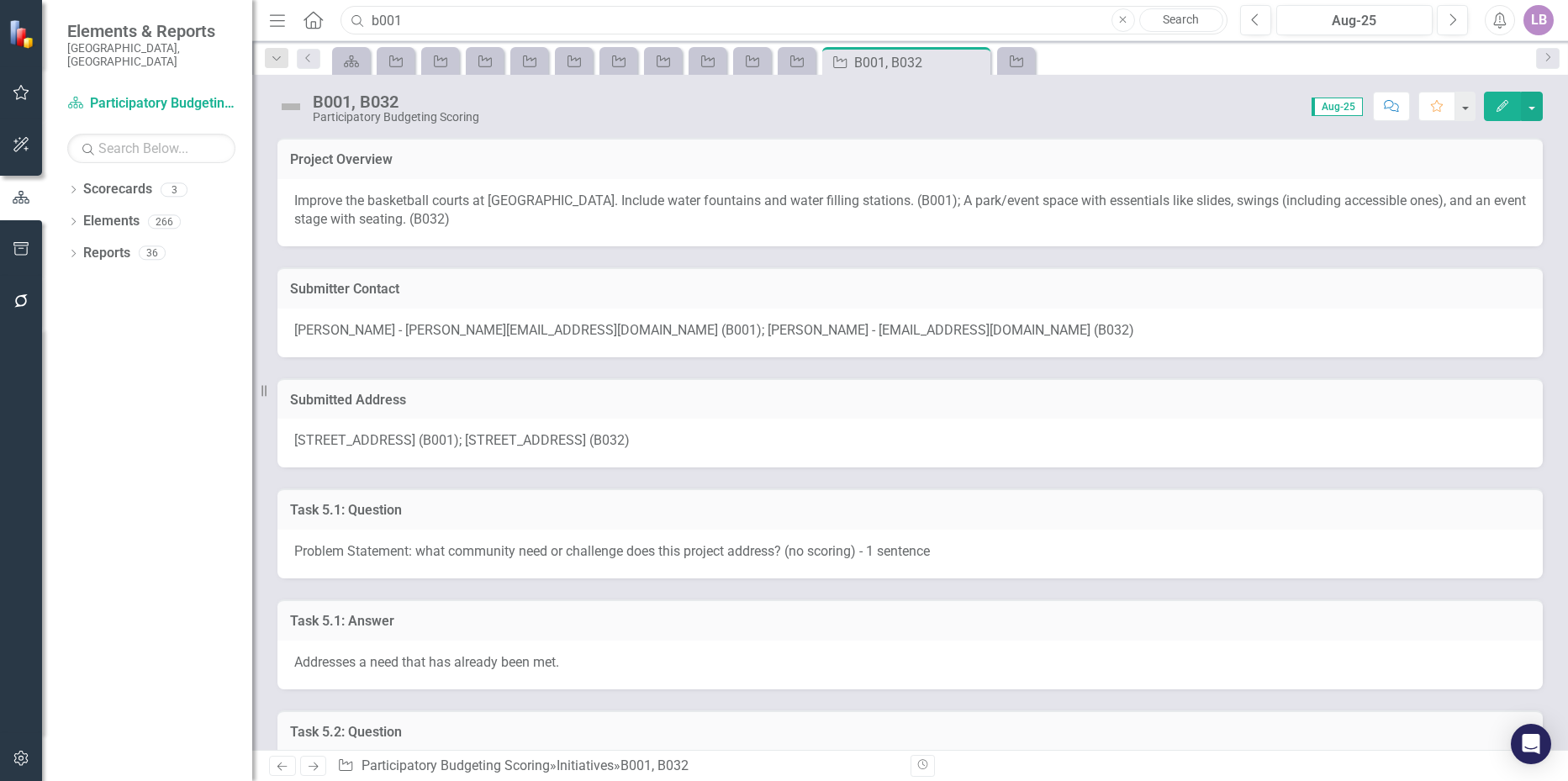
drag, startPoint x: 415, startPoint y: 16, endPoint x: 390, endPoint y: 17, distance: 25.0
click at [390, 17] on input "b001" at bounding box center [783, 20] width 886 height 29
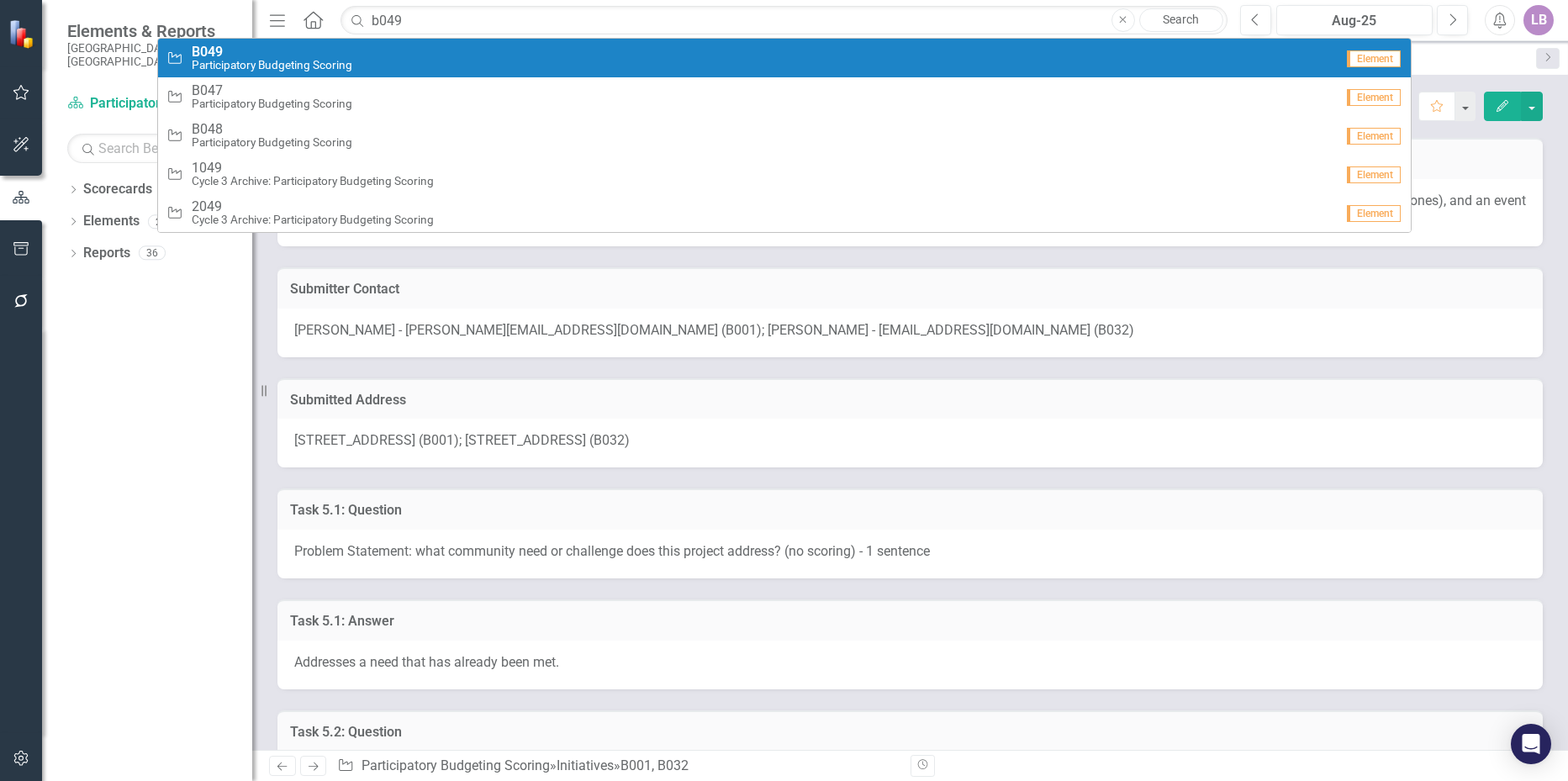
click at [362, 51] on div "Initiative B049 Participatory Budgeting Scoring" at bounding box center [750, 57] width 1168 height 27
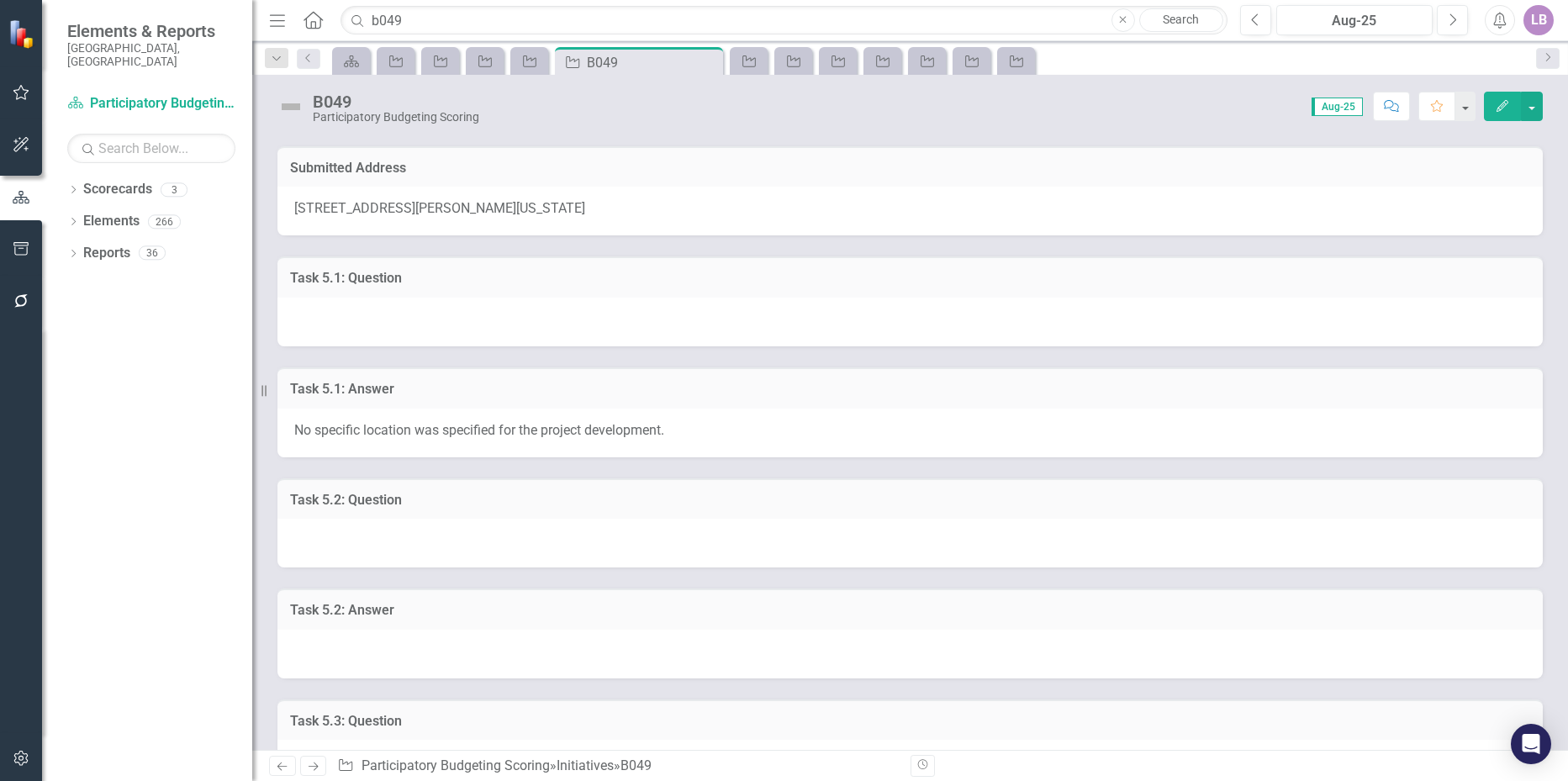
scroll to position [252, 0]
click at [582, 421] on span "No specific location was specified for the project development." at bounding box center [479, 428] width 370 height 16
drag, startPoint x: 405, startPoint y: 18, endPoint x: 390, endPoint y: 19, distance: 15.0
click at [390, 19] on input "b049" at bounding box center [783, 20] width 886 height 29
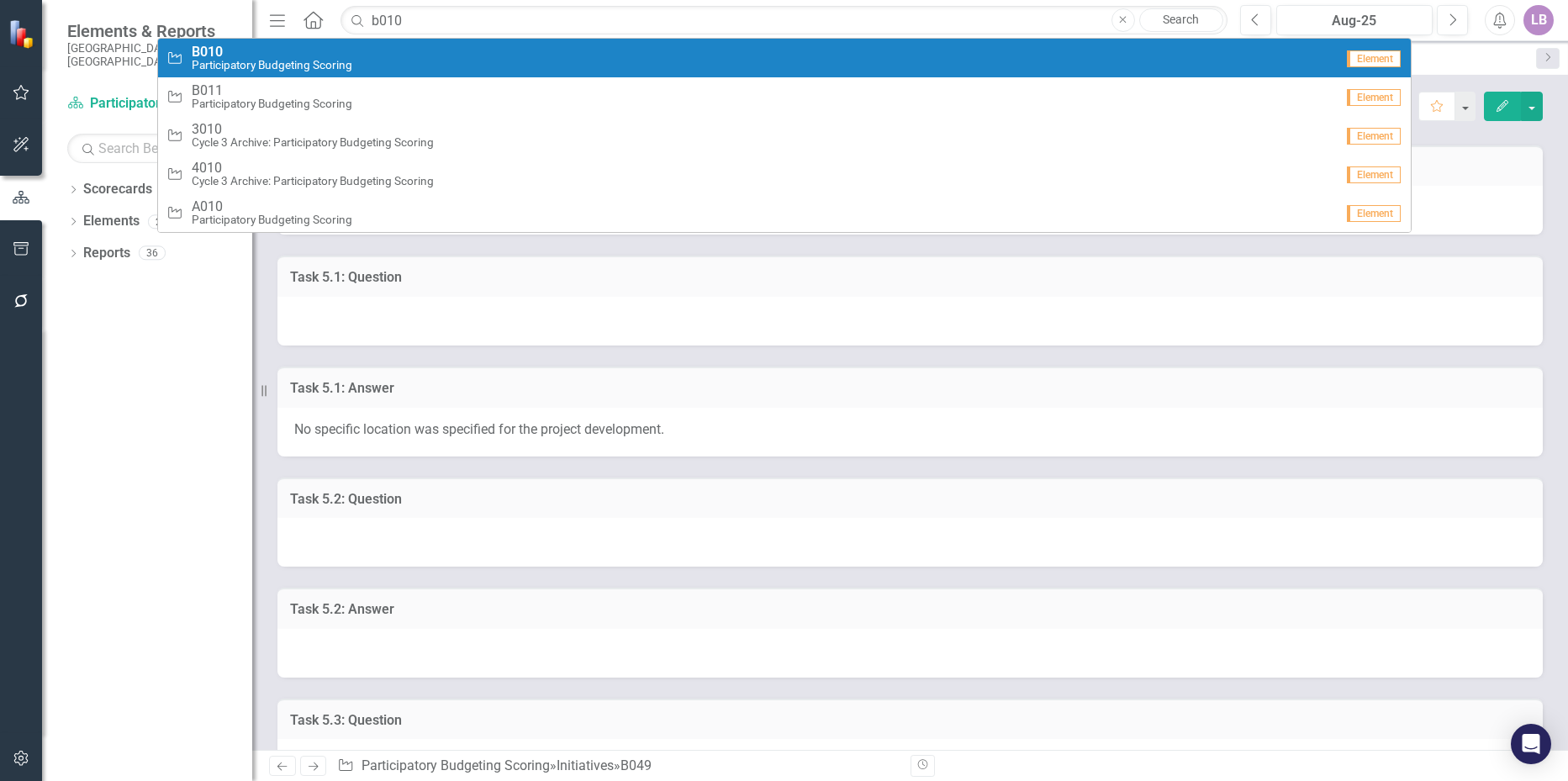
click at [327, 61] on small "Participatory Budgeting Scoring" at bounding box center [272, 65] width 161 height 12
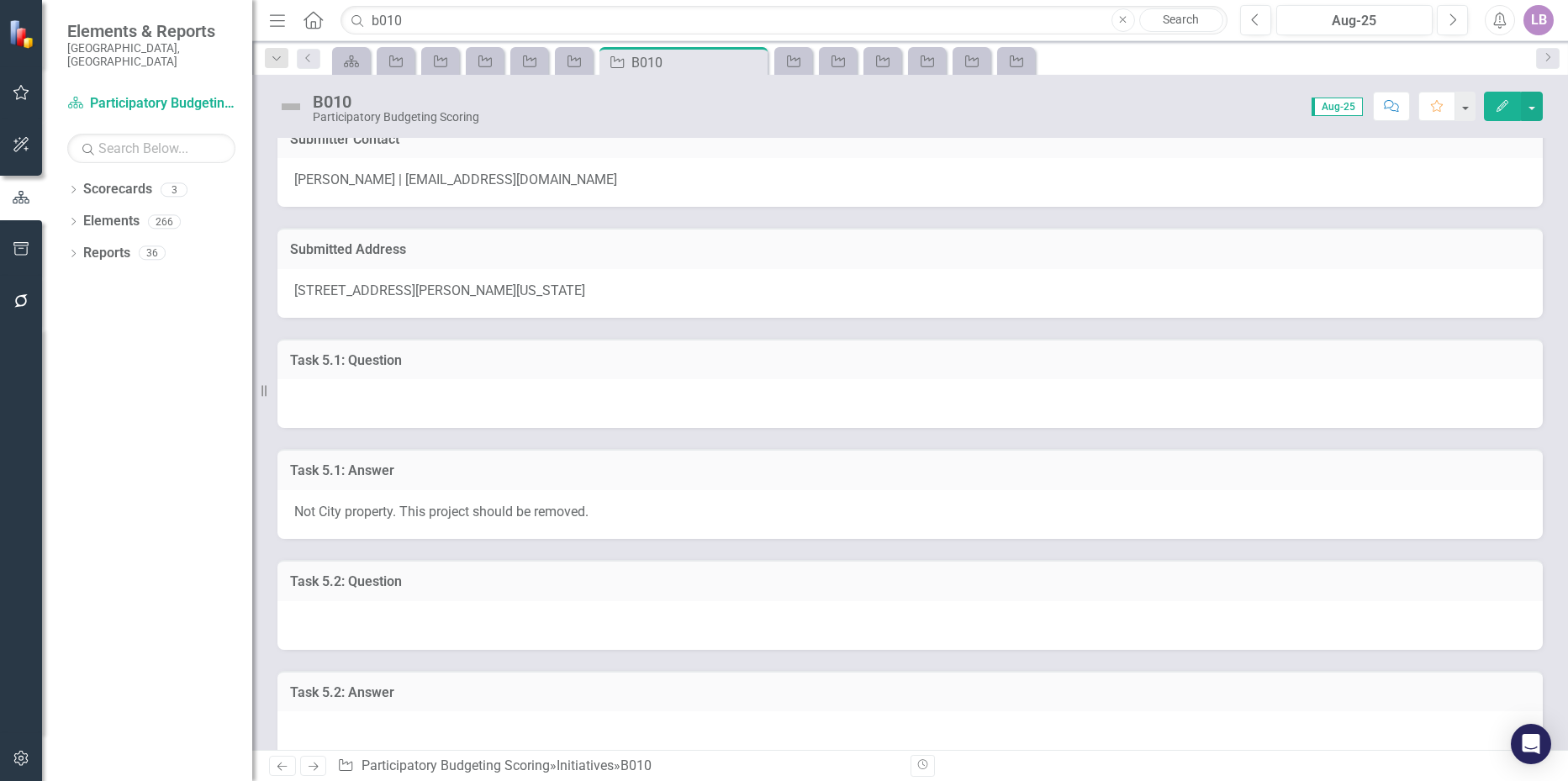
scroll to position [168, 0]
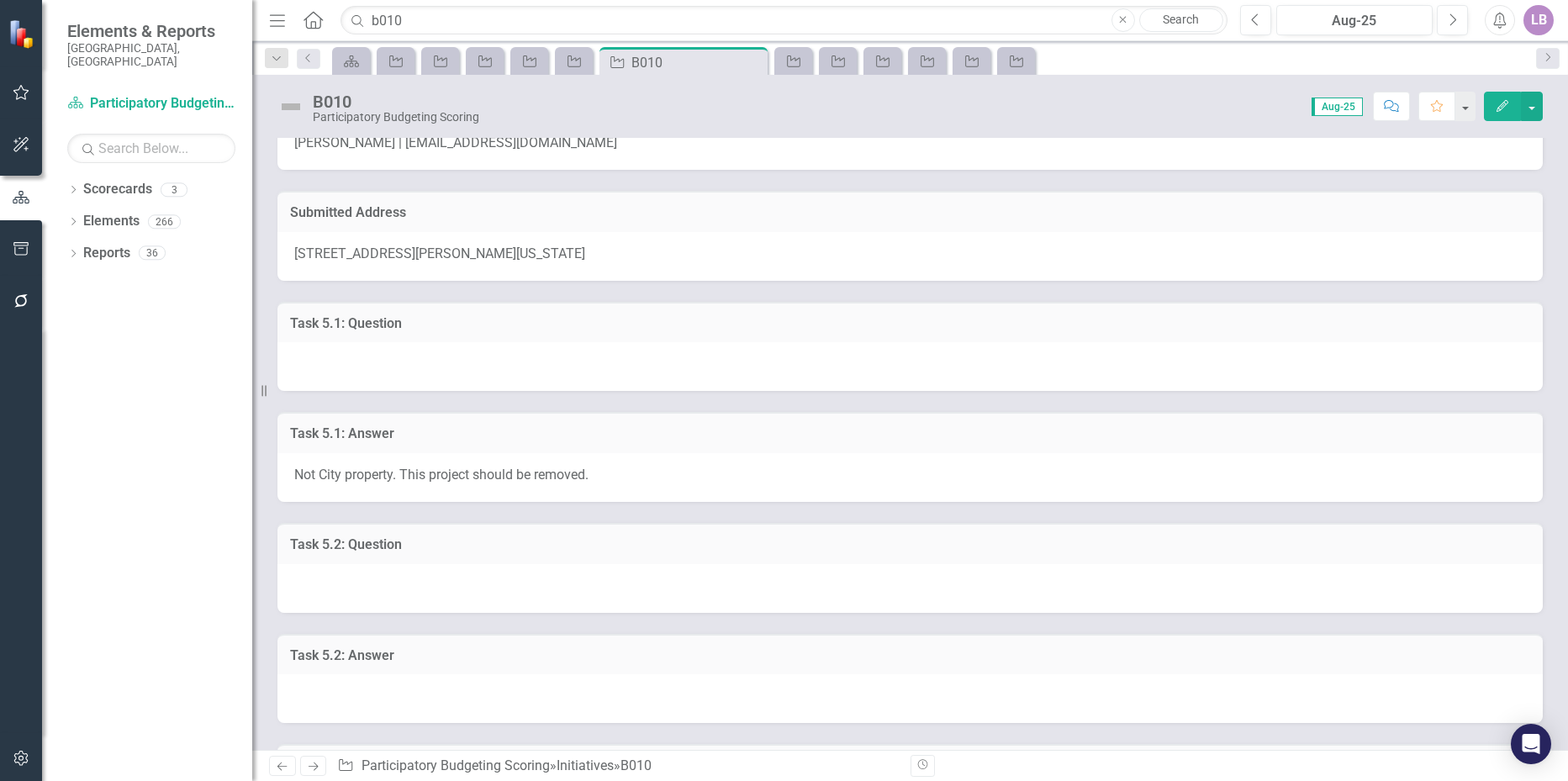
click at [662, 476] on div "Not City property. This project should be removed." at bounding box center [910, 477] width 1265 height 49
click at [417, 13] on input "b010" at bounding box center [783, 20] width 886 height 29
drag, startPoint x: 413, startPoint y: 12, endPoint x: 379, endPoint y: 17, distance: 34.4
click at [379, 17] on input "b010" at bounding box center [783, 20] width 886 height 29
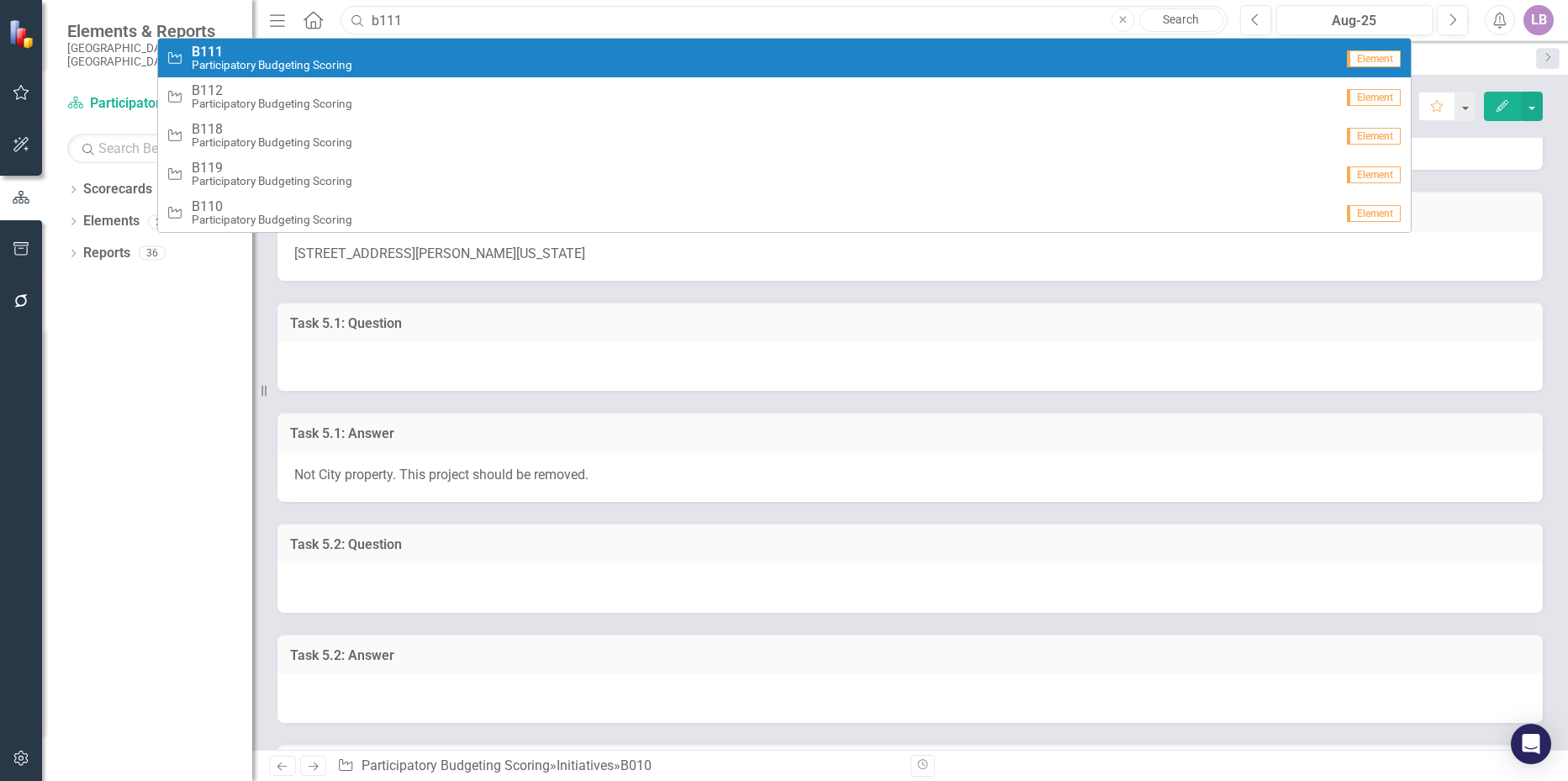
type input "b111"
click at [467, 62] on div "Initiative B111 Participatory Budgeting Scoring" at bounding box center [750, 57] width 1168 height 27
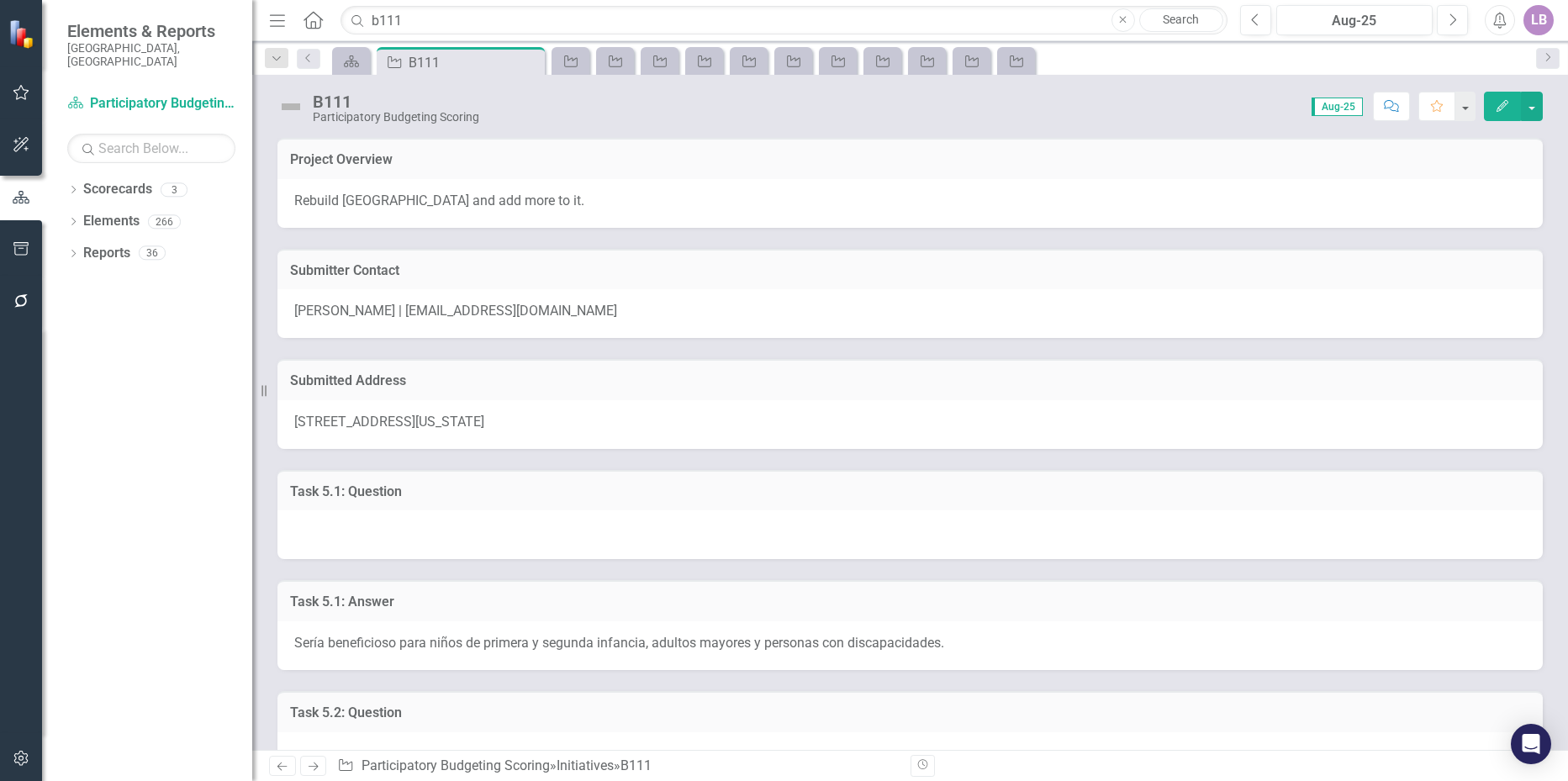
click at [776, 639] on span "Sería beneficioso para niños de primera y segunda infancia, adultos mayores y p…" at bounding box center [619, 642] width 649 height 16
click at [776, 638] on span "Sería beneficioso para niños de primera y segunda infancia, adultos mayores y p…" at bounding box center [619, 642] width 649 height 16
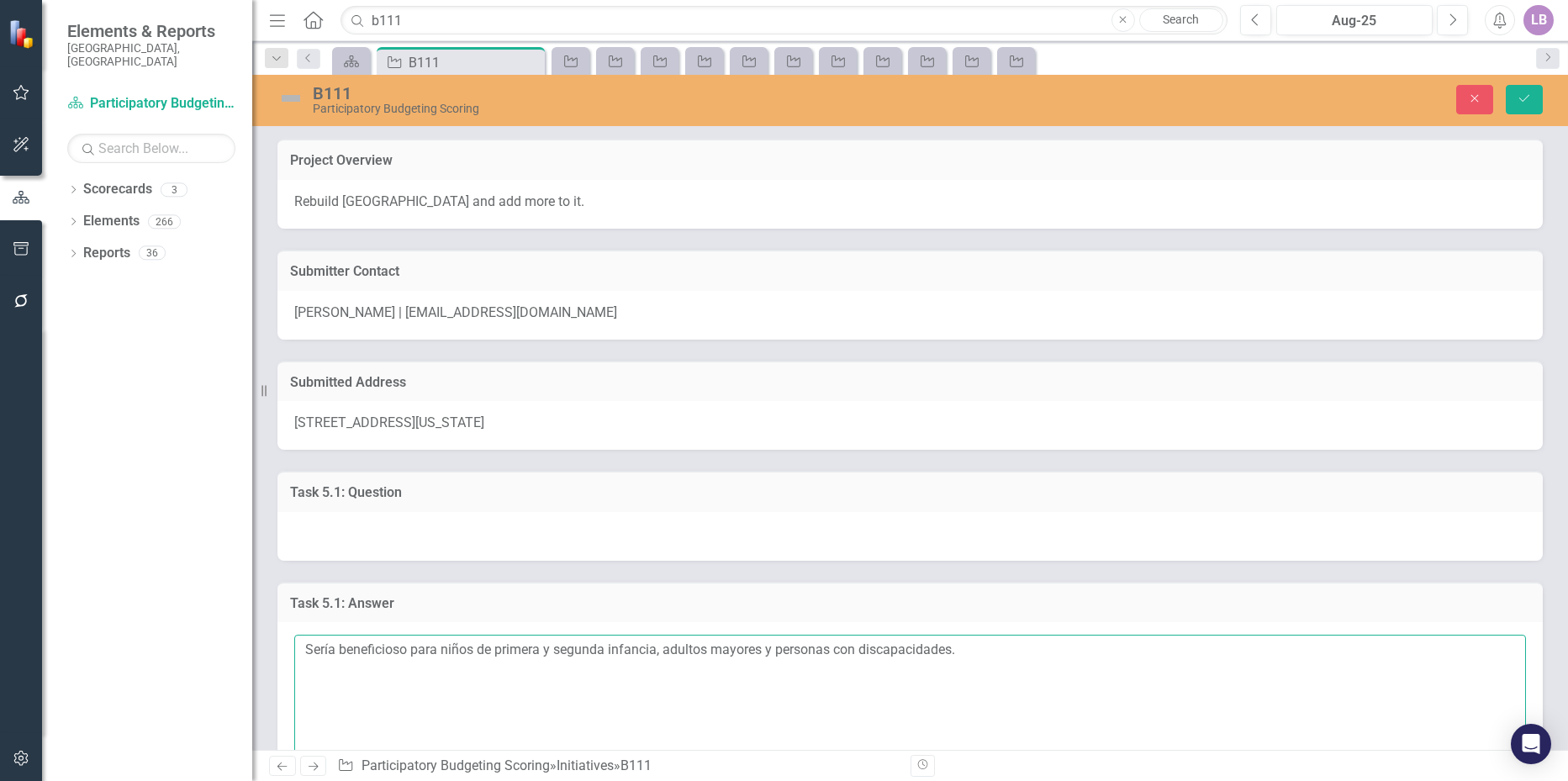
drag, startPoint x: 993, startPoint y: 648, endPoint x: 299, endPoint y: 648, distance: 694.0
click at [299, 648] on textarea "Sería beneficioso para niños de primera y segunda infancia, adultos mayores y p…" at bounding box center [910, 736] width 1231 height 203
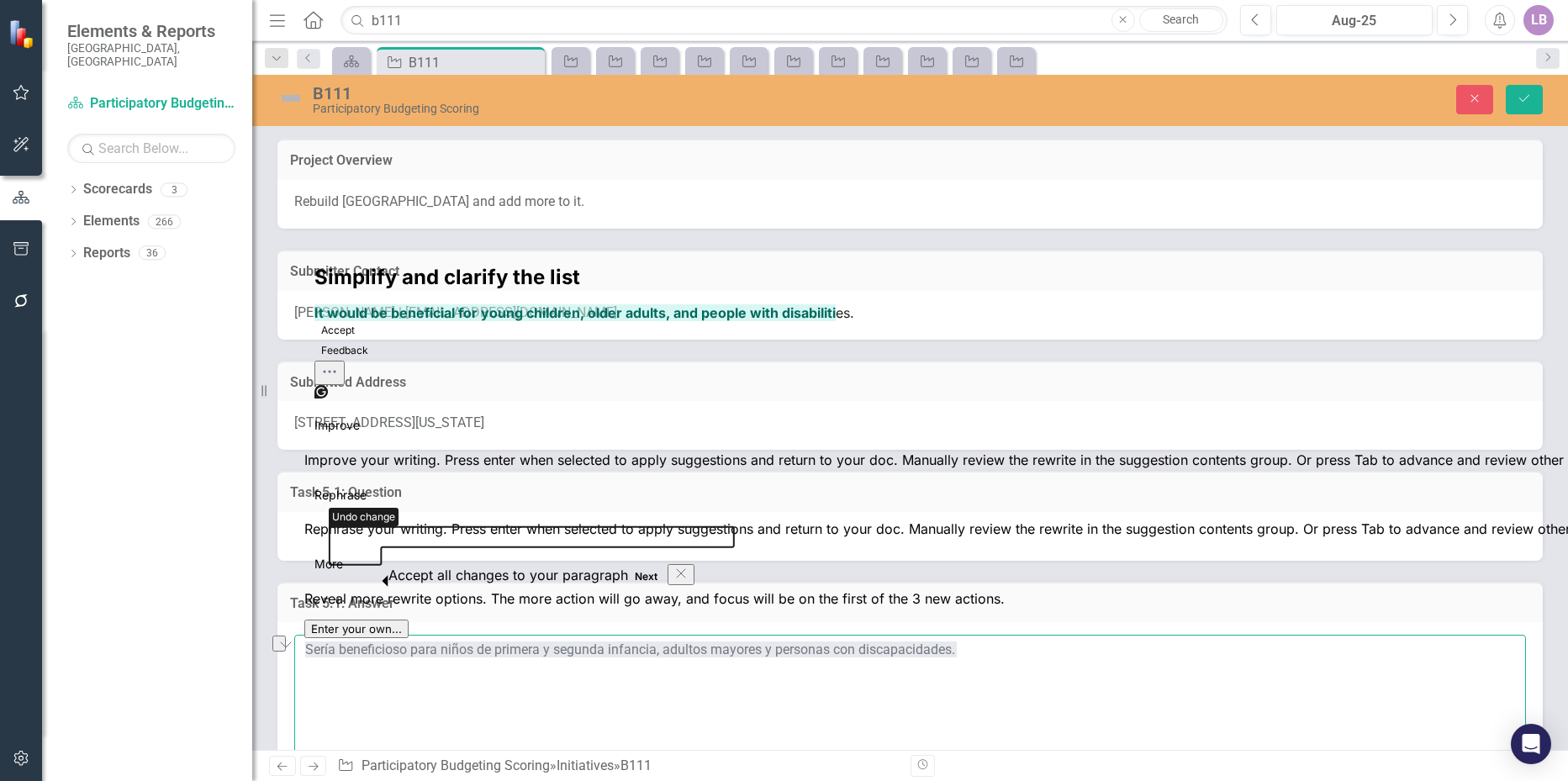
click at [632, 723] on textarea "Sería beneficioso para niños de primera y segunda infancia, adultos mayores y p…" at bounding box center [910, 736] width 1231 height 203
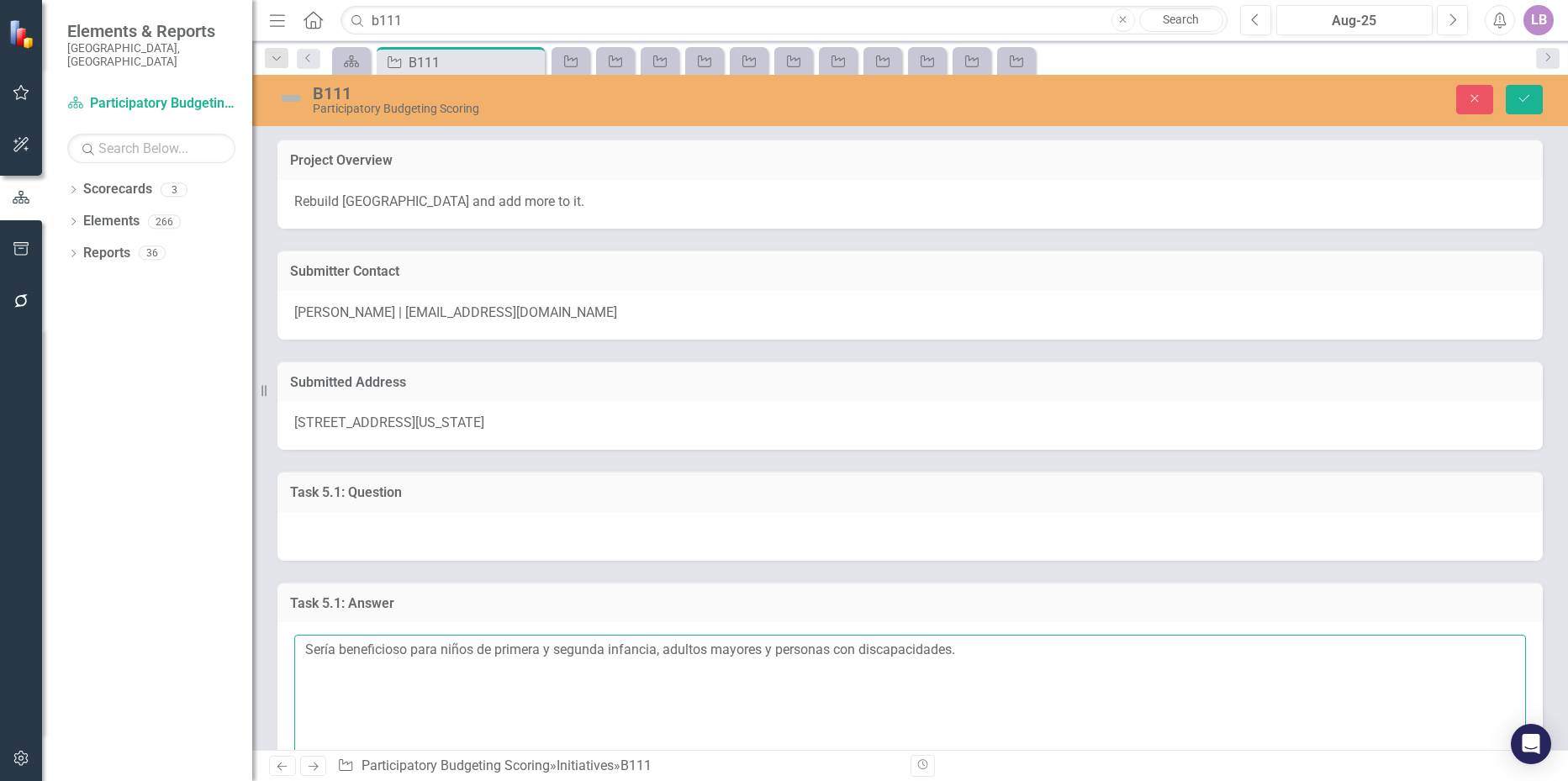
click at [996, 641] on textarea "Sería beneficioso para niños de primera y segunda infancia, adultos mayores y p…" at bounding box center [910, 736] width 1231 height 203
click at [371, 678] on textarea "Sería beneficioso para niños de primera y segunda infancia, adultos mayores y p…" at bounding box center [910, 736] width 1231 height 203
paste textarea "It would be beneficial for young children, older adults, and people with disabi…"
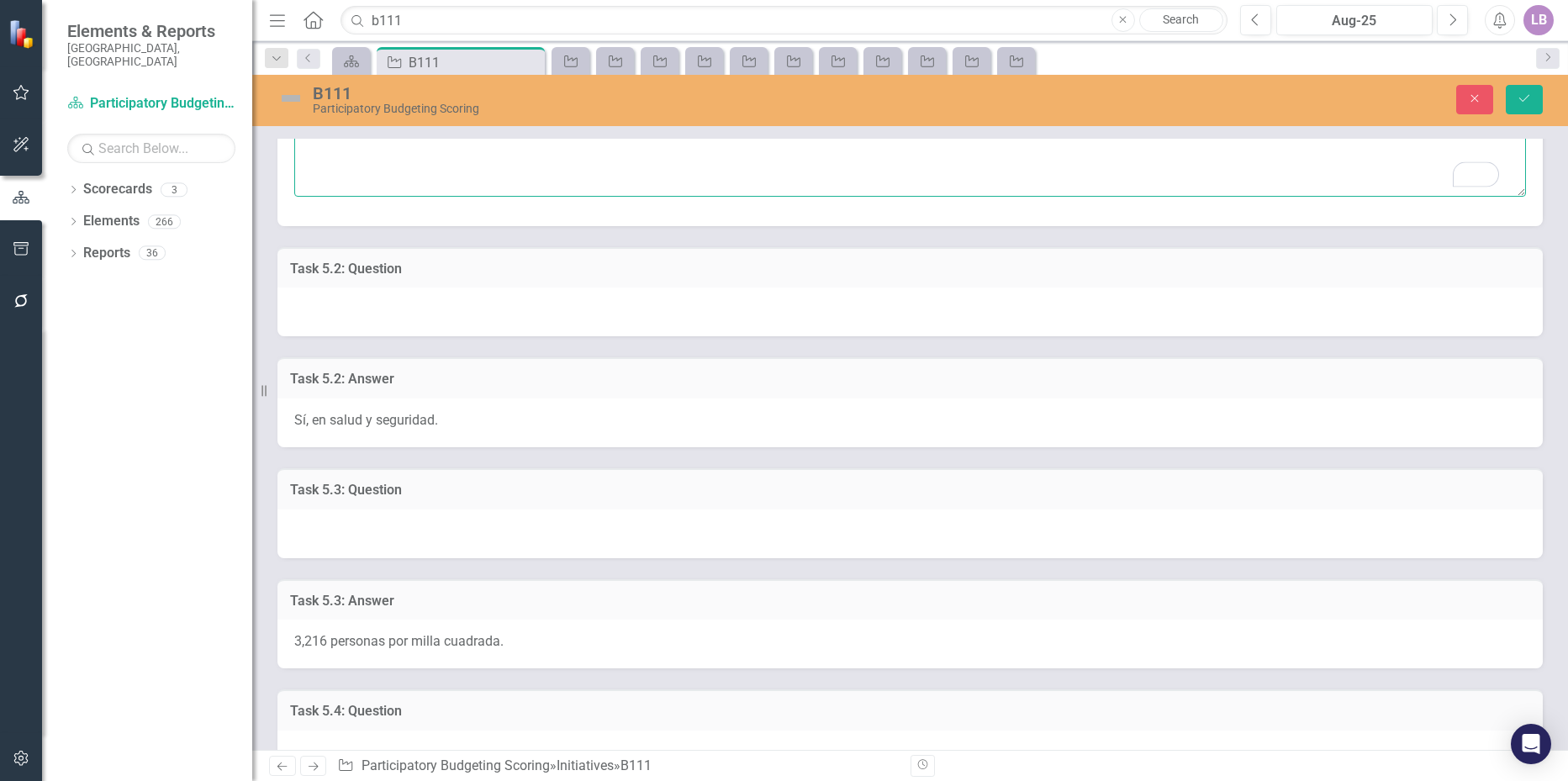
scroll to position [672, 0]
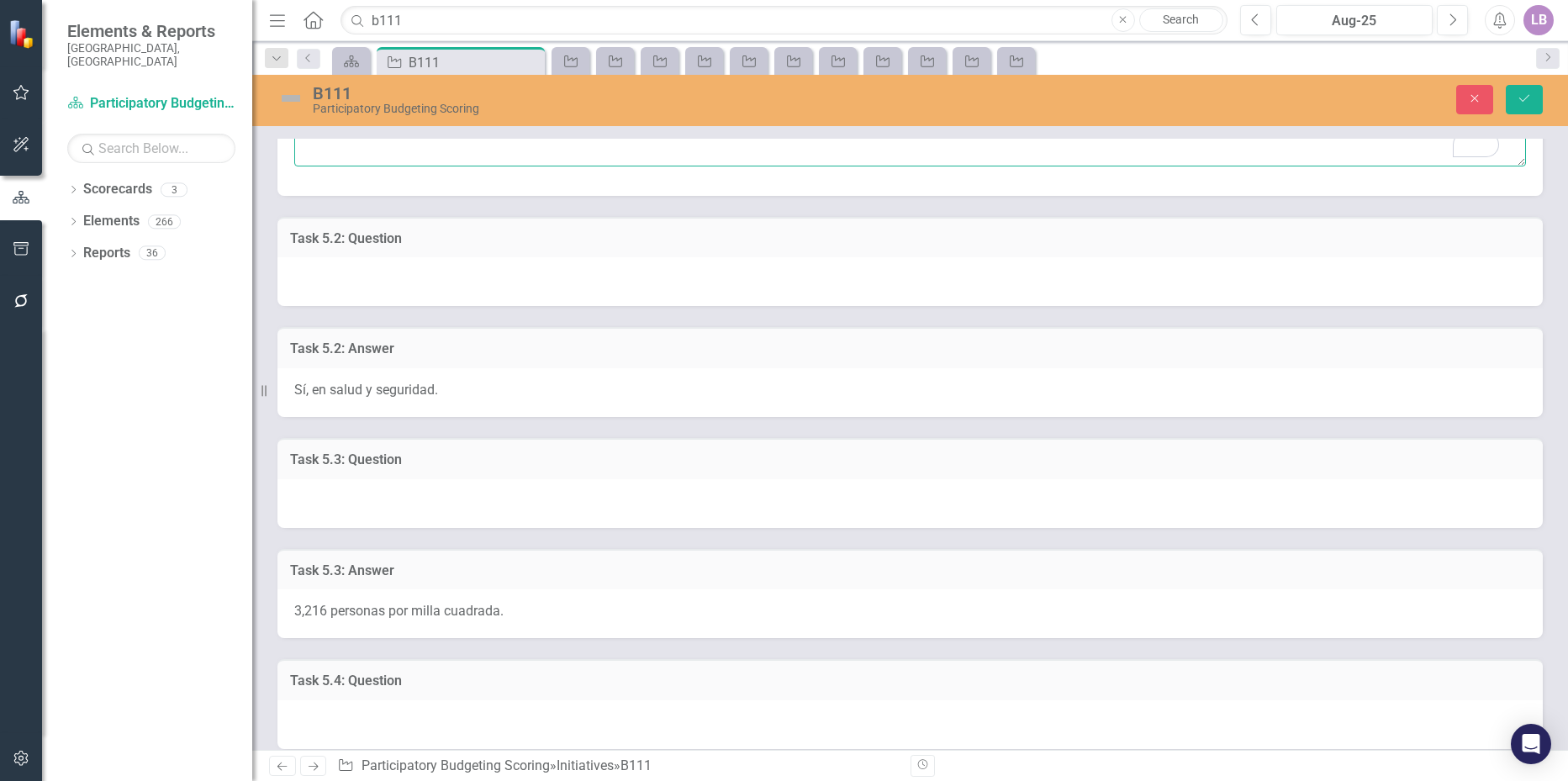
type textarea "Sería beneficioso para niños de primera y segunda infancia, adultos mayores y p…"
click at [551, 390] on div "Sí, en salud y seguridad." at bounding box center [910, 392] width 1265 height 49
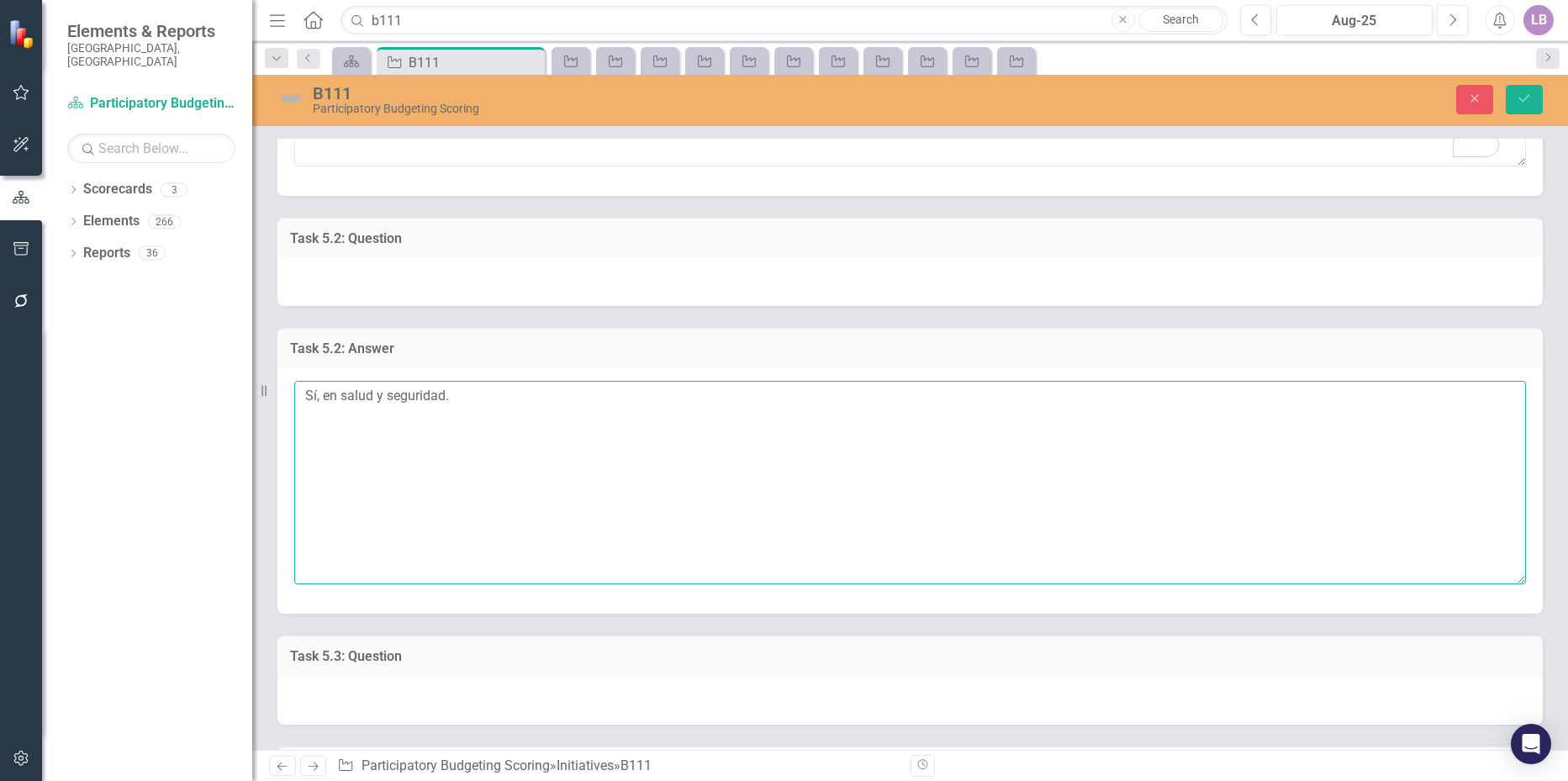
click at [500, 390] on textarea "Sí, en salud y seguridad." at bounding box center [910, 483] width 1231 height 203
drag, startPoint x: 480, startPoint y: 397, endPoint x: 300, endPoint y: 395, distance: 180.0
click at [300, 395] on div "Task 5.2: Answer Sí, en salud y seguridad. English:" at bounding box center [910, 470] width 1265 height 287
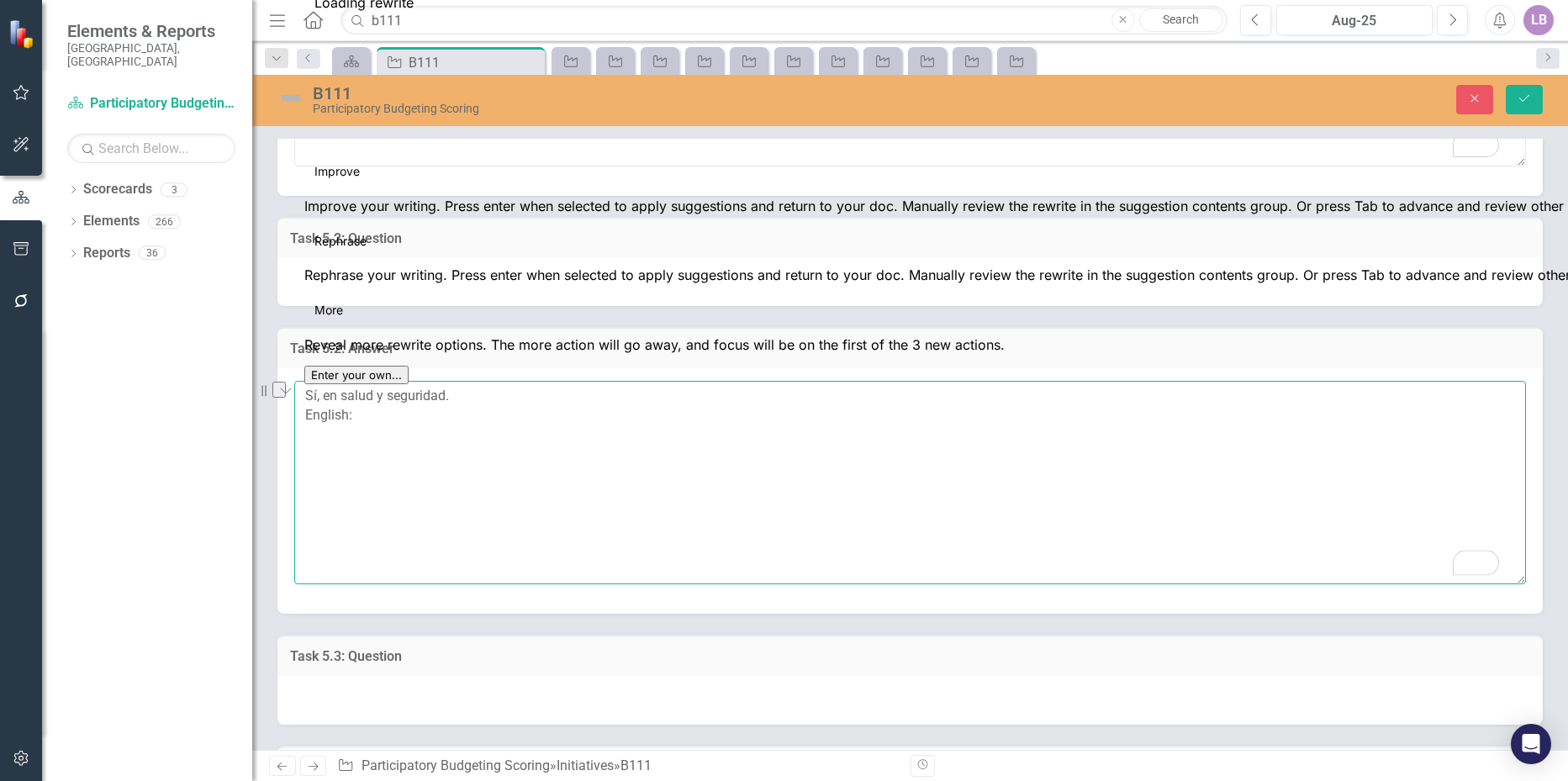
type textarea "Sí, en salud y seguridad. English:"
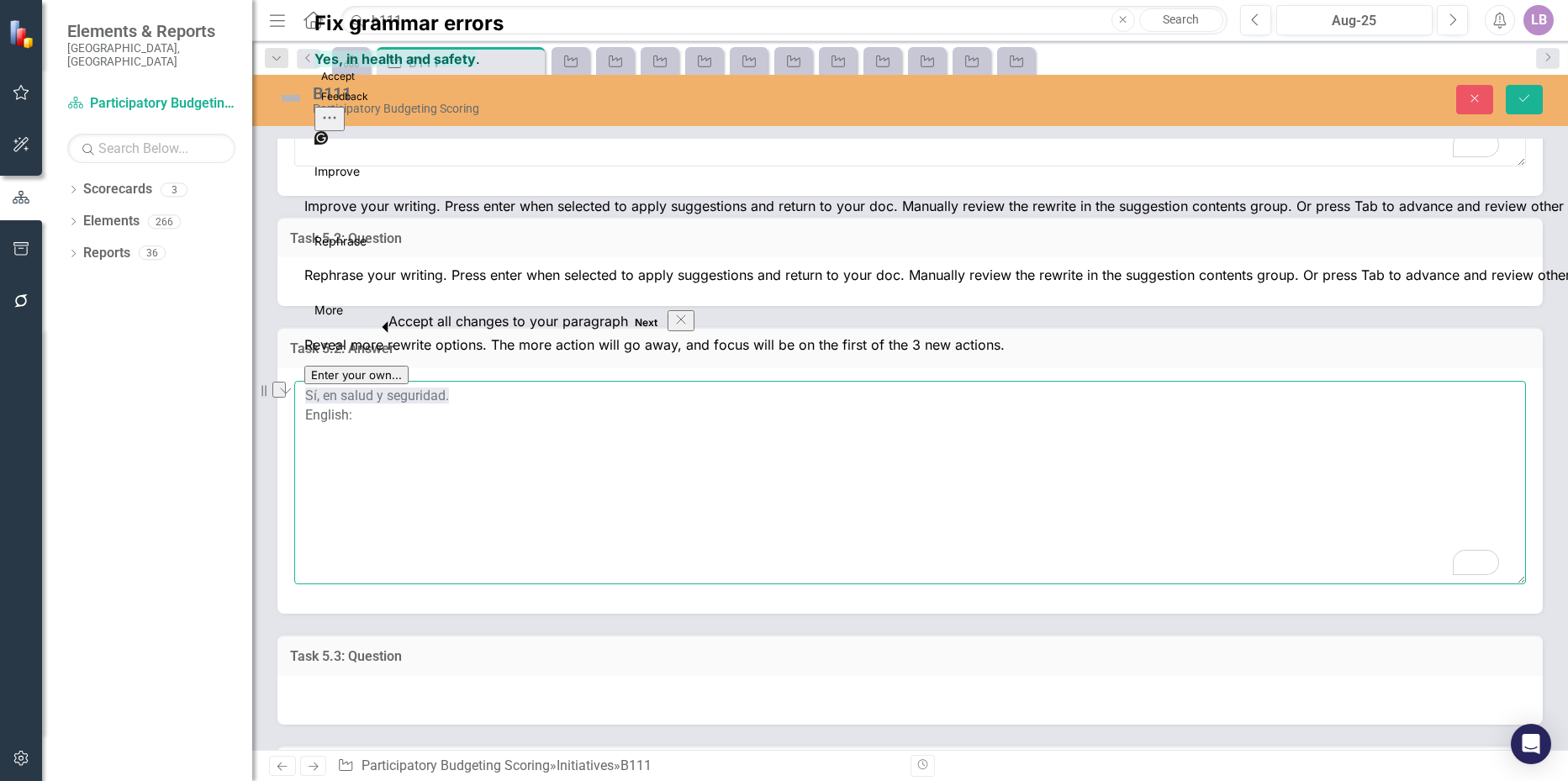
click at [387, 420] on textarea "Sí, en salud y seguridad. English:" at bounding box center [910, 483] width 1231 height 203
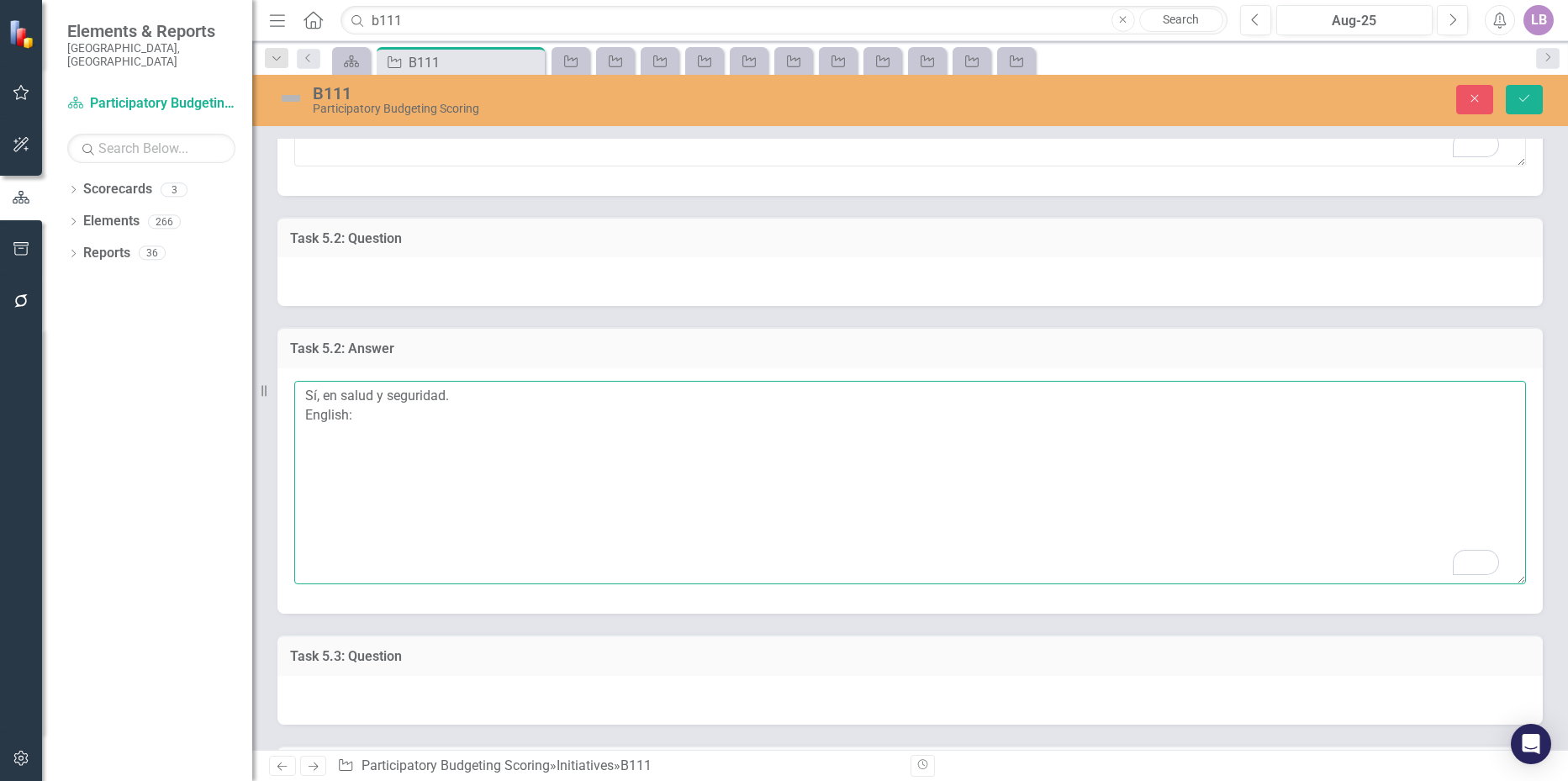
paste textarea "Yes, in health and safety."
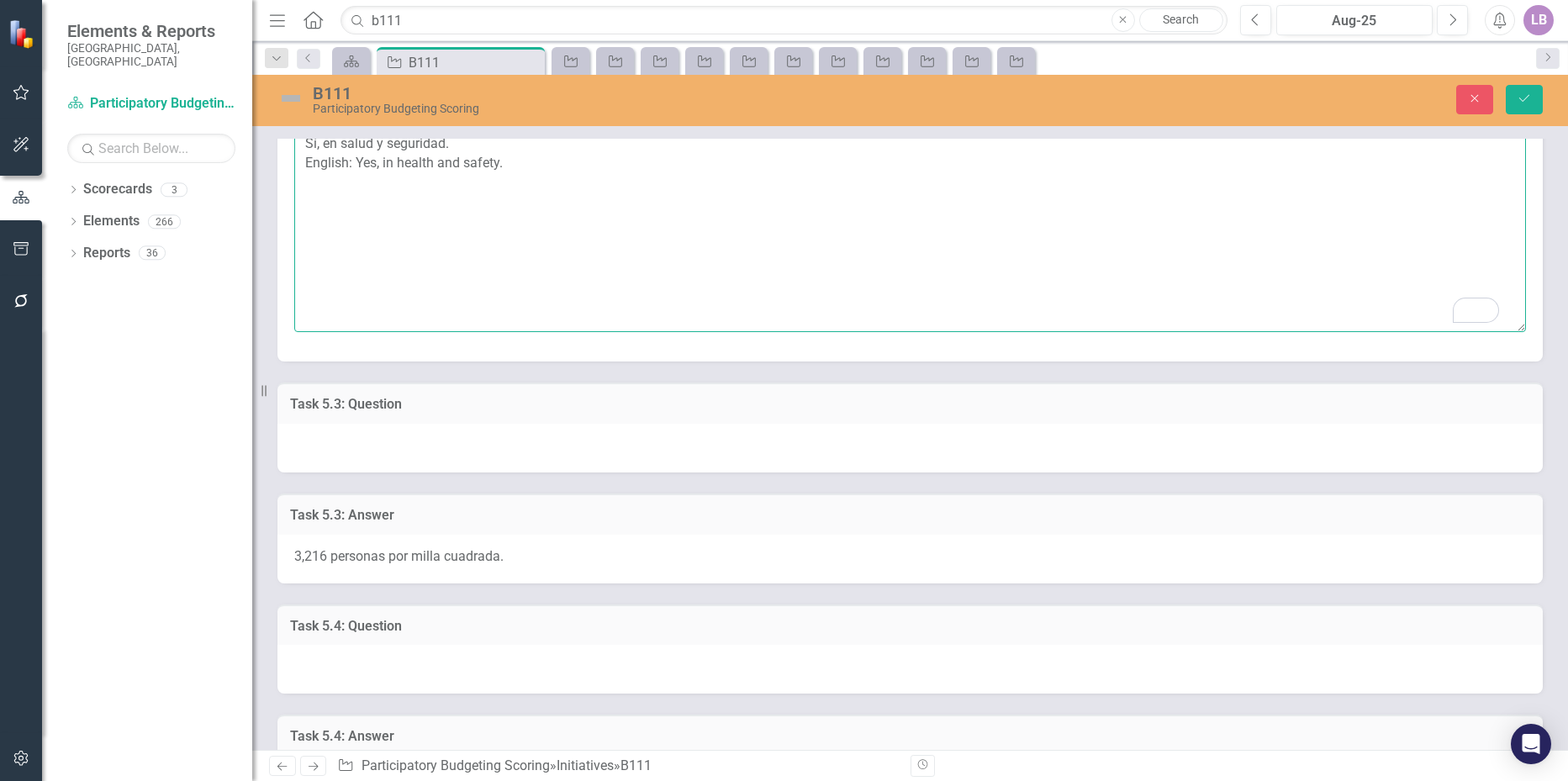
scroll to position [1009, 0]
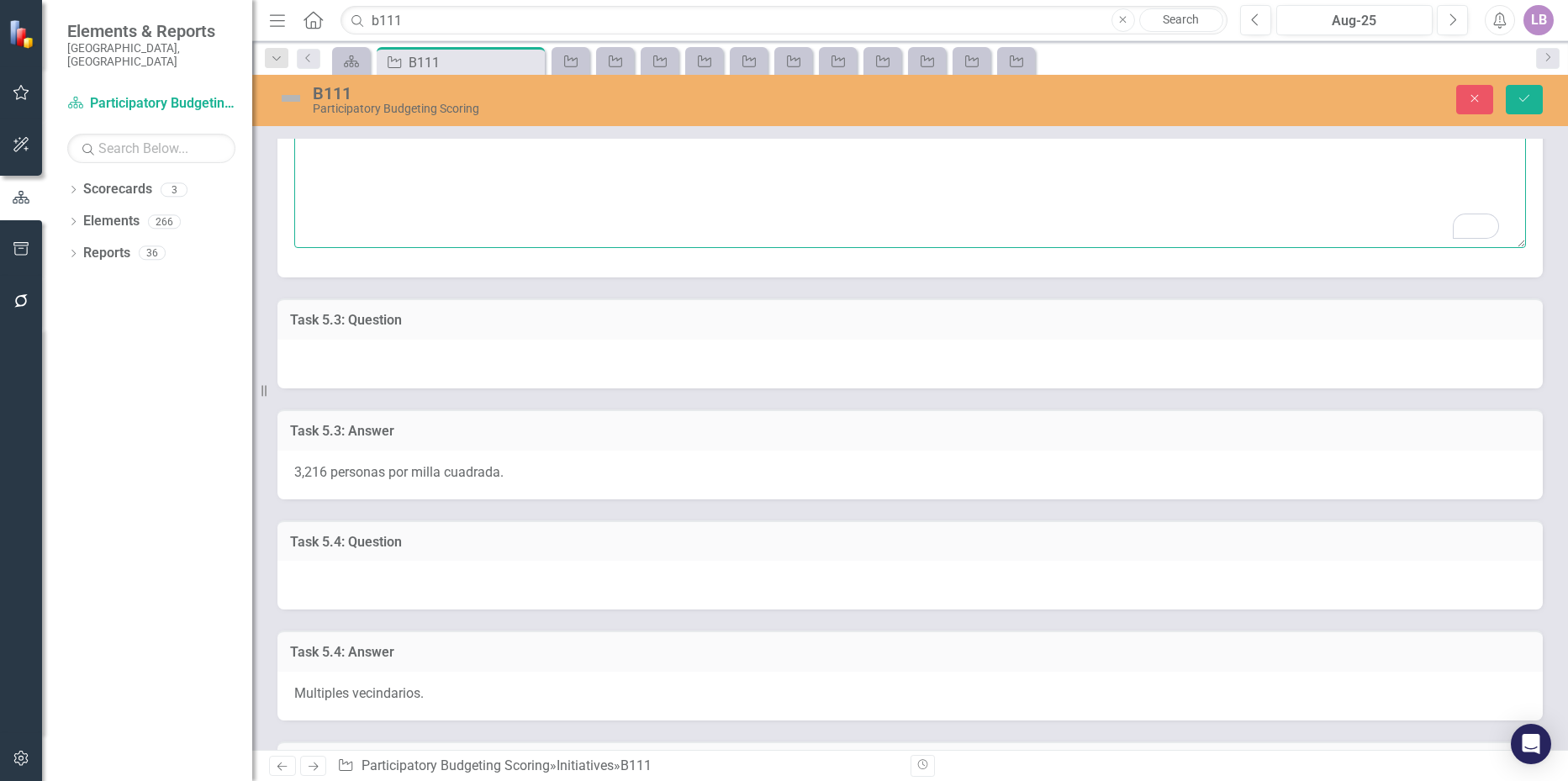
type textarea "Sí, en salud y seguridad. English: Yes, in health and safety."
click at [539, 470] on div "3,216 personas por milla cuadrada." at bounding box center [910, 475] width 1265 height 49
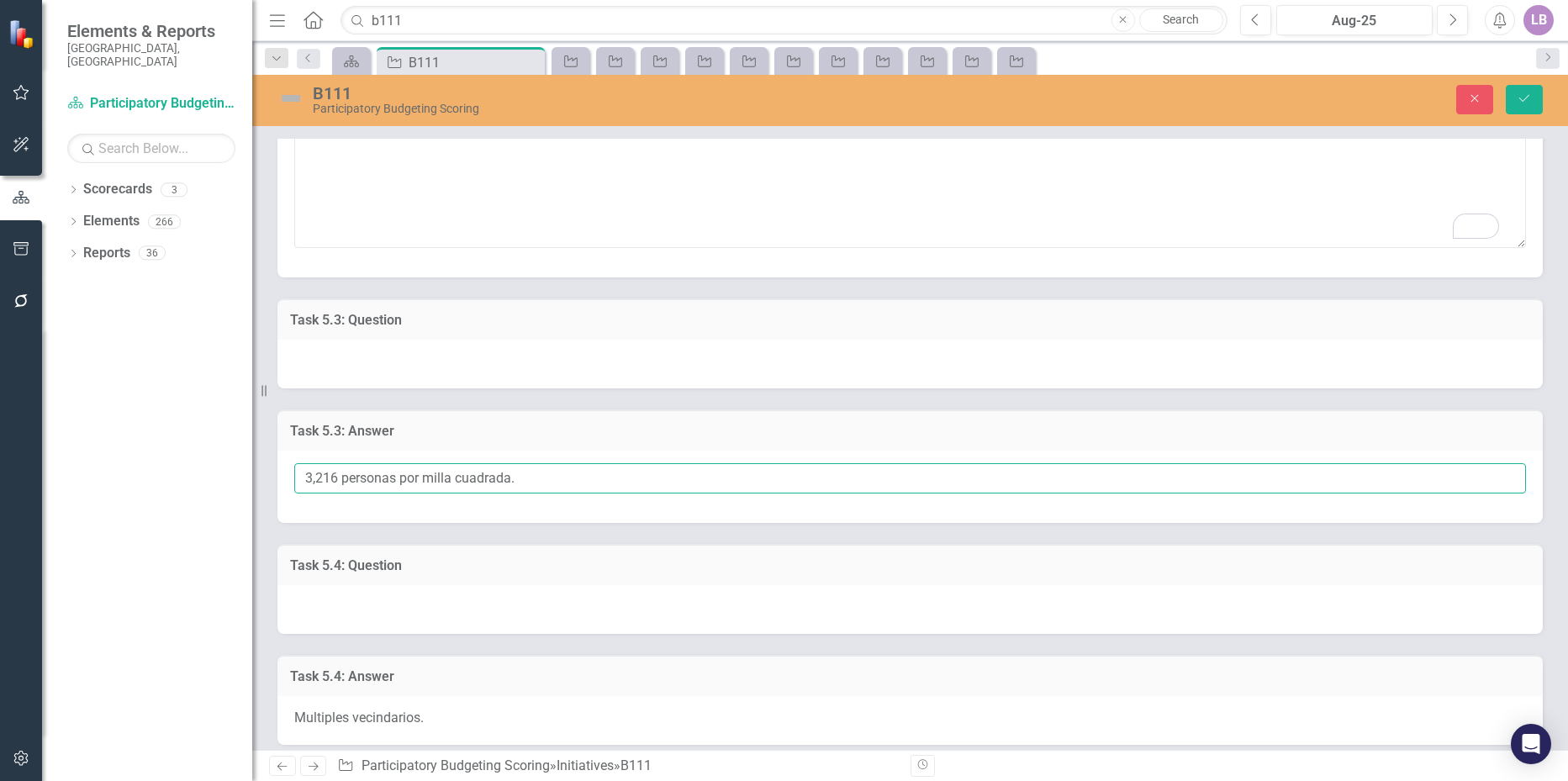
click at [539, 475] on input "3,216 personas por milla cuadrada." at bounding box center [910, 478] width 1231 height 31
click at [507, 475] on input "3,216 personas por milla cuadrada/" at bounding box center [910, 478] width 1231 height 31
drag, startPoint x: 510, startPoint y: 475, endPoint x: 284, endPoint y: 476, distance: 226.0
click at [287, 475] on div "3,216 personas por milla cuadrada/" at bounding box center [910, 487] width 1265 height 73
click at [590, 480] on input "3,216 personas por milla cuadrada/" at bounding box center [910, 478] width 1231 height 31
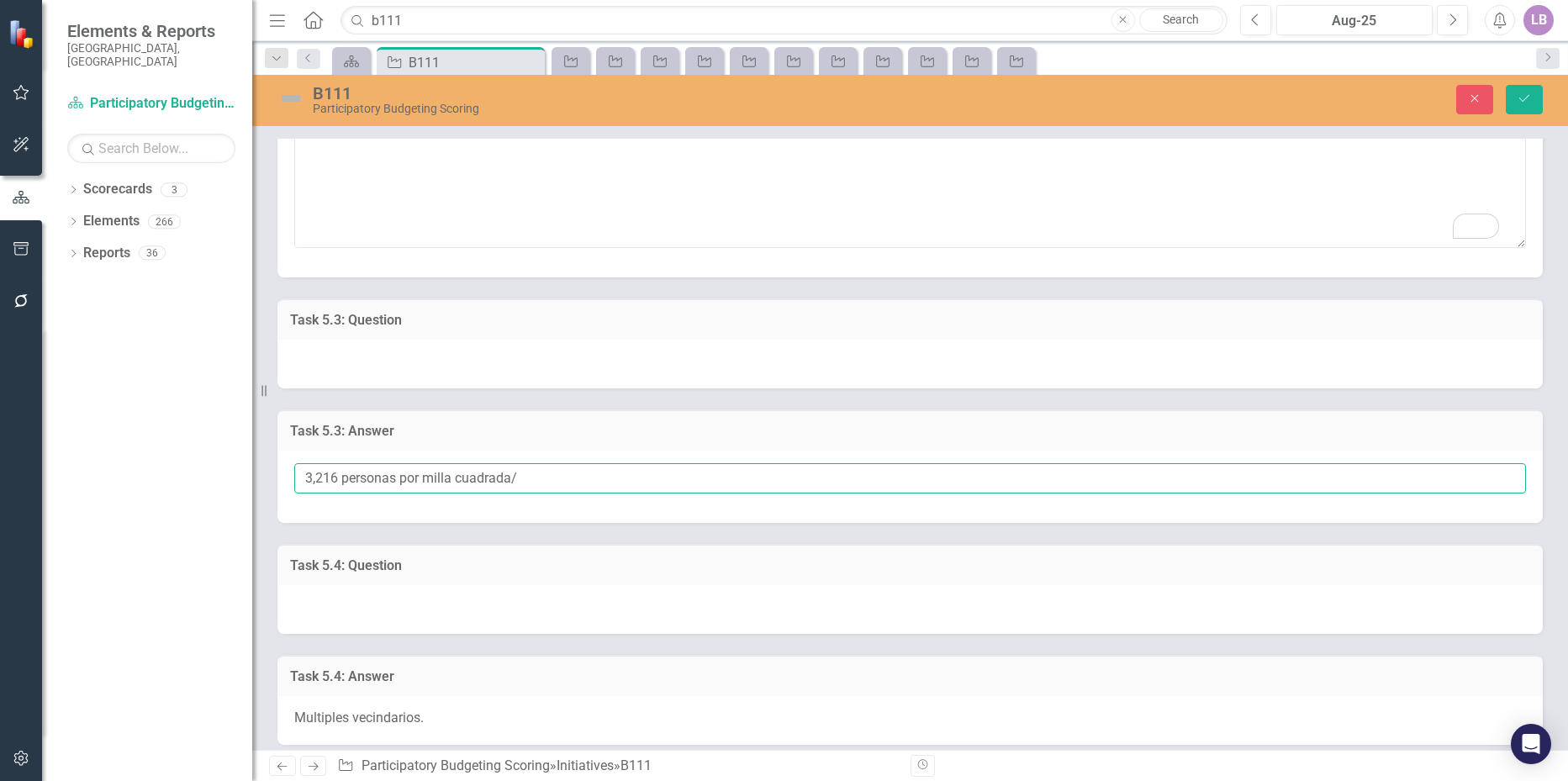
paste input "3,216 people per square mile."
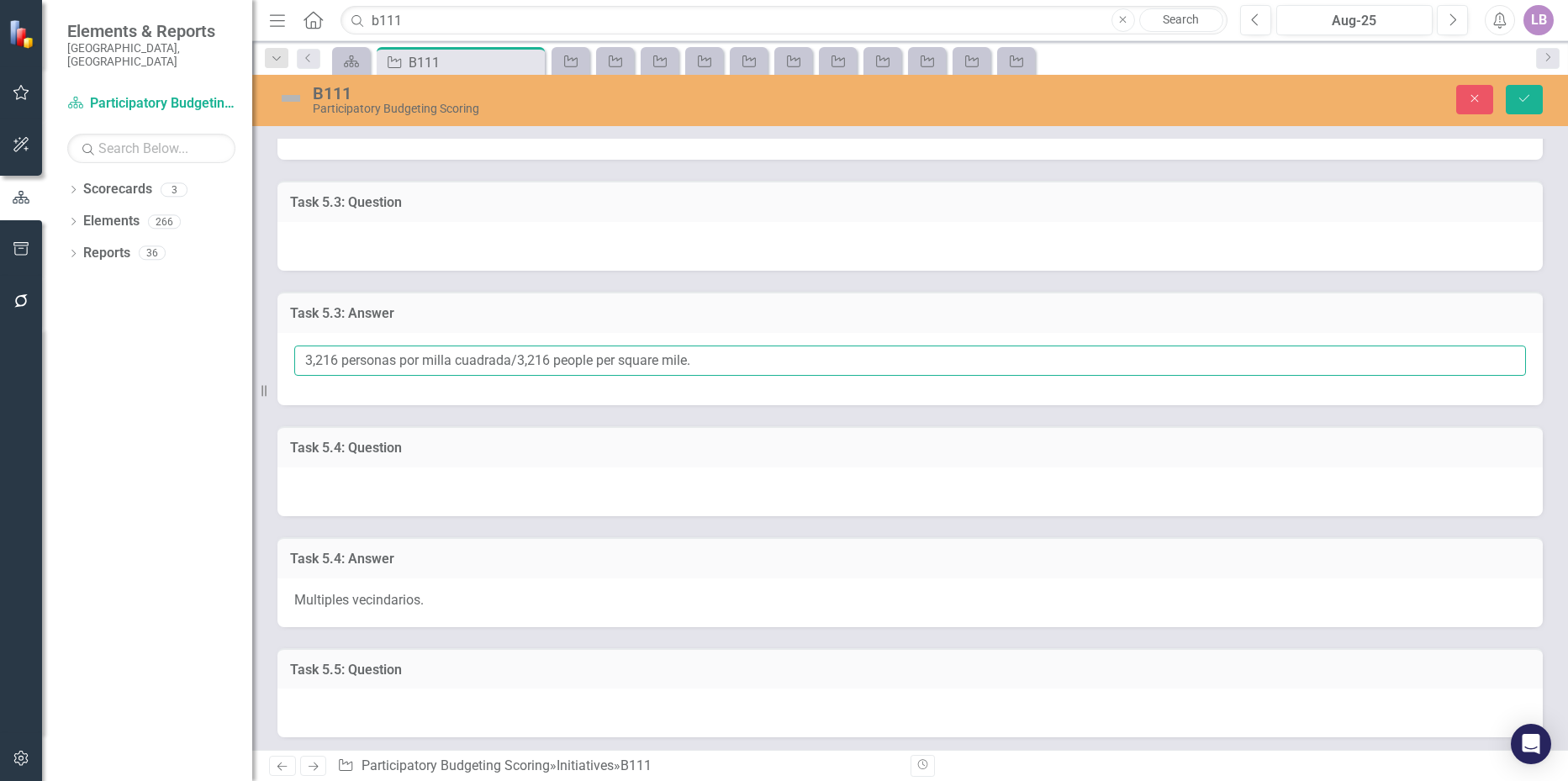
scroll to position [1176, 0]
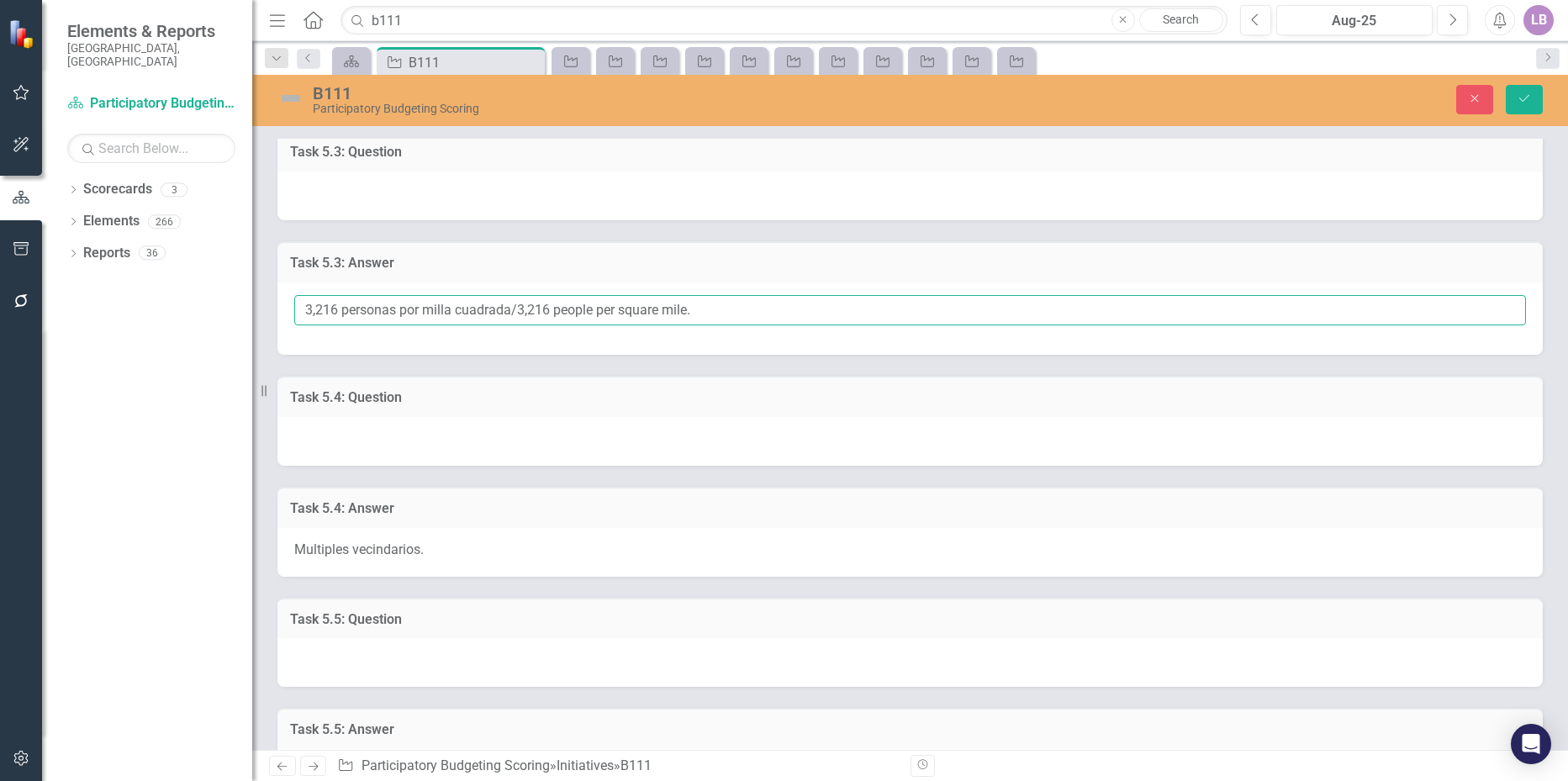
type input "3,216 personas por milla cuadrada/3,216 people per square mile."
click at [444, 550] on div "Multiples vecindarios." at bounding box center [910, 552] width 1265 height 49
drag, startPoint x: 439, startPoint y: 550, endPoint x: 309, endPoint y: 550, distance: 130.0
click at [309, 550] on div "Multiples vecindarios." at bounding box center [910, 552] width 1265 height 49
click at [297, 548] on span "Multiples vecindarios." at bounding box center [360, 549] width 130 height 16
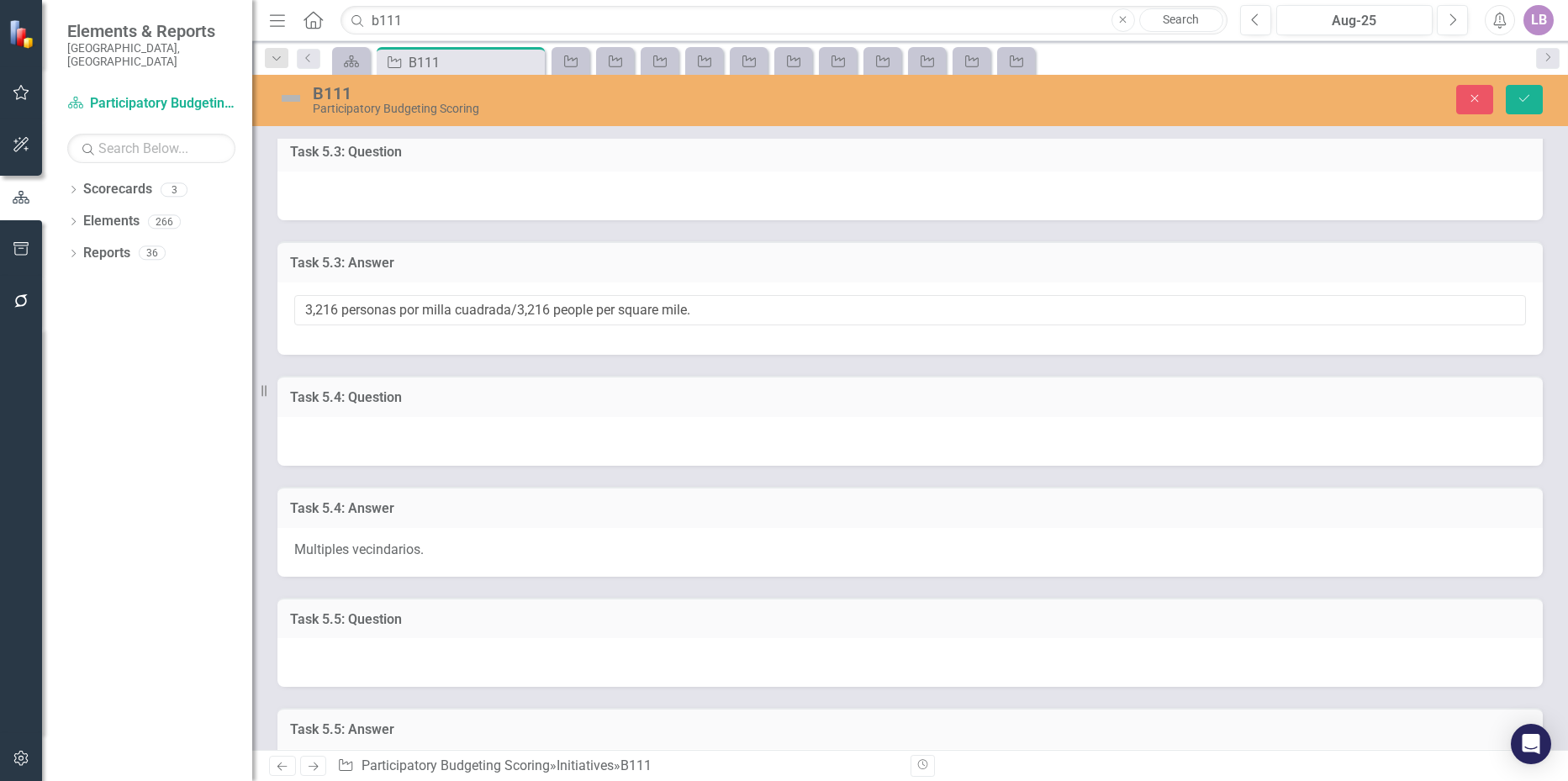
click at [379, 552] on span "Multiples vecindarios." at bounding box center [360, 549] width 130 height 16
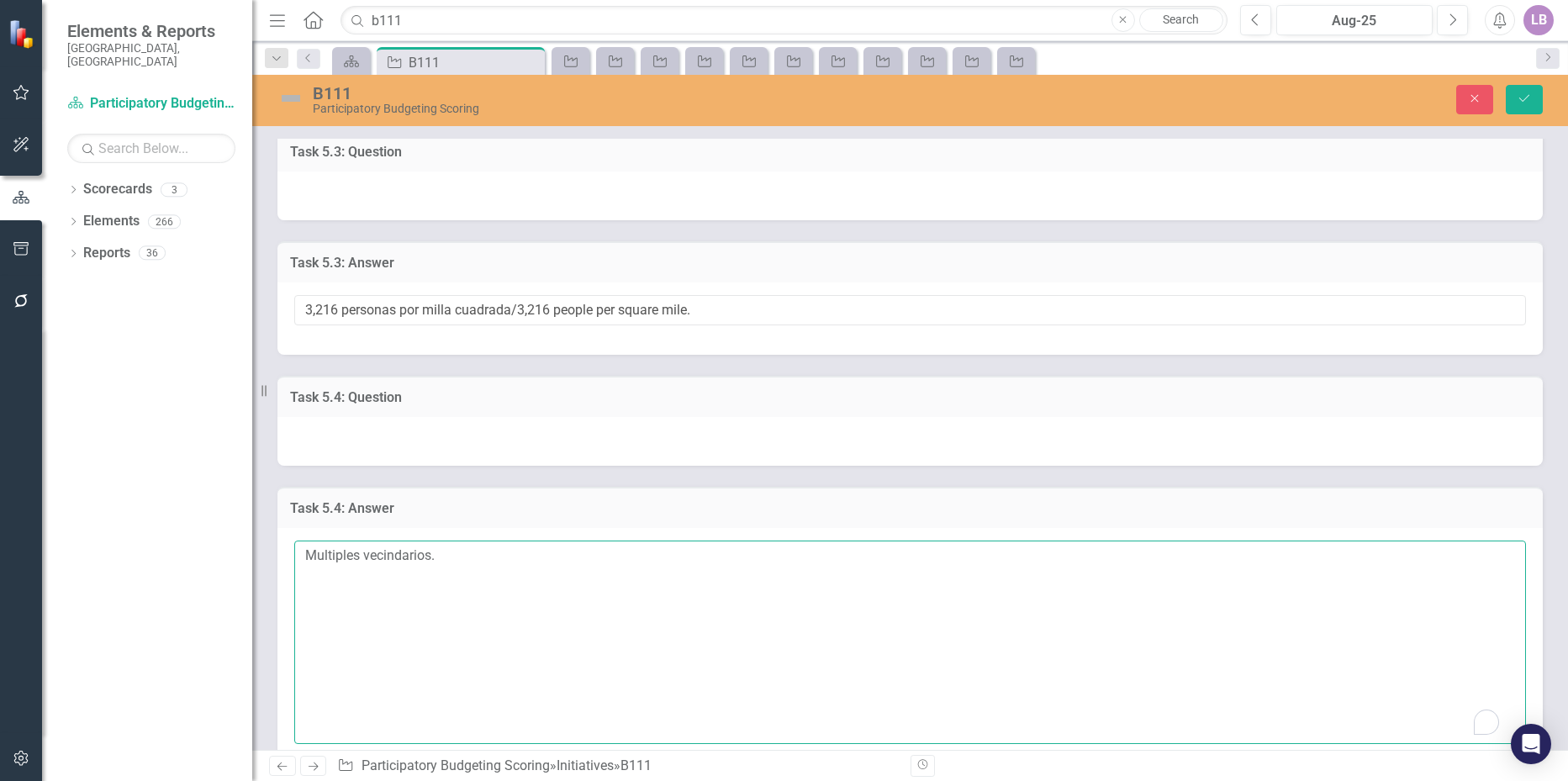
drag, startPoint x: 453, startPoint y: 555, endPoint x: 265, endPoint y: 565, distance: 188.3
click at [265, 565] on div "Task 5.4: Answer Multiples vecindarios." at bounding box center [909, 619] width 1290 height 308
click at [519, 562] on textarea "Multiples vecindarios." at bounding box center [910, 642] width 1231 height 203
click at [390, 585] on textarea "Multiples vecindarios. English:" at bounding box center [910, 642] width 1231 height 203
paste textarea "Multiple neighborhoods."
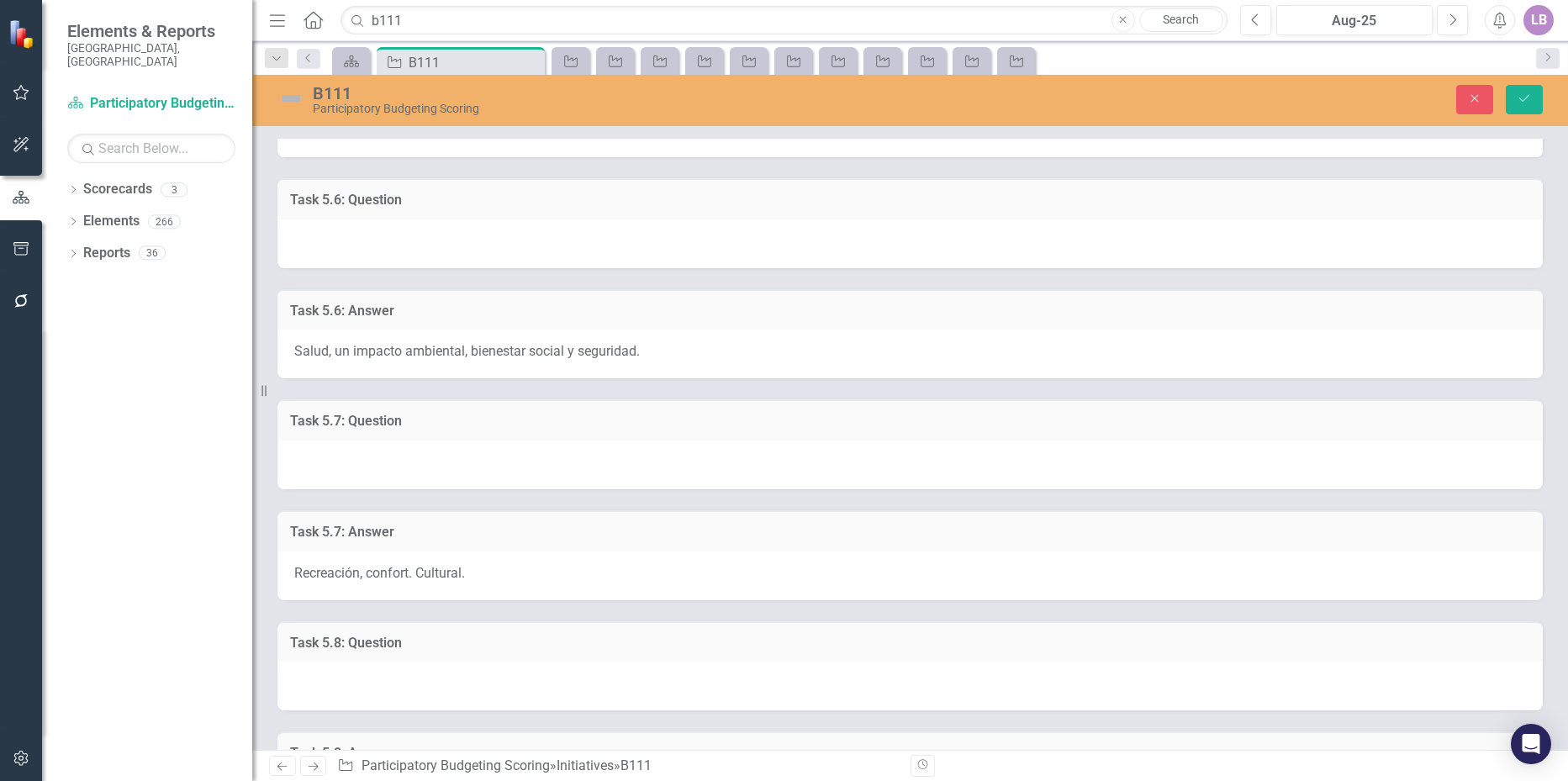
scroll to position [2016, 0]
type textarea "Multiples vecindarios. English: Multiple neighborhoods."
click at [429, 348] on span "Salud, un impacto ambiental, bienestar social y seguridad." at bounding box center [467, 347] width 345 height 16
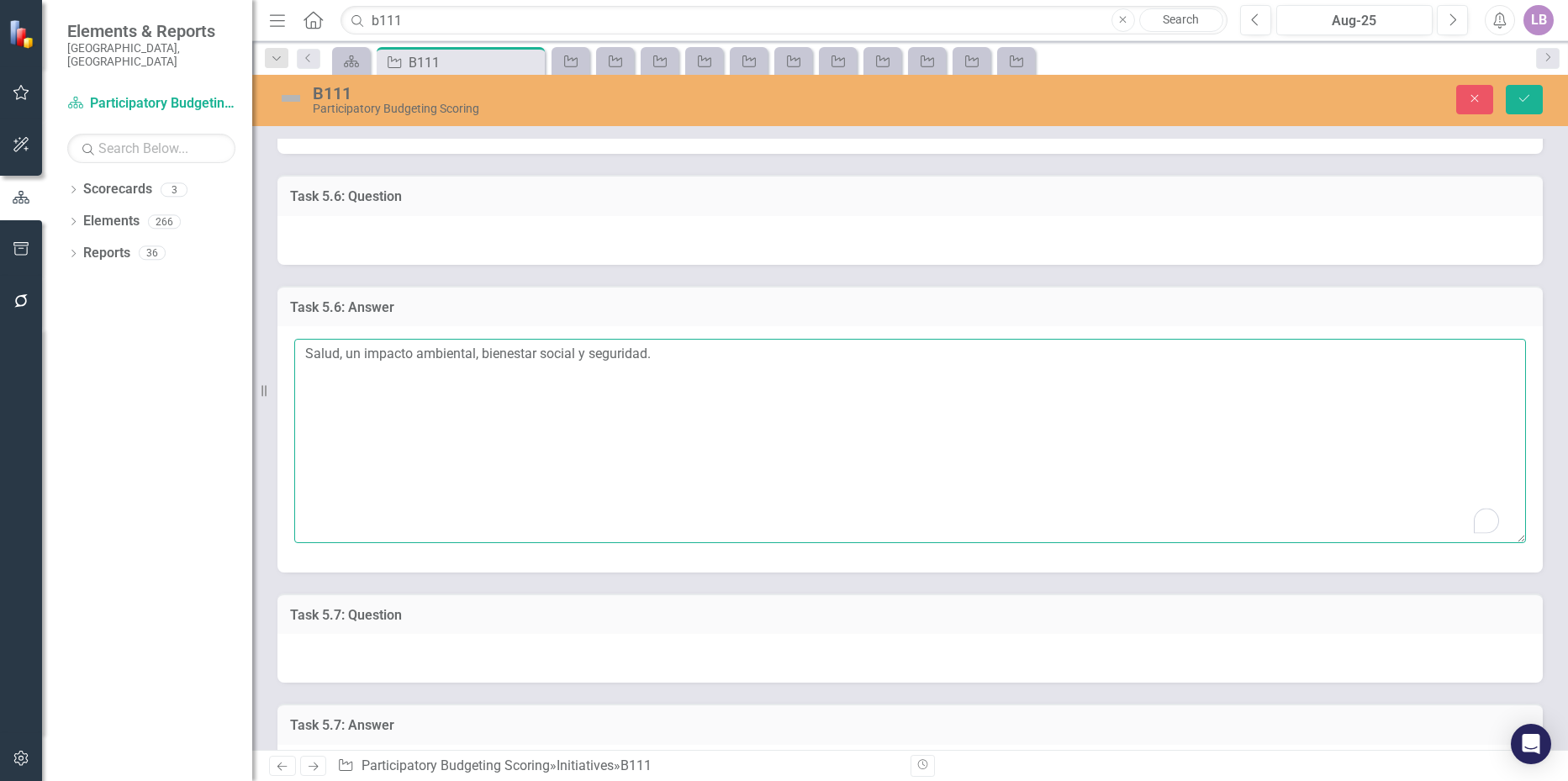
drag, startPoint x: 677, startPoint y: 351, endPoint x: 223, endPoint y: 357, distance: 454.0
click at [223, 357] on div "Elements & Reports City of [GEOGRAPHIC_DATA], [GEOGRAPHIC_DATA] Scorecard Parti…" at bounding box center [784, 390] width 1568 height 781
click at [610, 430] on textarea "Salud, un impacto ambiental, bienestar social y seguridad." at bounding box center [910, 440] width 1231 height 203
click at [480, 412] on textarea "Salud, un impacto ambiental, bienestar social y seguridad." at bounding box center [910, 440] width 1231 height 203
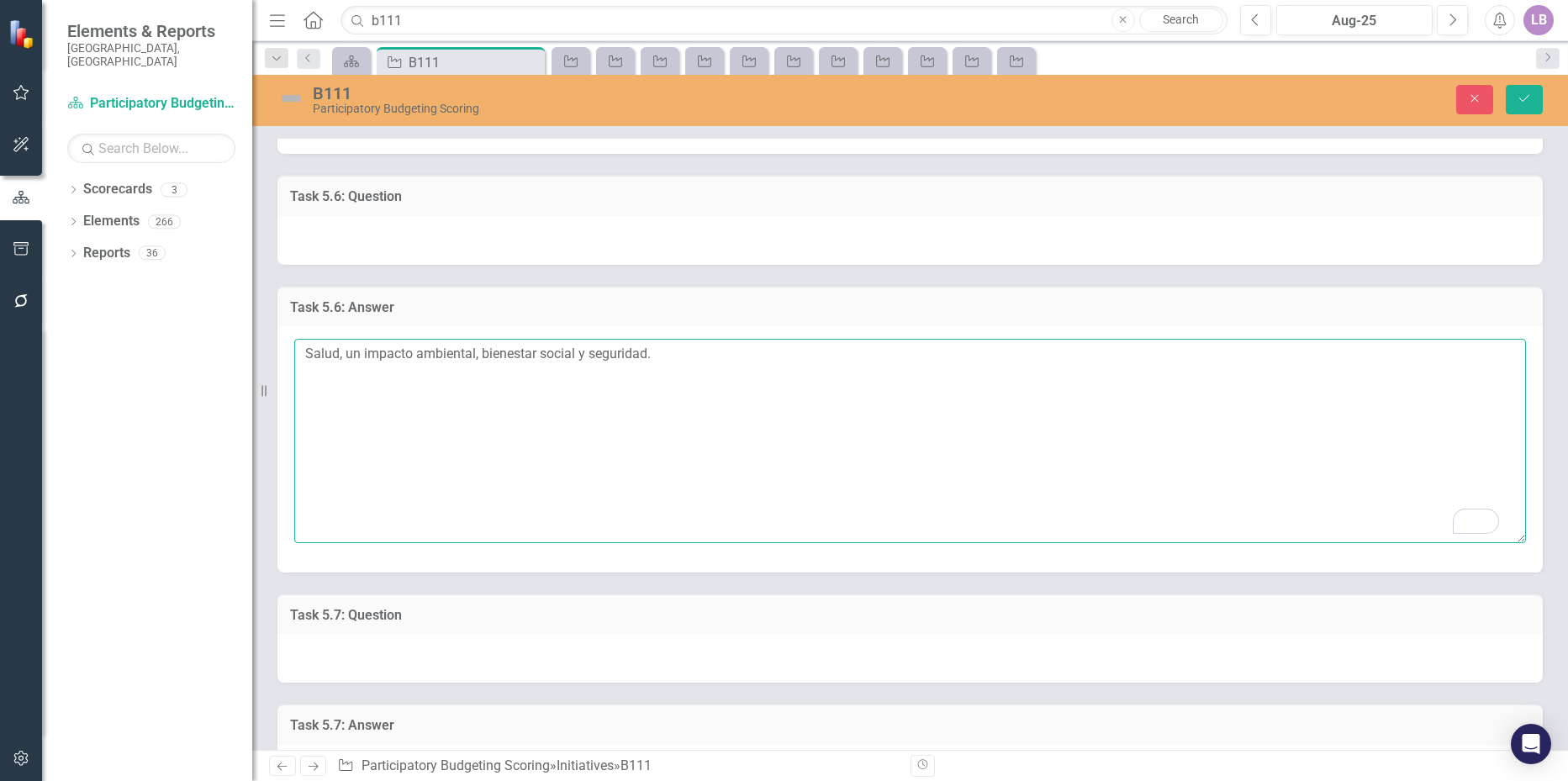
click at [688, 365] on textarea "Salud, un impacto ambiental, bienestar social y seguridad." at bounding box center [910, 440] width 1231 height 203
click at [444, 377] on textarea "Salud, un impacto ambiental, bienestar social y seguridad. [GEOGRAPHIC_DATA]:" at bounding box center [910, 440] width 1231 height 203
paste textarea "Health, environmental impact, social well-being, and safety.”"
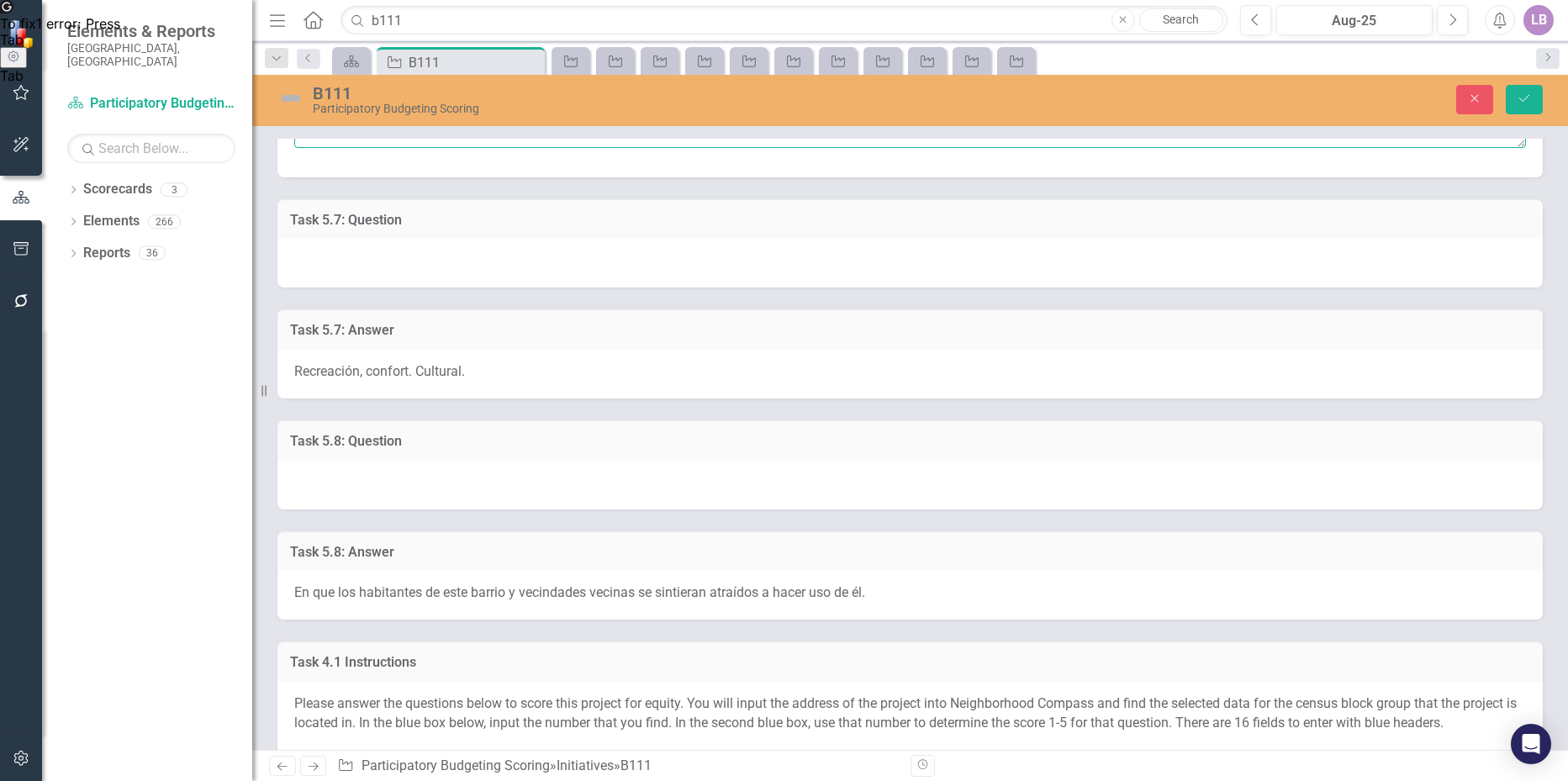
scroll to position [2437, 0]
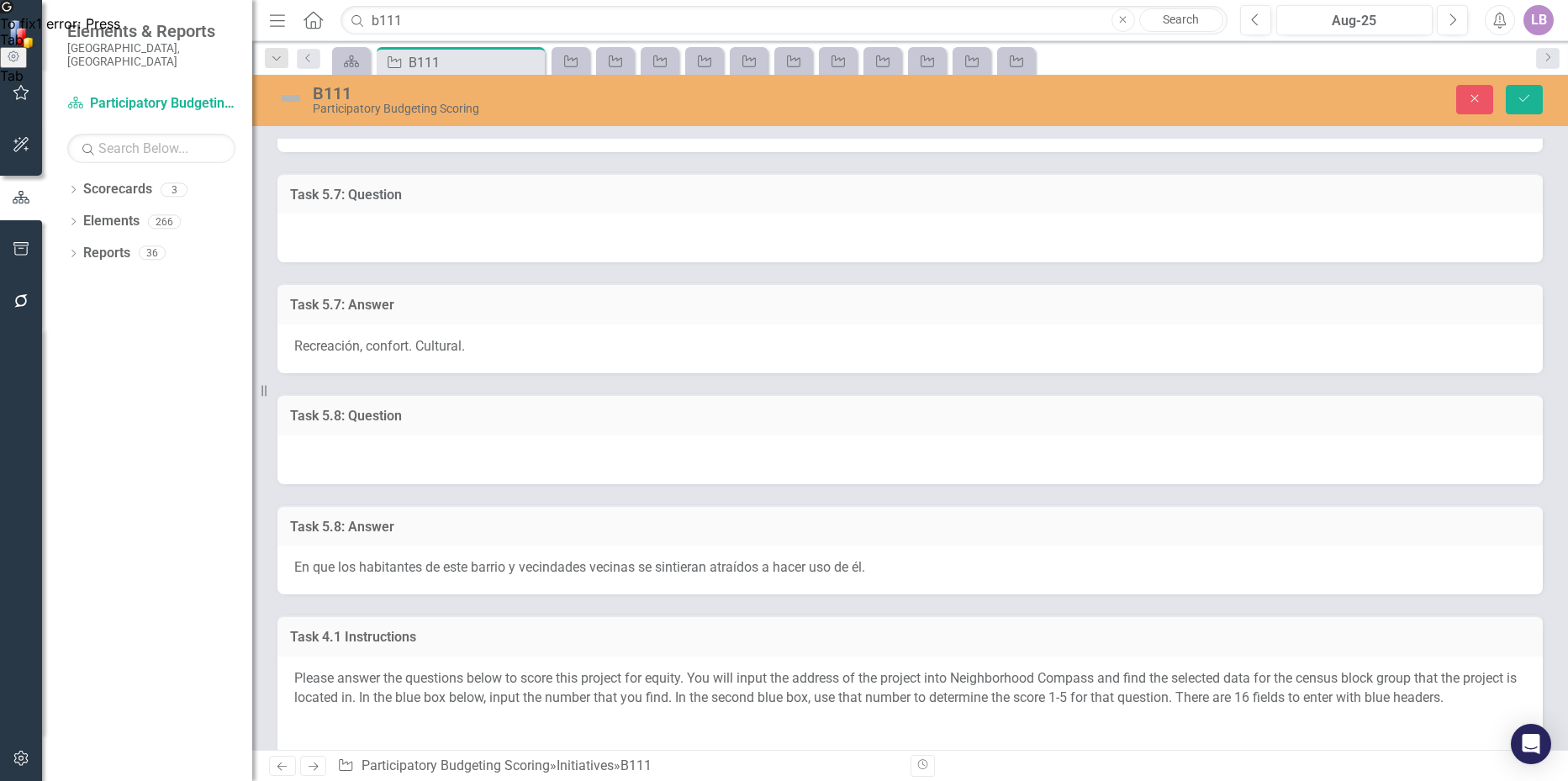
type textarea "Salud, un impacto ambiental, bienestar social y seguridad. Englilsh: Health, en…"
click at [492, 356] on div "Recreación, confort. Cultural." at bounding box center [910, 349] width 1265 height 49
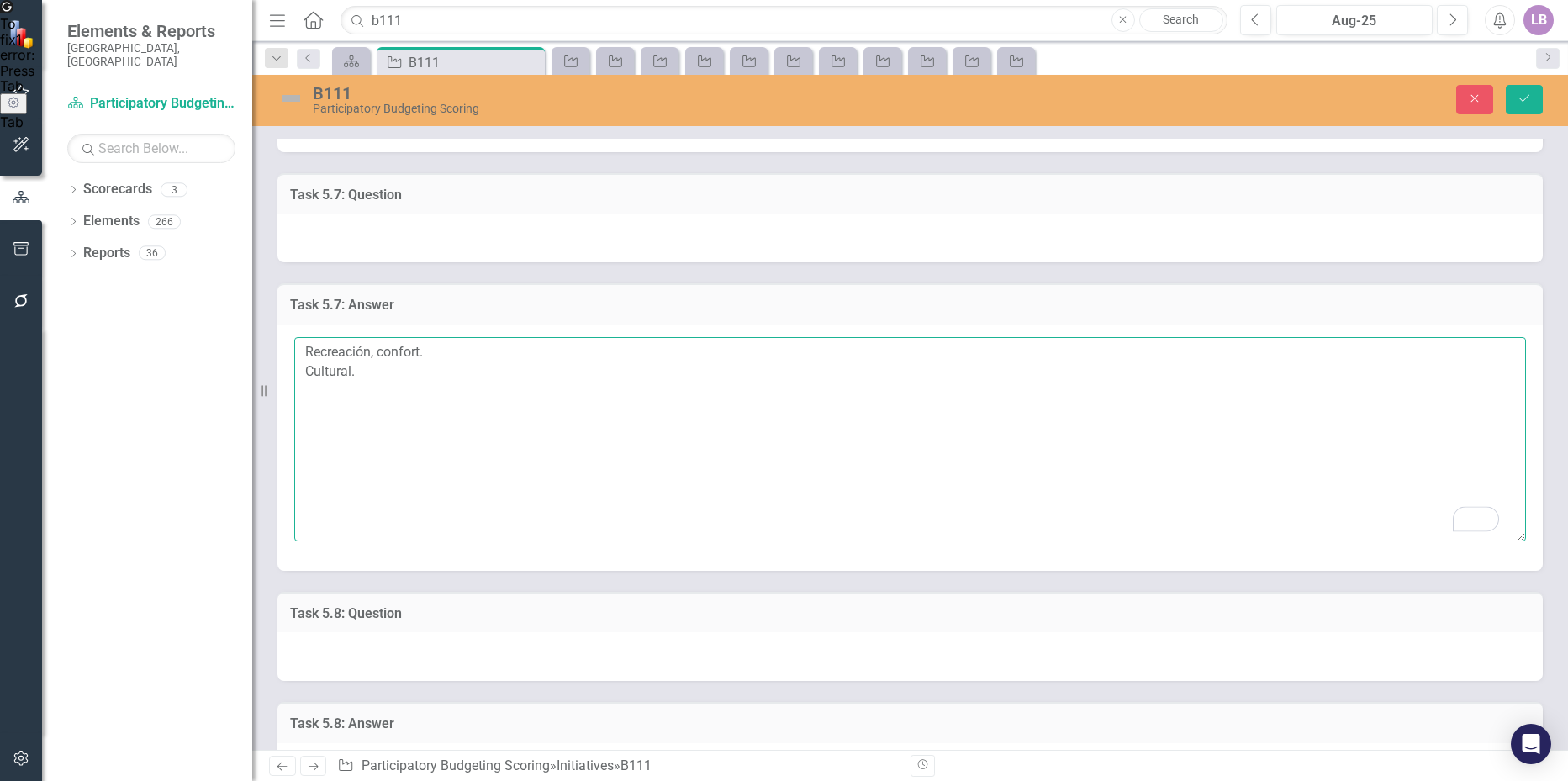
drag, startPoint x: 378, startPoint y: 375, endPoint x: 264, endPoint y: 357, distance: 115.4
click at [264, 357] on div "Elements & Reports City of [GEOGRAPHIC_DATA], [GEOGRAPHIC_DATA] Scorecard Parti…" at bounding box center [784, 390] width 1568 height 781
click at [477, 359] on textarea "Recreación, confort. Cultural." at bounding box center [910, 438] width 1231 height 203
click at [500, 346] on textarea "Recreación, confort. Cultural." at bounding box center [910, 438] width 1231 height 203
click at [411, 378] on textarea "Recreación, confort. Cultural. English:" at bounding box center [910, 438] width 1231 height 203
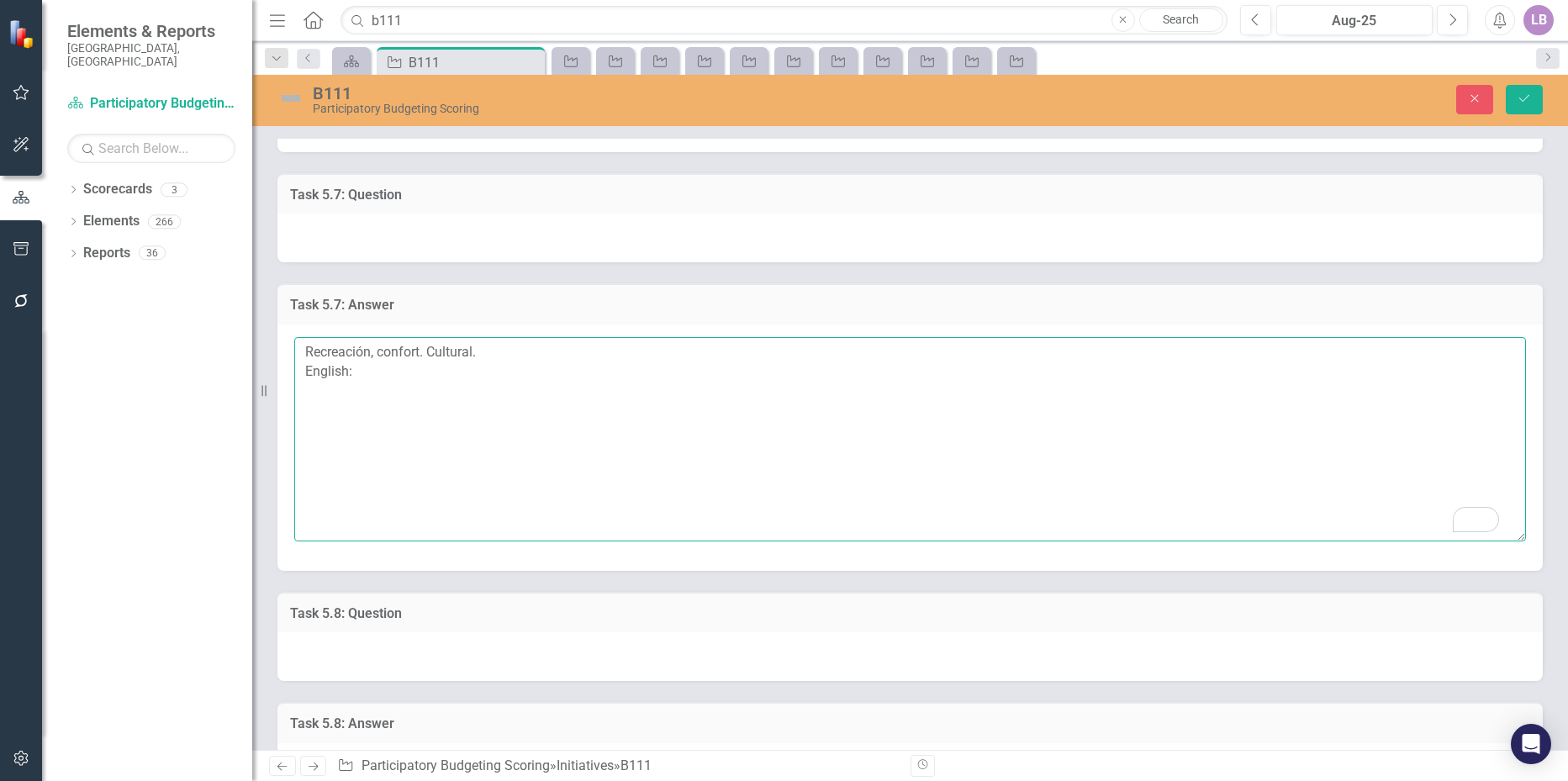
paste textarea "Recreation, comfort. Cultural."
click at [511, 374] on textarea "Recreación, confort. Cultural. English: Recreation, comfort. Cultural." at bounding box center [910, 438] width 1231 height 203
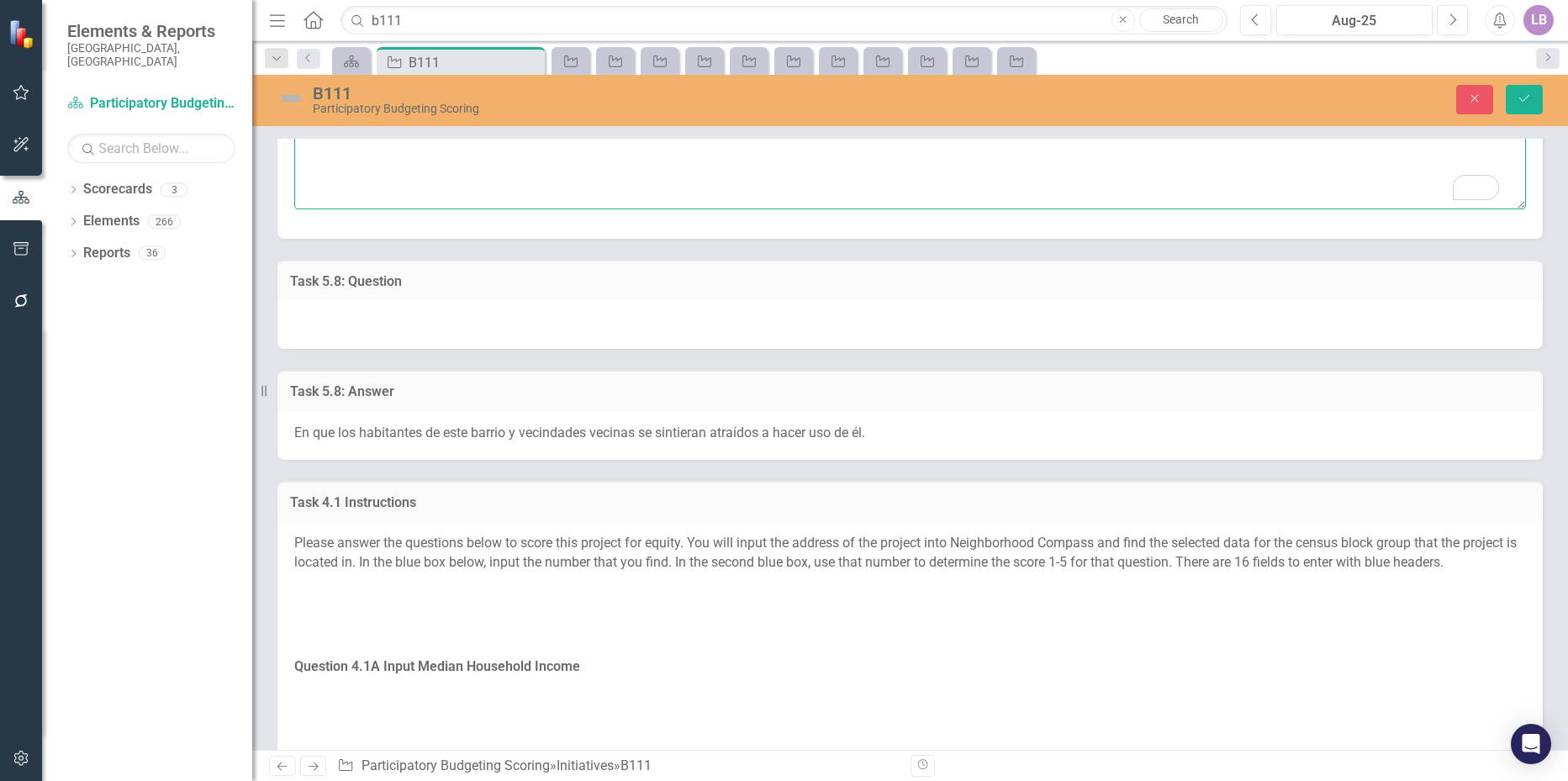
scroll to position [2773, 0]
type textarea "Recreación, confort. Cultural. English: Recreation, comfort. Cultural."
click at [795, 430] on span "En que los habitantes de este barrio y vecindades vecinas se sintieran atraídos…" at bounding box center [580, 428] width 570 height 16
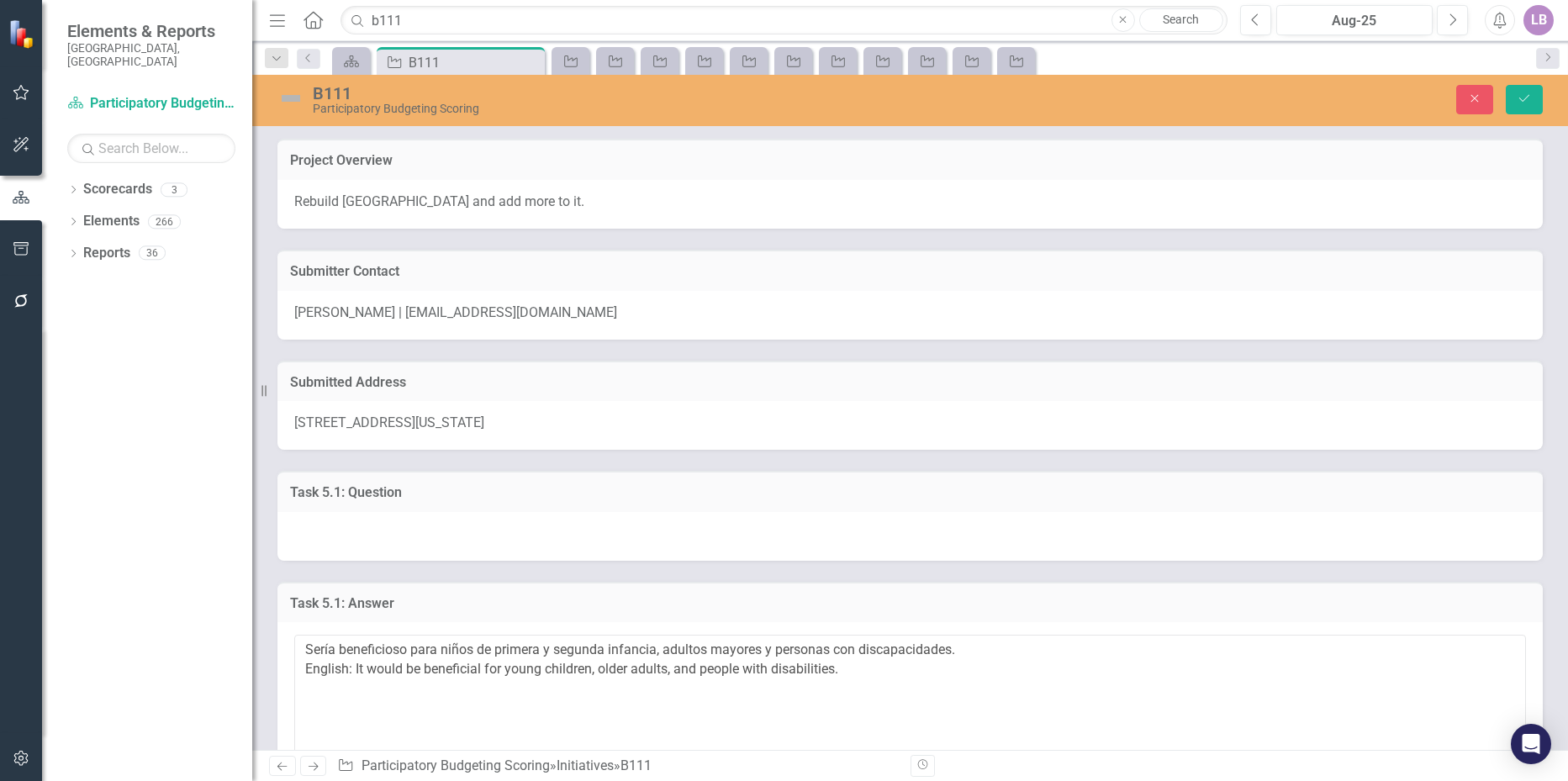
scroll to position [2773, 0]
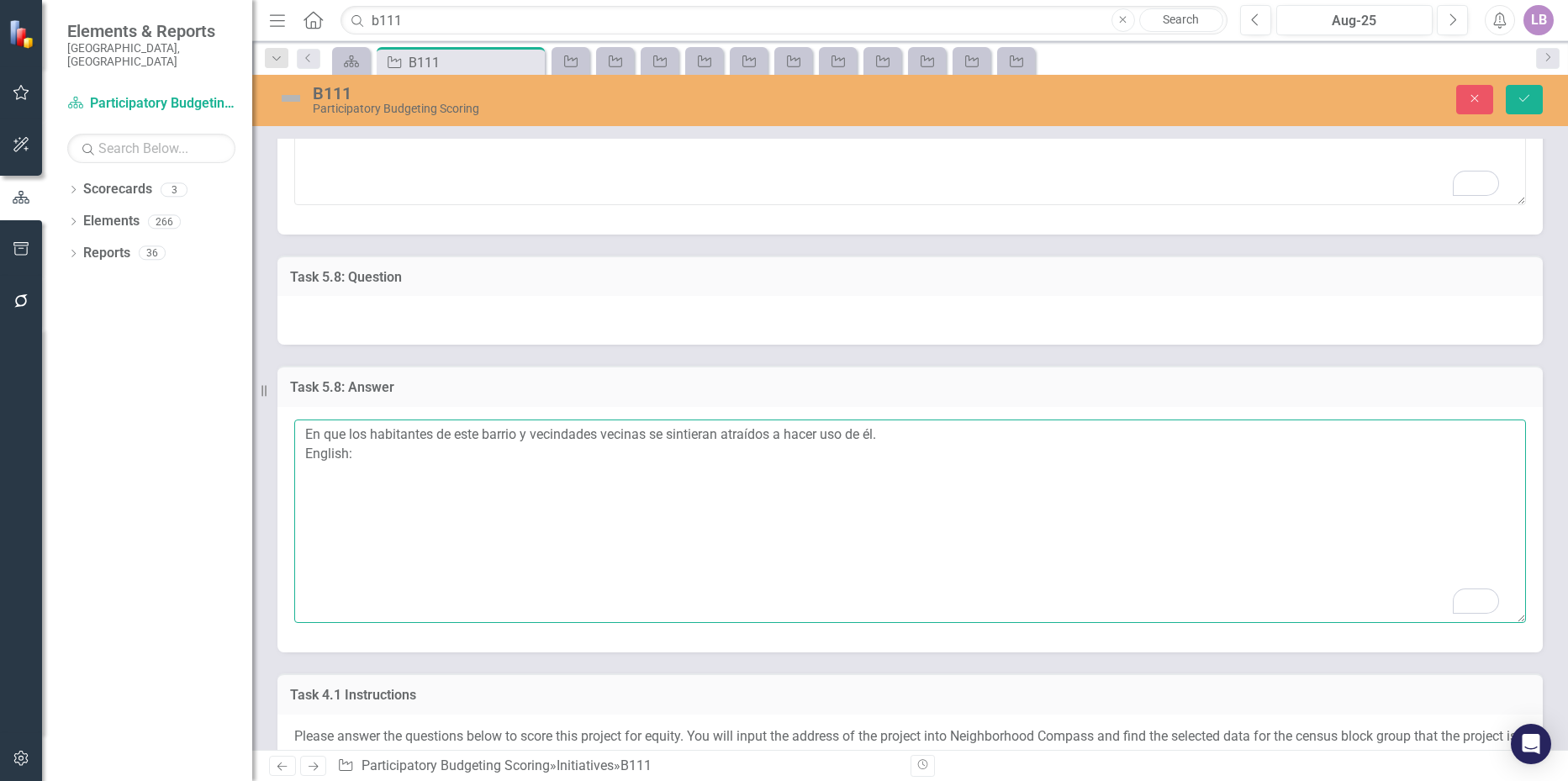
click at [441, 462] on textarea "En que los habitantes de este barrio y vecindades vecinas se sintieran atraídos…" at bounding box center [910, 521] width 1231 height 203
paste textarea "So that the residents of this neighborhood and the surrounding areas would feel…"
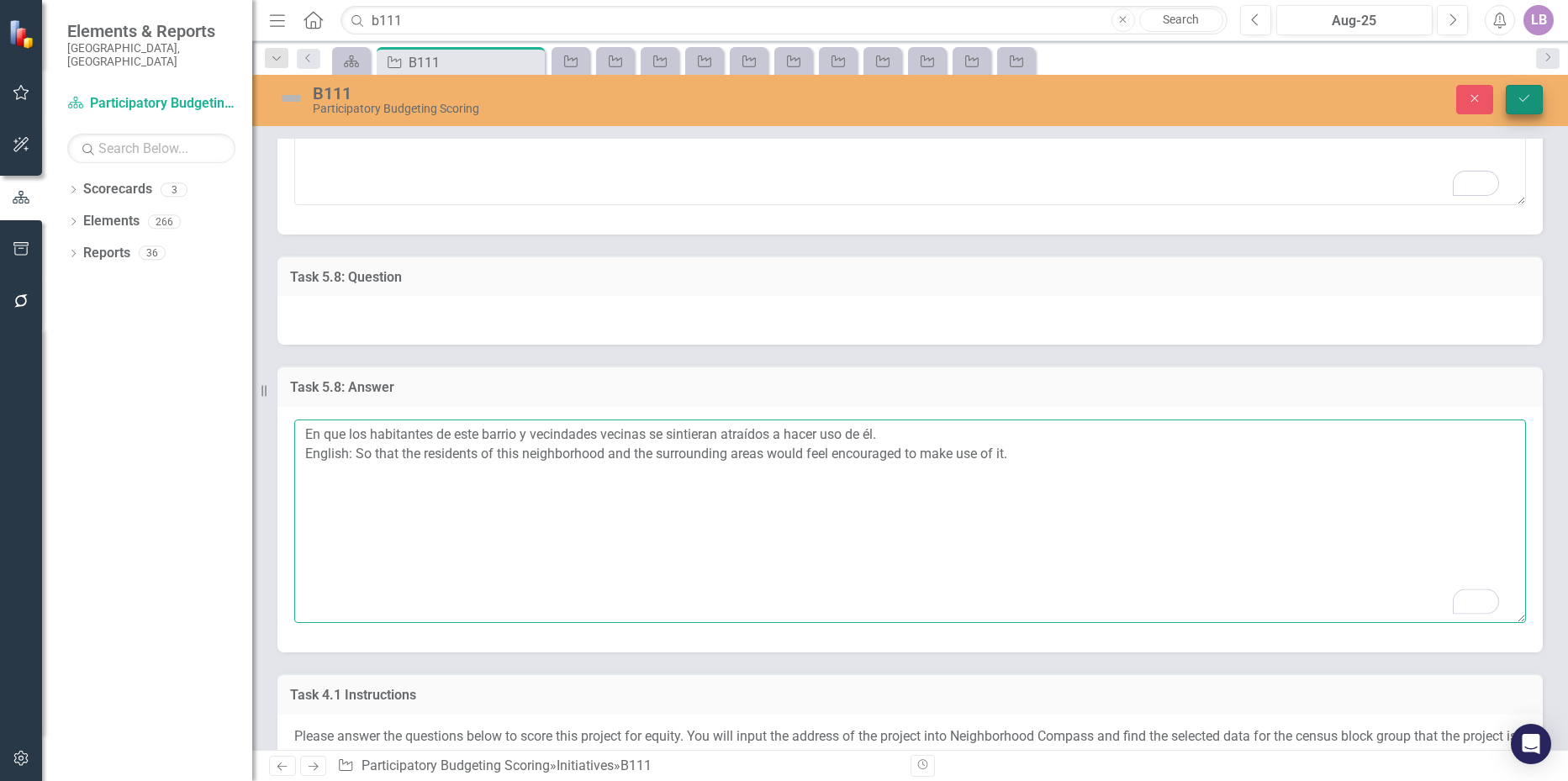
type textarea "En que los habitantes de este barrio y vecindades vecinas se sintieran atraídos…"
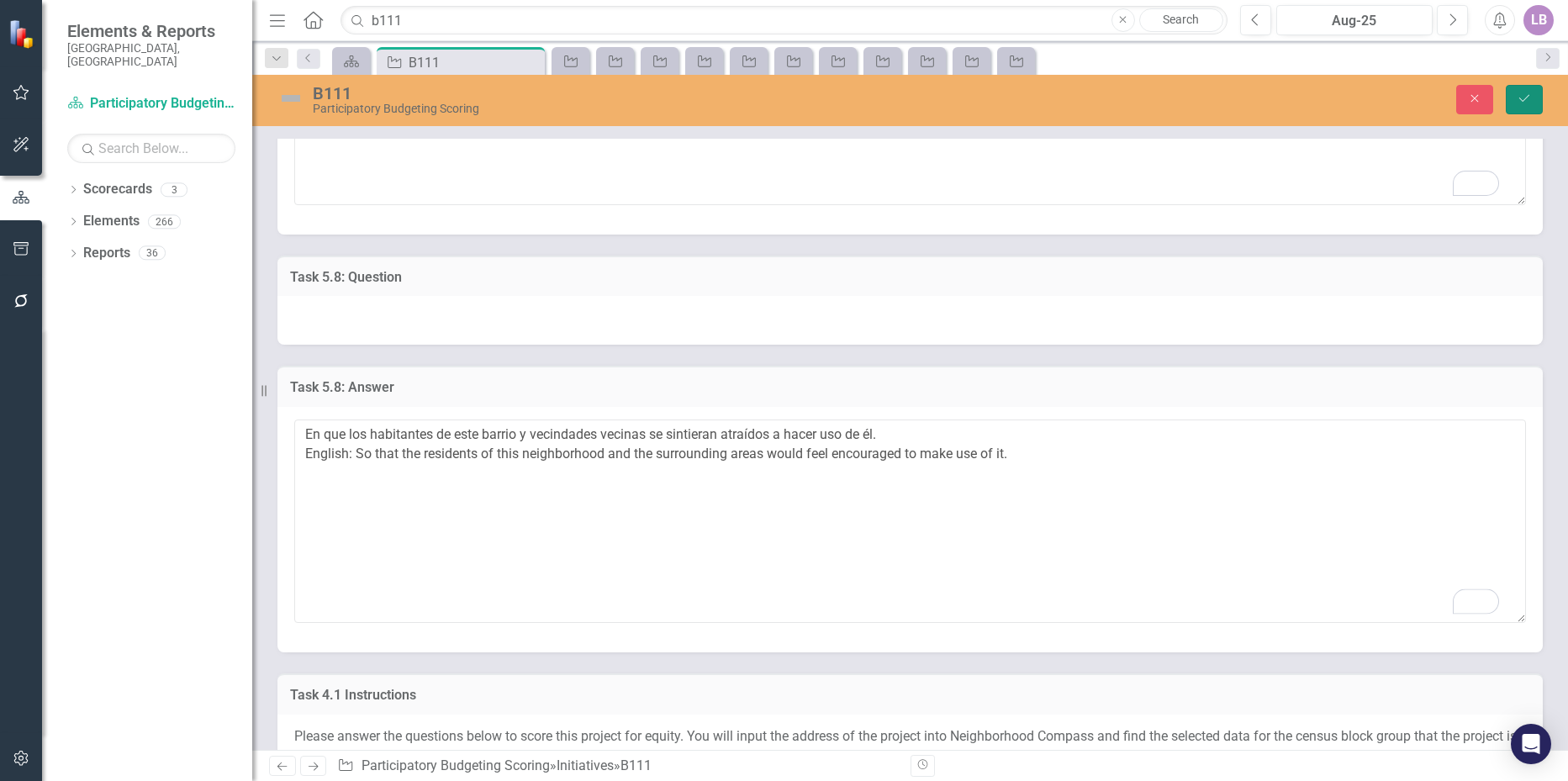
click at [1519, 93] on icon "Save" at bounding box center [1524, 98] width 15 height 12
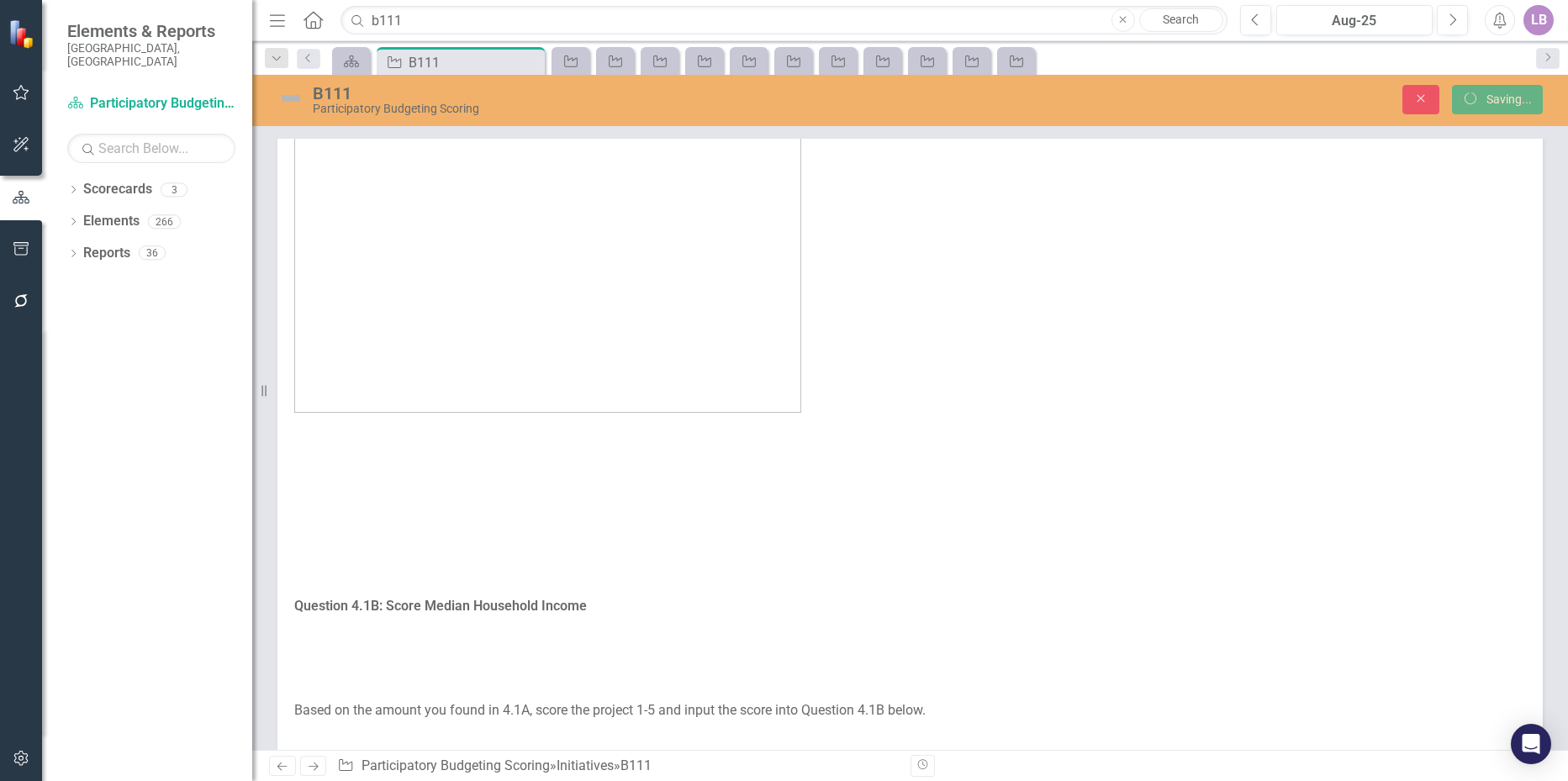
scroll to position [1961, 0]
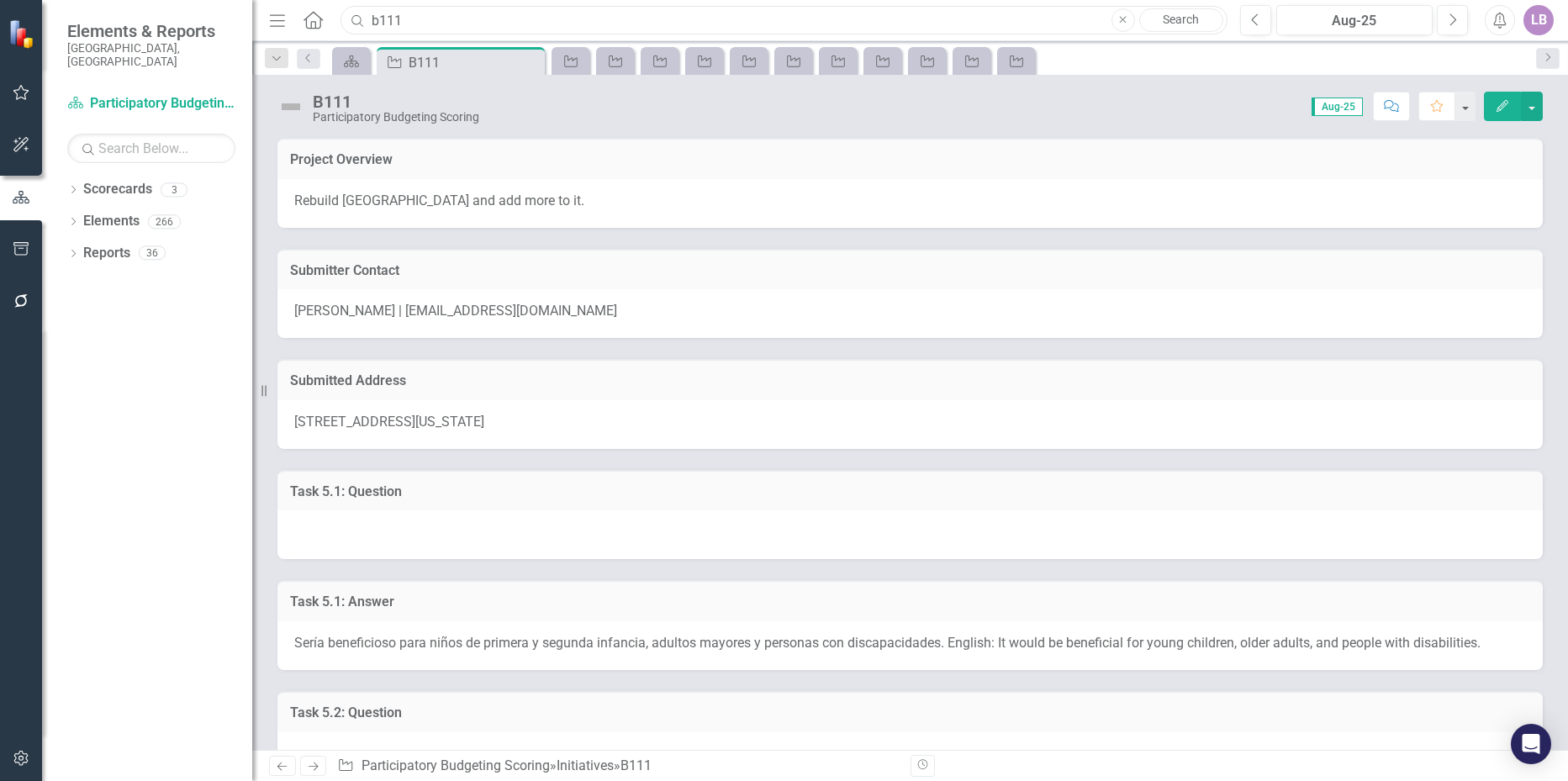
click at [428, 27] on input "b111" at bounding box center [783, 20] width 886 height 29
drag, startPoint x: 421, startPoint y: 24, endPoint x: 383, endPoint y: 27, distance: 38.1
click at [383, 27] on input "b111" at bounding box center [783, 20] width 886 height 29
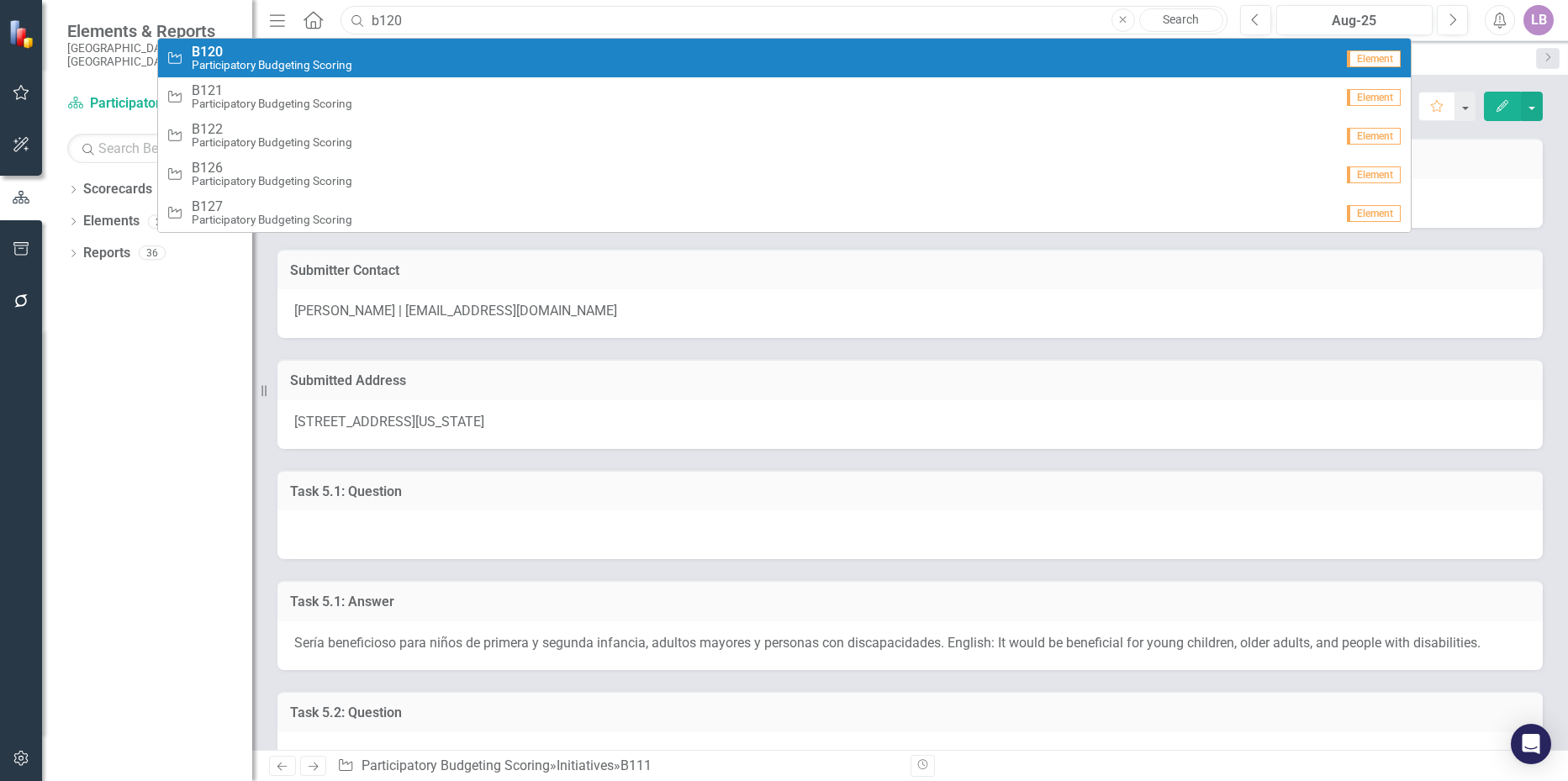
type input "b120"
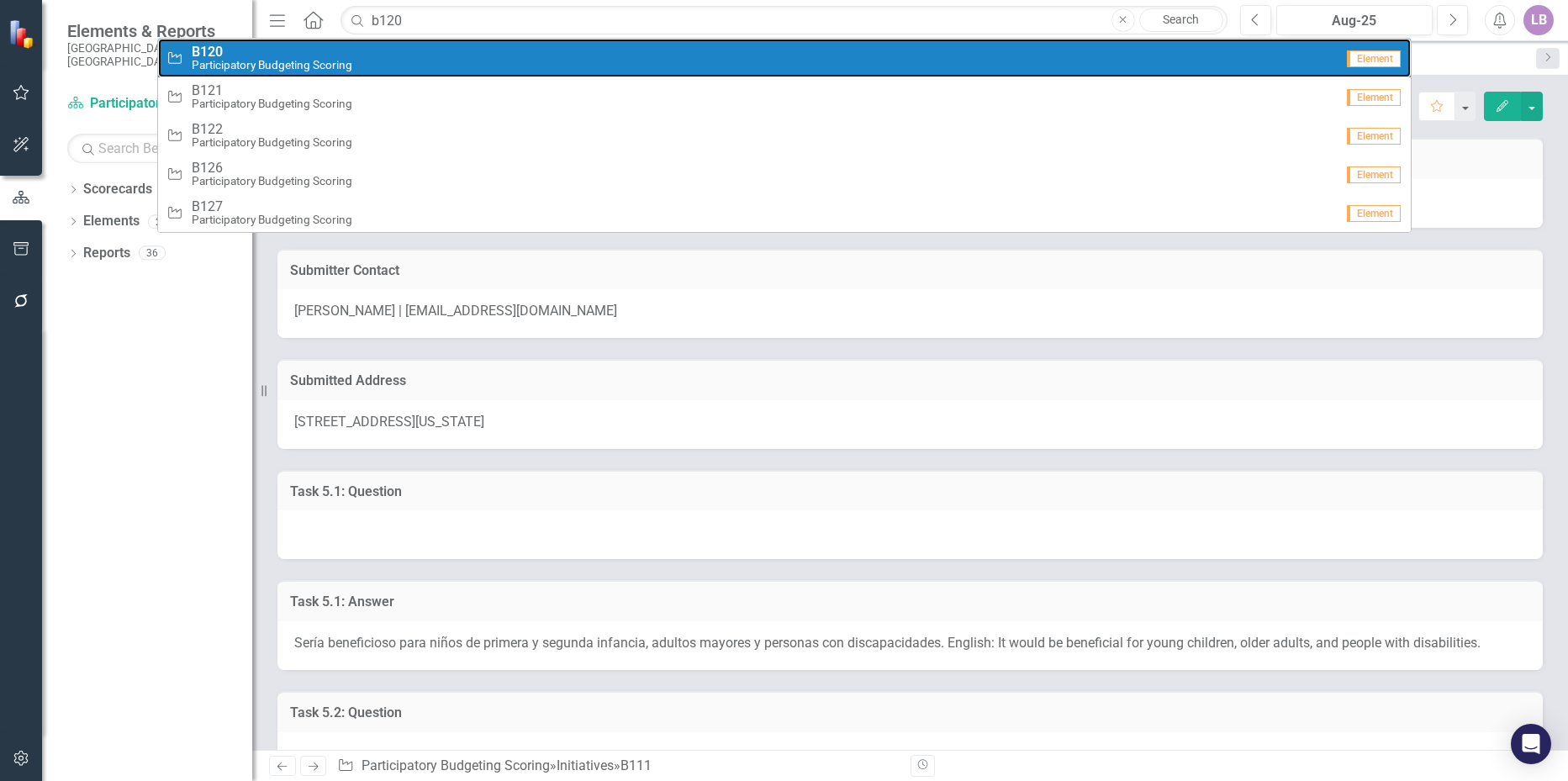
click at [314, 51] on span "B120" at bounding box center [272, 52] width 161 height 15
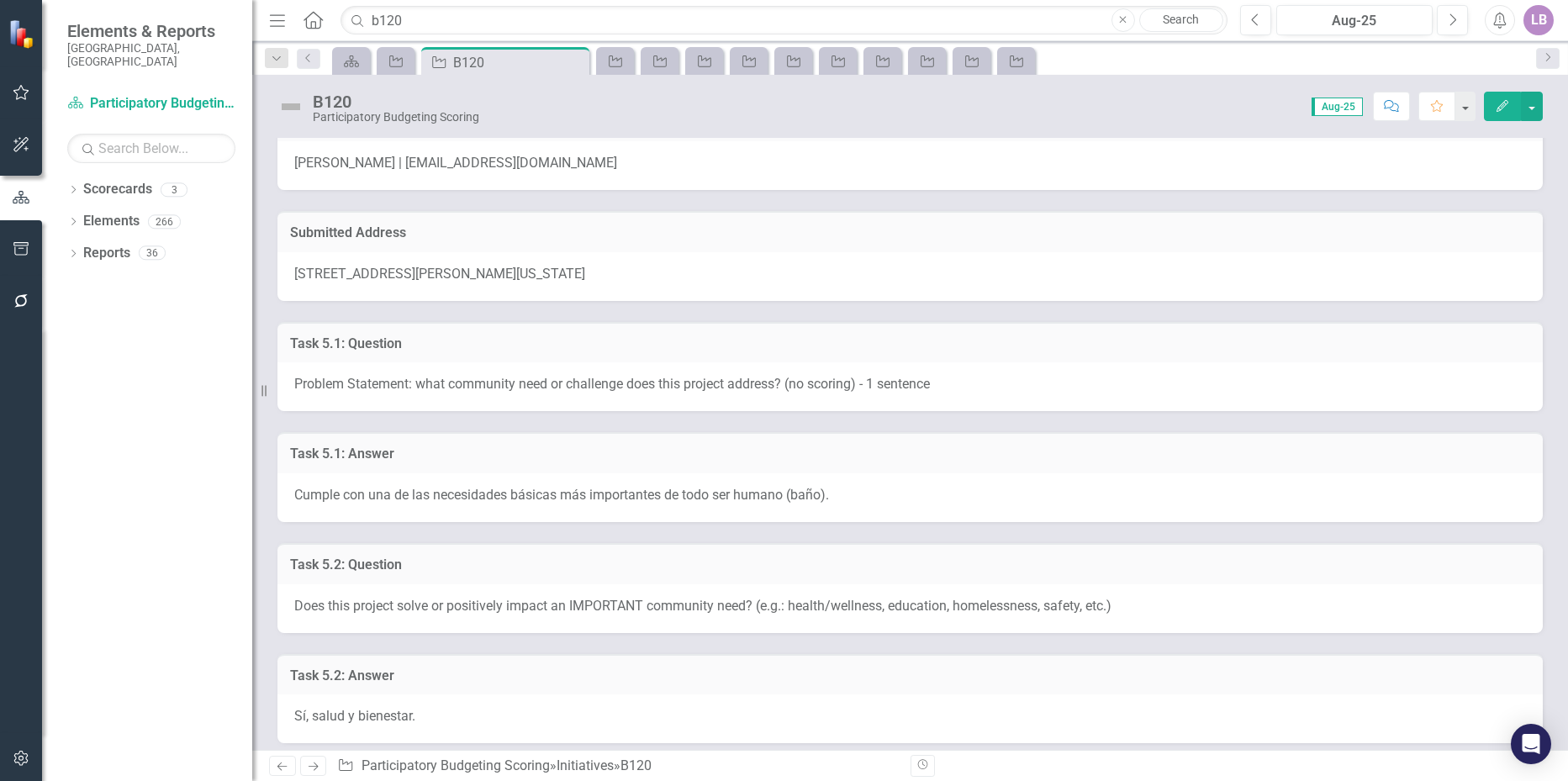
scroll to position [168, 0]
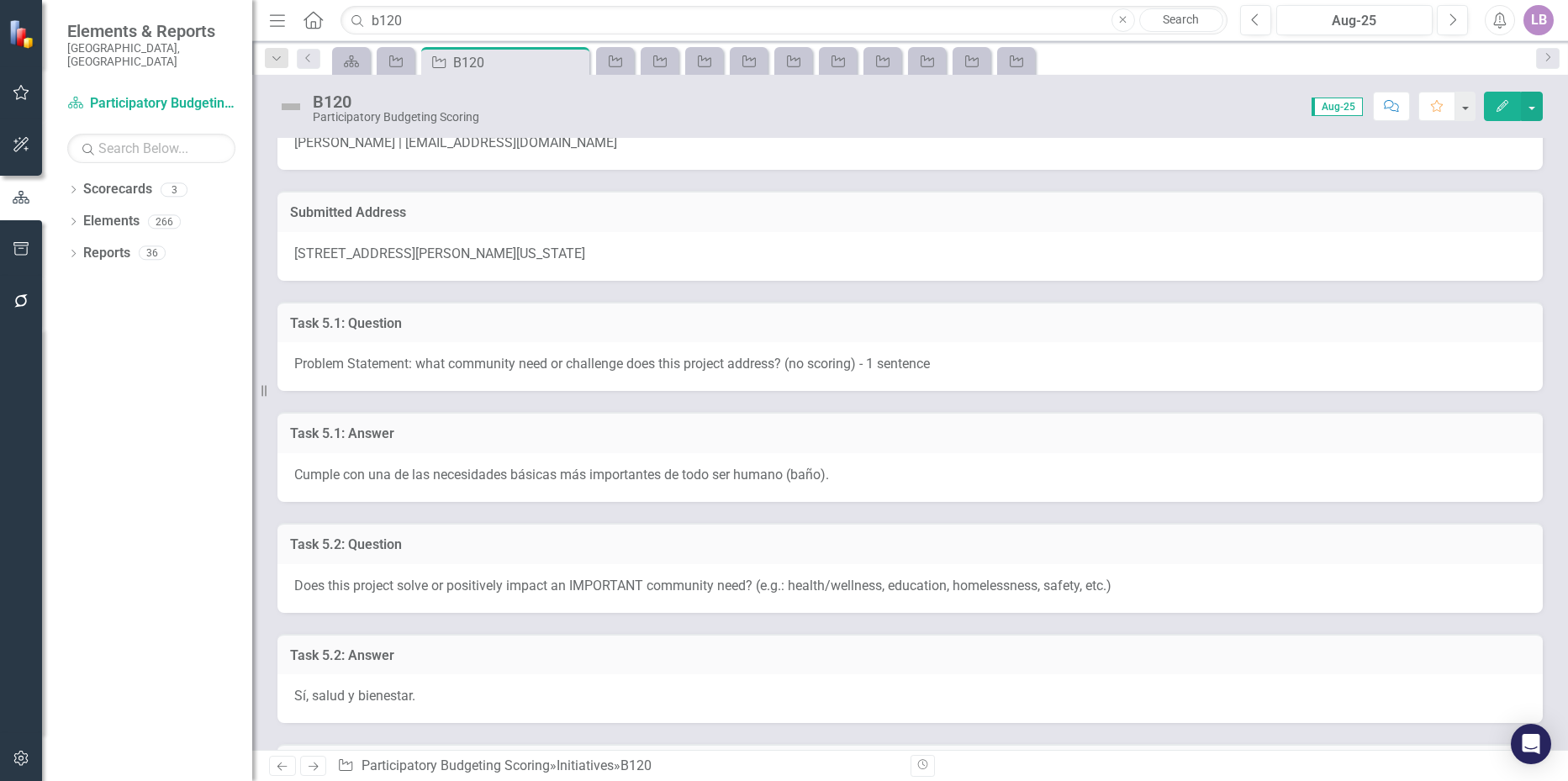
click at [728, 463] on div "Cumple con una de las necesidades básicas más importantes de todo ser humano (b…" at bounding box center [910, 477] width 1265 height 49
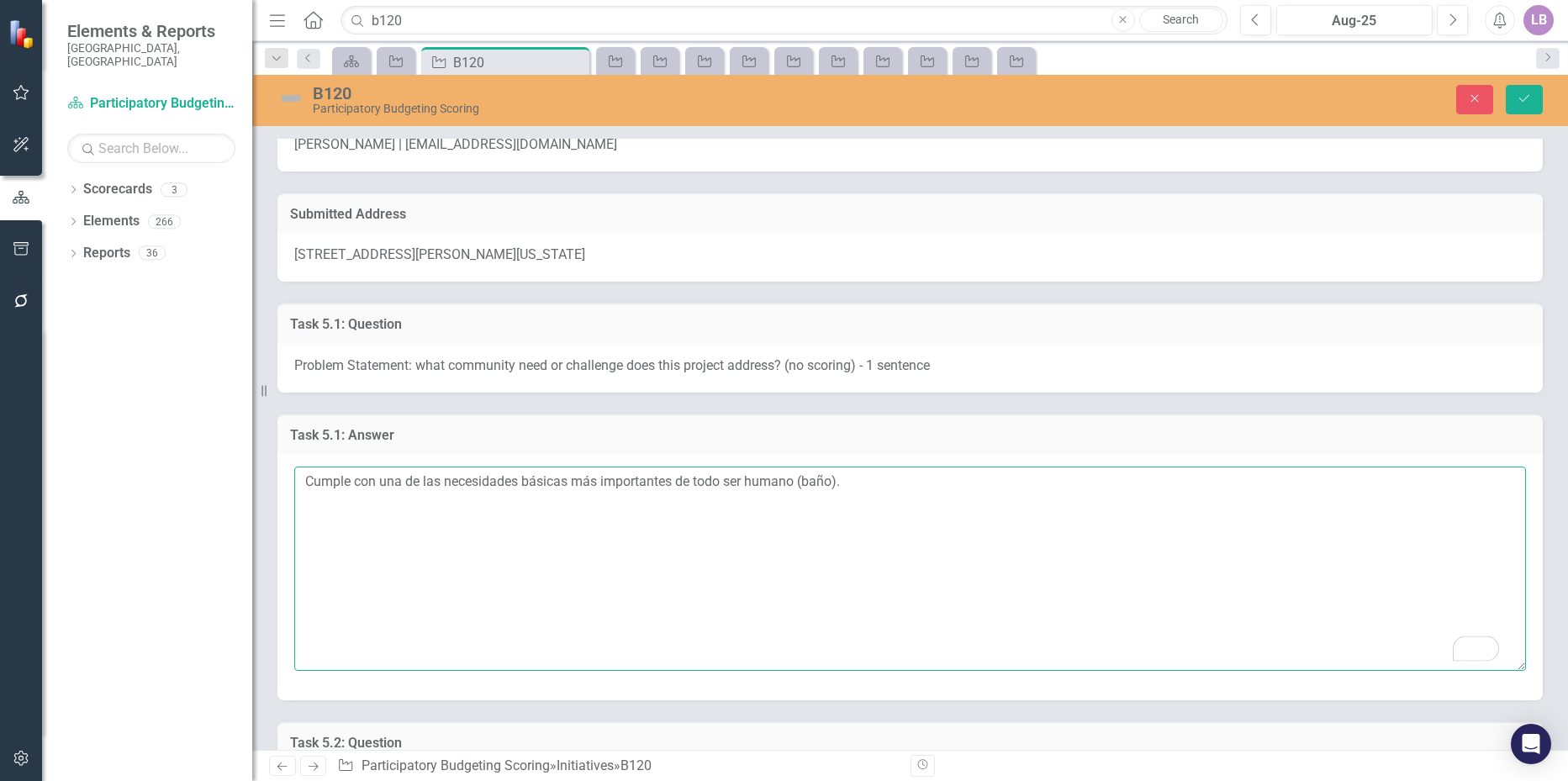
drag, startPoint x: 850, startPoint y: 480, endPoint x: 247, endPoint y: 500, distance: 603.3
click at [247, 500] on div "Elements & Reports City of [GEOGRAPHIC_DATA], [GEOGRAPHIC_DATA] Scorecard Parti…" at bounding box center [784, 390] width 1568 height 781
click at [933, 474] on textarea "Cumple con una de las necesidades básicas más importantes de todo ser humano (b…" at bounding box center [910, 568] width 1231 height 203
click at [922, 491] on textarea "Cumple con una de las necesidades básicas más importantes de todo ser humano (b…" at bounding box center [910, 568] width 1231 height 203
click at [594, 542] on textarea "Cumple con una de las necesidades básicas más importantes de todo ser humano (b…" at bounding box center [910, 568] width 1231 height 203
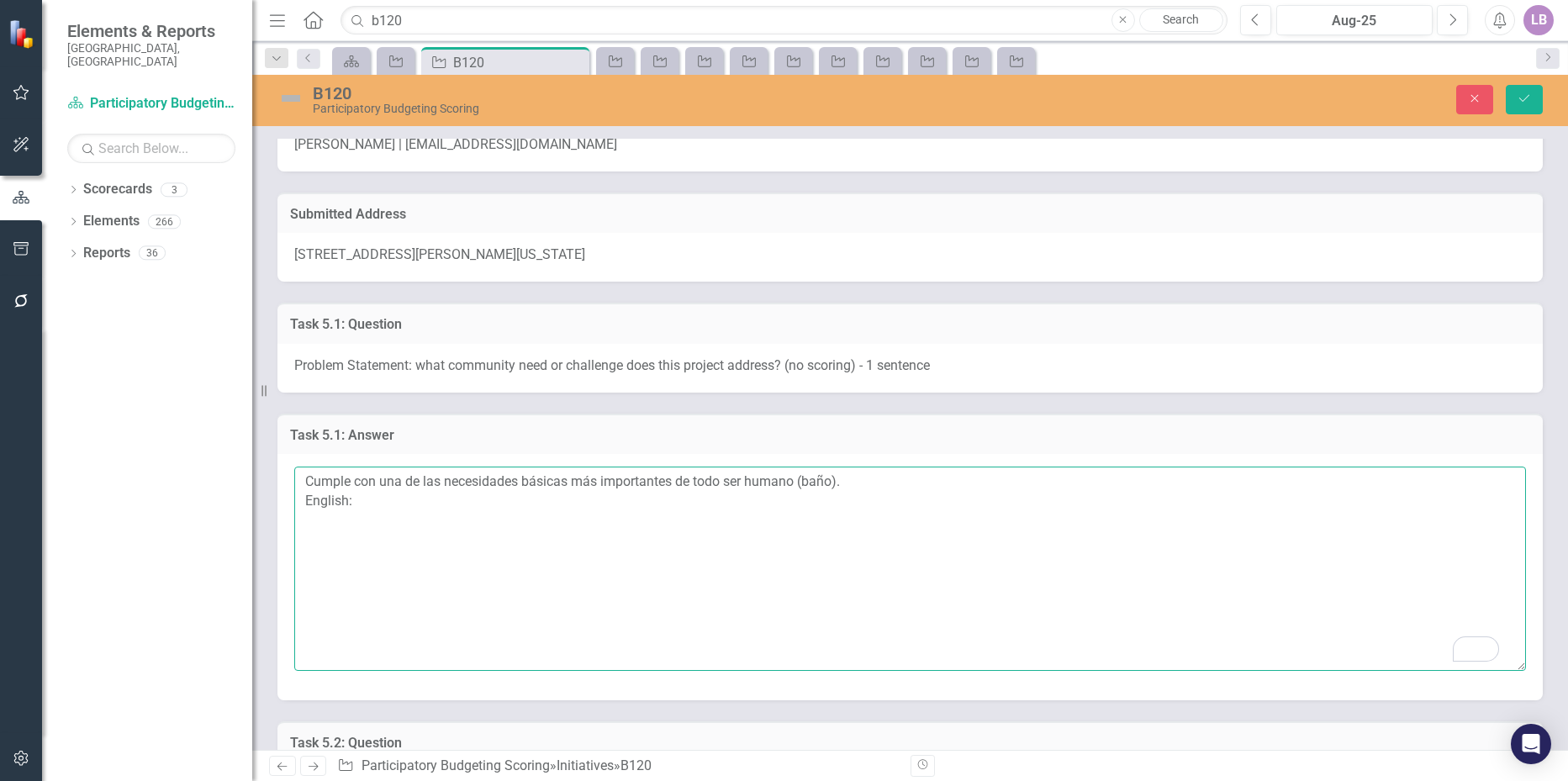
paste textarea "It meets one of the most important basic needs of every human being (restroom)."
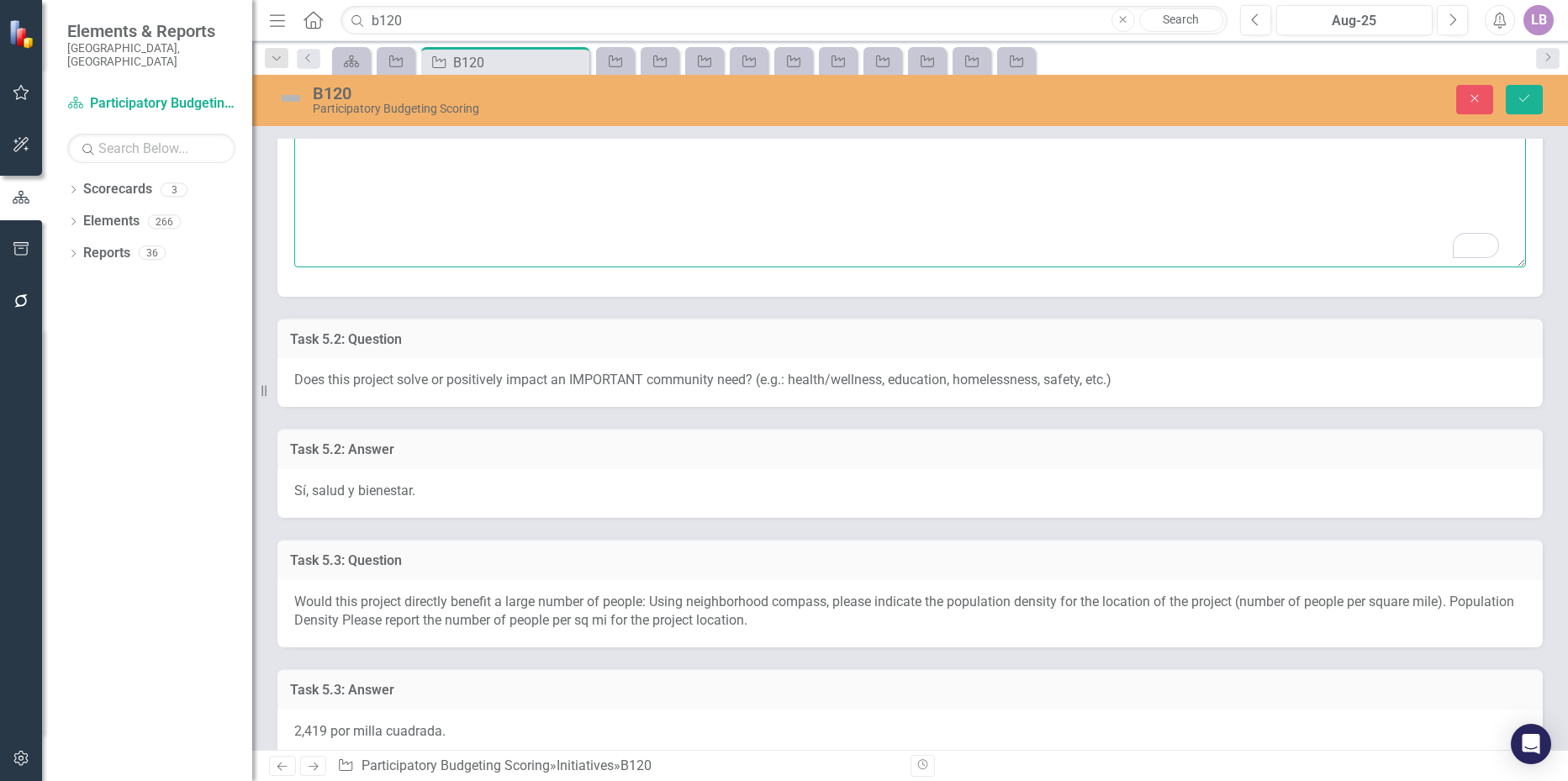
scroll to position [588, 0]
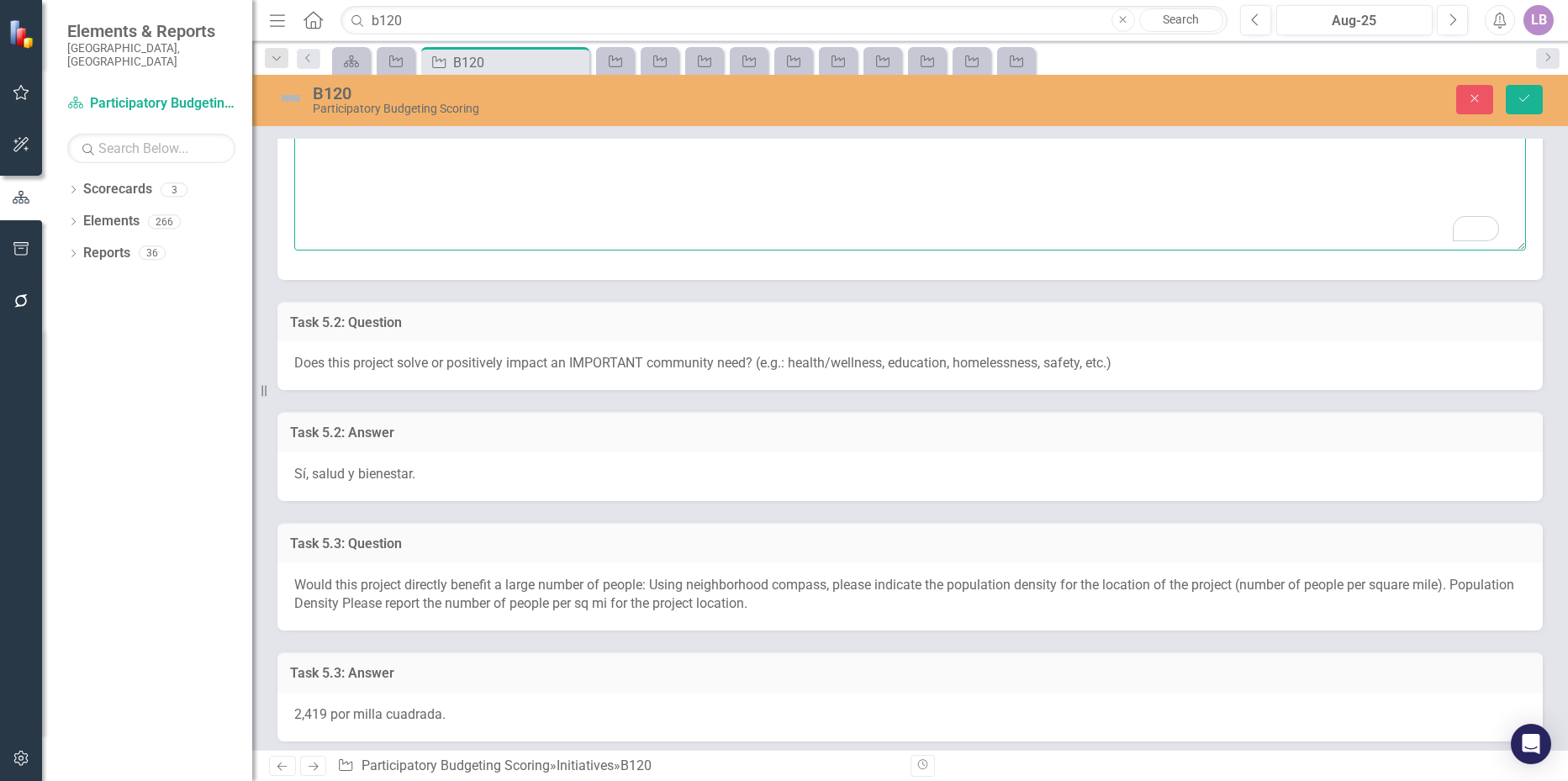
type textarea "Cumple con una de las necesidades básicas más importantes de todo ser humano (b…"
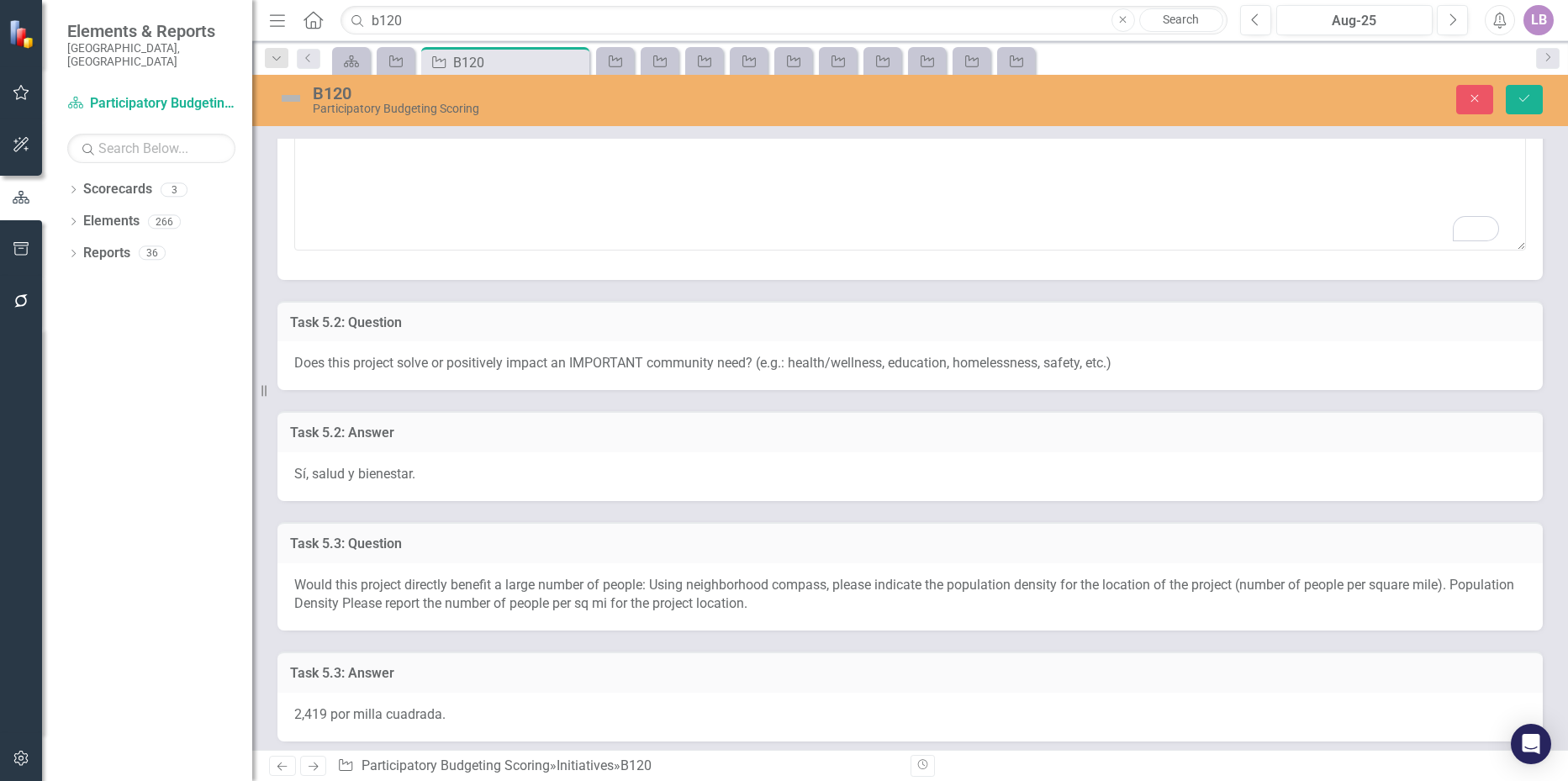
click at [468, 468] on div "Sí, salud y bienestar." at bounding box center [910, 476] width 1265 height 49
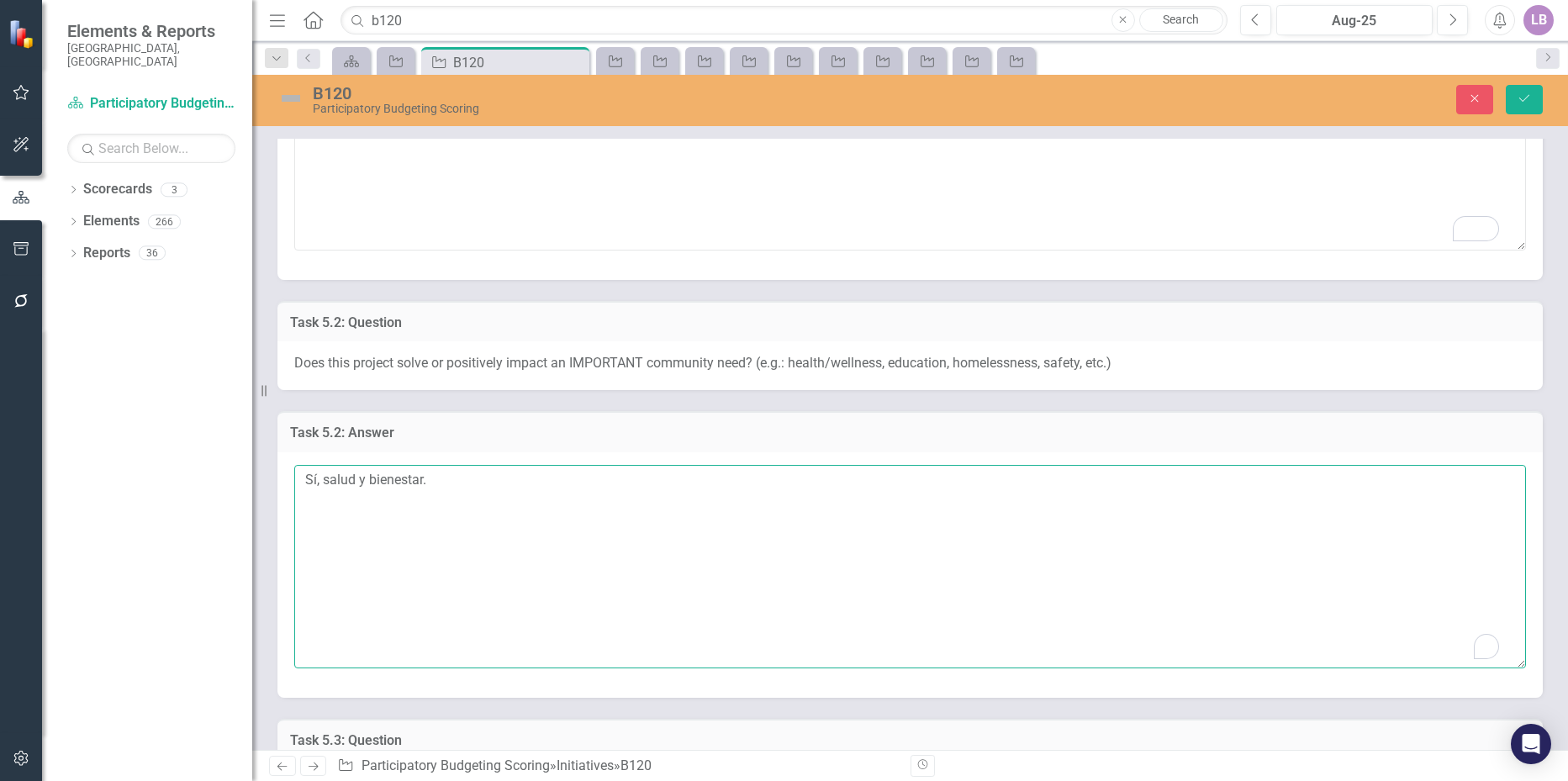
click at [457, 469] on textarea "Sí, salud y bienestar." at bounding box center [910, 566] width 1231 height 203
drag, startPoint x: 456, startPoint y: 480, endPoint x: 216, endPoint y: 470, distance: 240.2
click at [216, 470] on div "Elements & Reports City of [GEOGRAPHIC_DATA], [GEOGRAPHIC_DATA] Scorecard Parti…" at bounding box center [784, 390] width 1568 height 781
click at [461, 481] on textarea "Sí, salud y bienestar." at bounding box center [910, 566] width 1231 height 203
click at [384, 518] on textarea "Sí, salud y bienestar. English:" at bounding box center [910, 566] width 1231 height 203
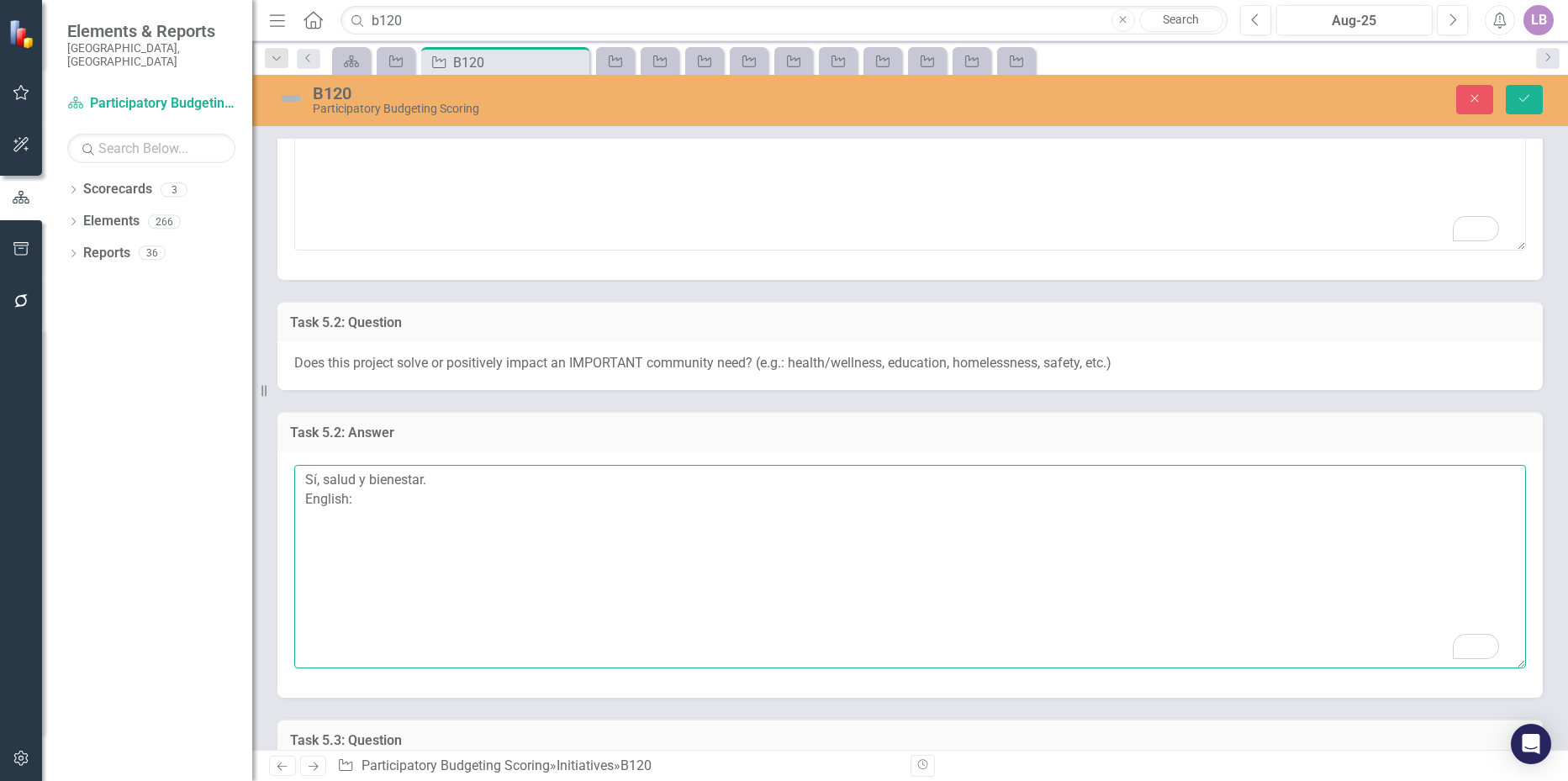
paste textarea "Yes, health and well-being."
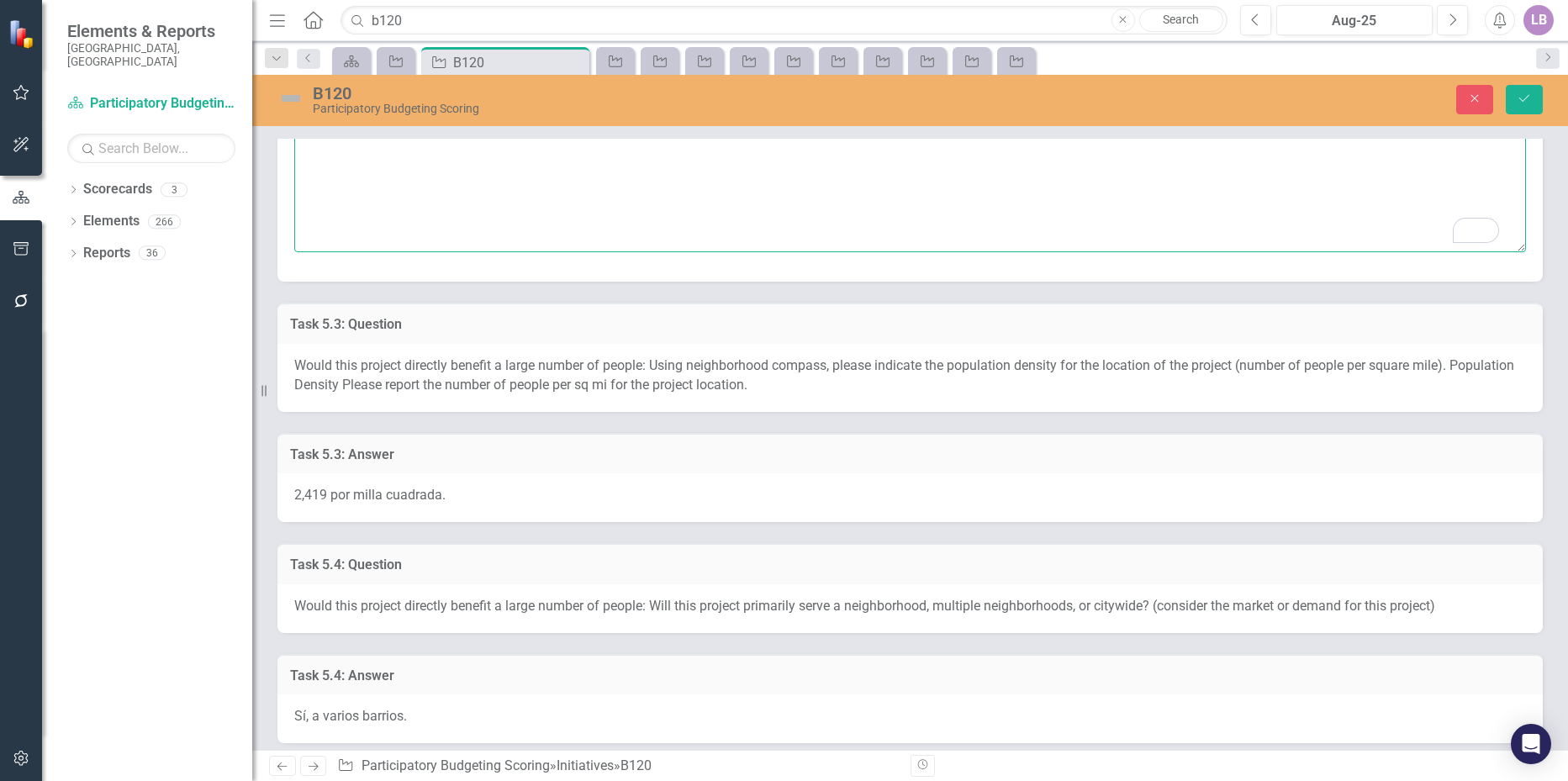
scroll to position [1009, 0]
type textarea "Sí, salud y bienestar. English: Yes, health and well-being."
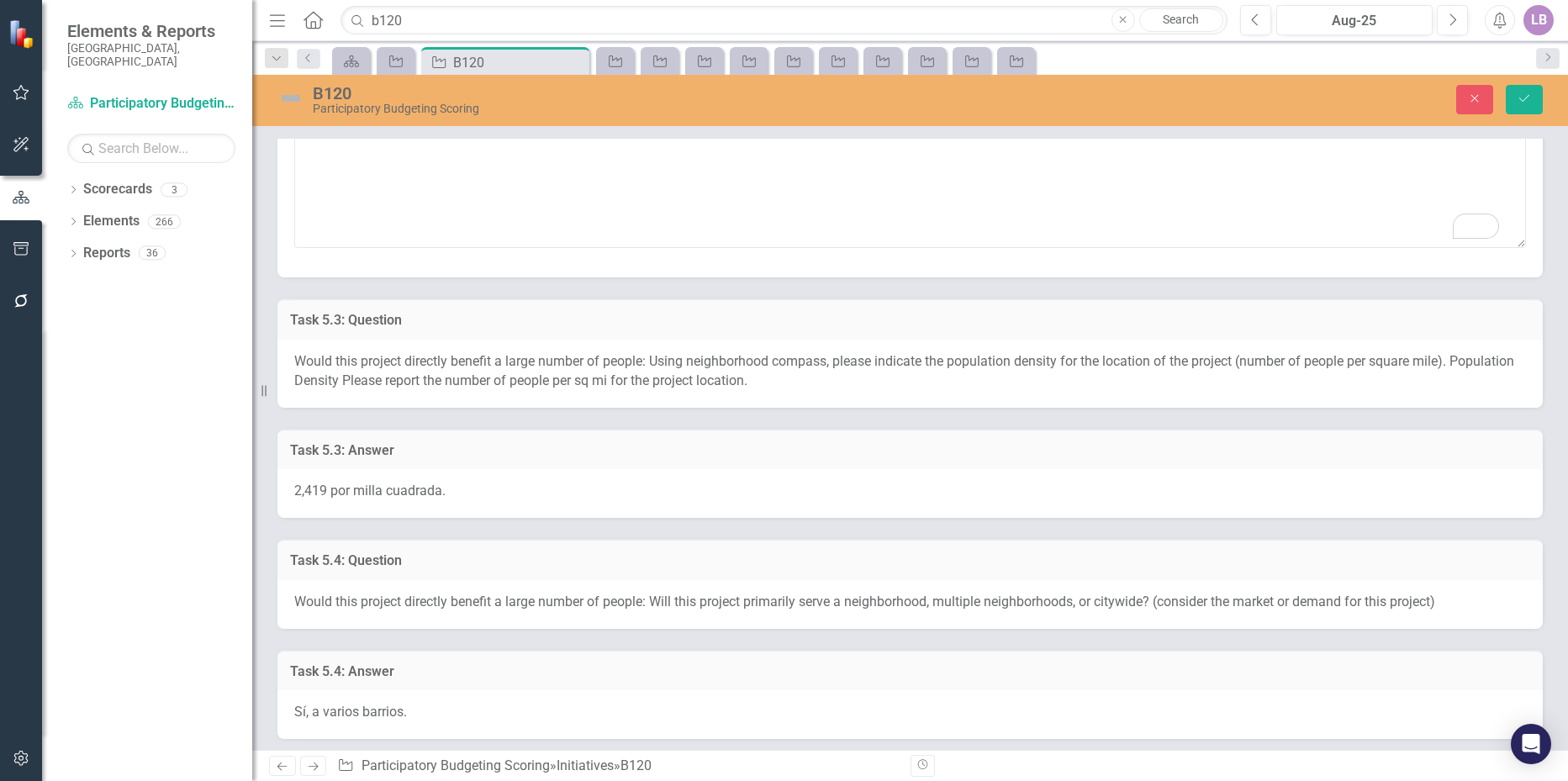
click at [428, 489] on span "2,419 por milla cuadrada." at bounding box center [370, 490] width 152 height 16
click at [438, 489] on span "2,419 por milla cuadrada." at bounding box center [370, 490] width 152 height 16
click at [443, 490] on span "2,419 por milla cuadrada." at bounding box center [370, 490] width 152 height 16
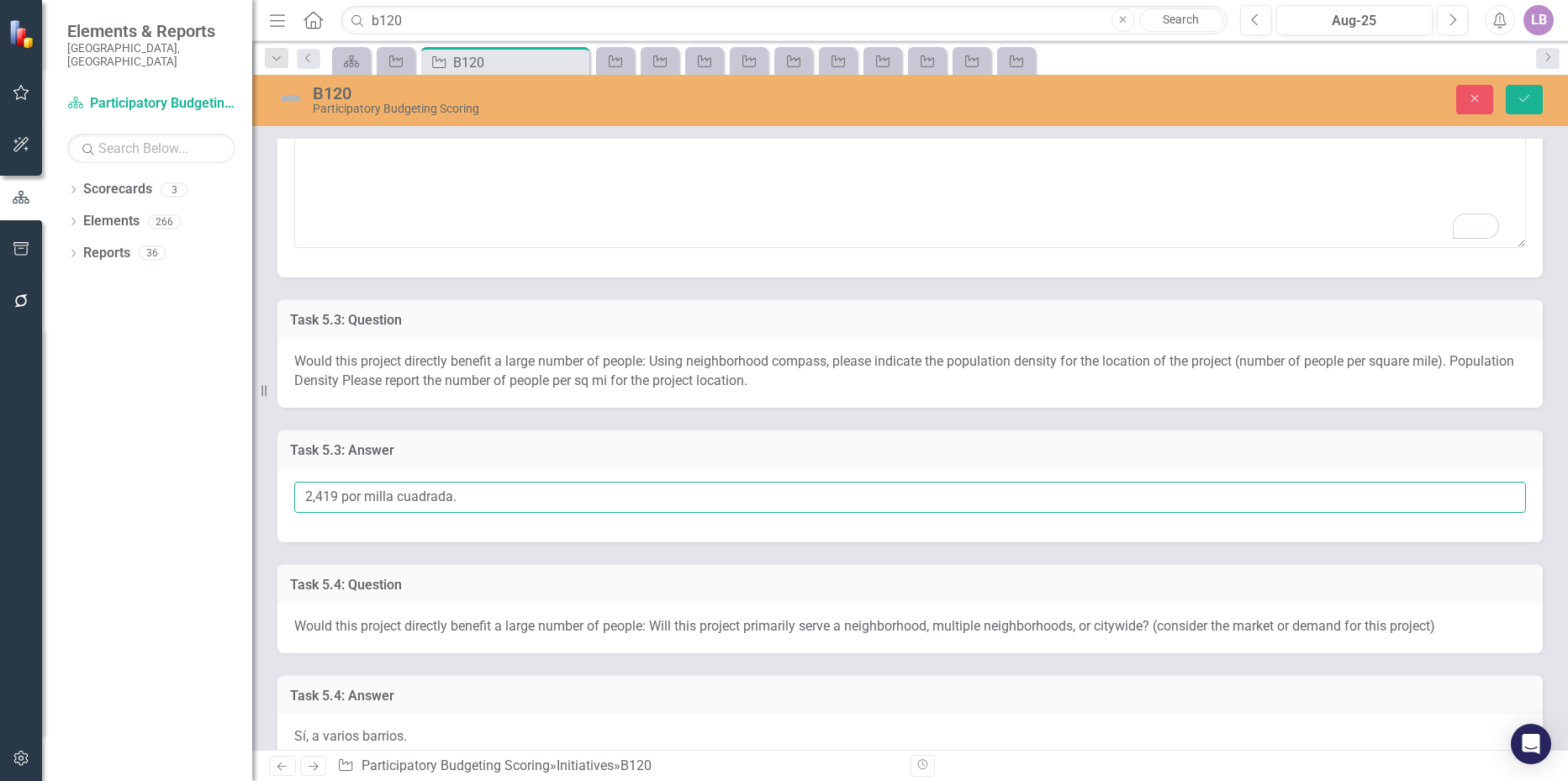
drag, startPoint x: 460, startPoint y: 496, endPoint x: 308, endPoint y: 501, distance: 152.1
click at [308, 501] on input "2,419 por milla cuadrada." at bounding box center [910, 497] width 1231 height 31
click at [476, 495] on input "2,419 por milla cuadrada." at bounding box center [910, 497] width 1231 height 31
paste input "2,419 por milla cuadrada."
click at [506, 498] on input "2,419 por milla cuadrada. 2,419 por milla cuadrada." at bounding box center [910, 497] width 1231 height 31
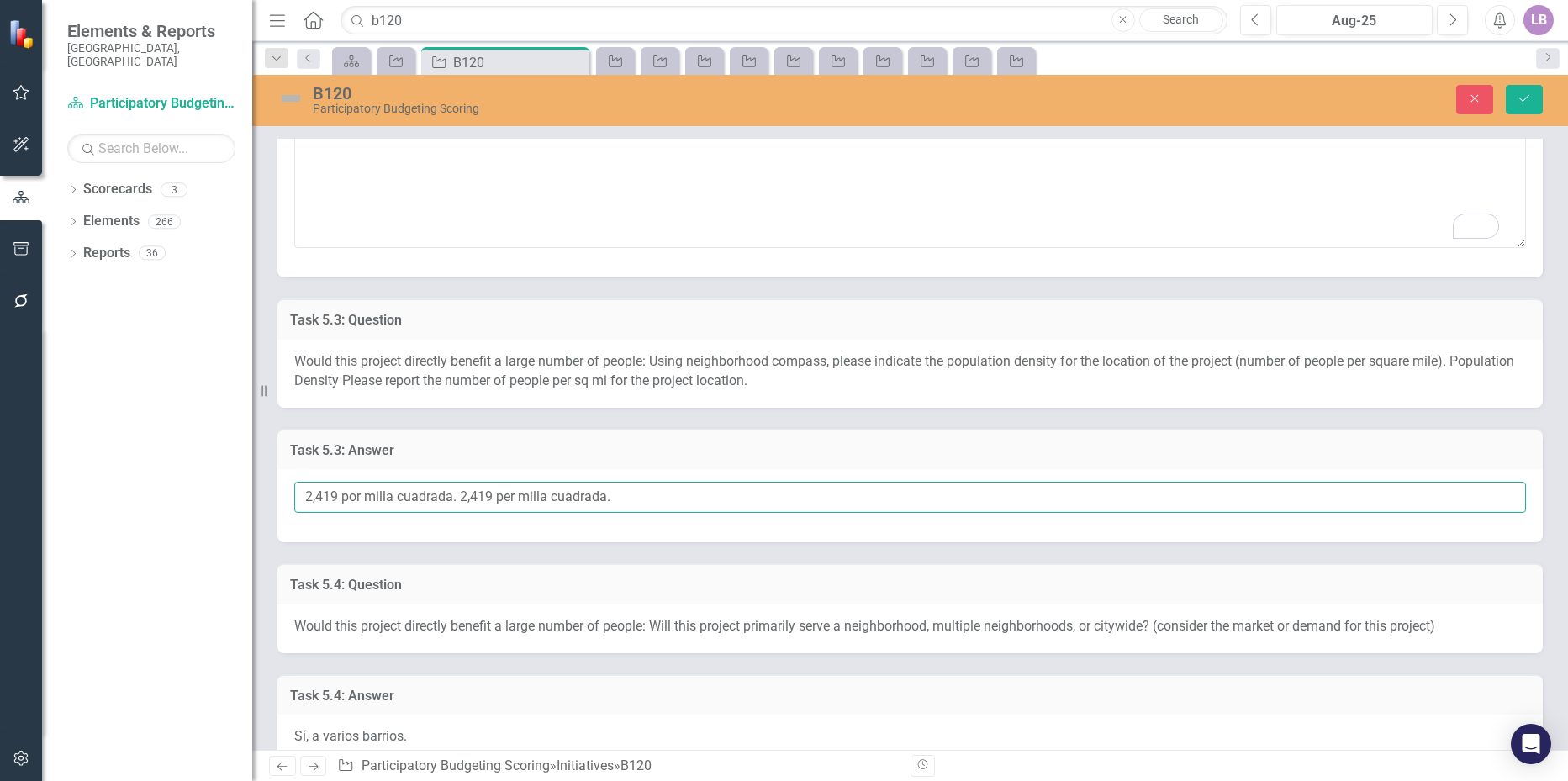
drag, startPoint x: 523, startPoint y: 495, endPoint x: 609, endPoint y: 498, distance: 86.1
click at [609, 498] on input "2,419 por milla cuadrada. 2,419 per milla cuadrada." at bounding box center [910, 497] width 1231 height 31
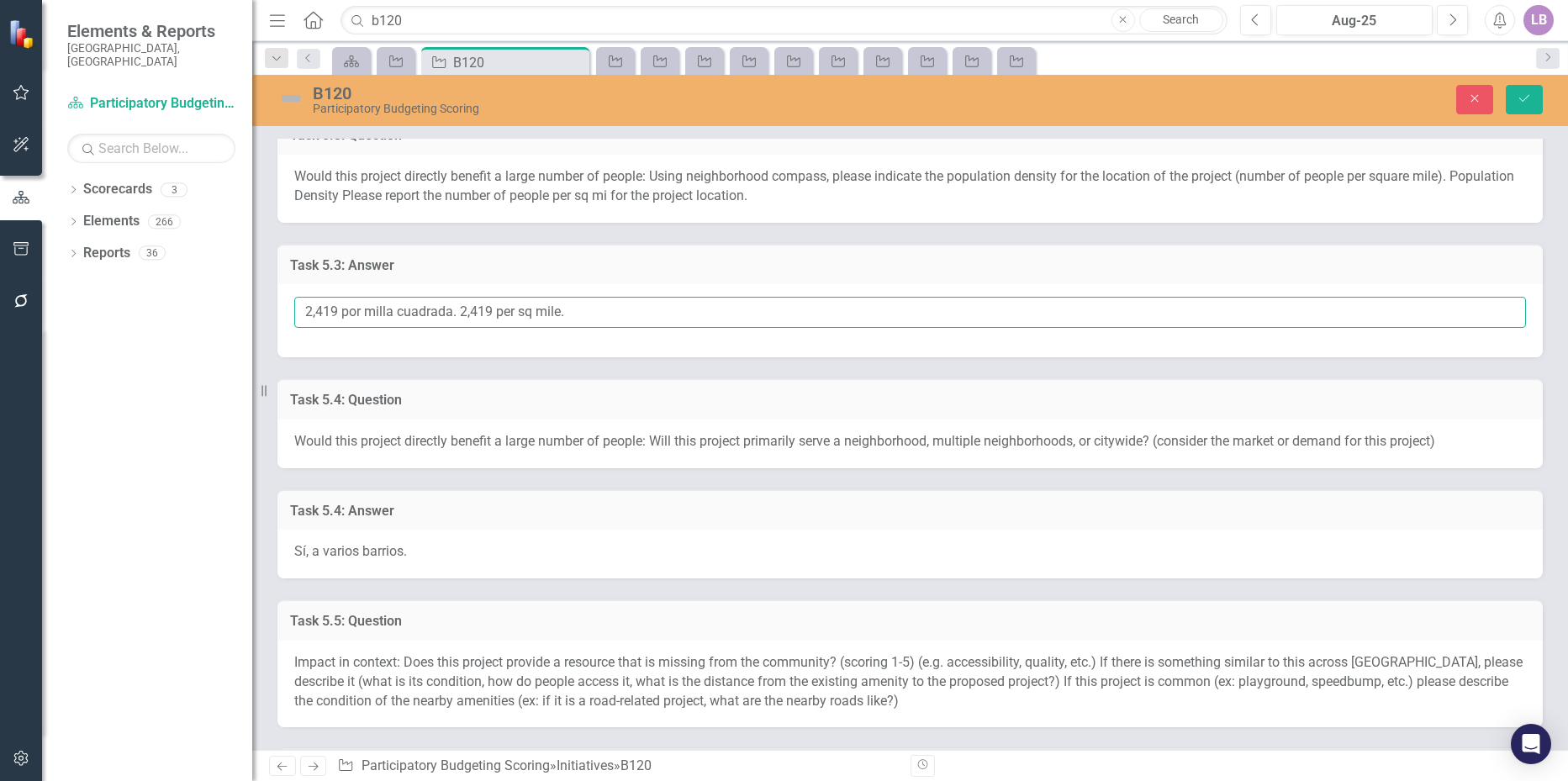
scroll to position [1261, 0]
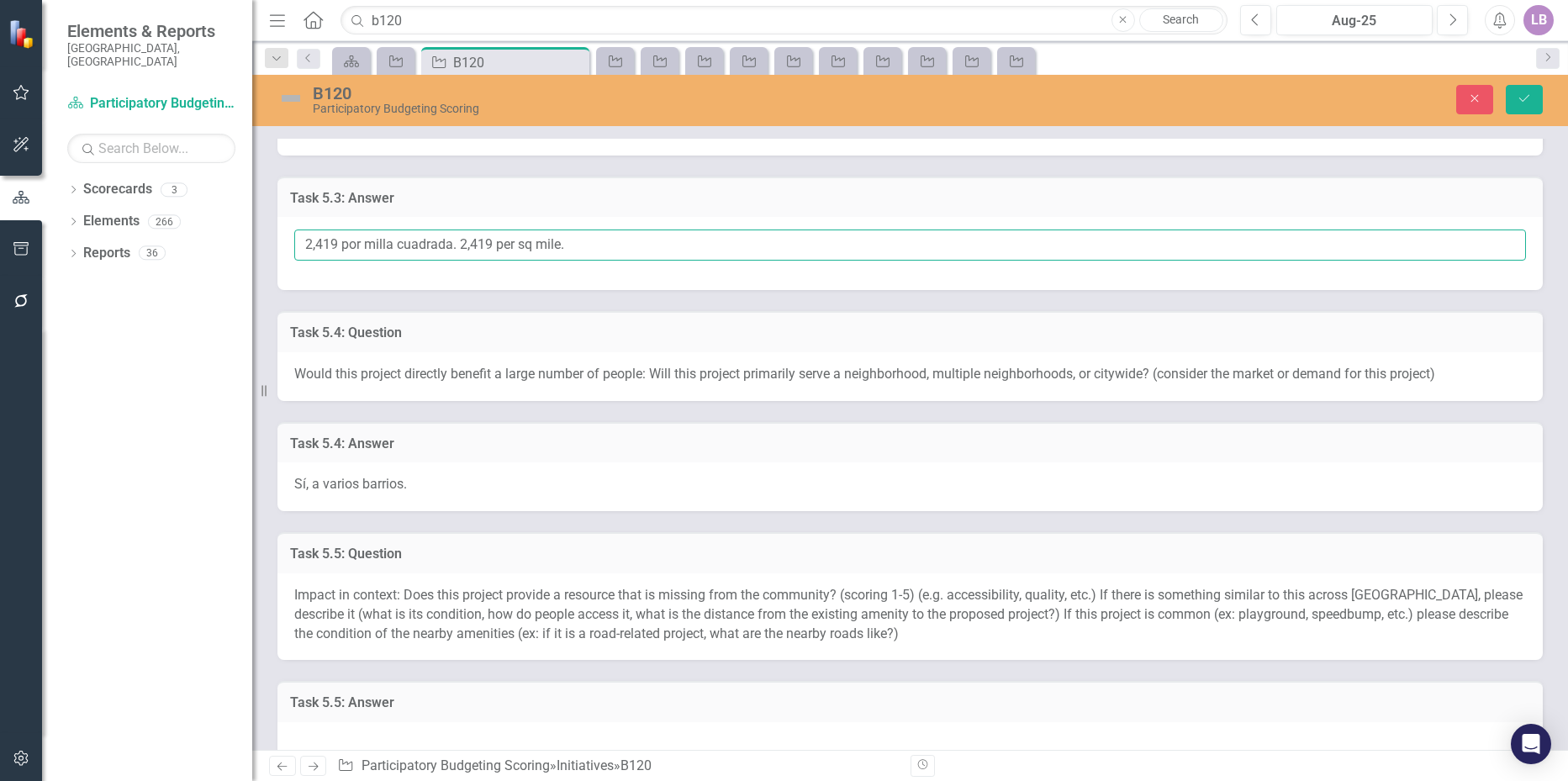
type input "2,419 por milla cuadrada. 2,419 per sq mile."
click at [440, 480] on div "Sí, a varios barrios." at bounding box center [910, 486] width 1265 height 49
click at [439, 480] on div "Sí, a varios barrios." at bounding box center [910, 486] width 1265 height 49
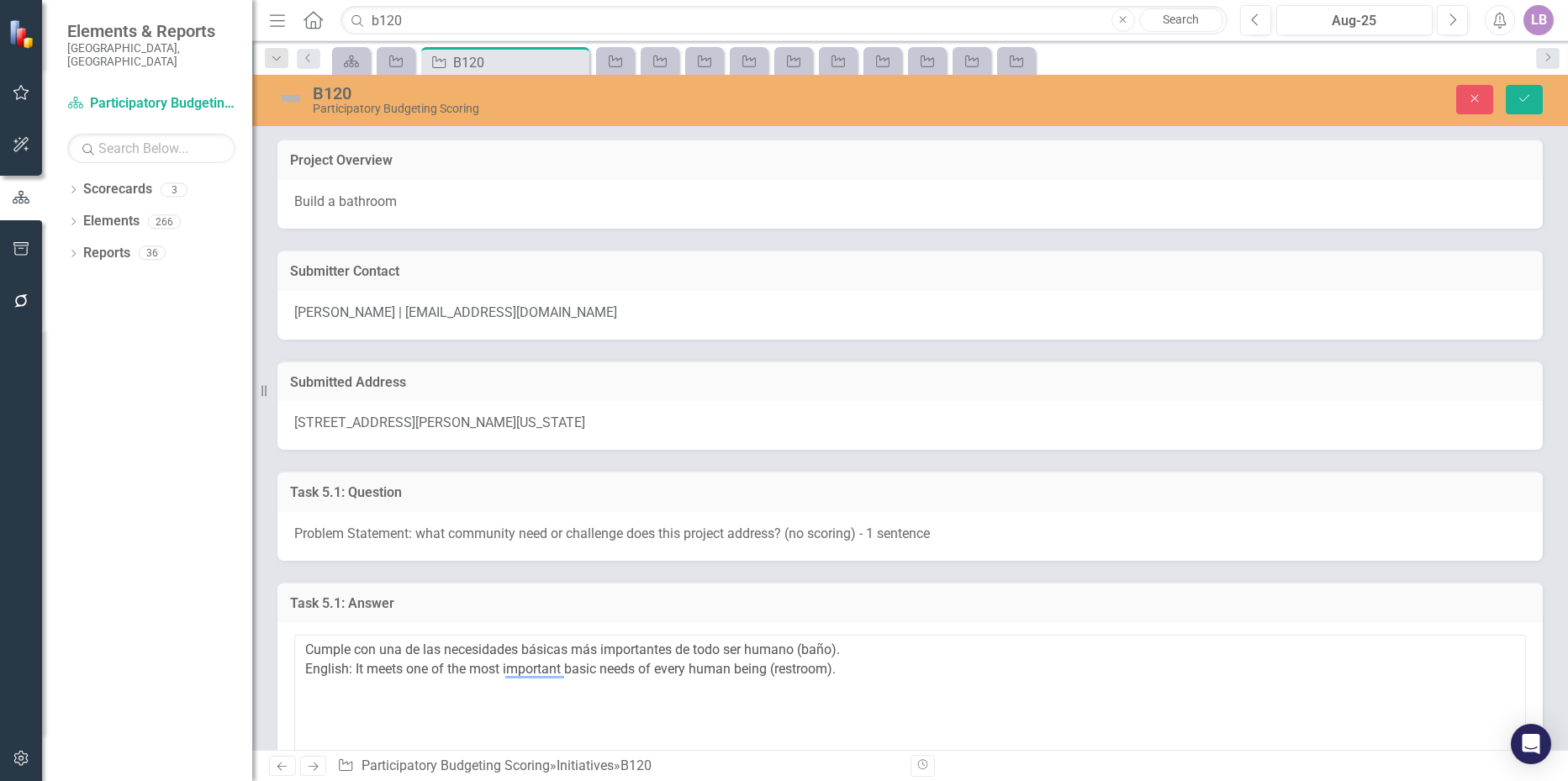
scroll to position [2101, 0]
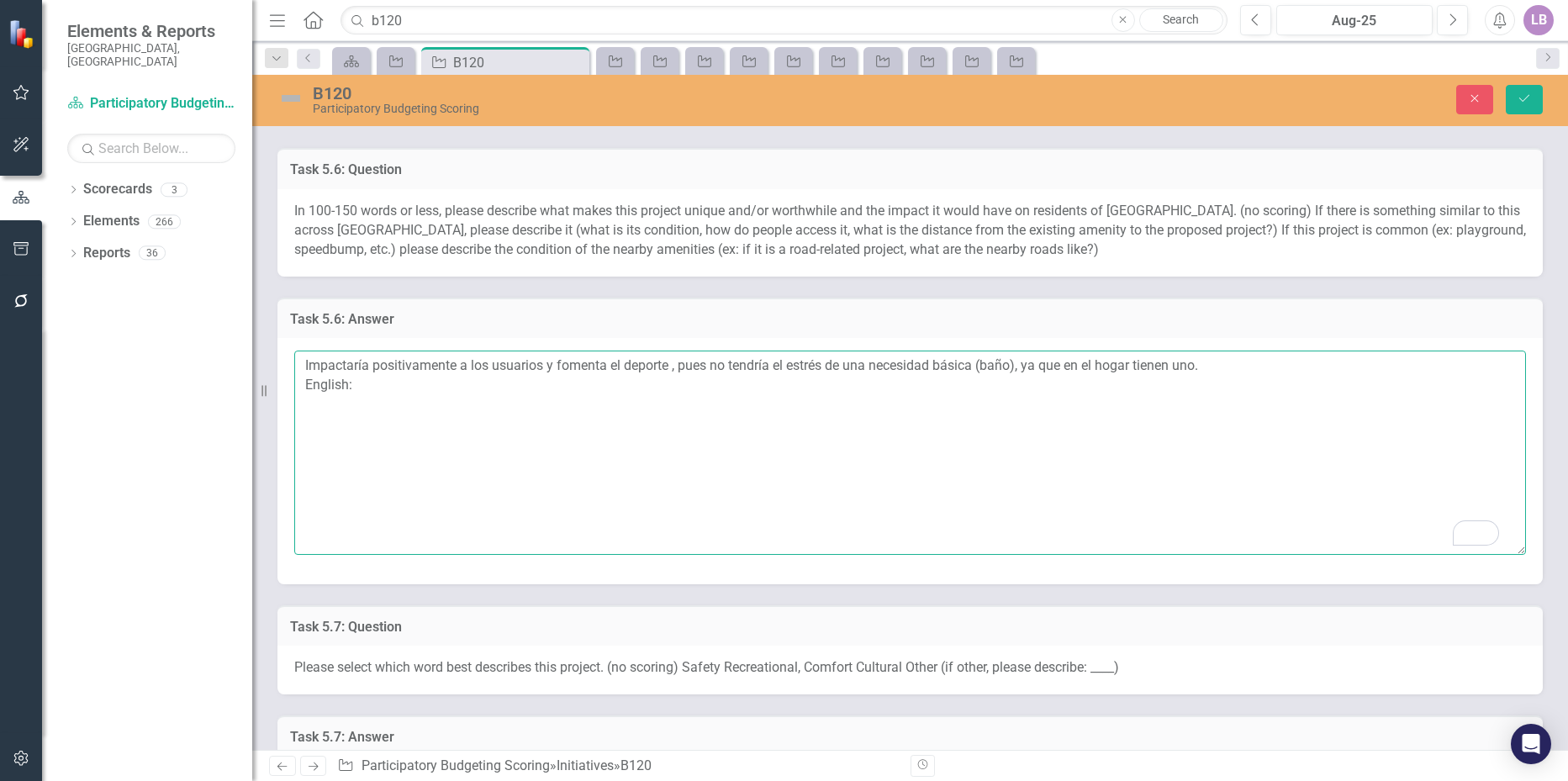
click at [395, 381] on textarea "Impactaría positivamente a los usuarios y fomenta el deporte , pues no tendría …" at bounding box center [910, 452] width 1231 height 203
paste textarea "It would positively impact users and promote sports, since they would not face …"
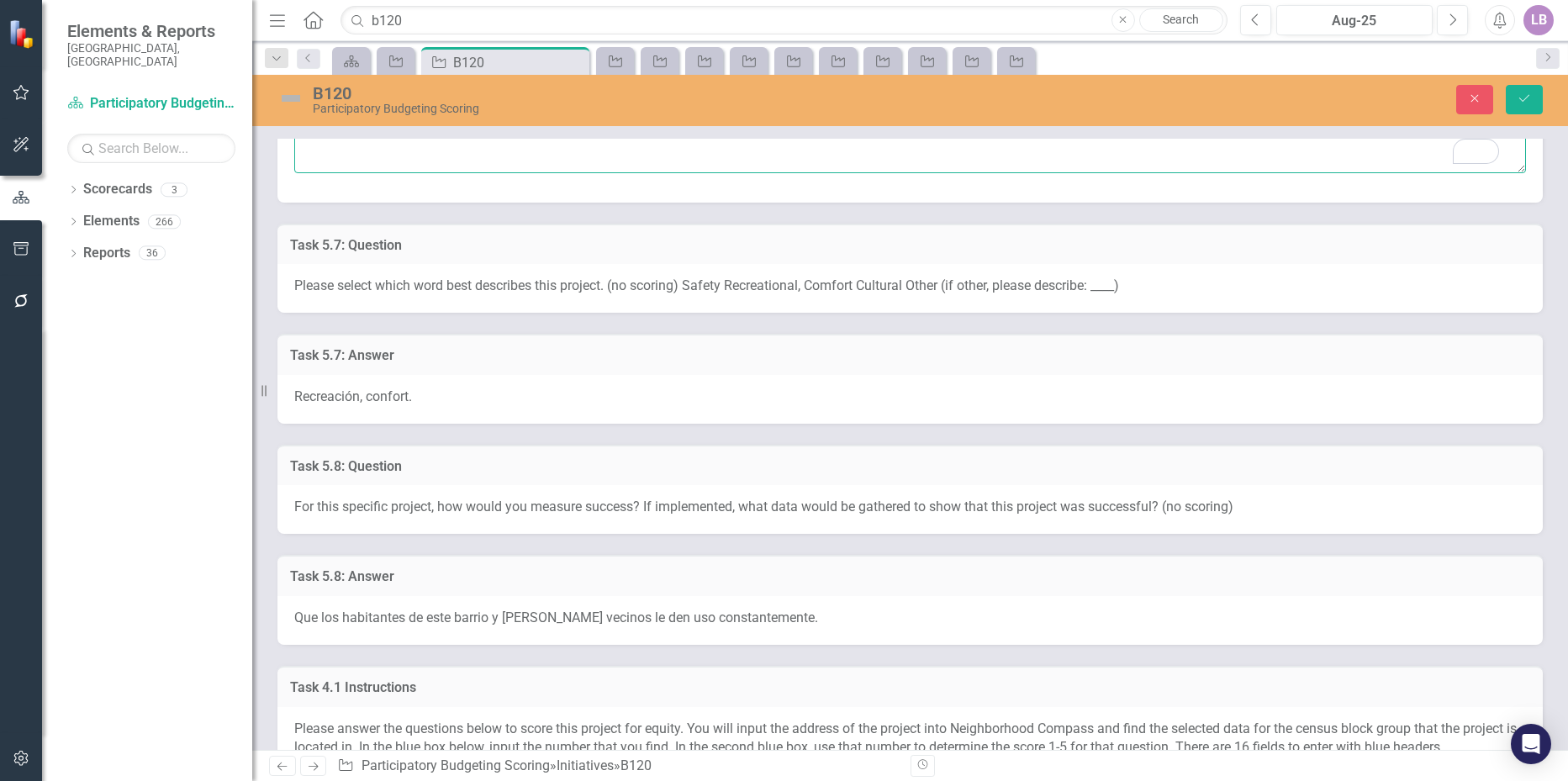
scroll to position [2521, 0]
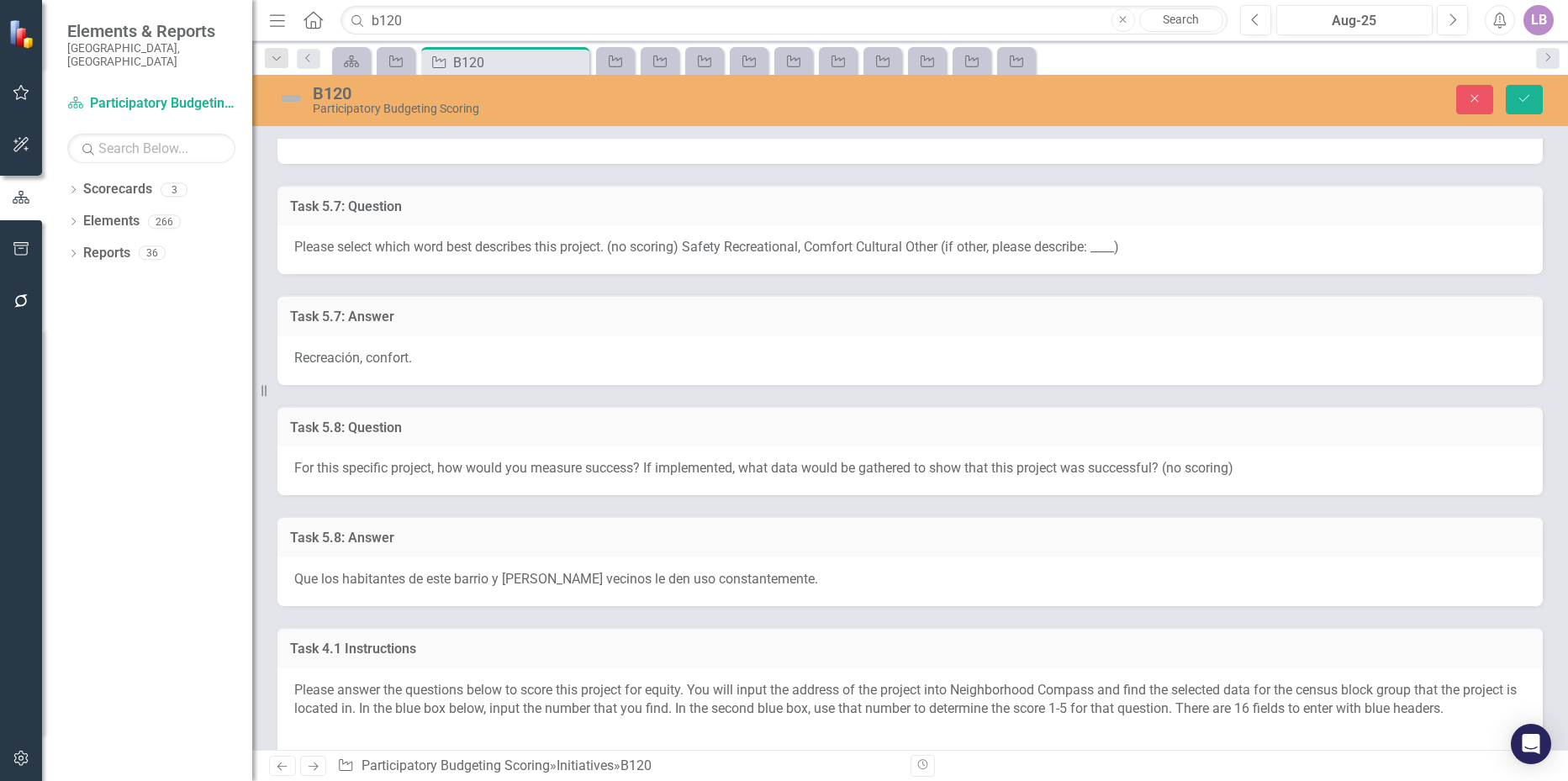
type textarea "Impactaría positivamente a los usuarios y fomenta el deporte , pues no tendría …"
click at [464, 344] on div "Recreación, confort." at bounding box center [910, 360] width 1265 height 49
click at [466, 342] on div "Recreación, confort." at bounding box center [910, 360] width 1265 height 49
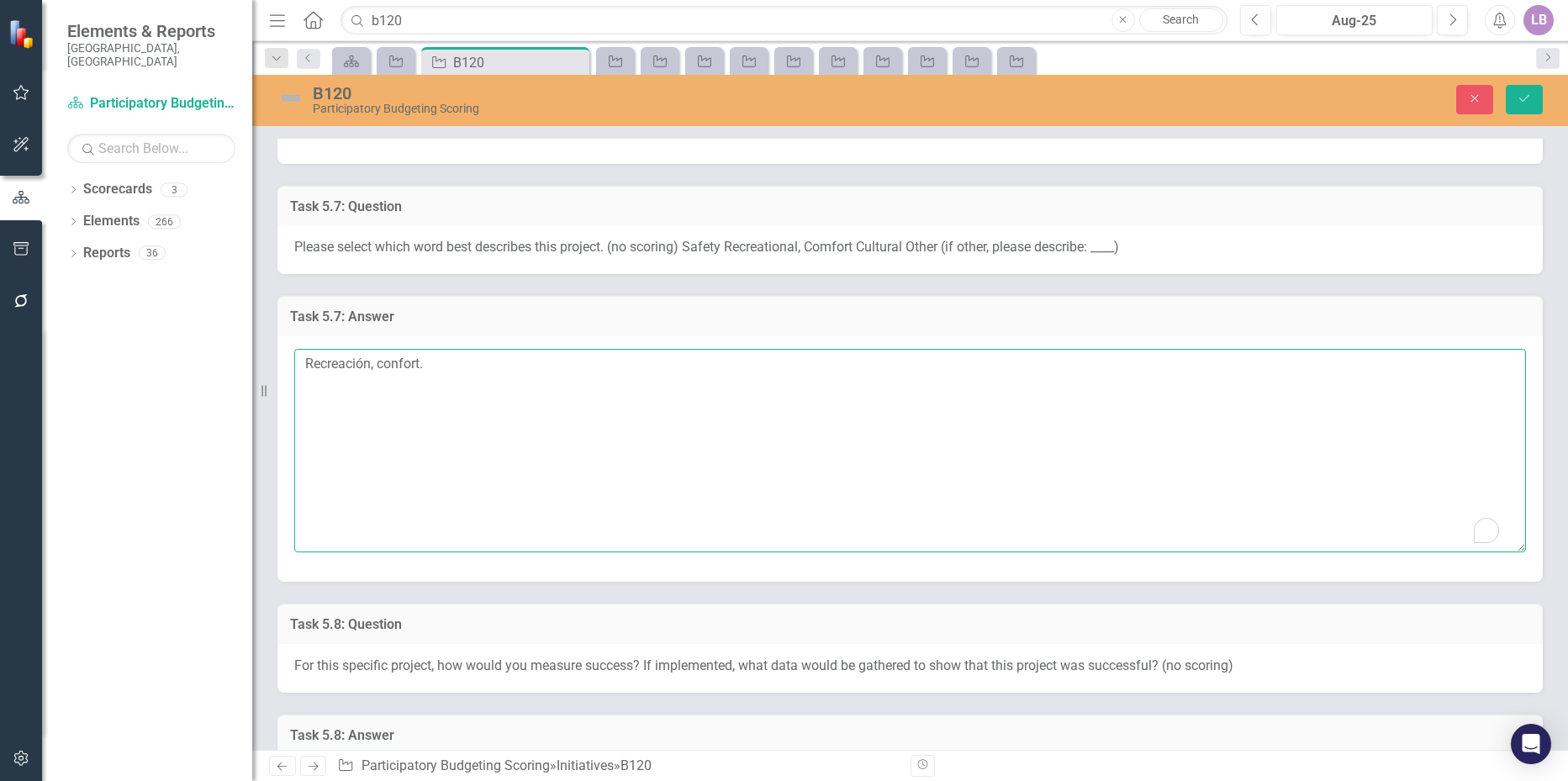
drag, startPoint x: 450, startPoint y: 367, endPoint x: 199, endPoint y: 355, distance: 251.3
click at [199, 355] on div "Elements & Reports City of [GEOGRAPHIC_DATA], [GEOGRAPHIC_DATA] Scorecard Parti…" at bounding box center [784, 390] width 1568 height 781
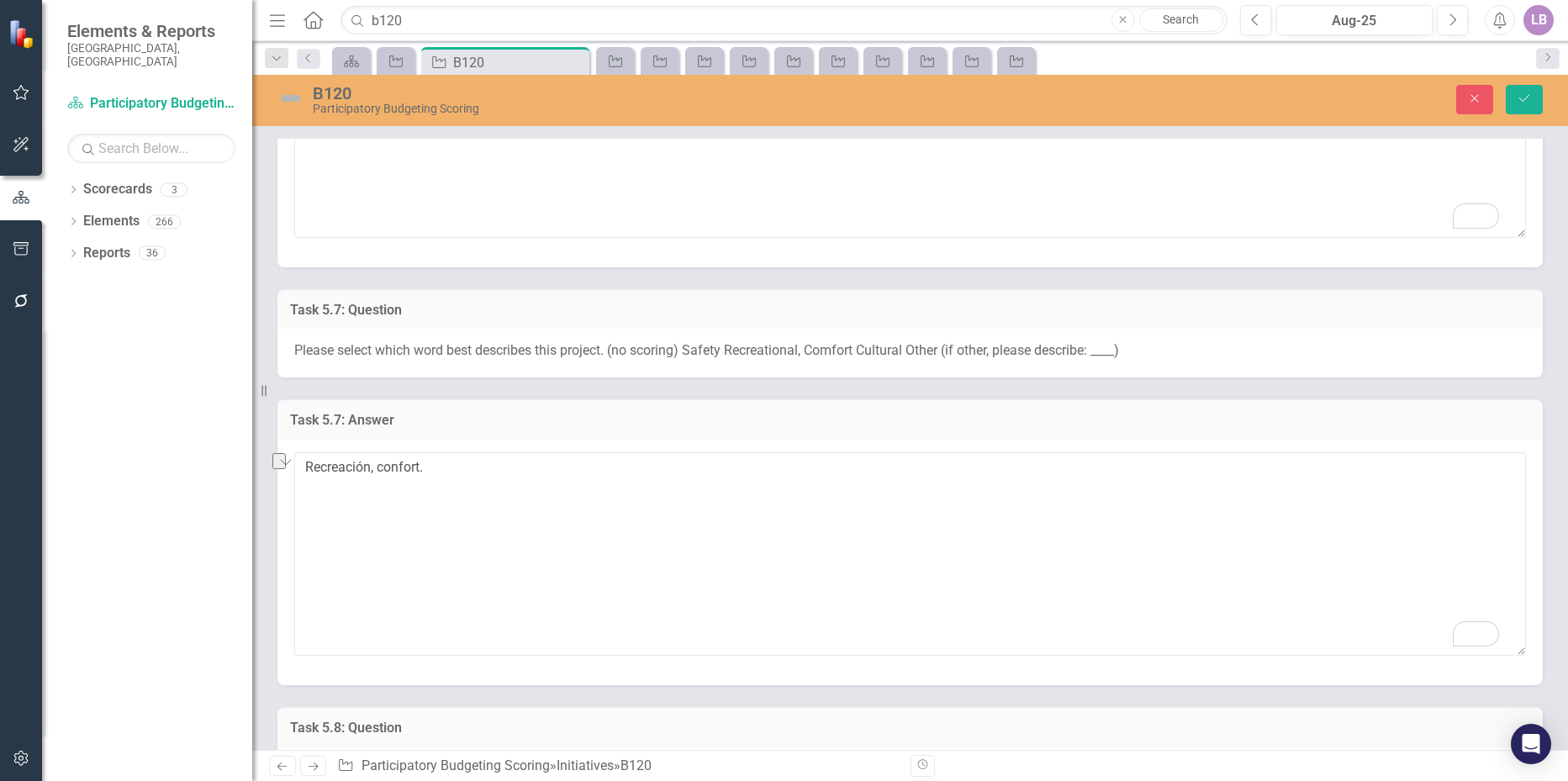
scroll to position [2437, 0]
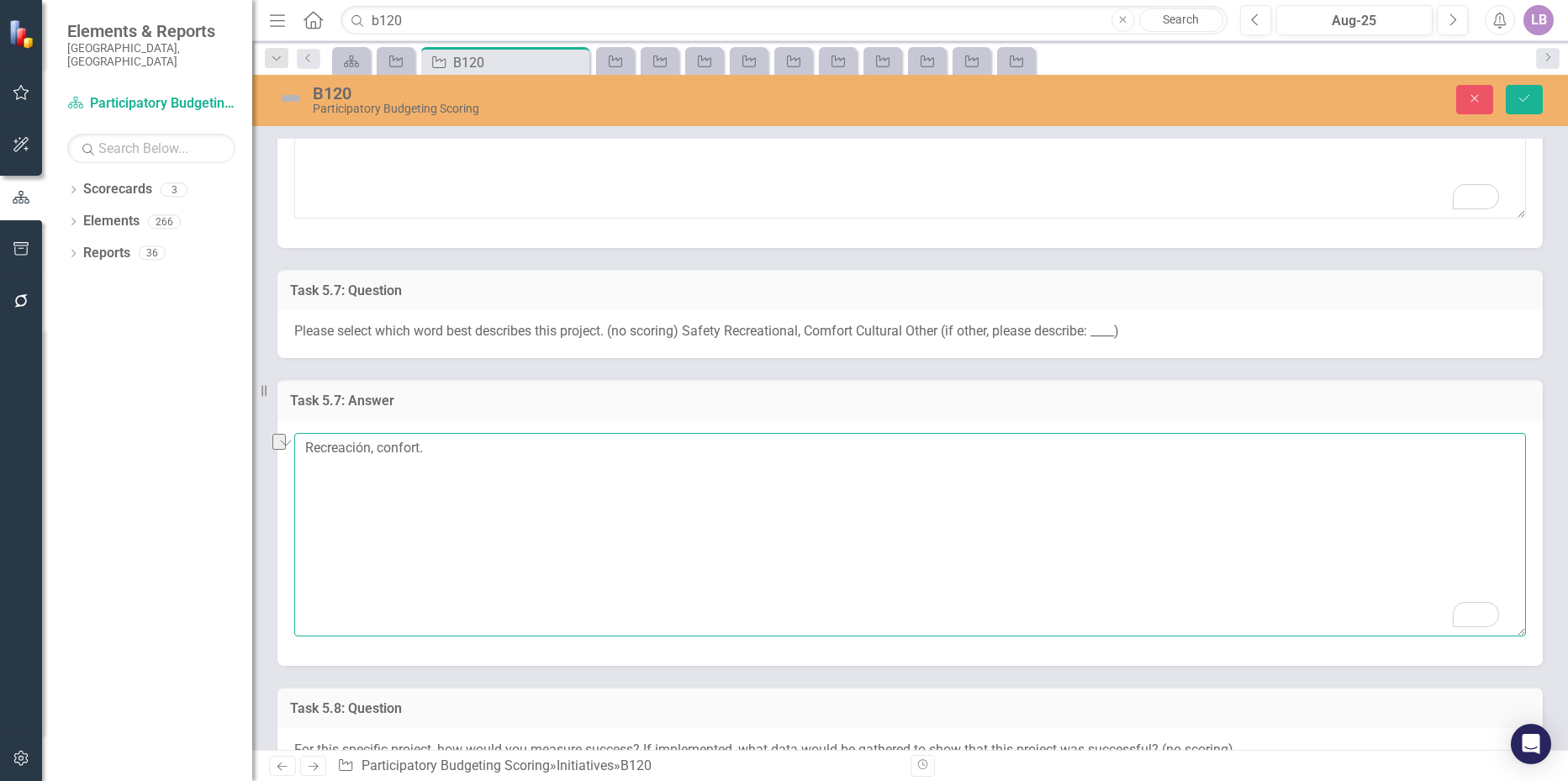
click at [558, 468] on textarea "Recreación, confort." at bounding box center [910, 534] width 1231 height 203
click at [440, 440] on textarea "Recreación, confort." at bounding box center [910, 534] width 1231 height 203
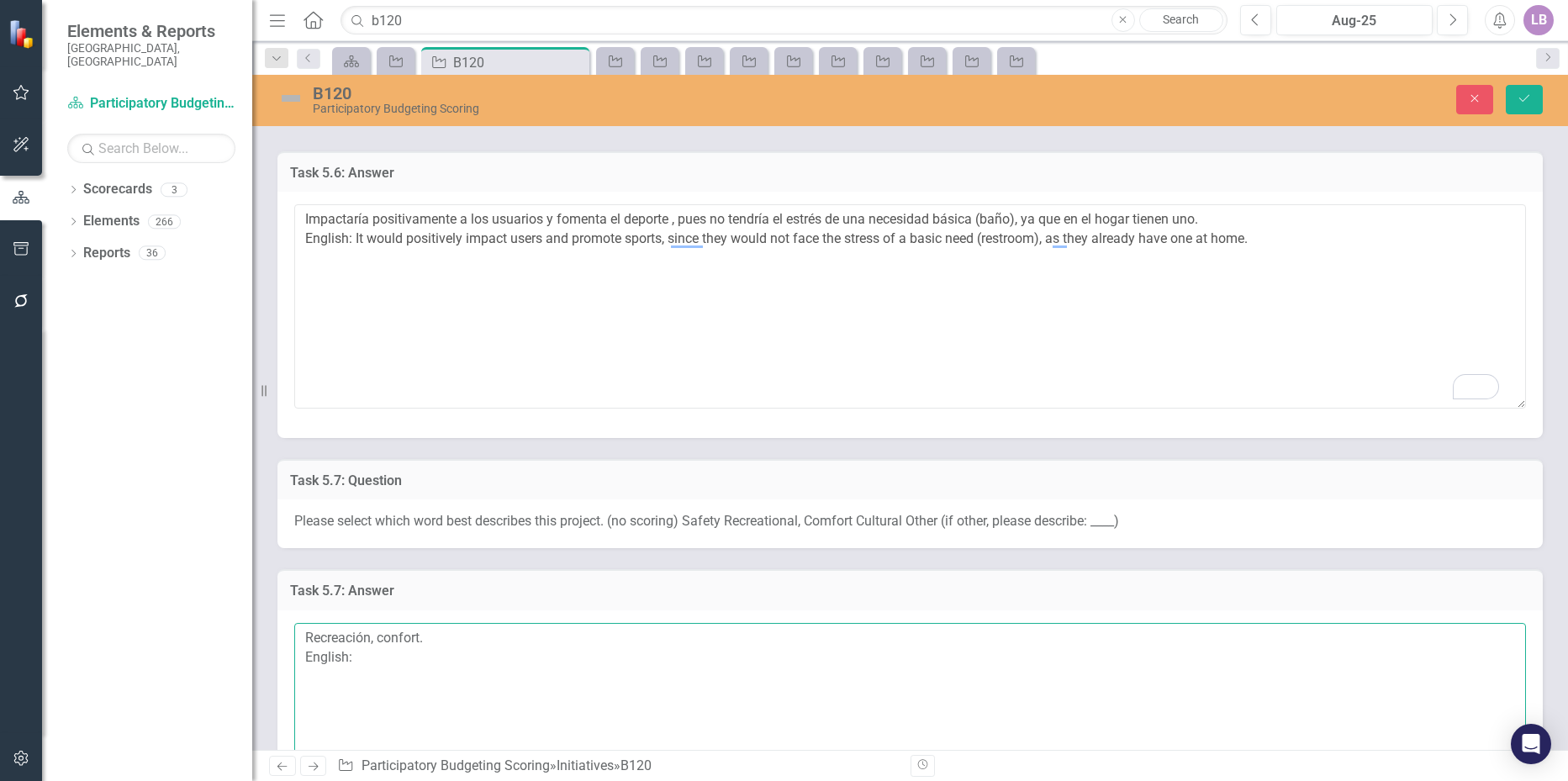
scroll to position [2185, 0]
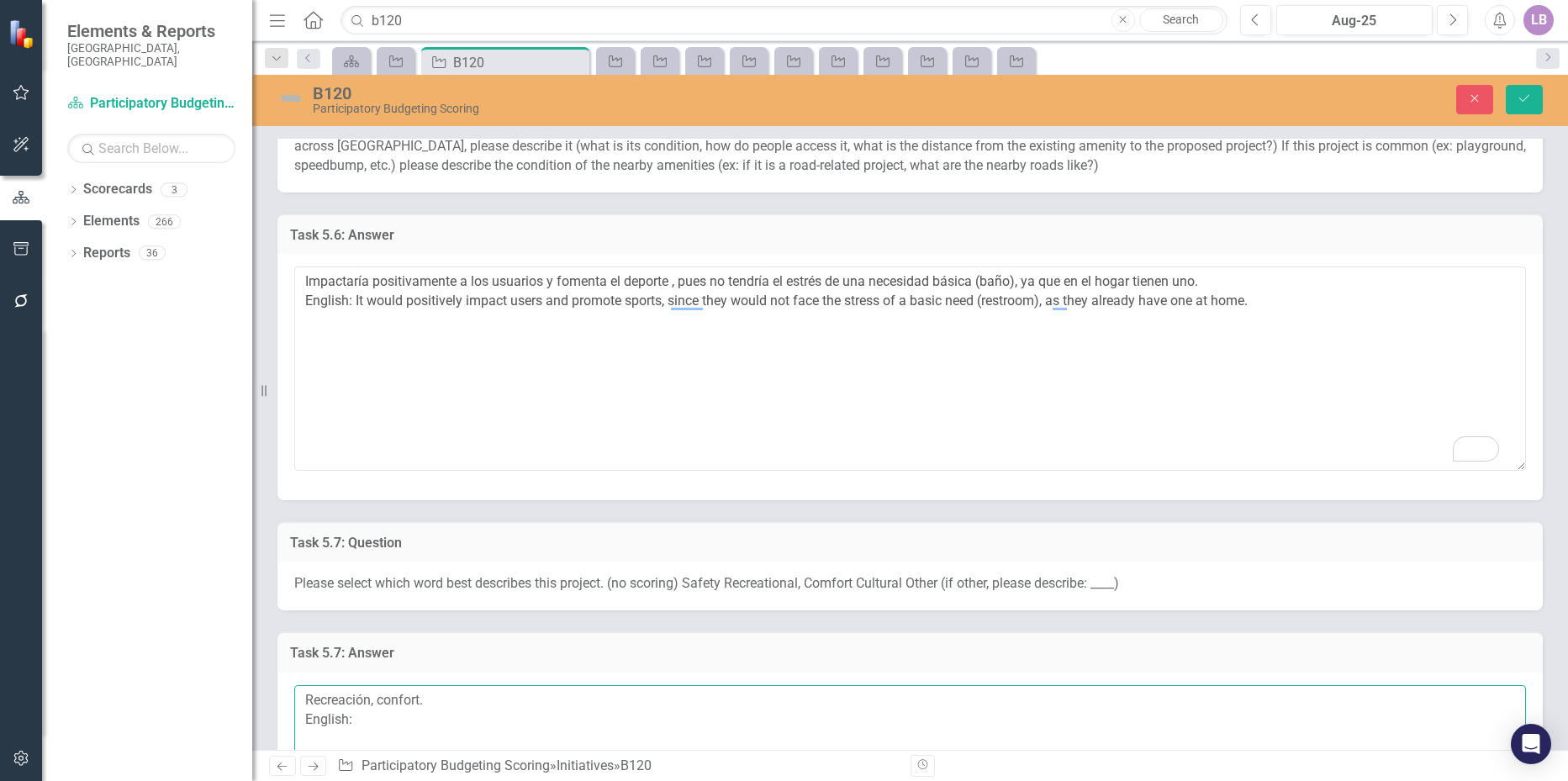
click at [379, 725] on textarea "Recreación, confort. English:" at bounding box center [910, 787] width 1231 height 203
paste textarea "Recreation, comfort"
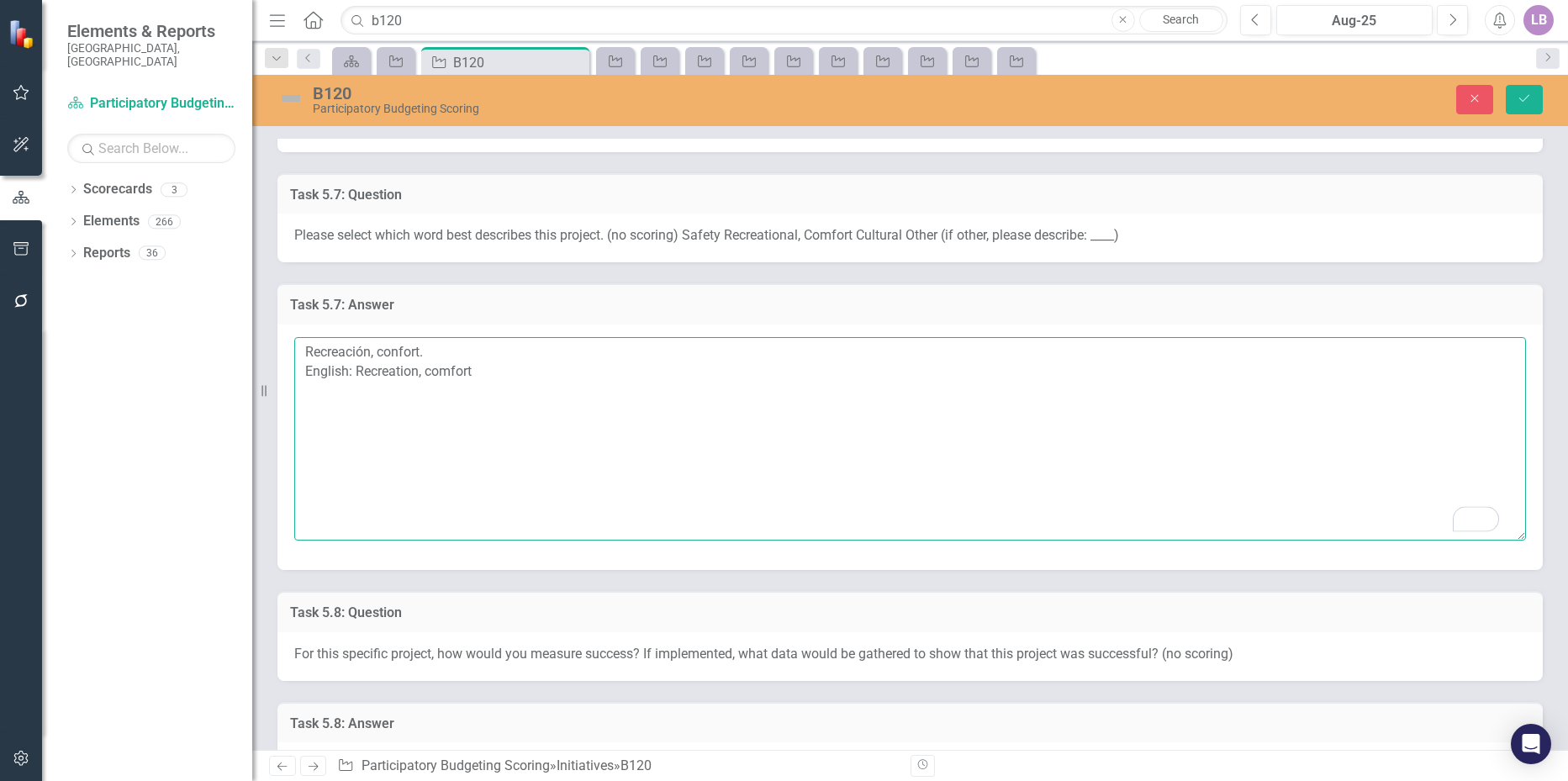
scroll to position [2689, 0]
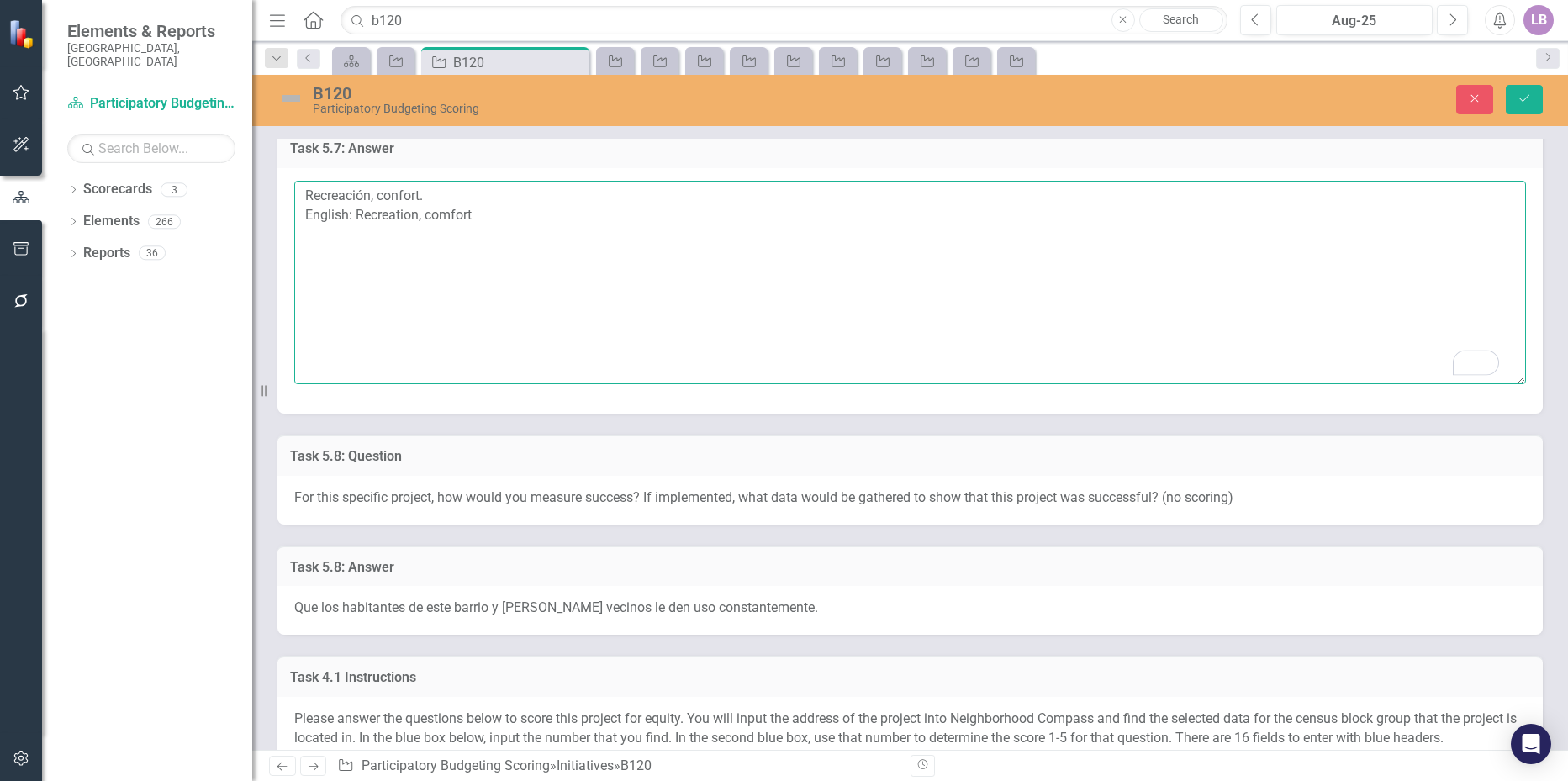
type textarea "Recreación, confort. English: Recreation, comfort"
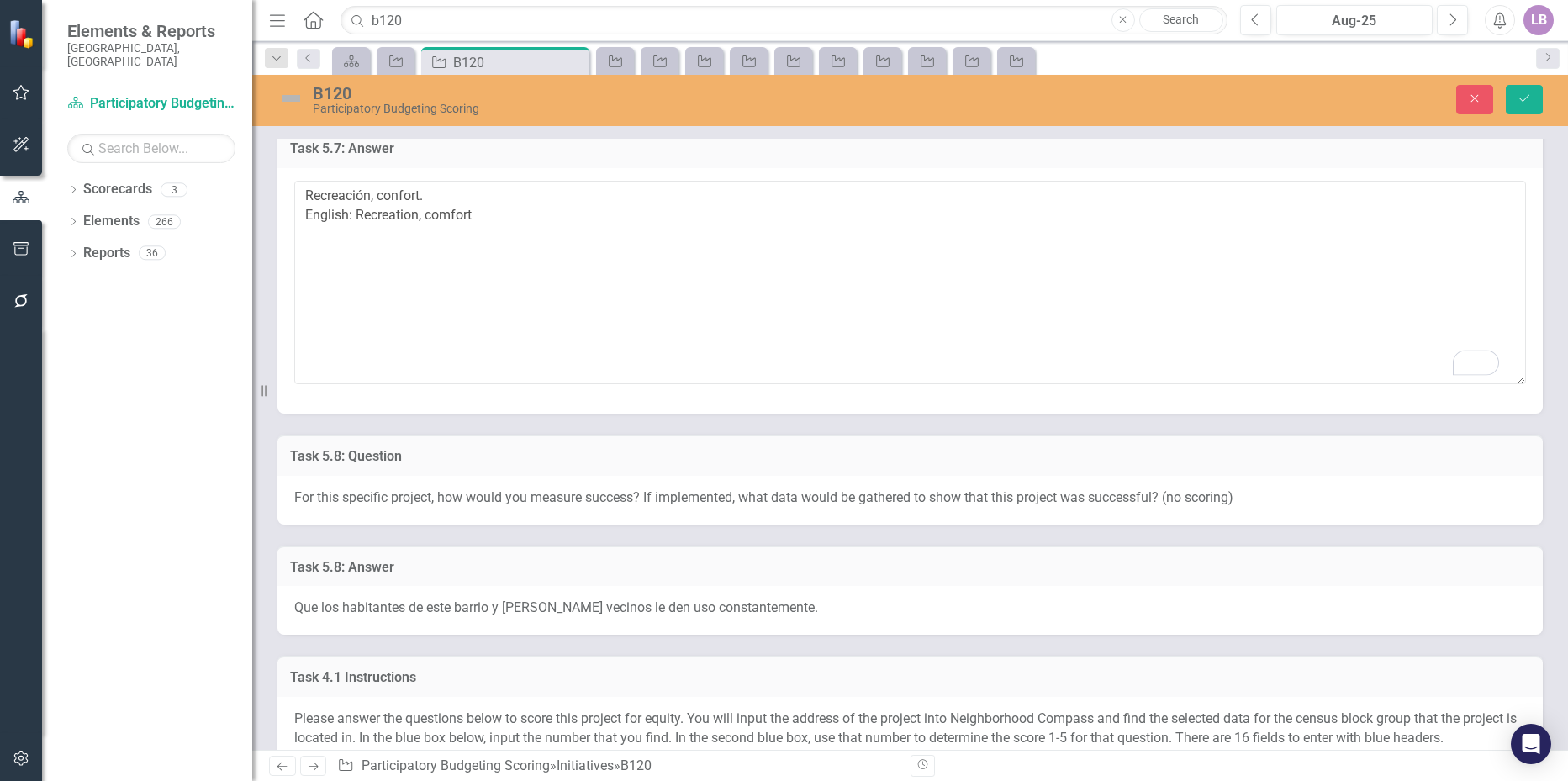
click at [484, 512] on div "For this specific project, how would you measure success? If implemented, what …" at bounding box center [910, 500] width 1265 height 49
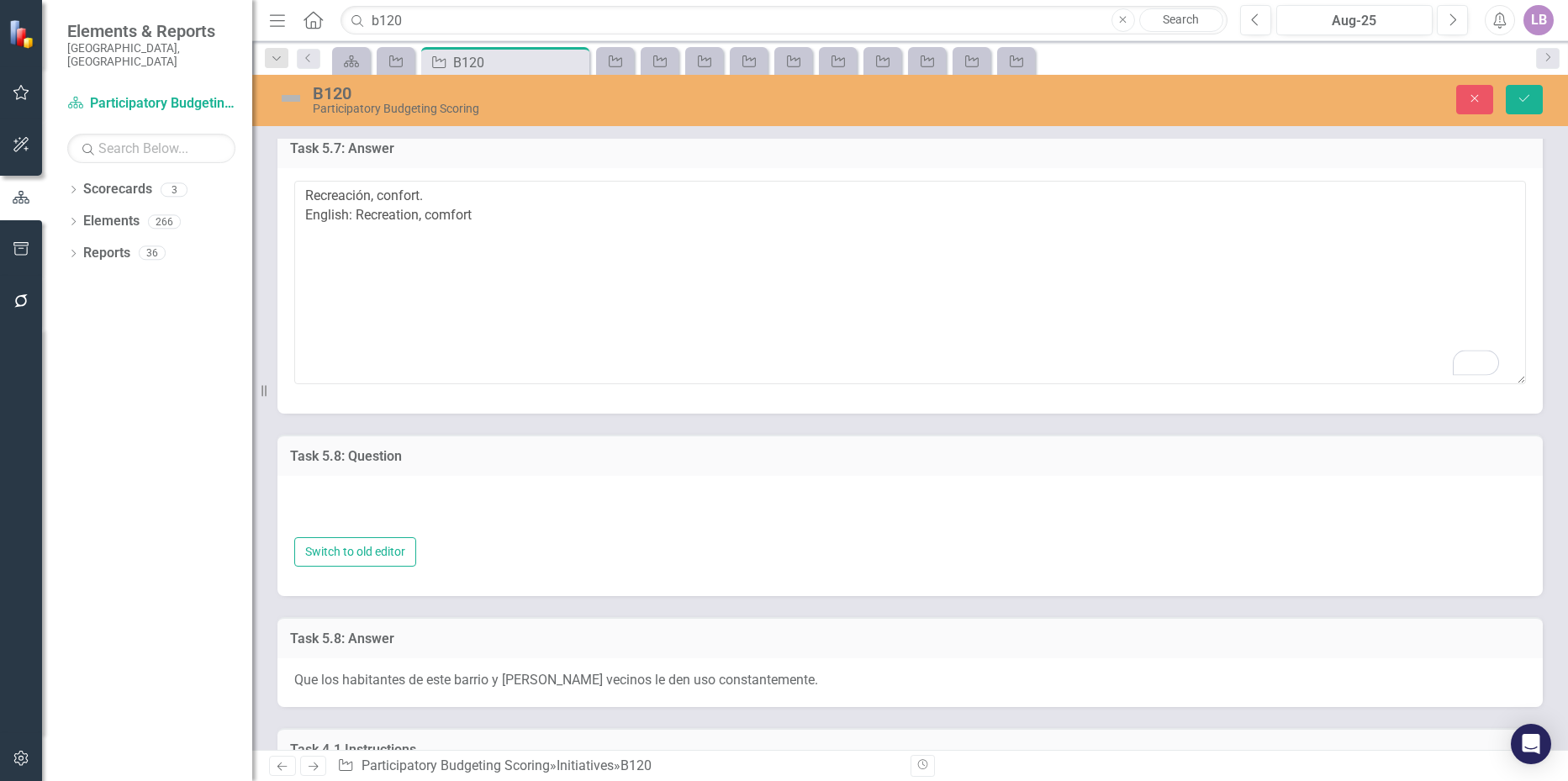
type textarea "For this specific project, how would you measure success? If implemented, what …"
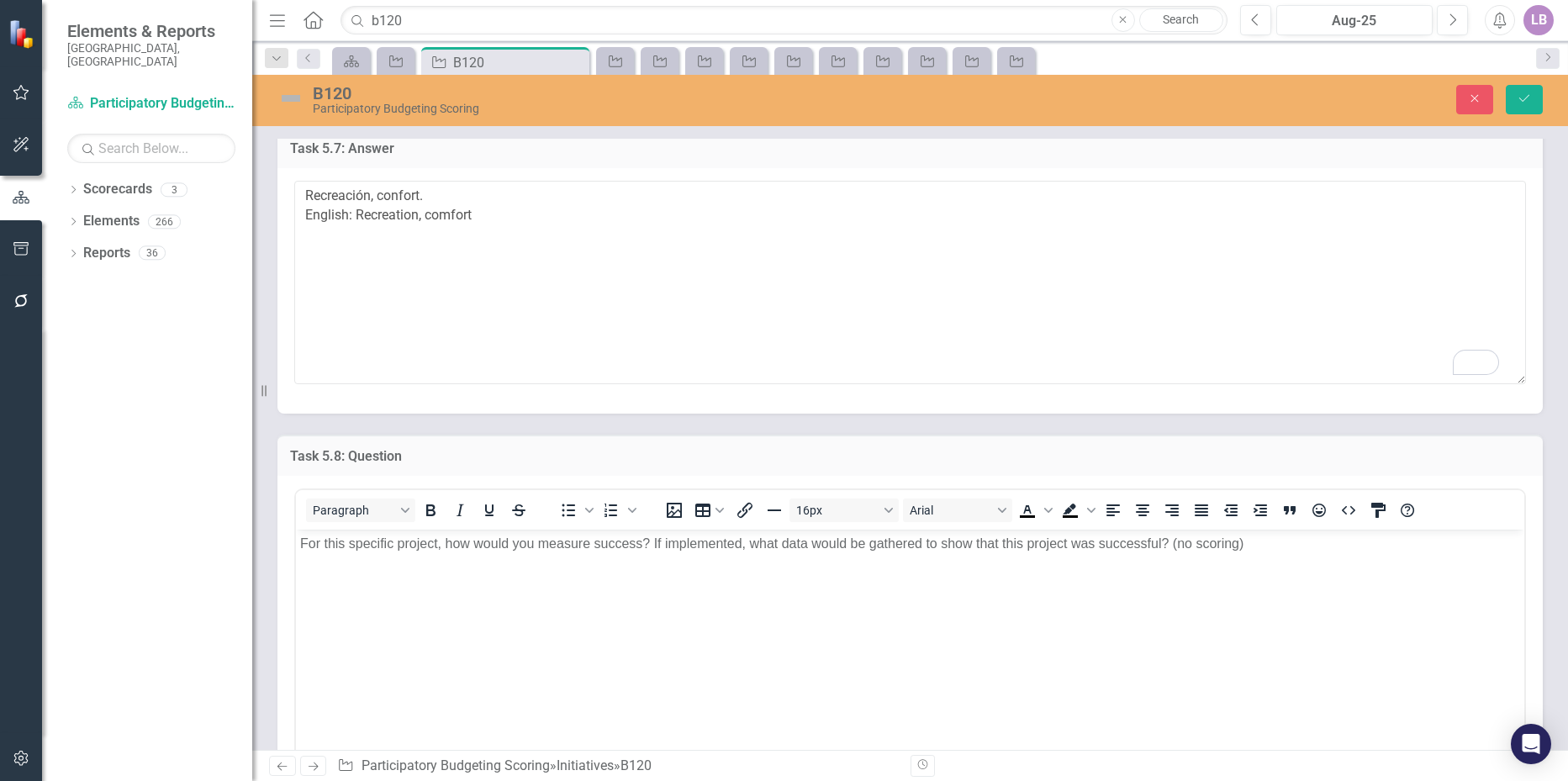
scroll to position [0, 0]
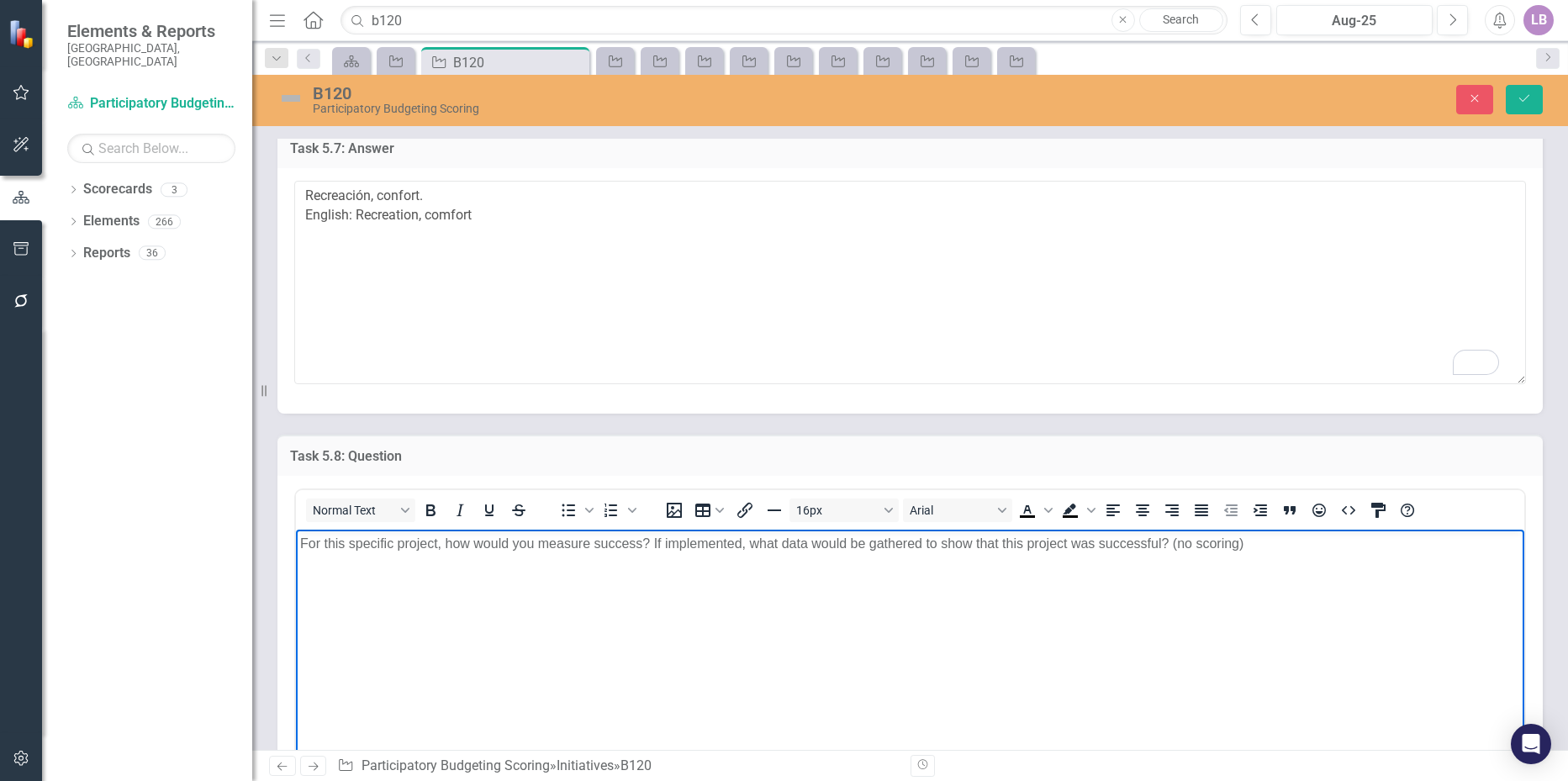
click at [1273, 547] on p "For this specific project, how would you measure success? If implemented, what …" at bounding box center [910, 542] width 1220 height 20
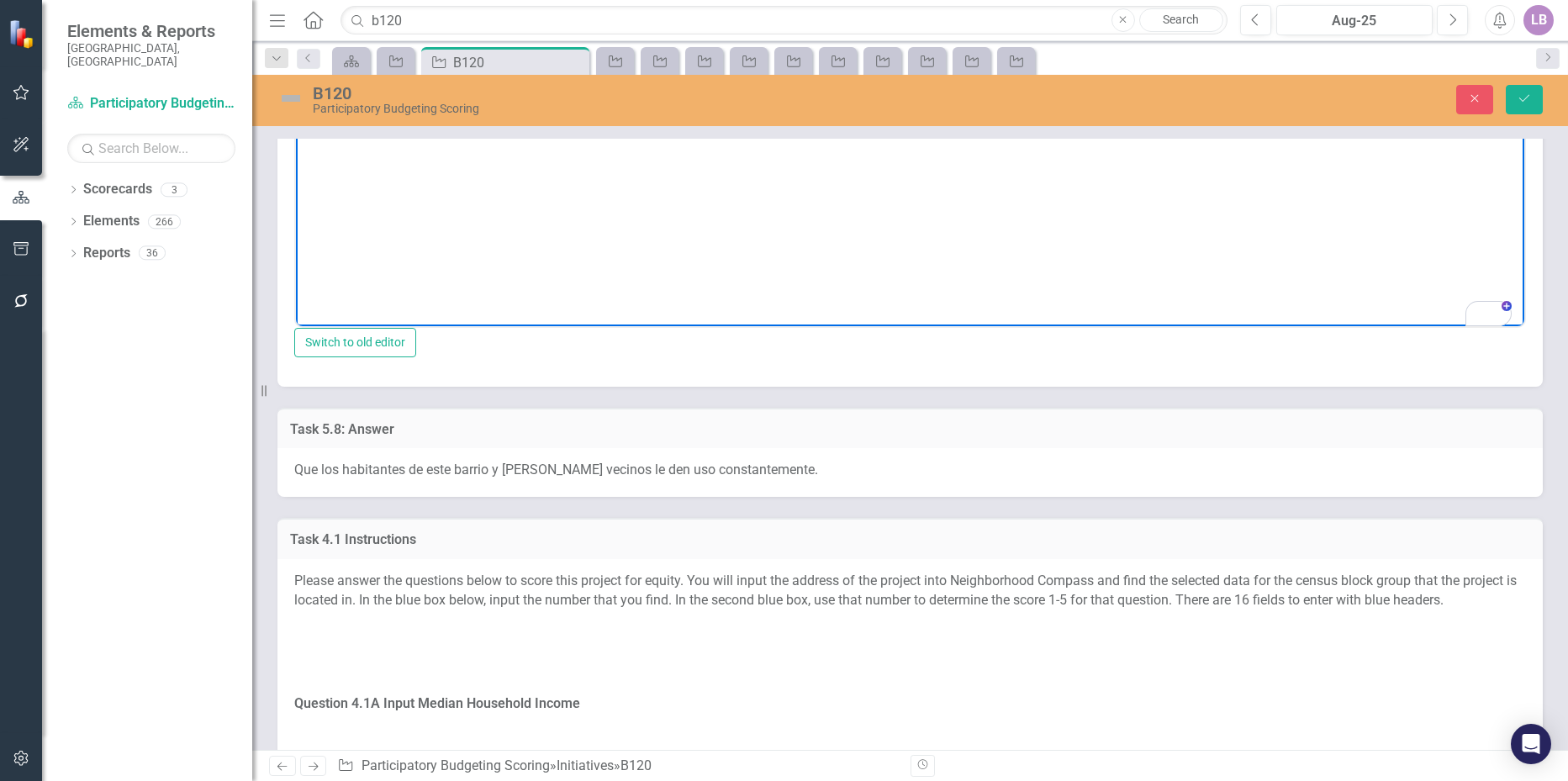
scroll to position [3194, 0]
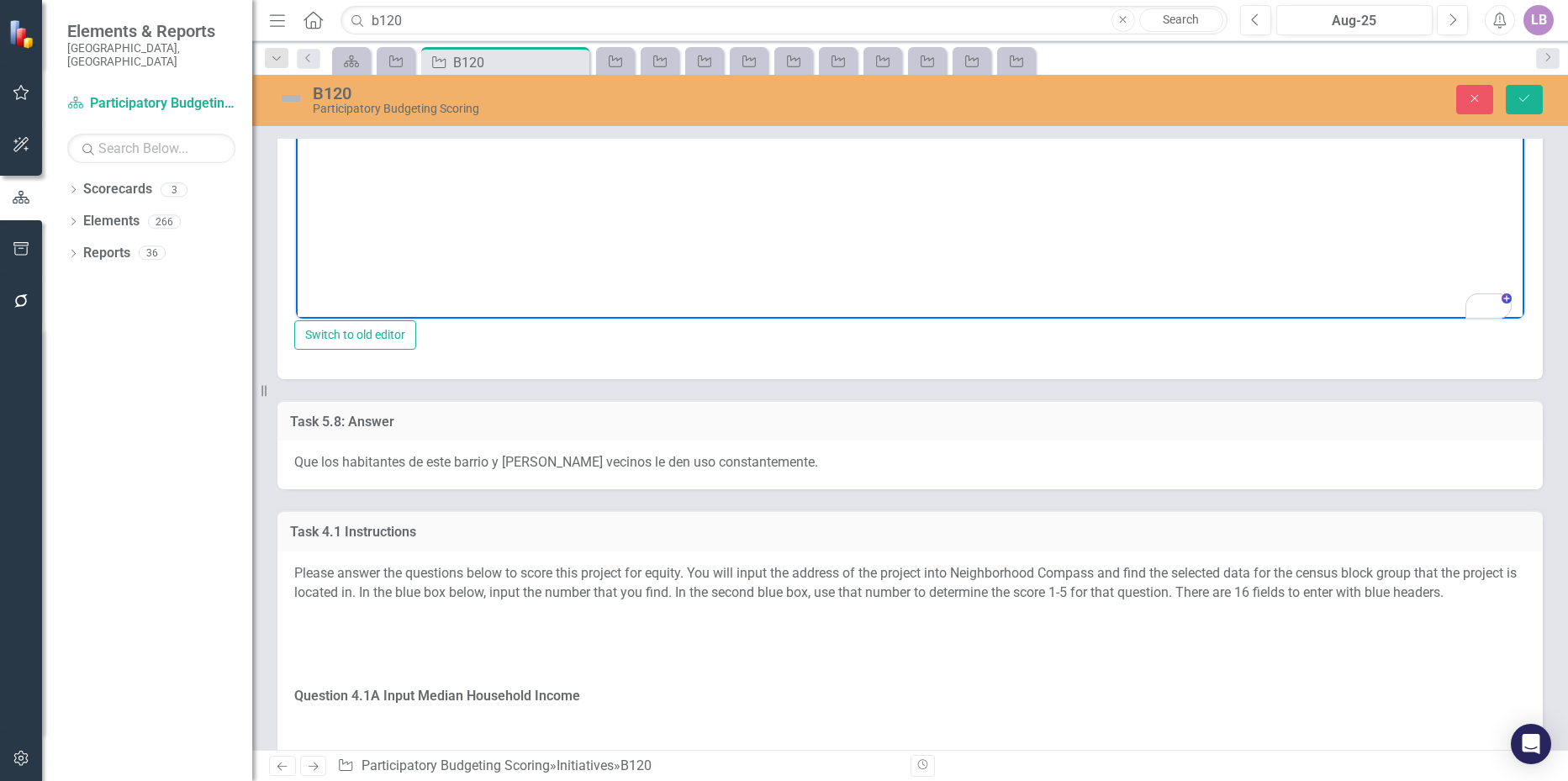
click at [759, 470] on span "Que los habitantes de este barrio y [PERSON_NAME] vecinos le den uso constantem…" at bounding box center [556, 461] width 523 height 16
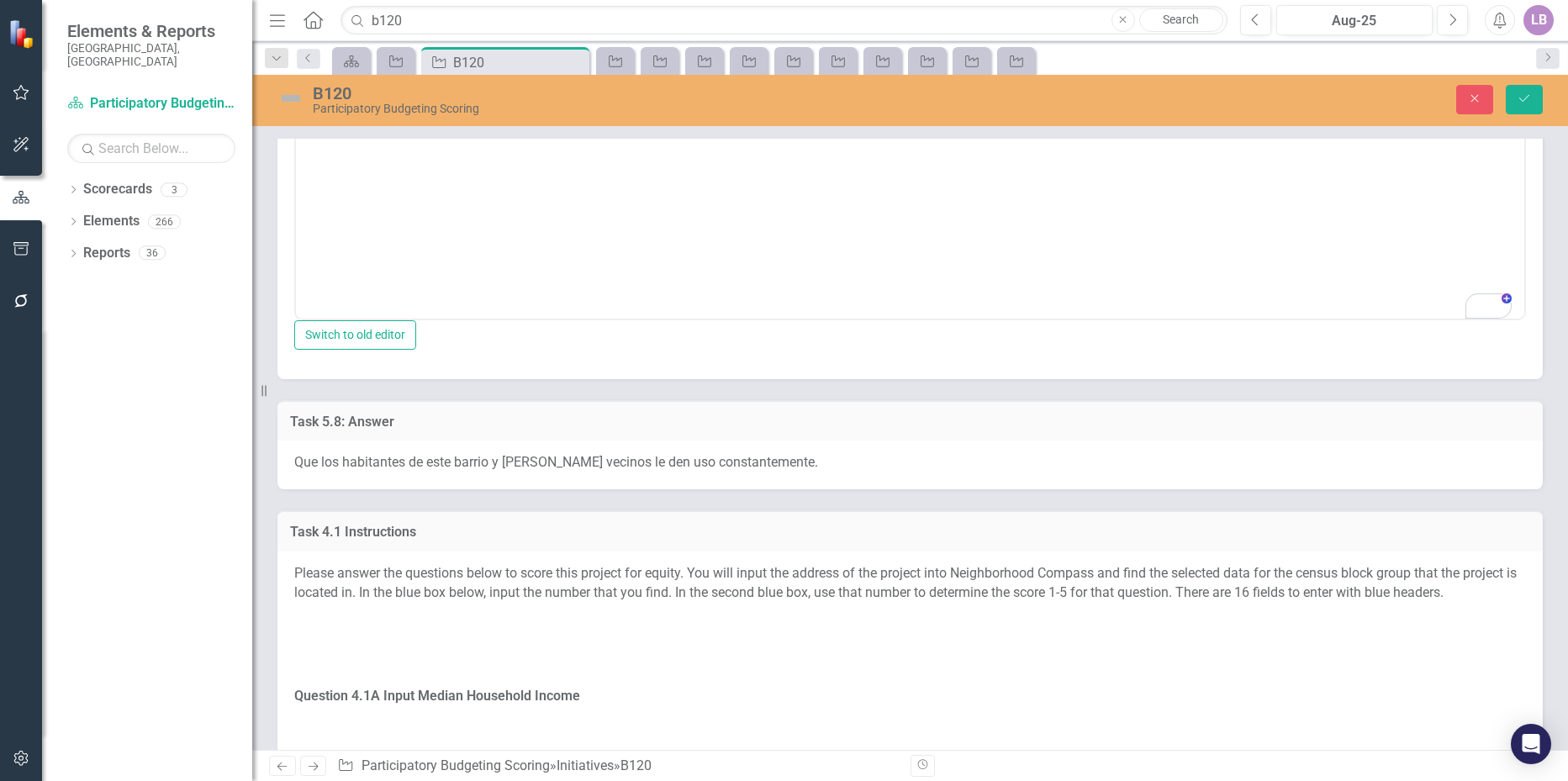
click at [759, 470] on span "Que los habitantes de este barrio y [PERSON_NAME] vecinos le den uso constantem…" at bounding box center [556, 461] width 523 height 16
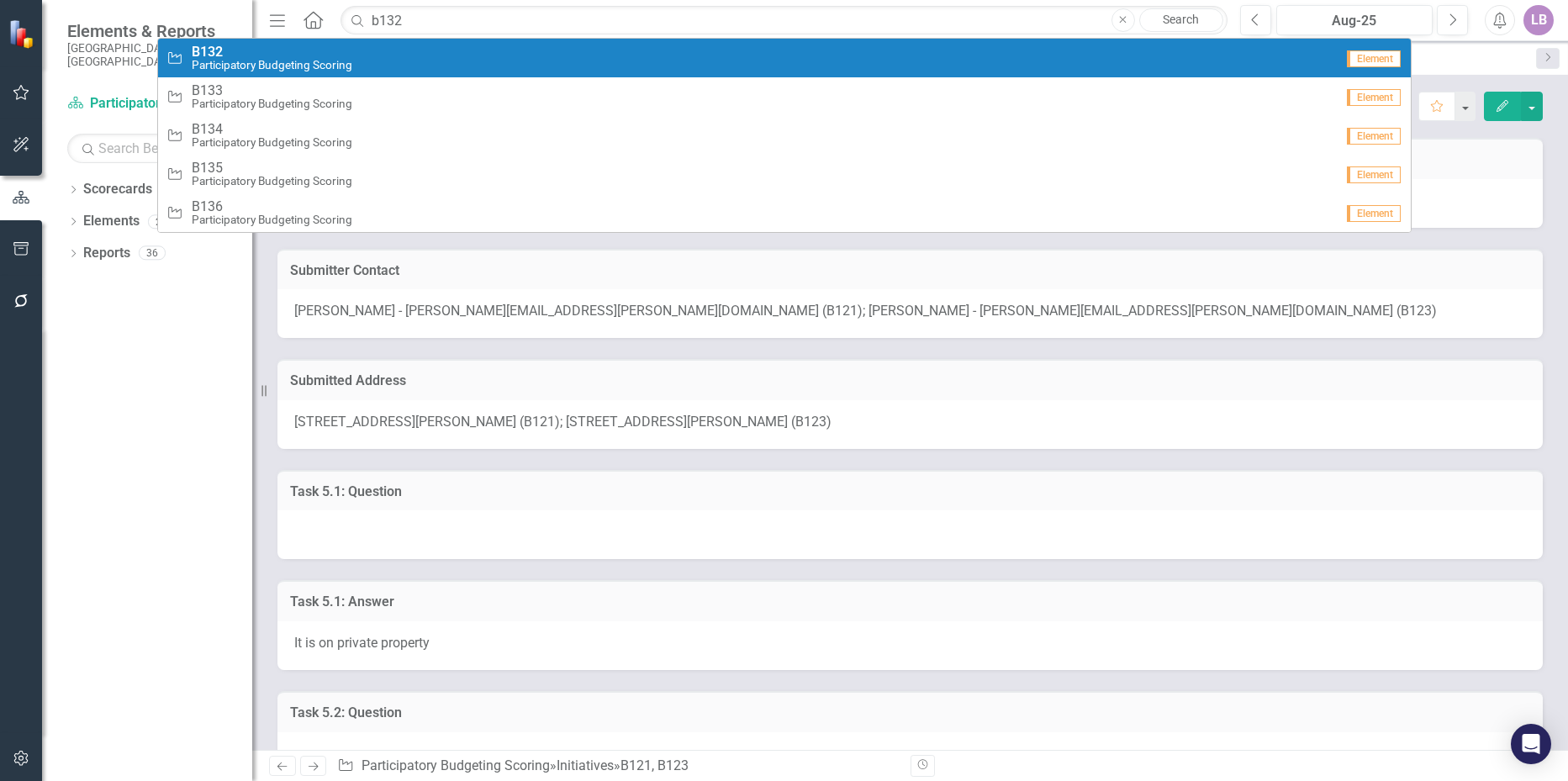
type input "b132"
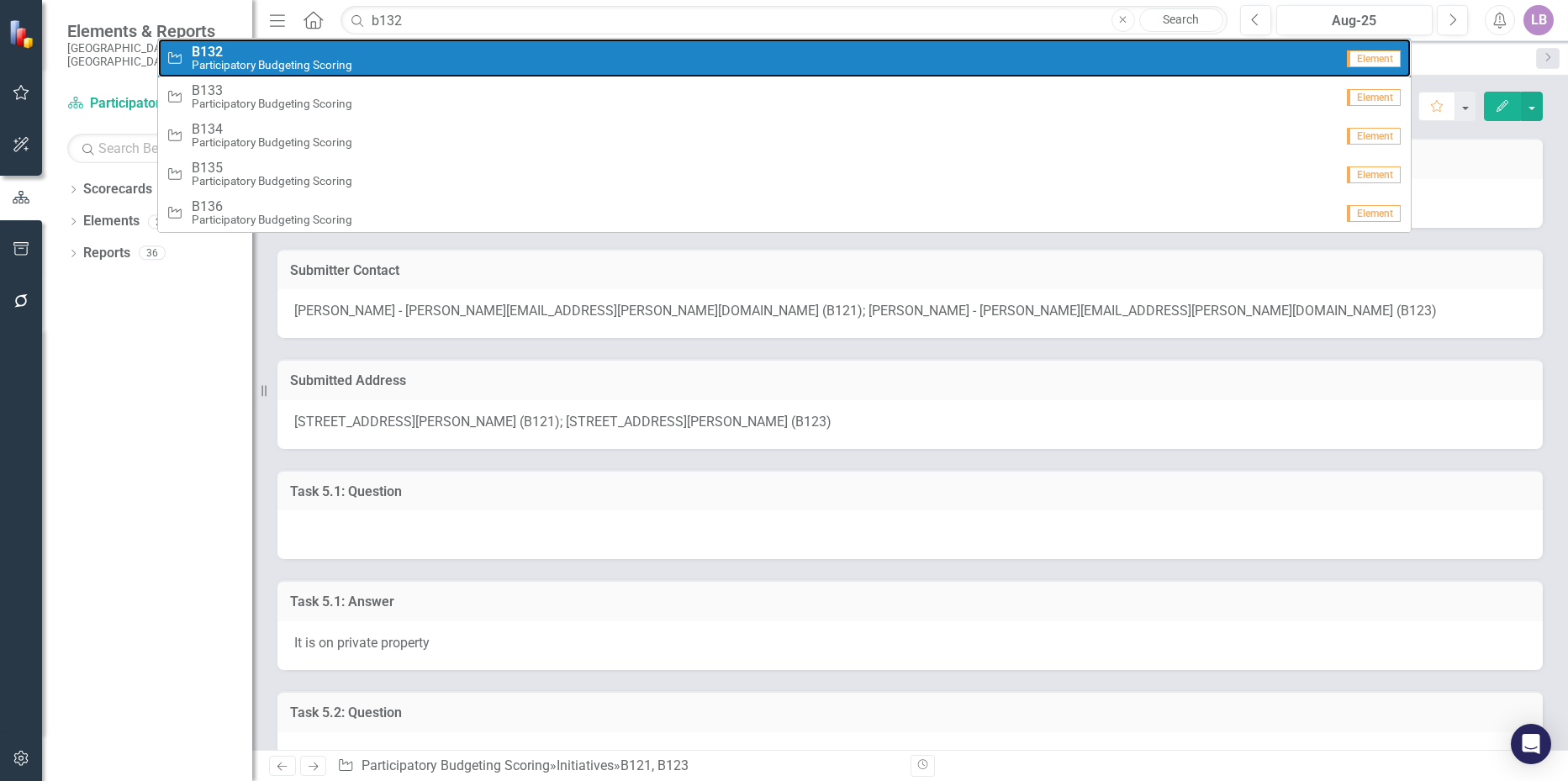
click at [348, 56] on span "B132" at bounding box center [272, 52] width 161 height 15
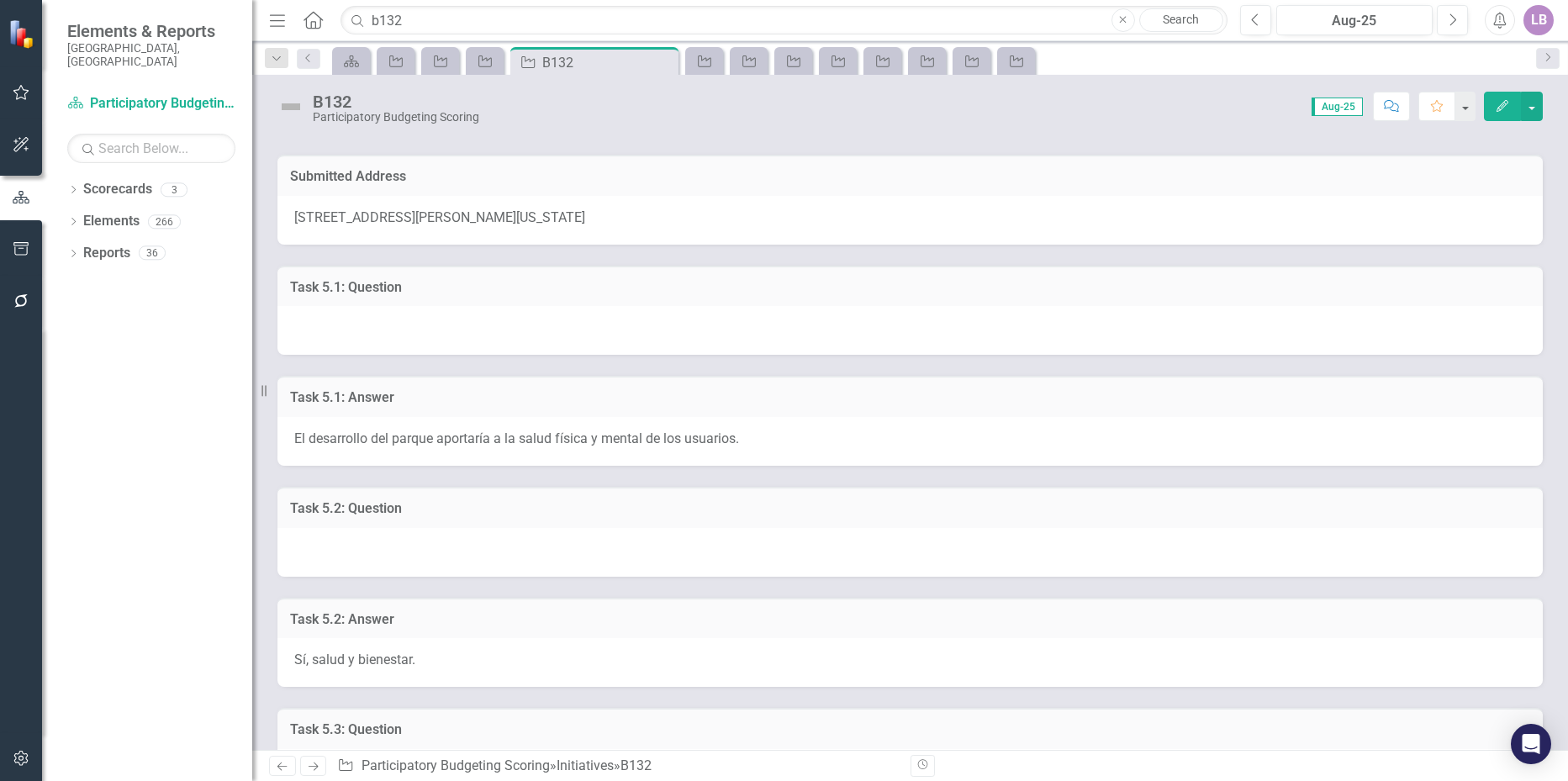
scroll to position [252, 0]
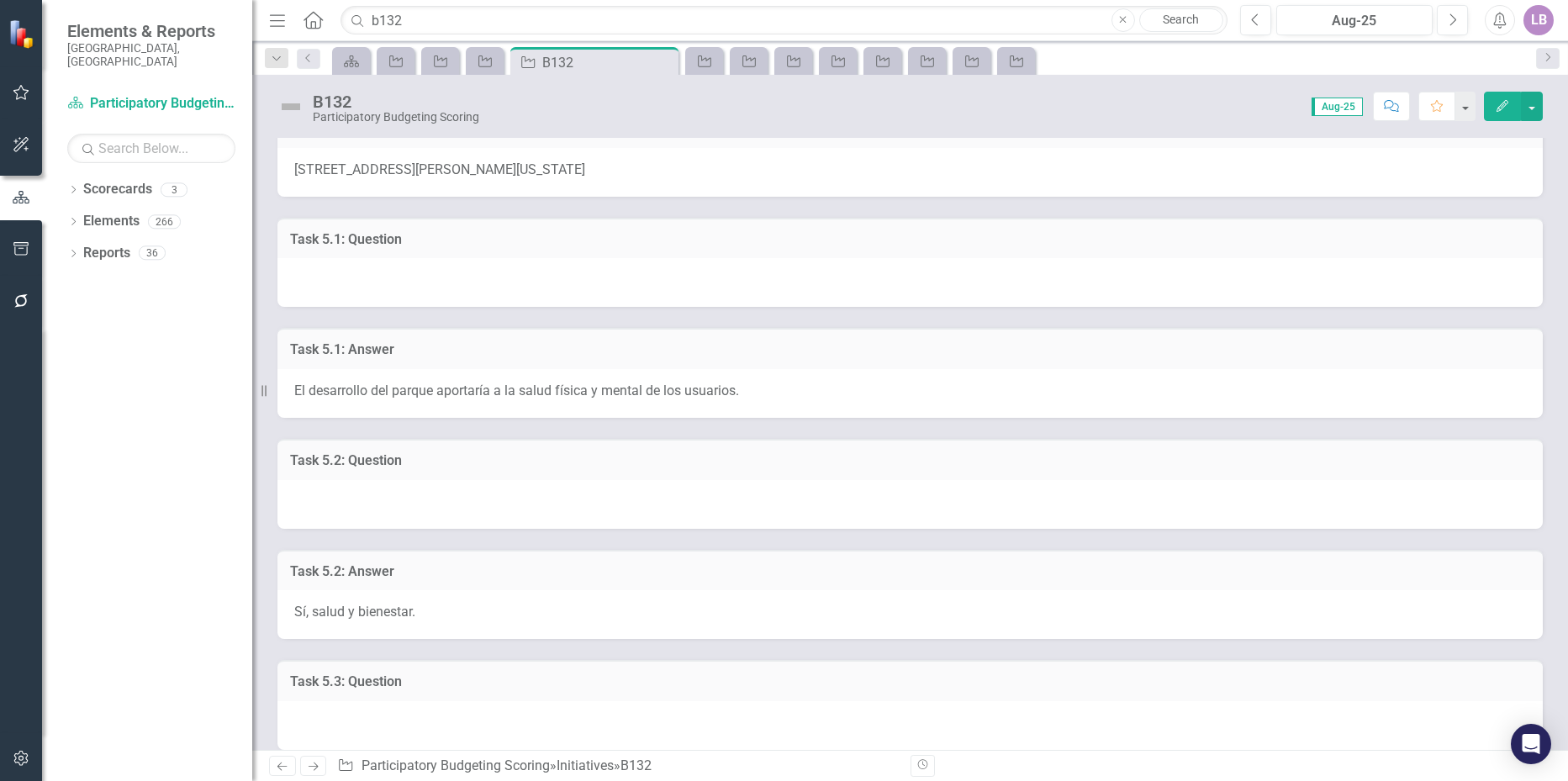
click at [547, 386] on span "El desarrollo del parque aportaría a la salud física y mental de los usuarios." at bounding box center [517, 390] width 444 height 16
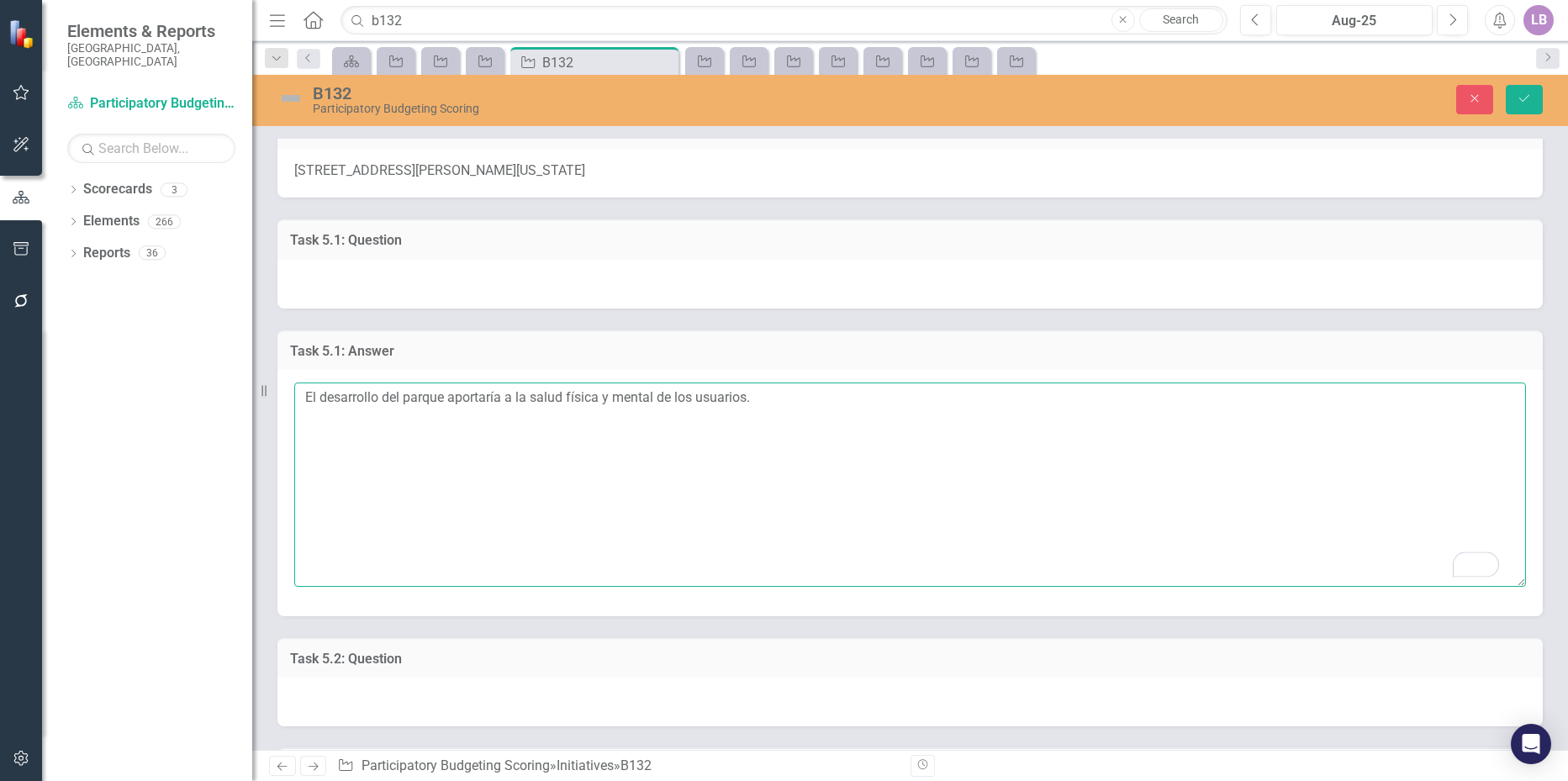
drag, startPoint x: 751, startPoint y: 398, endPoint x: 261, endPoint y: 429, distance: 491.0
click at [261, 429] on div "Elements & Reports City of [GEOGRAPHIC_DATA], [GEOGRAPHIC_DATA] Scorecard Parti…" at bounding box center [784, 390] width 1568 height 781
click at [761, 403] on textarea "El desarrollo del parque aportaría a la salud física y mental de los usuarios." at bounding box center [910, 484] width 1231 height 203
click at [519, 419] on textarea "El desarrollo del parque aportaría a la salud física y mental de los usuarios. …" at bounding box center [910, 484] width 1231 height 203
paste textarea "The development of the park would contribute to the physical and mental health …"
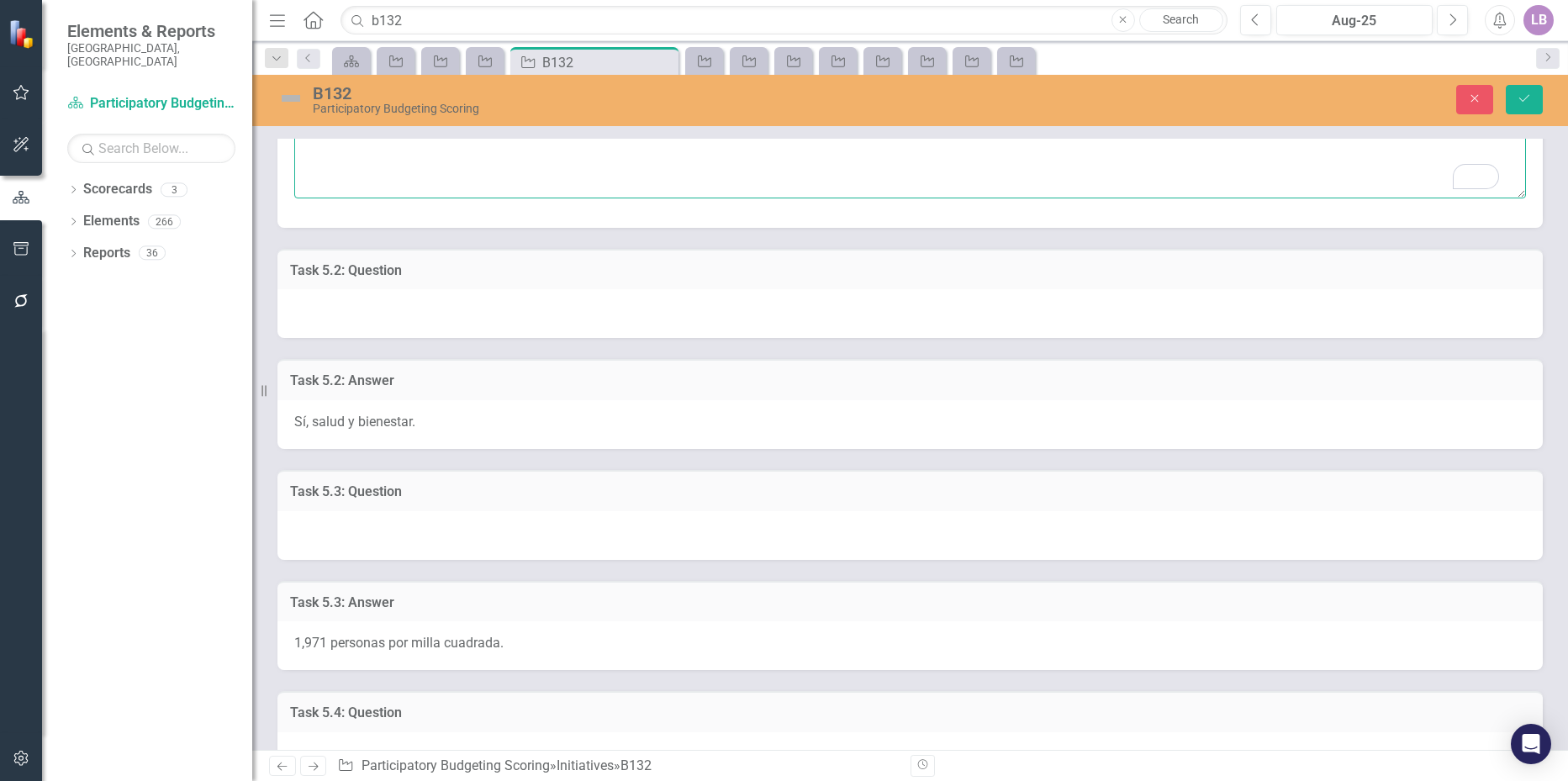
scroll to position [672, 0]
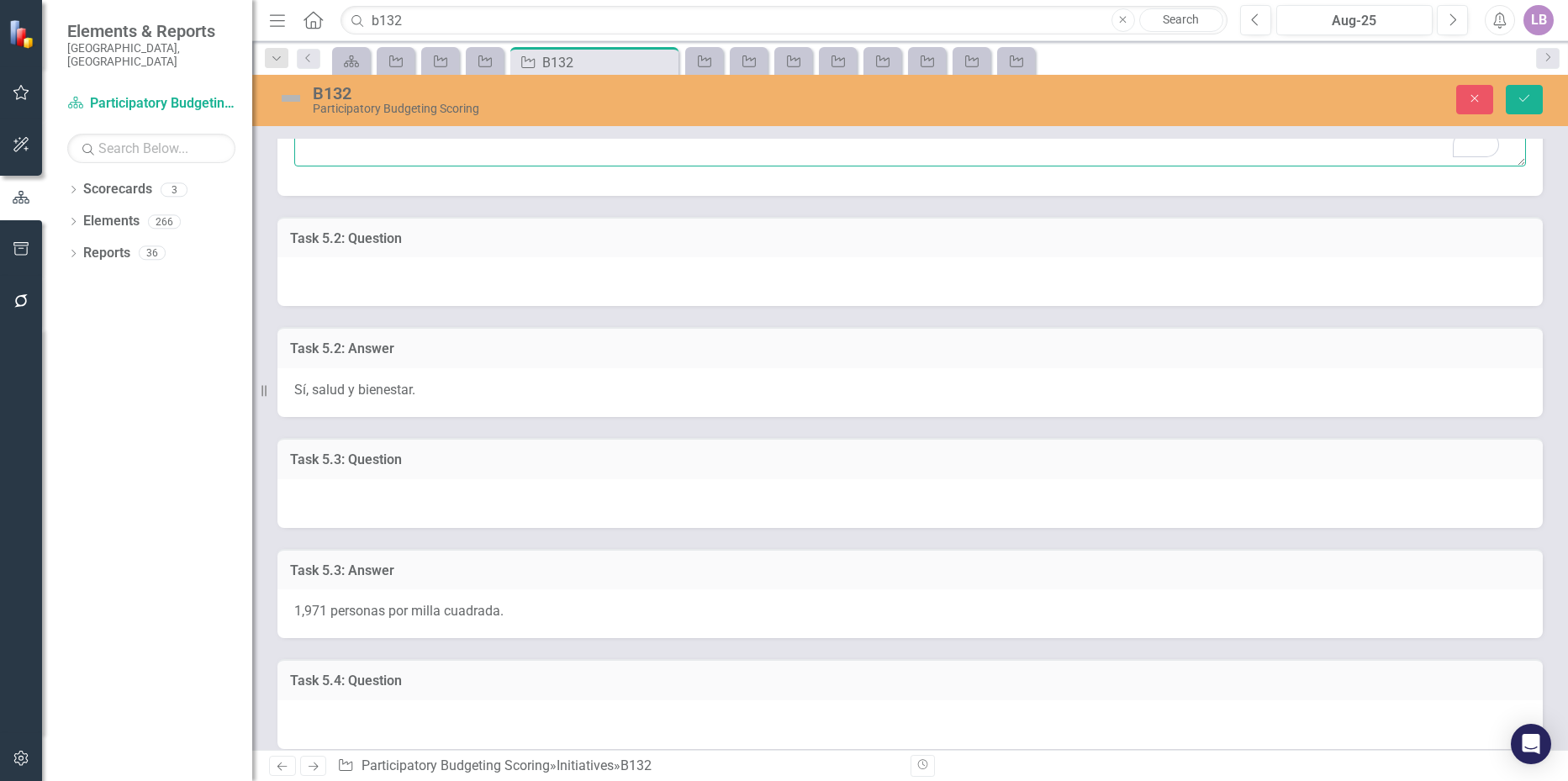
type textarea "El desarrollo del parque aportaría a la salud física y mental de los usuarios. …"
click at [466, 390] on div "Sí, salud y bienestar." at bounding box center [910, 392] width 1265 height 49
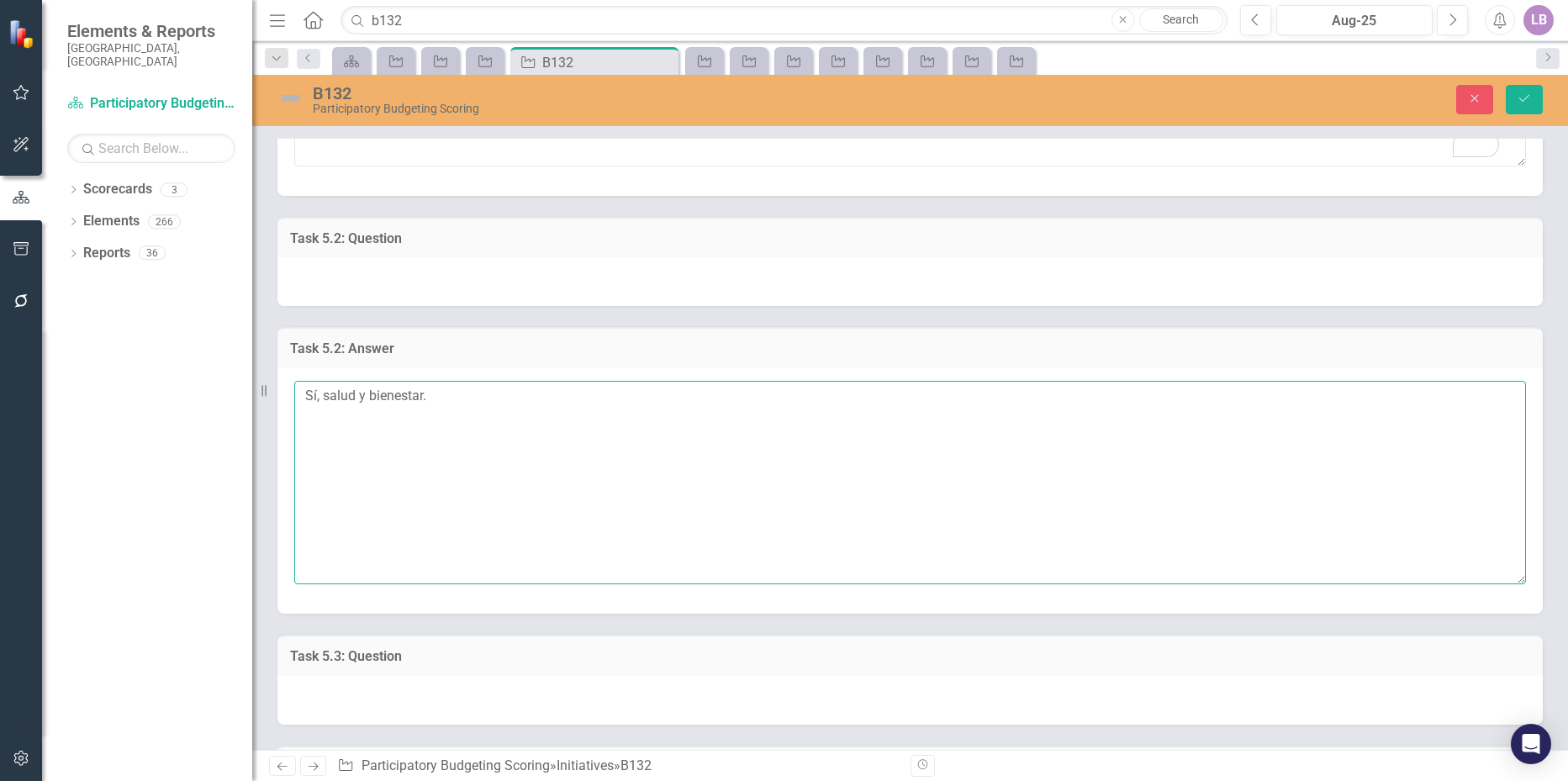
click at [442, 402] on textarea "Sí, salud y bienestar." at bounding box center [910, 483] width 1231 height 203
drag, startPoint x: 303, startPoint y: 397, endPoint x: 454, endPoint y: 397, distance: 151.0
click at [454, 397] on textarea "Sí, salud y bienestar." at bounding box center [910, 483] width 1231 height 203
click at [341, 435] on textarea "Sí, salud y bienestar." at bounding box center [910, 483] width 1231 height 203
click at [366, 422] on textarea "Sí, salud y bienestar." at bounding box center [910, 483] width 1231 height 203
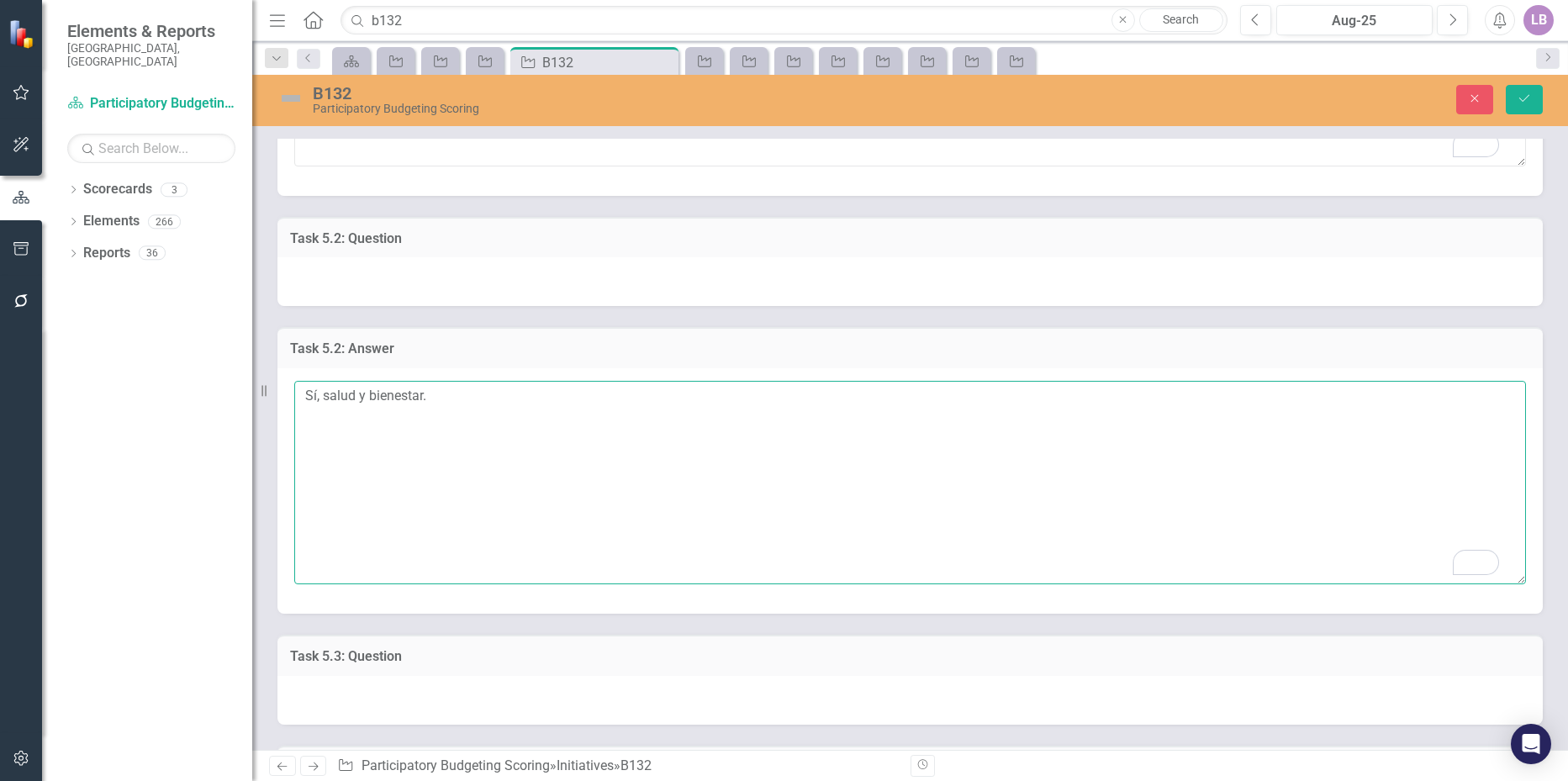
click at [435, 396] on textarea "Sí, salud y bienestar." at bounding box center [910, 483] width 1231 height 203
click at [383, 425] on textarea "Sí, salud y bienestar. English:" at bounding box center [910, 483] width 1231 height 203
paste textarea "Yes, health and well-being."
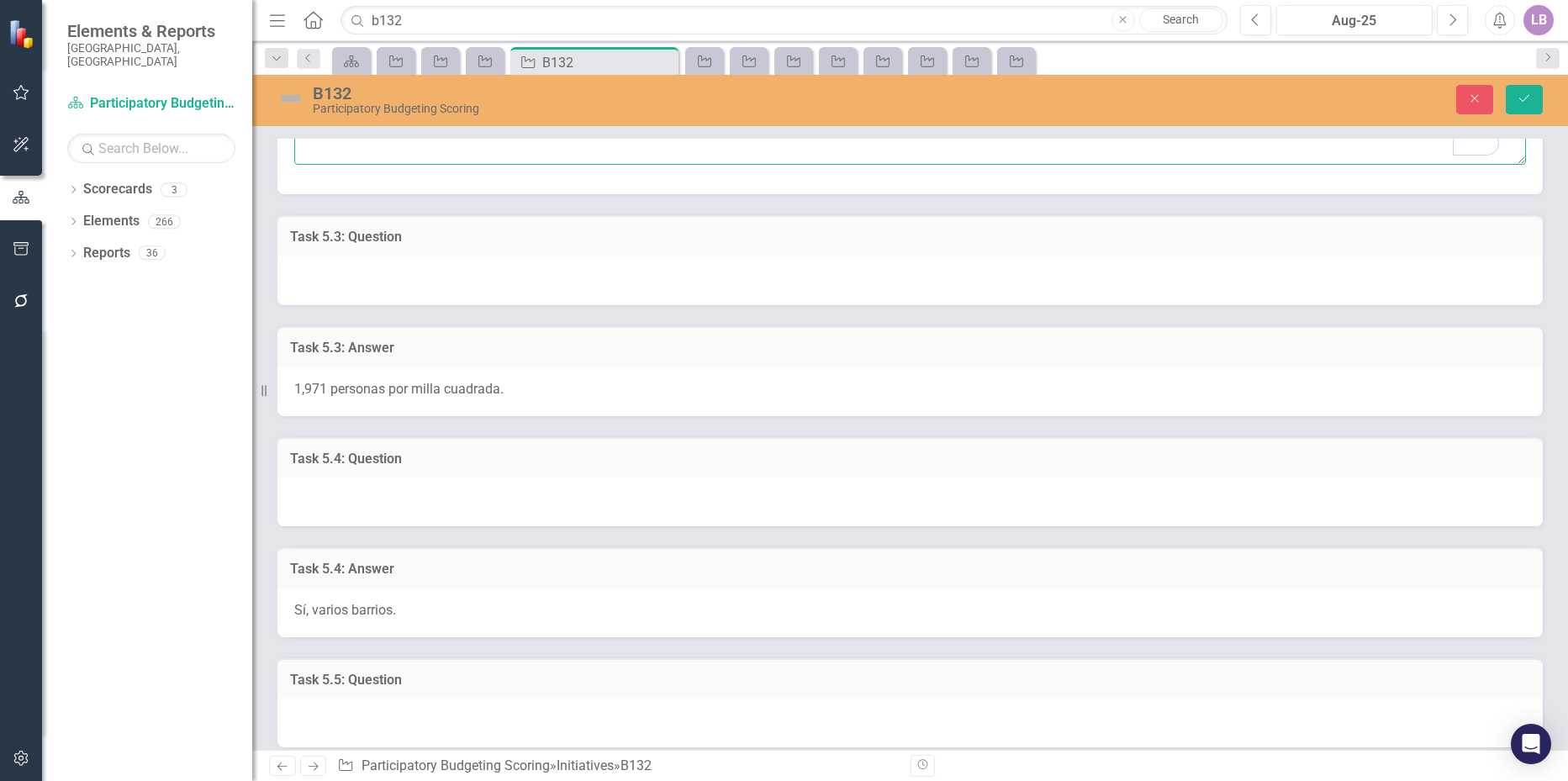
scroll to position [1092, 0]
type textarea "Sí, salud y bienestar. English: Yes, health and well-being."
click at [384, 391] on span "1,971 personas por milla cuadrada." at bounding box center [399, 388] width 209 height 16
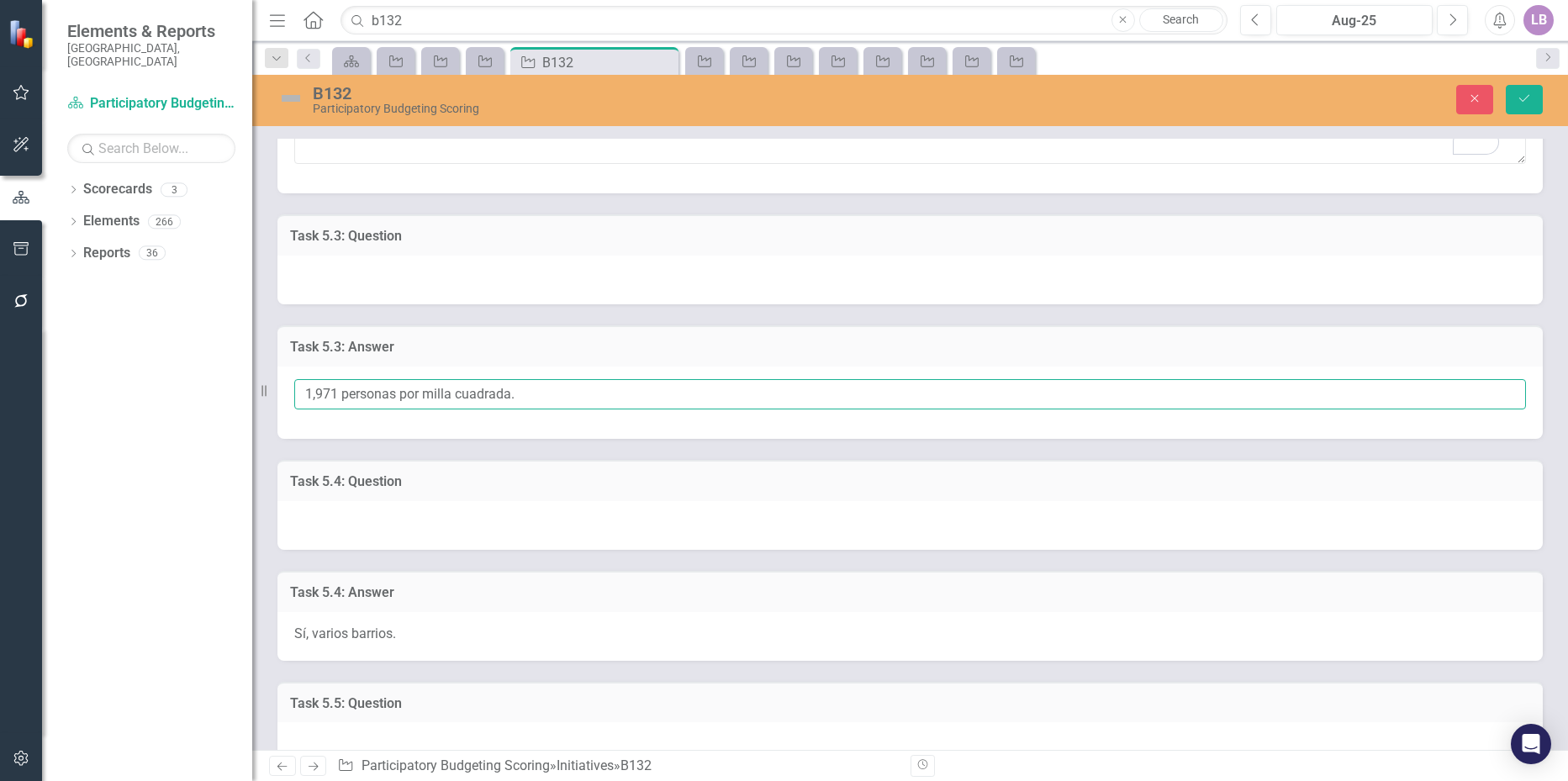
click at [531, 391] on input "1,971 personas por milla cuadrada." at bounding box center [910, 394] width 1231 height 31
click at [525, 392] on input "1,971 personas por milla cuadrada. 1971 people per sq mile." at bounding box center [910, 394] width 1231 height 31
type input "1,971 personas por milla cuadrada. 1,971 people per sq mile."
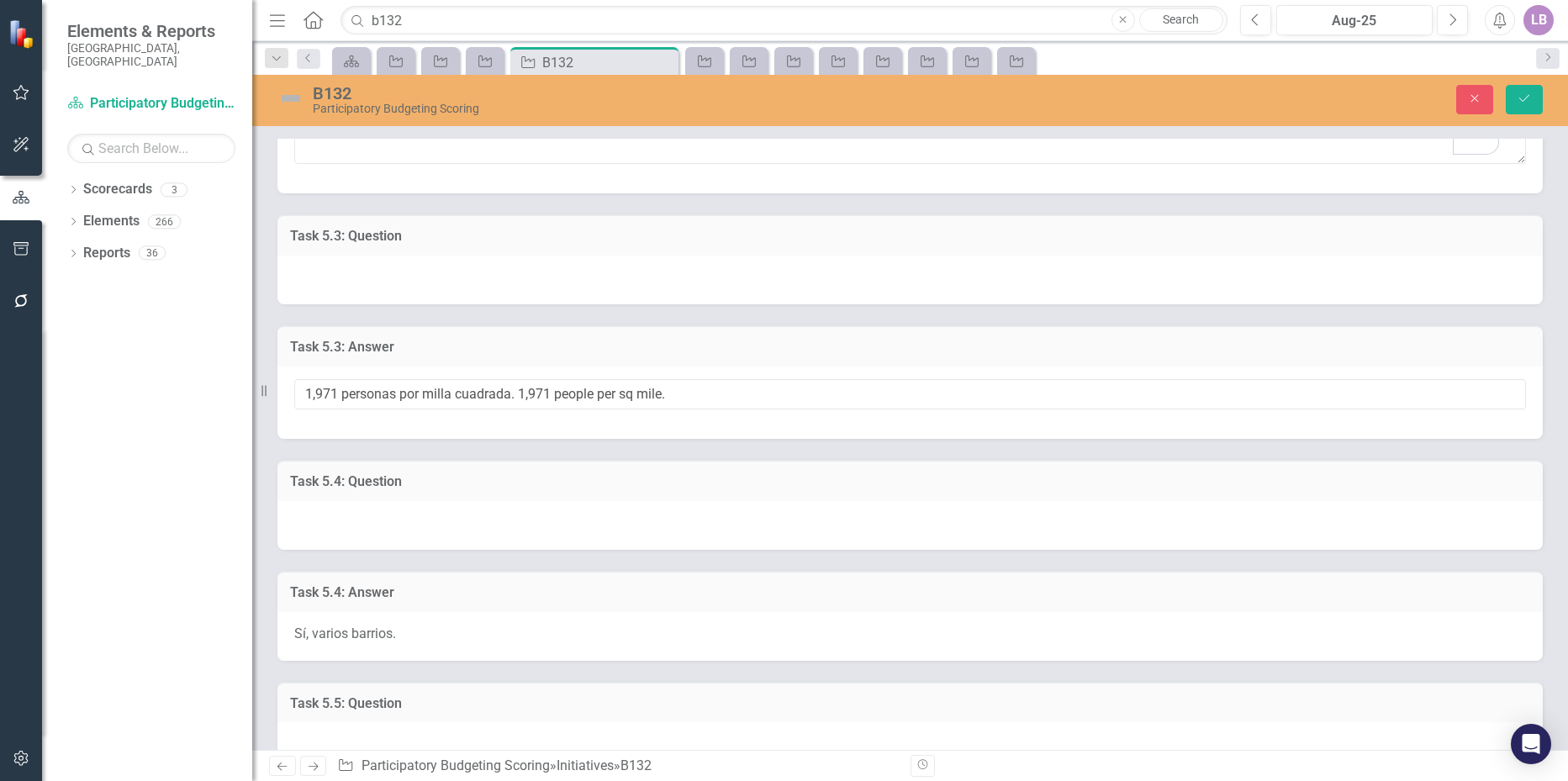
click at [426, 631] on div "Sí, varios barrios." at bounding box center [910, 636] width 1265 height 49
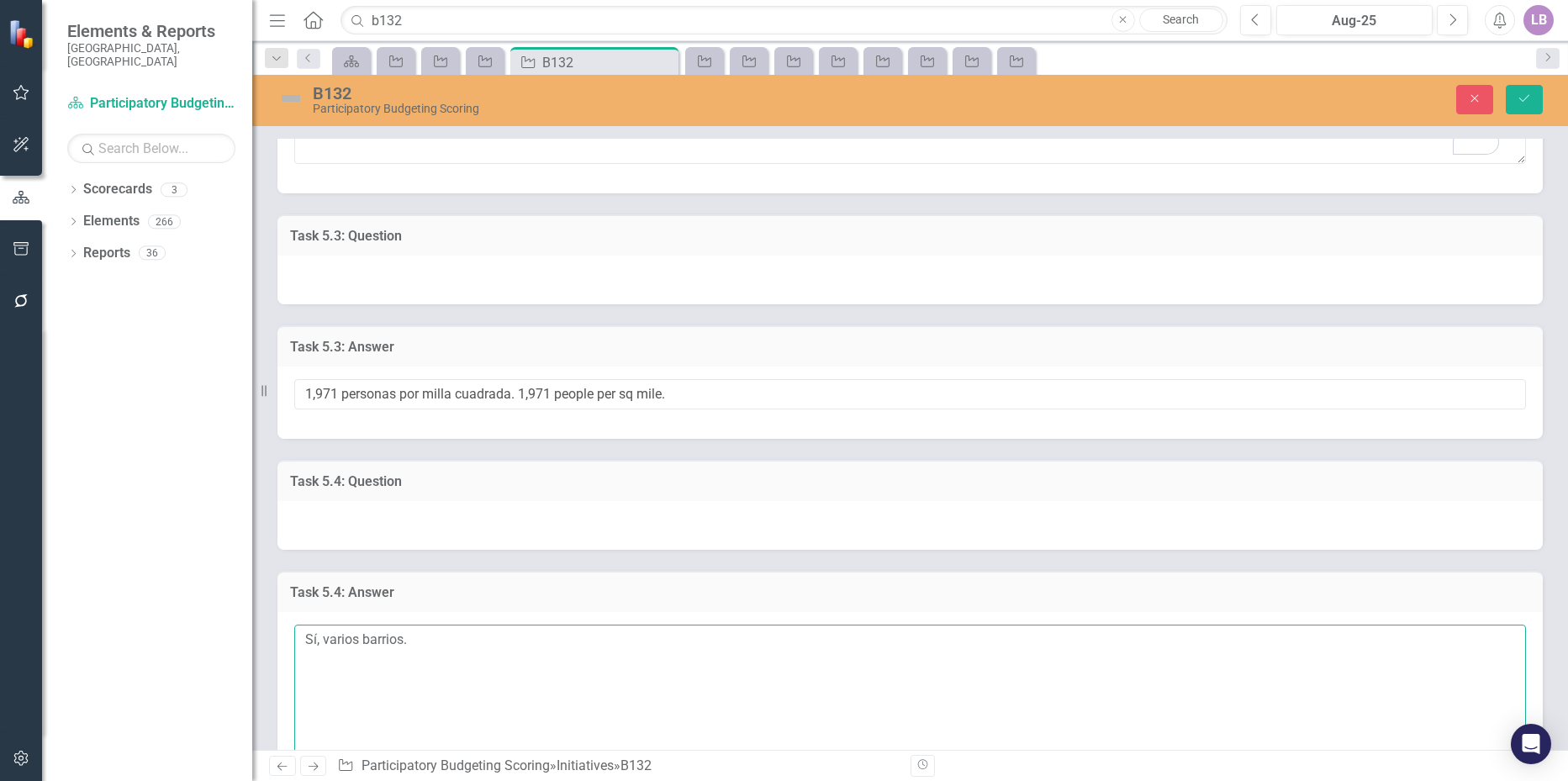
drag, startPoint x: 437, startPoint y: 646, endPoint x: -12, endPoint y: 641, distance: 449.0
click at [0, 641] on html "Elements & Reports City of Durham, NC Scorecard Participatory Budgeting Scoring…" at bounding box center [784, 390] width 1568 height 781
click at [442, 643] on textarea "Sí, varios barrios." at bounding box center [910, 726] width 1231 height 203
drag, startPoint x: 431, startPoint y: 660, endPoint x: 423, endPoint y: 661, distance: 8.1
click at [429, 660] on textarea "Sí, varios barrios. English:" at bounding box center [910, 726] width 1231 height 203
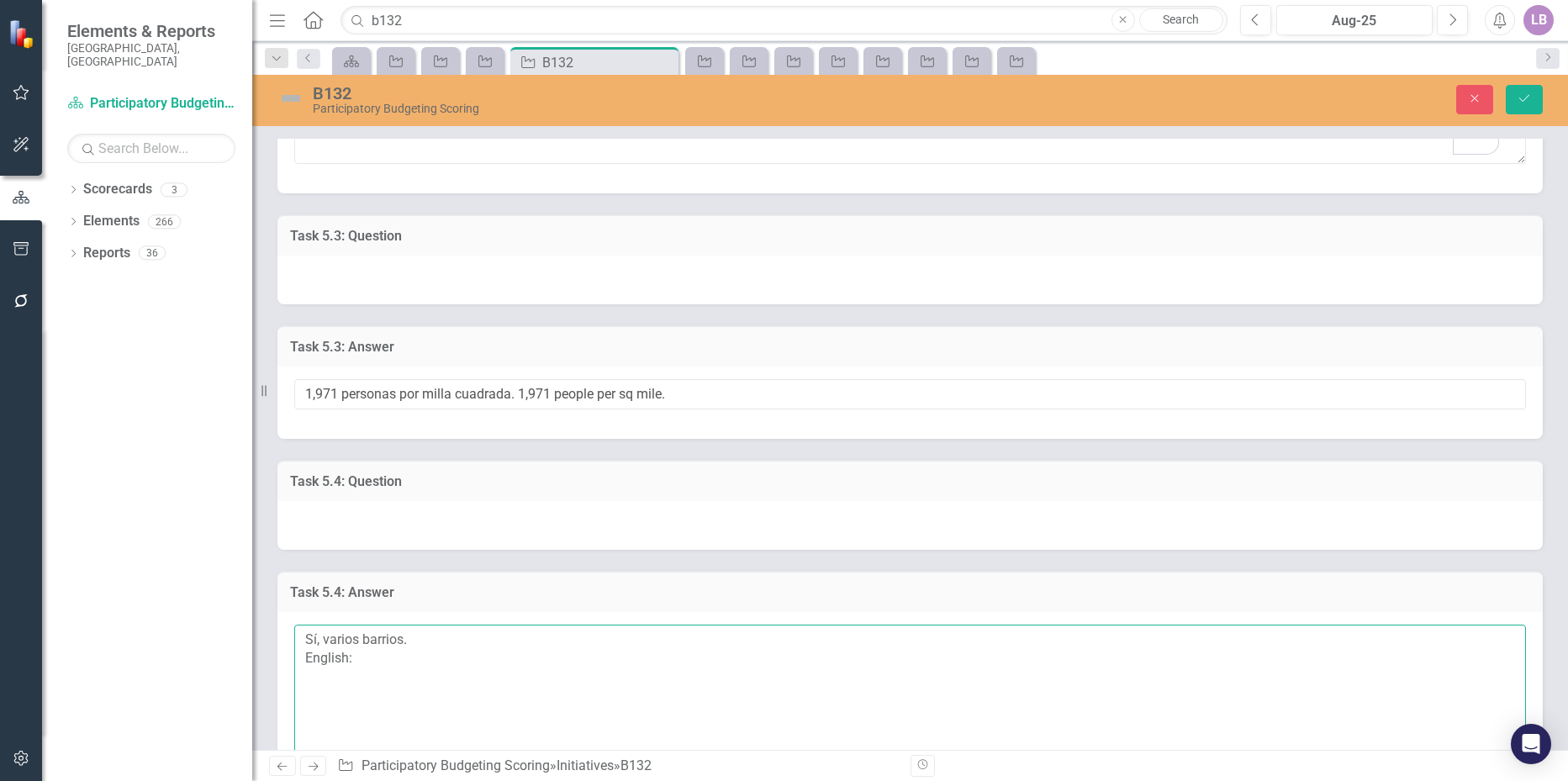
paste textarea "Yes, several neighborhoods."
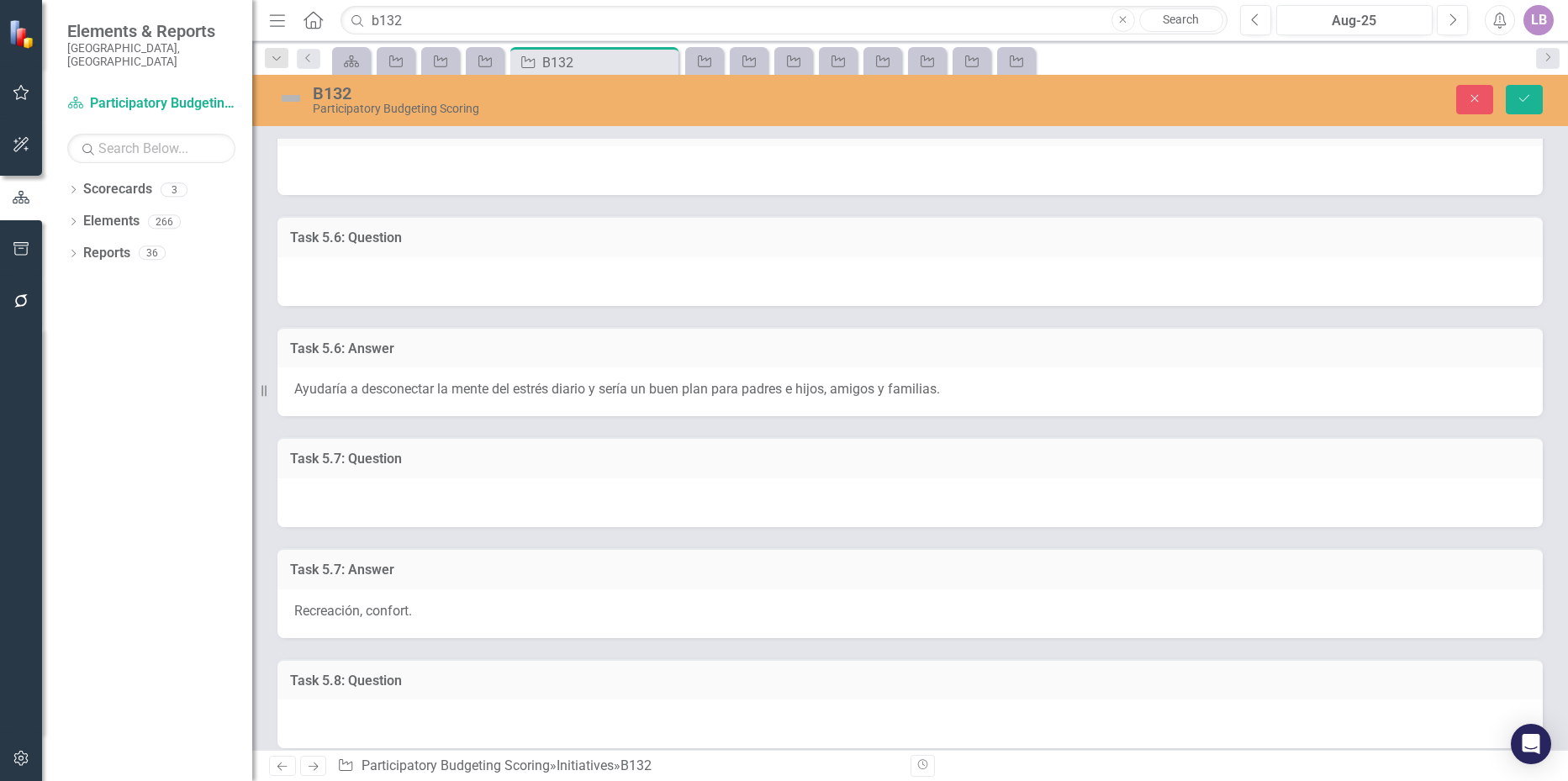
scroll to position [2016, 0]
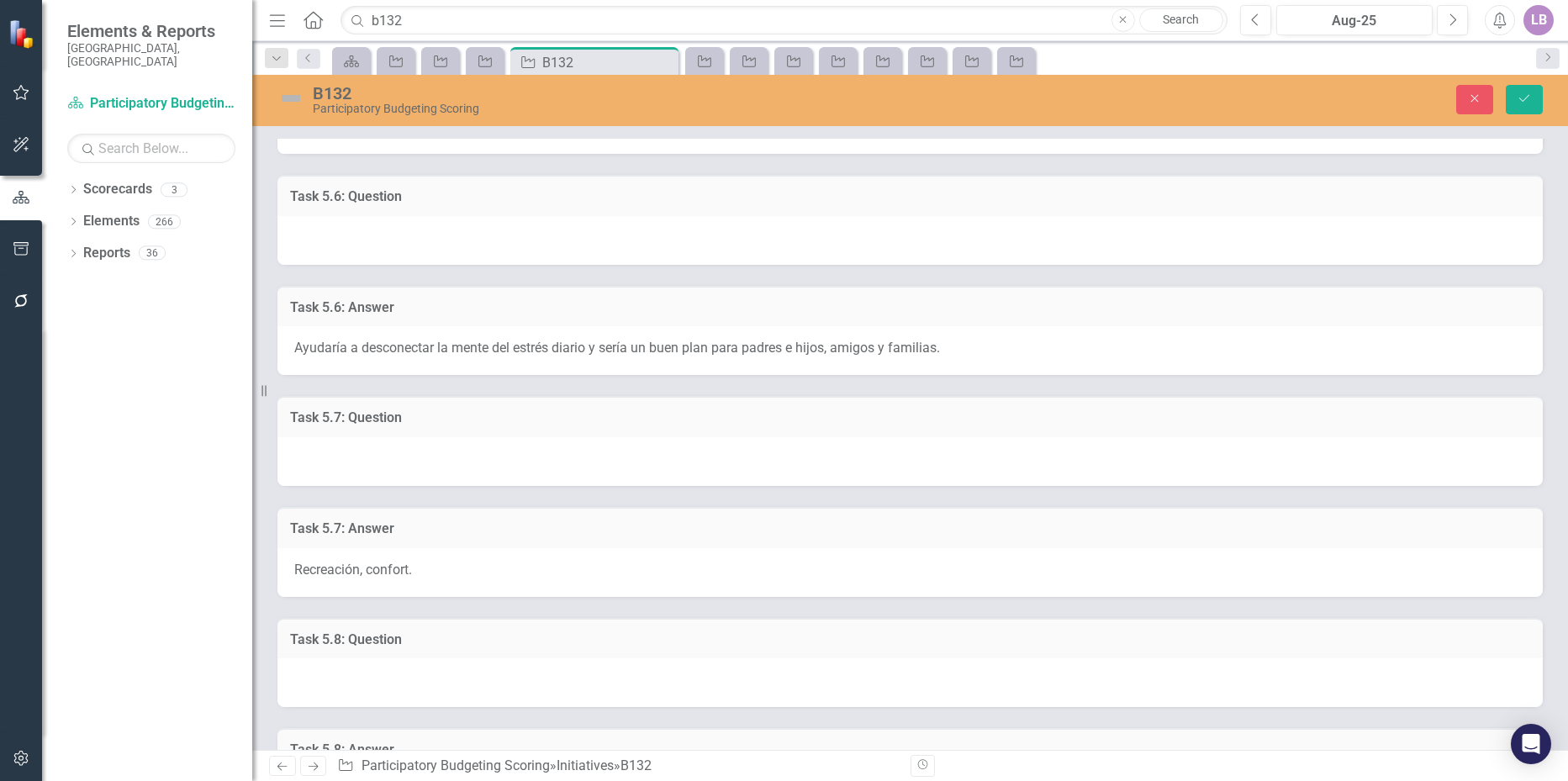
type textarea "Sí, varios barrios. English: Yes, several neighborhoods."
click at [474, 354] on span "Ayudaría a desconectar la mente del estrés diario y sería un buen plan para pad…" at bounding box center [617, 347] width 646 height 16
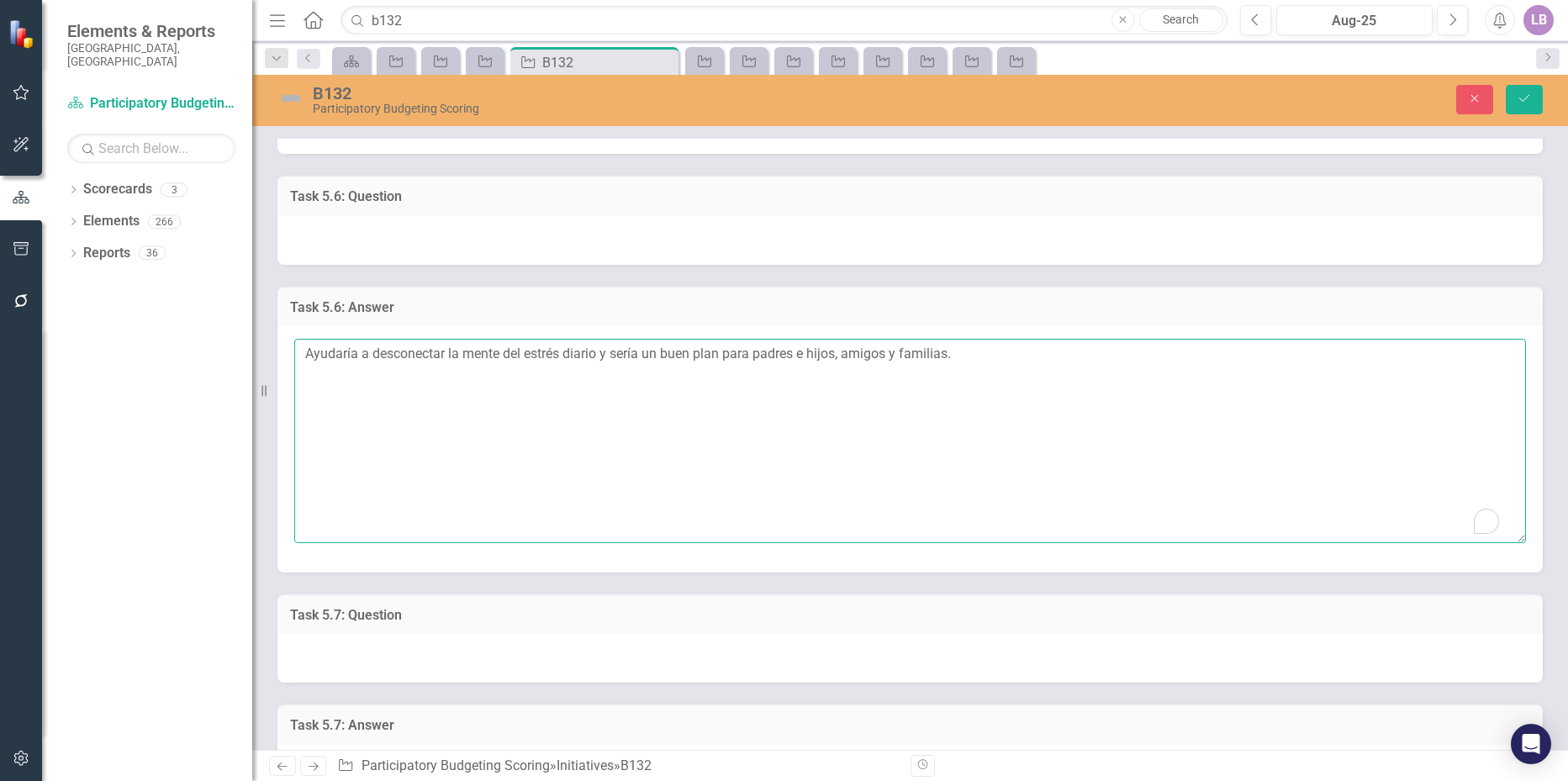
drag, startPoint x: 963, startPoint y: 352, endPoint x: 210, endPoint y: 358, distance: 753.0
click at [210, 358] on div "Elements & Reports City of Durham, NC Scorecard Participatory Budgeting Scoring…" at bounding box center [784, 390] width 1568 height 781
click at [1005, 364] on textarea "Ayudaría a desconectar la mente del estrés diario y sería un buen plan para pad…" at bounding box center [910, 440] width 1231 height 203
click at [408, 383] on textarea "Ayudaría a desconectar la mente del estrés diario y sería un buen plan para pad…" at bounding box center [910, 440] width 1231 height 203
paste textarea "It would help to disconnect the mind from daily stress and would be a good plan…"
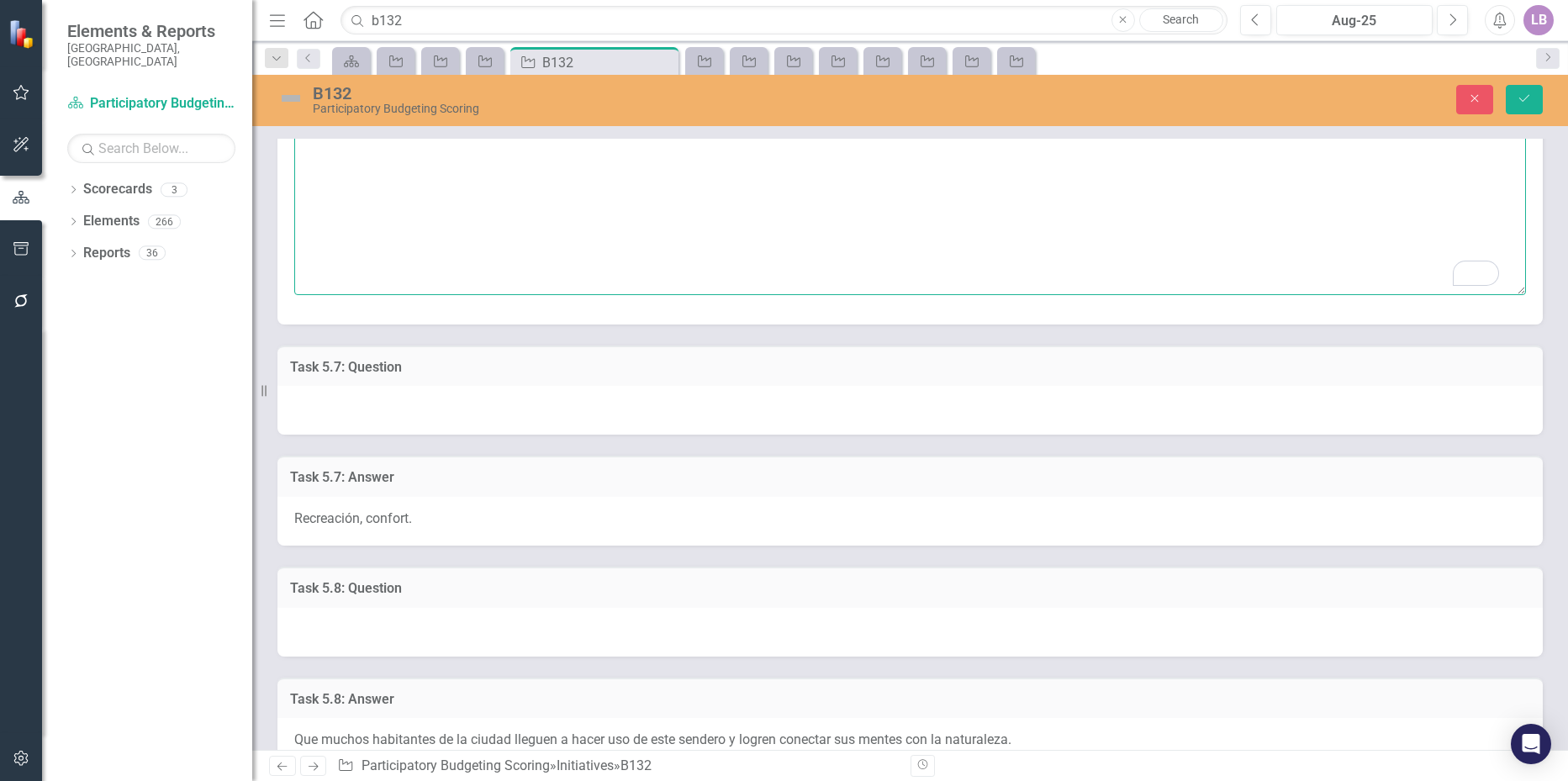
scroll to position [2269, 0]
type textarea "Ayudaría a desconectar la mente del estrés diario y sería un buen plan para pad…"
click at [444, 511] on div "Recreación, confort." at bounding box center [910, 517] width 1265 height 49
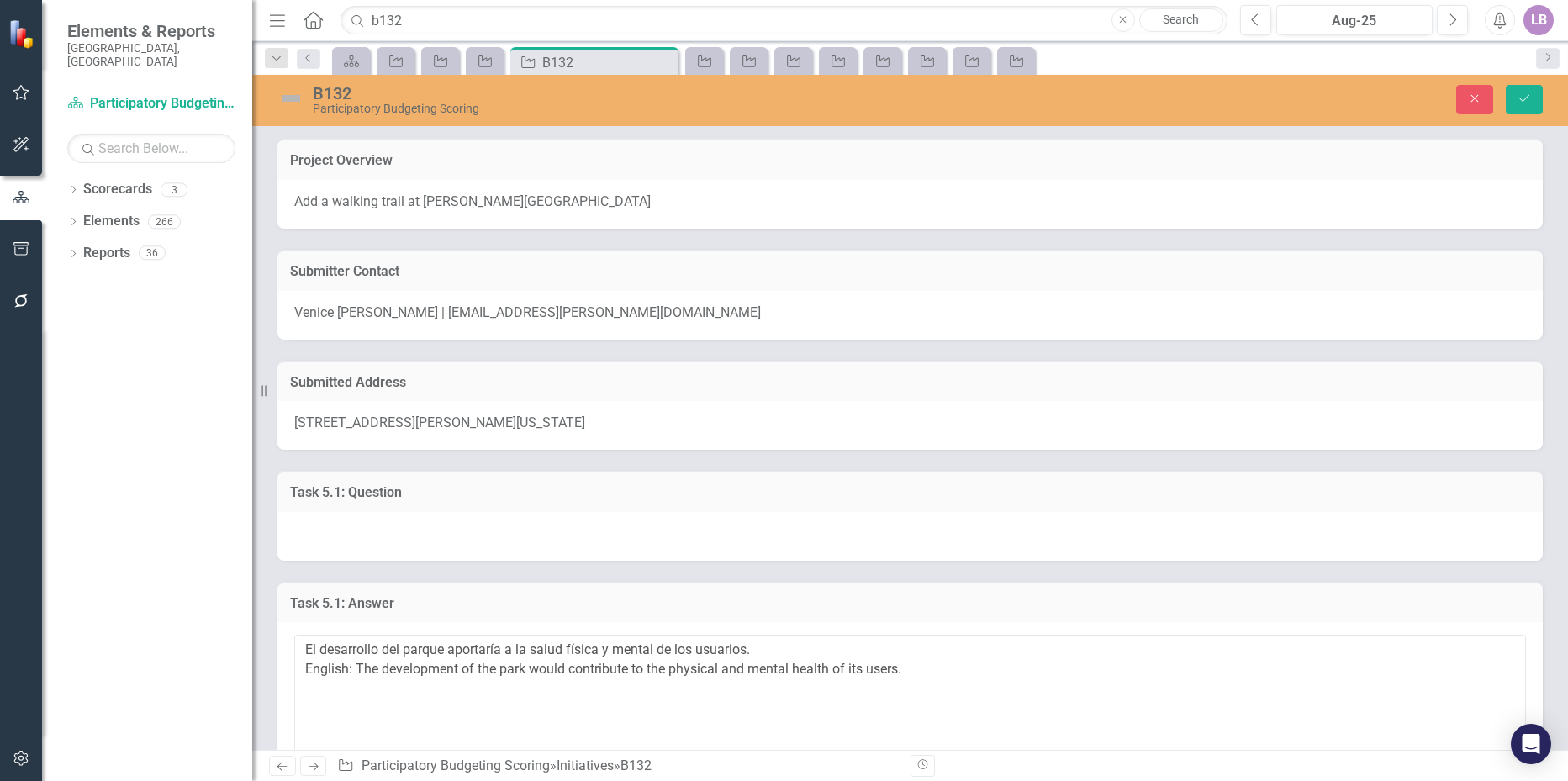
scroll to position [2689, 0]
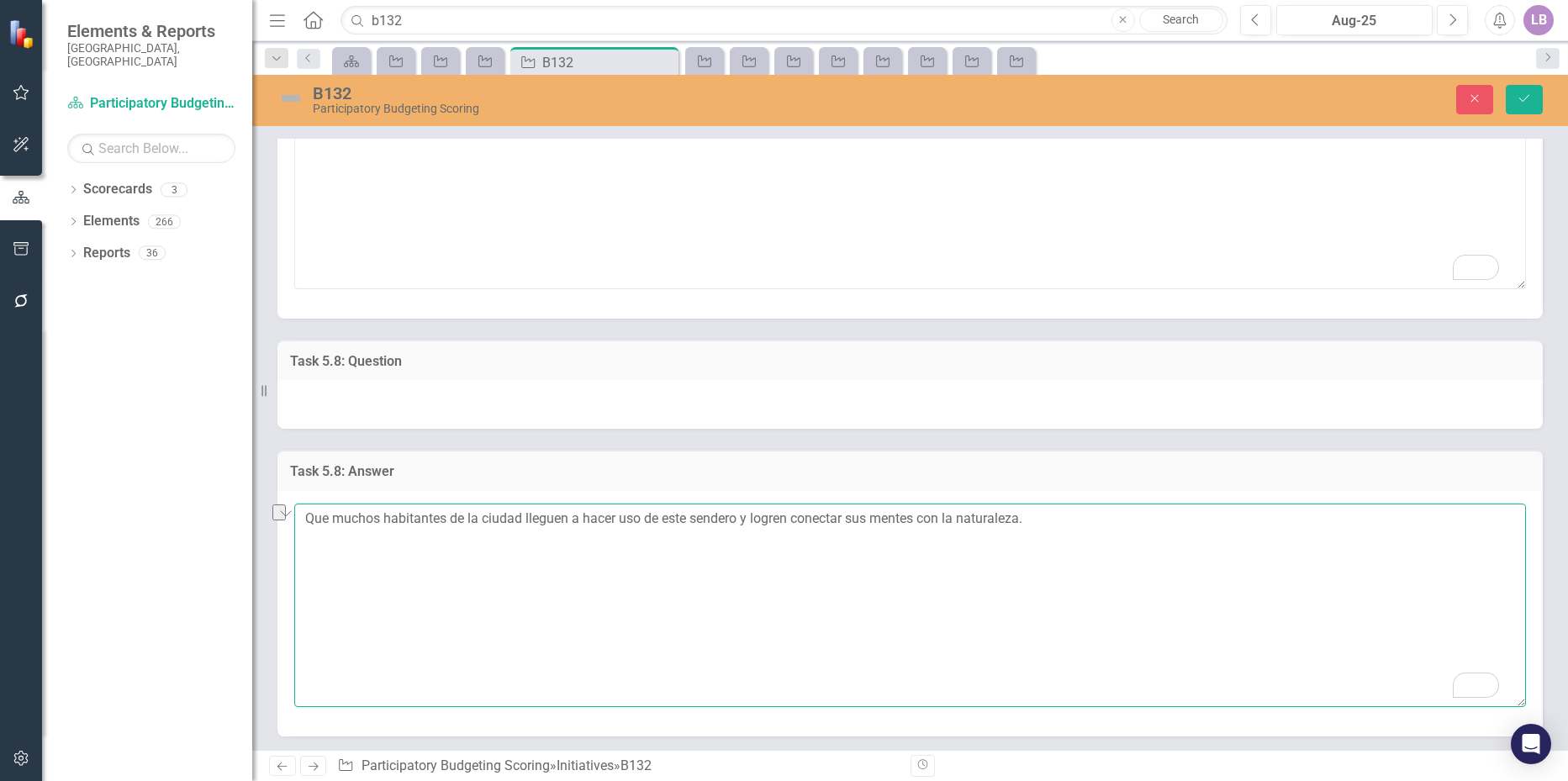
click at [1064, 519] on textarea "Que muchos habitantes de la ciudad lleguen a hacer uso de este sendero y logren…" at bounding box center [910, 605] width 1231 height 203
click at [388, 538] on textarea "Que muchos habitantes de la ciudad lleguen a hacer uso de este sendero y logren…" at bounding box center [910, 605] width 1231 height 203
paste textarea "That many city residents come to use this trail and are able to connect their m…"
click at [870, 538] on textarea "Que muchos habitantes de la ciudad lleguen a hacer uso de este sendero y logren…" at bounding box center [910, 605] width 1231 height 203
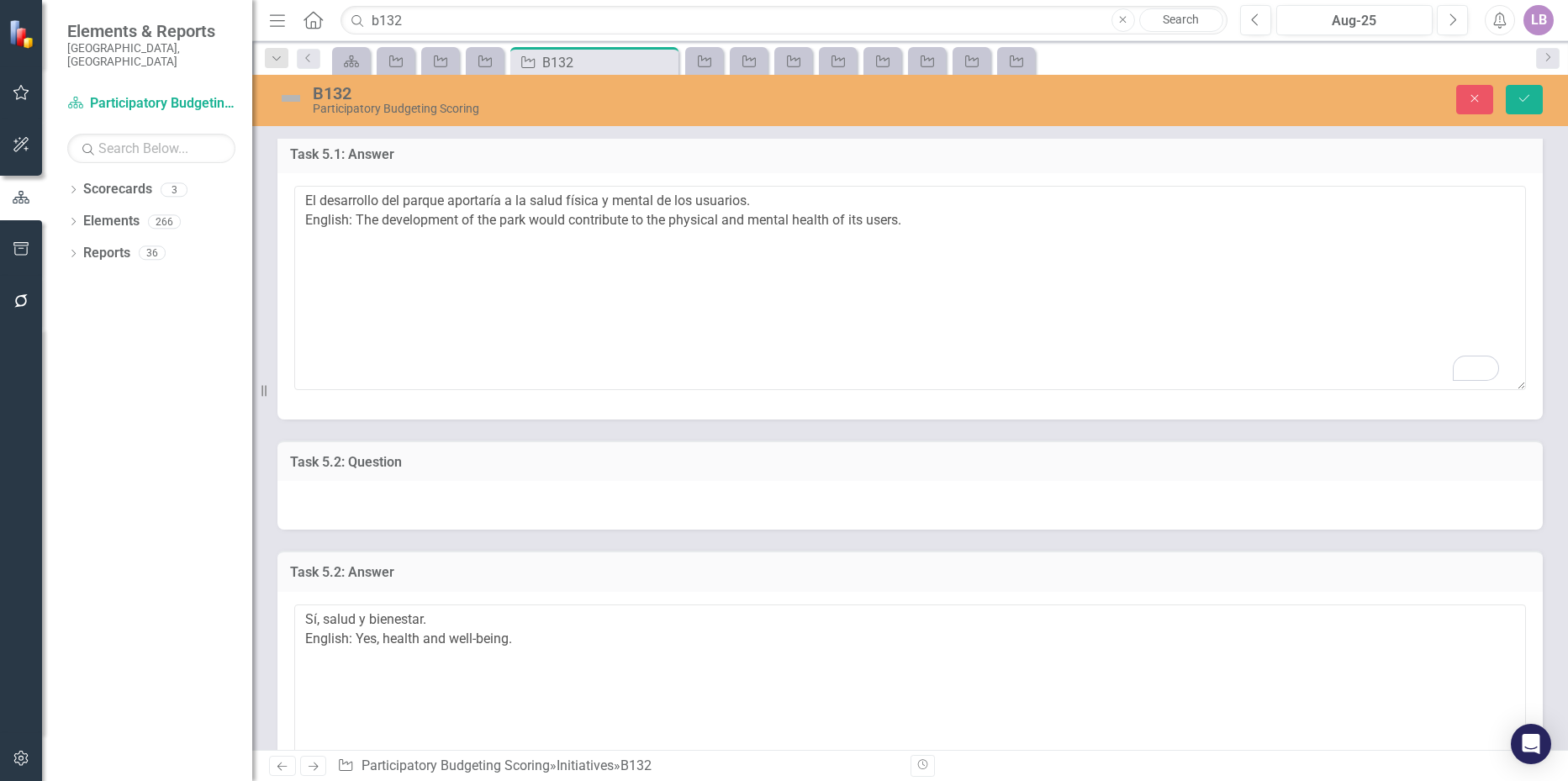
scroll to position [421, 0]
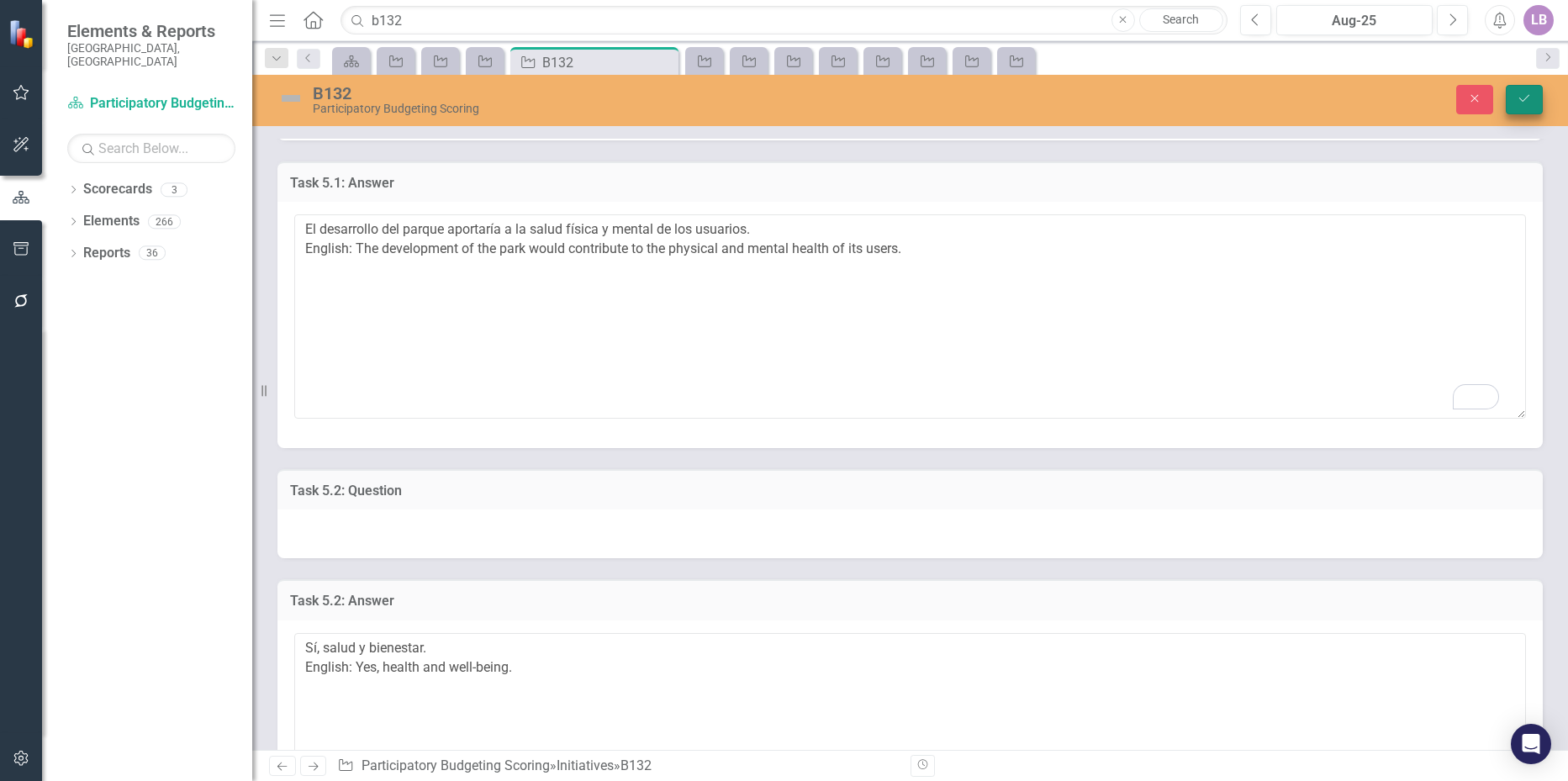
type textarea "Que muchos habitantes de la ciudad lleguen a hacer uso de este sendero y logren…"
click at [1515, 93] on button "Save" at bounding box center [1524, 99] width 37 height 29
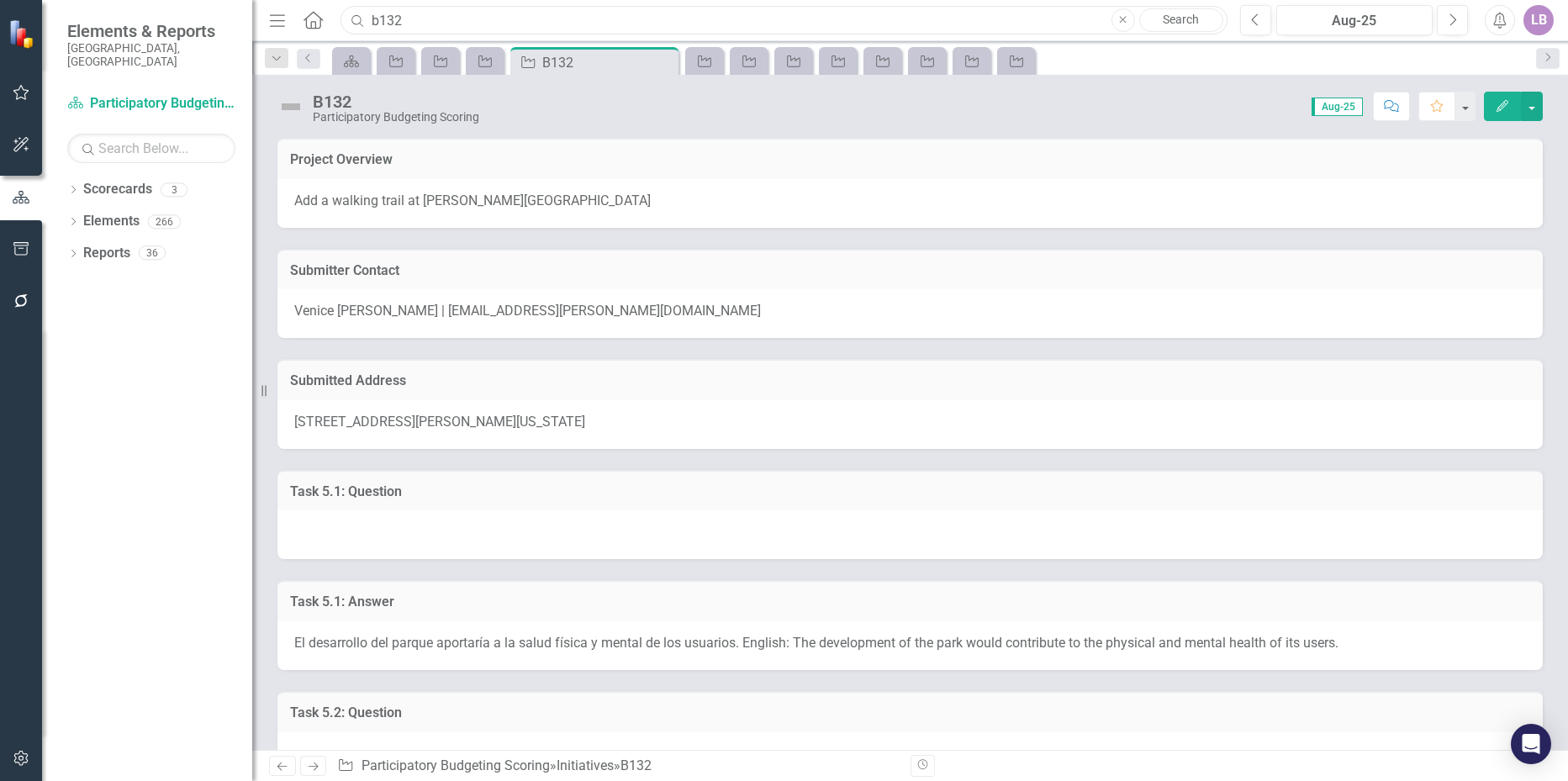
drag, startPoint x: 417, startPoint y: 18, endPoint x: 376, endPoint y: 27, distance: 42.0
click at [376, 27] on input "b132" at bounding box center [783, 20] width 886 height 29
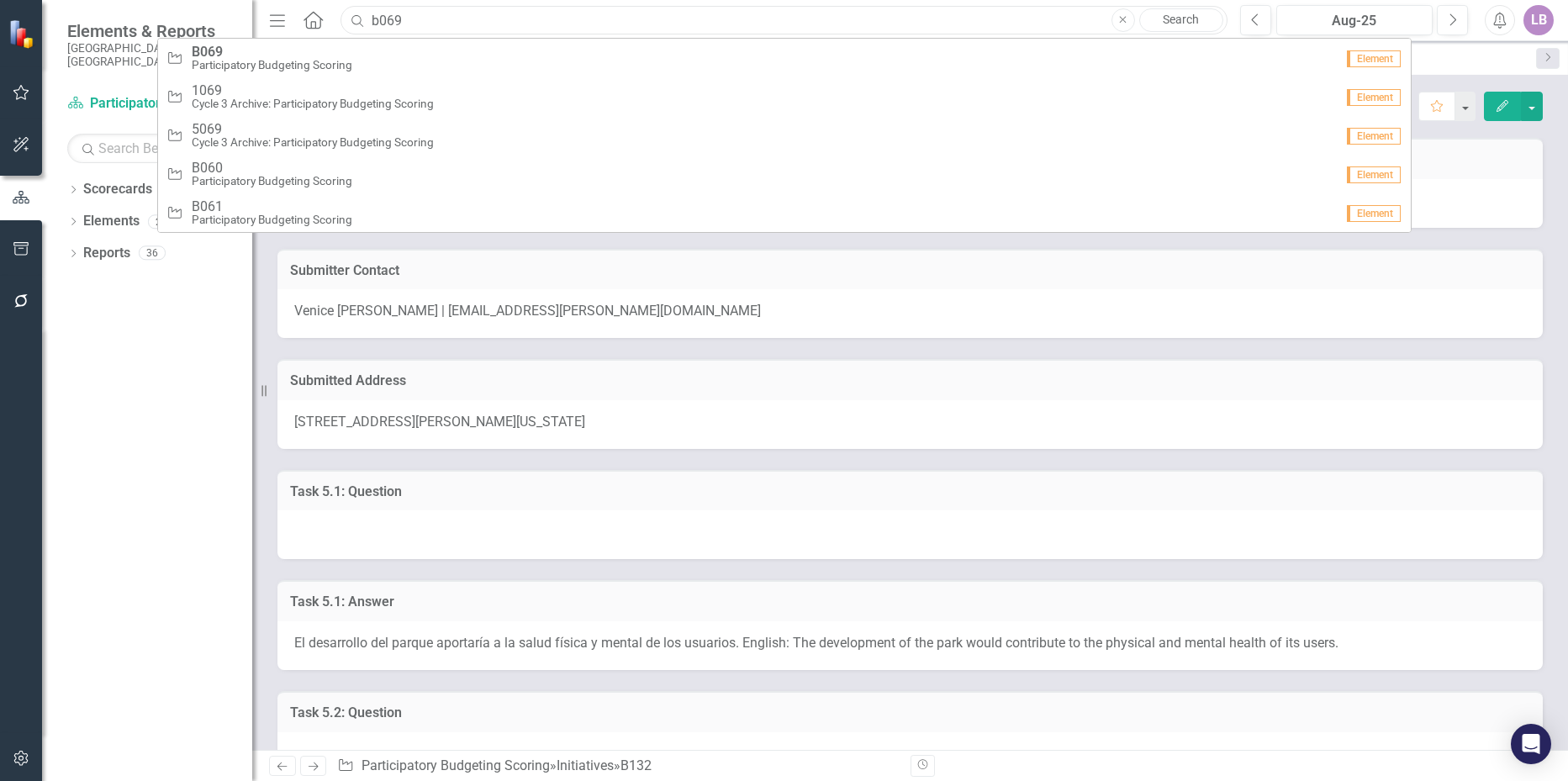
type input "b069"
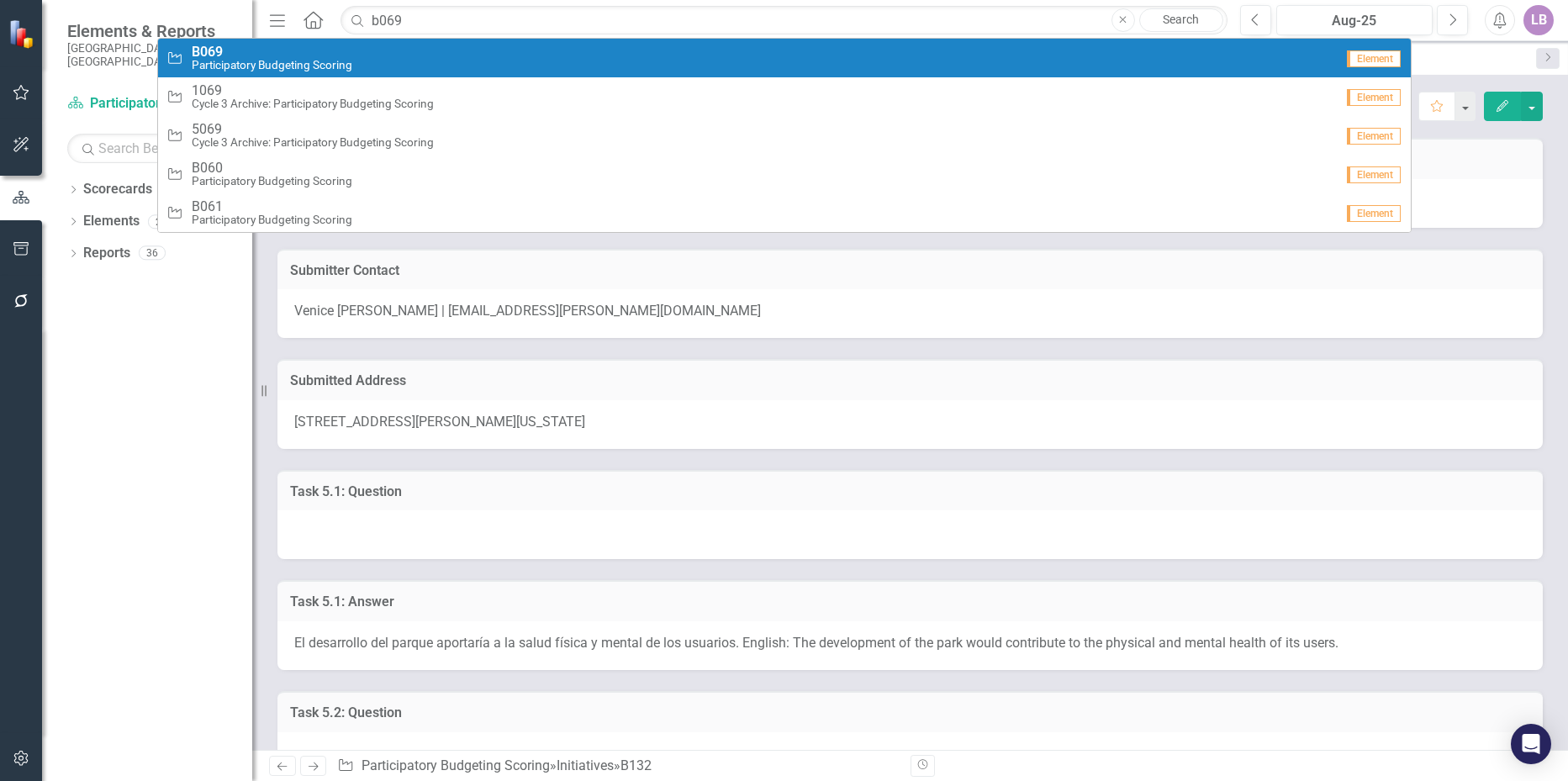
click at [271, 57] on span "B069" at bounding box center [272, 52] width 161 height 15
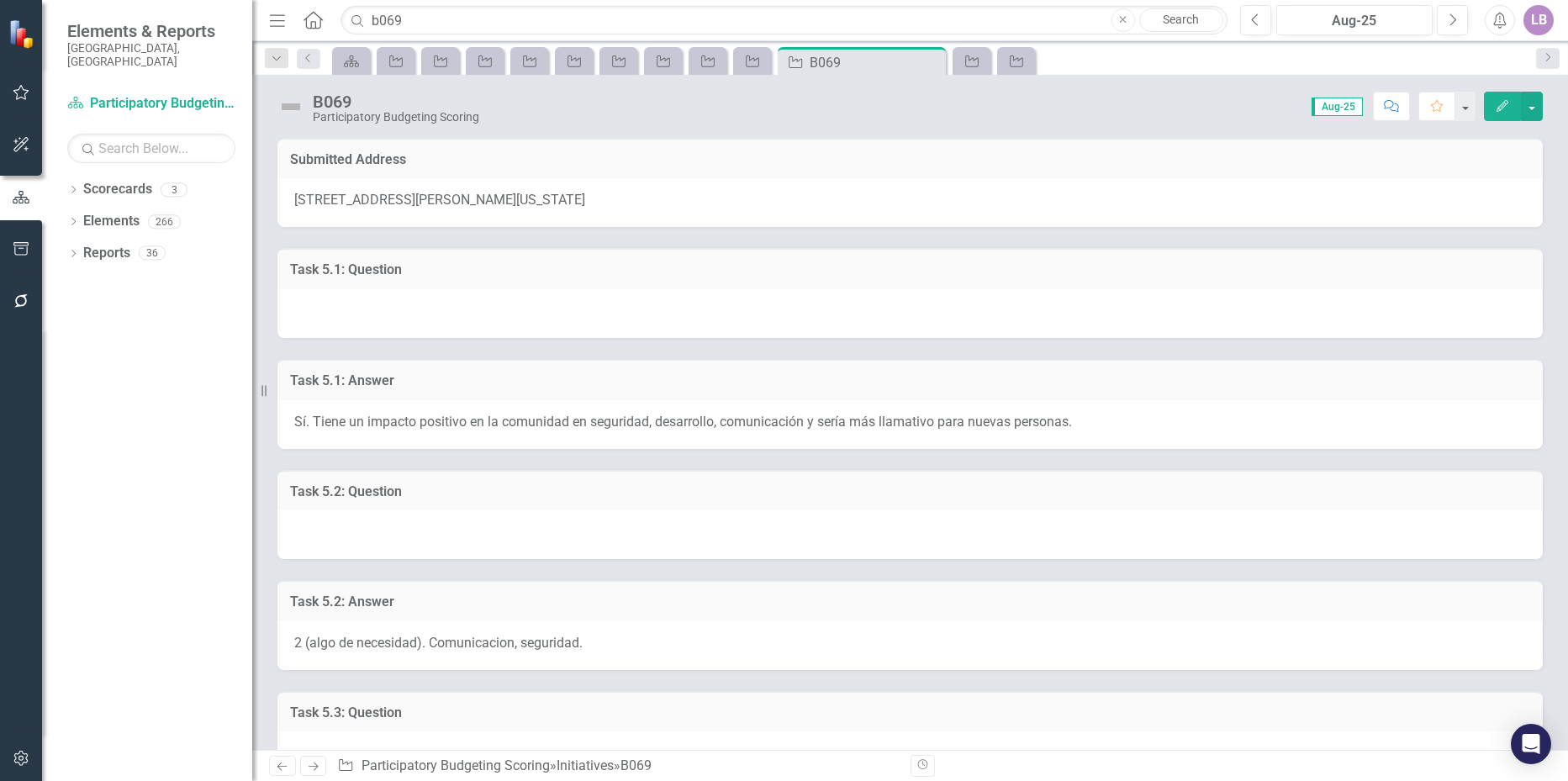
scroll to position [252, 0]
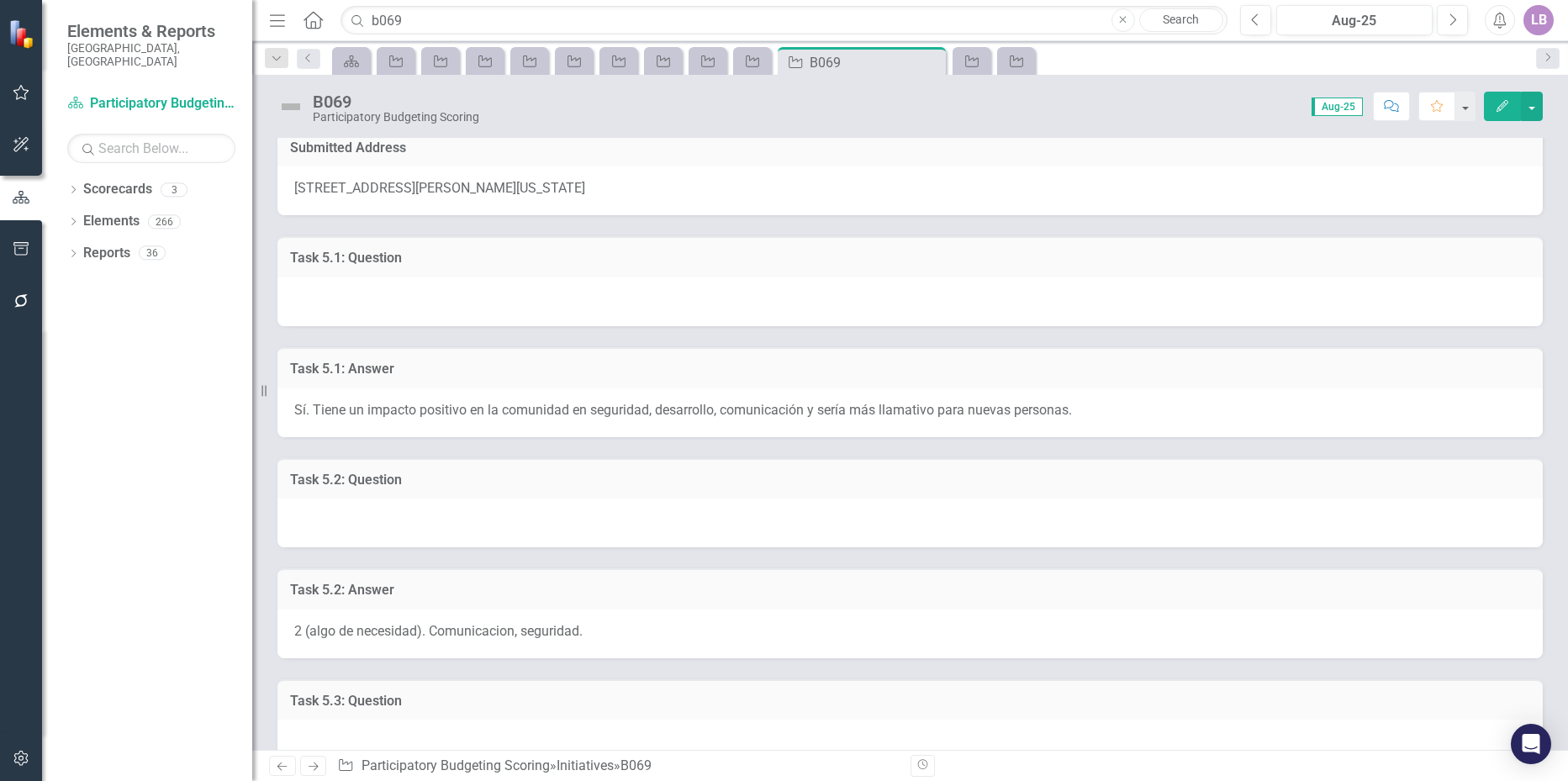
click at [543, 411] on span "Sí. Tiene un impacto positivo en la comunidad en seguridad, desarrollo, comunic…" at bounding box center [683, 409] width 777 height 16
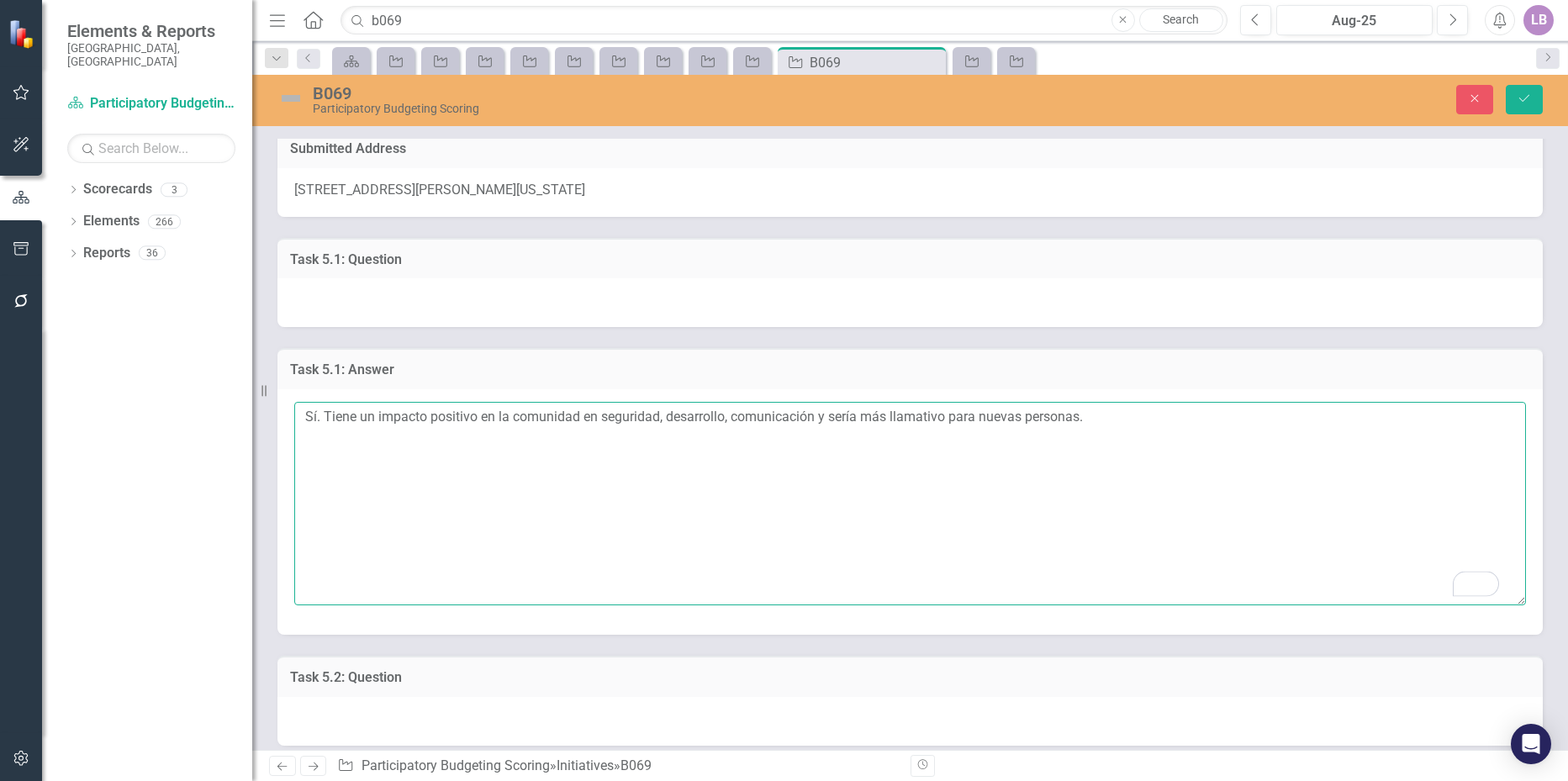
drag, startPoint x: 1104, startPoint y: 417, endPoint x: 267, endPoint y: 436, distance: 837.2
click at [267, 436] on div "Task 5.1: Answer Sí. Tiene un impacto positivo en la comunidad en seguridad, de…" at bounding box center [909, 480] width 1290 height 308
click at [1161, 418] on textarea "Sí. Tiene un impacto positivo en la comunidad en seguridad, desarrollo, comunic…" at bounding box center [910, 503] width 1231 height 203
click at [1089, 414] on textarea "Sí. Tiene un impacto positivo en la comunidad en seguridad, desarrollo, comunic…" at bounding box center [910, 503] width 1231 height 203
click at [451, 438] on textarea "Sí. Tiene un impacto positivo en la comunidad en seguridad, desarrollo, comunic…" at bounding box center [910, 503] width 1231 height 203
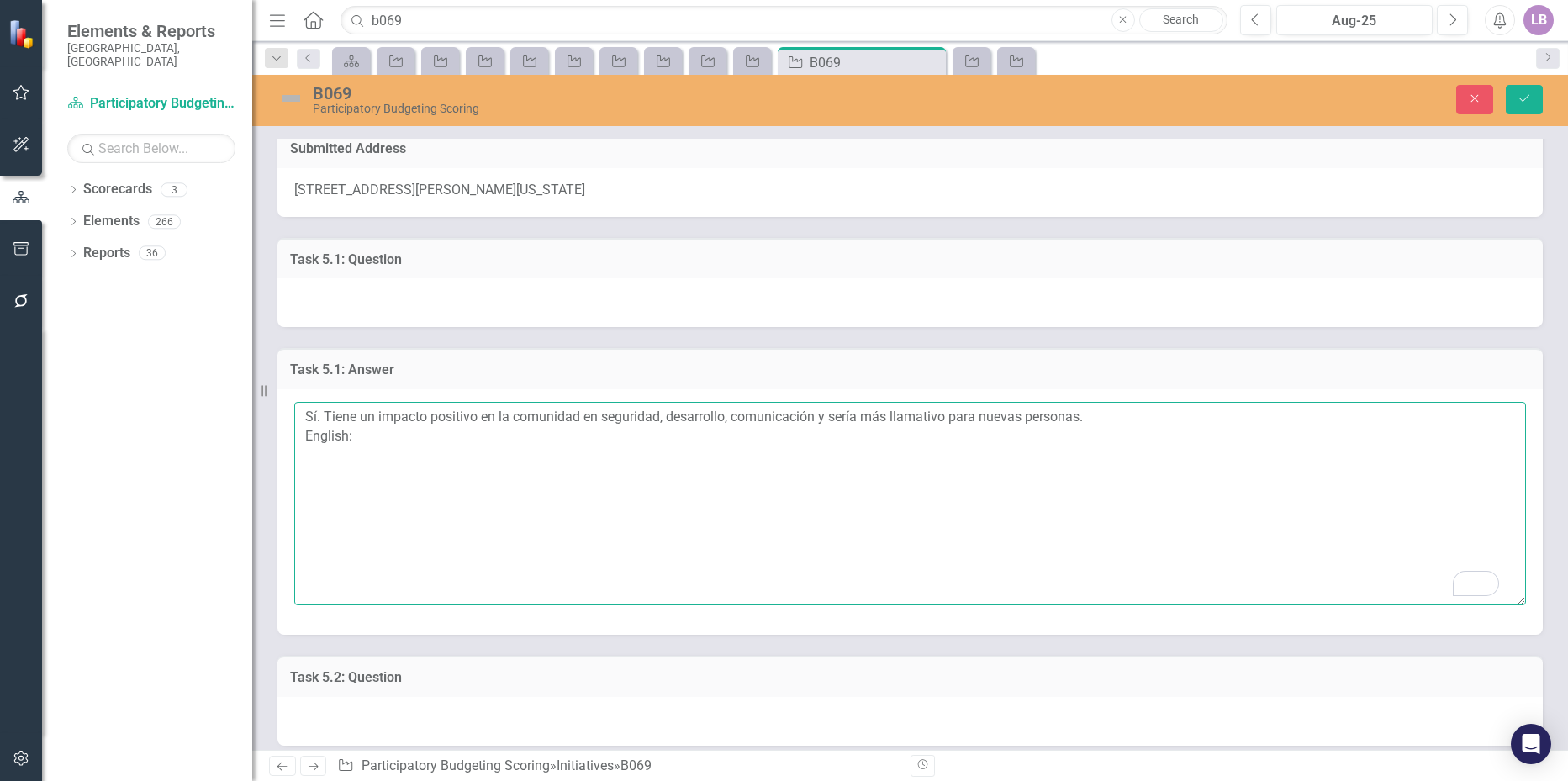
click at [408, 445] on textarea "Sí. Tiene un impacto positivo en la comunidad en seguridad, desarrollo, comunic…" at bounding box center [910, 503] width 1231 height 203
paste textarea "Yes. It has a positive impact on the community in terms of safety, development,…"
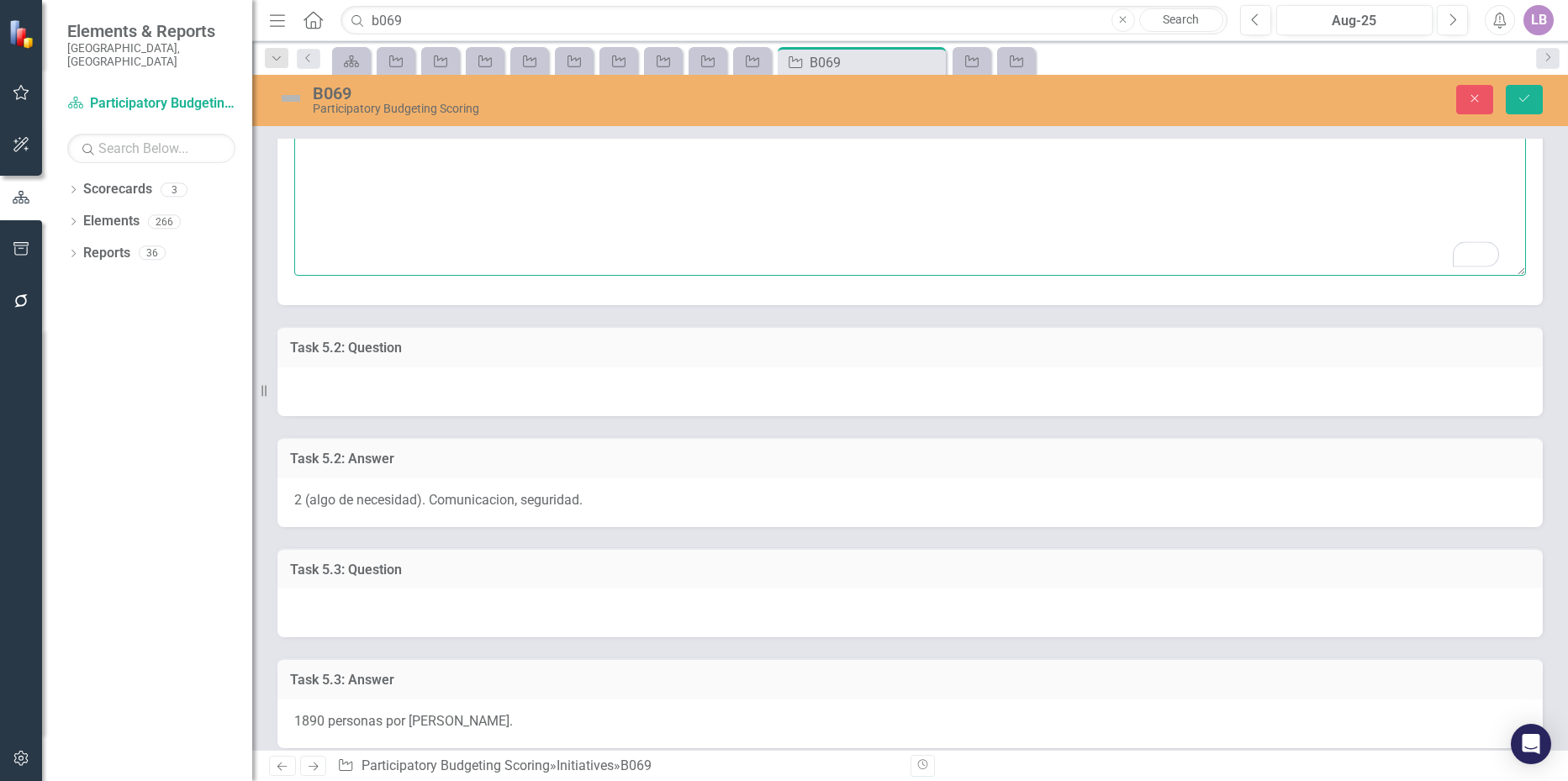
scroll to position [588, 0]
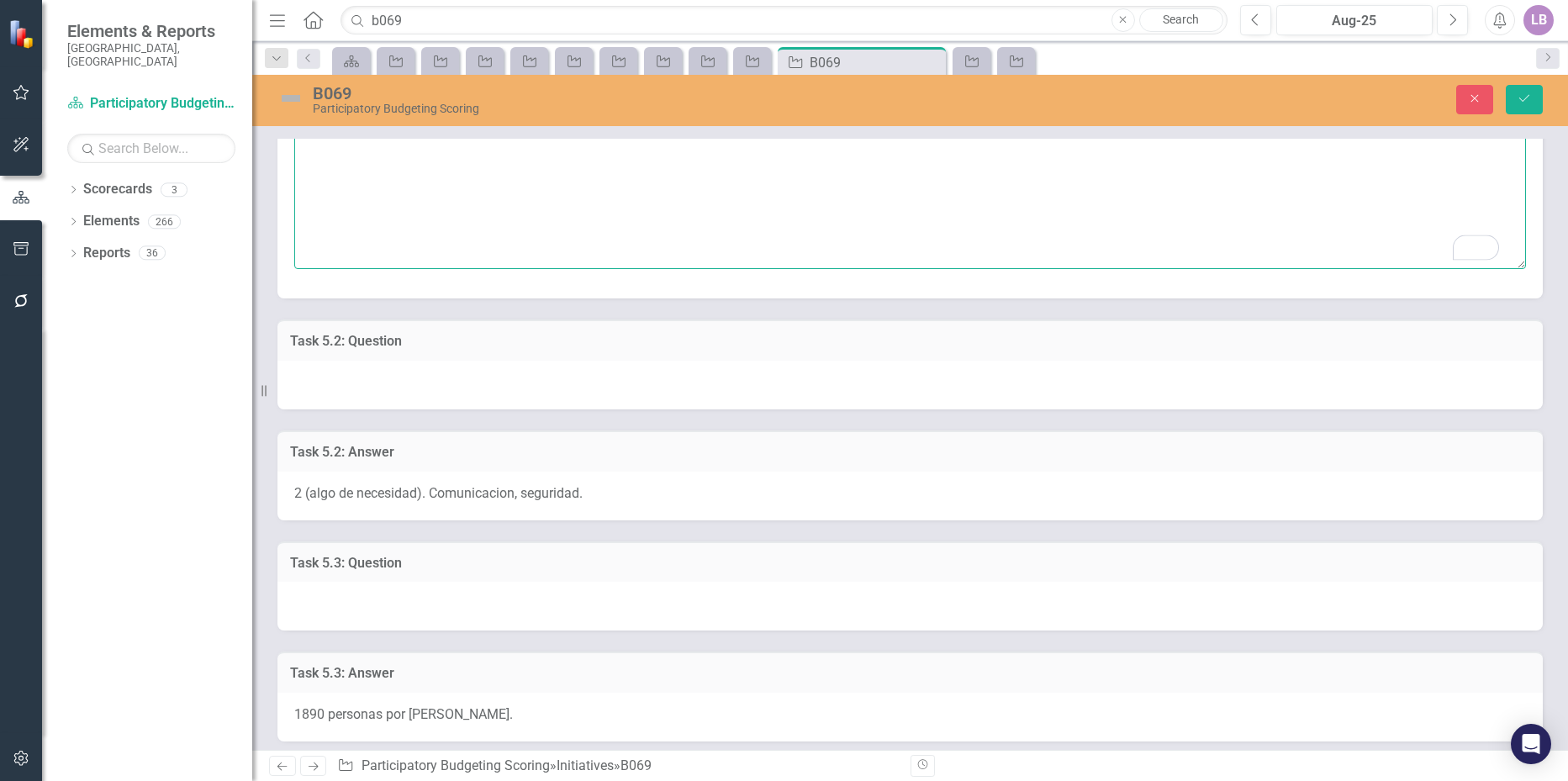
type textarea "Sí. Tiene un impacto positivo en la comunidad en seguridad, desarrollo, comunic…"
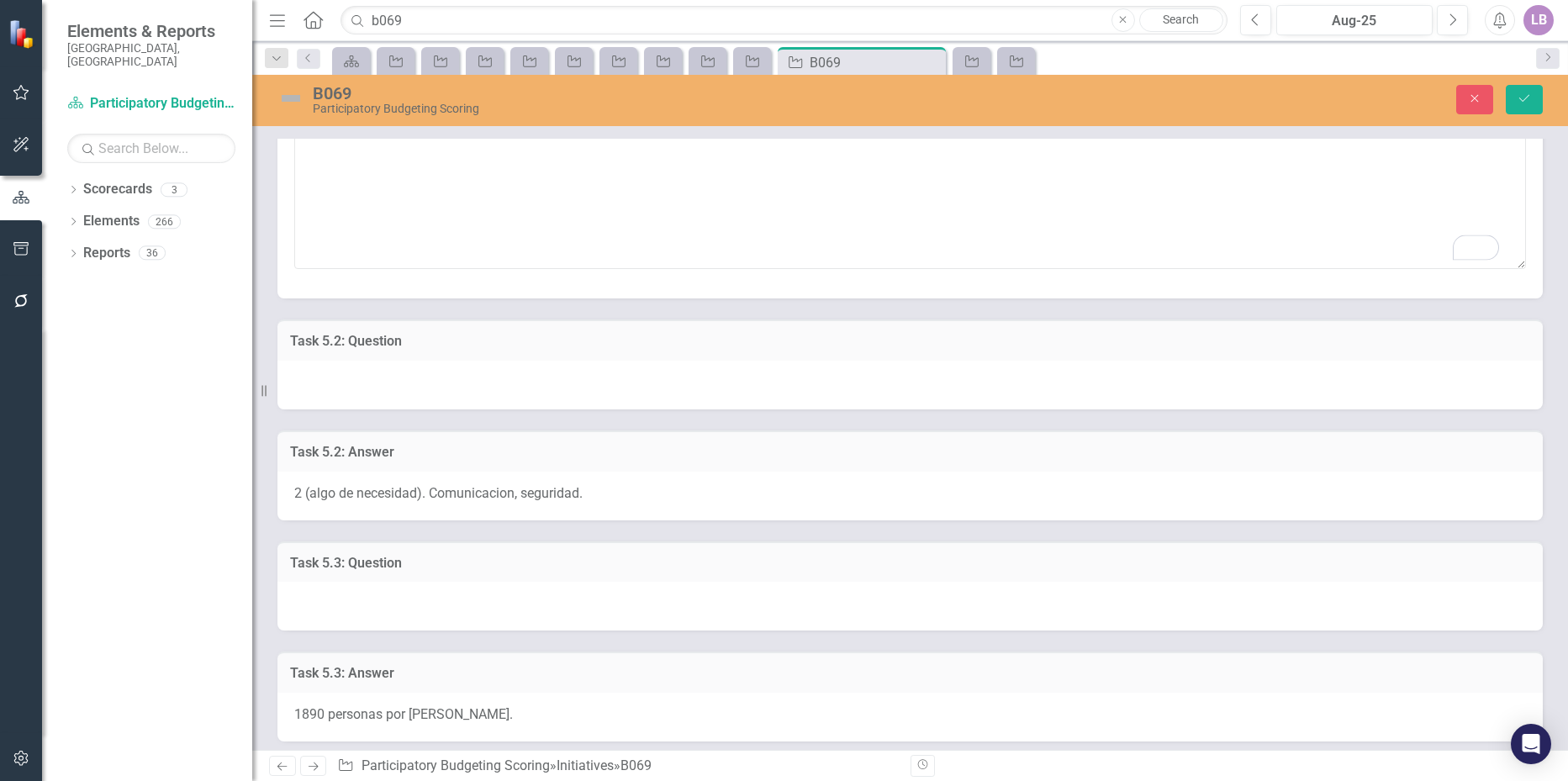
click at [443, 486] on span "2 (algo de necesidad). Comunicacion, seguridad." at bounding box center [439, 492] width 288 height 16
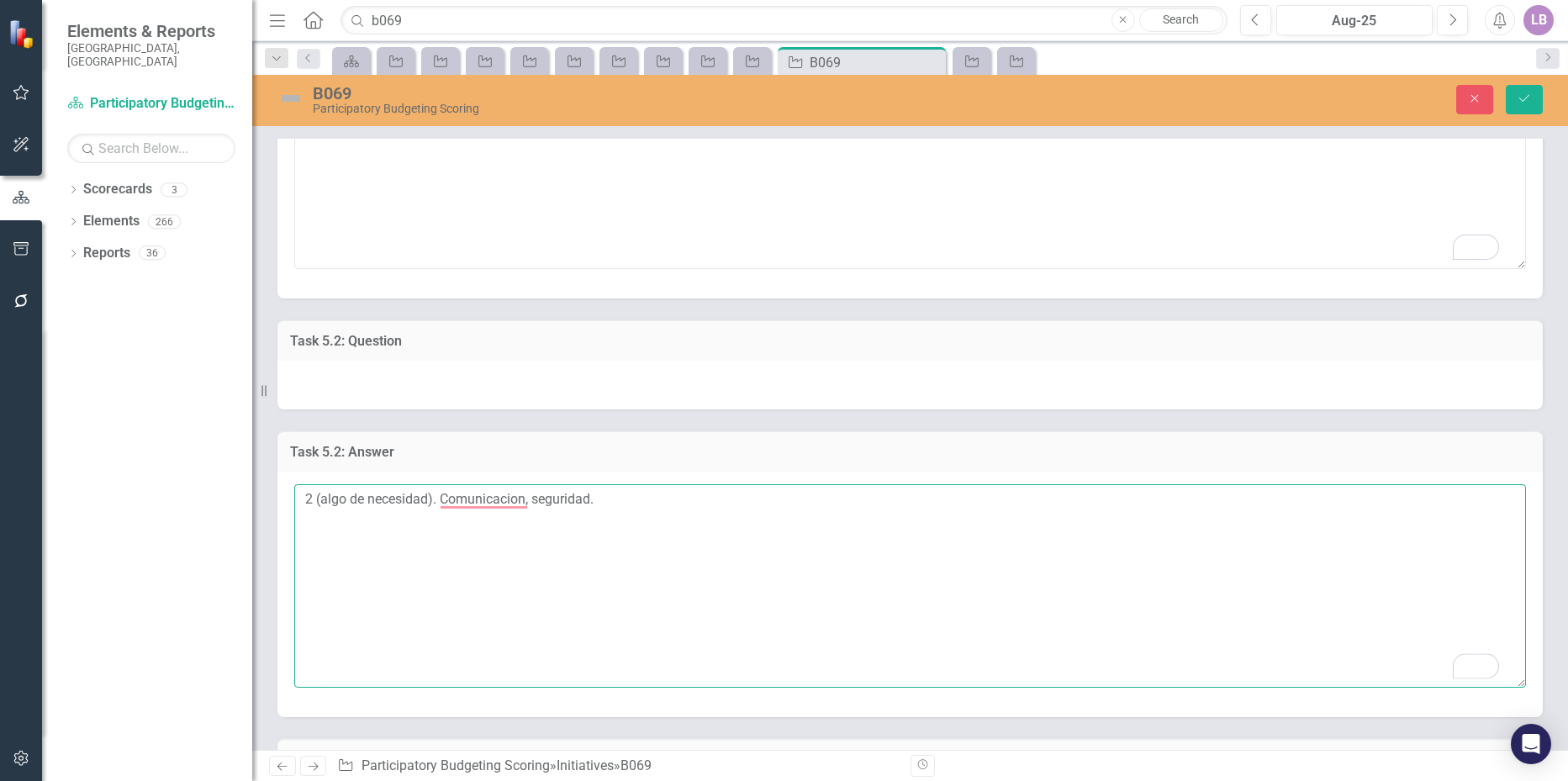
drag, startPoint x: 605, startPoint y: 502, endPoint x: 244, endPoint y: 503, distance: 361.0
click at [244, 503] on div "Elements & Reports City of Durham, NC Scorecard Participatory Budgeting Scoring…" at bounding box center [784, 390] width 1568 height 781
click at [627, 494] on textarea "2 (algo de necesidad). Comunicacion, seguridad." at bounding box center [910, 585] width 1231 height 203
click at [393, 523] on textarea "2 (algo de necesidad). Comunicacion, seguridad. English:" at bounding box center [910, 585] width 1231 height 203
paste textarea "2 (somewhat of a need). Communication, safety."
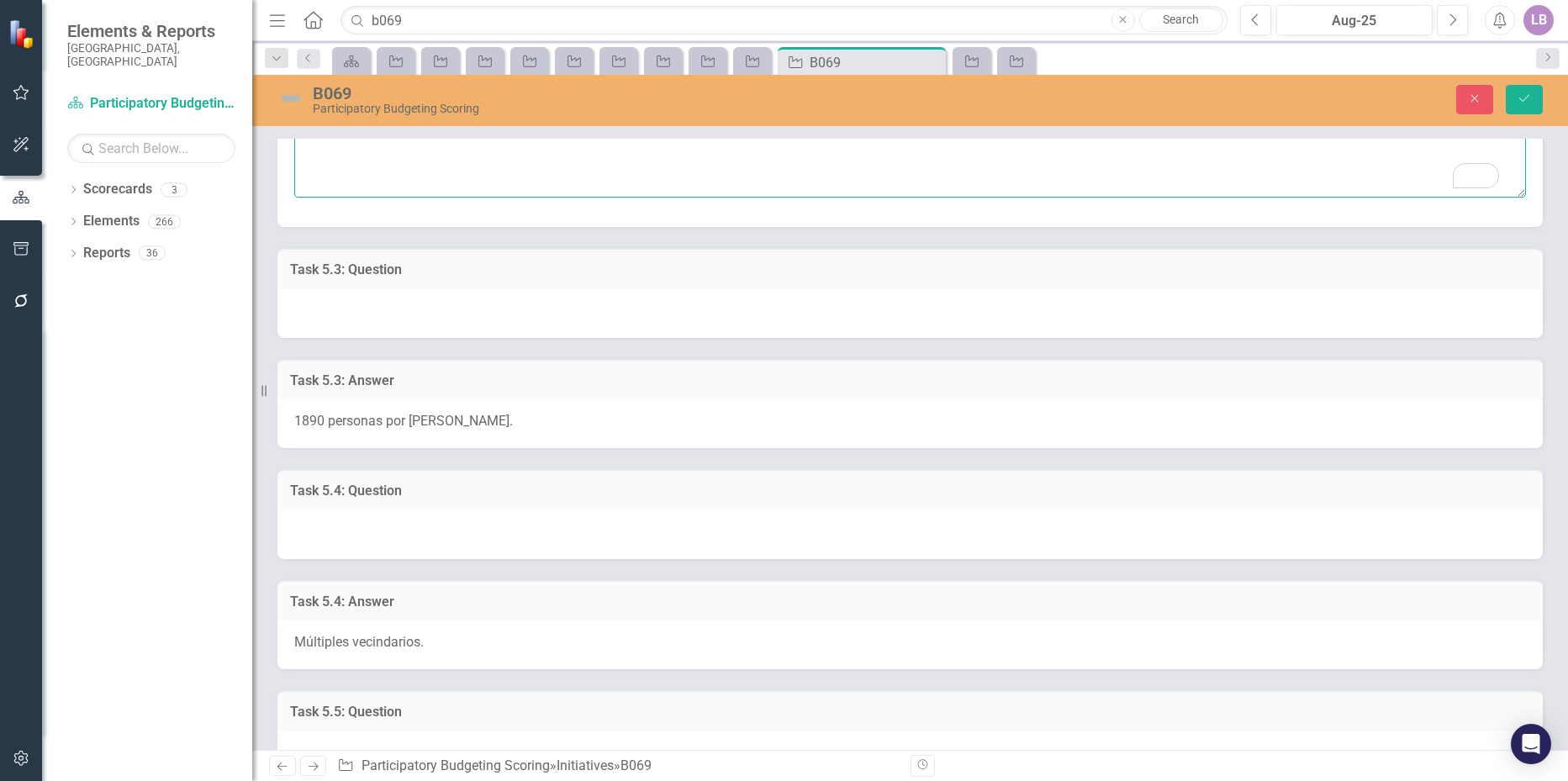
scroll to position [1092, 0]
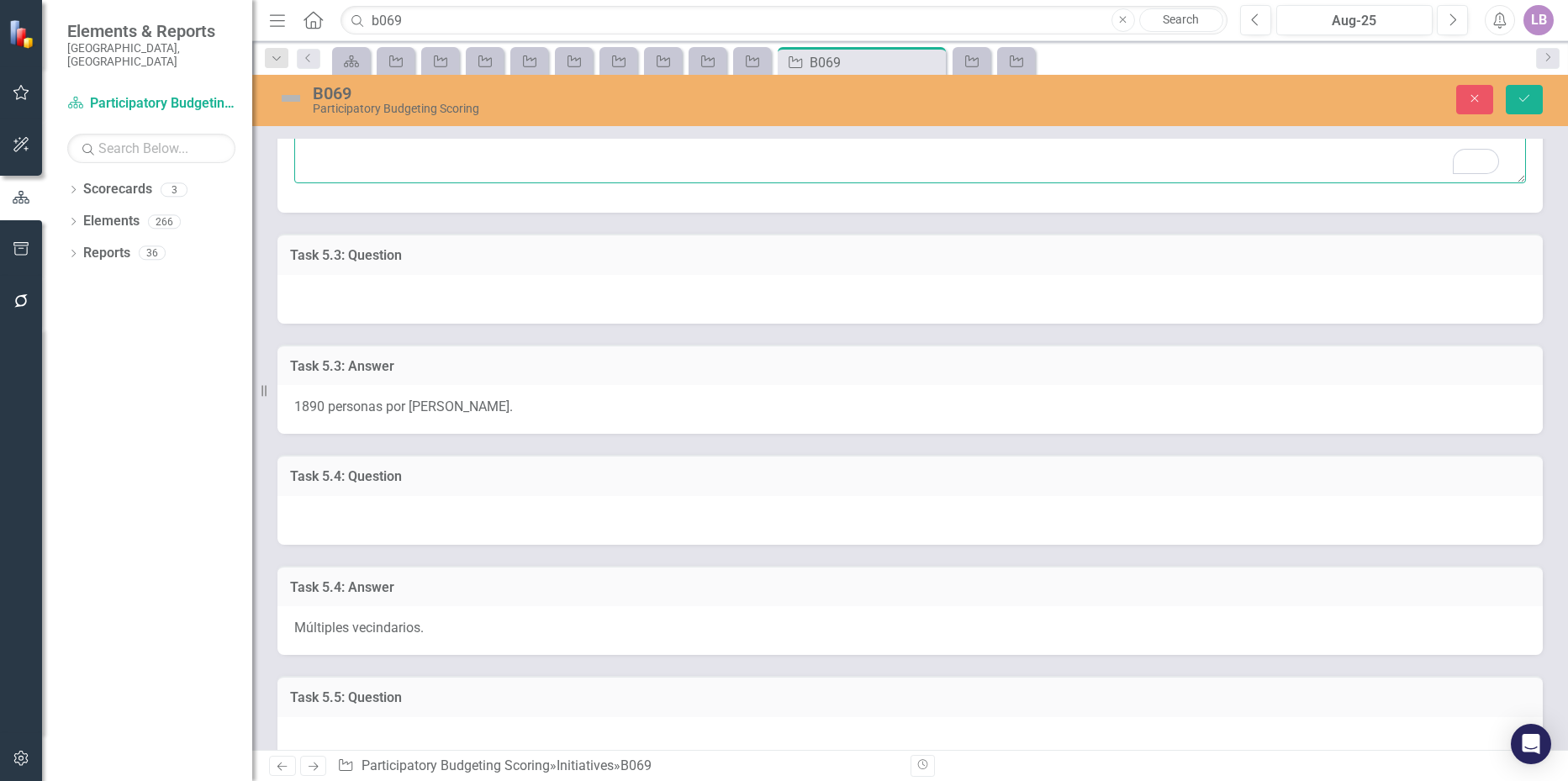
type textarea "2 (algo de necesidad). Comunicacion, seguridad. English: 2 (somewhat of a need)…"
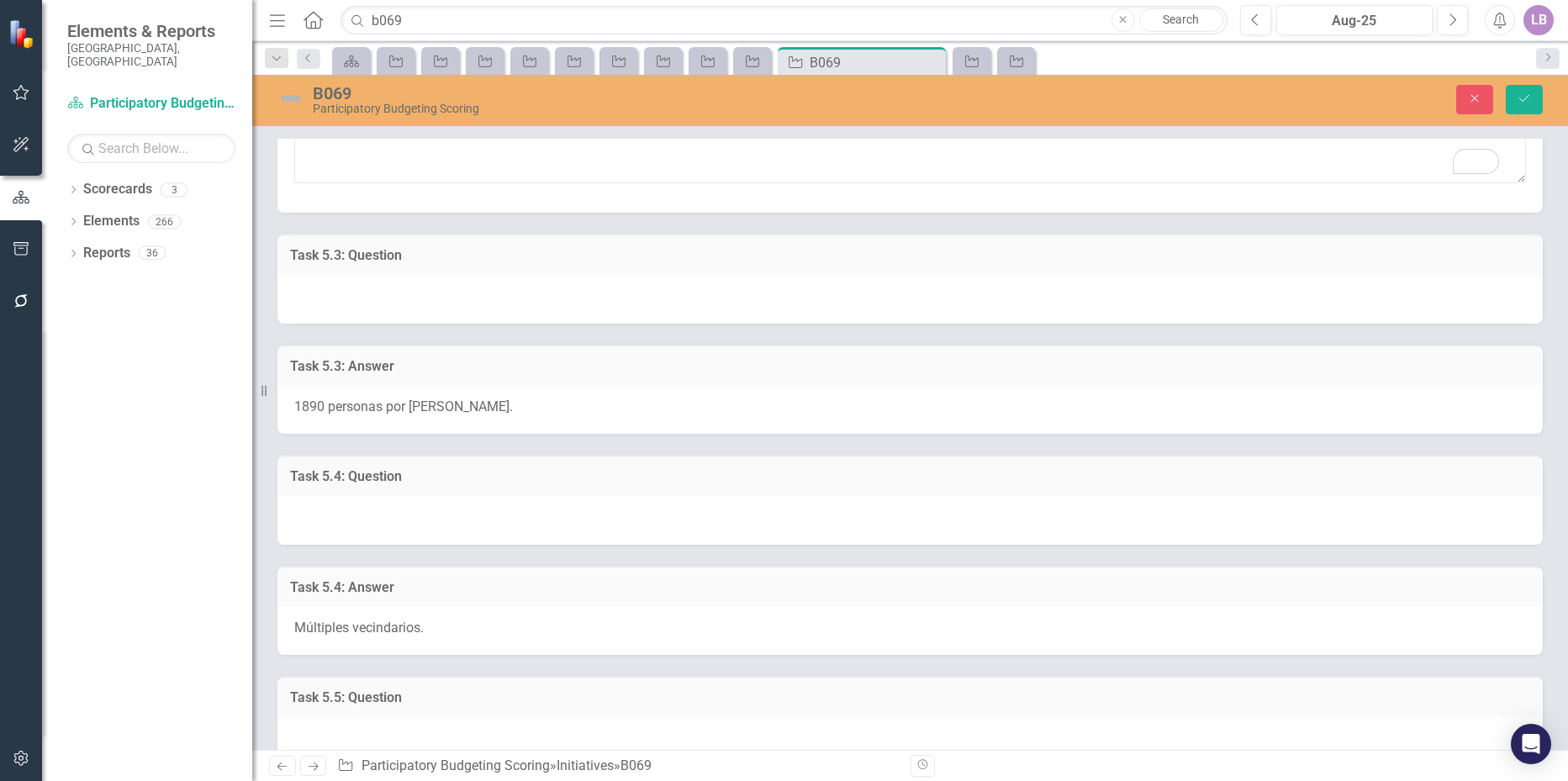
click at [538, 415] on div "1890 personas por milla cuadrada." at bounding box center [910, 409] width 1265 height 49
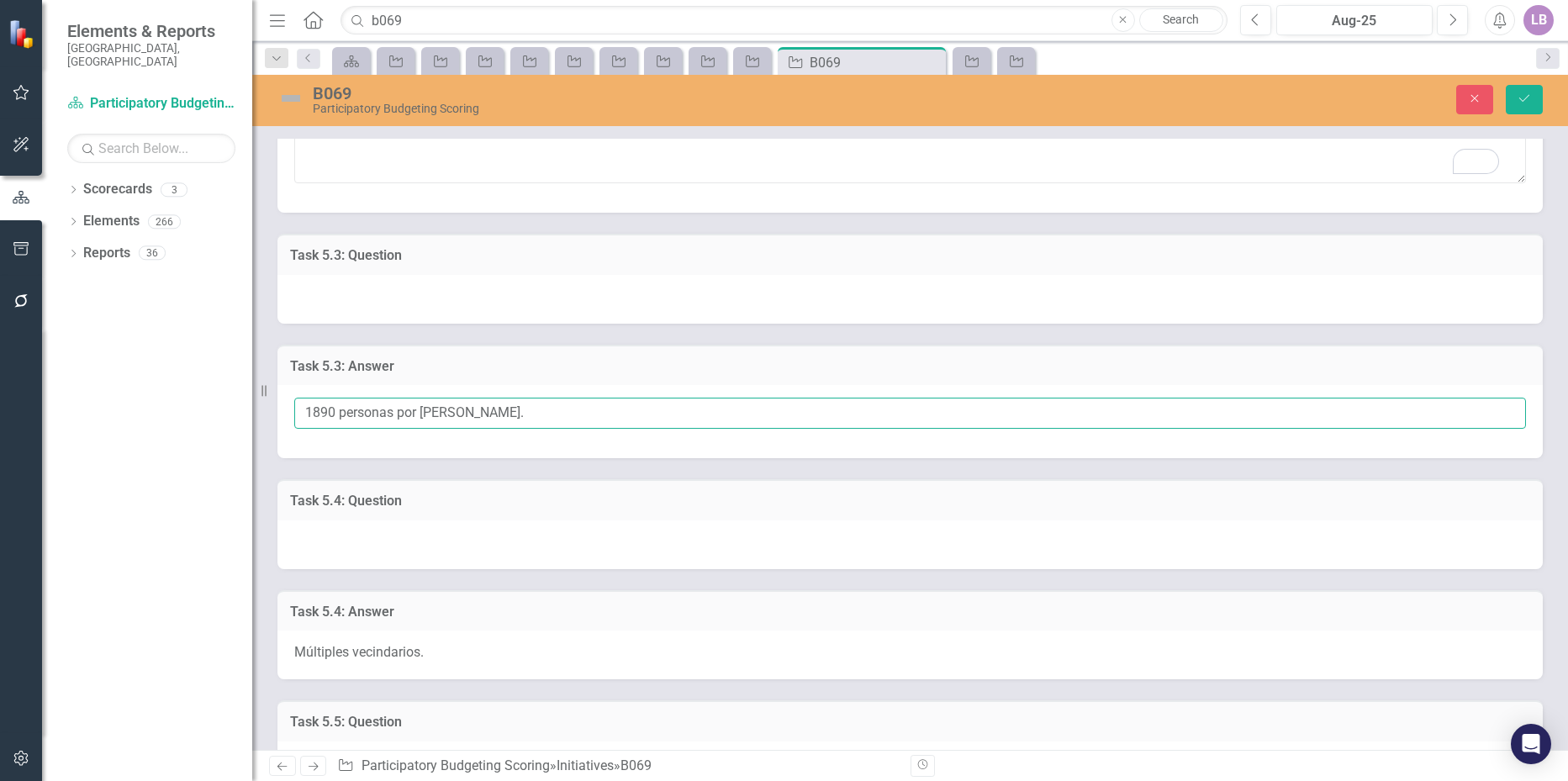
click at [537, 413] on input "1890 personas por milla cuadrada." at bounding box center [910, 412] width 1231 height 31
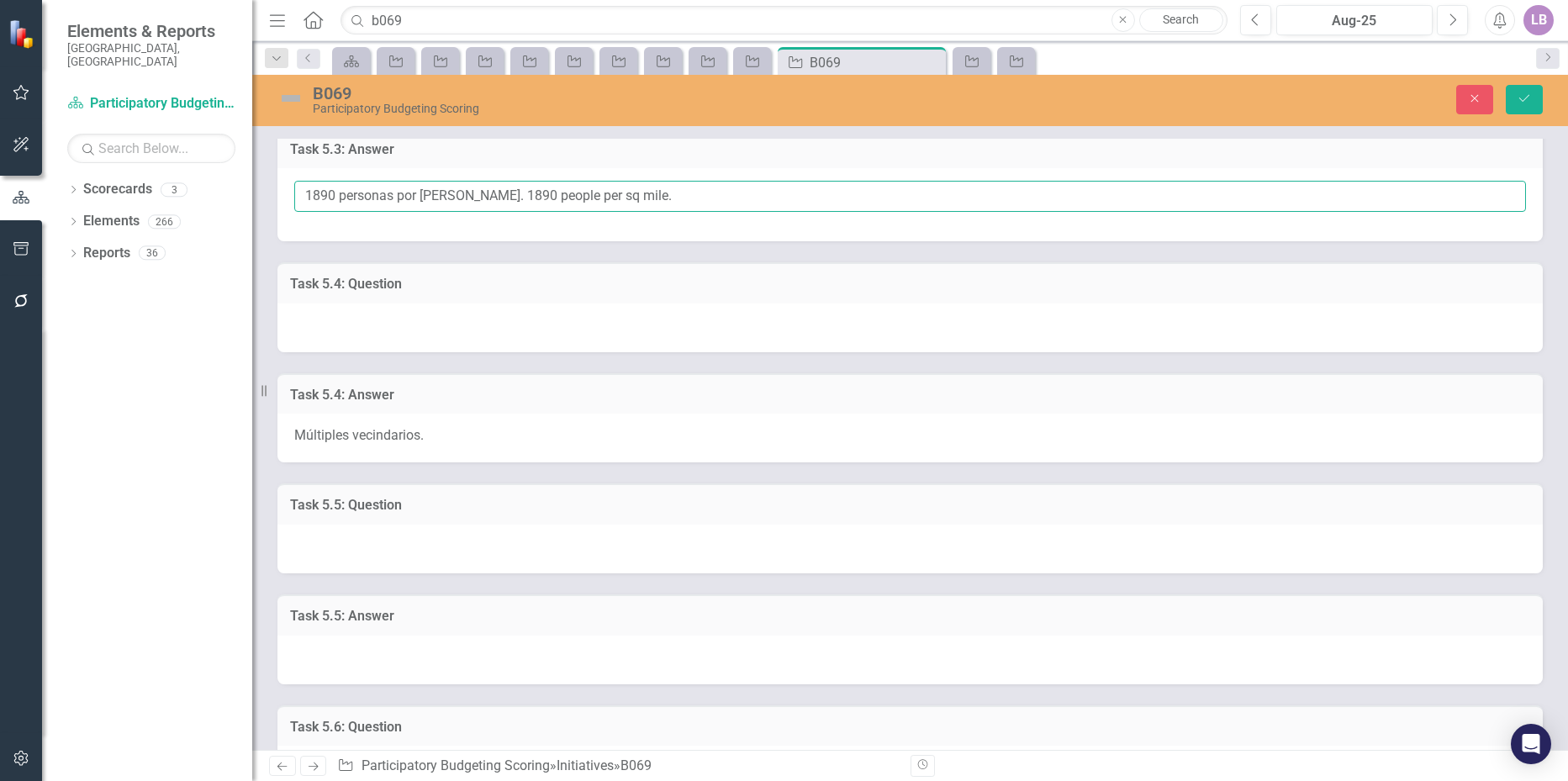
scroll to position [1345, 0]
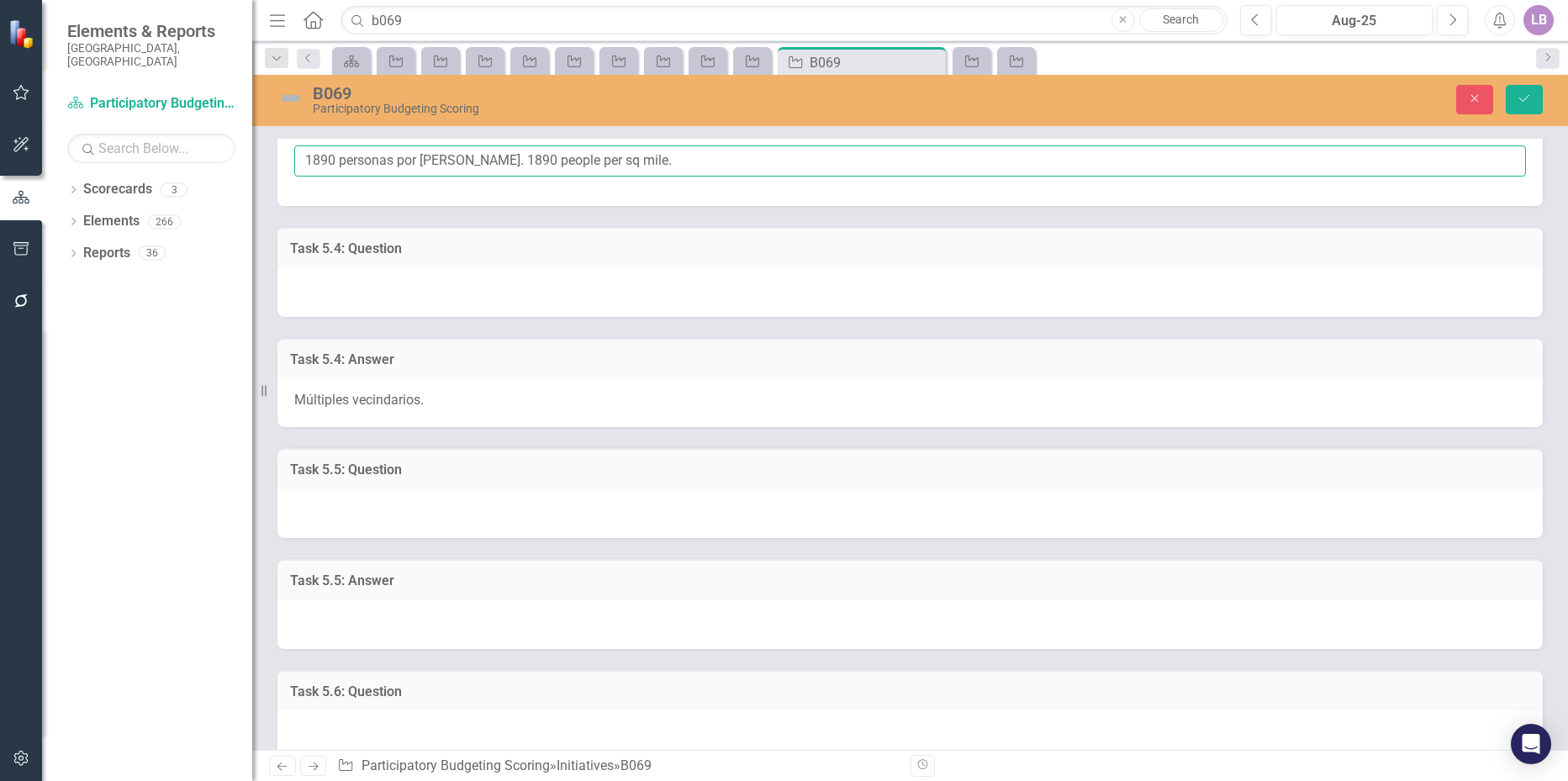
type input "1890 personas por [PERSON_NAME]. 1890 people per sq mile."
click at [466, 406] on div "Múltiples vecindarios." at bounding box center [910, 403] width 1265 height 49
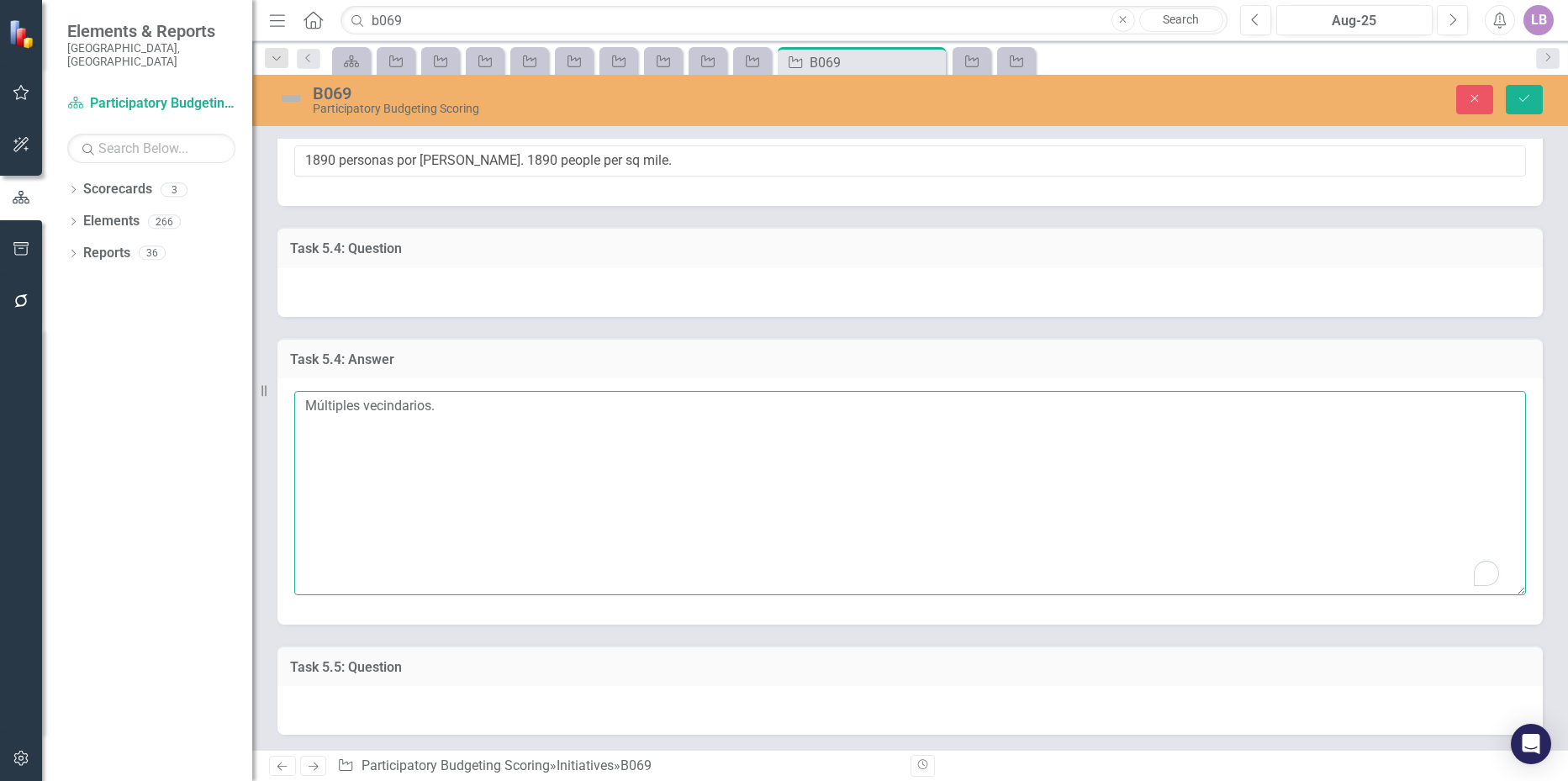
drag, startPoint x: 466, startPoint y: 406, endPoint x: 238, endPoint y: 403, distance: 228.0
click at [238, 403] on div "Elements & Reports City of Durham, NC Scorecard Participatory Budgeting Scoring…" at bounding box center [784, 390] width 1568 height 781
click at [477, 402] on textarea "Múltiples vecindarios." at bounding box center [910, 492] width 1231 height 203
click at [469, 408] on textarea "Múltiples vecindarios." at bounding box center [910, 492] width 1231 height 203
click at [443, 403] on textarea "Múltiples vecindarios. English:" at bounding box center [910, 492] width 1231 height 203
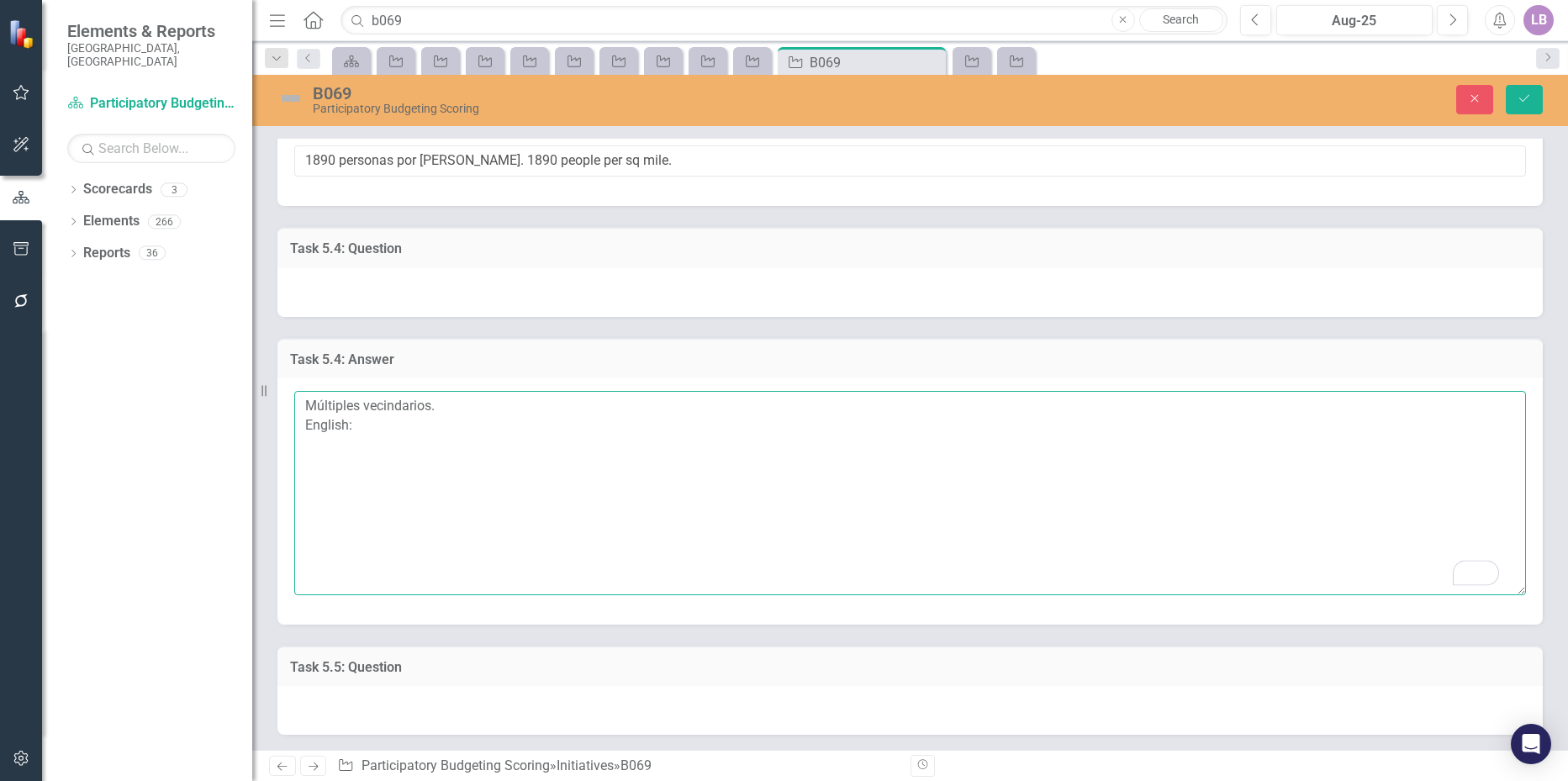
click at [419, 424] on textarea "Múltiples vecindarios. English:" at bounding box center [910, 492] width 1231 height 203
click at [402, 422] on textarea "Múltiples vecindarios. English:" at bounding box center [910, 492] width 1231 height 203
paste textarea "Multiple neighborhoods."
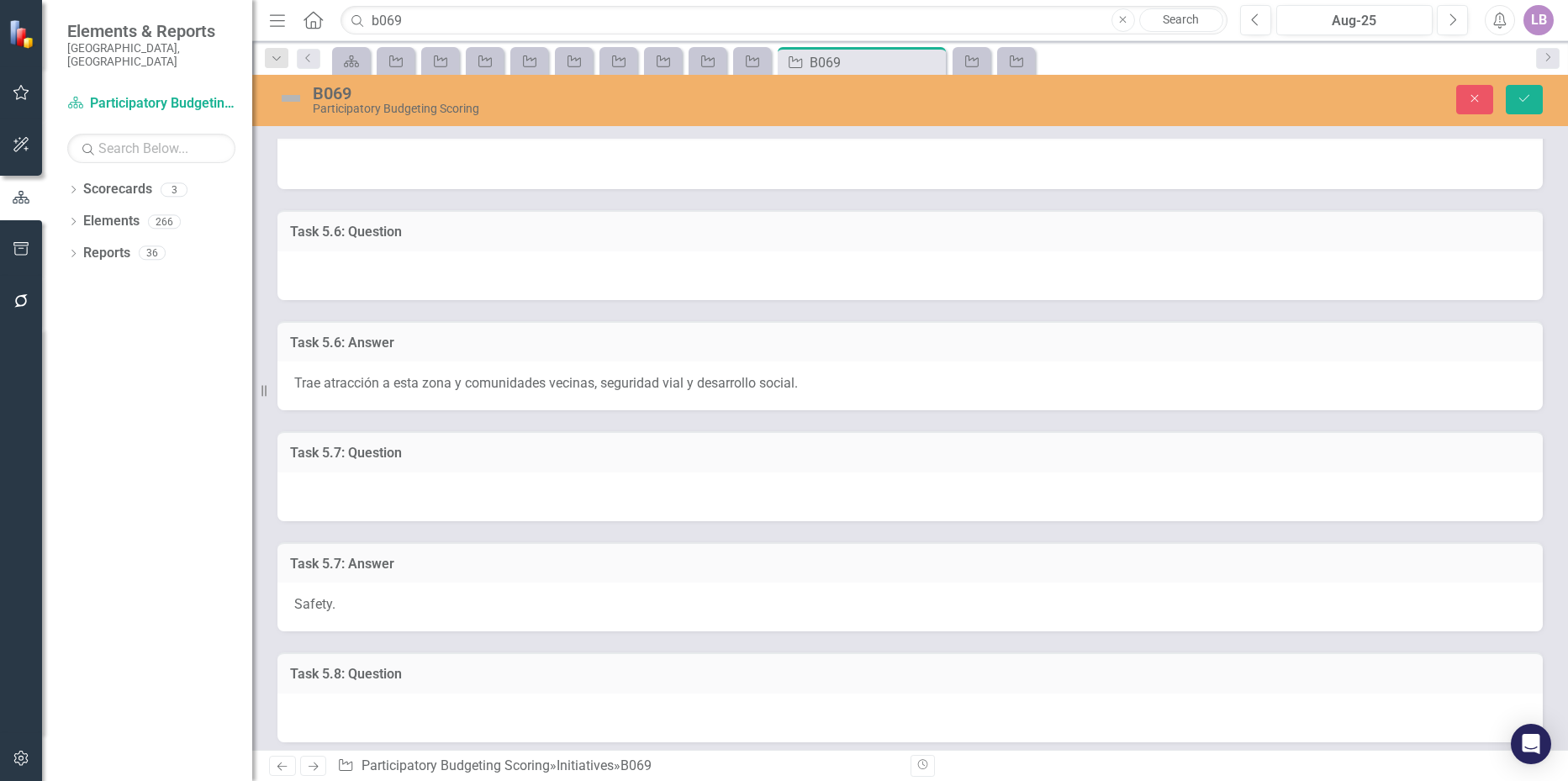
scroll to position [2016, 0]
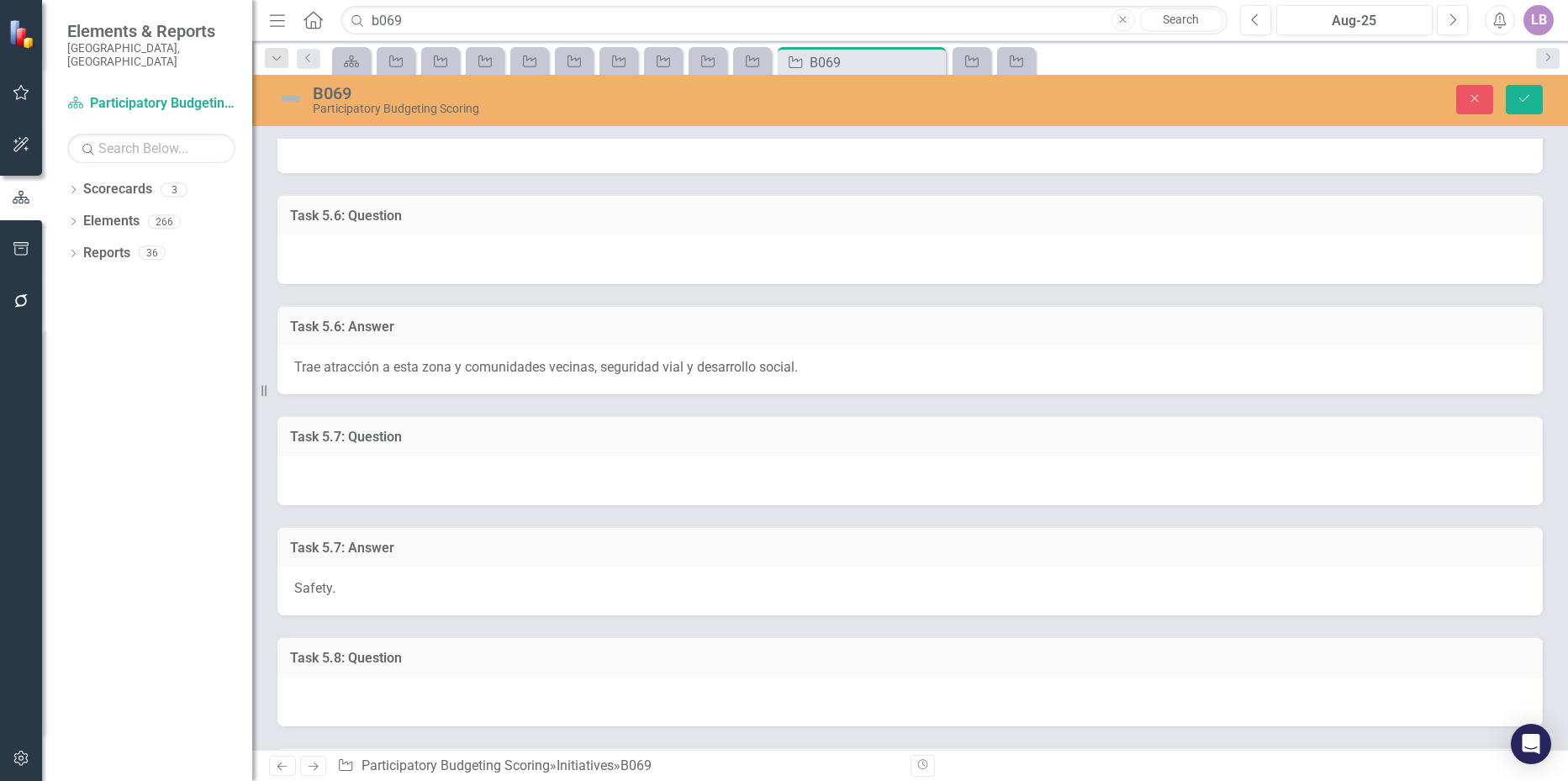
type textarea "Múltiples vecindarios. English: Multiple neighborhoods."
click at [470, 364] on span "Trae atracción a esta zona y comunidades vecinas, seguridad vial y desarrollo s…" at bounding box center [546, 366] width 504 height 16
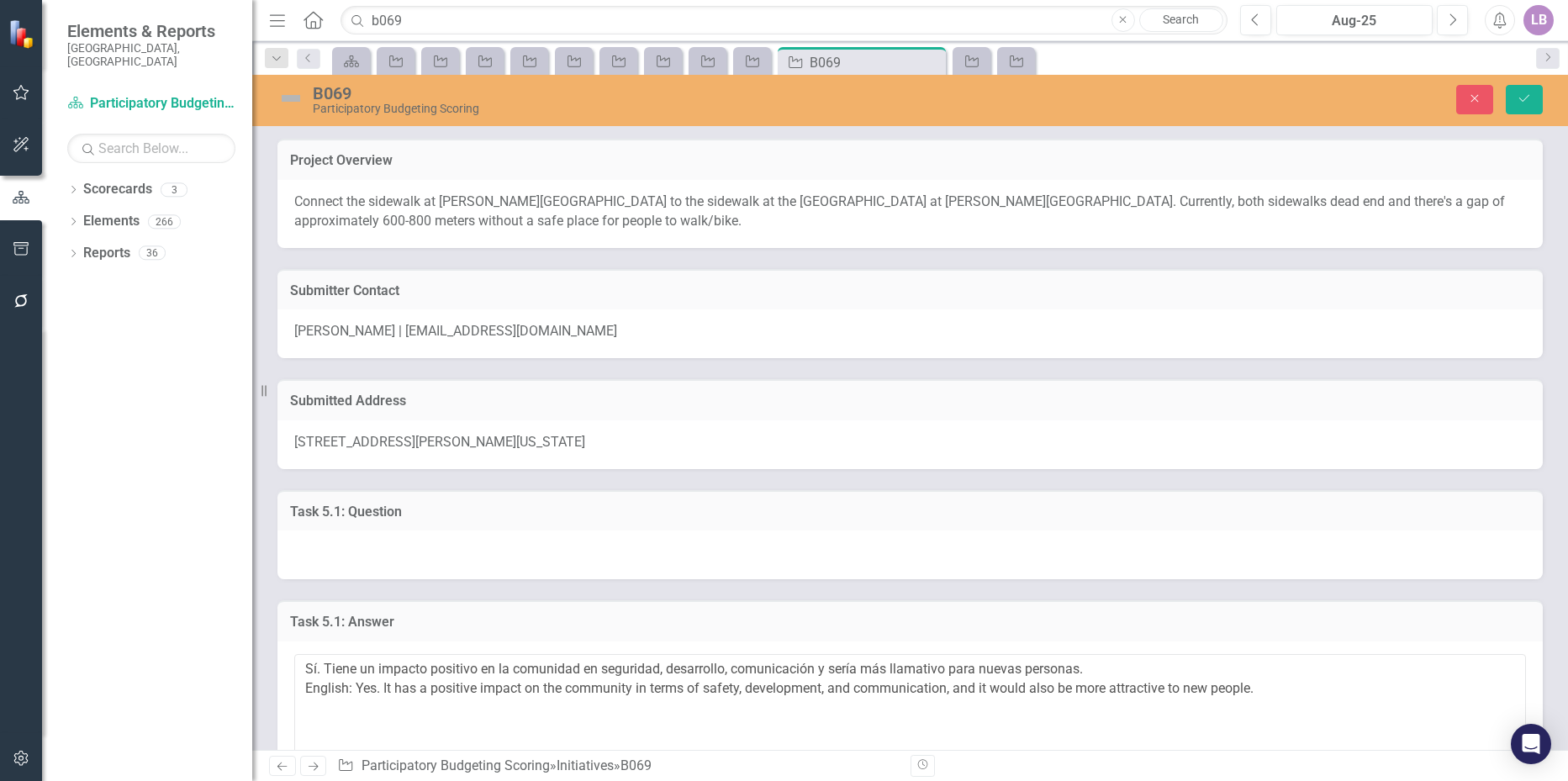
scroll to position [2689, 0]
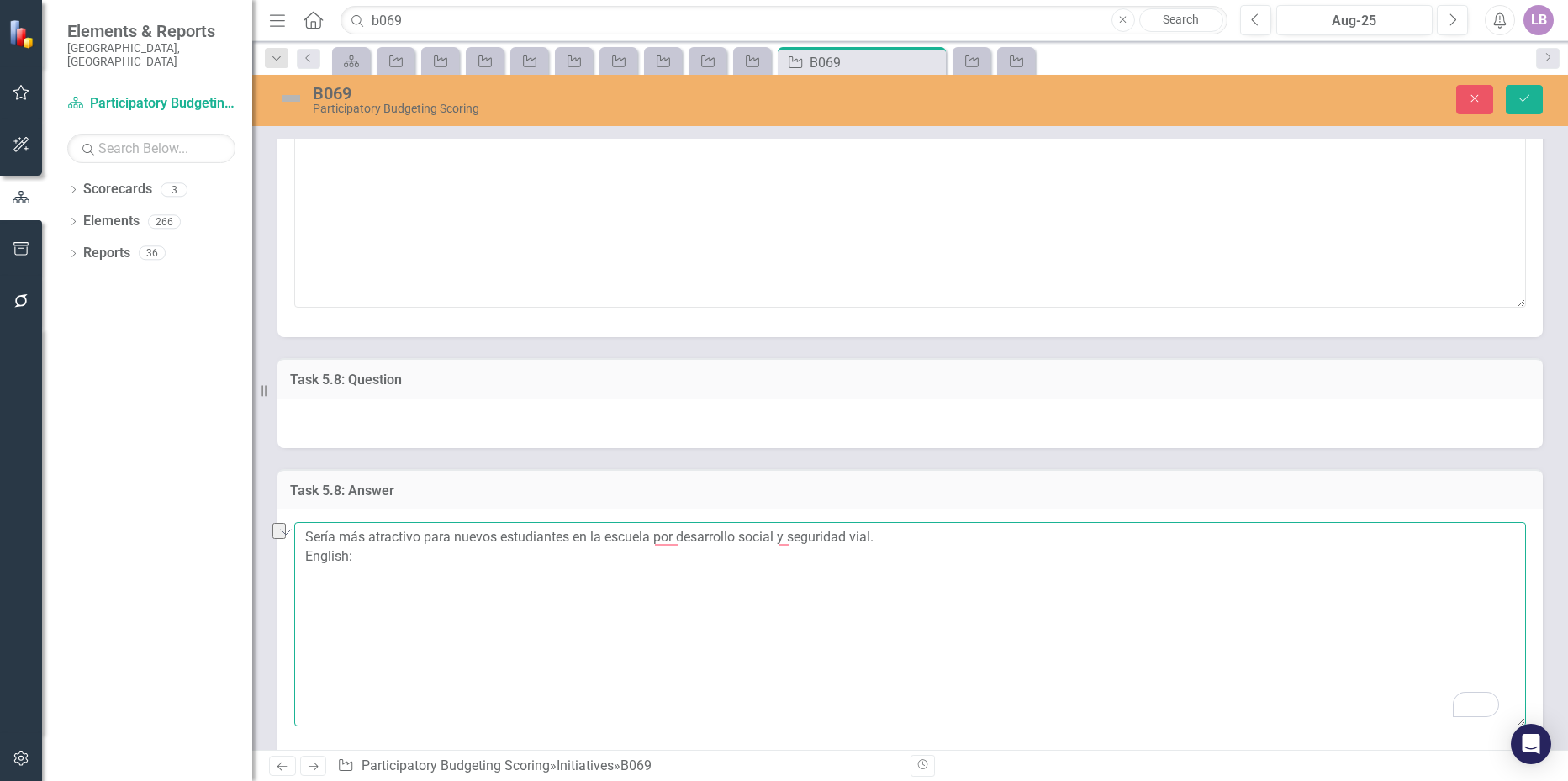
drag, startPoint x: 368, startPoint y: 552, endPoint x: 368, endPoint y: 562, distance: 10.0
click at [368, 552] on textarea "Sería más atractivo para nuevos estudiantes en la escuela por desarrollo social…" at bounding box center [910, 624] width 1231 height 203
paste textarea "It would be more attractive to new students at the school because of social dev…"
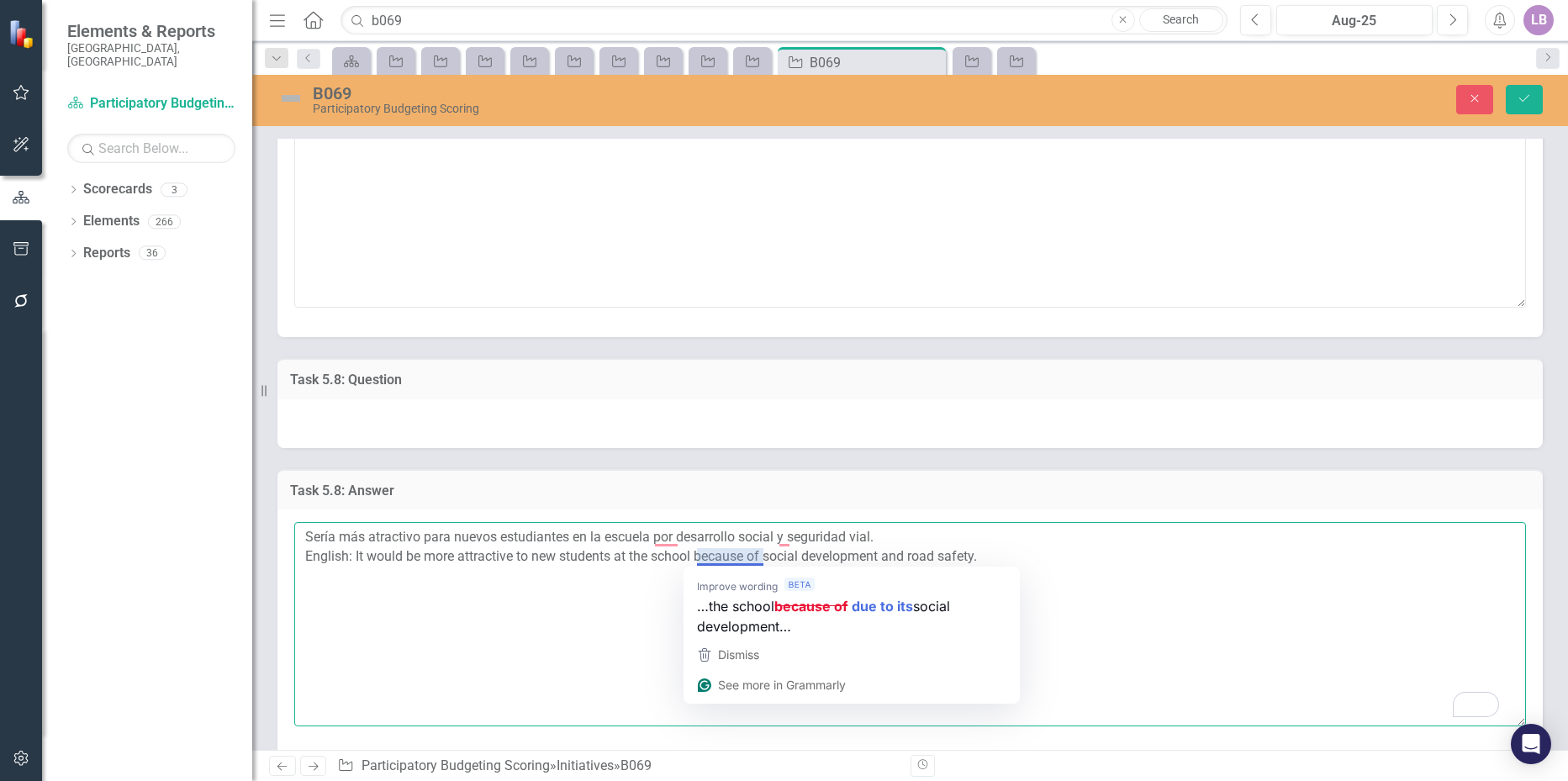
click at [1156, 601] on textarea "Sería más atractivo para nuevos estudiantes en la escuela por desarrollo social…" at bounding box center [910, 624] width 1231 height 203
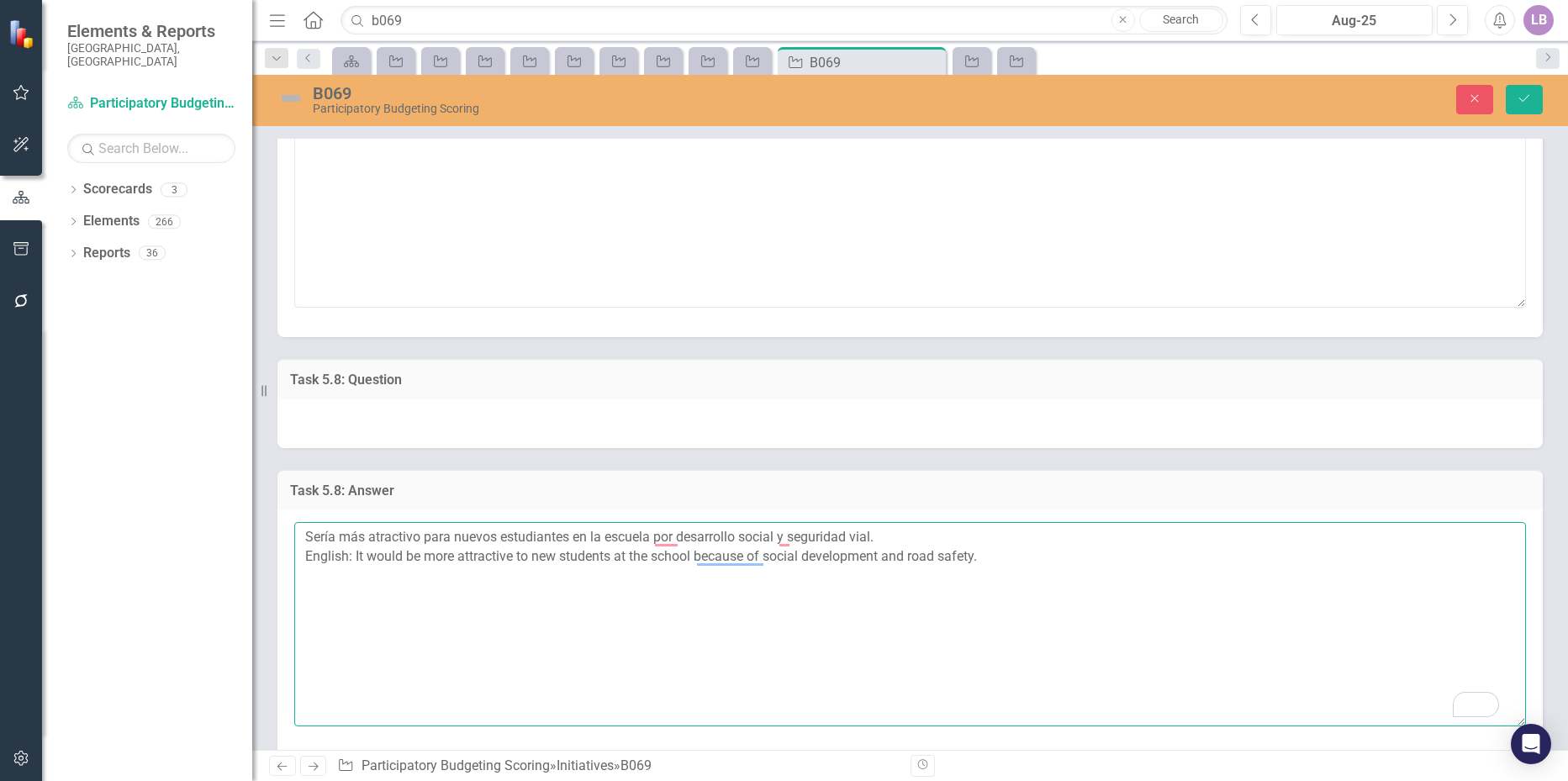
click at [1161, 544] on textarea "Sería más atractivo para nuevos estudiantes en la escuela por desarrollo social…" at bounding box center [910, 624] width 1231 height 203
type textarea "Sería más atractivo para nuevos estudiantes en la escuela por desarrollo social…"
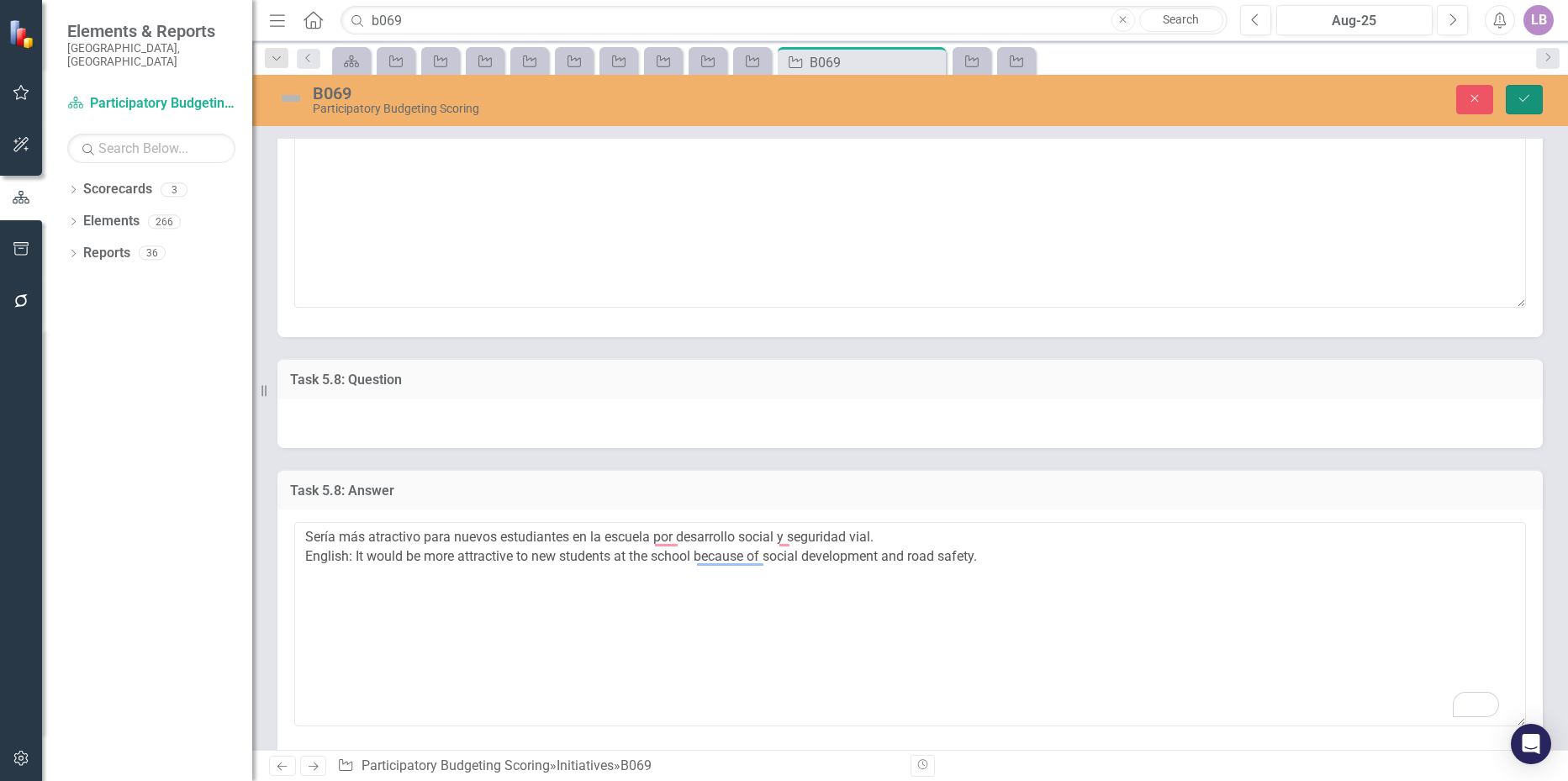
click at [1522, 100] on icon "Save" at bounding box center [1524, 98] width 15 height 12
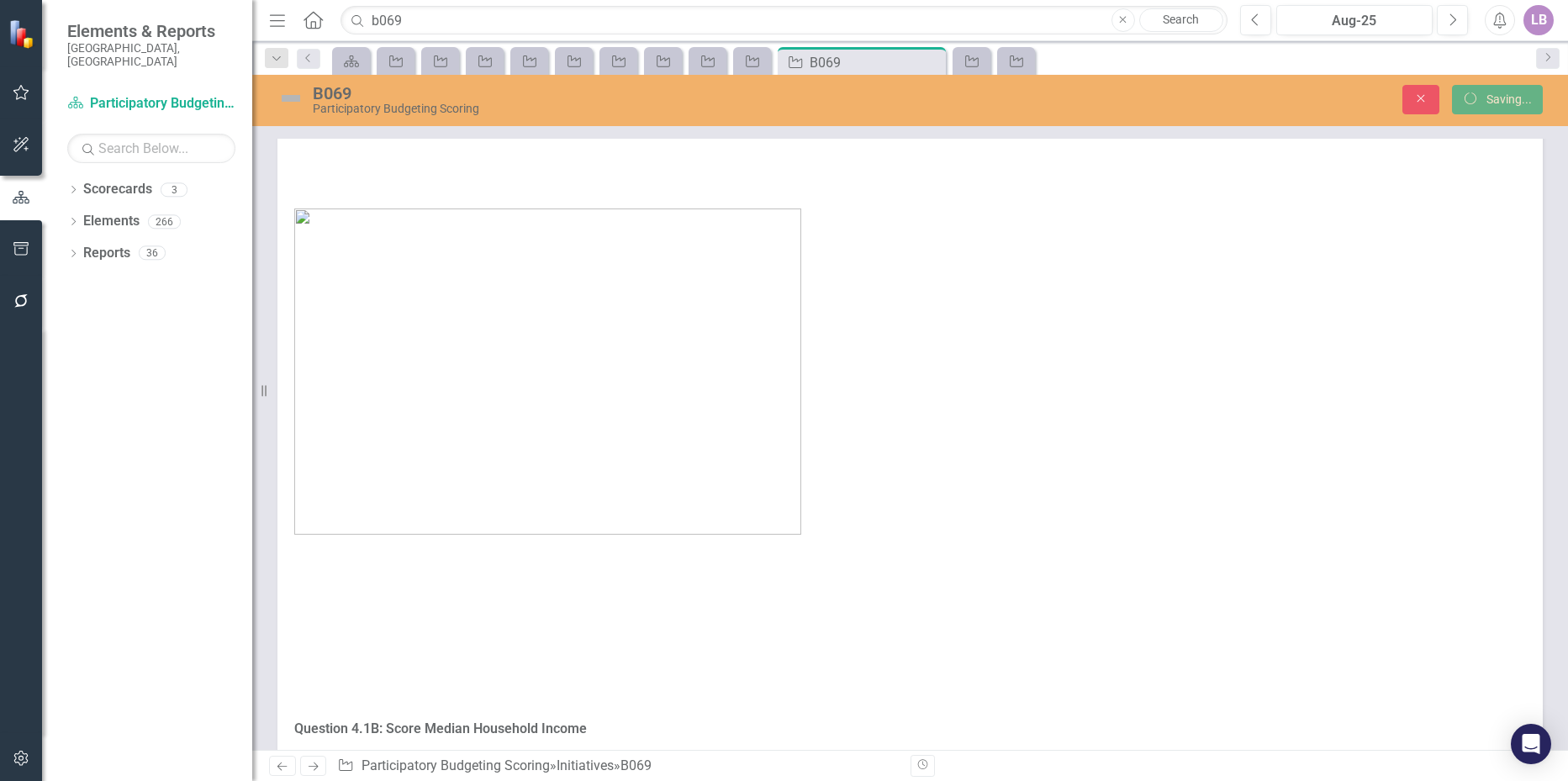
scroll to position [1896, 0]
